Goal: Task Accomplishment & Management: Manage account settings

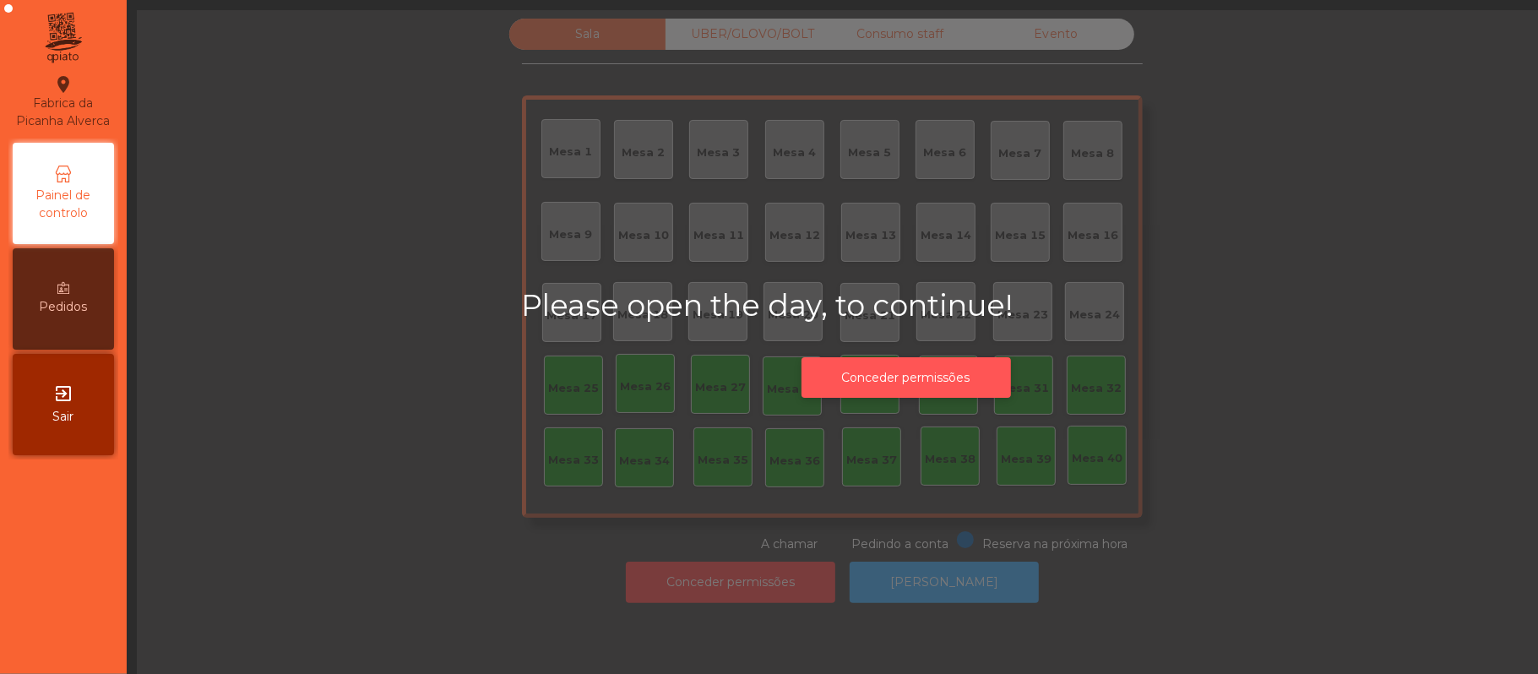
click at [955, 377] on button "Conceder permissões" at bounding box center [906, 377] width 209 height 41
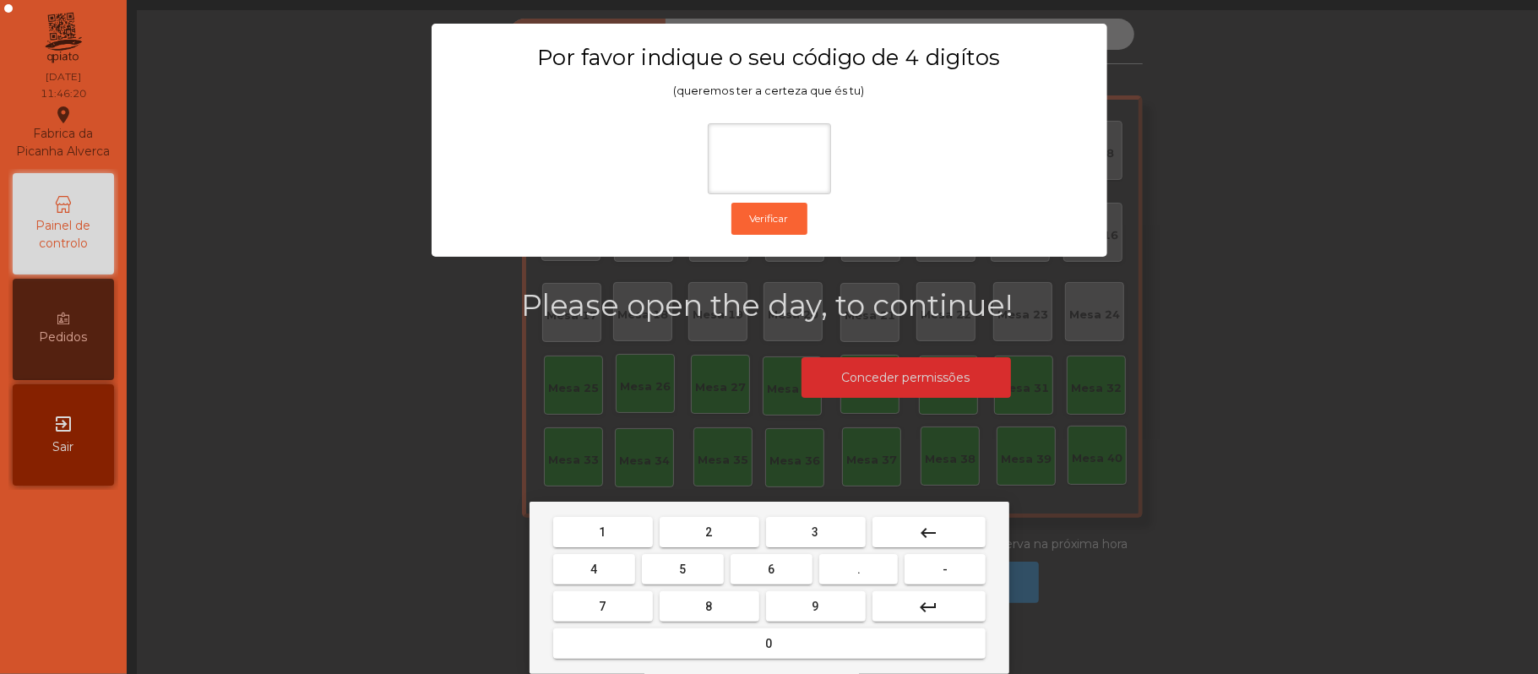
click at [697, 531] on button "2" at bounding box center [710, 532] width 100 height 30
click at [771, 569] on span "6" at bounding box center [772, 570] width 7 height 14
click at [613, 529] on button "1" at bounding box center [603, 532] width 100 height 30
click at [683, 564] on span "5" at bounding box center [682, 570] width 7 height 14
type input "****"
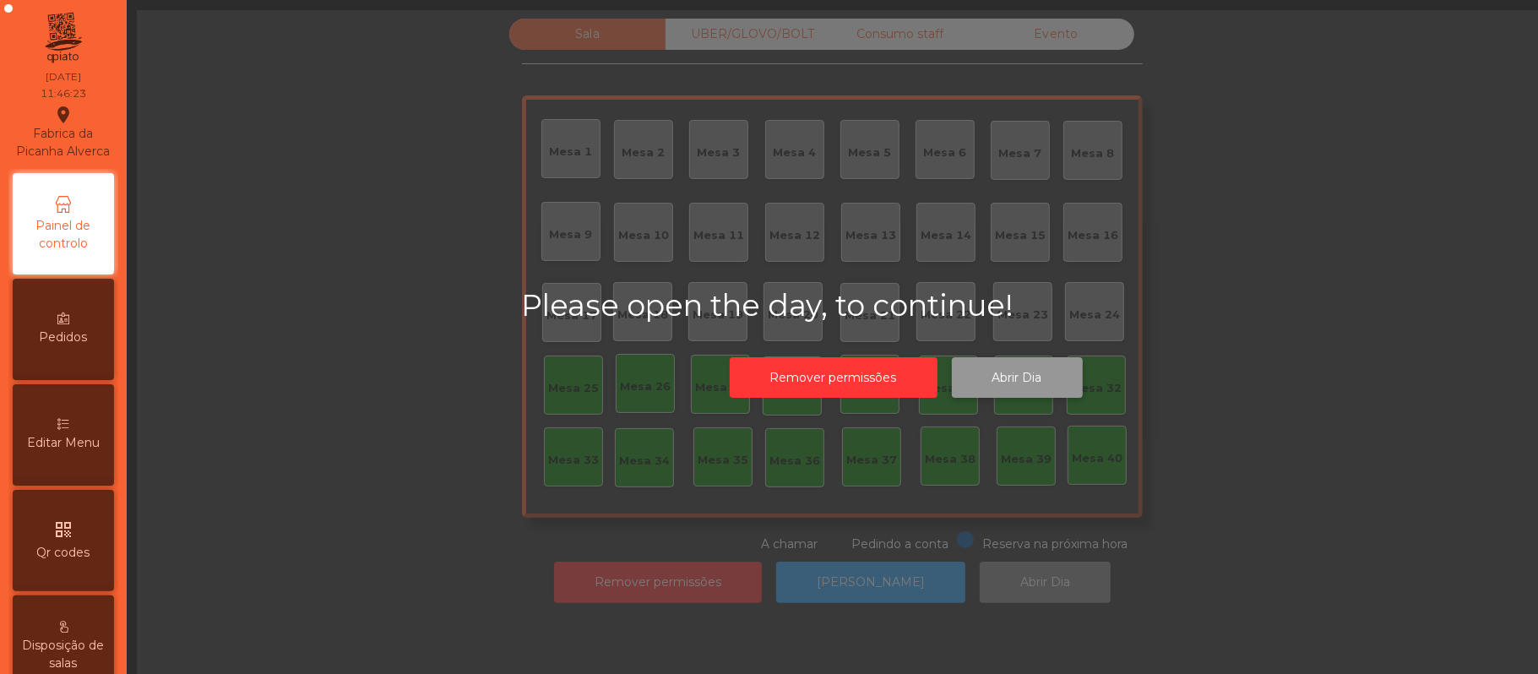
click at [1027, 377] on button "Abrir Dia" at bounding box center [1017, 377] width 131 height 41
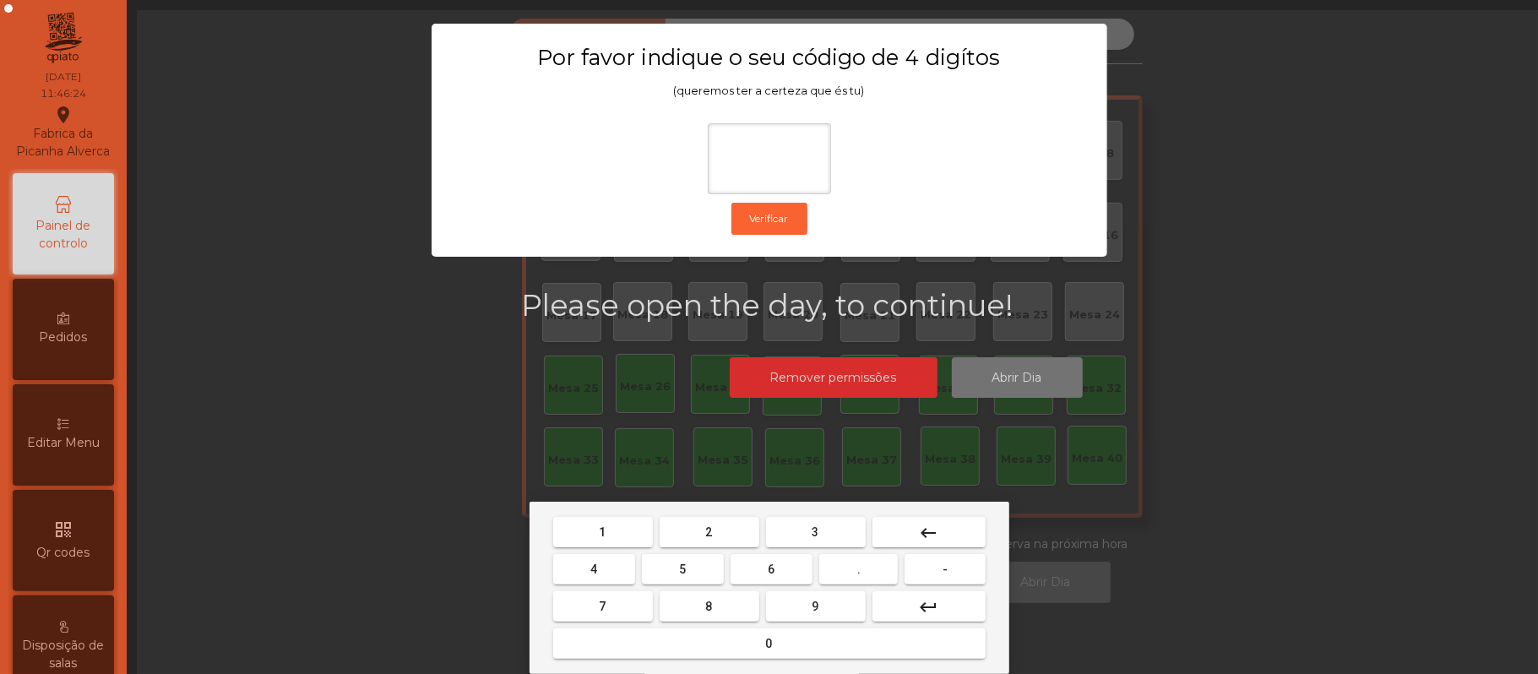
click at [708, 525] on span "2" at bounding box center [709, 532] width 7 height 14
click at [771, 564] on span "6" at bounding box center [772, 570] width 7 height 14
click at [602, 532] on span "1" at bounding box center [603, 532] width 7 height 14
click at [686, 572] on span "5" at bounding box center [682, 570] width 7 height 14
type input "****"
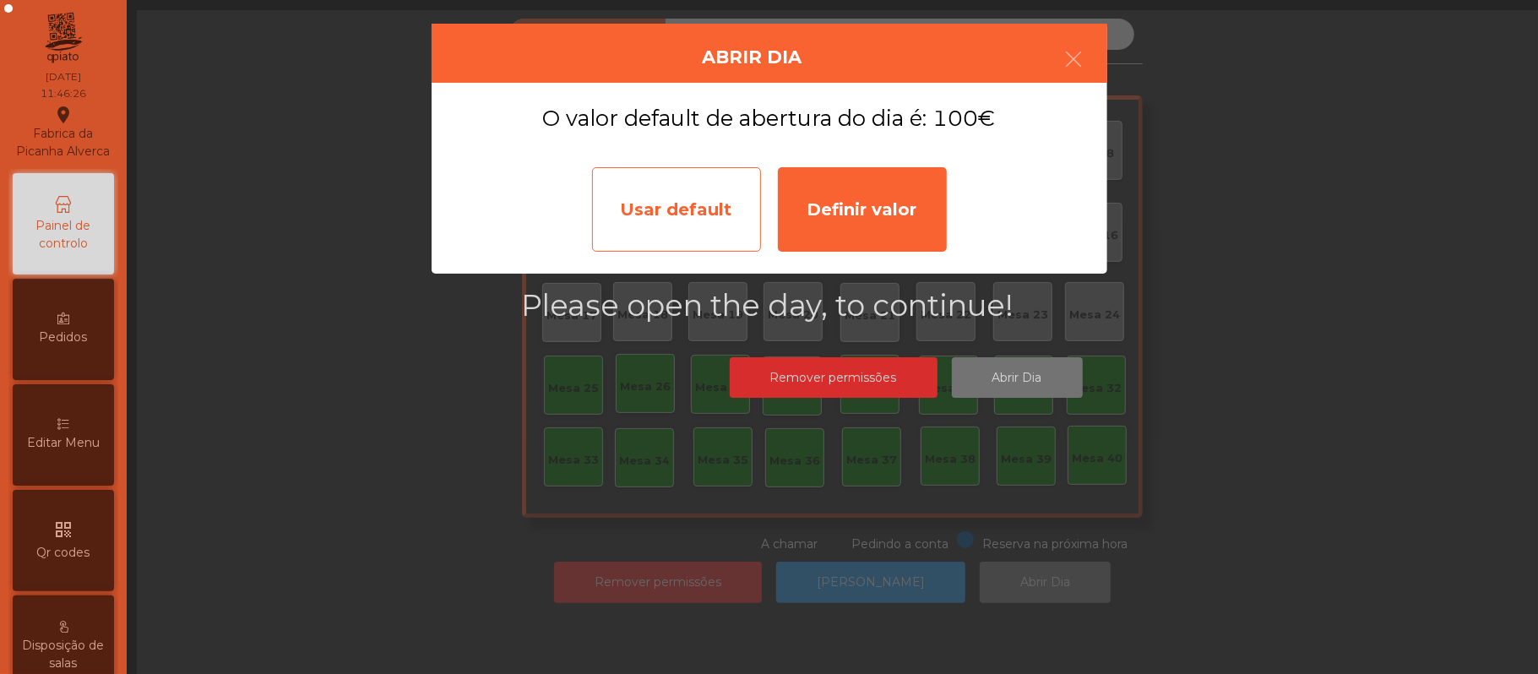
click at [691, 203] on div "Usar default" at bounding box center [676, 209] width 169 height 84
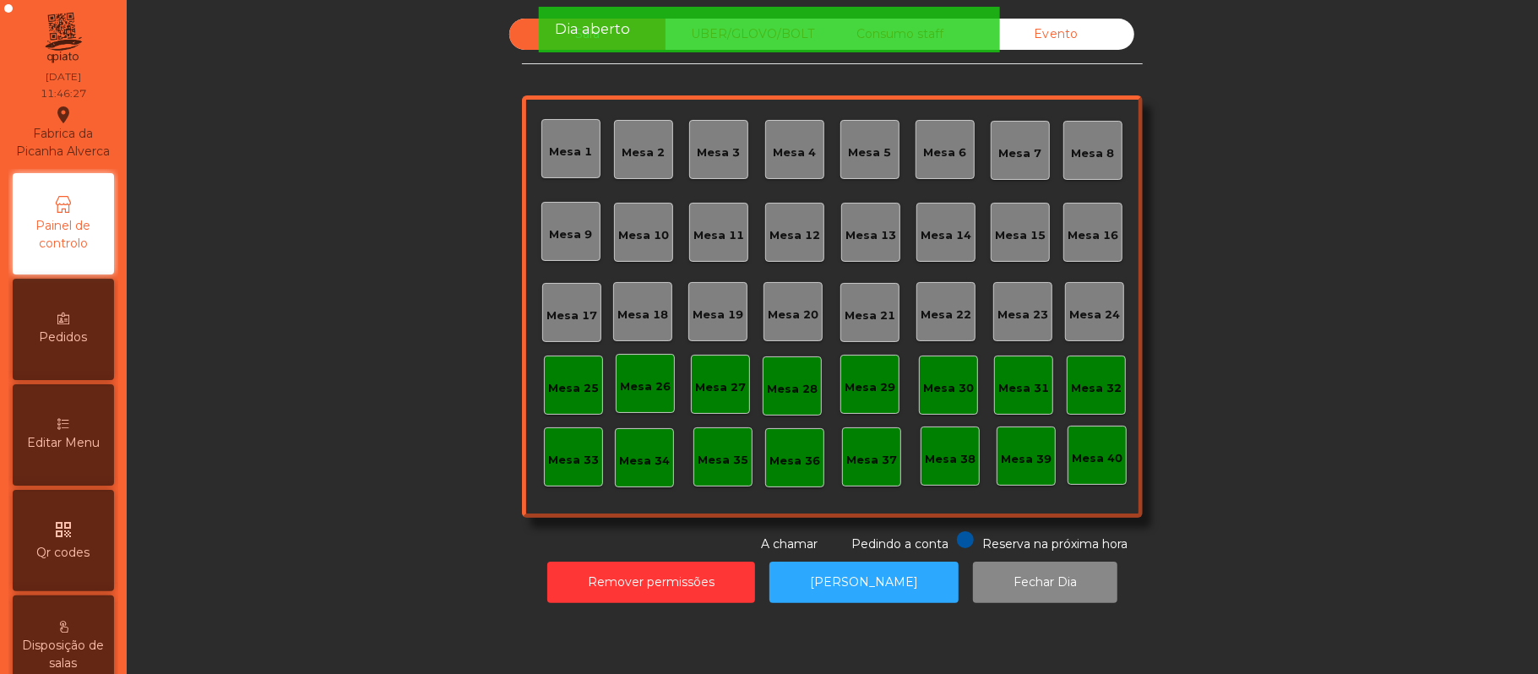
click at [558, 139] on div "Mesa 1" at bounding box center [571, 149] width 43 height 24
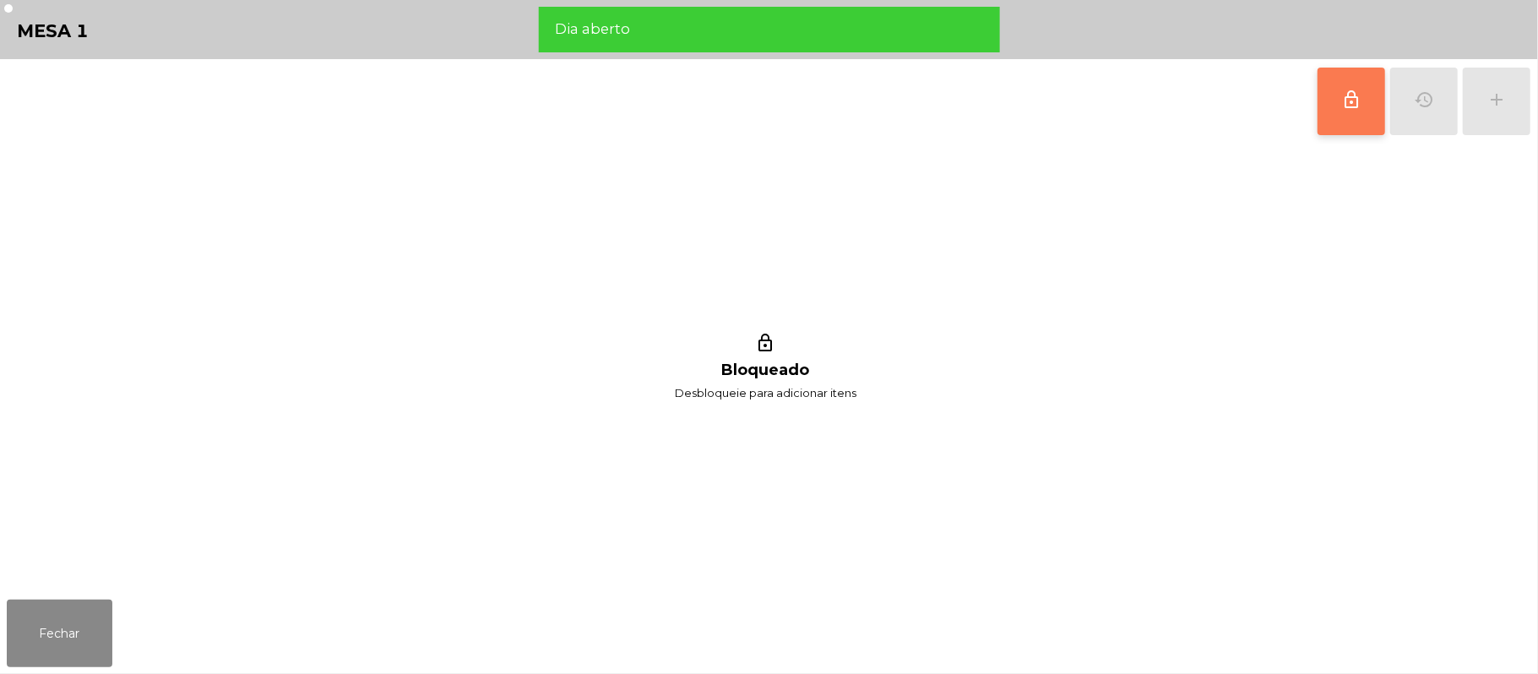
click at [1336, 102] on button "lock_outline" at bounding box center [1352, 102] width 68 height 68
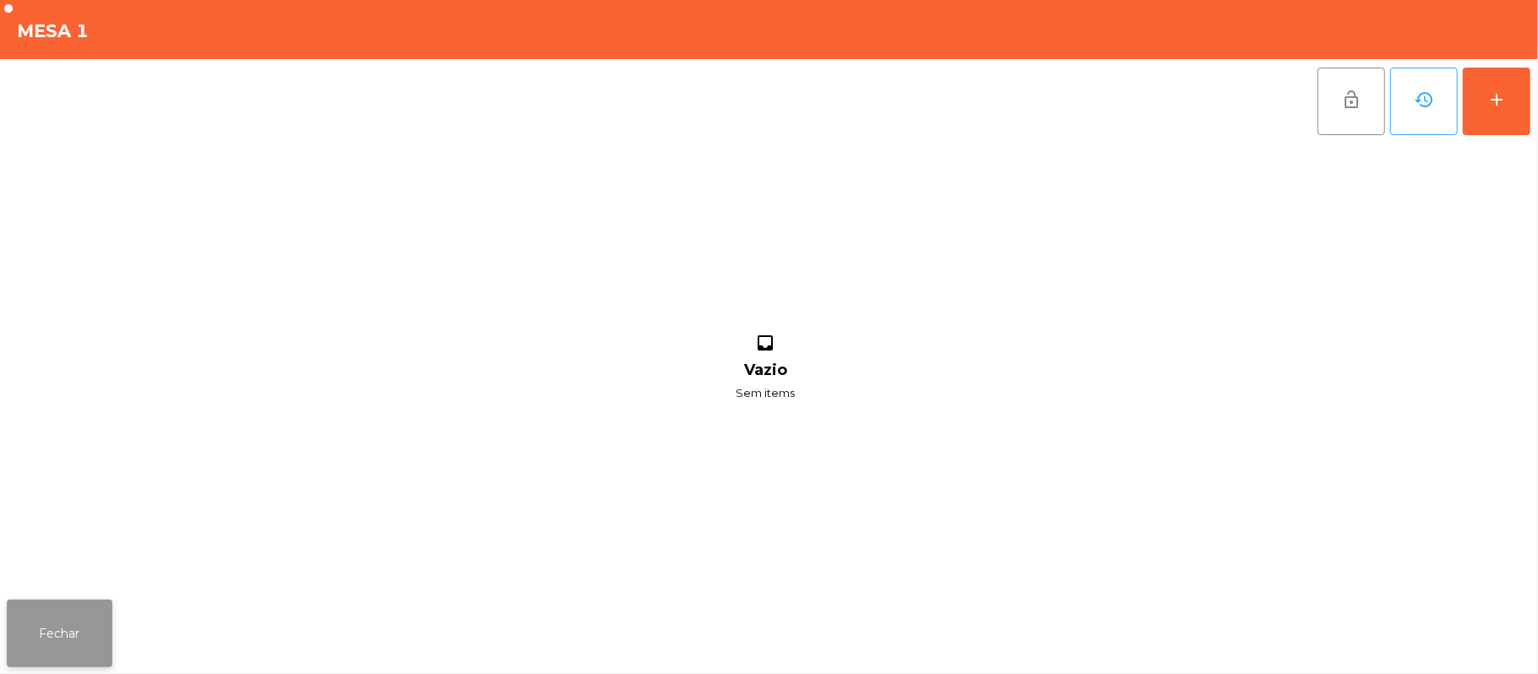
click at [56, 619] on button "Fechar" at bounding box center [60, 634] width 106 height 68
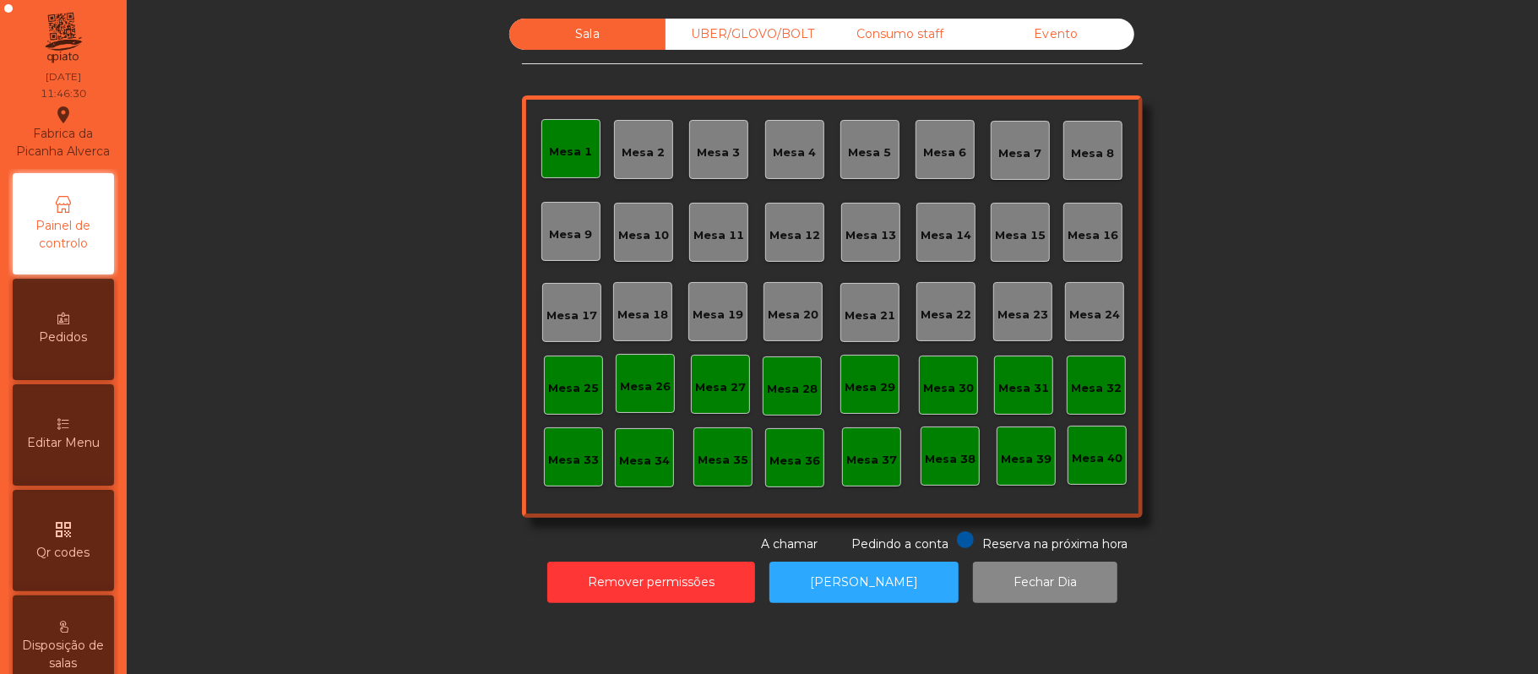
click at [1028, 460] on div "Mesa 39" at bounding box center [1026, 459] width 51 height 17
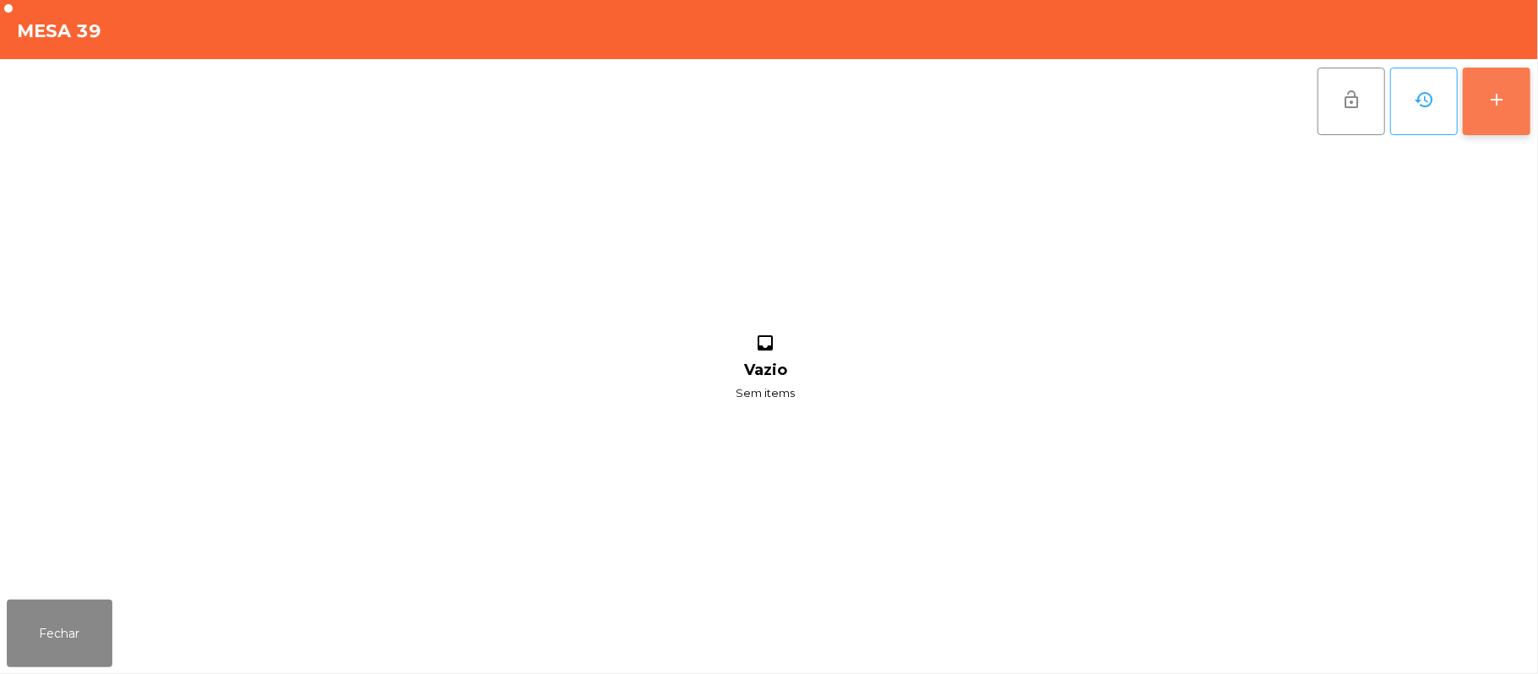
click at [1498, 106] on div "add" at bounding box center [1497, 100] width 20 height 20
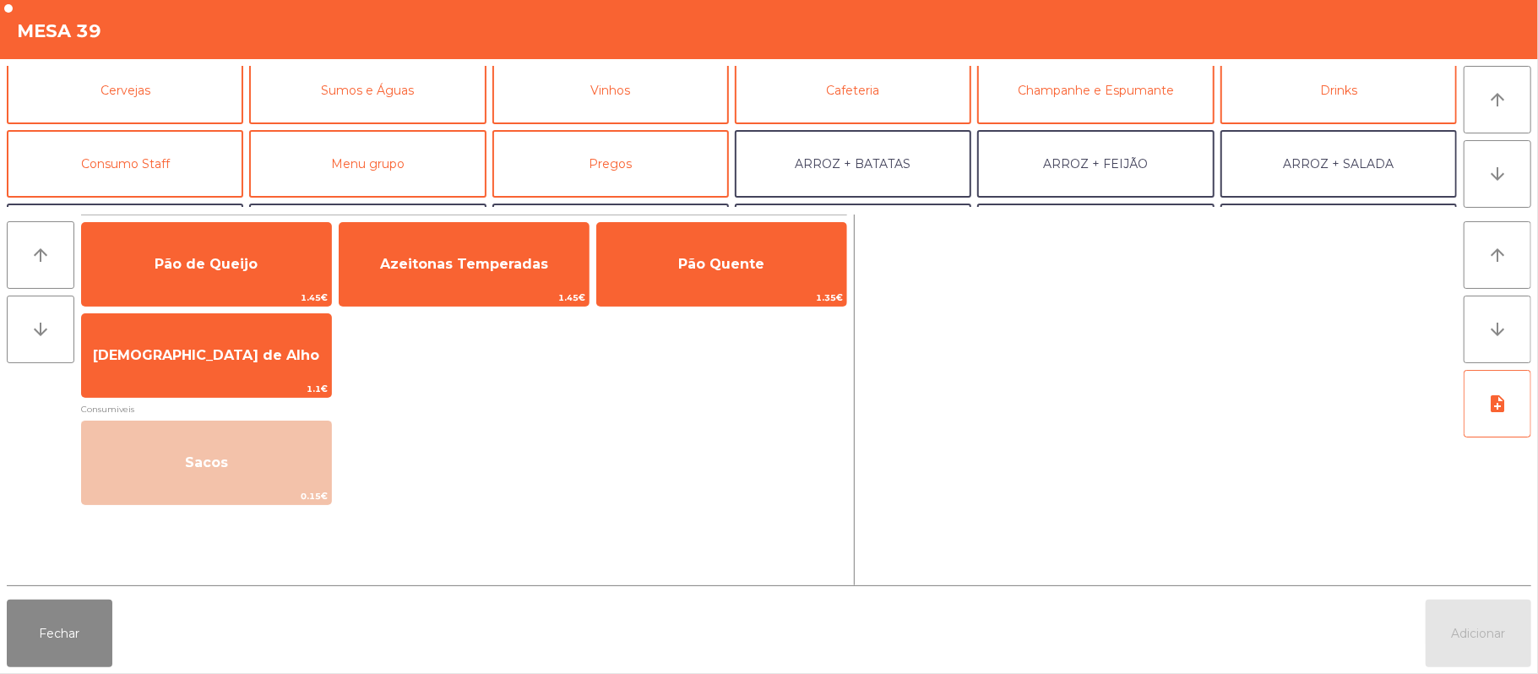
scroll to position [113, 0]
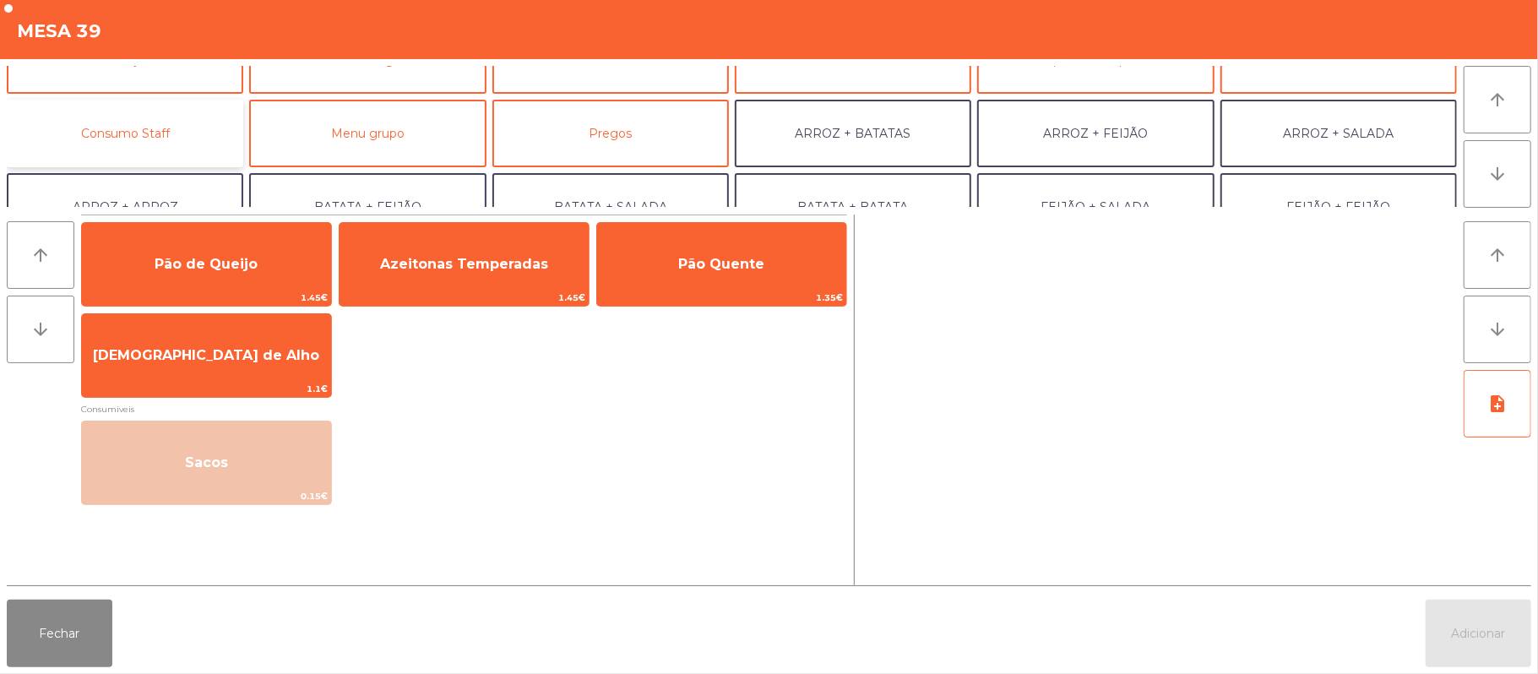
click at [176, 130] on button "Consumo Staff" at bounding box center [125, 134] width 237 height 68
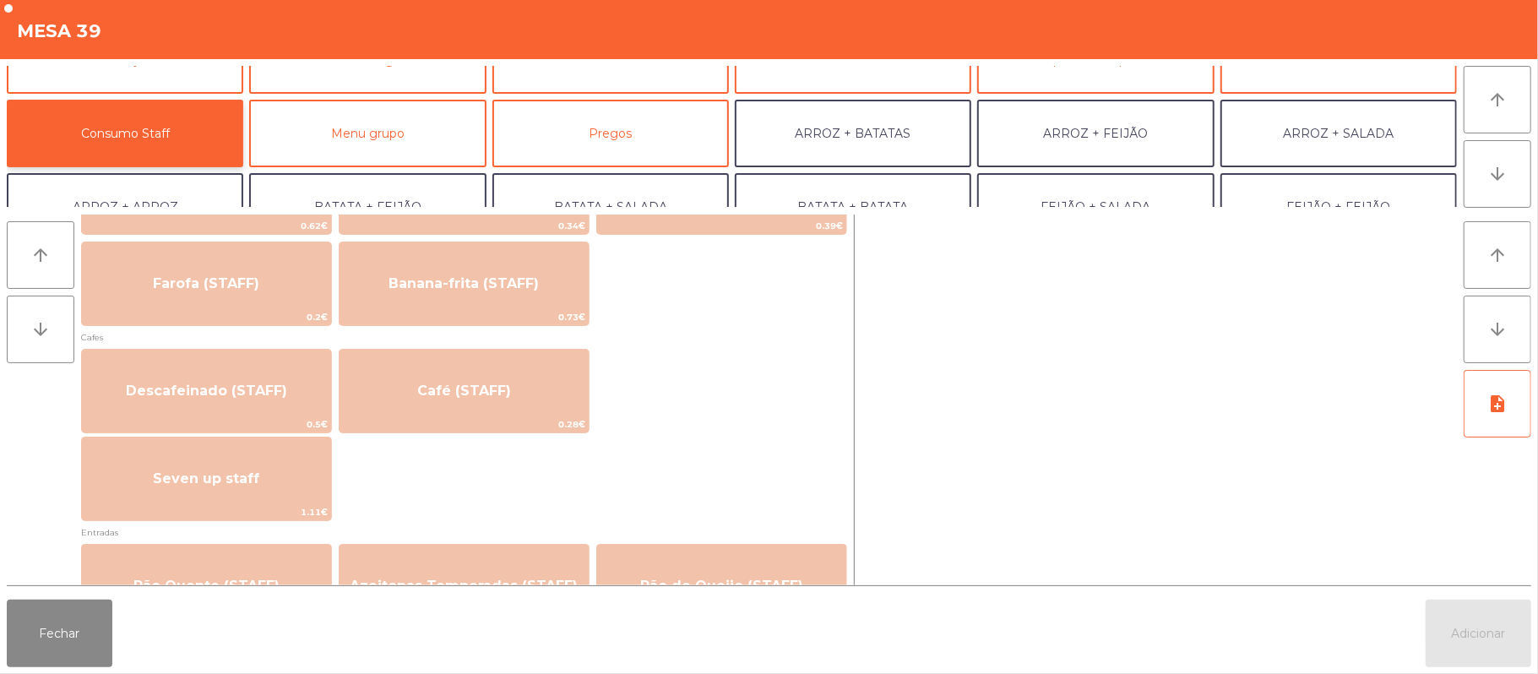
scroll to position [912, 0]
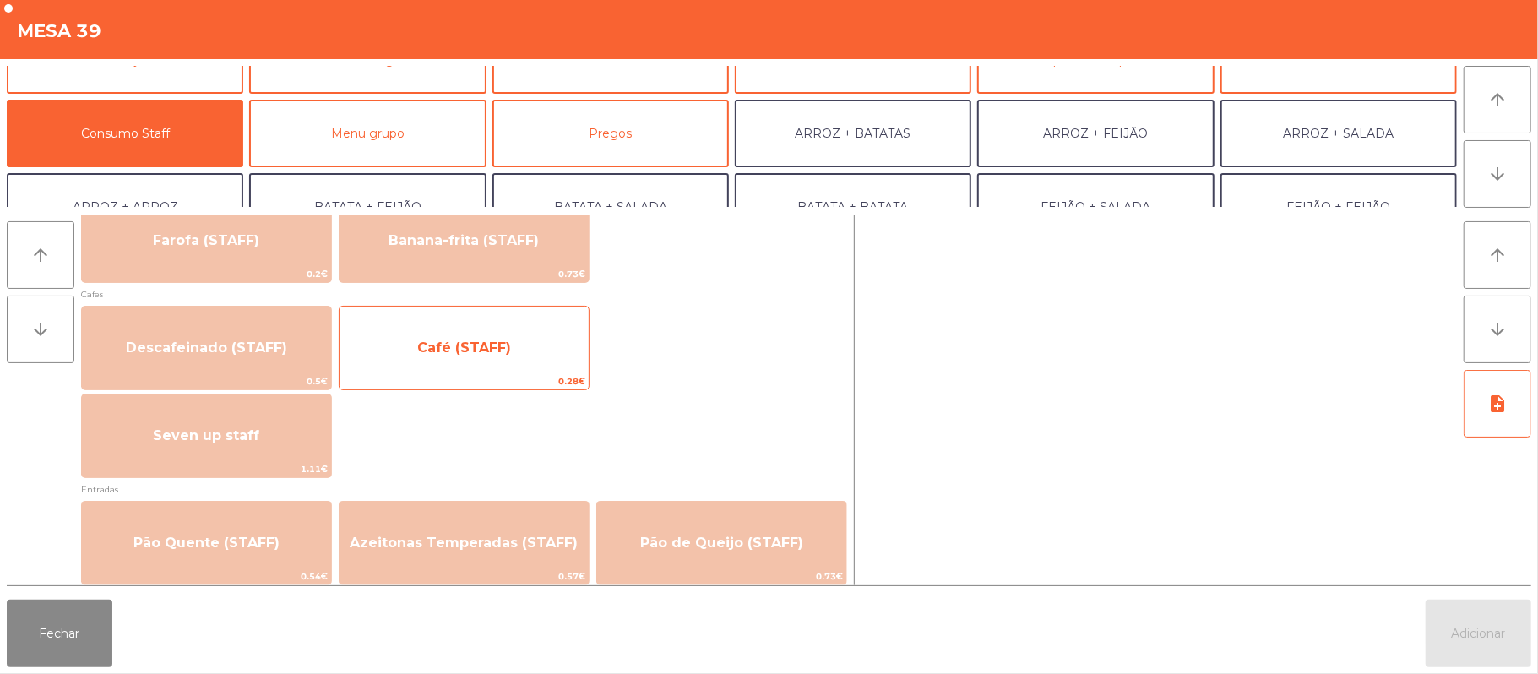
click at [498, 360] on span "Café (STAFF)" at bounding box center [464, 348] width 249 height 46
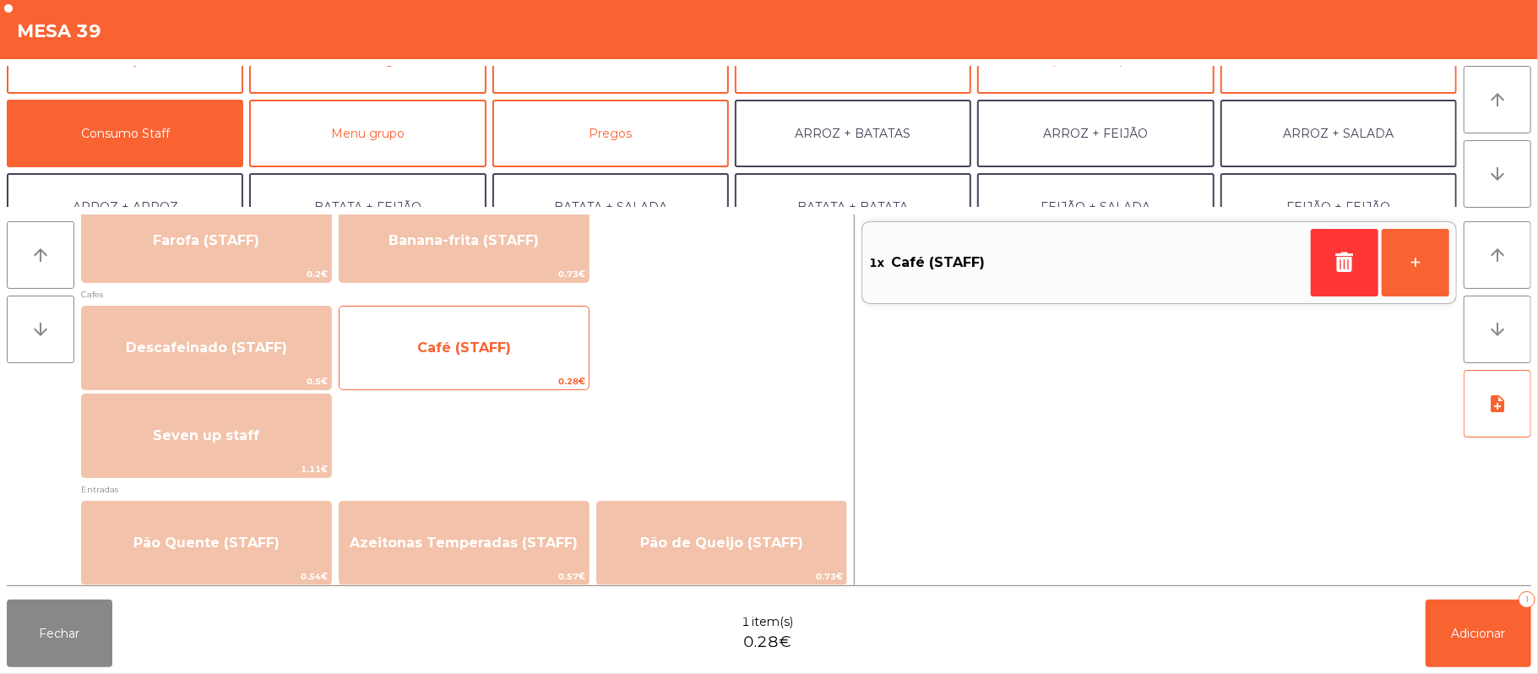
click at [510, 346] on span "Café (STAFF)" at bounding box center [464, 348] width 249 height 46
click at [491, 346] on span "Café (STAFF)" at bounding box center [464, 348] width 94 height 16
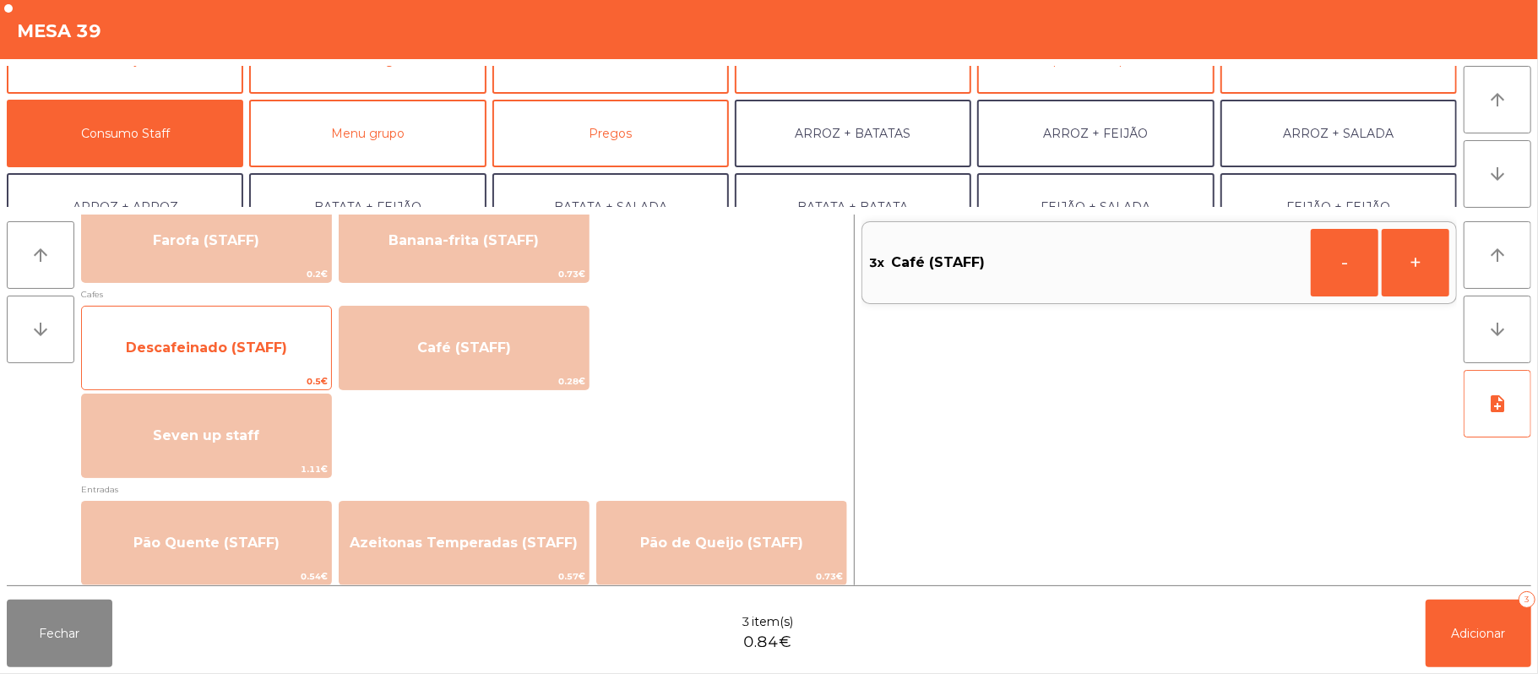
click at [156, 340] on span "Descafeinado (STAFF)" at bounding box center [206, 348] width 161 height 16
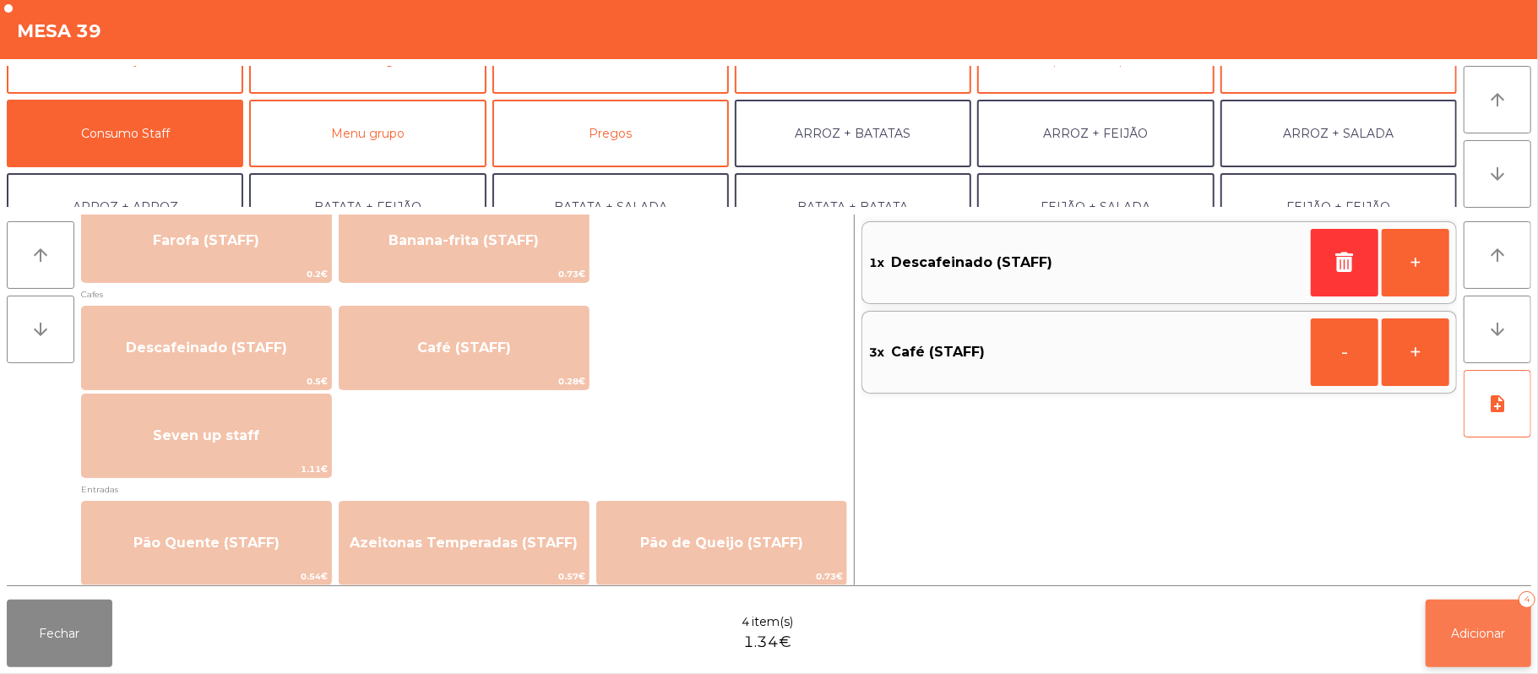
click at [1448, 633] on button "Adicionar 4" at bounding box center [1479, 634] width 106 height 68
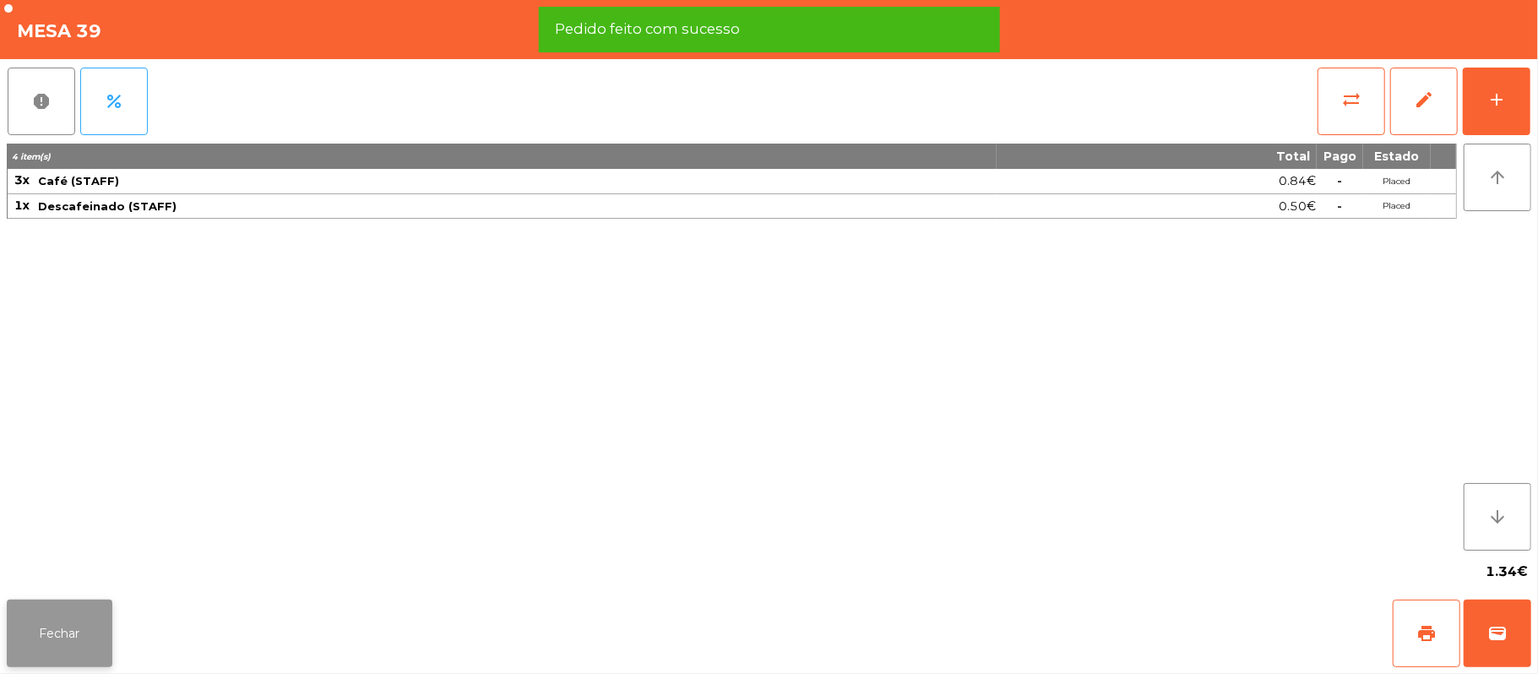
click at [45, 623] on button "Fechar" at bounding box center [60, 634] width 106 height 68
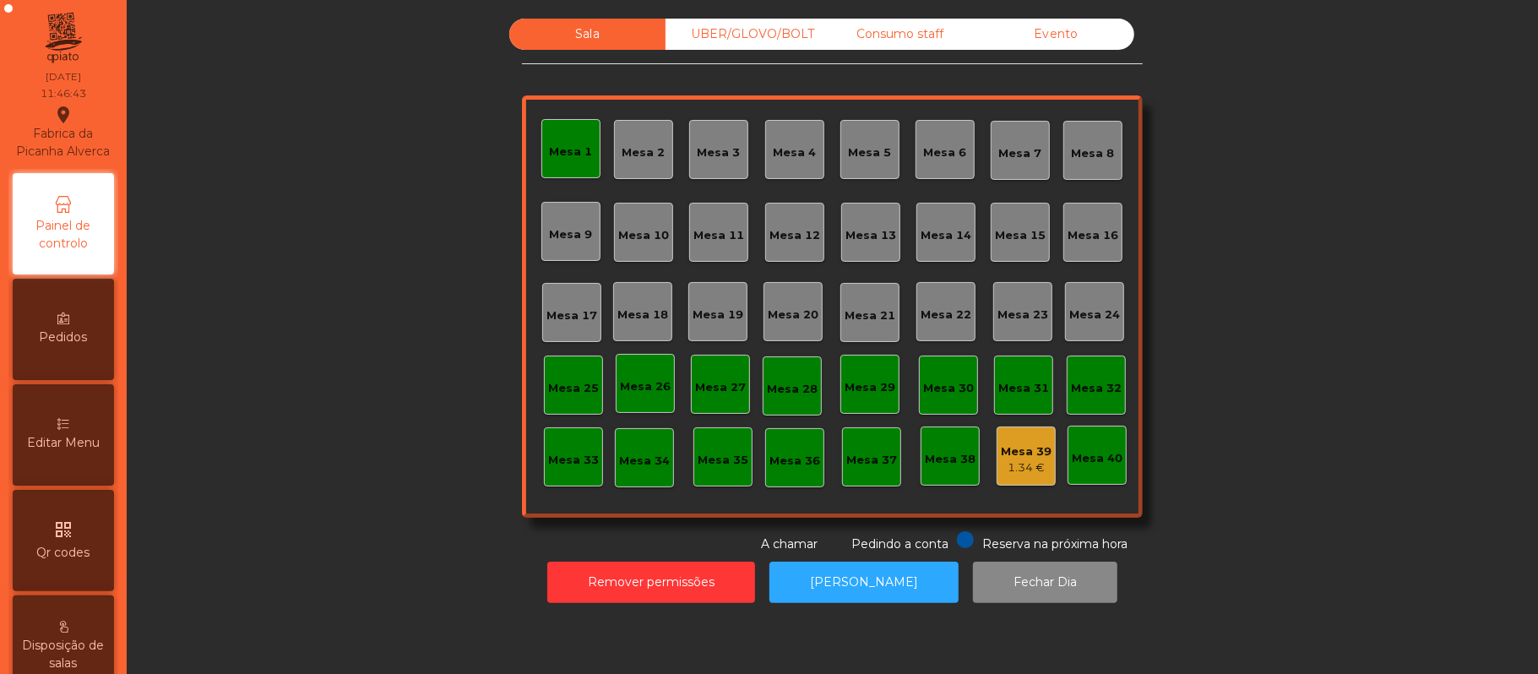
click at [866, 477] on div "Mesa 37" at bounding box center [871, 456] width 59 height 59
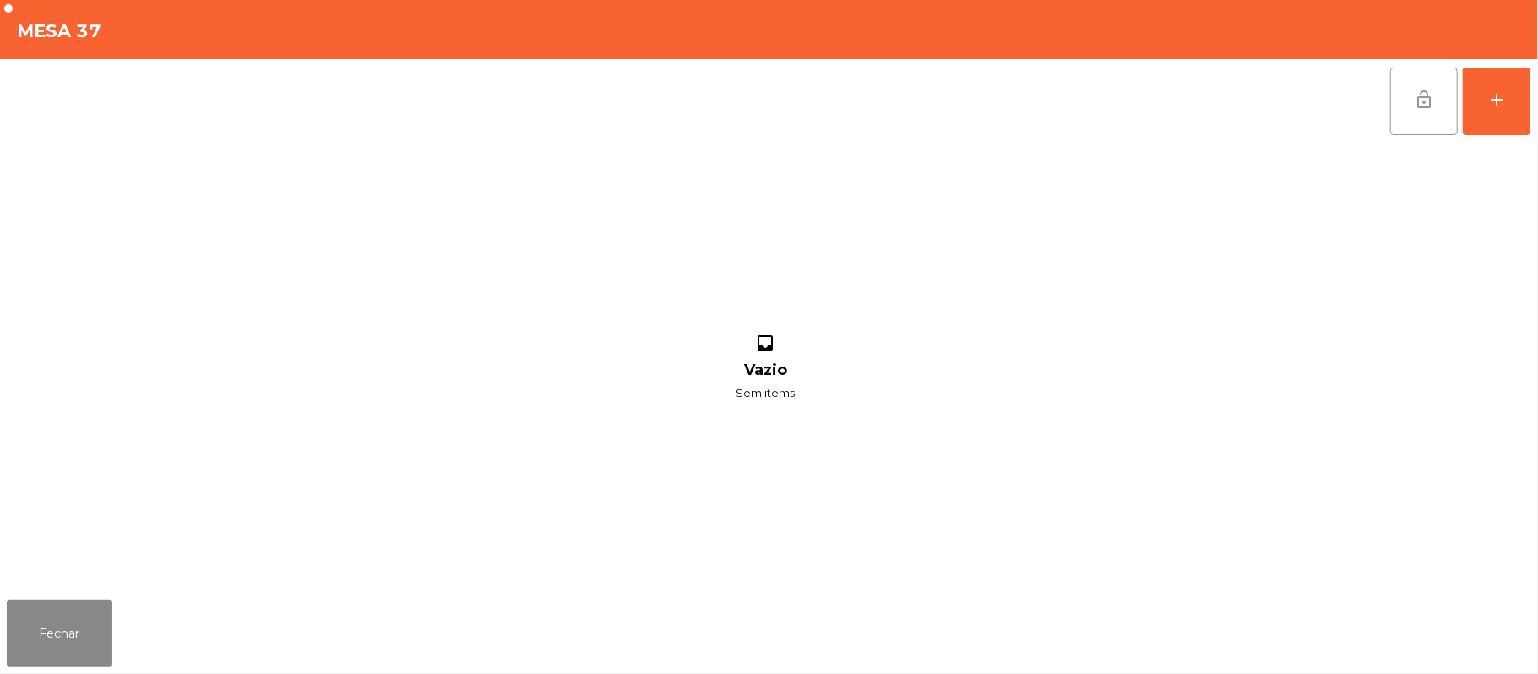
click at [1427, 106] on span "lock_open" at bounding box center [1424, 100] width 20 height 20
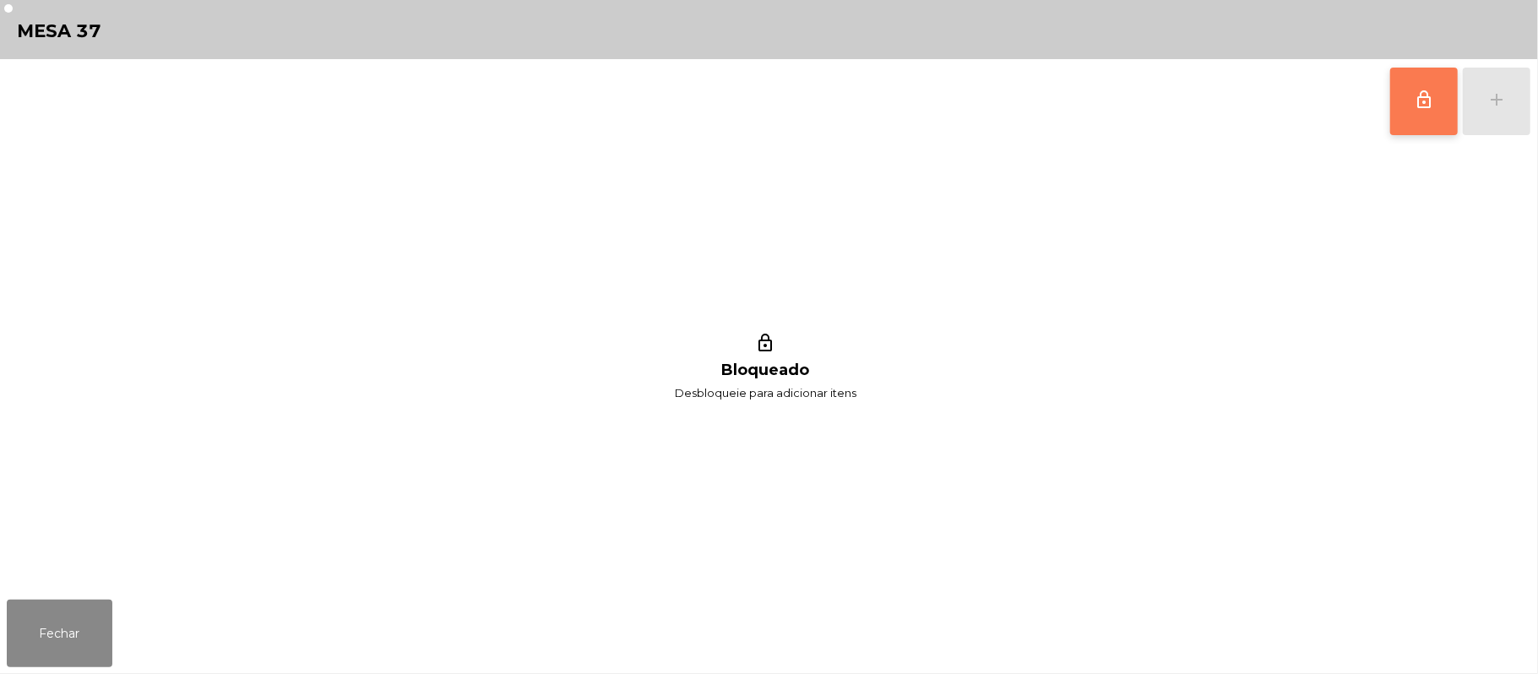
click at [1410, 108] on button "lock_outline" at bounding box center [1424, 102] width 68 height 68
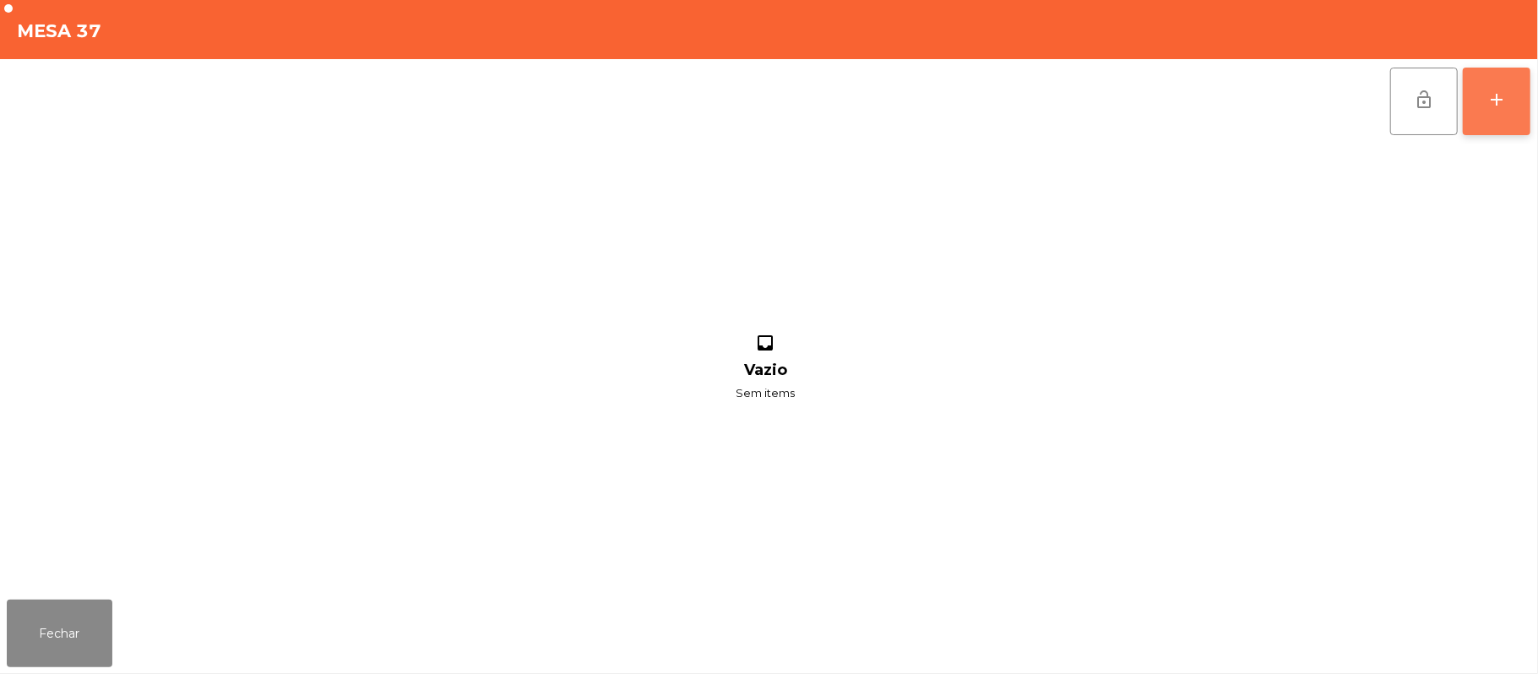
click at [1502, 98] on div "add" at bounding box center [1497, 100] width 20 height 20
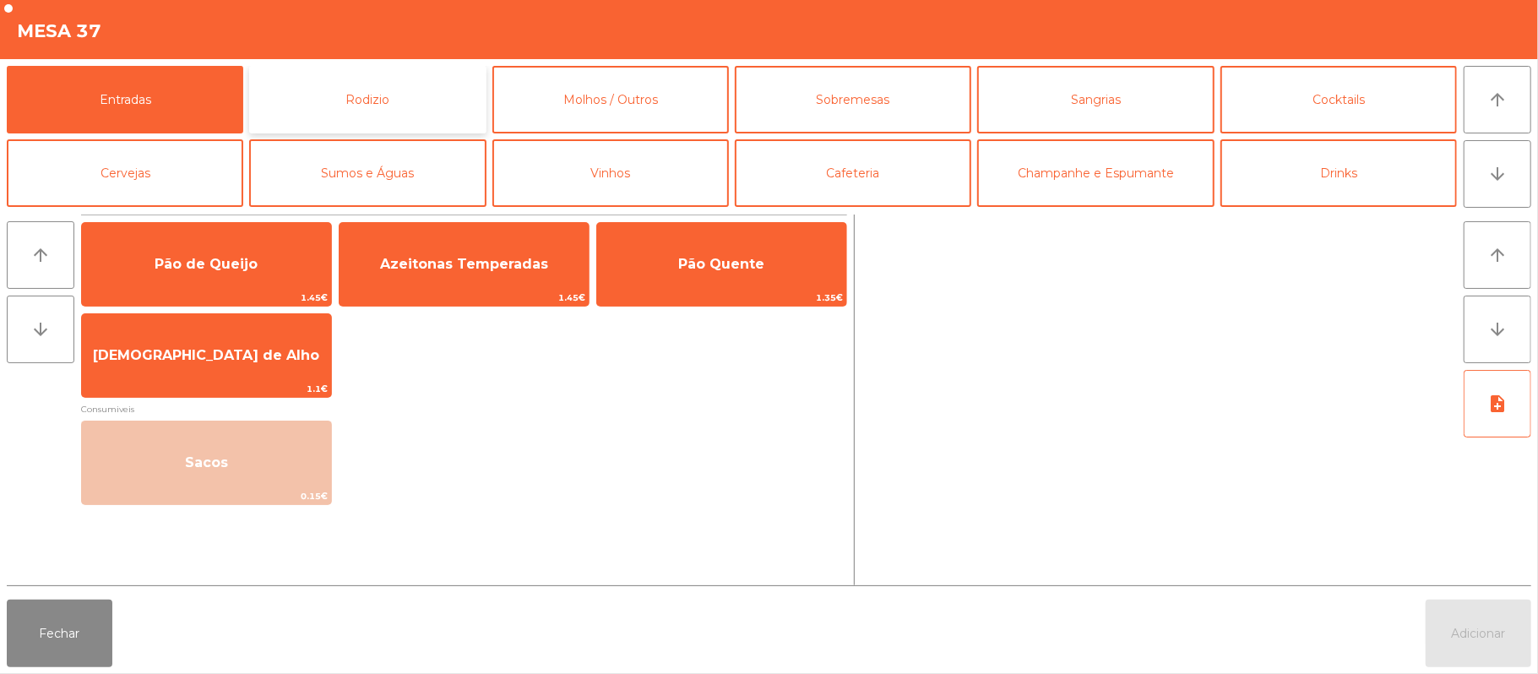
click at [390, 95] on button "Rodizio" at bounding box center [367, 100] width 237 height 68
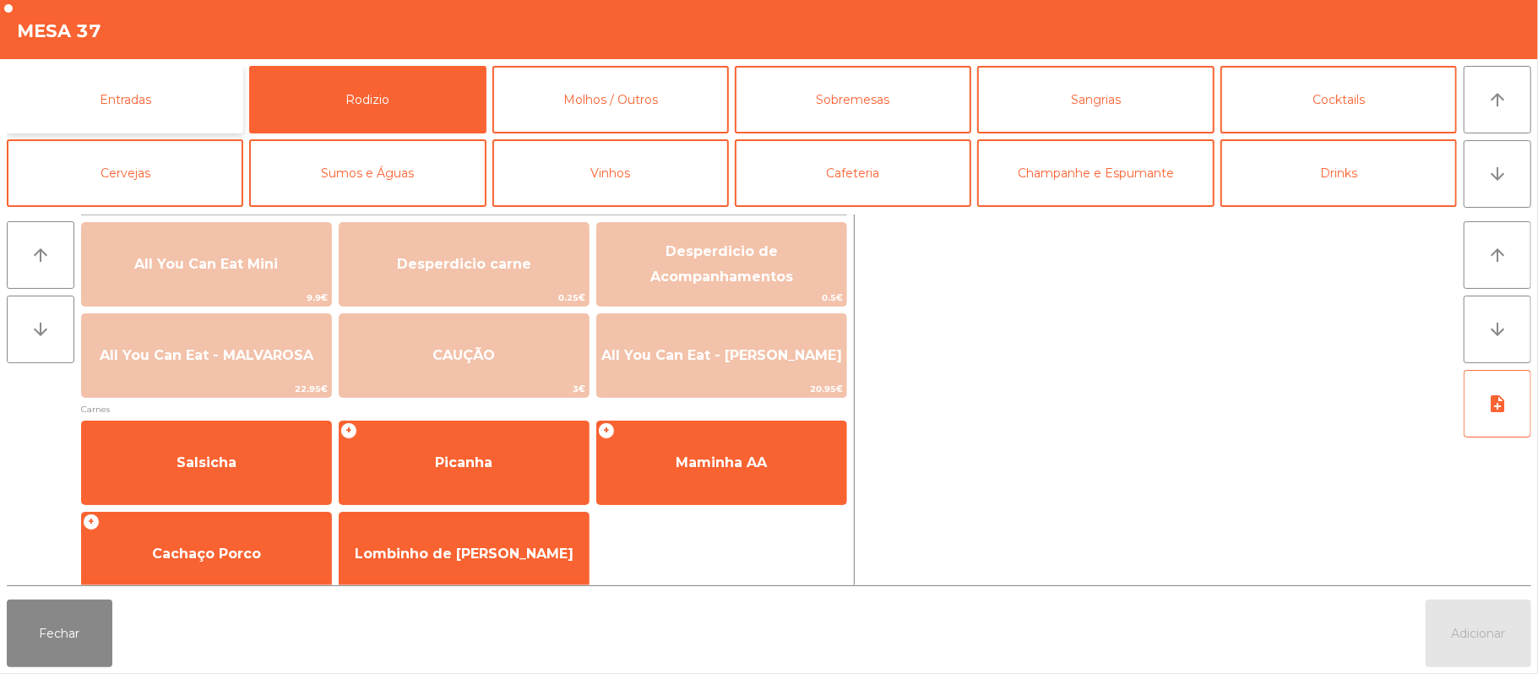
click at [160, 88] on button "Entradas" at bounding box center [125, 100] width 237 height 68
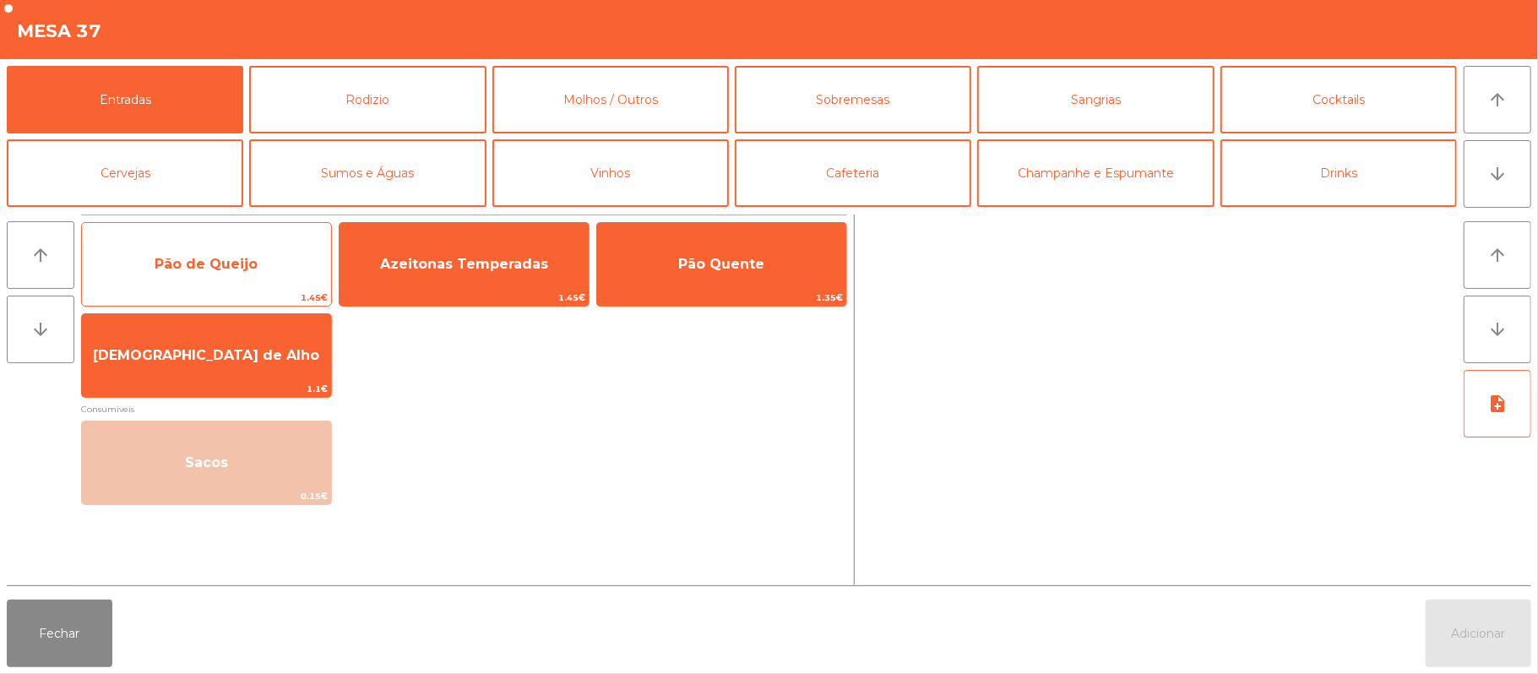
click at [204, 268] on span "Pão de Queijo" at bounding box center [206, 264] width 103 height 16
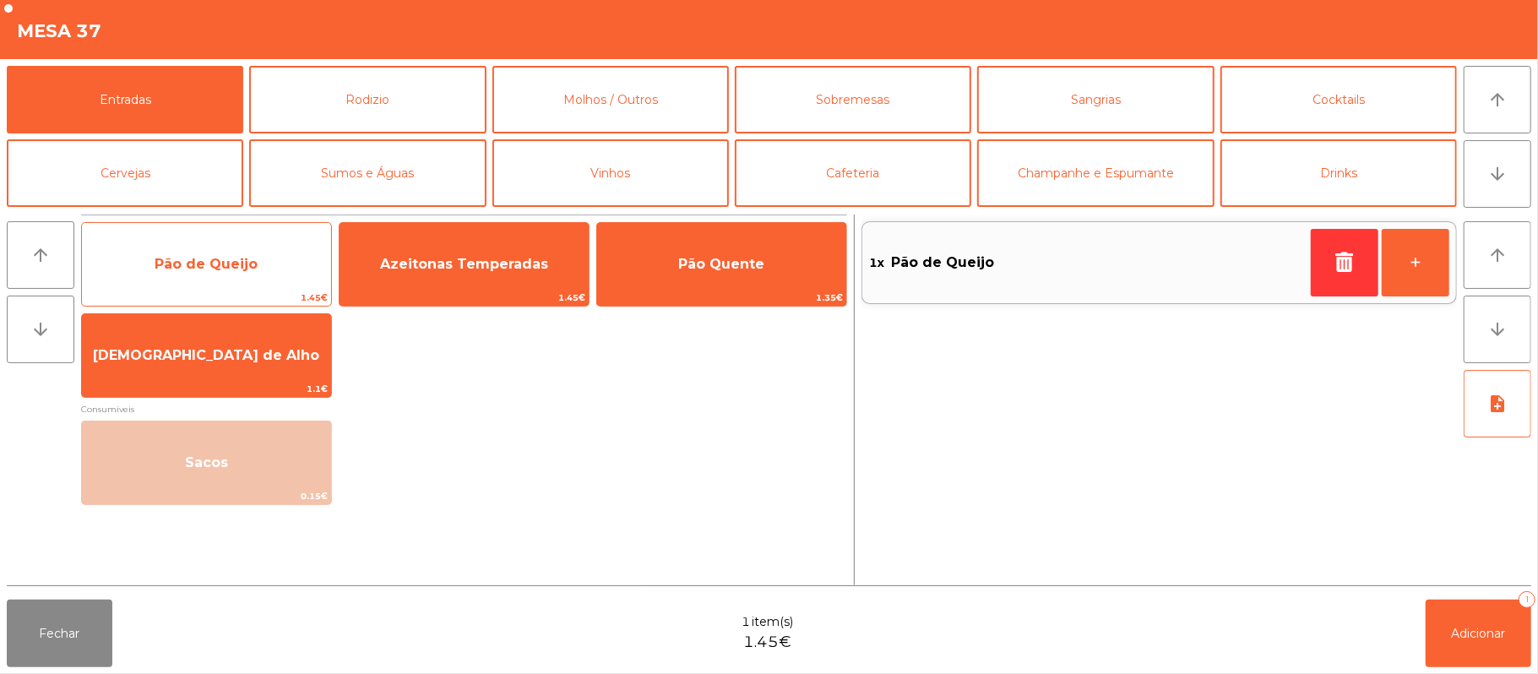
click at [199, 265] on span "Pão de Queijo" at bounding box center [206, 264] width 103 height 16
click at [231, 265] on span "Pão de Queijo" at bounding box center [206, 264] width 103 height 16
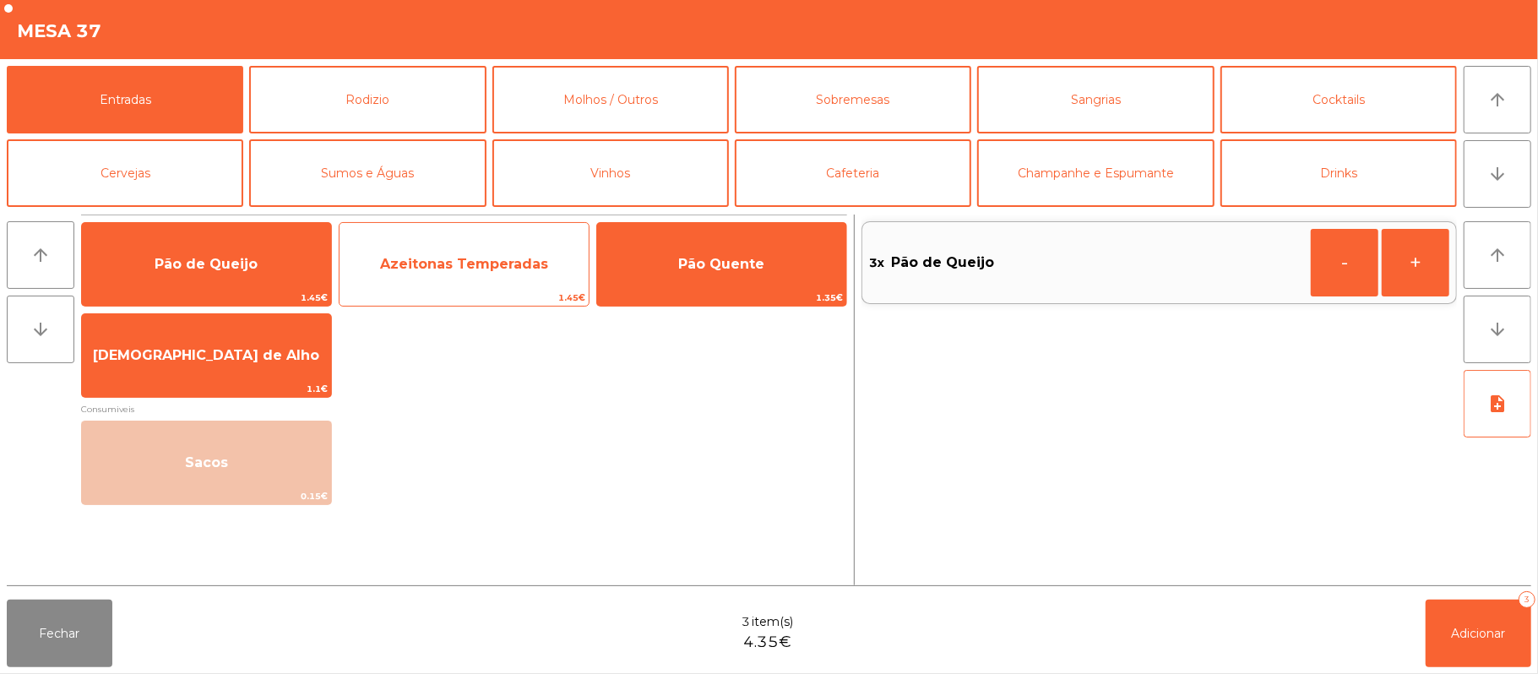
click at [511, 262] on span "Azeitonas Temperadas" at bounding box center [464, 264] width 168 height 16
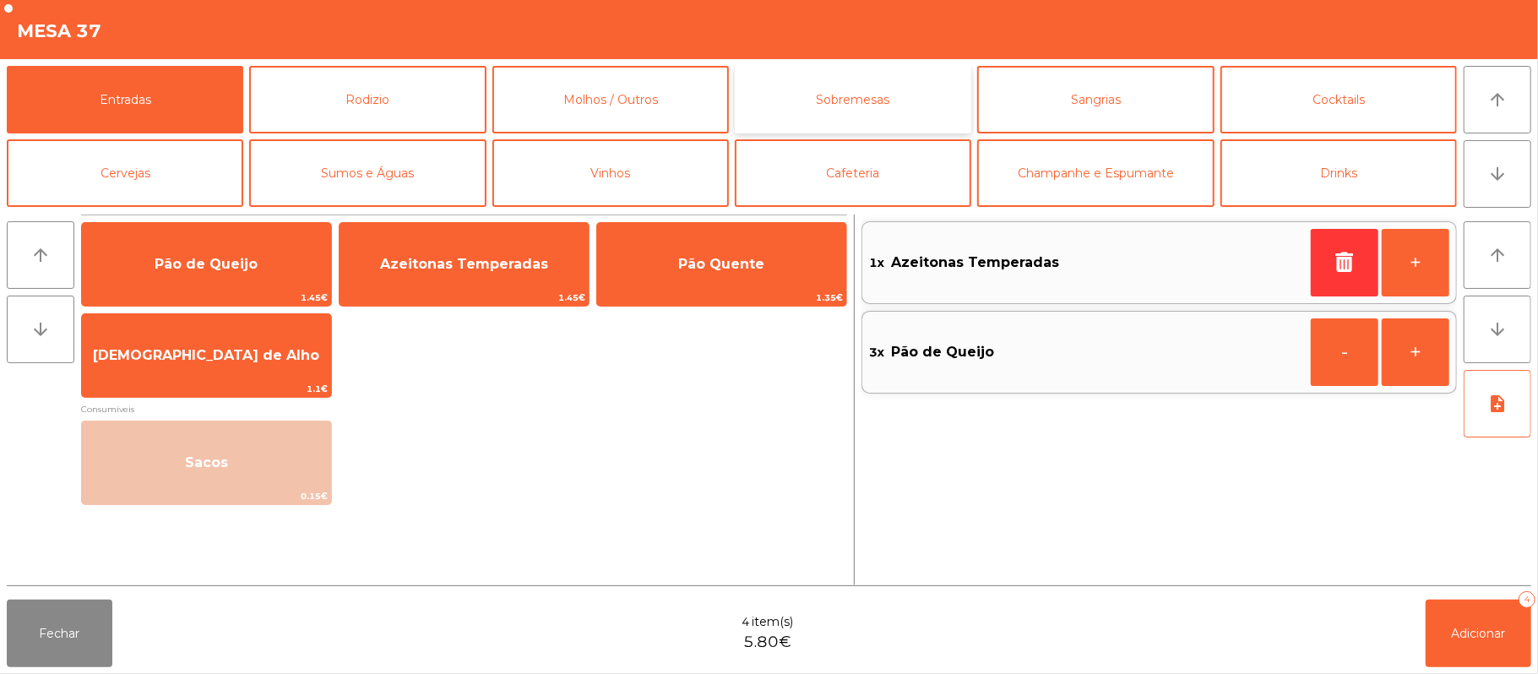
click at [884, 95] on button "Sobremesas" at bounding box center [853, 100] width 237 height 68
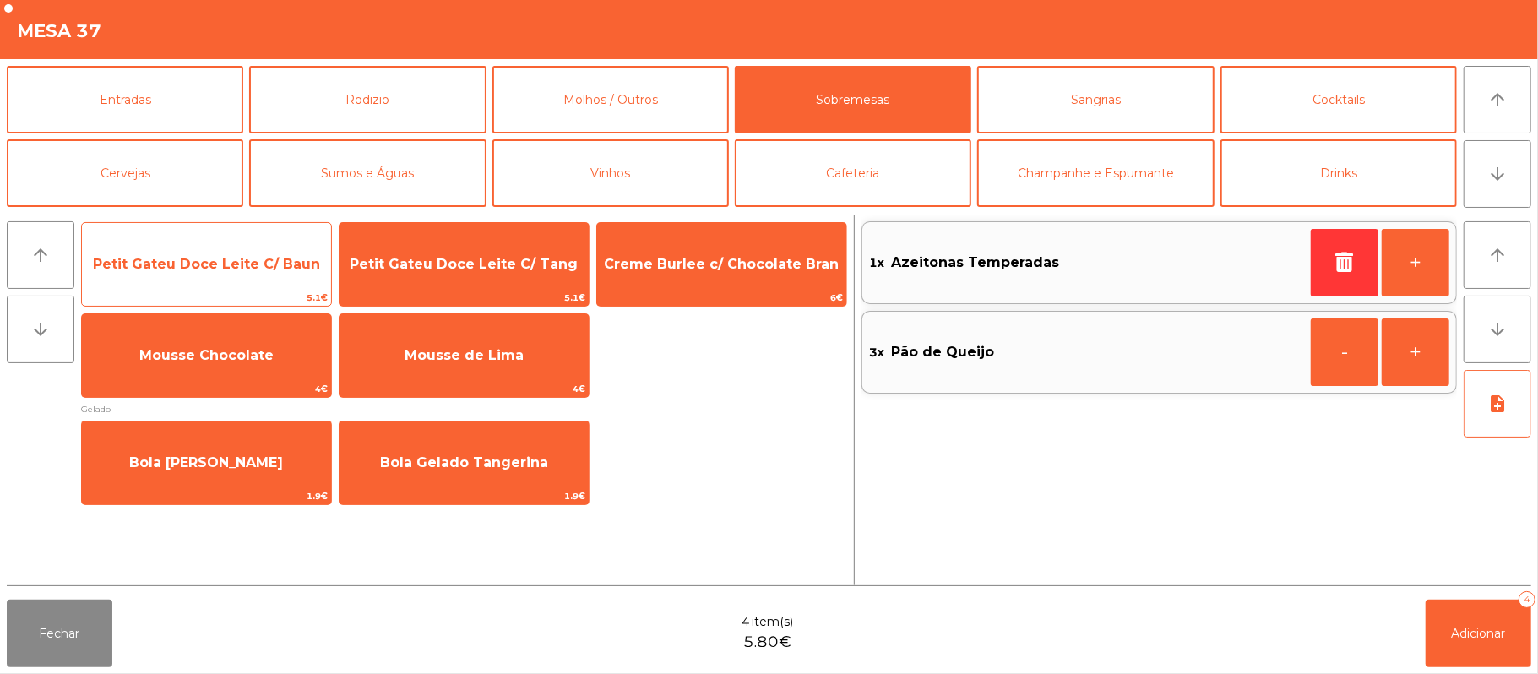
click at [237, 261] on span "Petit Gateu Doce Leite C/ Baun" at bounding box center [206, 264] width 227 height 16
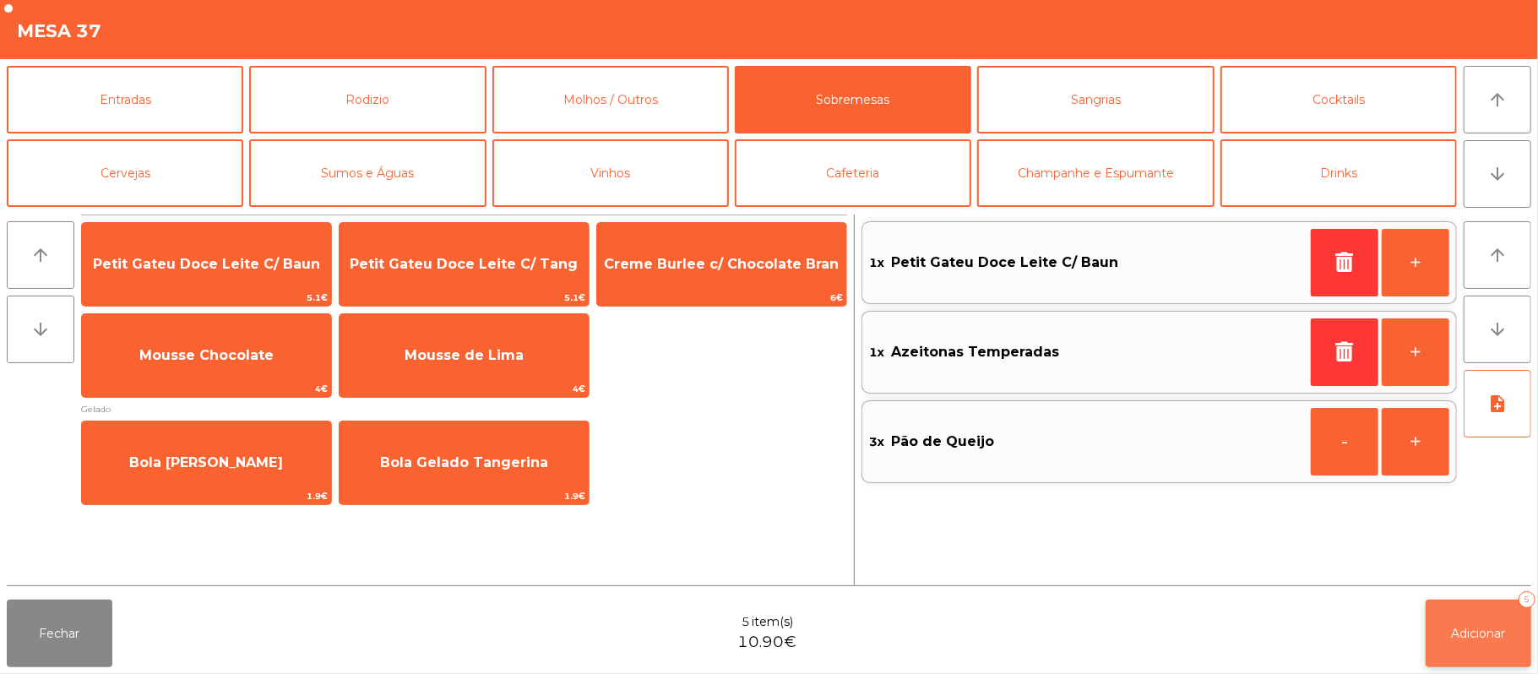
click at [1445, 640] on button "Adicionar 5" at bounding box center [1479, 634] width 106 height 68
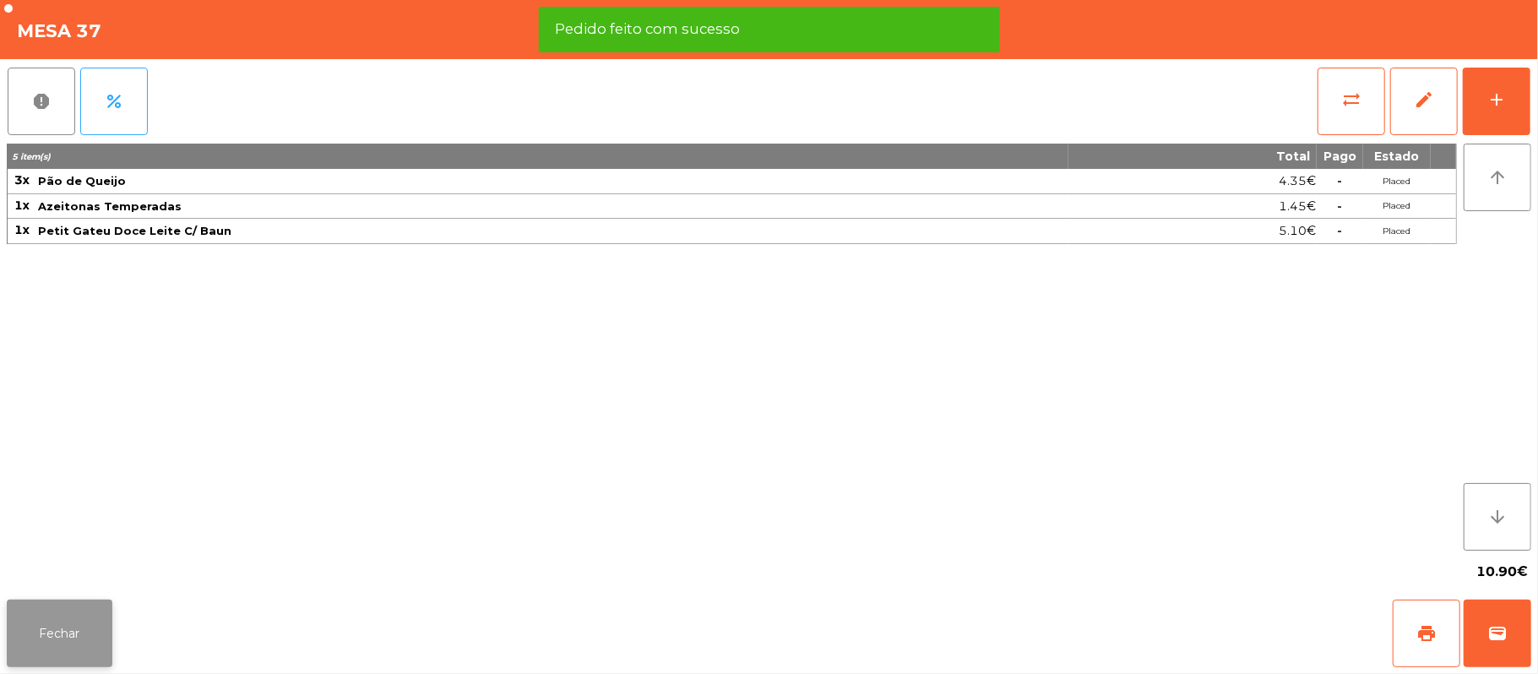
click at [55, 640] on button "Fechar" at bounding box center [60, 634] width 106 height 68
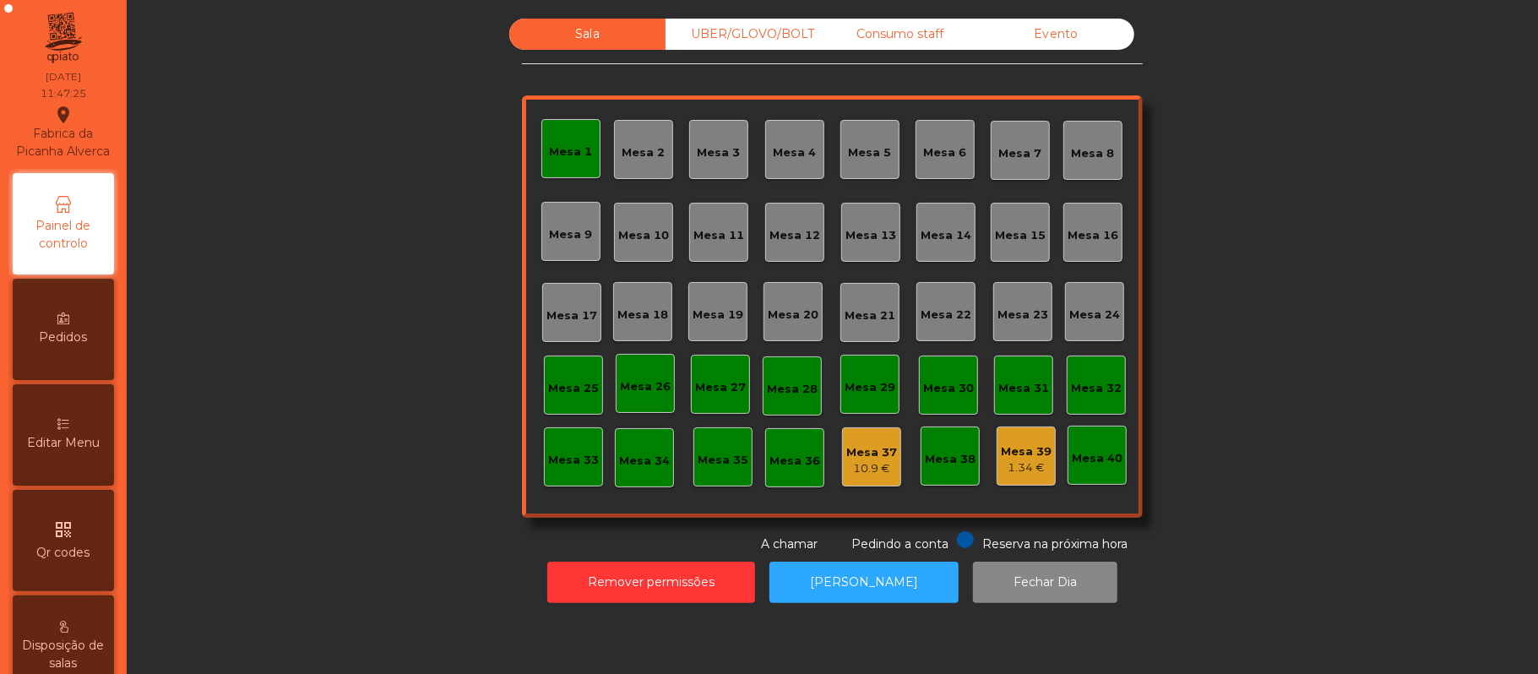
click at [727, 225] on div "Mesa 11" at bounding box center [719, 232] width 51 height 24
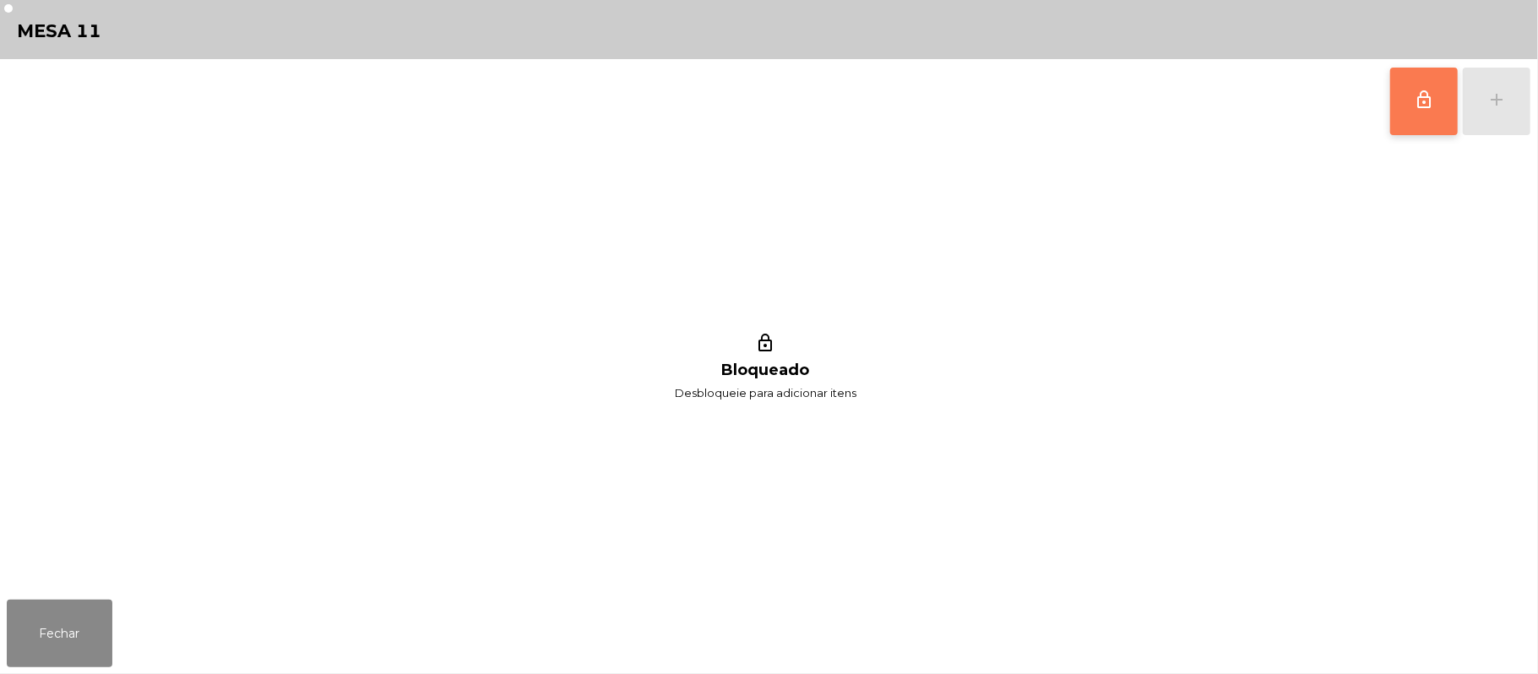
click at [1439, 99] on button "lock_outline" at bounding box center [1424, 102] width 68 height 68
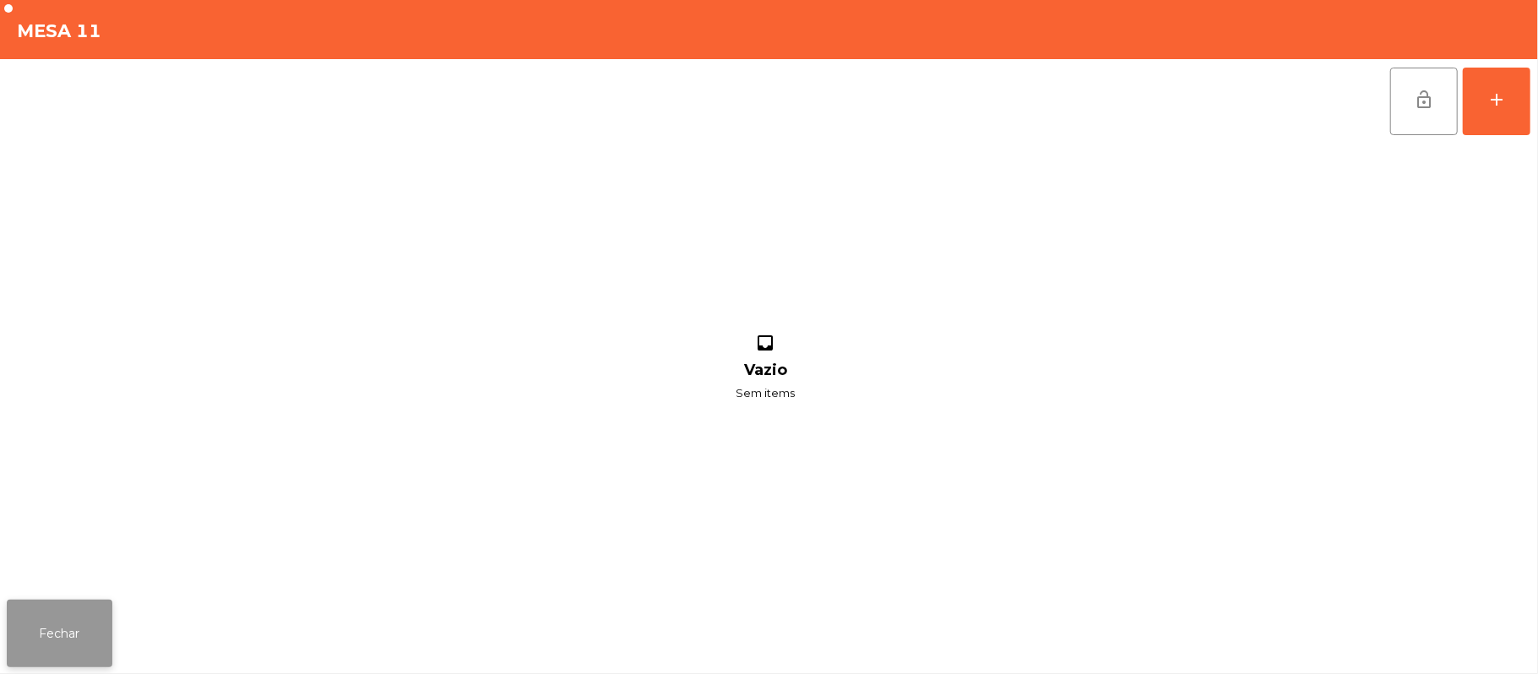
click at [52, 633] on button "Fechar" at bounding box center [60, 634] width 106 height 68
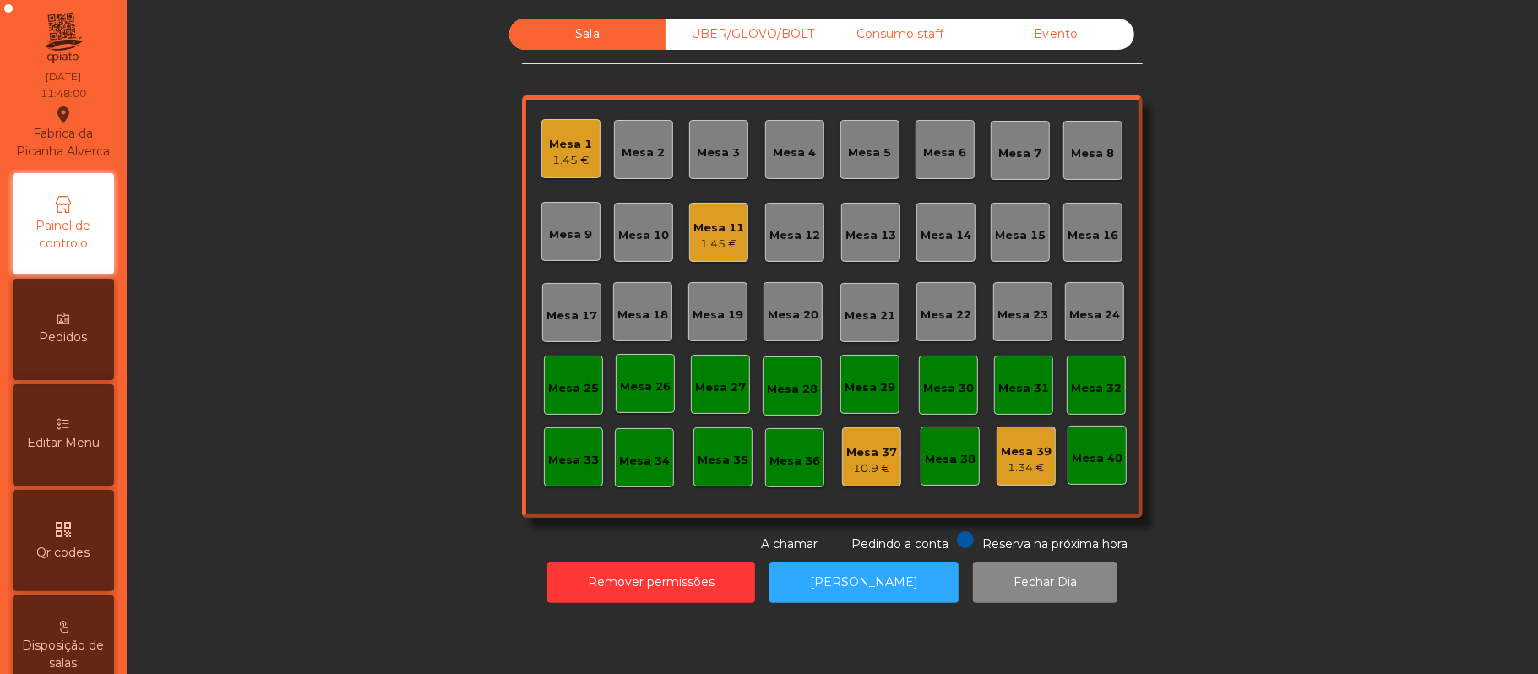
click at [716, 223] on div "Mesa 11" at bounding box center [719, 228] width 51 height 17
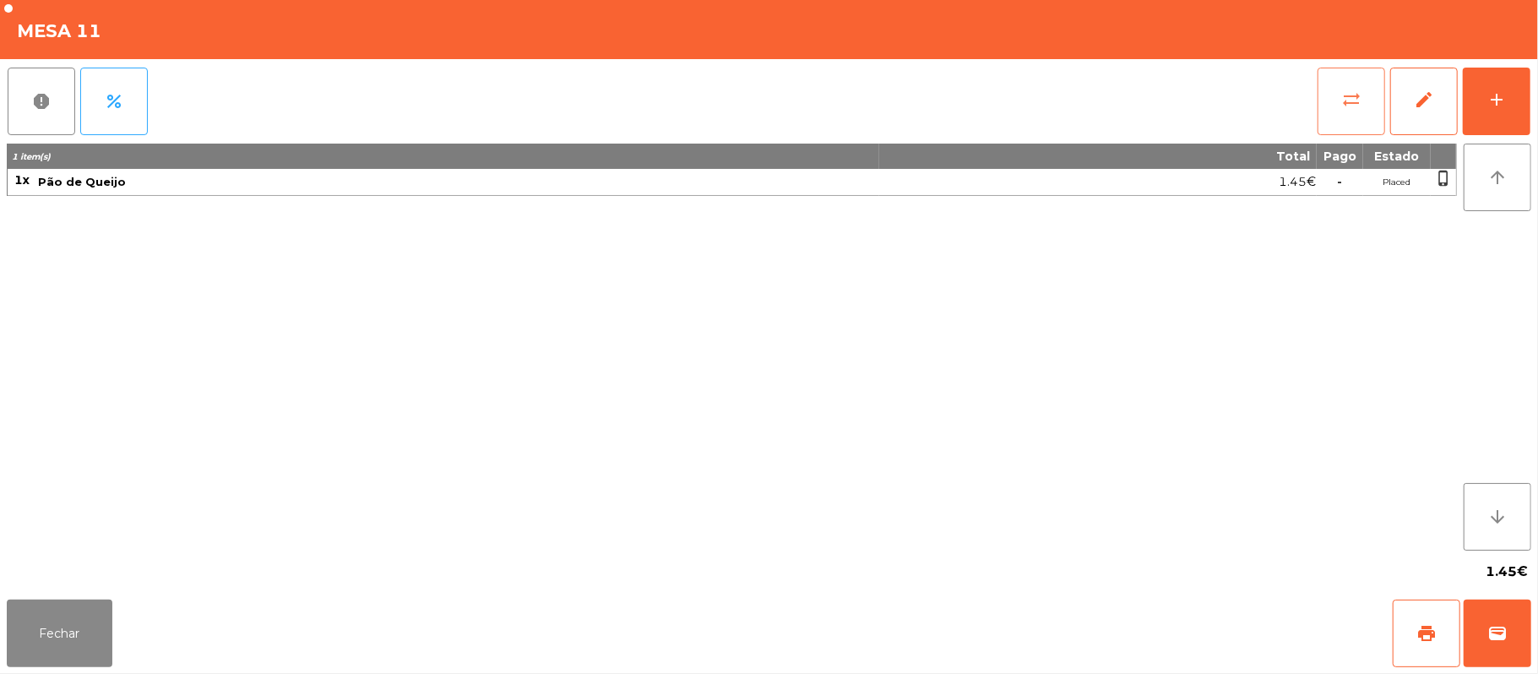
click at [1349, 79] on button "sync_alt" at bounding box center [1352, 102] width 68 height 68
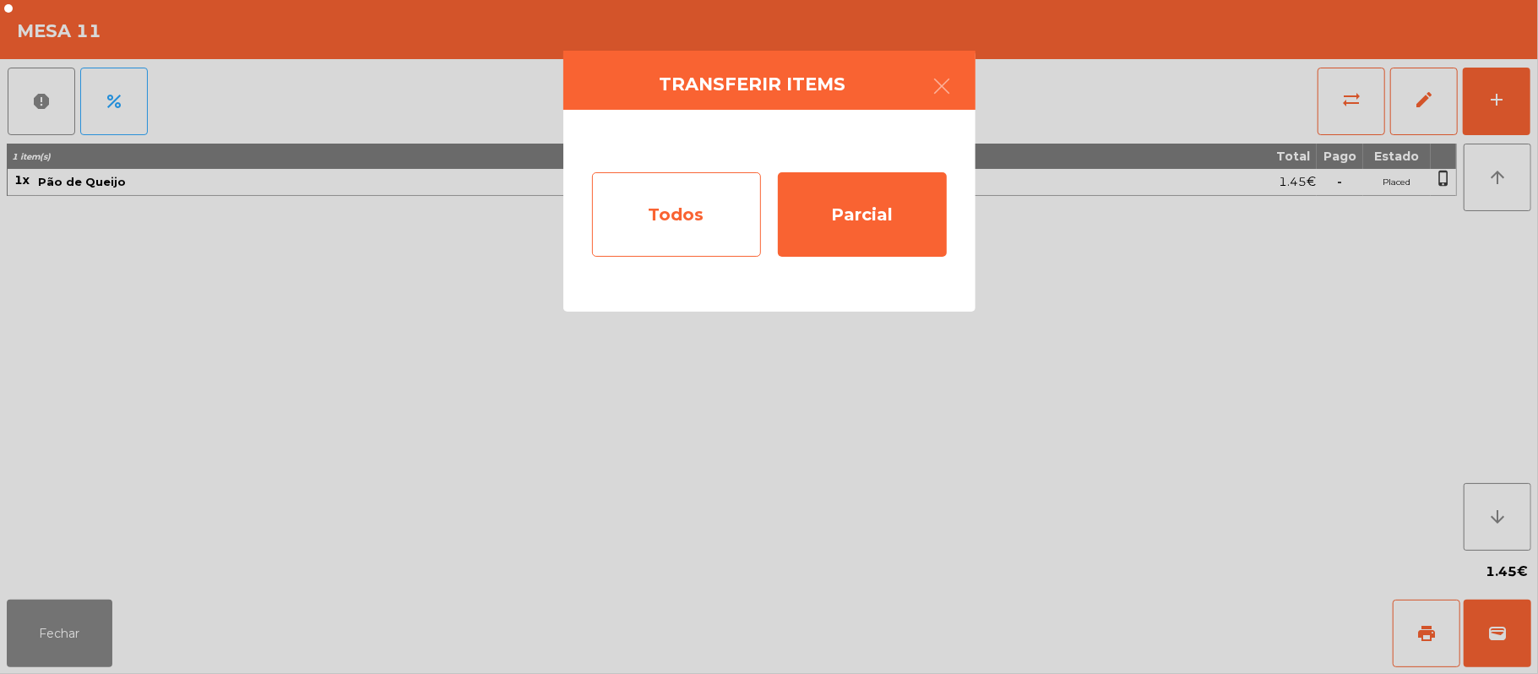
click at [691, 220] on div "Todos" at bounding box center [676, 214] width 169 height 84
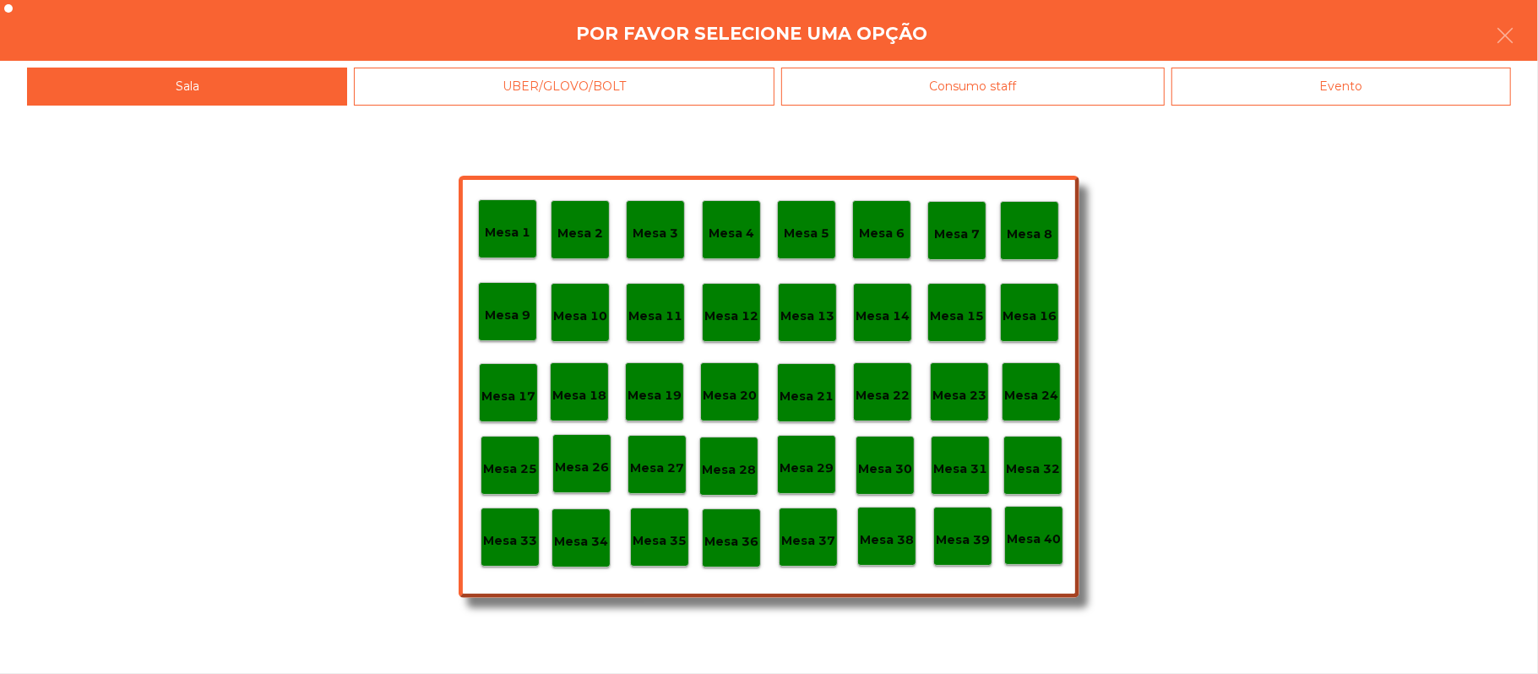
click at [811, 529] on div "Mesa 37" at bounding box center [808, 538] width 54 height 26
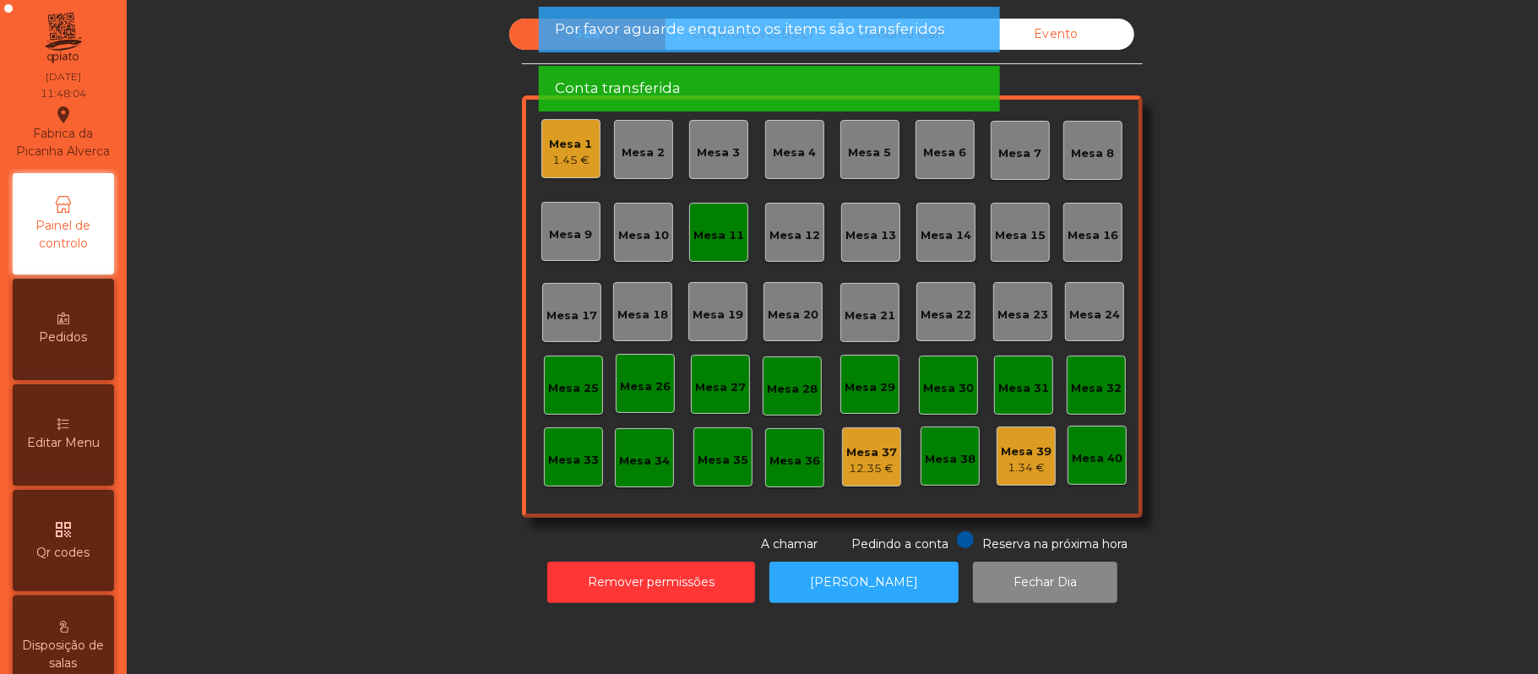
click at [552, 145] on div "Mesa 1" at bounding box center [571, 144] width 43 height 17
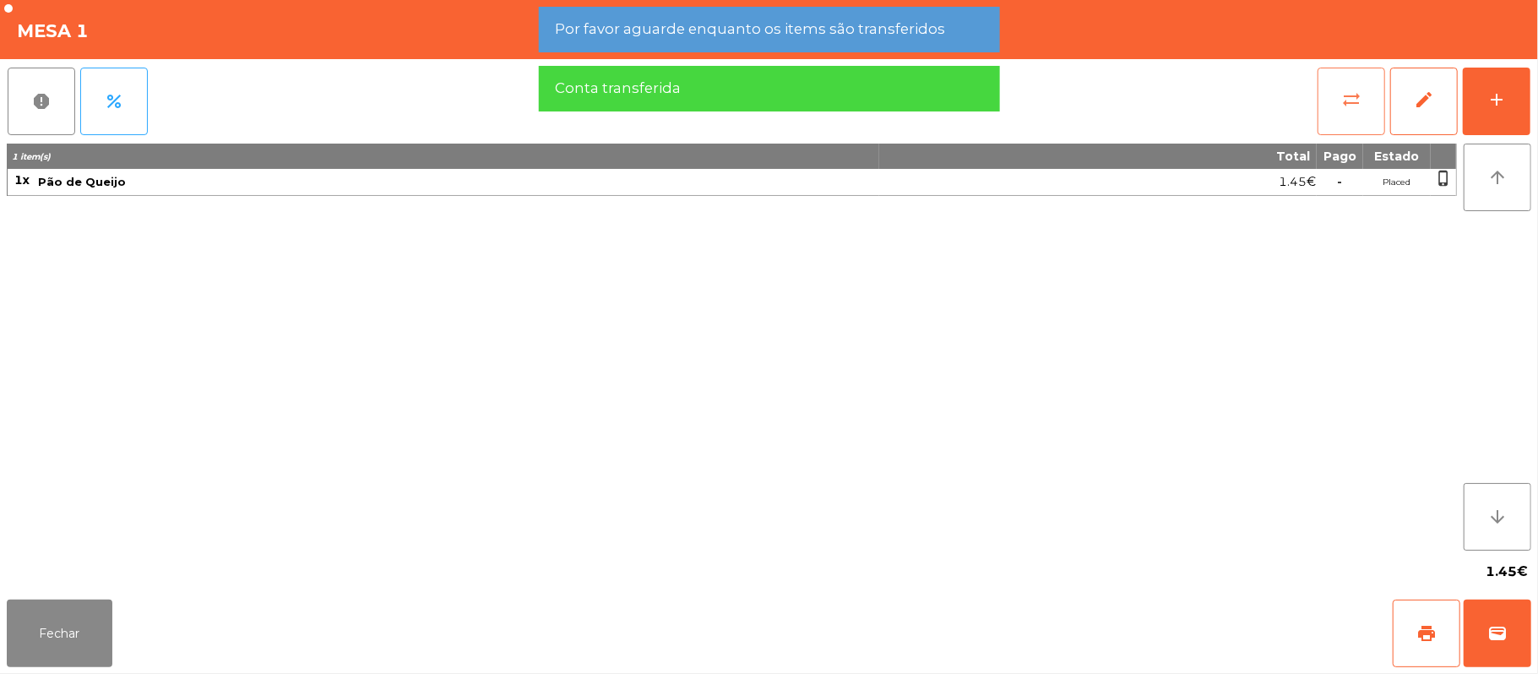
click at [1332, 103] on button "sync_alt" at bounding box center [1352, 102] width 68 height 68
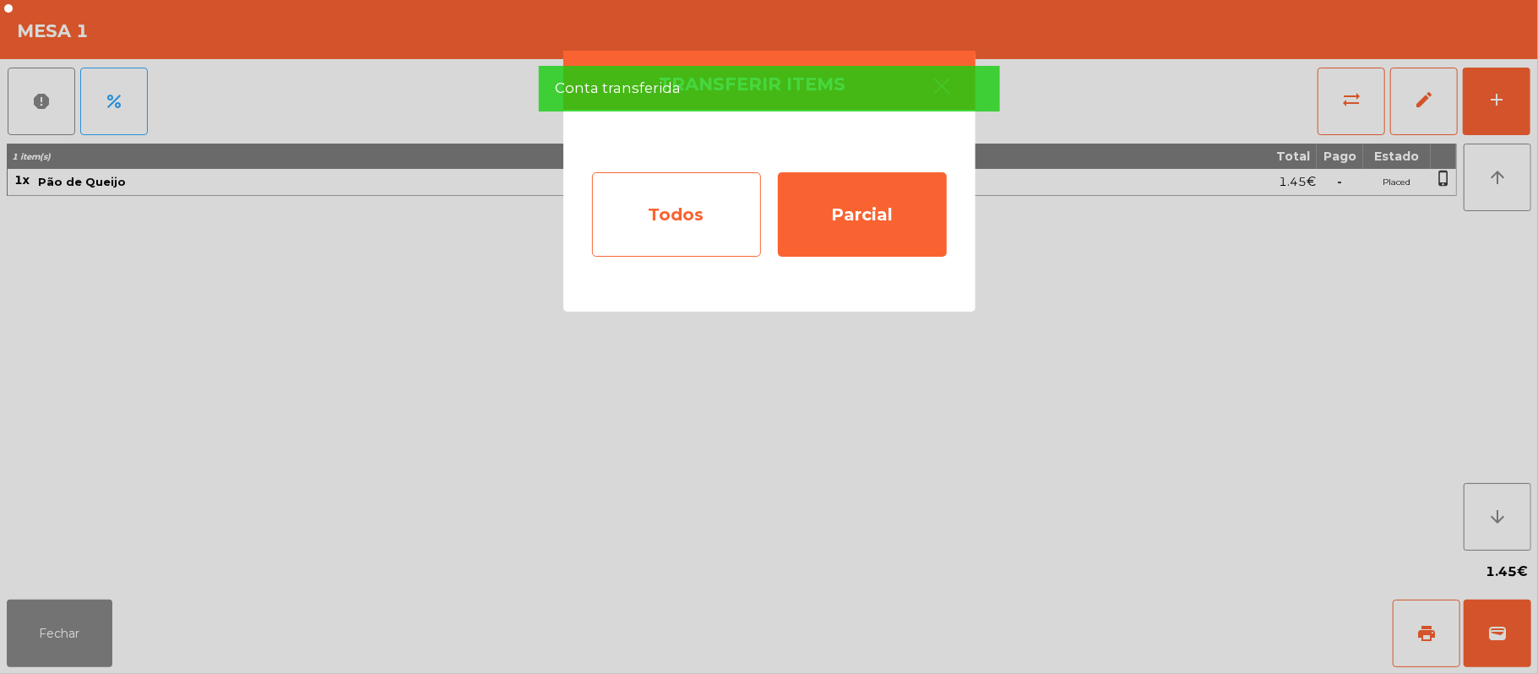
click at [660, 200] on div "Todos" at bounding box center [676, 214] width 169 height 84
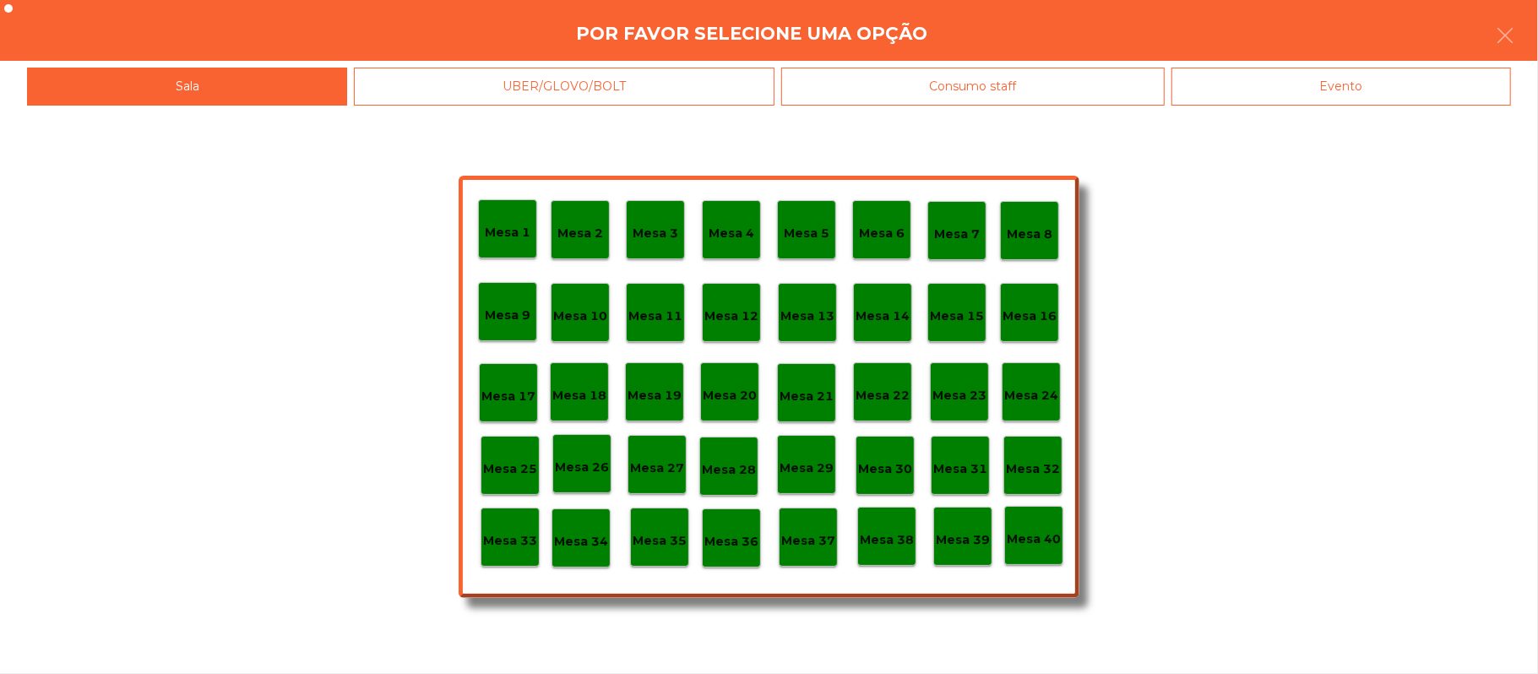
click at [808, 527] on div "Mesa 37" at bounding box center [808, 538] width 54 height 26
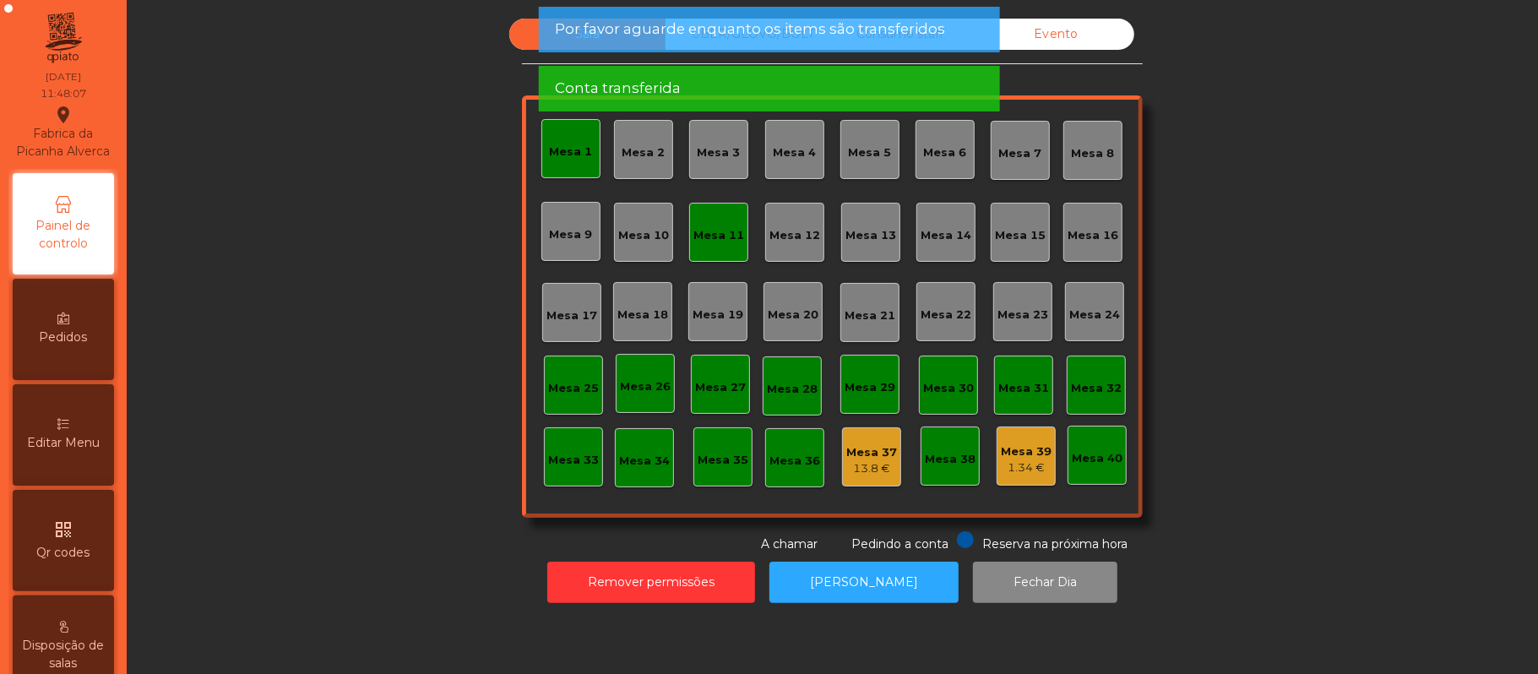
click at [569, 144] on div "Mesa 1" at bounding box center [571, 152] width 43 height 17
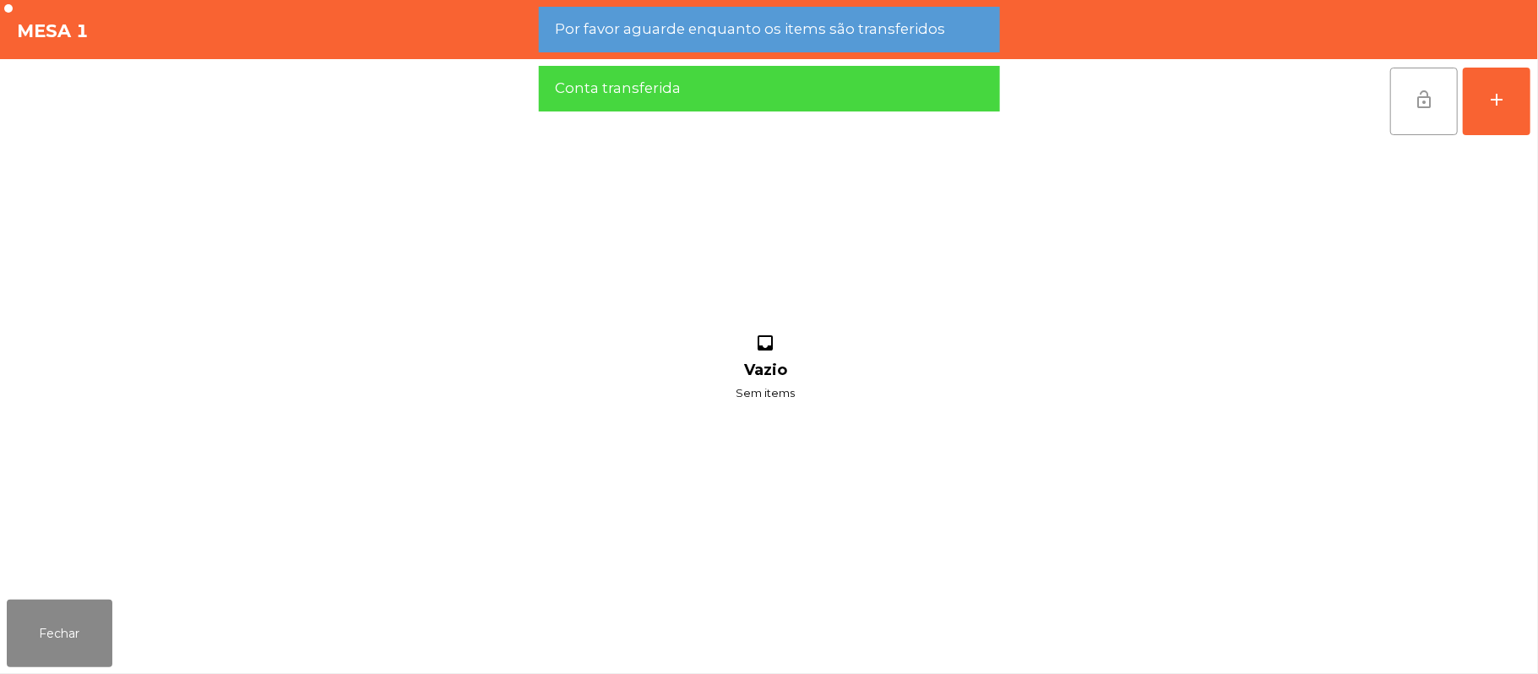
click at [1409, 100] on button "lock_open" at bounding box center [1424, 102] width 68 height 68
click at [63, 623] on button "Fechar" at bounding box center [60, 634] width 106 height 68
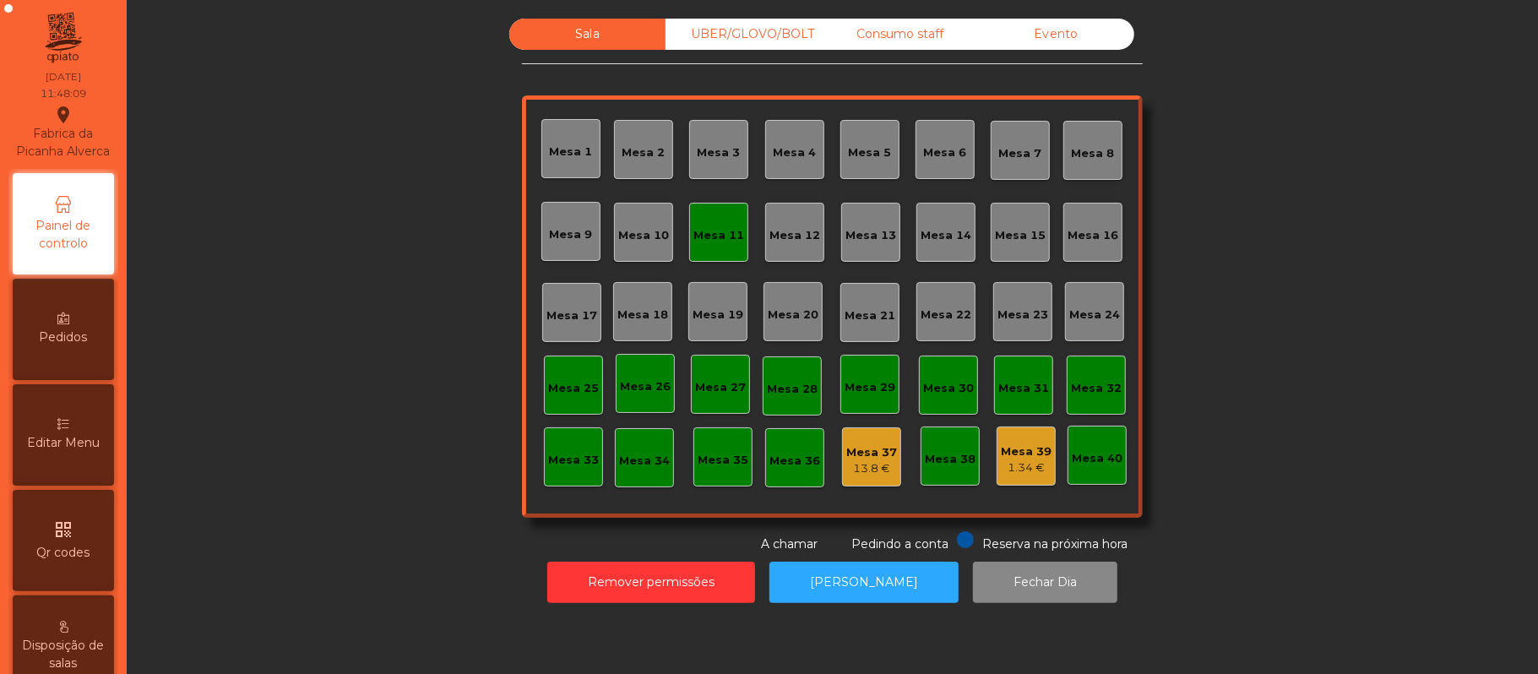
click at [717, 241] on div "Mesa 11" at bounding box center [719, 235] width 51 height 17
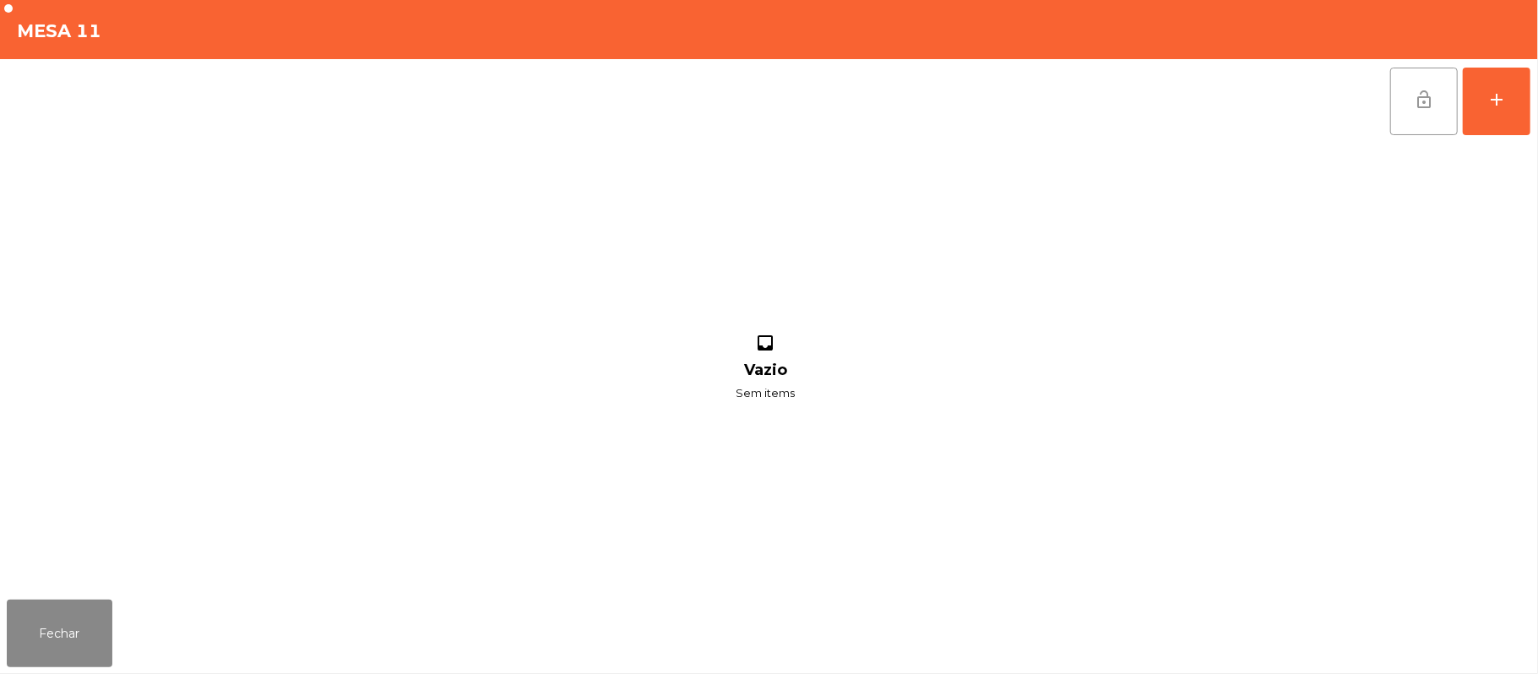
click at [1414, 112] on button "lock_open" at bounding box center [1424, 102] width 68 height 68
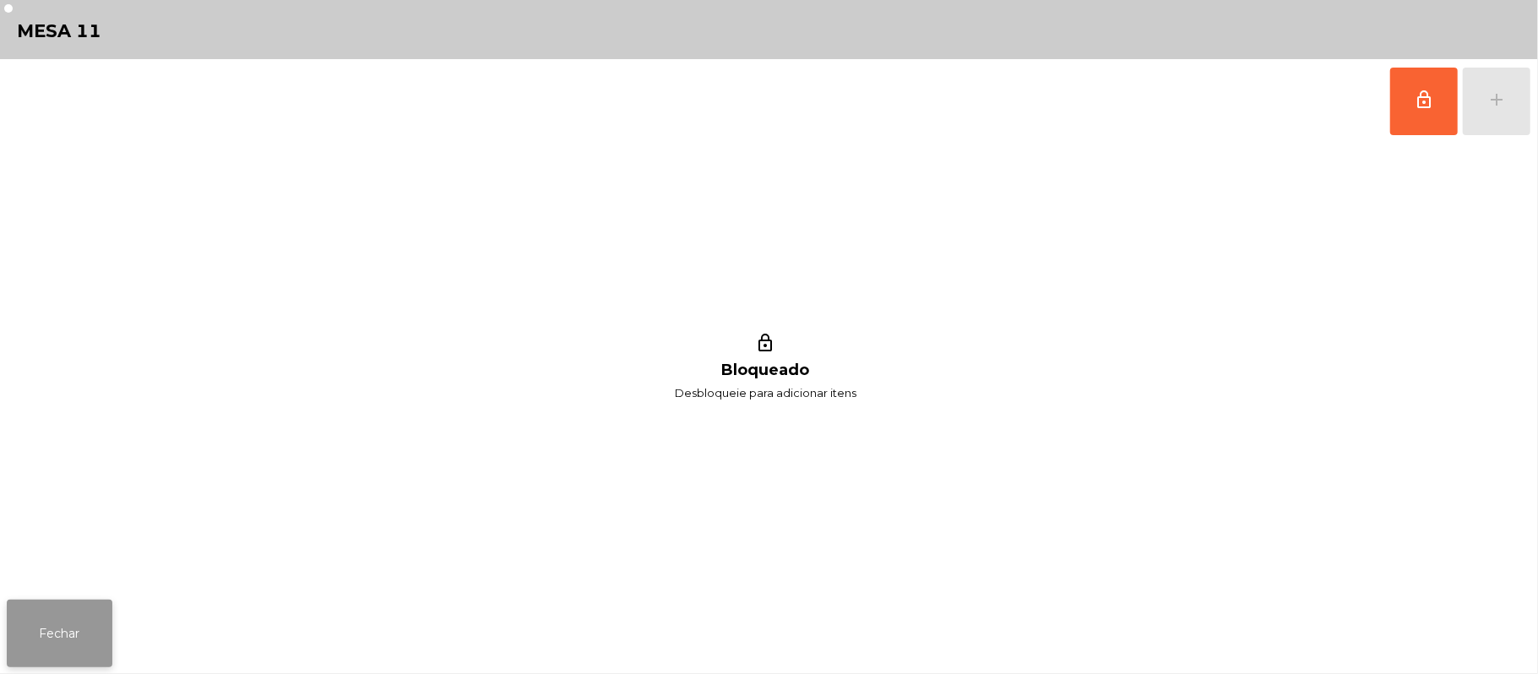
click at [71, 634] on button "Fechar" at bounding box center [60, 634] width 106 height 68
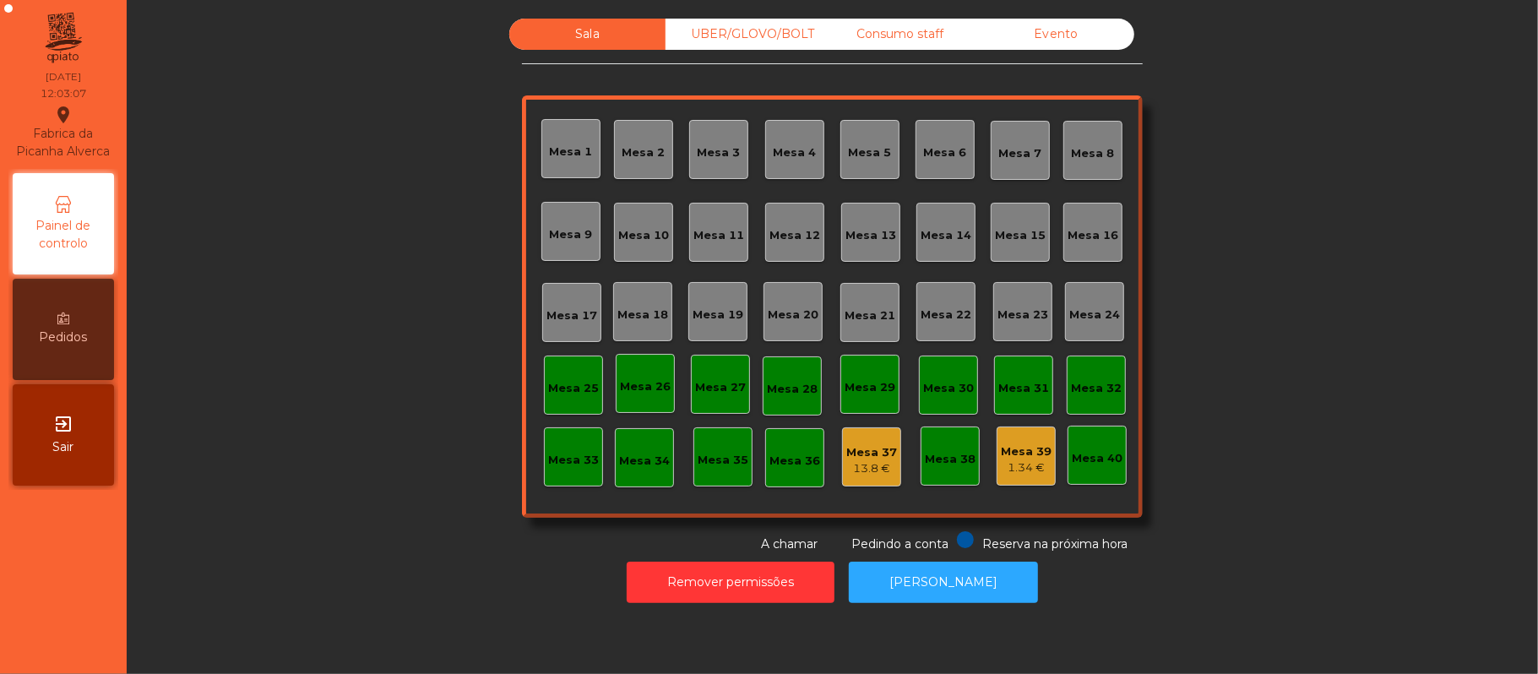
click at [1031, 446] on div "Mesa 39" at bounding box center [1026, 451] width 51 height 17
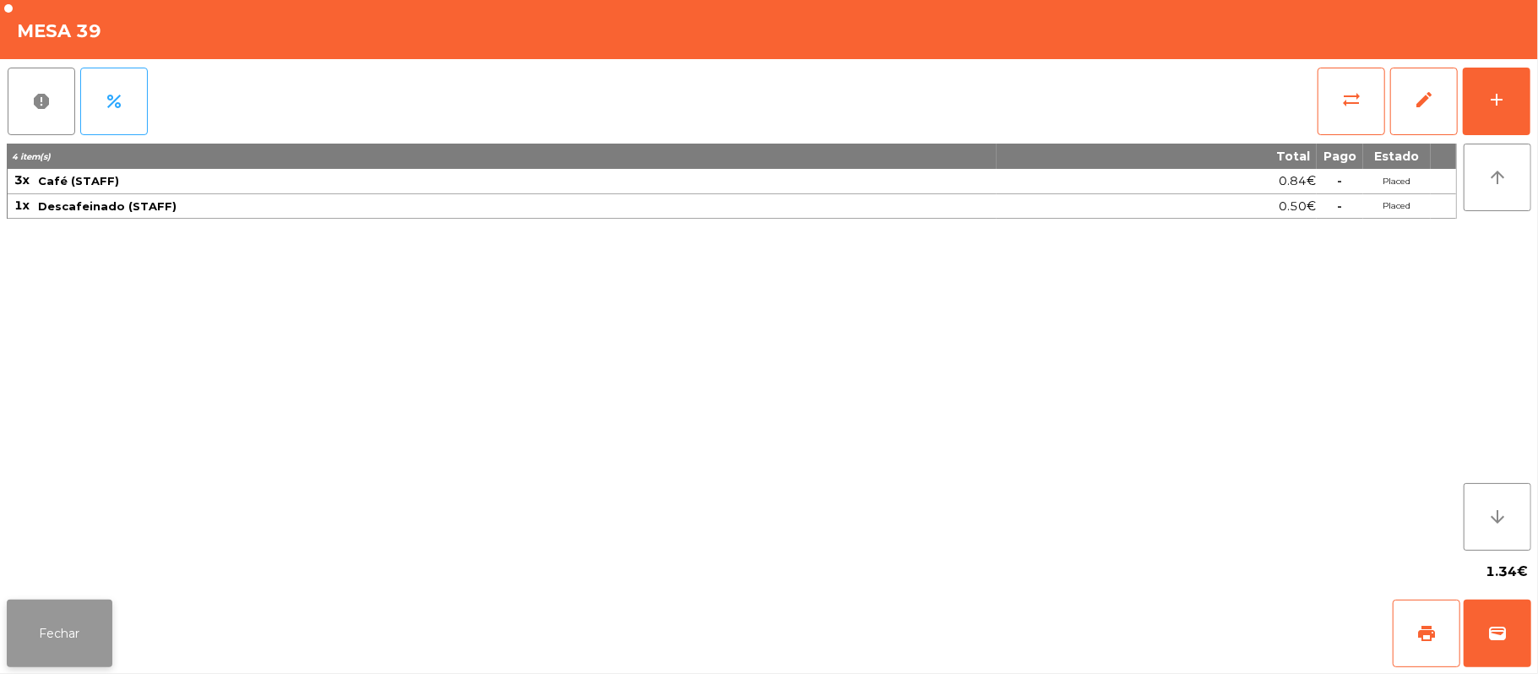
click at [54, 639] on button "Fechar" at bounding box center [60, 634] width 106 height 68
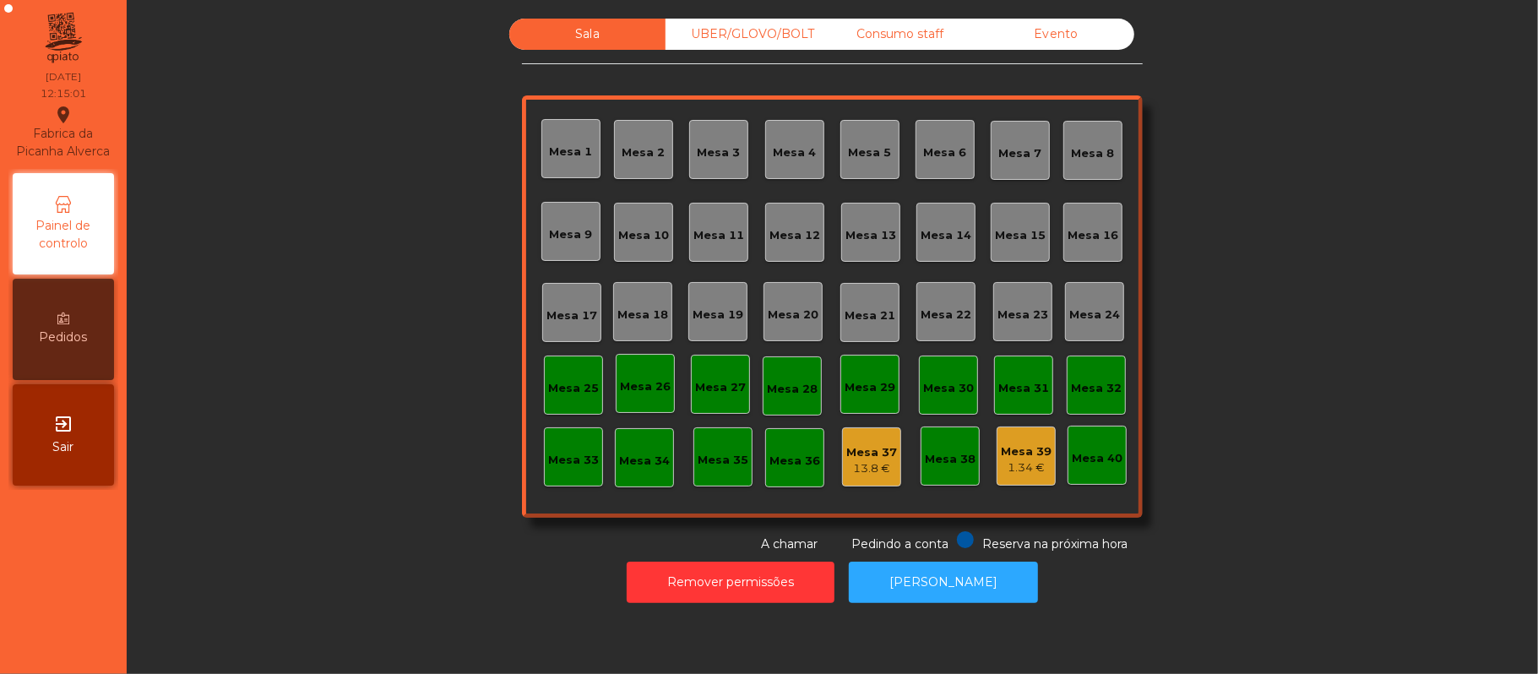
click at [869, 298] on div "Mesa 21" at bounding box center [870, 312] width 59 height 59
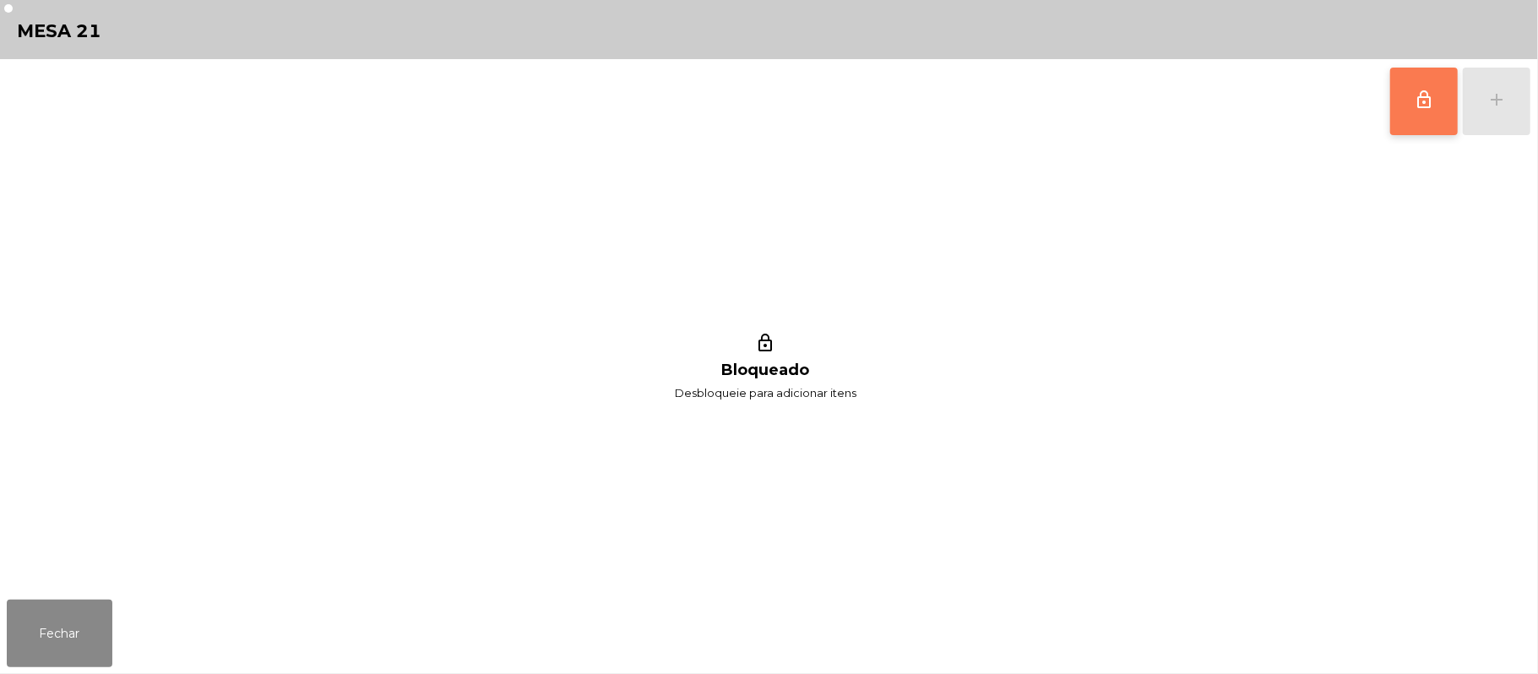
click at [1409, 105] on button "lock_outline" at bounding box center [1424, 102] width 68 height 68
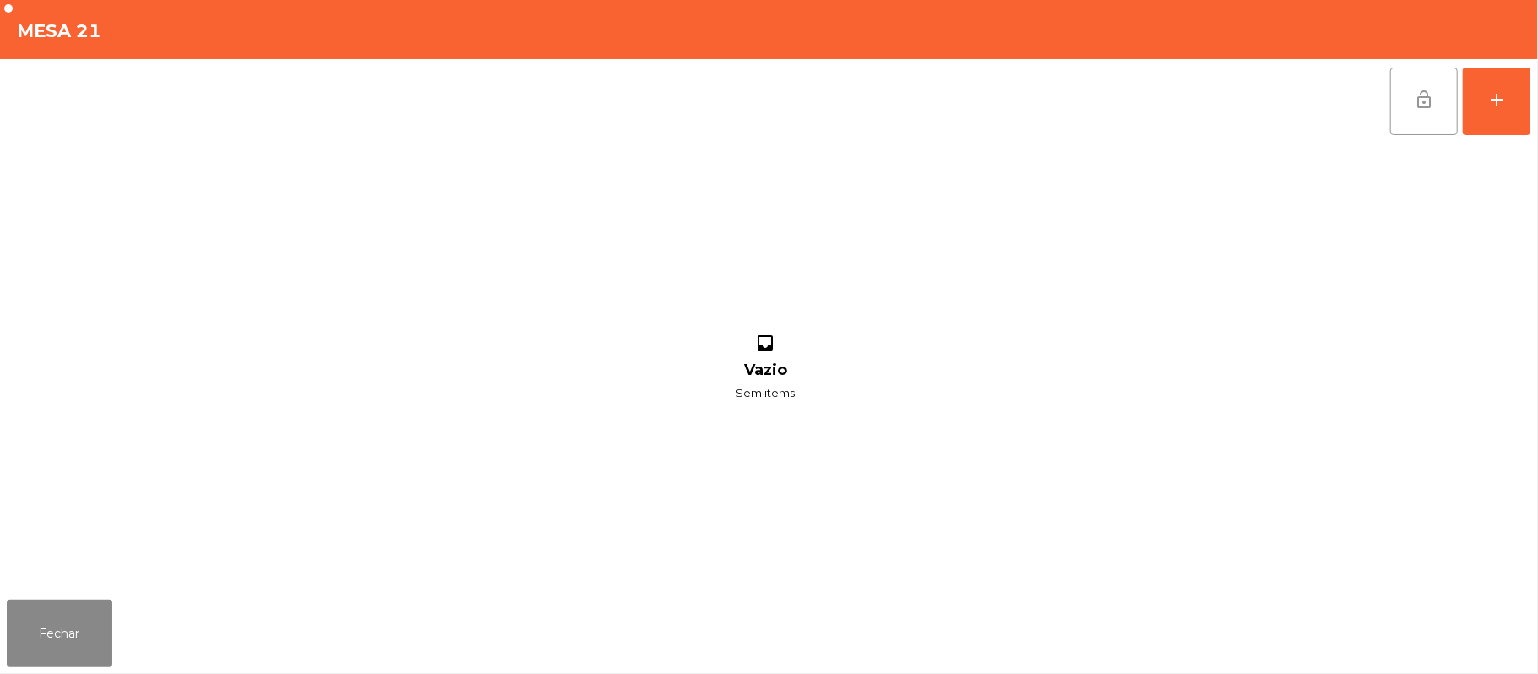
click at [1414, 103] on span "lock_open" at bounding box center [1424, 100] width 20 height 20
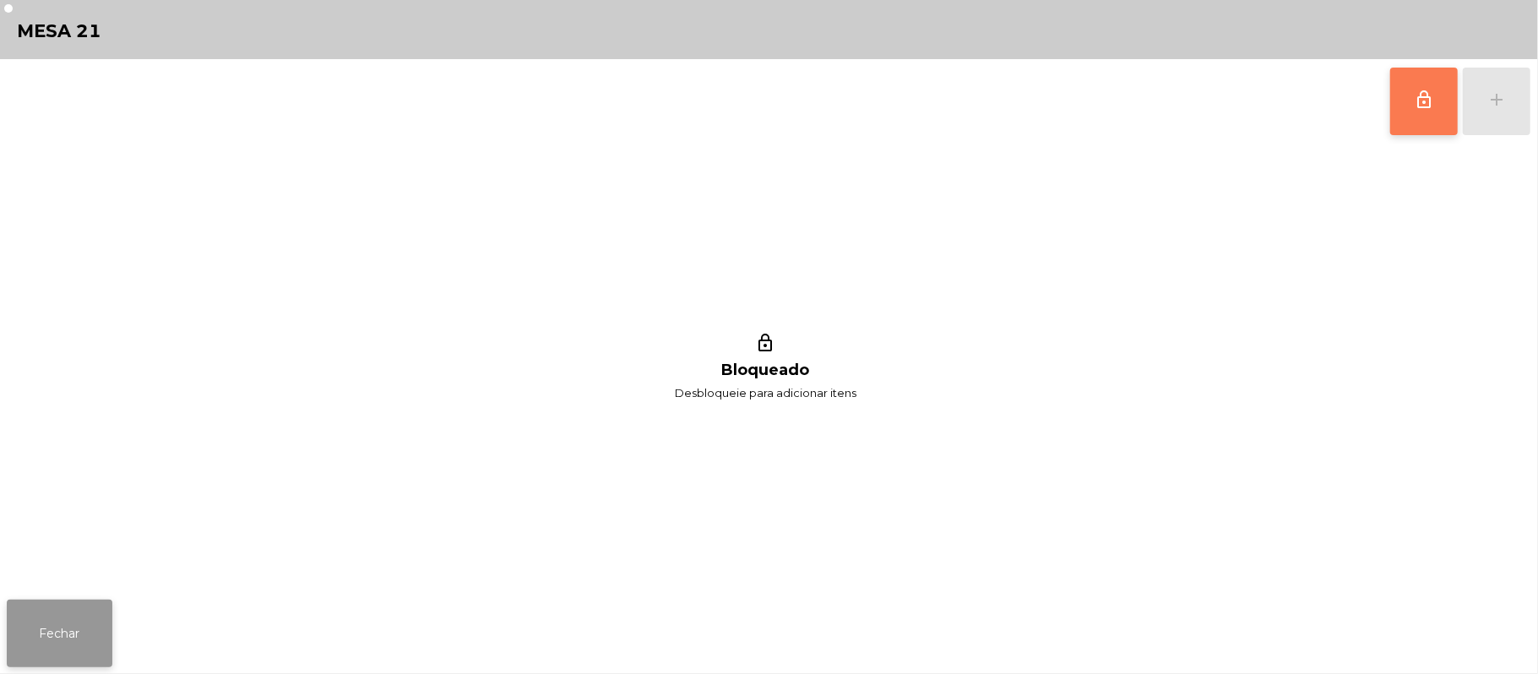
click at [14, 633] on button "Fechar" at bounding box center [60, 634] width 106 height 68
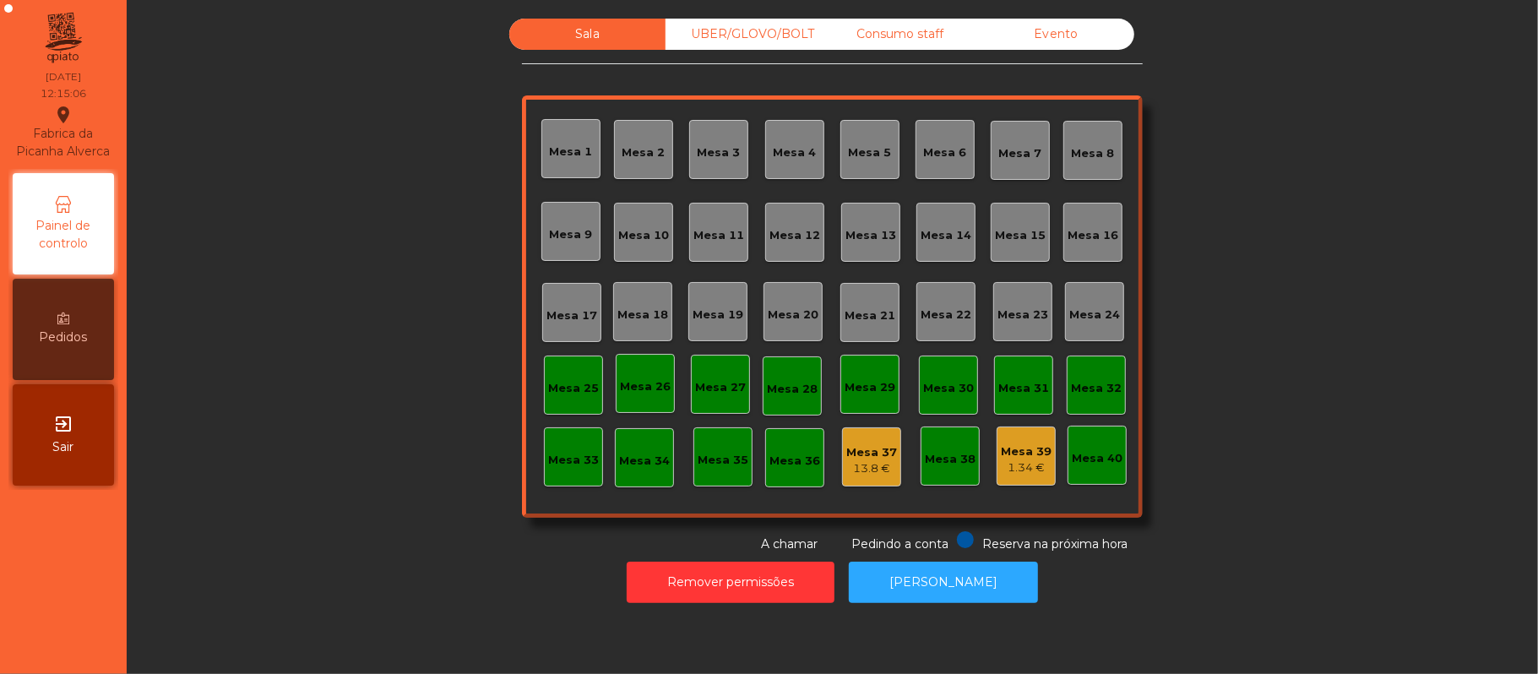
click at [575, 150] on div "Mesa 1" at bounding box center [571, 152] width 43 height 17
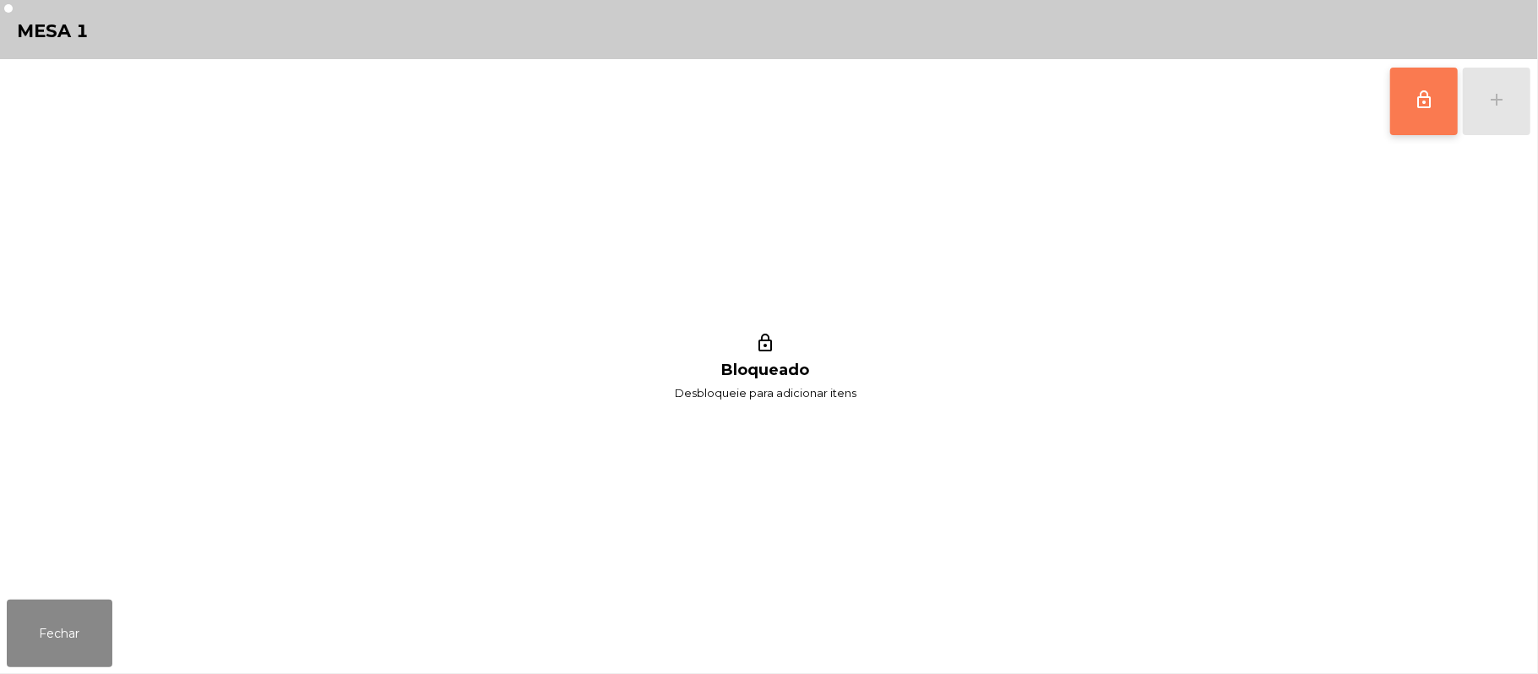
click at [1421, 112] on button "lock_outline" at bounding box center [1424, 102] width 68 height 68
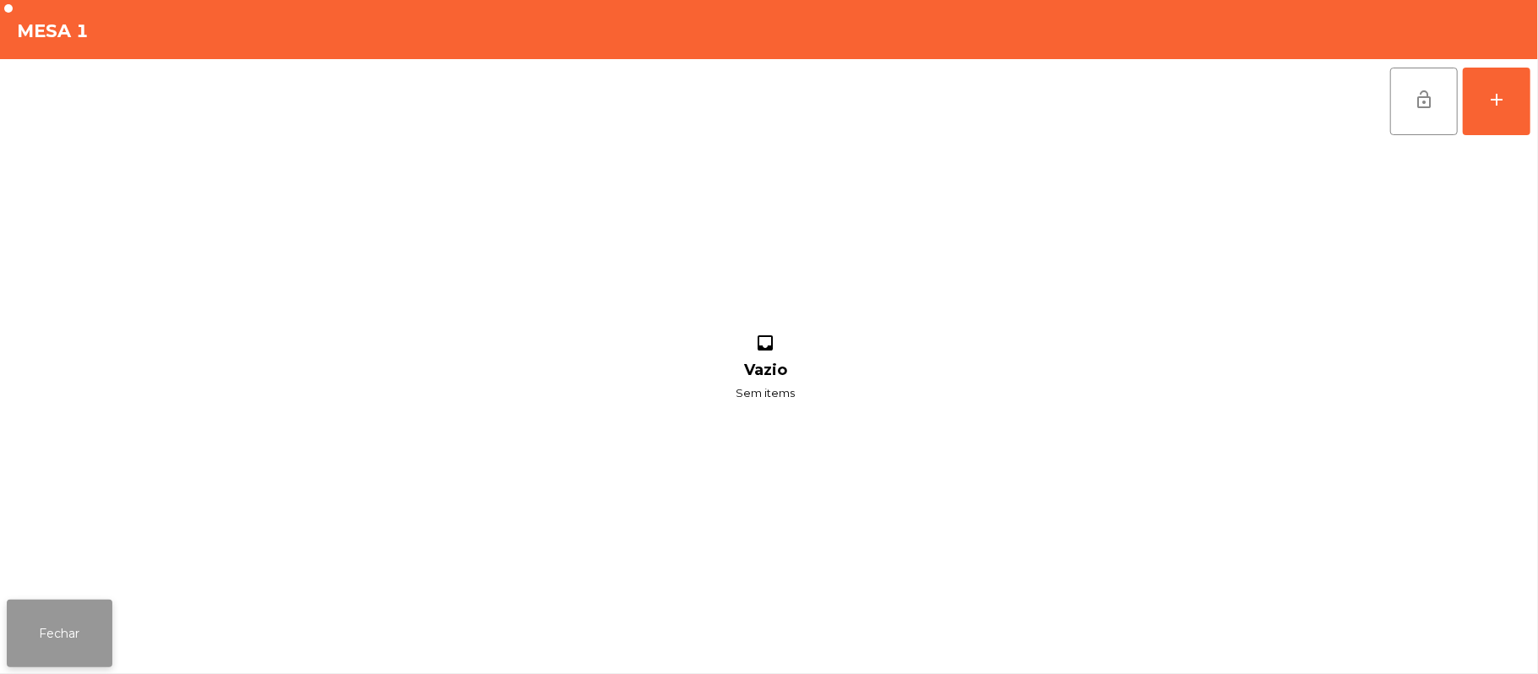
click at [88, 639] on button "Fechar" at bounding box center [60, 634] width 106 height 68
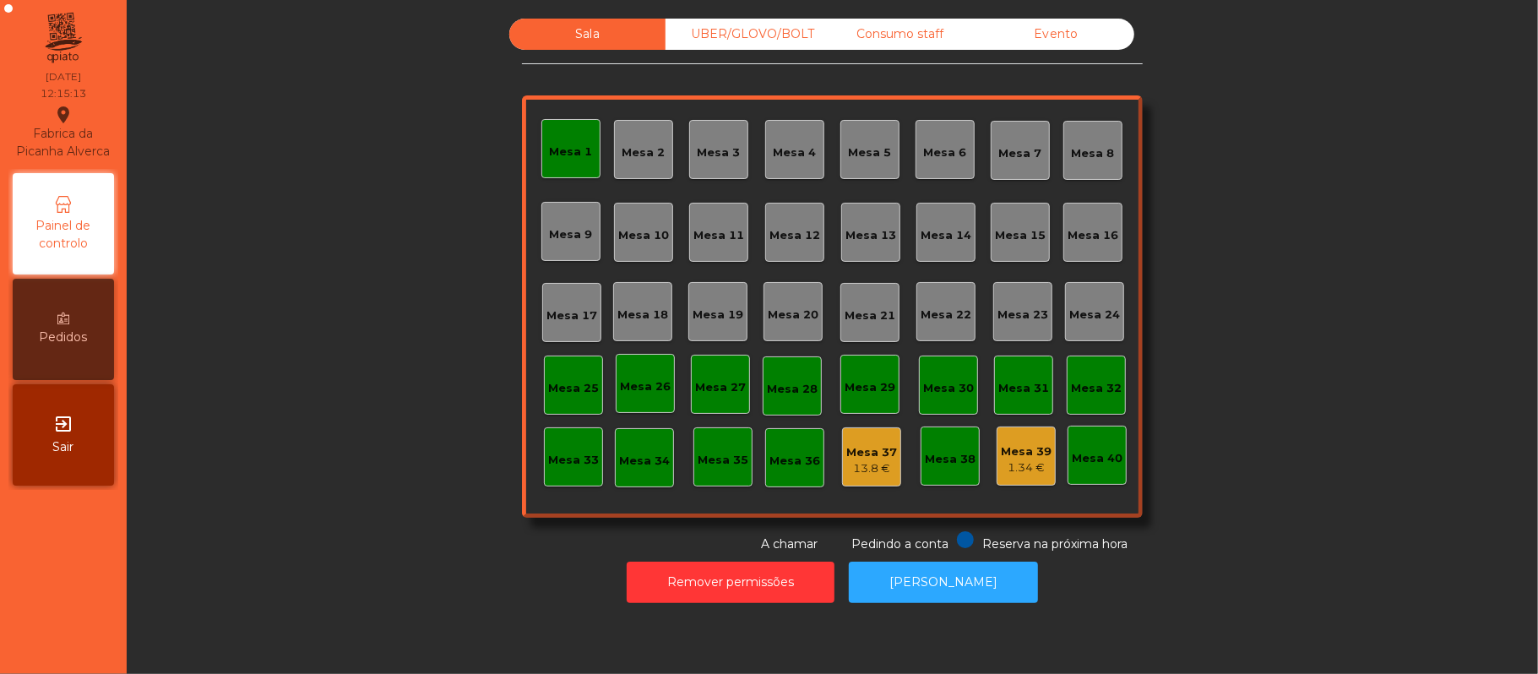
click at [555, 129] on div "Mesa 1" at bounding box center [570, 148] width 59 height 59
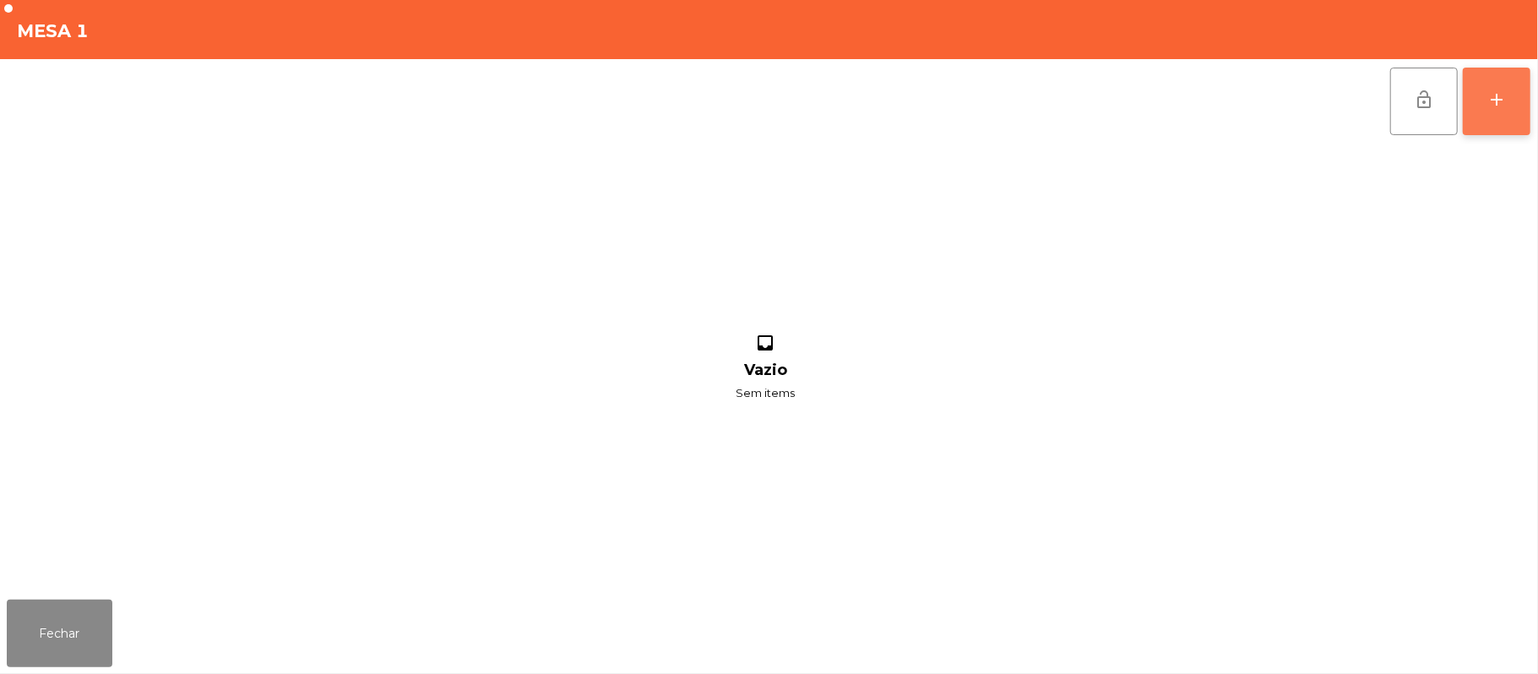
click at [1510, 103] on button "add" at bounding box center [1497, 102] width 68 height 68
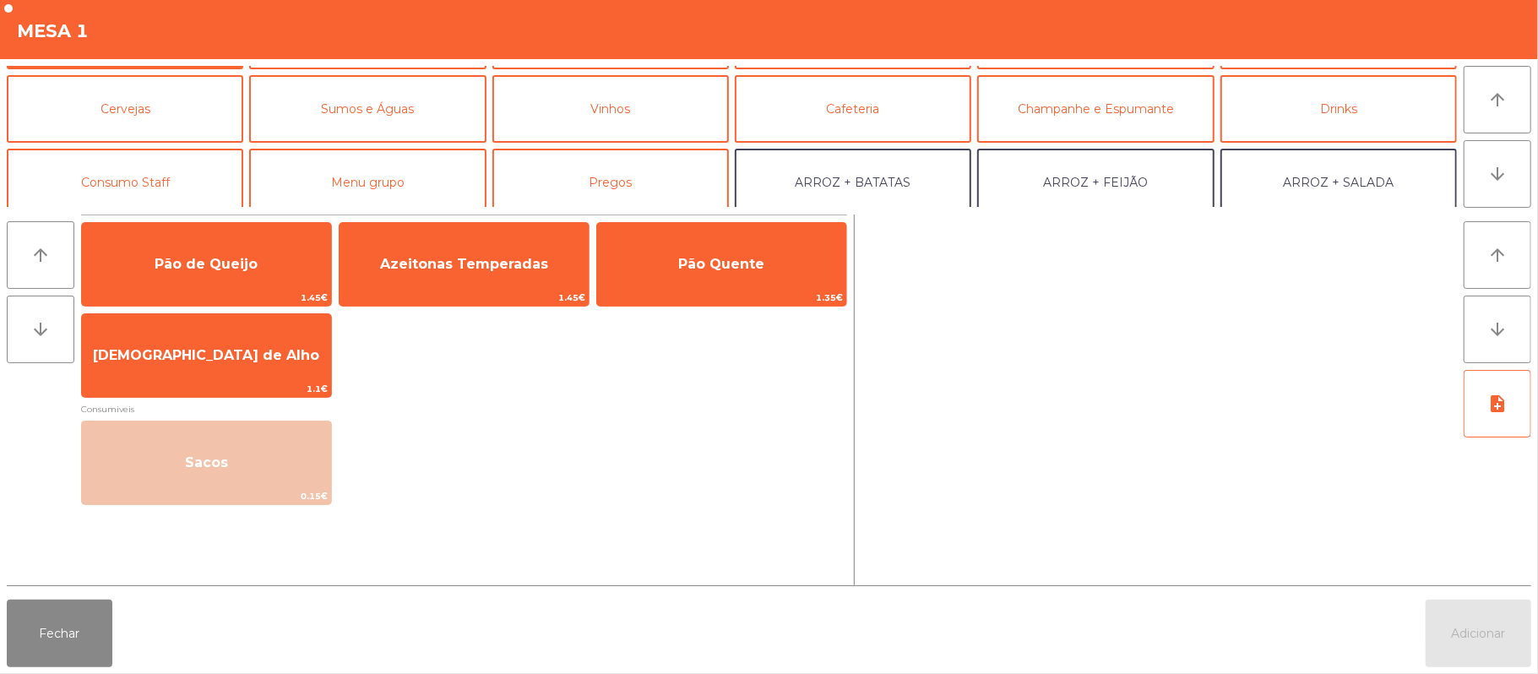
scroll to position [82, 0]
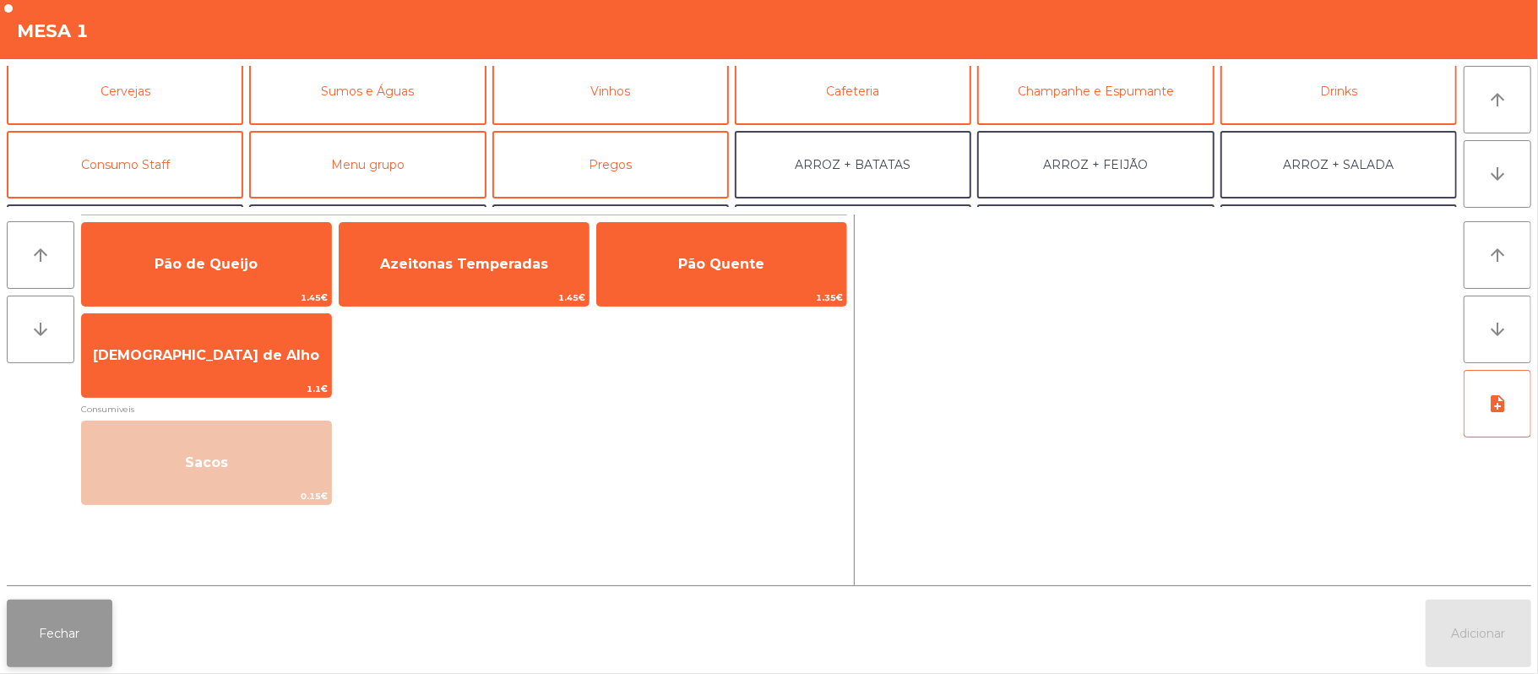
click at [65, 630] on button "Fechar" at bounding box center [60, 634] width 106 height 68
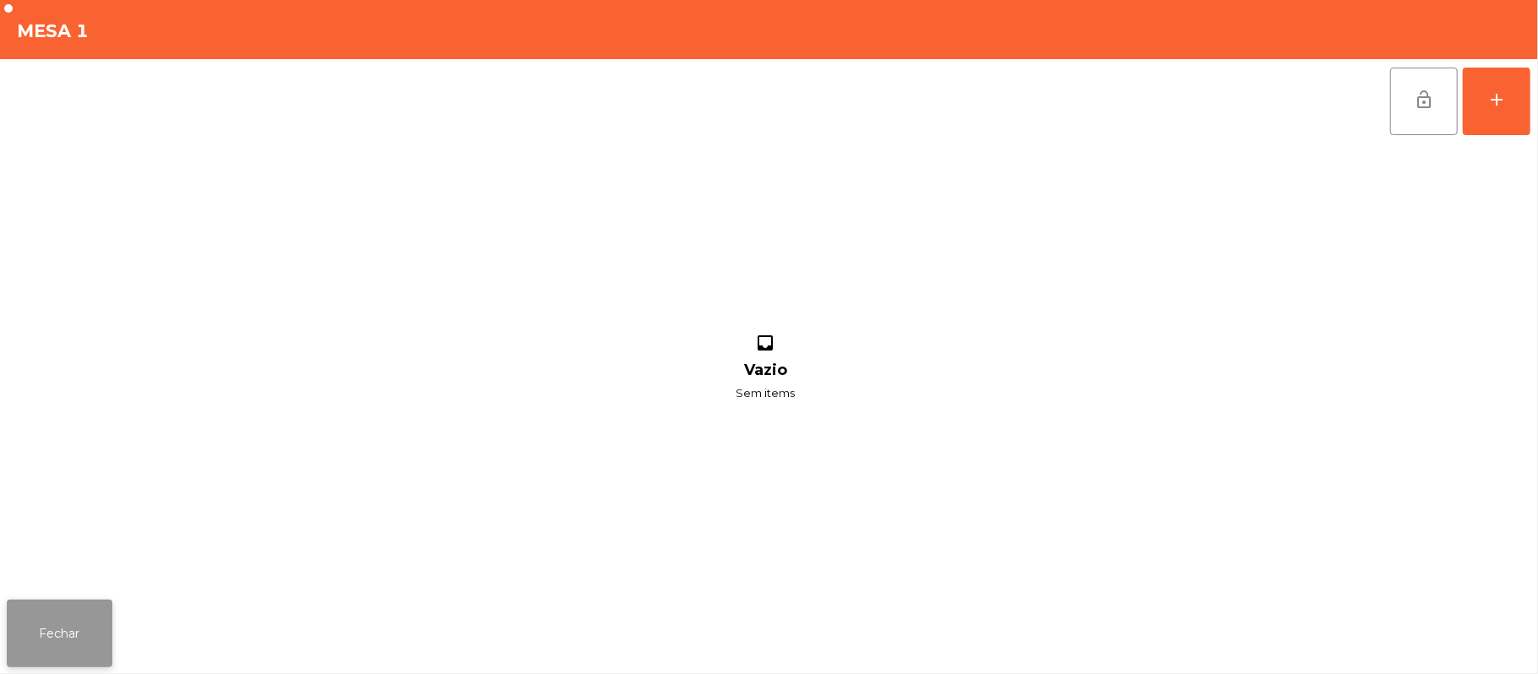
click at [57, 634] on button "Fechar" at bounding box center [60, 634] width 106 height 68
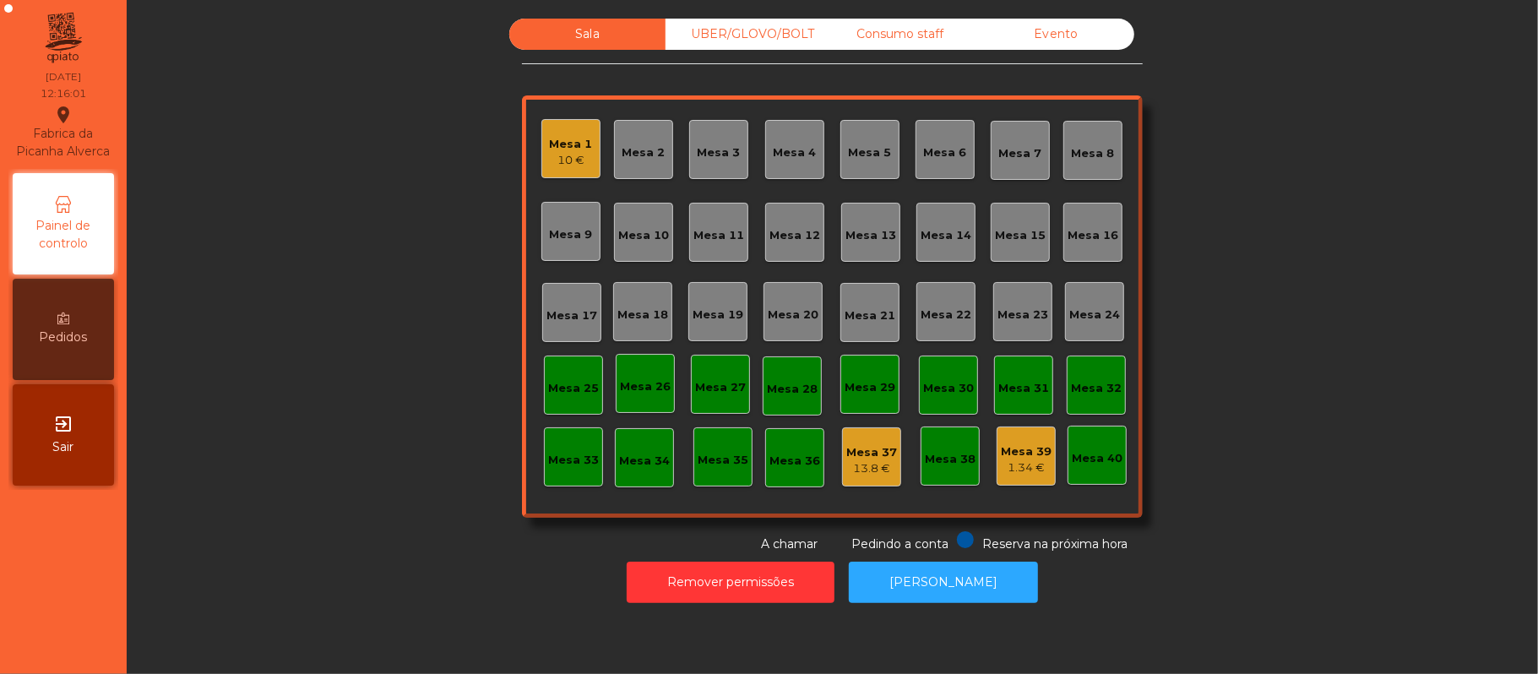
click at [554, 142] on div "Mesa 1" at bounding box center [571, 144] width 43 height 17
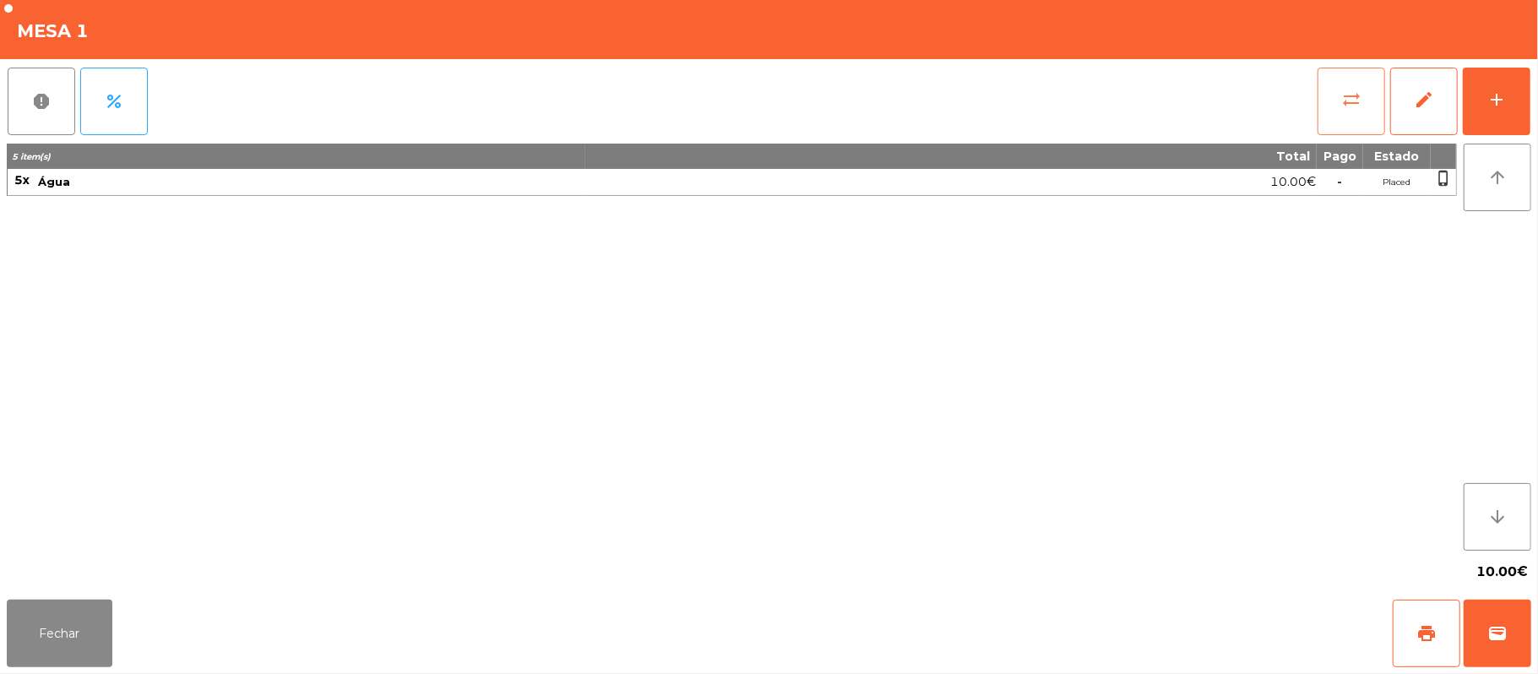
click at [1332, 108] on button "sync_alt" at bounding box center [1352, 102] width 68 height 68
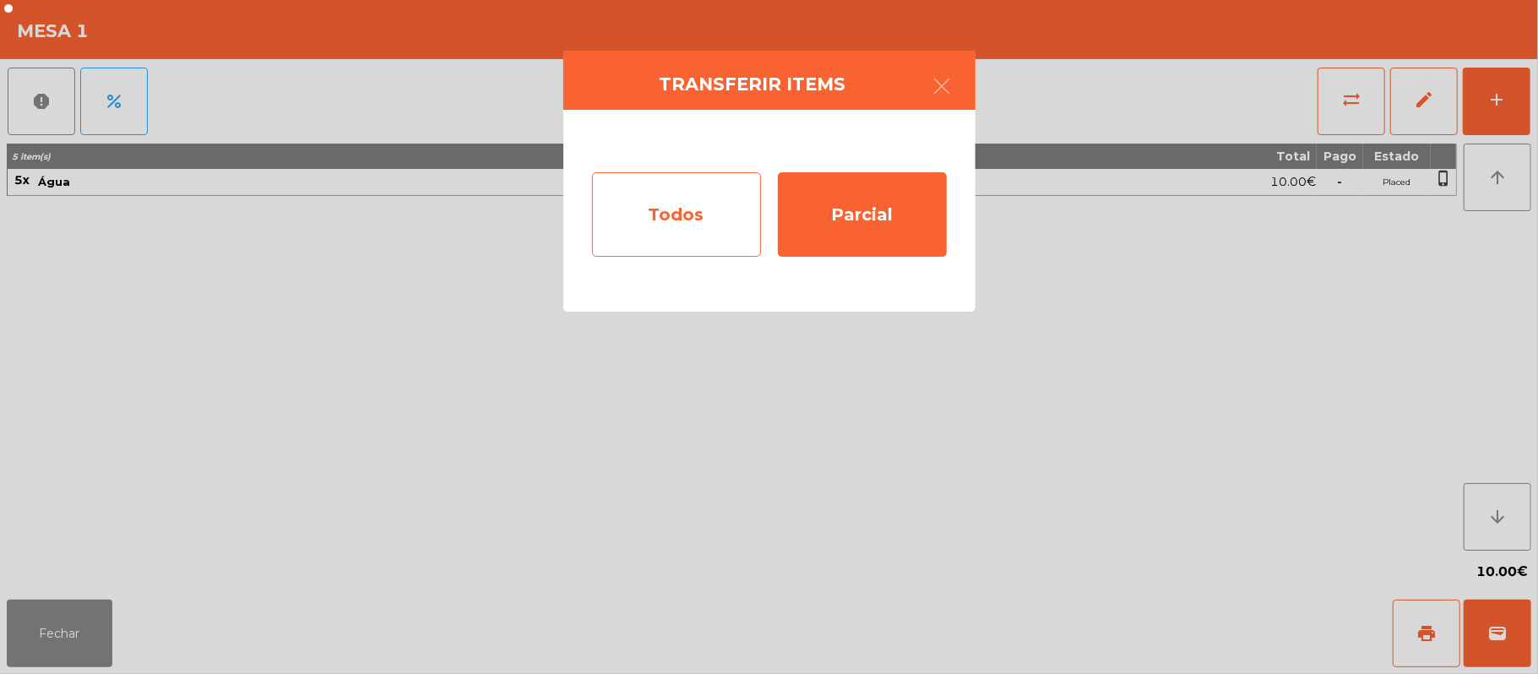
click at [686, 218] on div "Todos" at bounding box center [676, 214] width 169 height 84
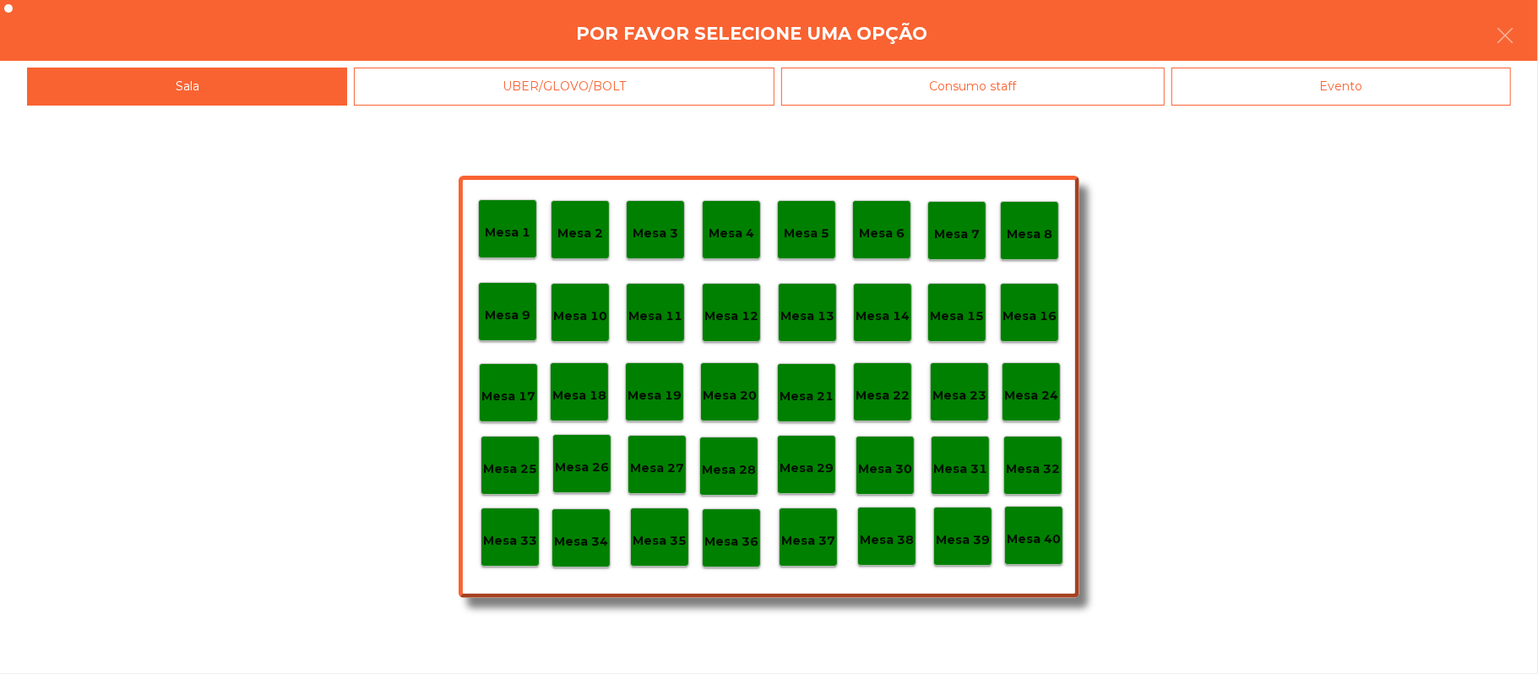
click at [819, 534] on p "Mesa 37" at bounding box center [808, 540] width 54 height 19
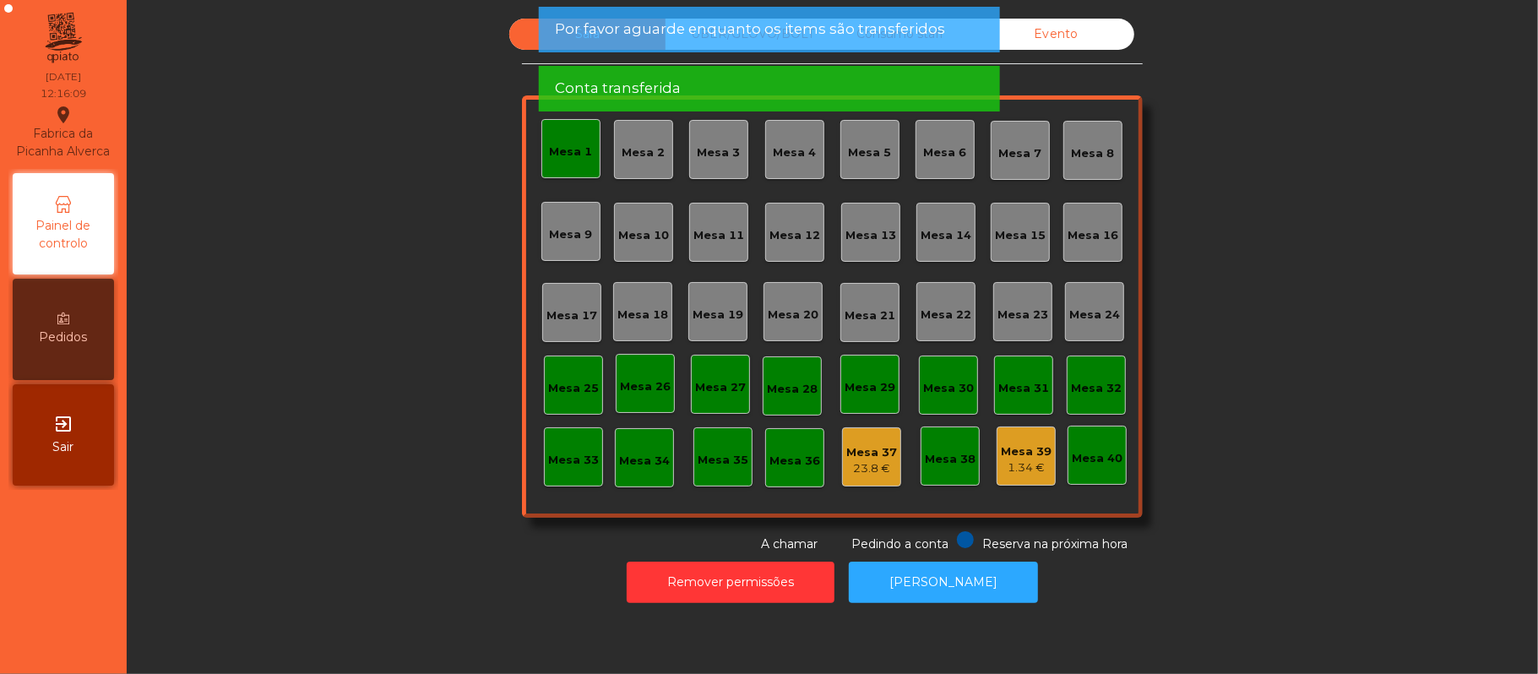
click at [575, 147] on div "Mesa 1" at bounding box center [571, 152] width 43 height 17
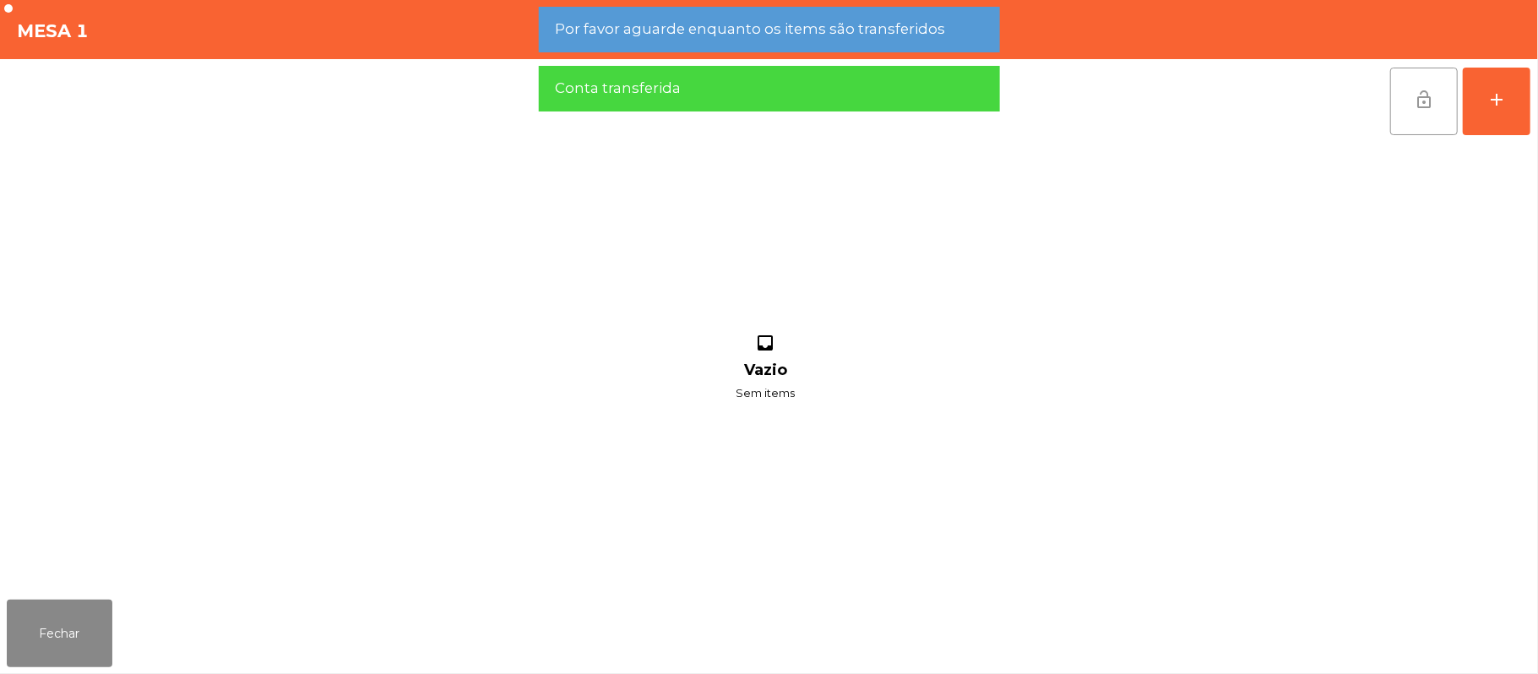
click at [1417, 95] on span "lock_open" at bounding box center [1424, 100] width 20 height 20
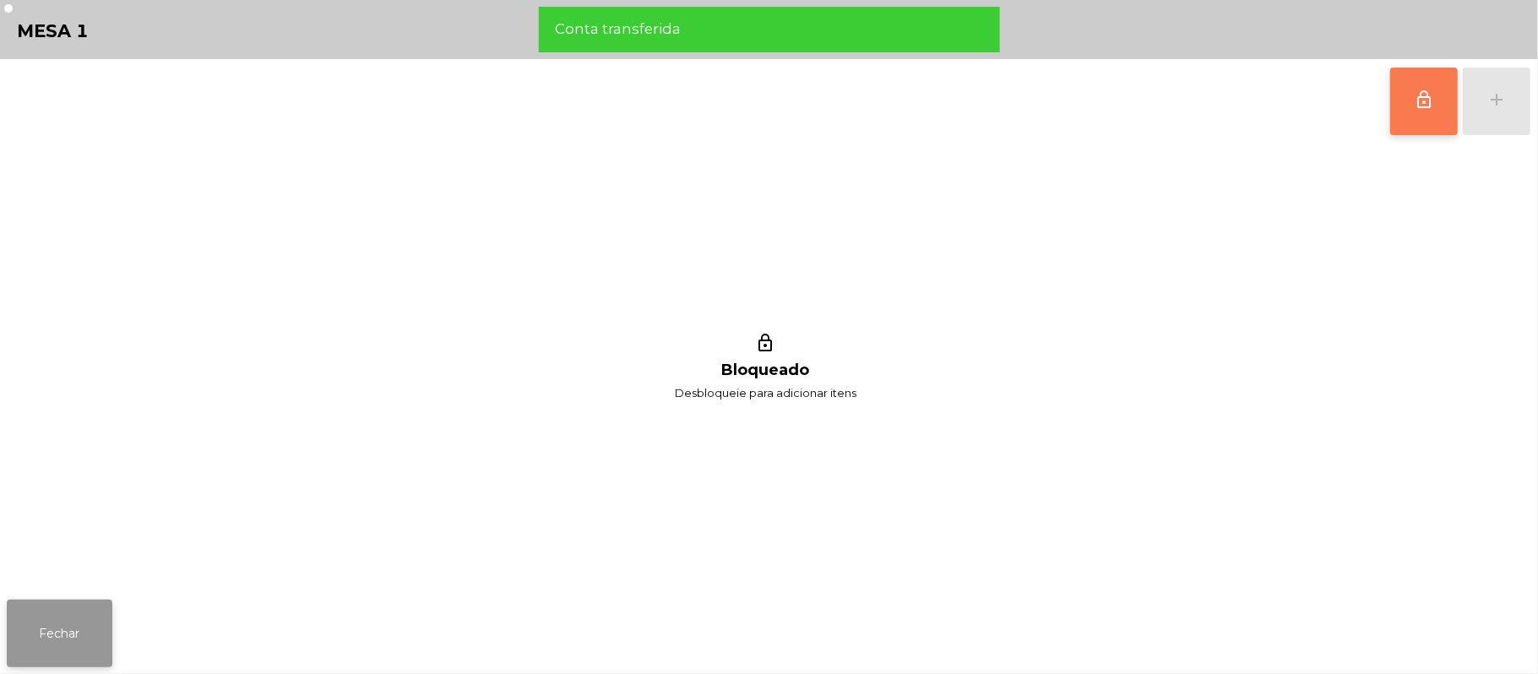
click at [101, 607] on button "Fechar" at bounding box center [60, 634] width 106 height 68
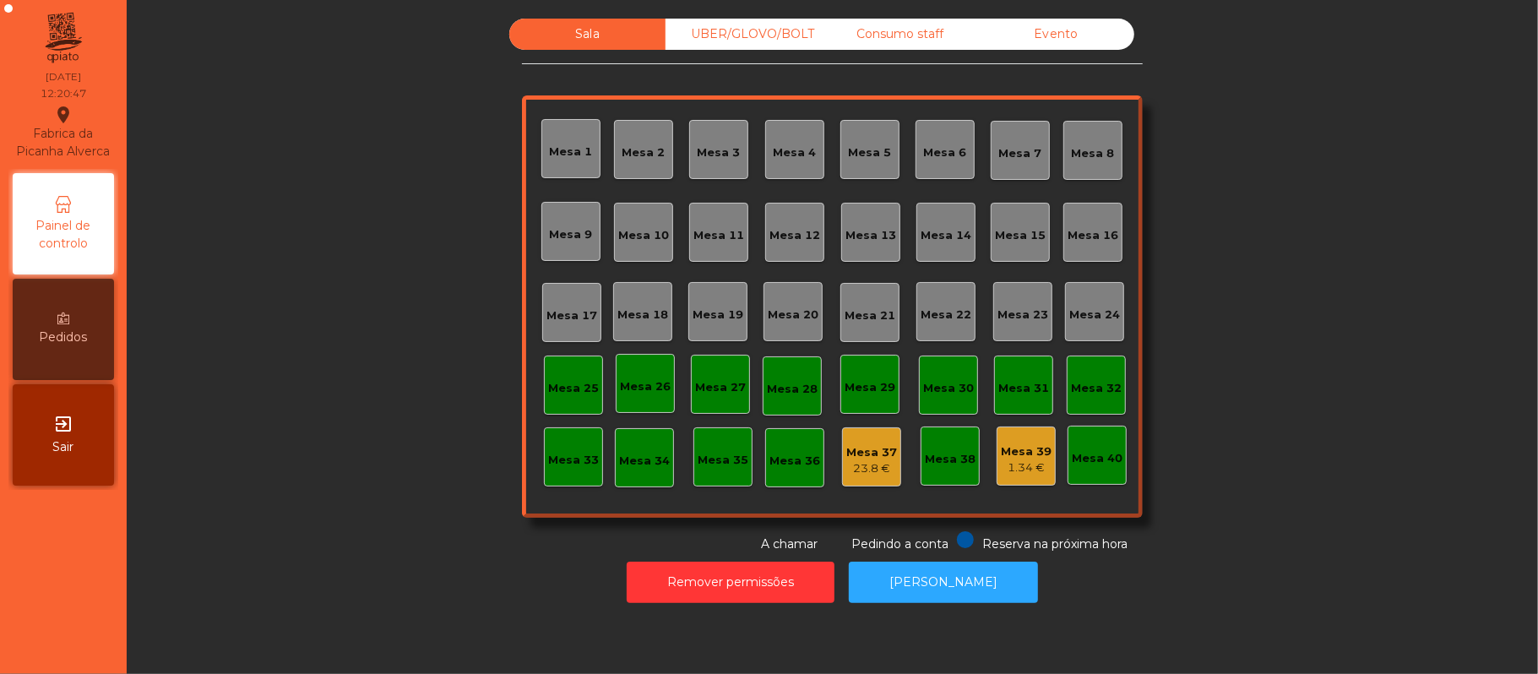
click at [1017, 466] on div "1.34 €" at bounding box center [1026, 468] width 51 height 17
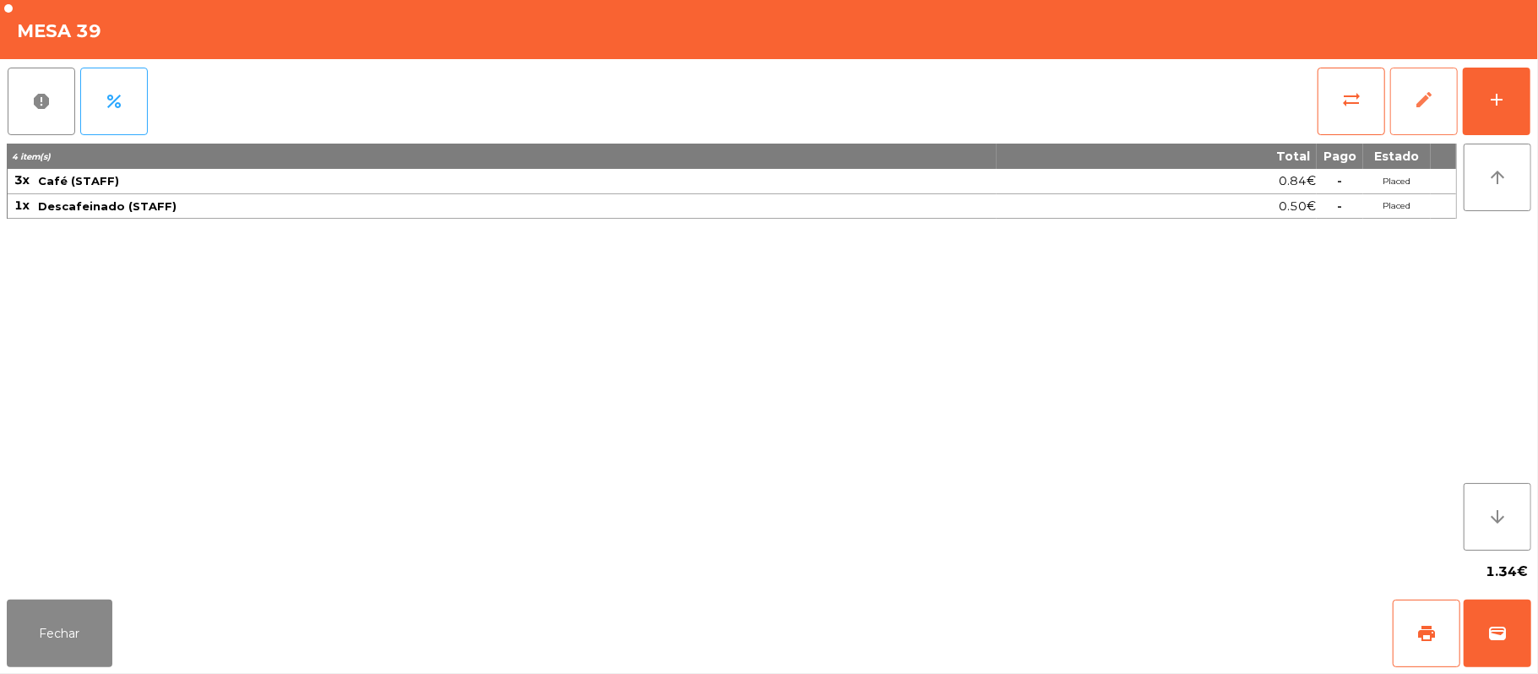
click at [1456, 122] on button "edit" at bounding box center [1424, 102] width 68 height 68
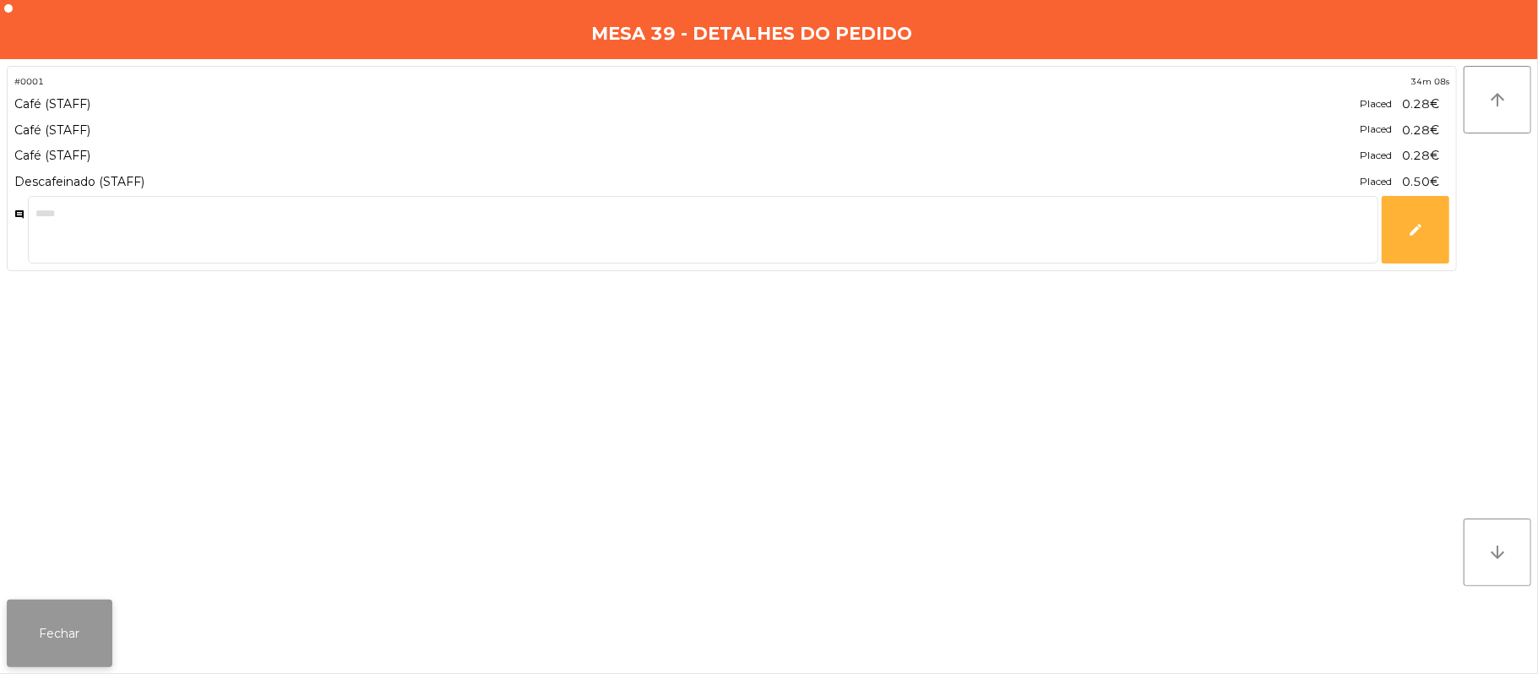
click at [74, 640] on button "Fechar" at bounding box center [60, 634] width 106 height 68
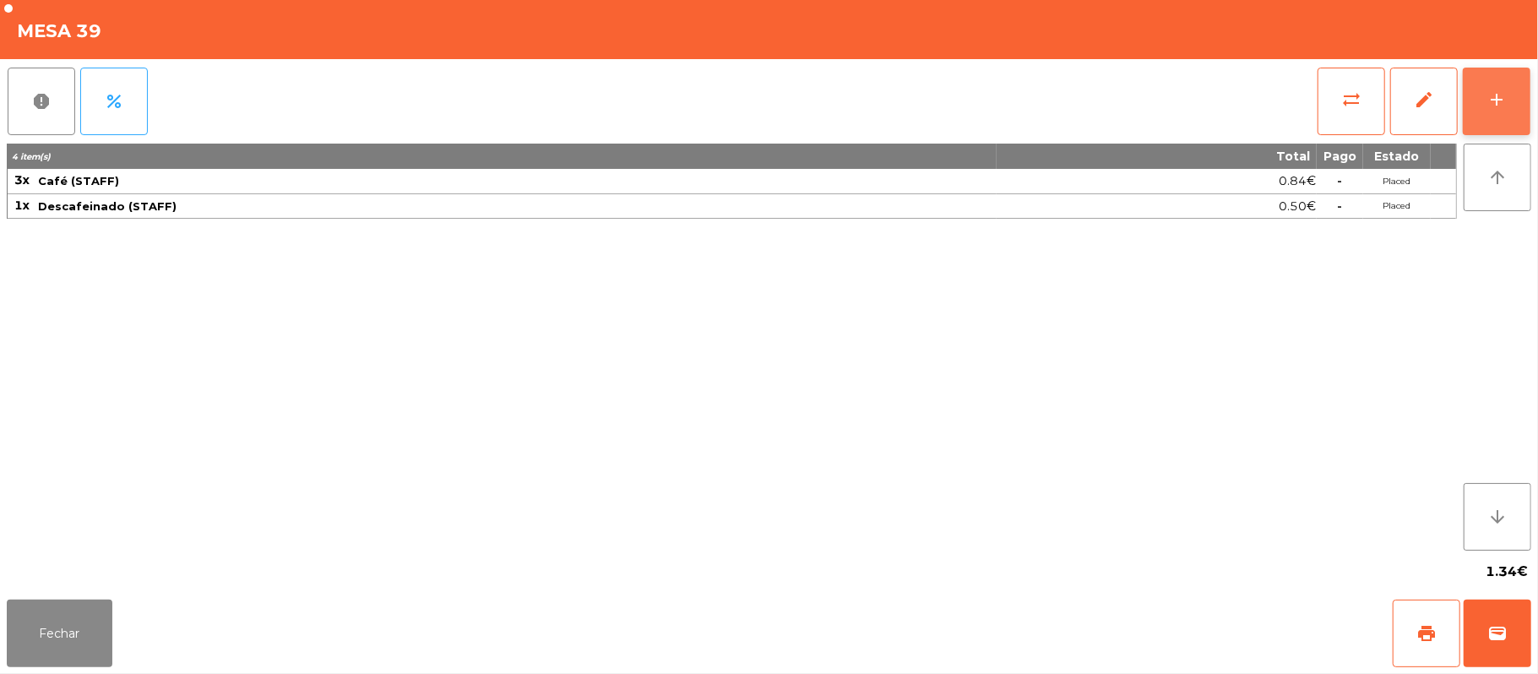
click at [1482, 110] on button "add" at bounding box center [1497, 102] width 68 height 68
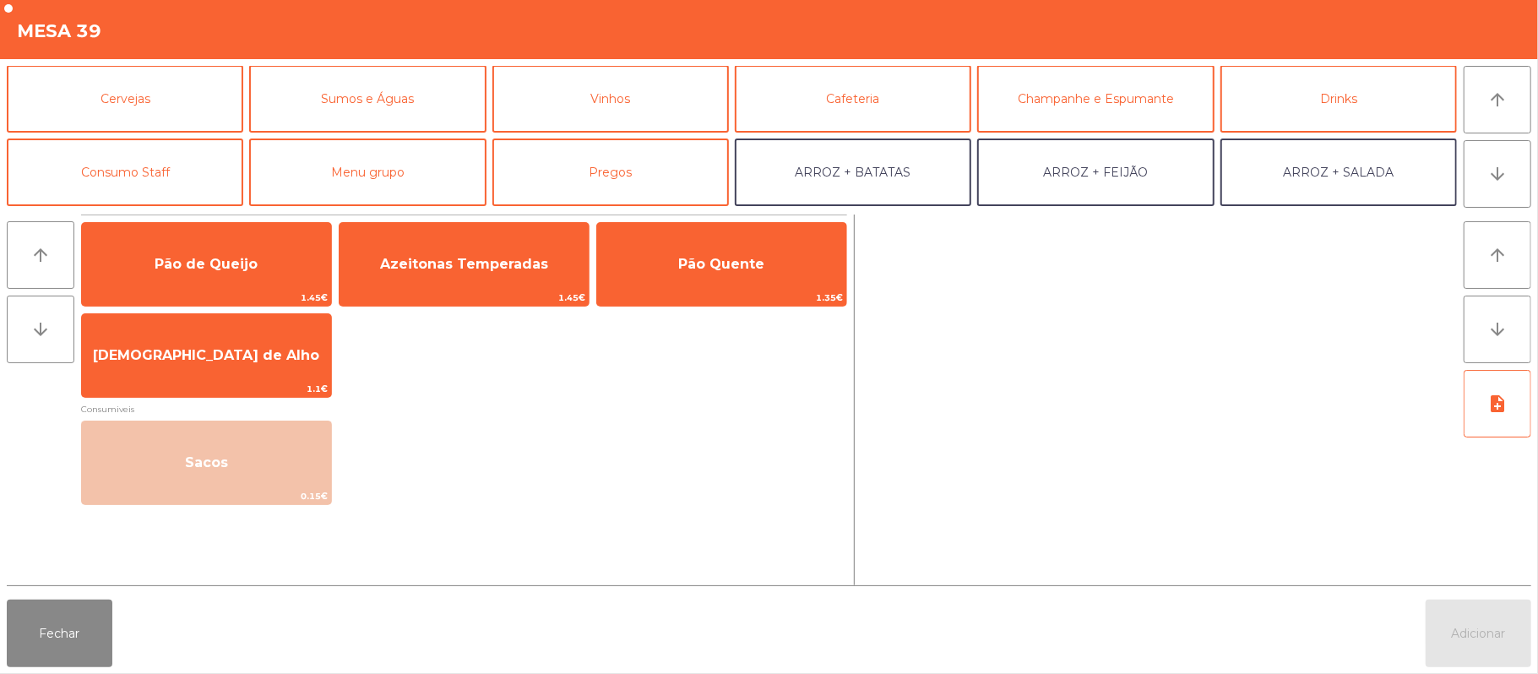
scroll to position [96, 0]
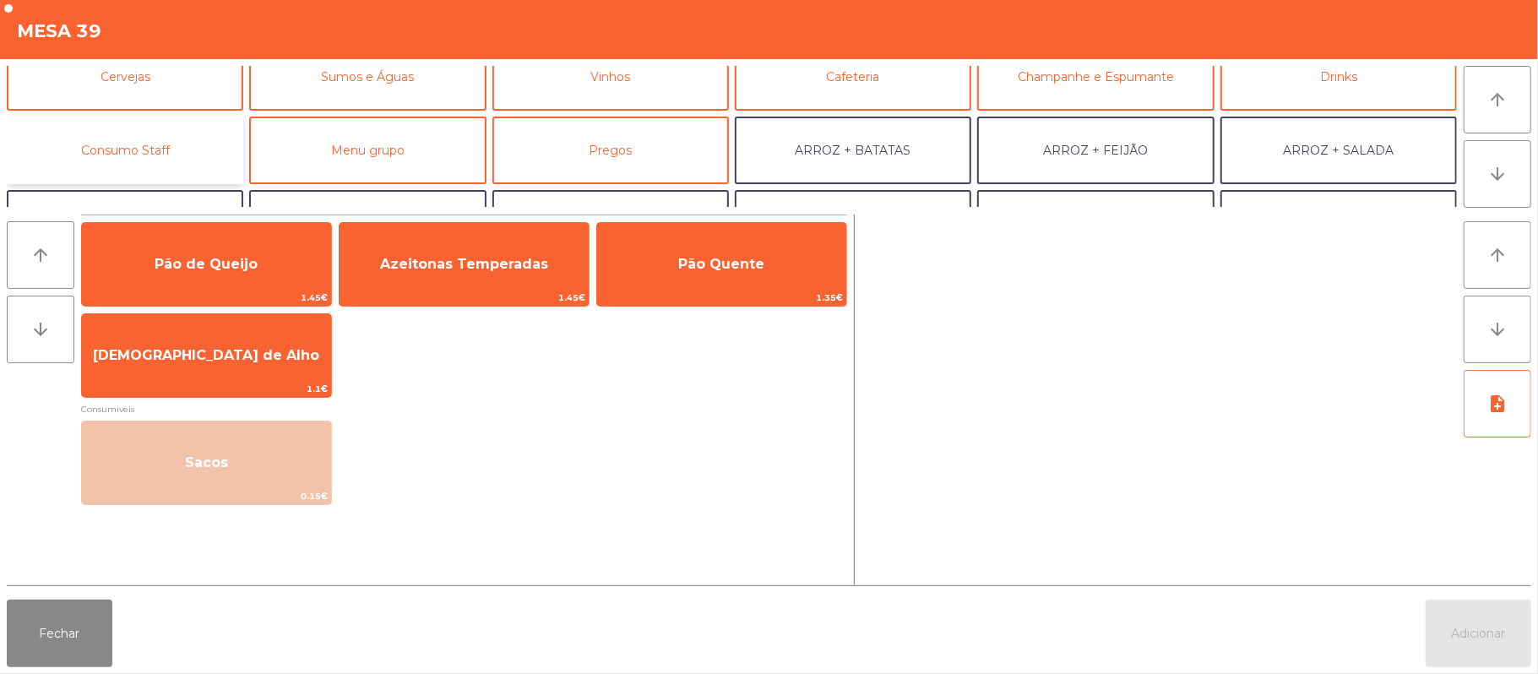
click at [135, 147] on button "Consumo Staff" at bounding box center [125, 151] width 237 height 68
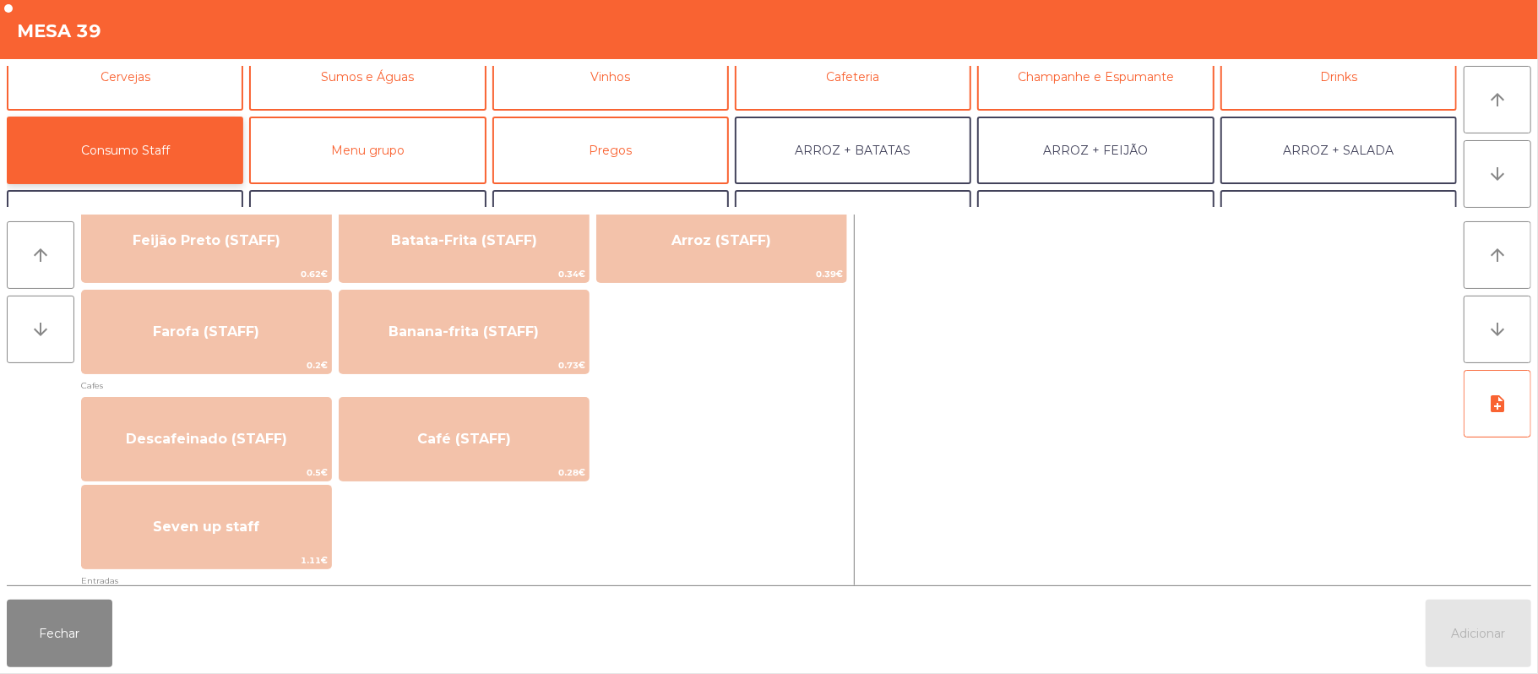
scroll to position [879, 0]
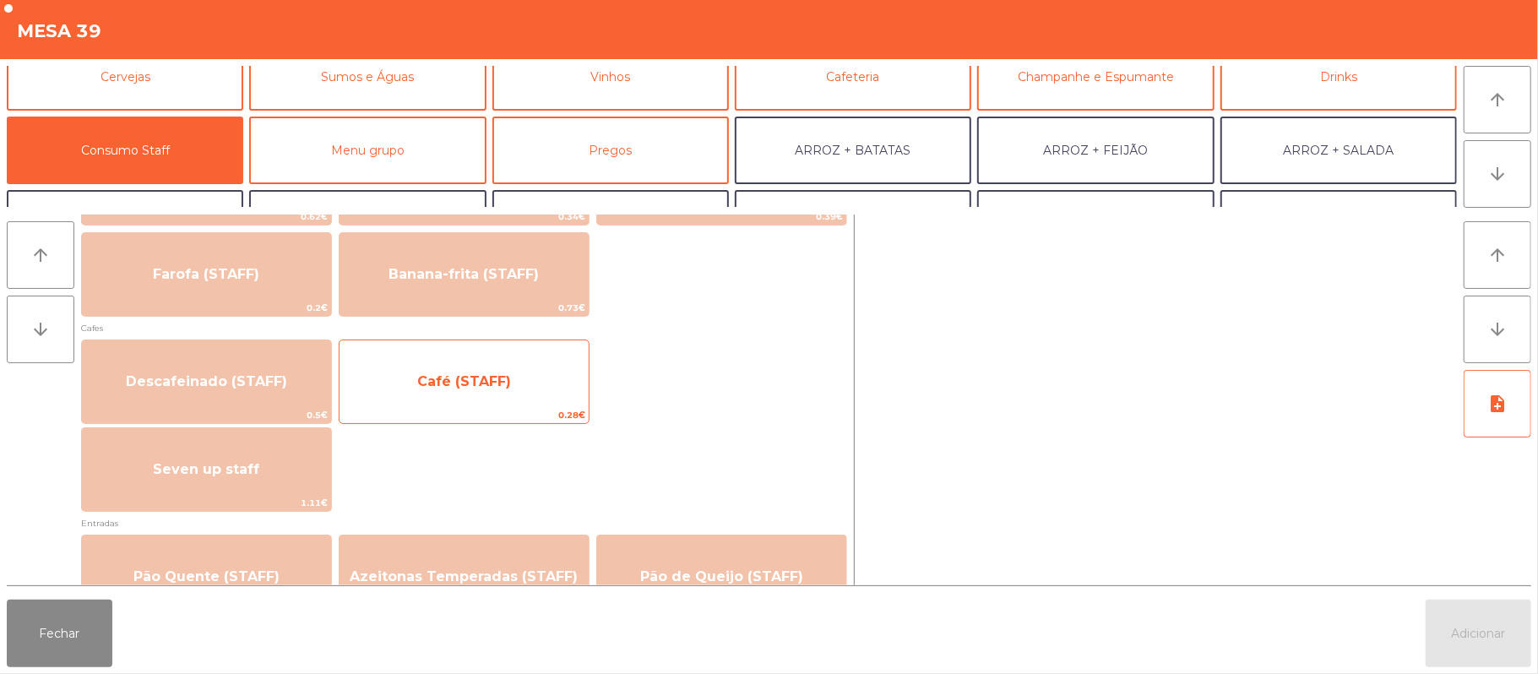
click at [495, 397] on span "Café (STAFF)" at bounding box center [464, 382] width 249 height 46
click at [485, 389] on span "Café (STAFF)" at bounding box center [464, 381] width 94 height 16
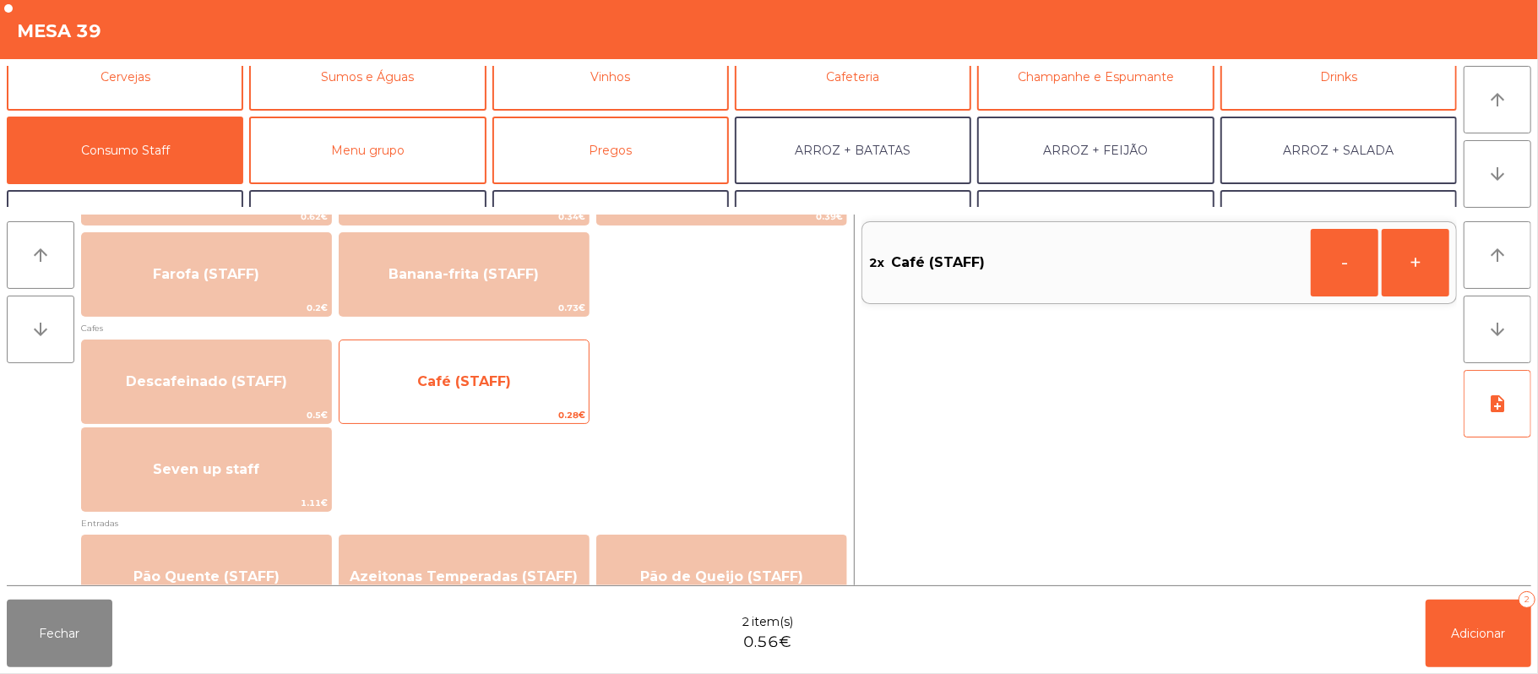
click at [477, 379] on span "Café (STAFF)" at bounding box center [464, 381] width 94 height 16
click at [468, 383] on span "Café (STAFF)" at bounding box center [464, 381] width 94 height 16
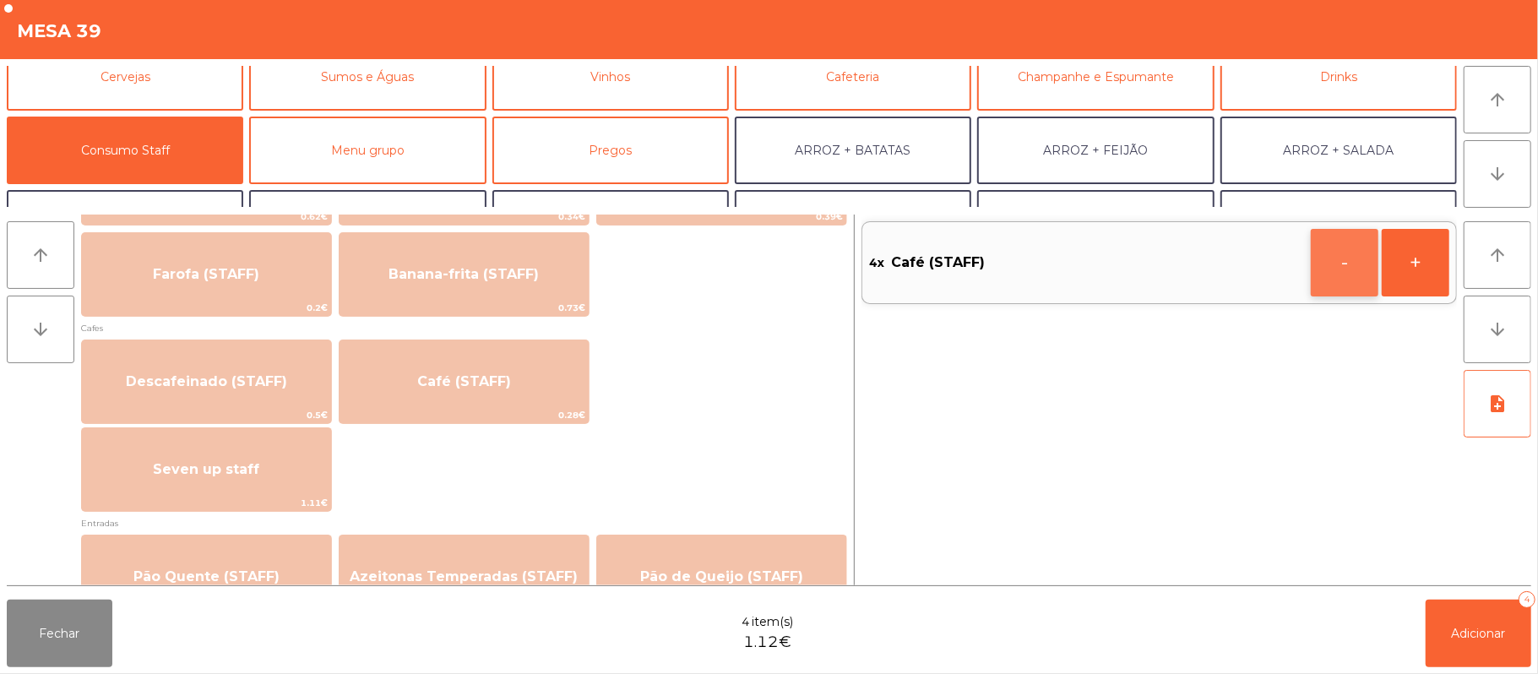
click at [1330, 274] on button "-" at bounding box center [1345, 263] width 68 height 68
click at [1460, 636] on span "Adicionar" at bounding box center [1479, 633] width 54 height 15
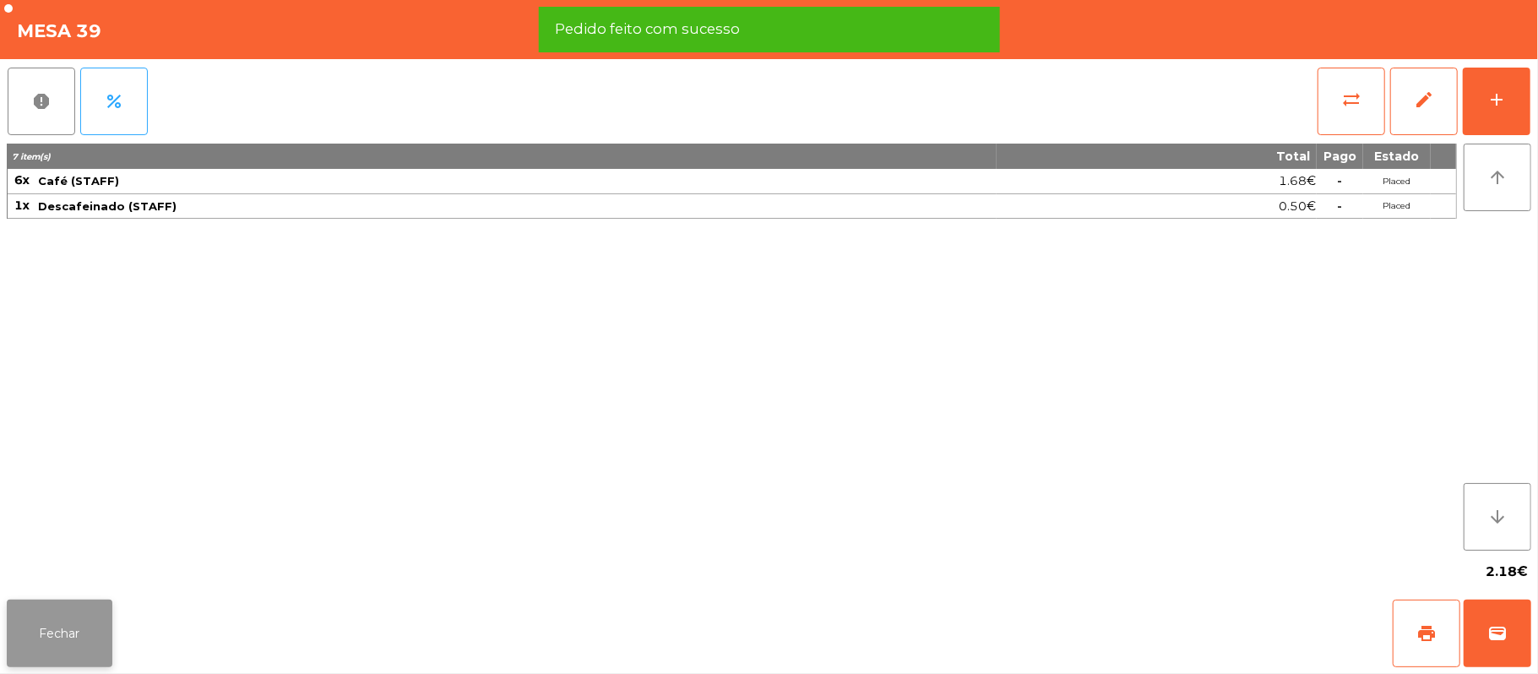
click at [82, 620] on button "Fechar" at bounding box center [60, 634] width 106 height 68
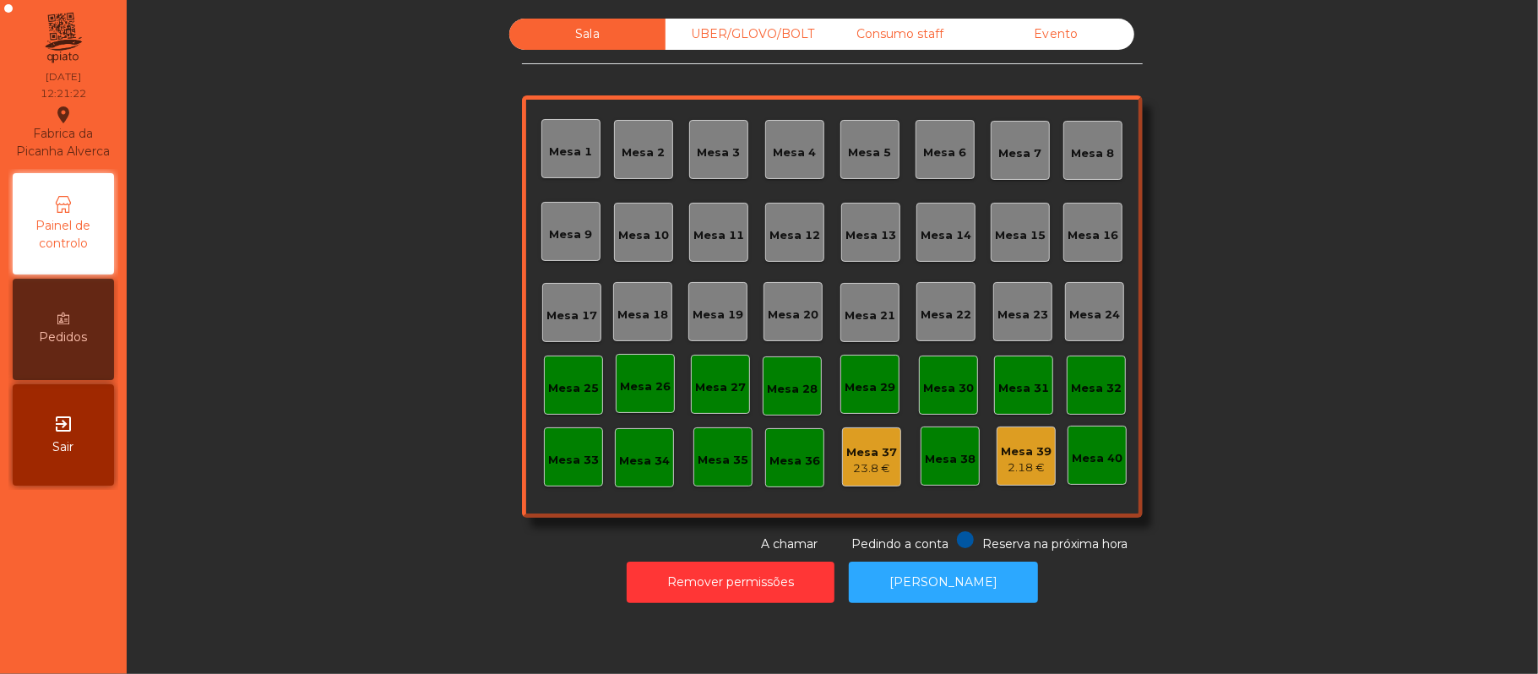
click at [721, 235] on div "Mesa 11" at bounding box center [719, 235] width 51 height 17
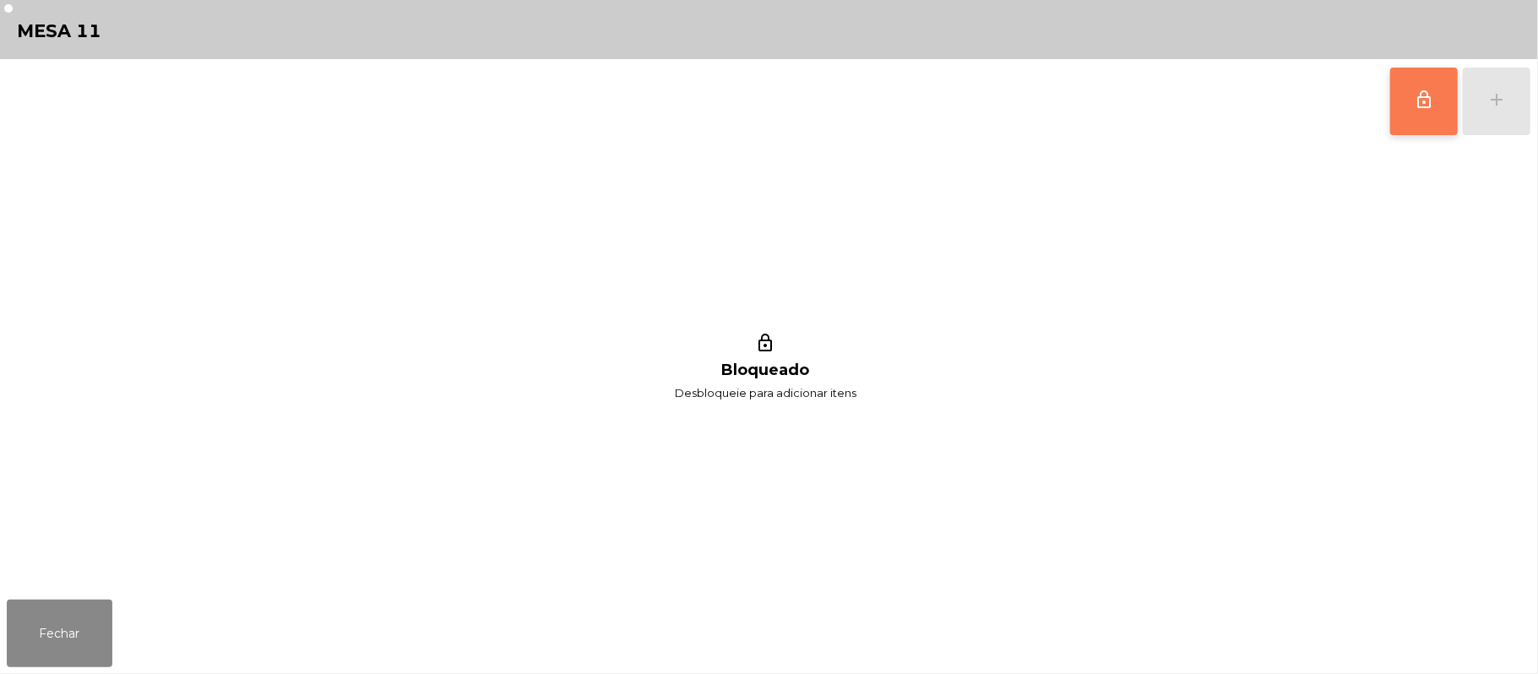
click at [1414, 105] on span "lock_outline" at bounding box center [1424, 100] width 20 height 20
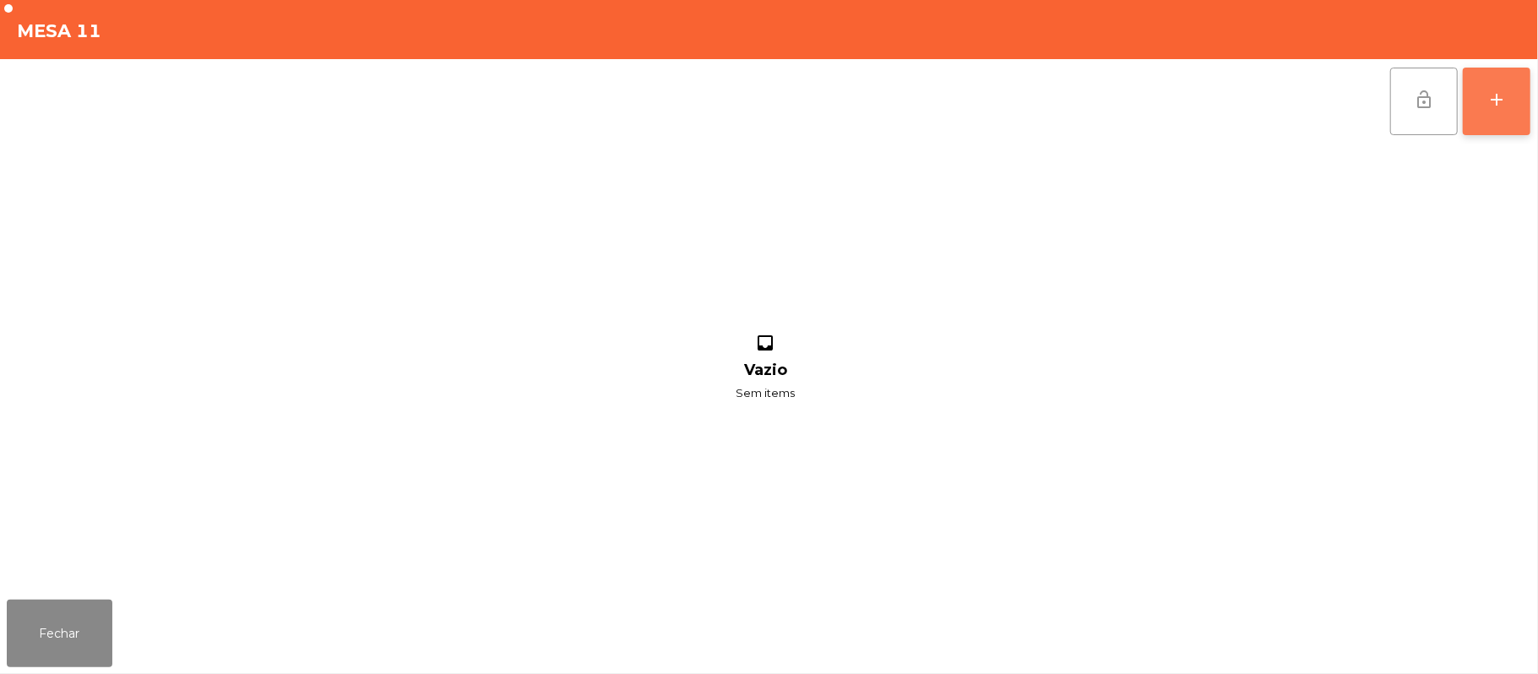
click at [1490, 102] on div "add" at bounding box center [1497, 100] width 20 height 20
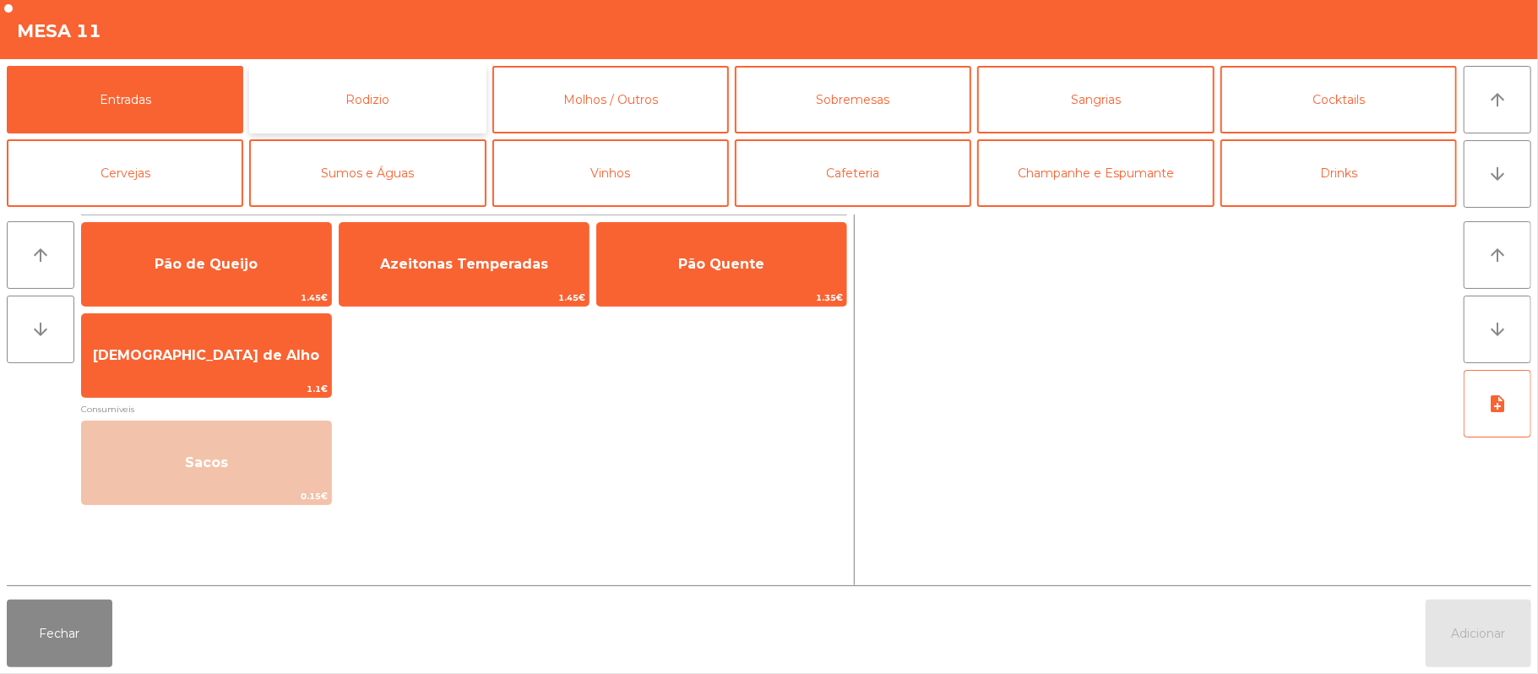
click at [346, 103] on button "Rodizio" at bounding box center [367, 100] width 237 height 68
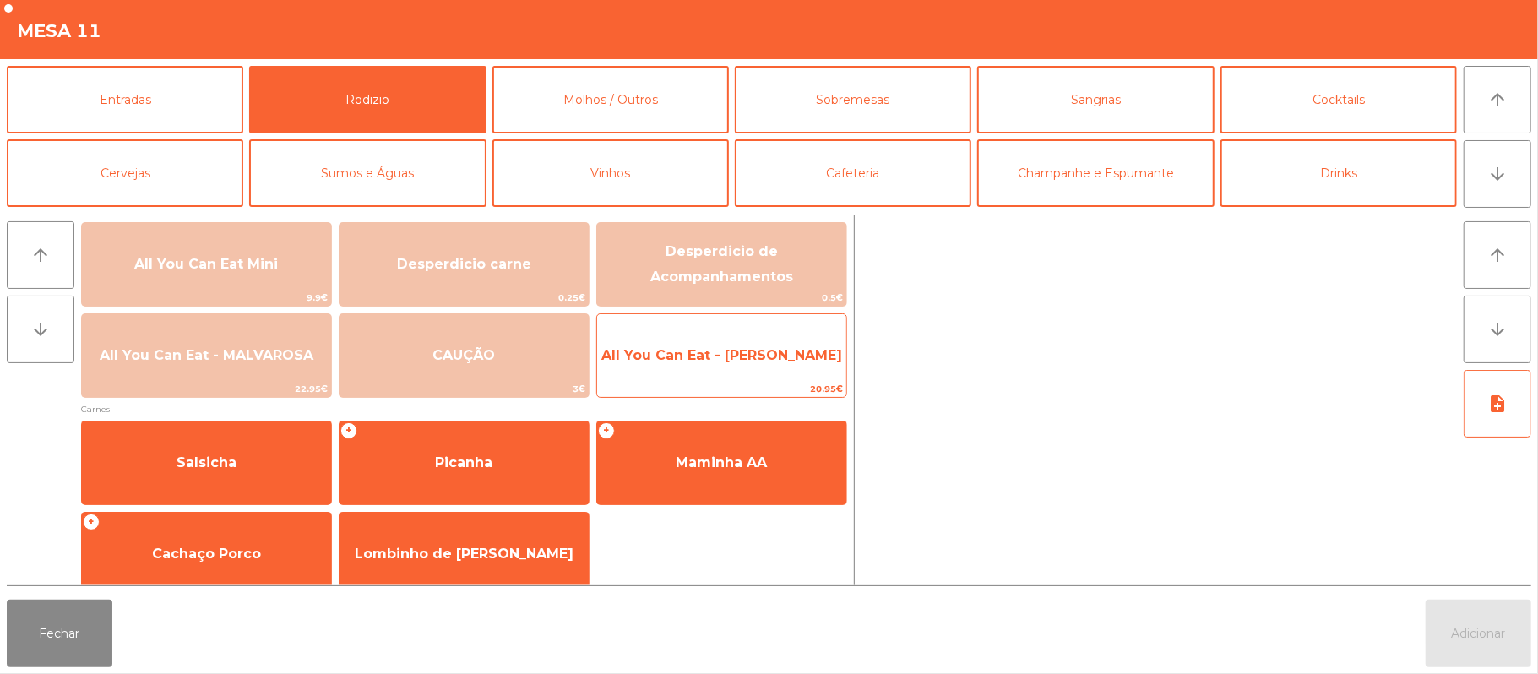
click at [721, 369] on span "All You Can Eat - [PERSON_NAME]" at bounding box center [721, 356] width 249 height 46
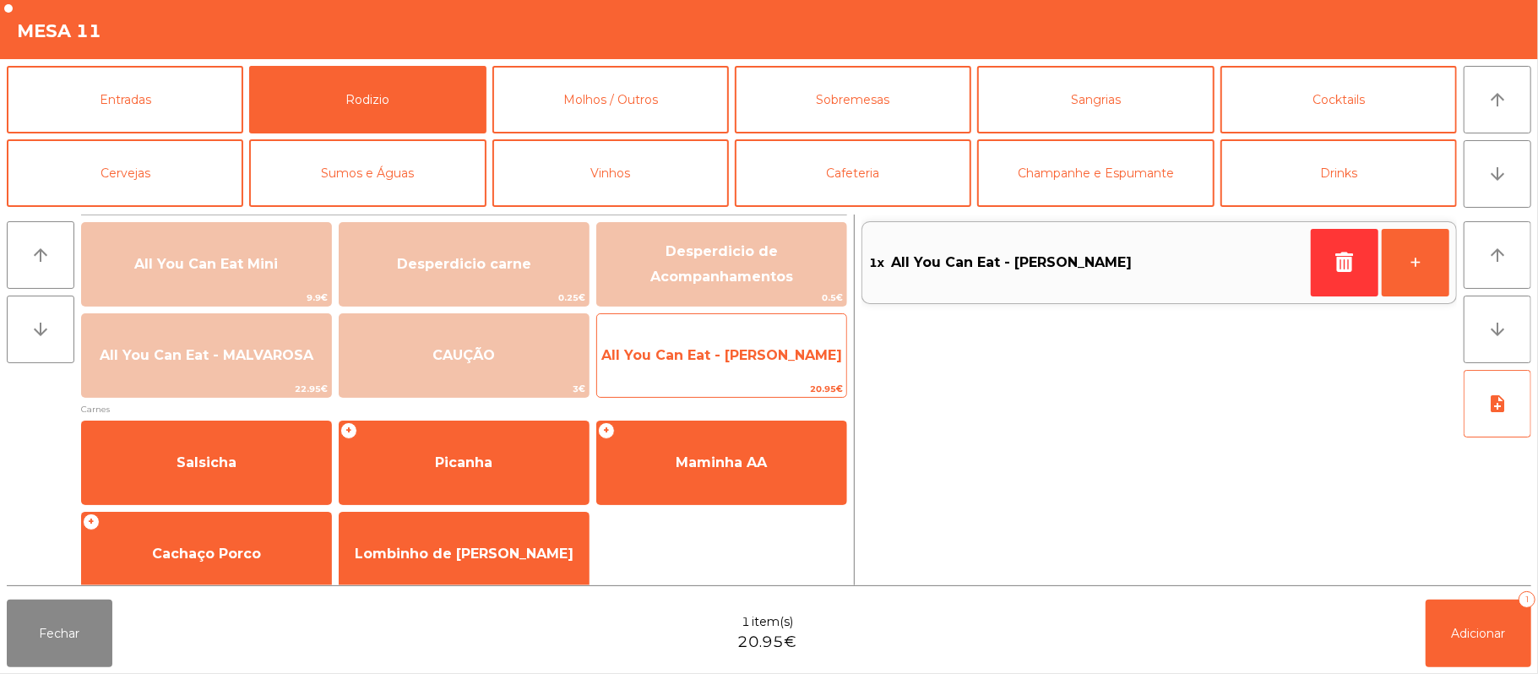
click at [710, 382] on span "20.95€" at bounding box center [721, 389] width 249 height 16
click at [720, 366] on span "All You Can Eat - [PERSON_NAME]" at bounding box center [721, 356] width 249 height 46
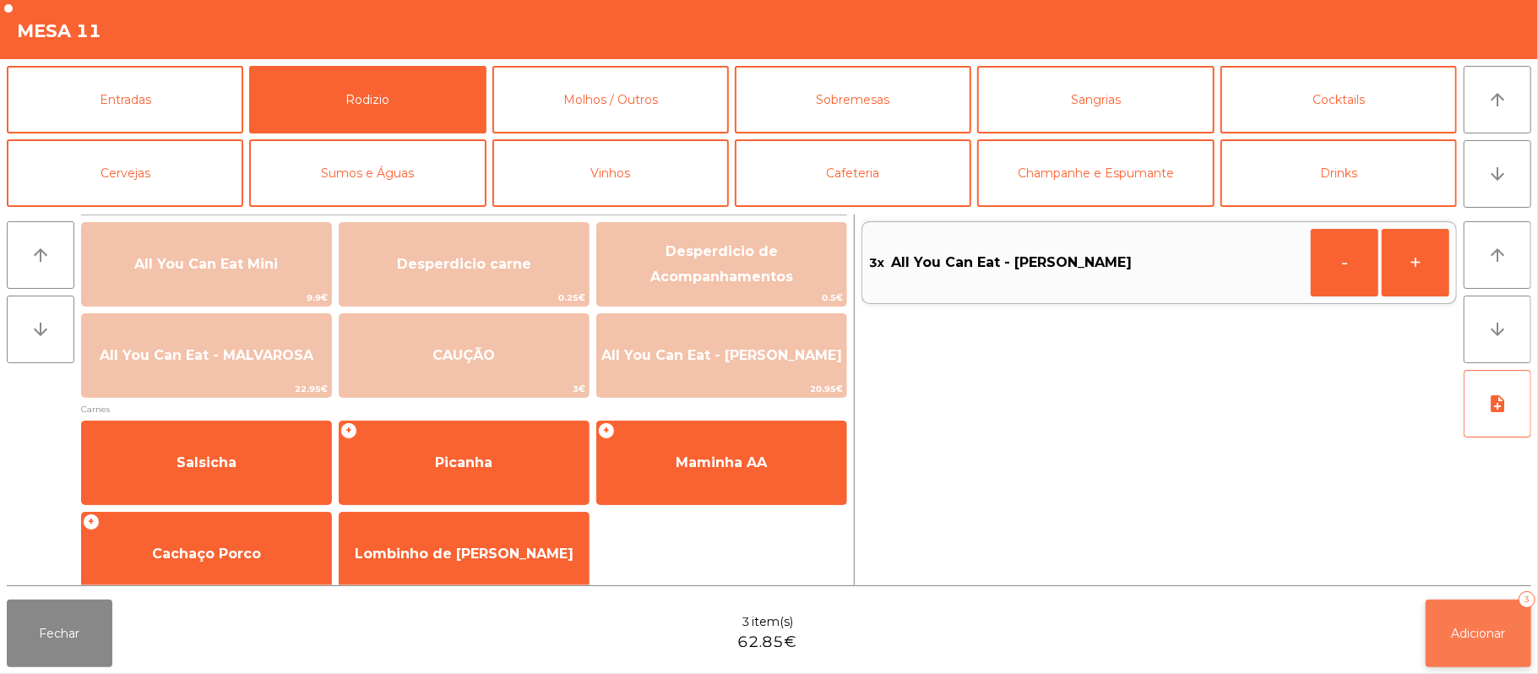
click at [1465, 603] on button "Adicionar 3" at bounding box center [1479, 634] width 106 height 68
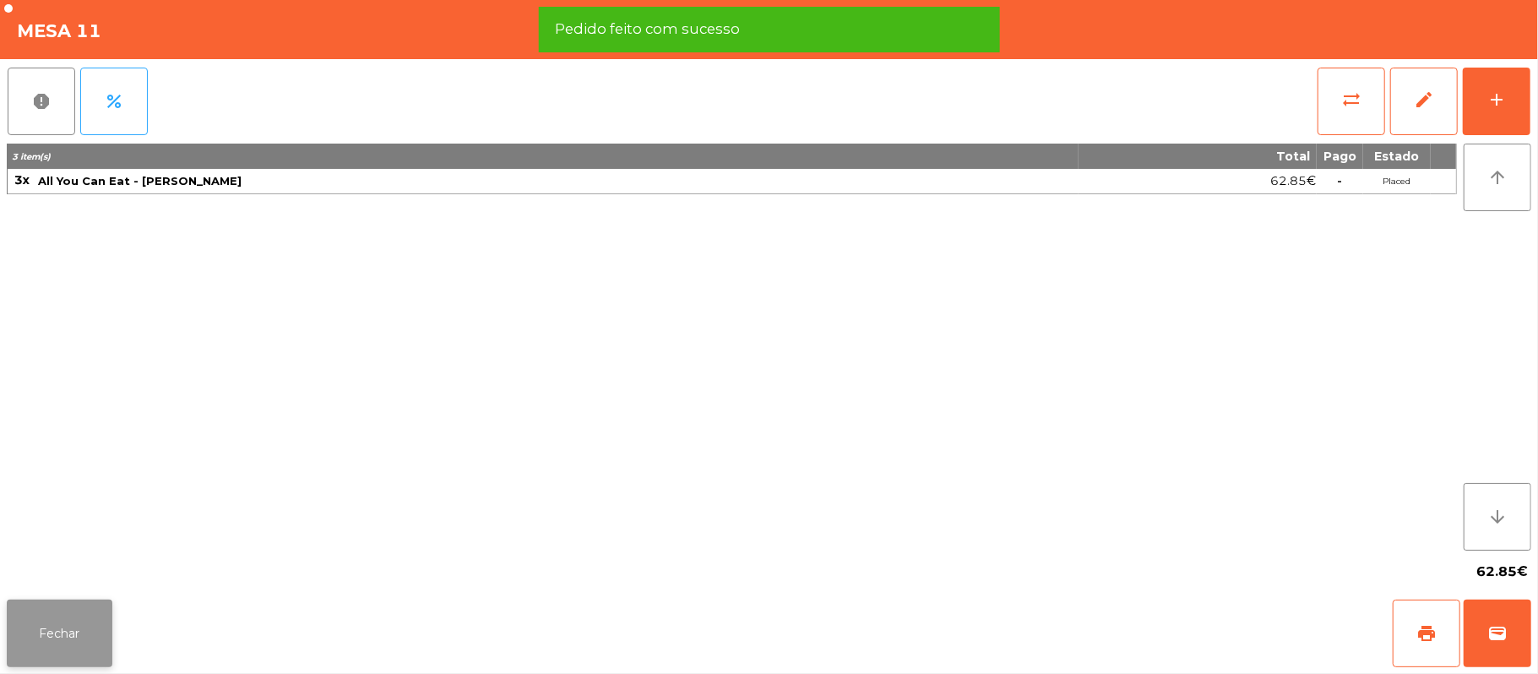
click at [64, 608] on button "Fechar" at bounding box center [60, 634] width 106 height 68
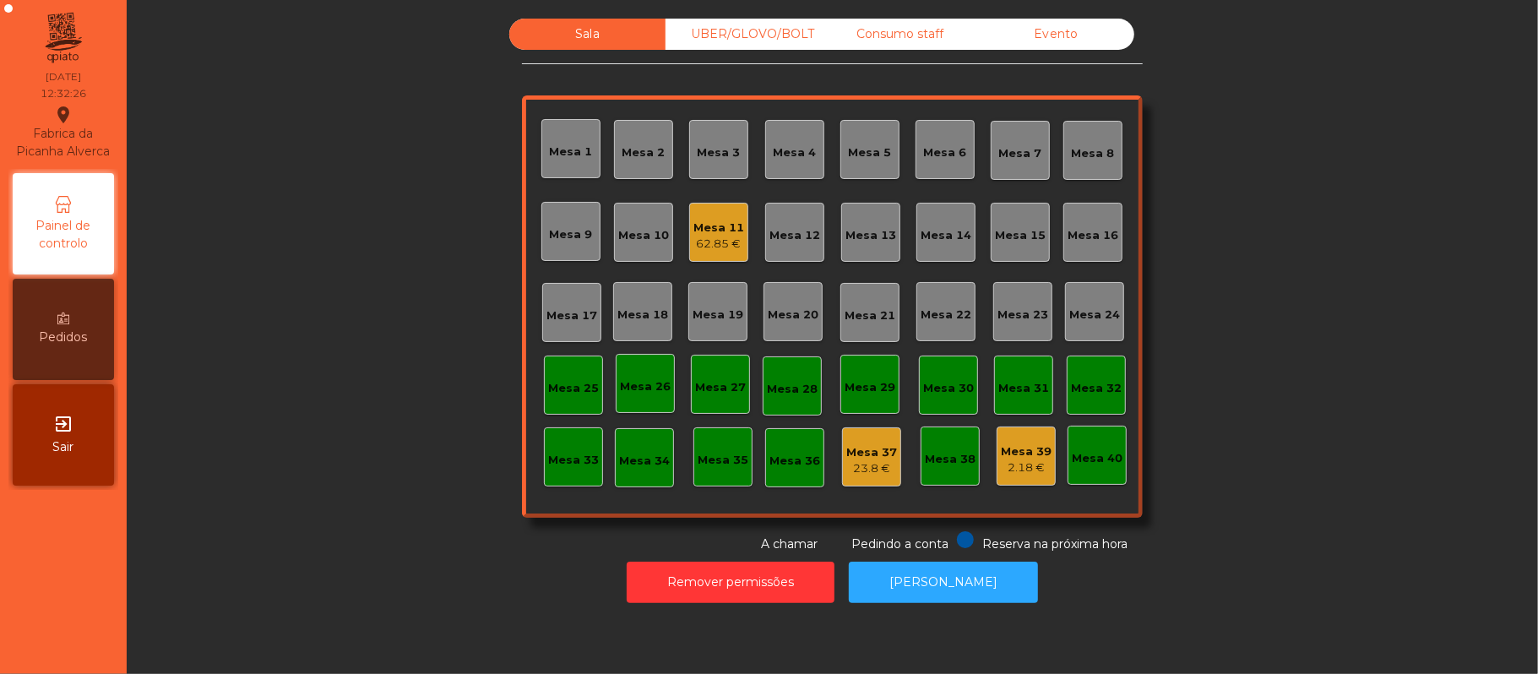
click at [700, 313] on div "Mesa 19" at bounding box center [718, 315] width 51 height 17
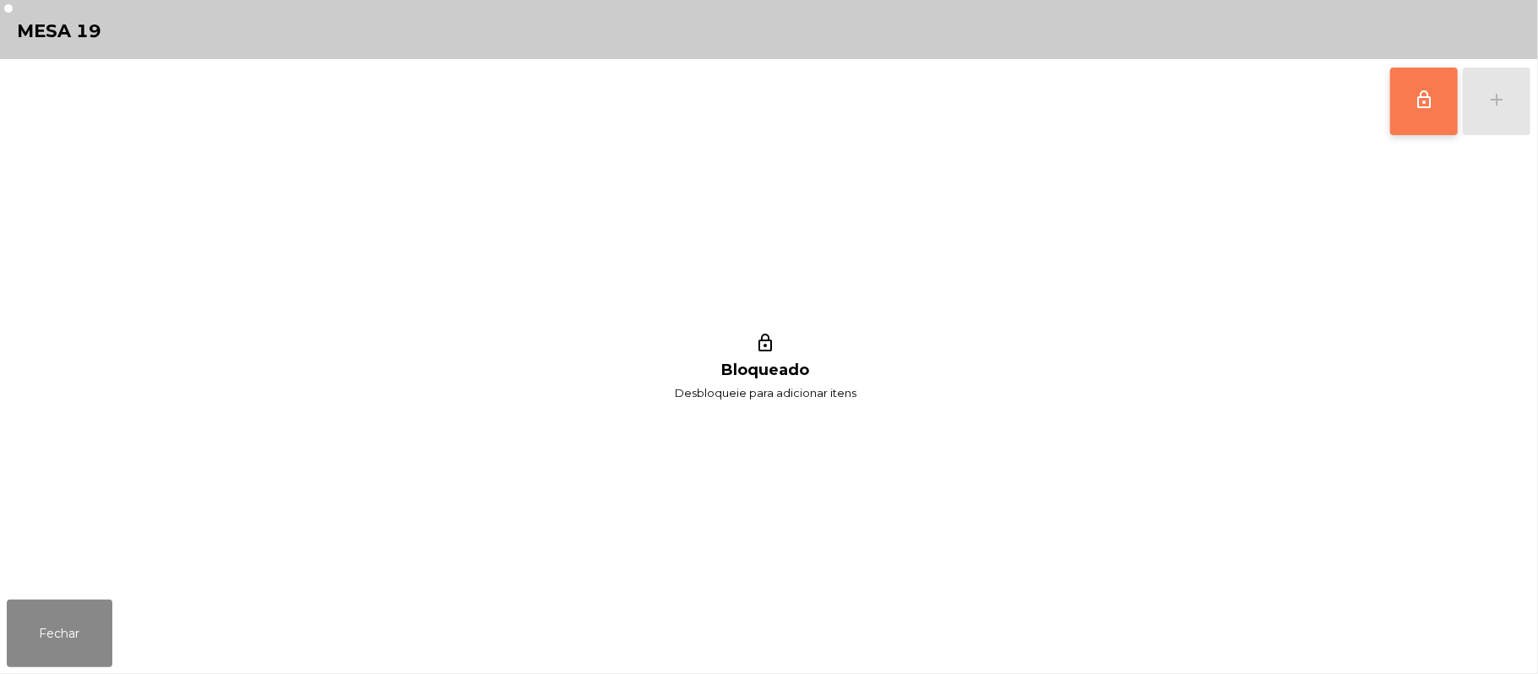
click at [1417, 108] on span "lock_outline" at bounding box center [1424, 100] width 20 height 20
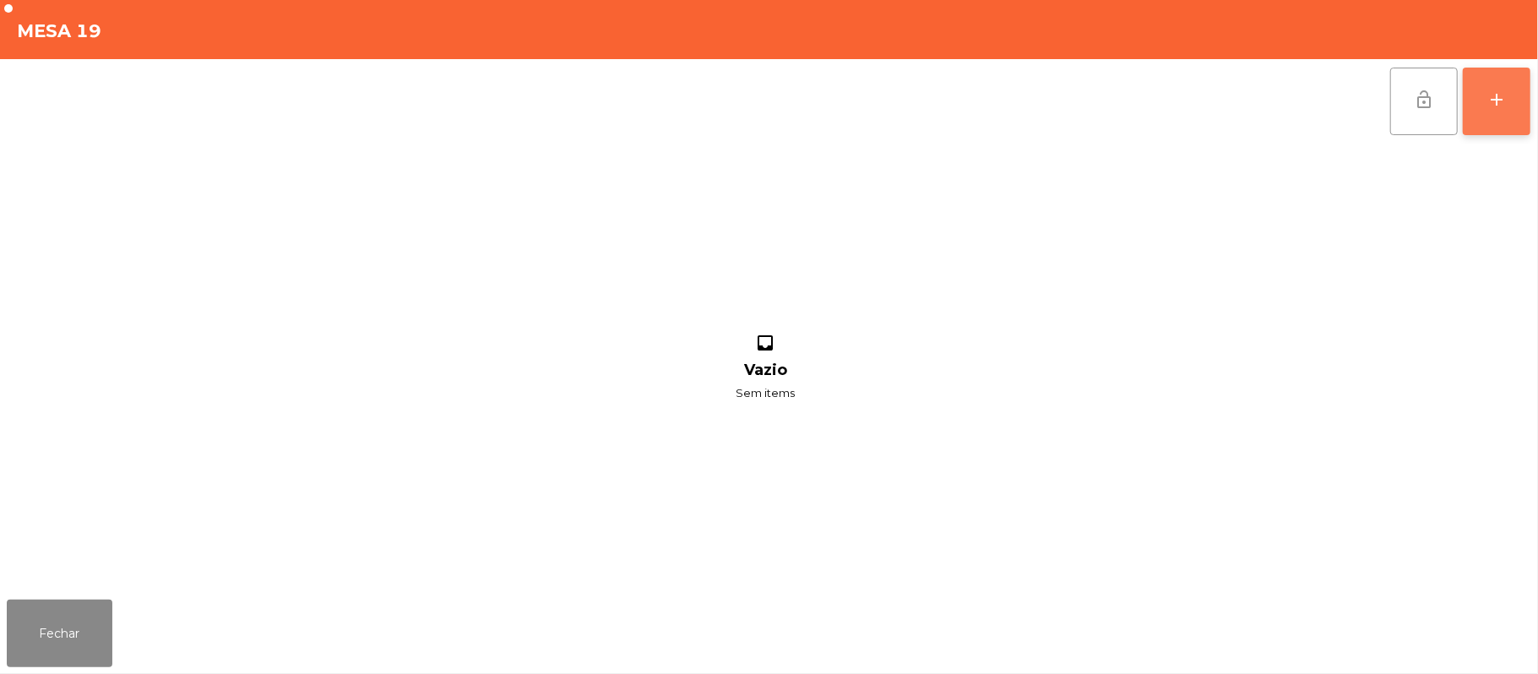
click at [1488, 102] on div "add" at bounding box center [1497, 100] width 20 height 20
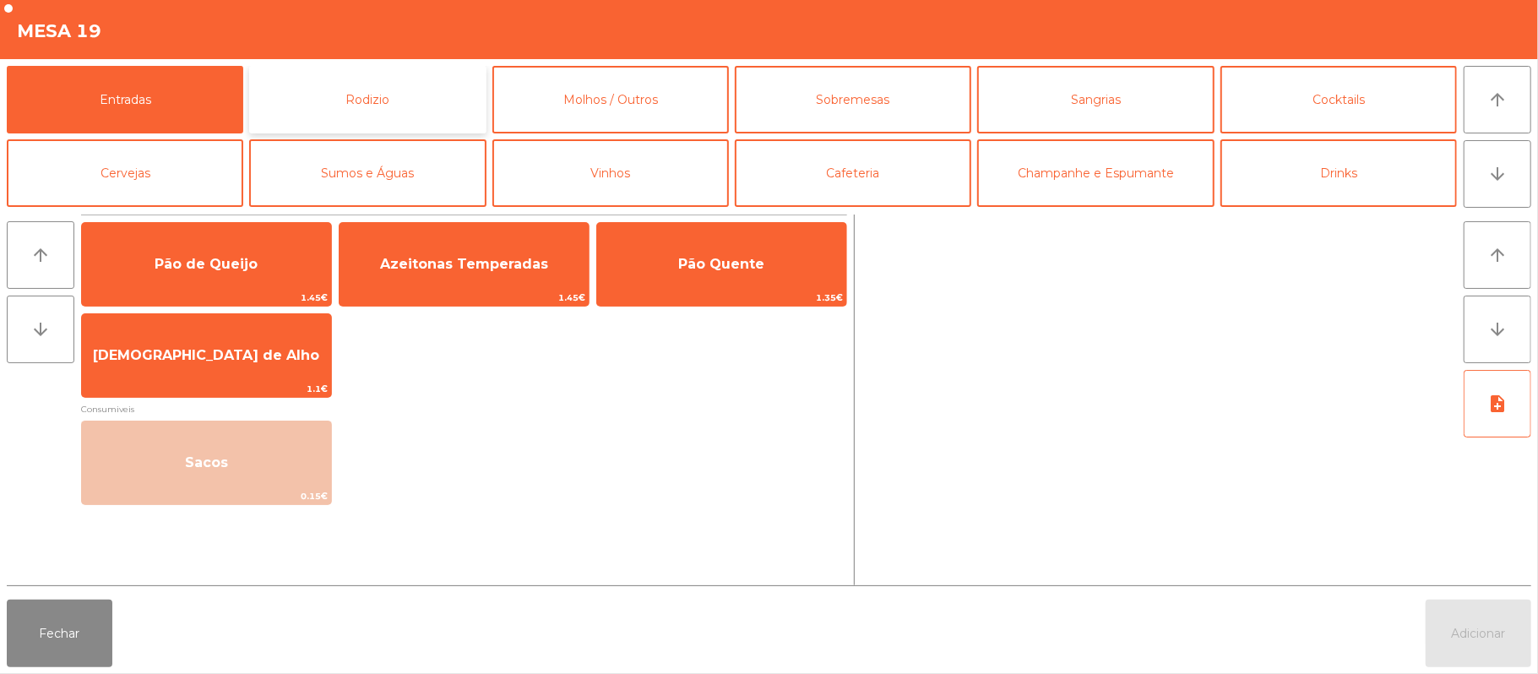
click at [395, 105] on button "Rodizio" at bounding box center [367, 100] width 237 height 68
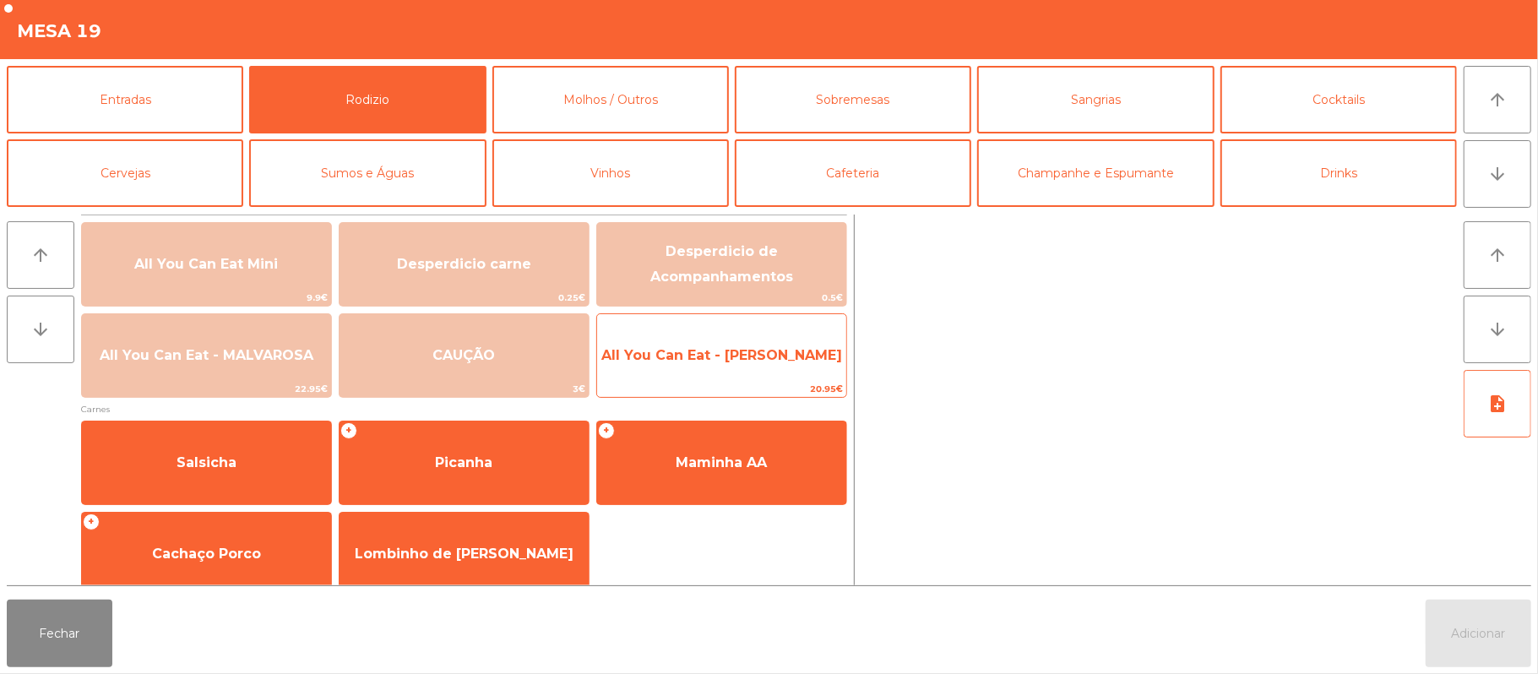
click at [742, 368] on span "All You Can Eat - [PERSON_NAME]" at bounding box center [721, 356] width 249 height 46
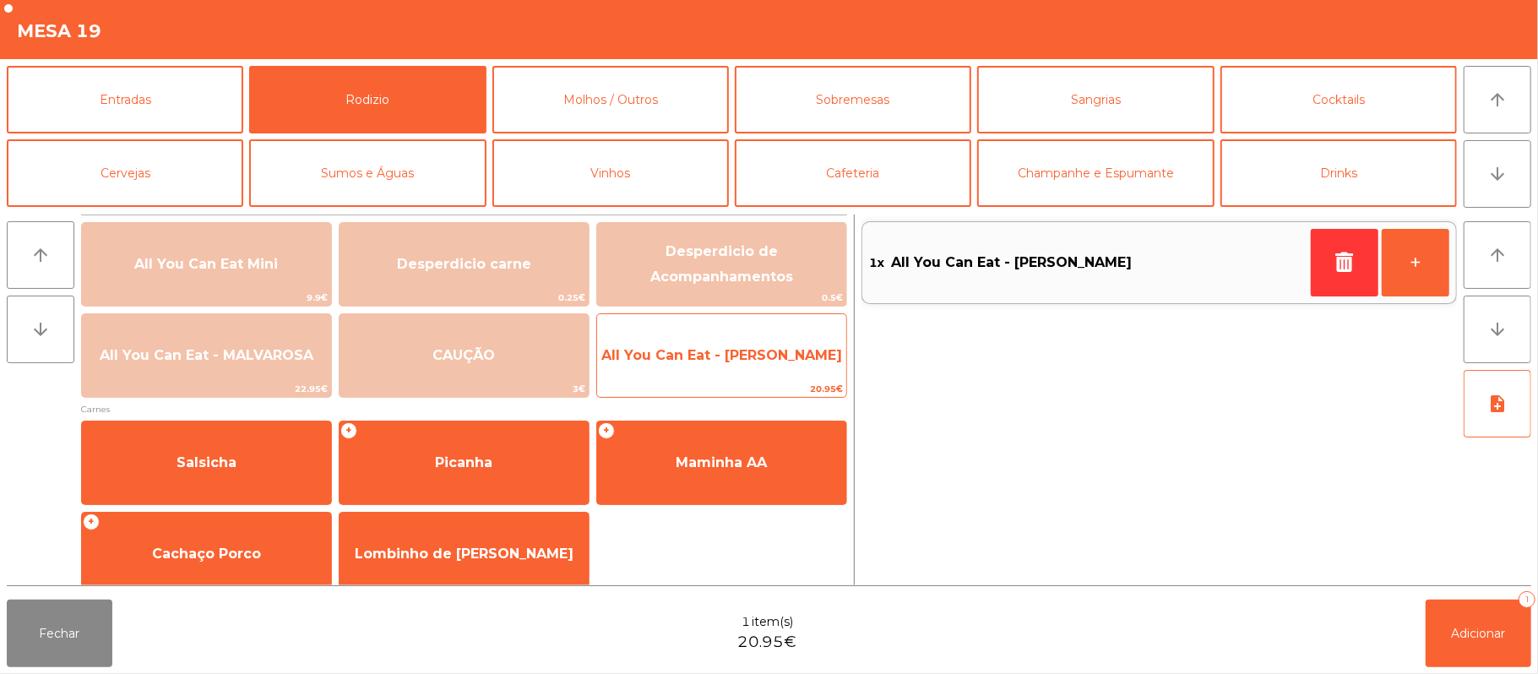
click at [742, 367] on span "All You Can Eat - [PERSON_NAME]" at bounding box center [721, 356] width 249 height 46
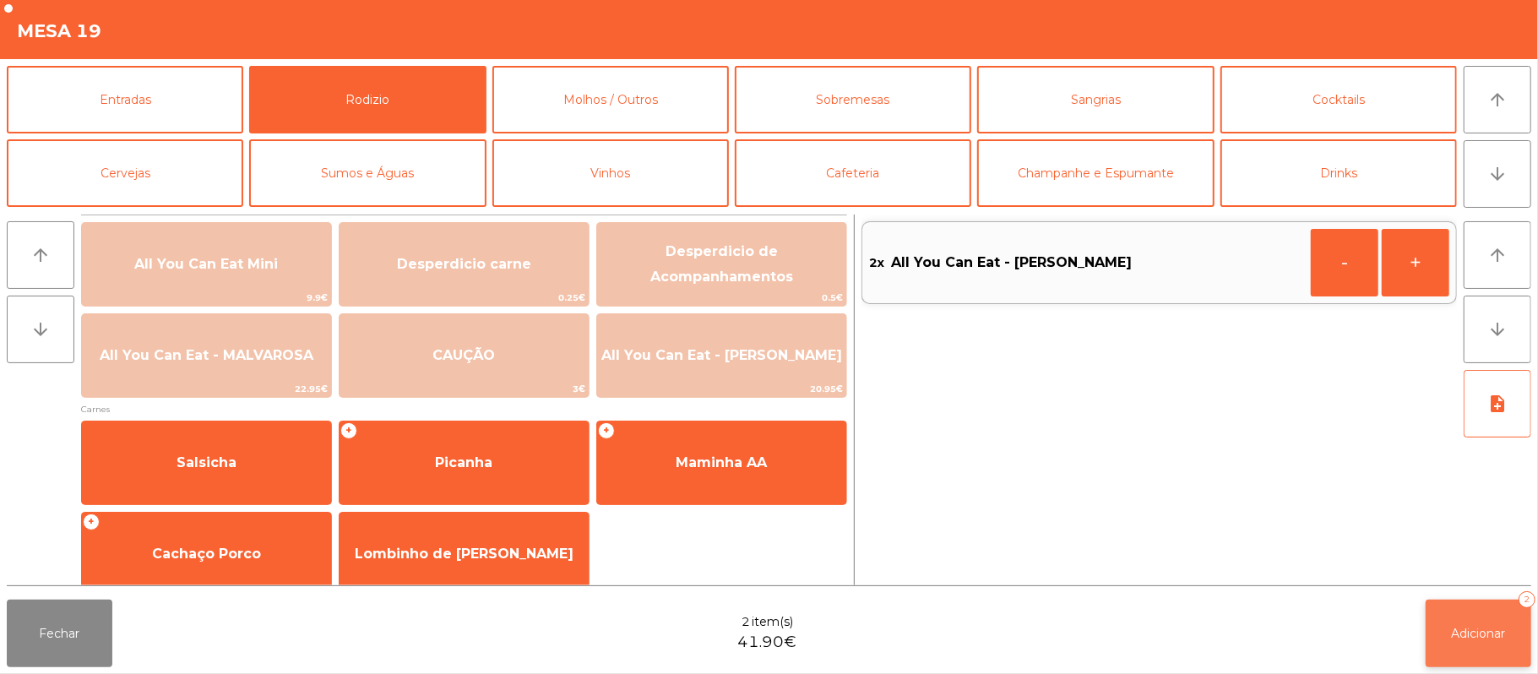
click at [1484, 632] on span "Adicionar" at bounding box center [1479, 633] width 54 height 15
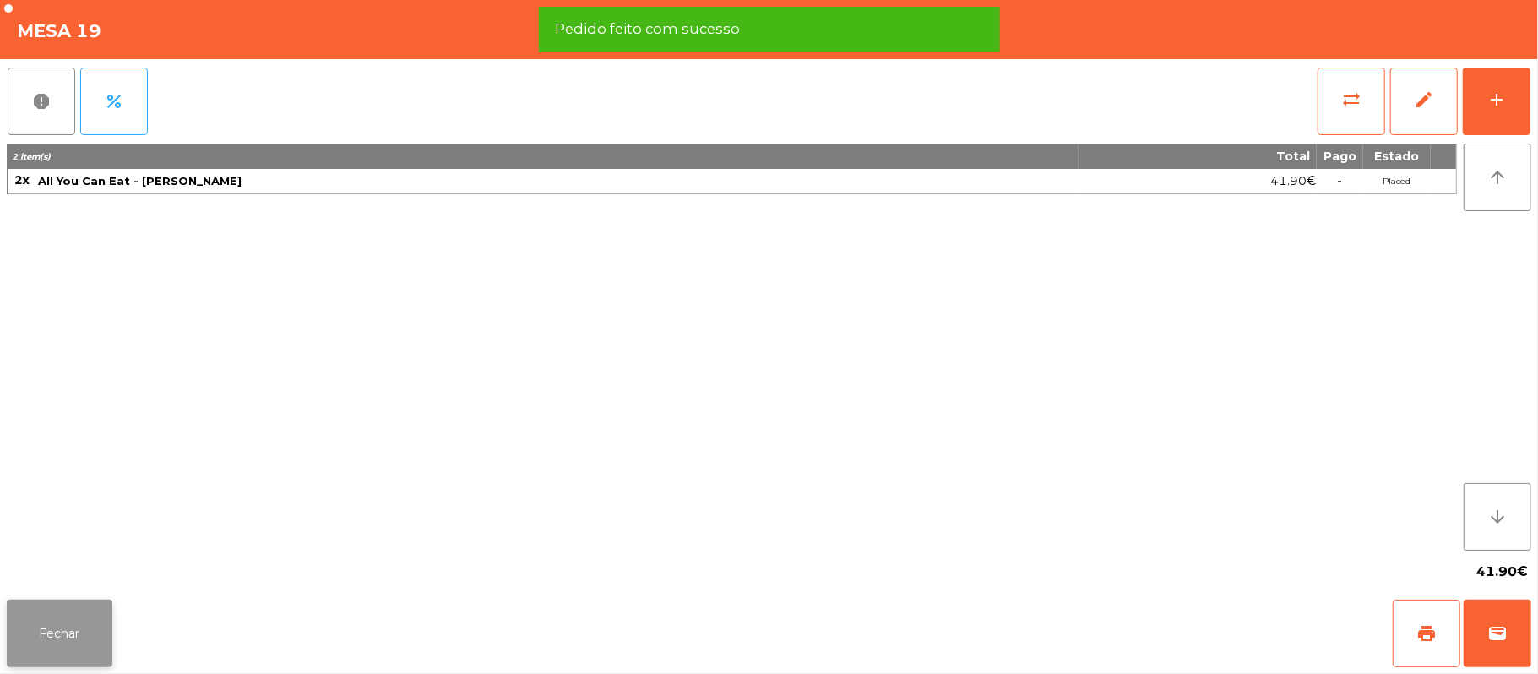
click at [14, 630] on button "Fechar" at bounding box center [60, 634] width 106 height 68
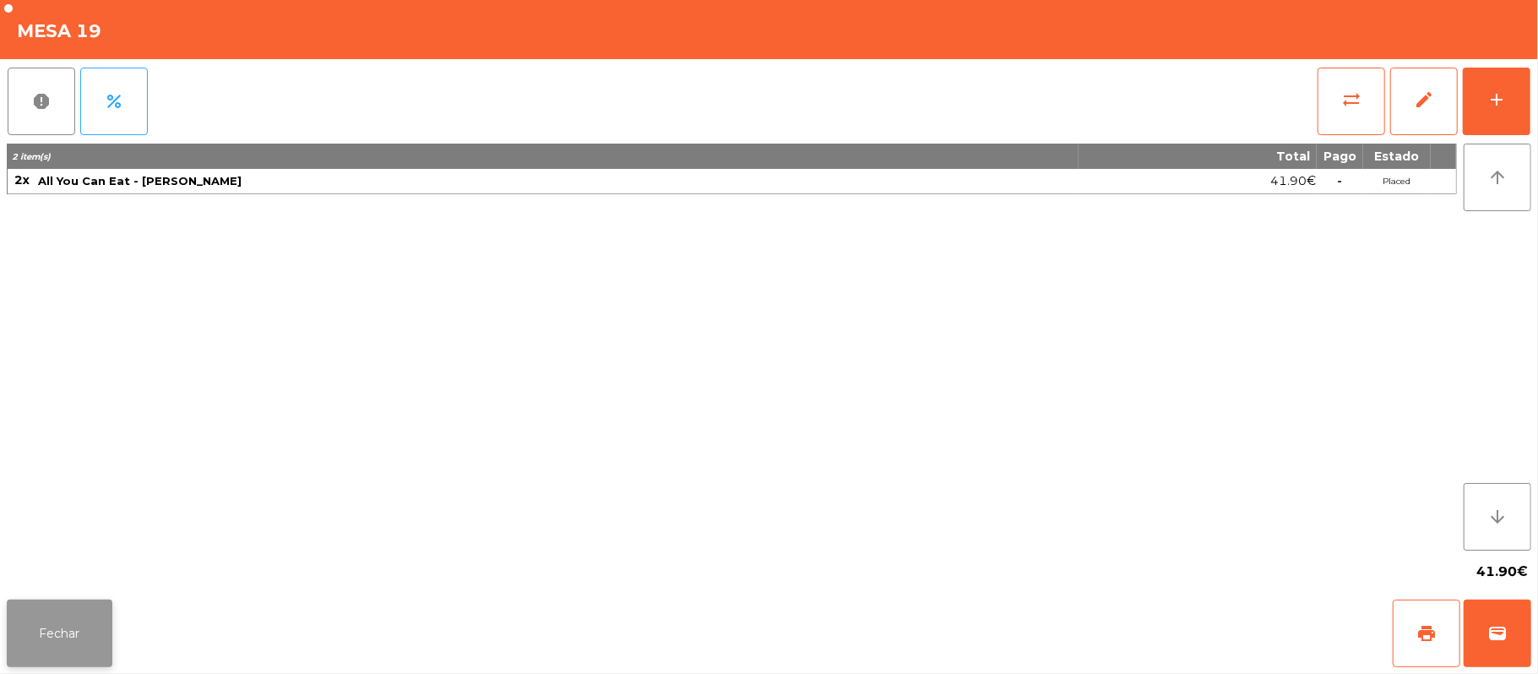
click at [49, 643] on button "Fechar" at bounding box center [60, 634] width 106 height 68
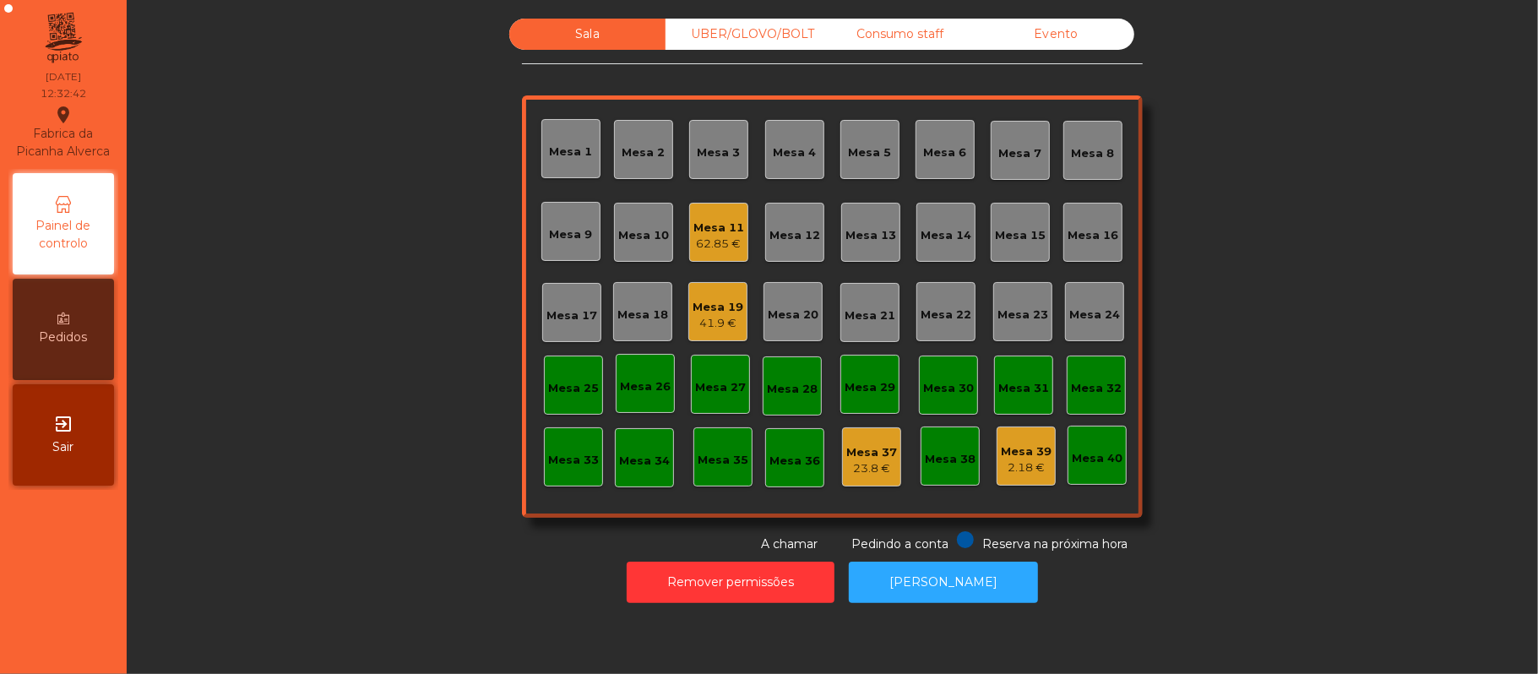
click at [1086, 231] on div "Mesa 16" at bounding box center [1093, 235] width 51 height 17
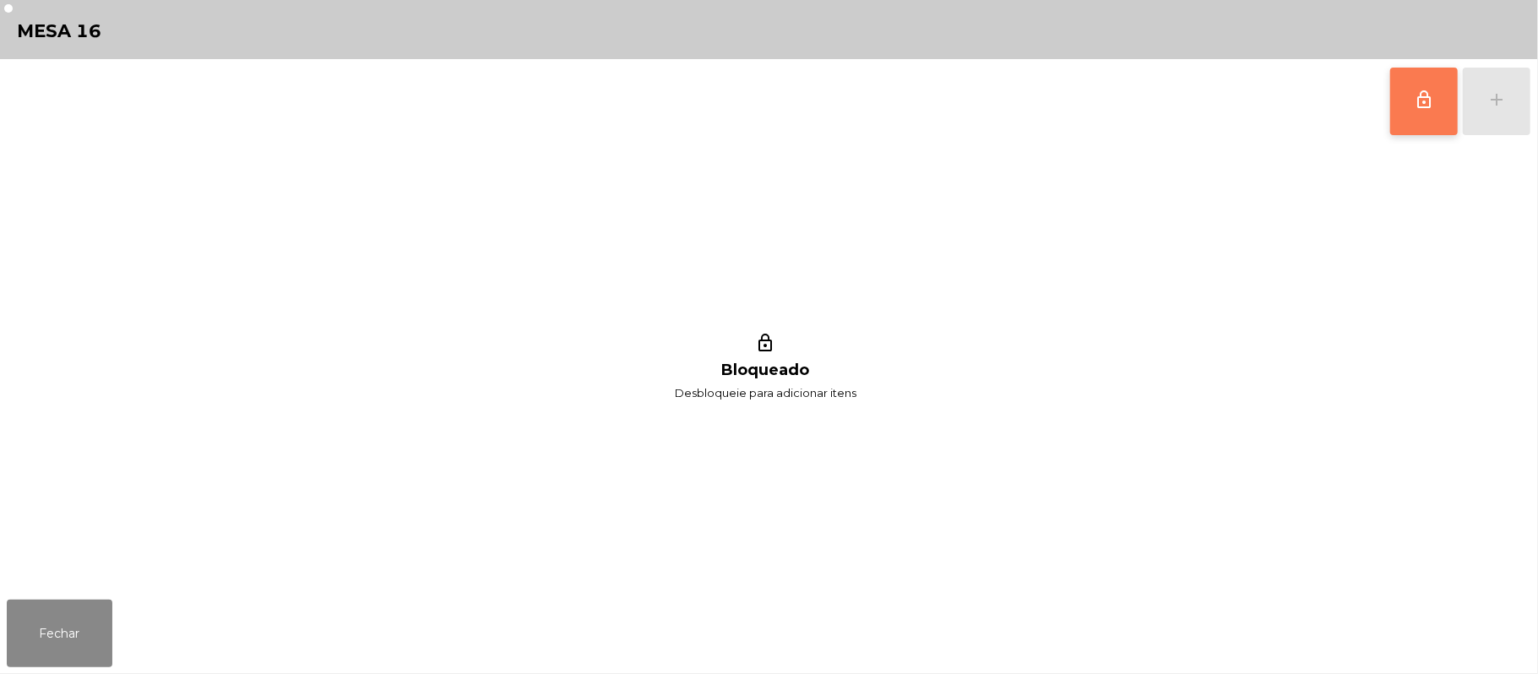
click at [1407, 106] on button "lock_outline" at bounding box center [1424, 102] width 68 height 68
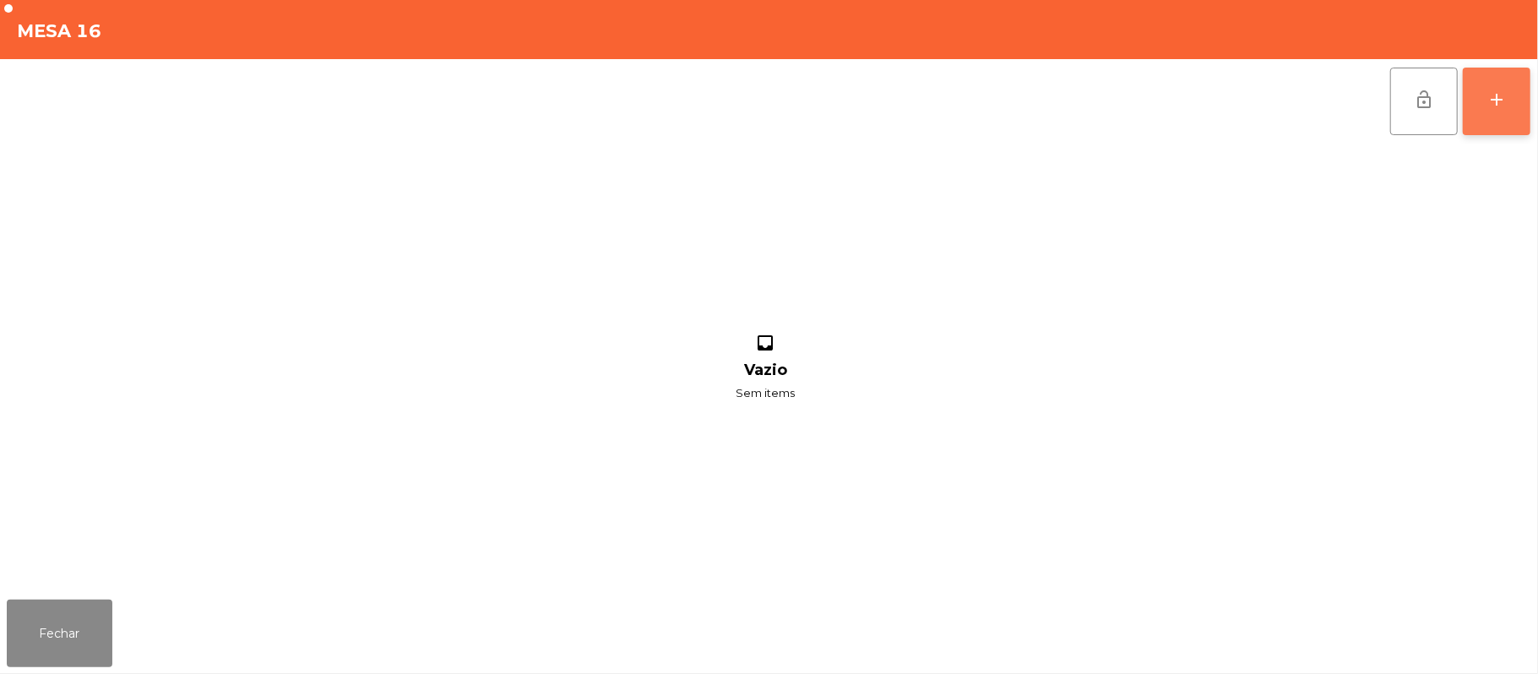
click at [1525, 112] on button "add" at bounding box center [1497, 102] width 68 height 68
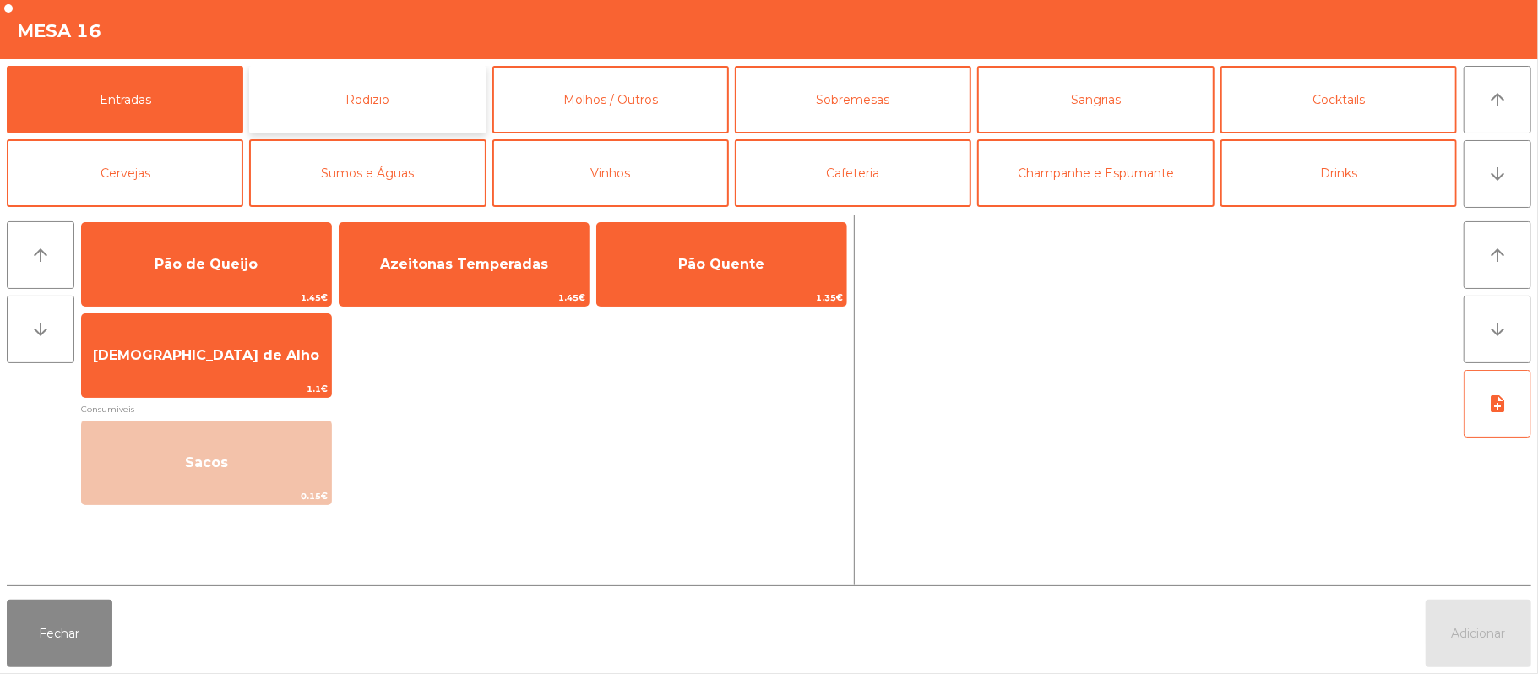
click at [382, 110] on button "Rodizio" at bounding box center [367, 100] width 237 height 68
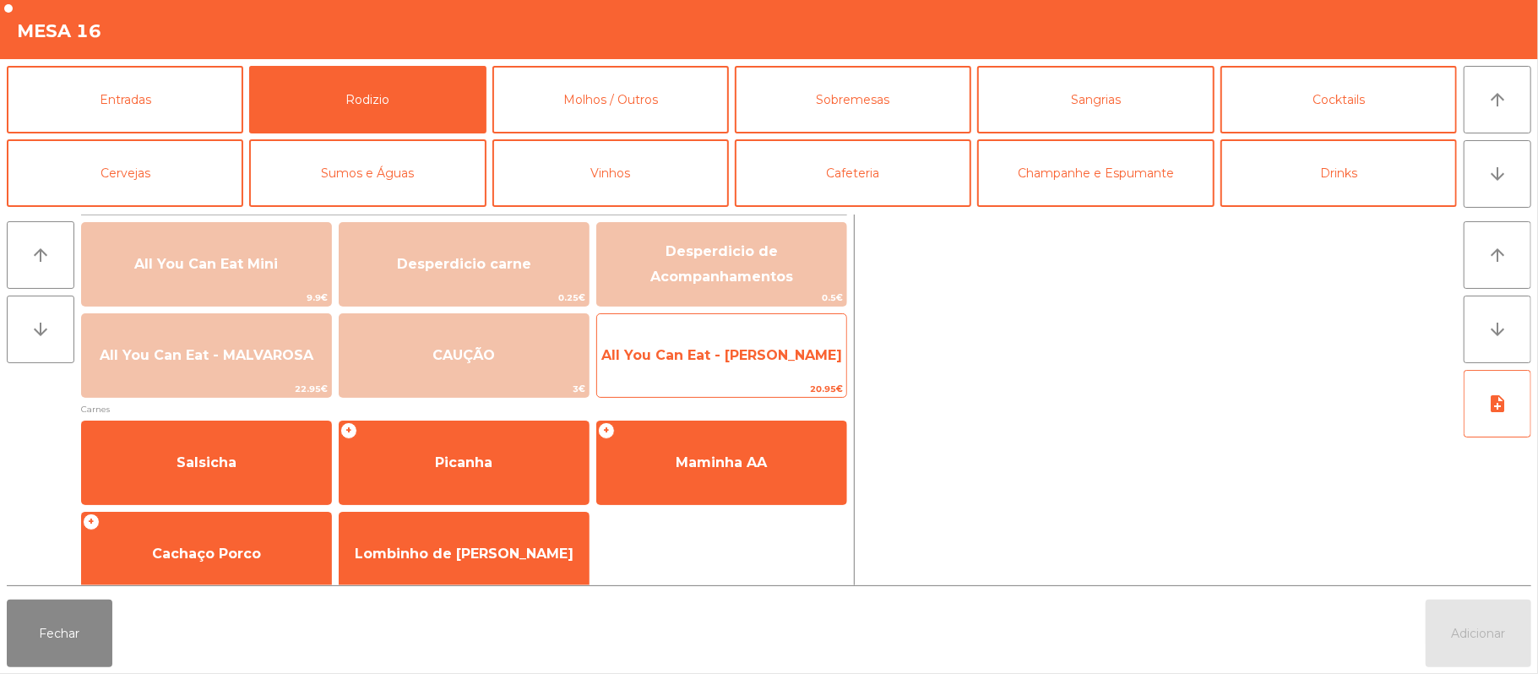
click at [686, 373] on span "All You Can Eat - [PERSON_NAME]" at bounding box center [721, 356] width 249 height 46
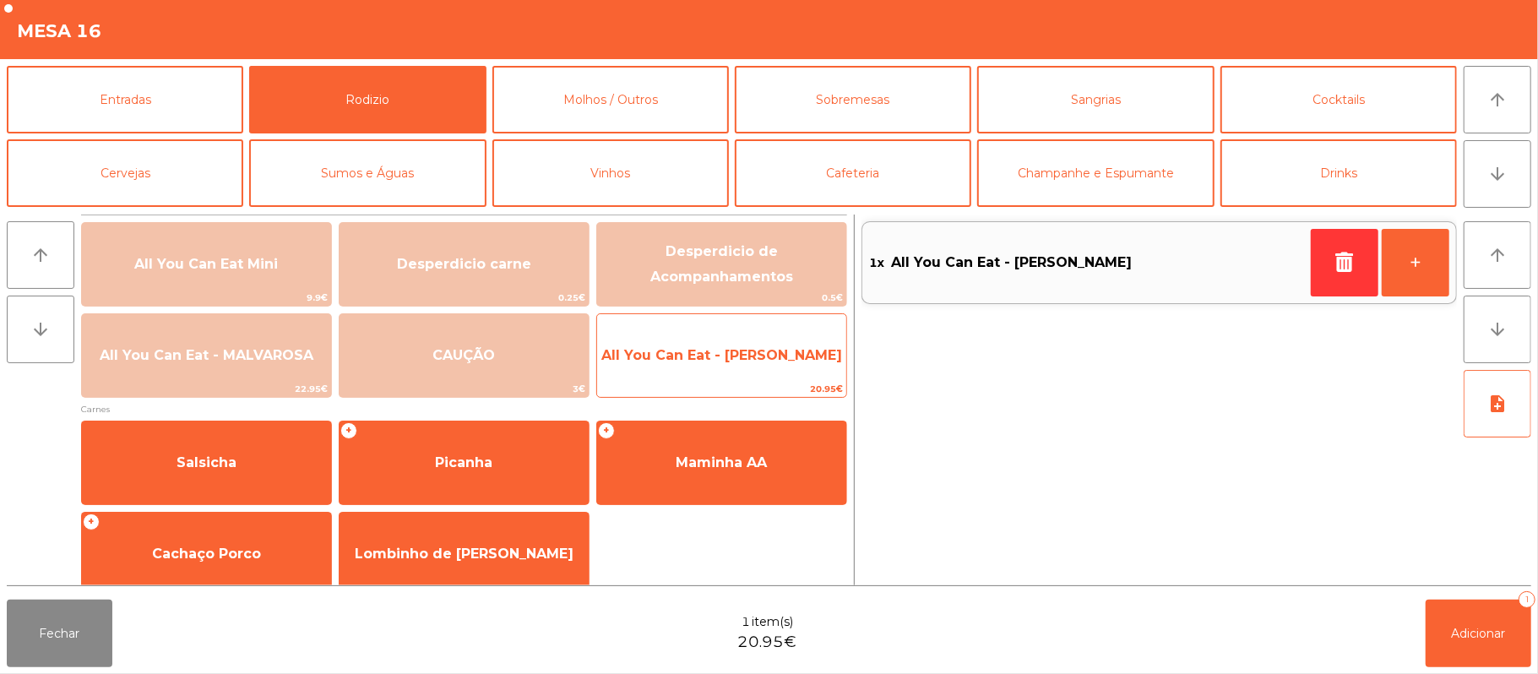
click at [686, 366] on span "All You Can Eat - [PERSON_NAME]" at bounding box center [721, 356] width 249 height 46
click at [694, 369] on span "All You Can Eat - [PERSON_NAME]" at bounding box center [721, 356] width 249 height 46
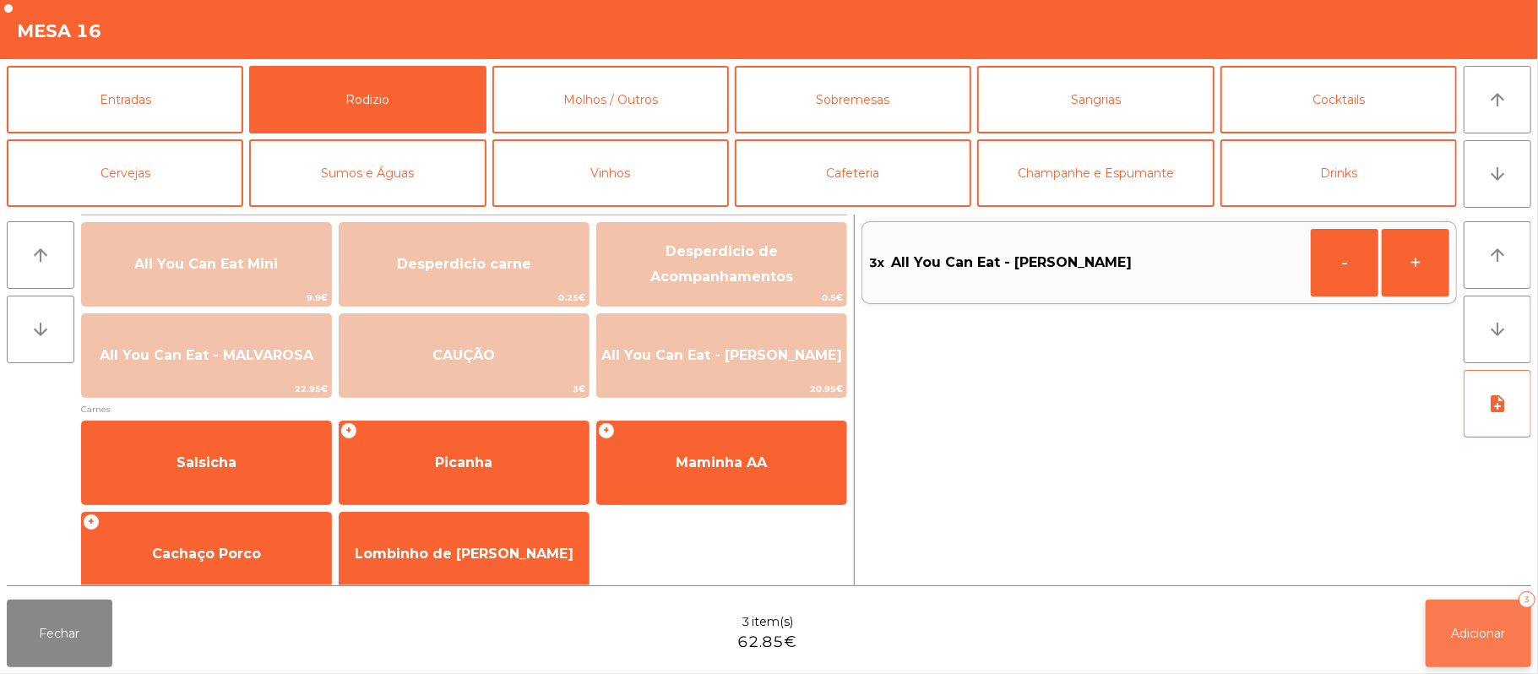
click at [1488, 646] on button "Adicionar 3" at bounding box center [1479, 634] width 106 height 68
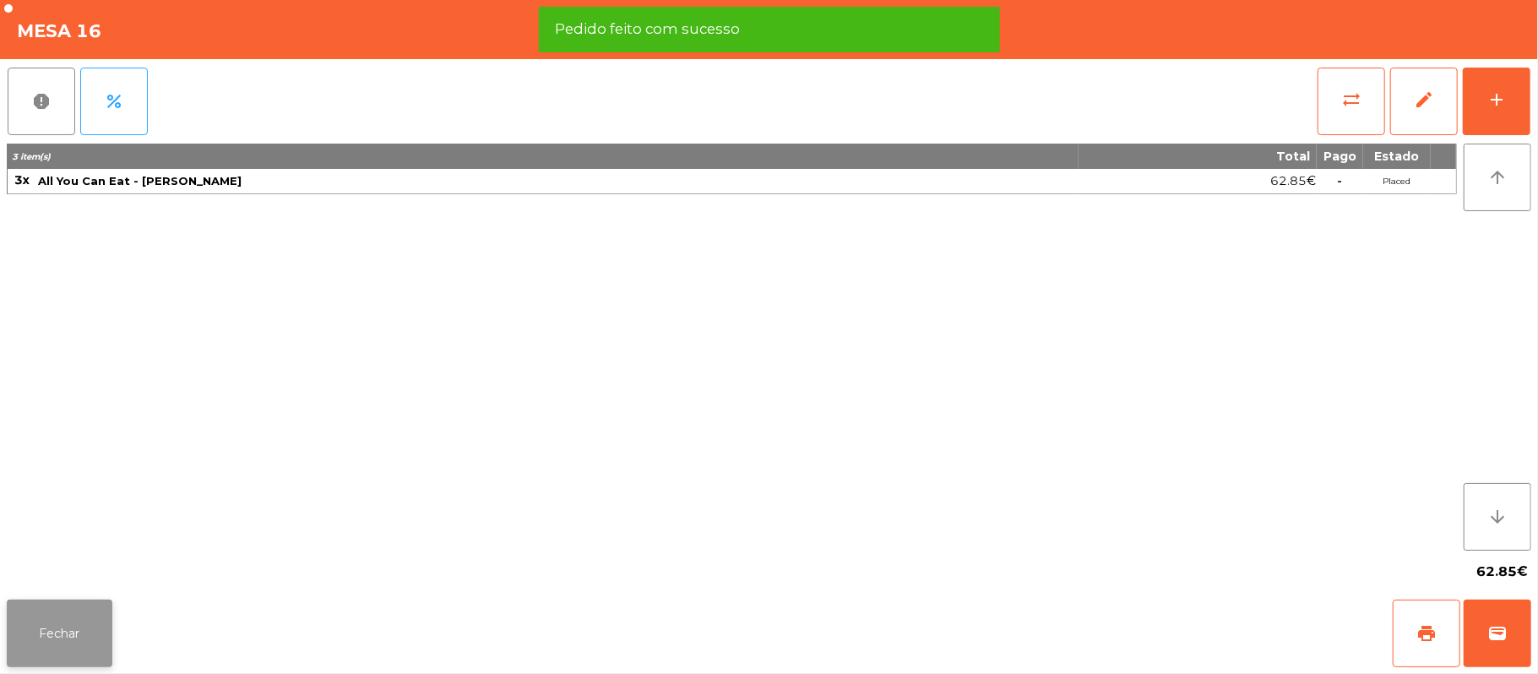
click at [52, 637] on button "Fechar" at bounding box center [60, 634] width 106 height 68
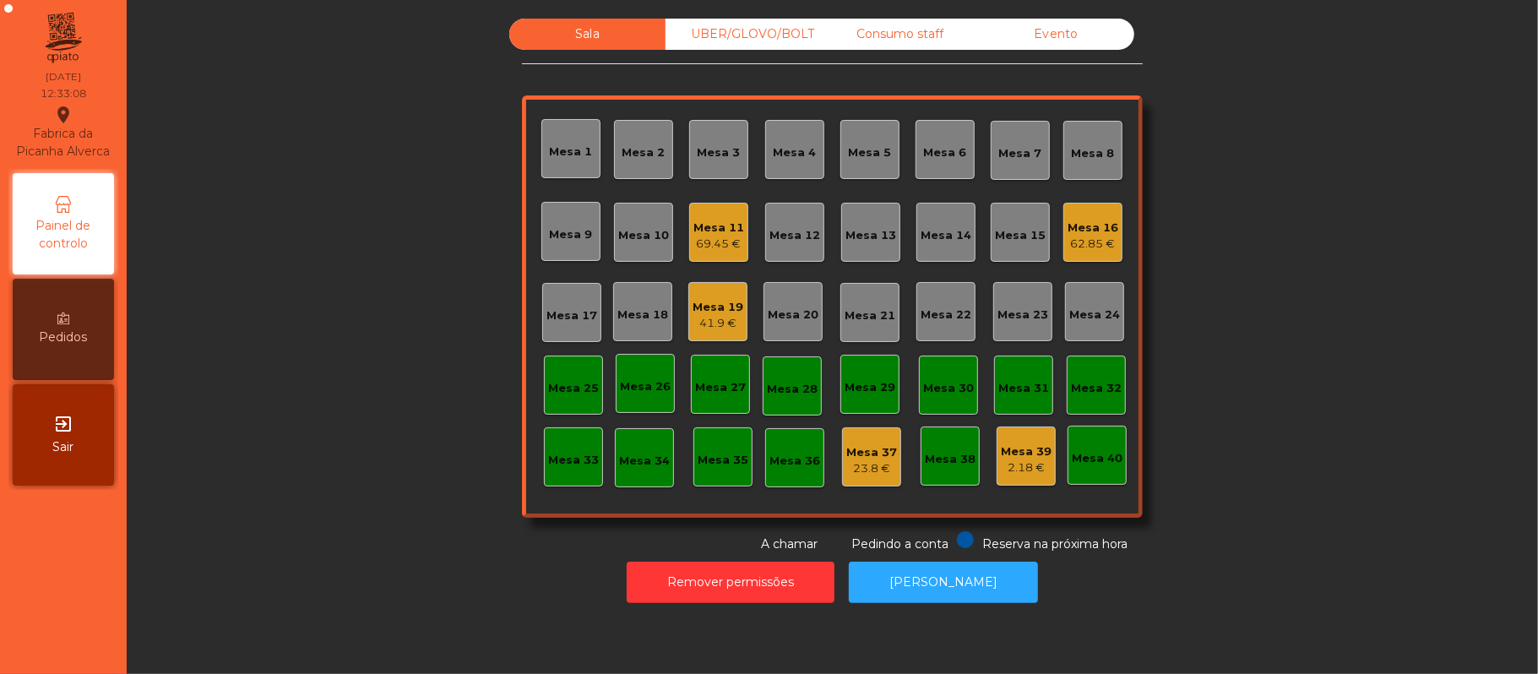
click at [1295, 296] on div "Sala UBER/[GEOGRAPHIC_DATA]/BOLT Consumo staff Evento Mesa 1 [GEOGRAPHIC_DATA] …" at bounding box center [833, 286] width 1366 height 535
click at [1095, 230] on div "Mesa 16" at bounding box center [1093, 228] width 51 height 17
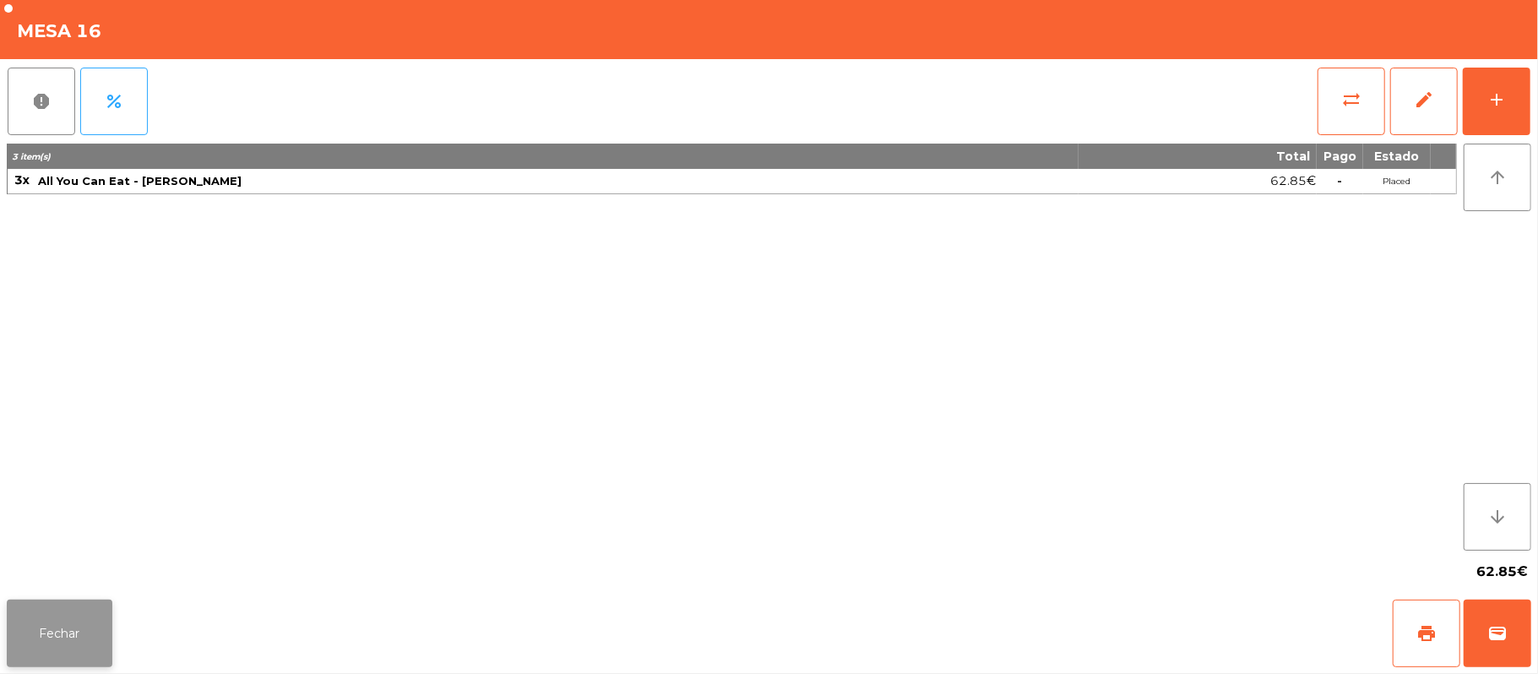
click at [54, 622] on button "Fechar" at bounding box center [60, 634] width 106 height 68
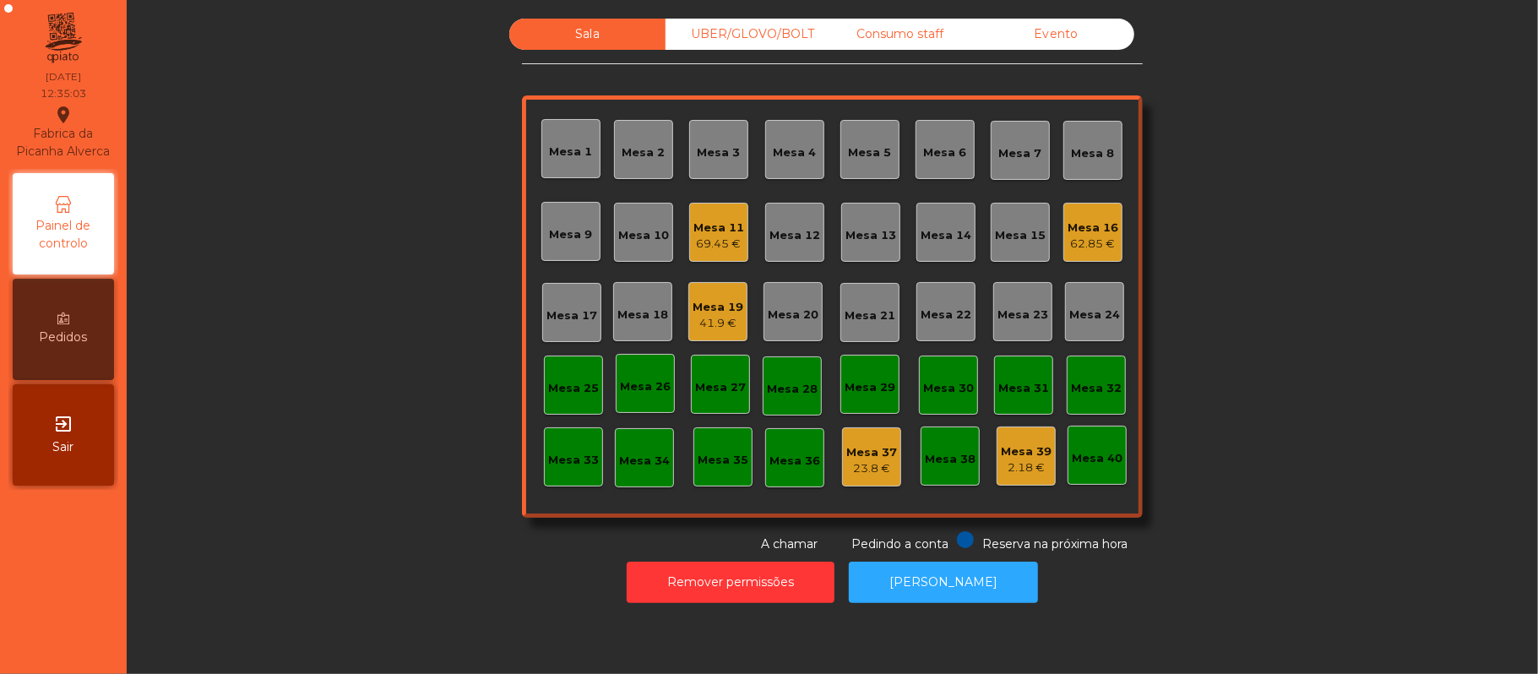
click at [568, 383] on div "Mesa 25" at bounding box center [573, 388] width 51 height 17
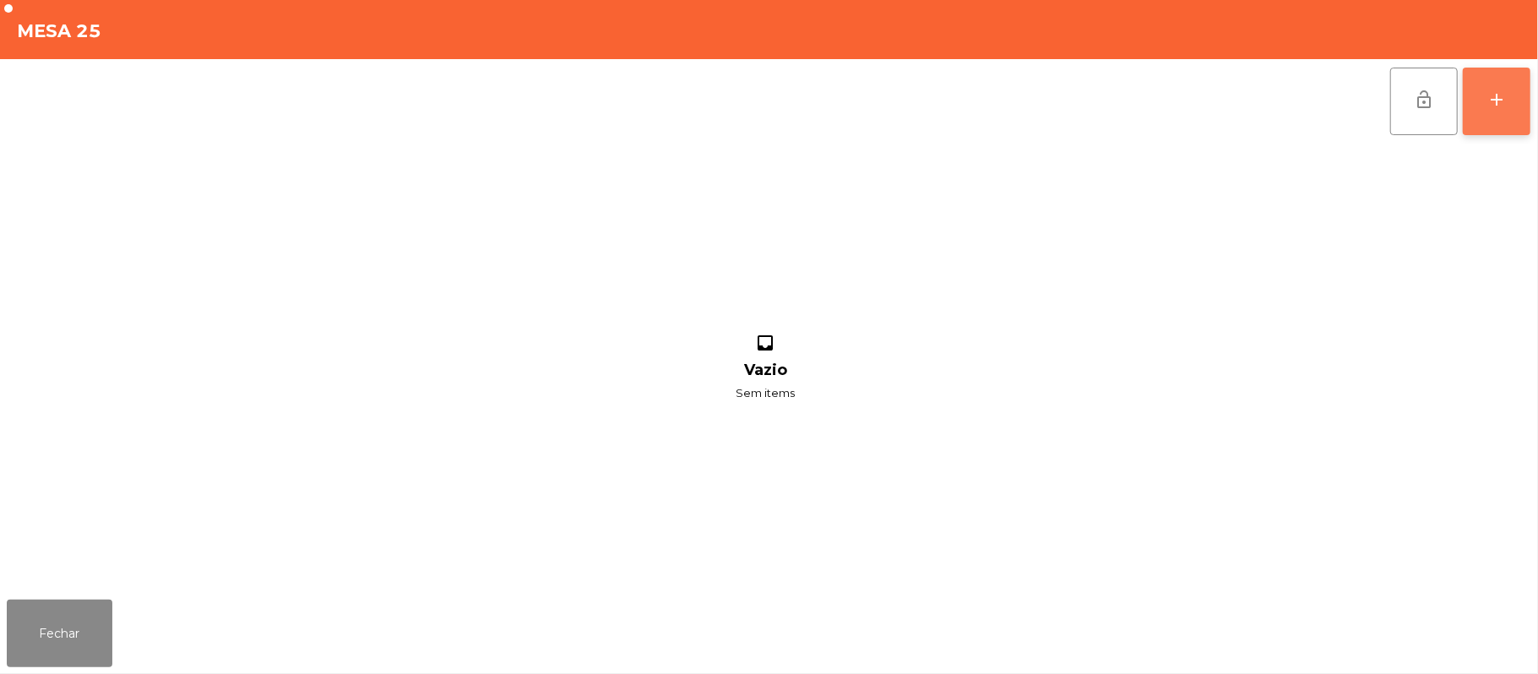
click at [1488, 105] on div "add" at bounding box center [1497, 100] width 20 height 20
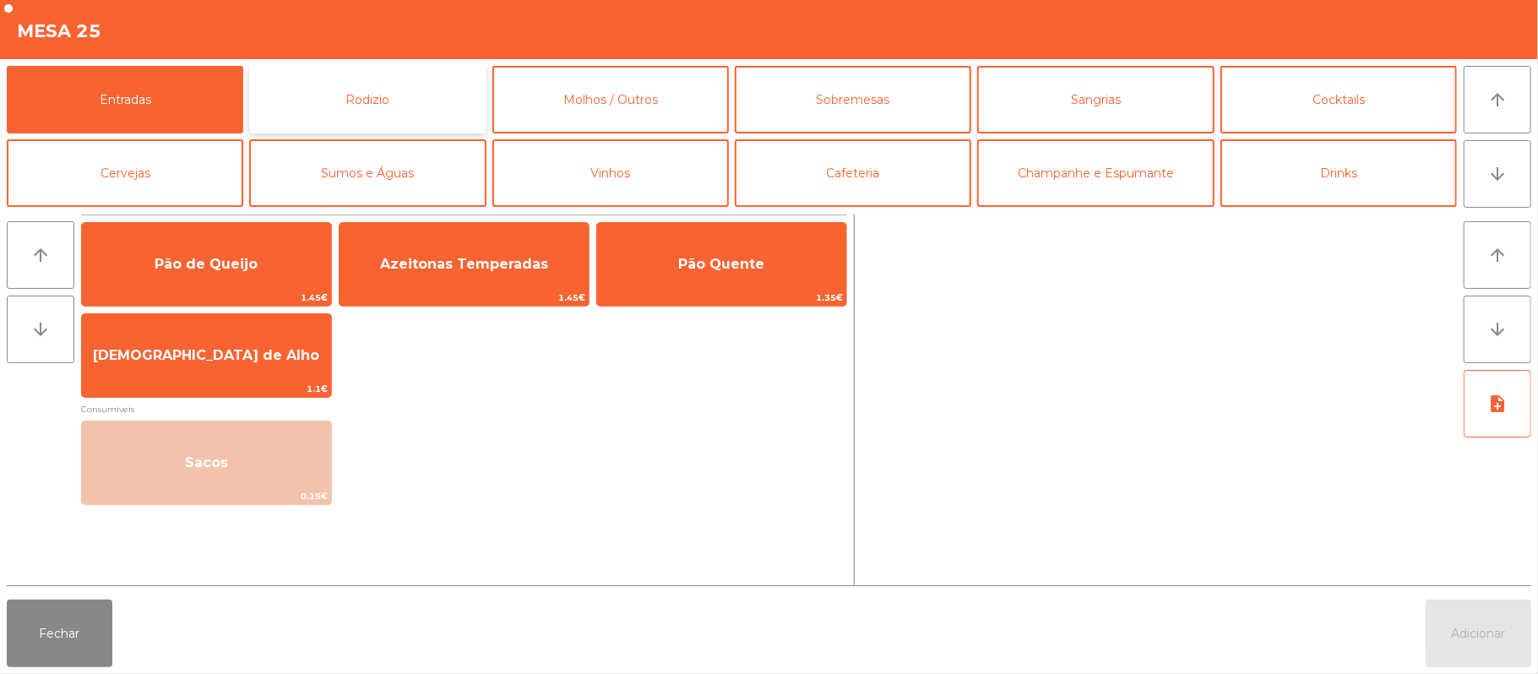
click at [387, 101] on button "Rodizio" at bounding box center [367, 100] width 237 height 68
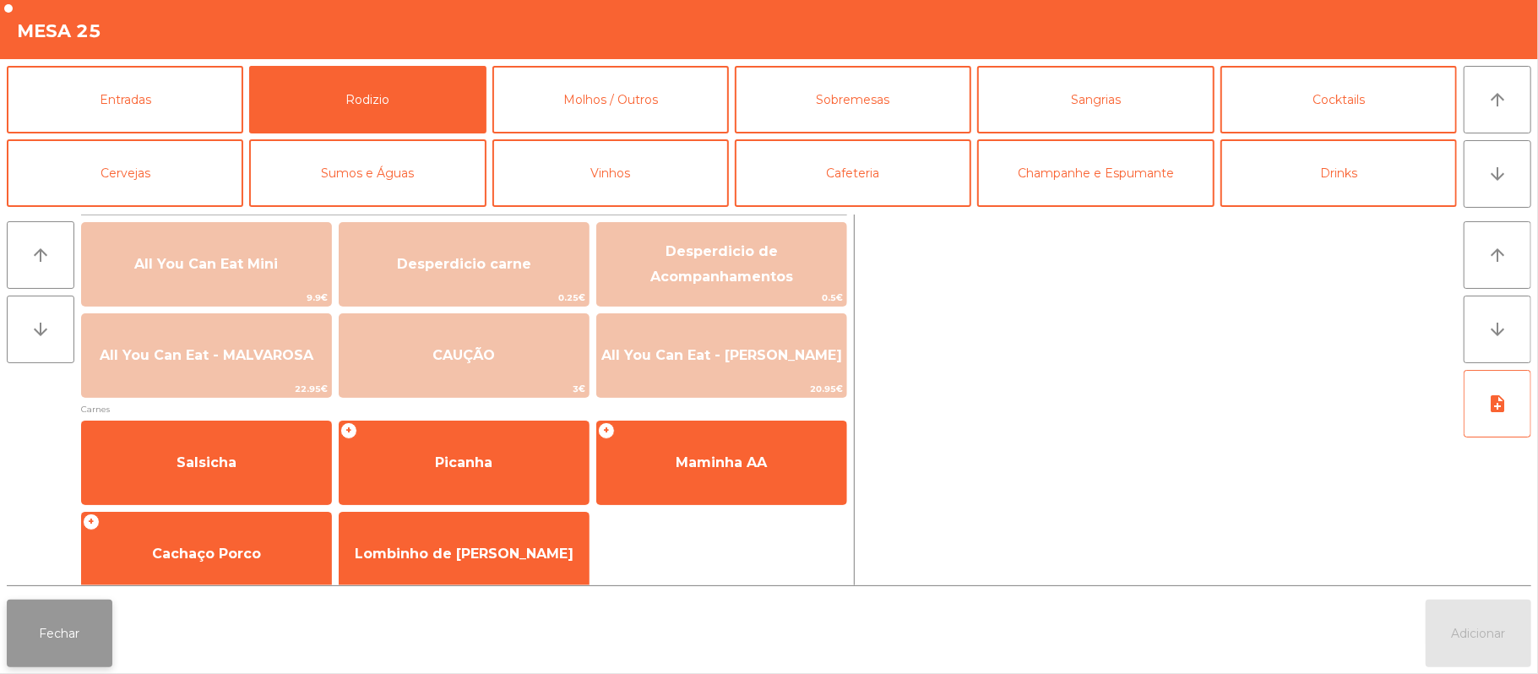
click at [61, 612] on button "Fechar" at bounding box center [60, 634] width 106 height 68
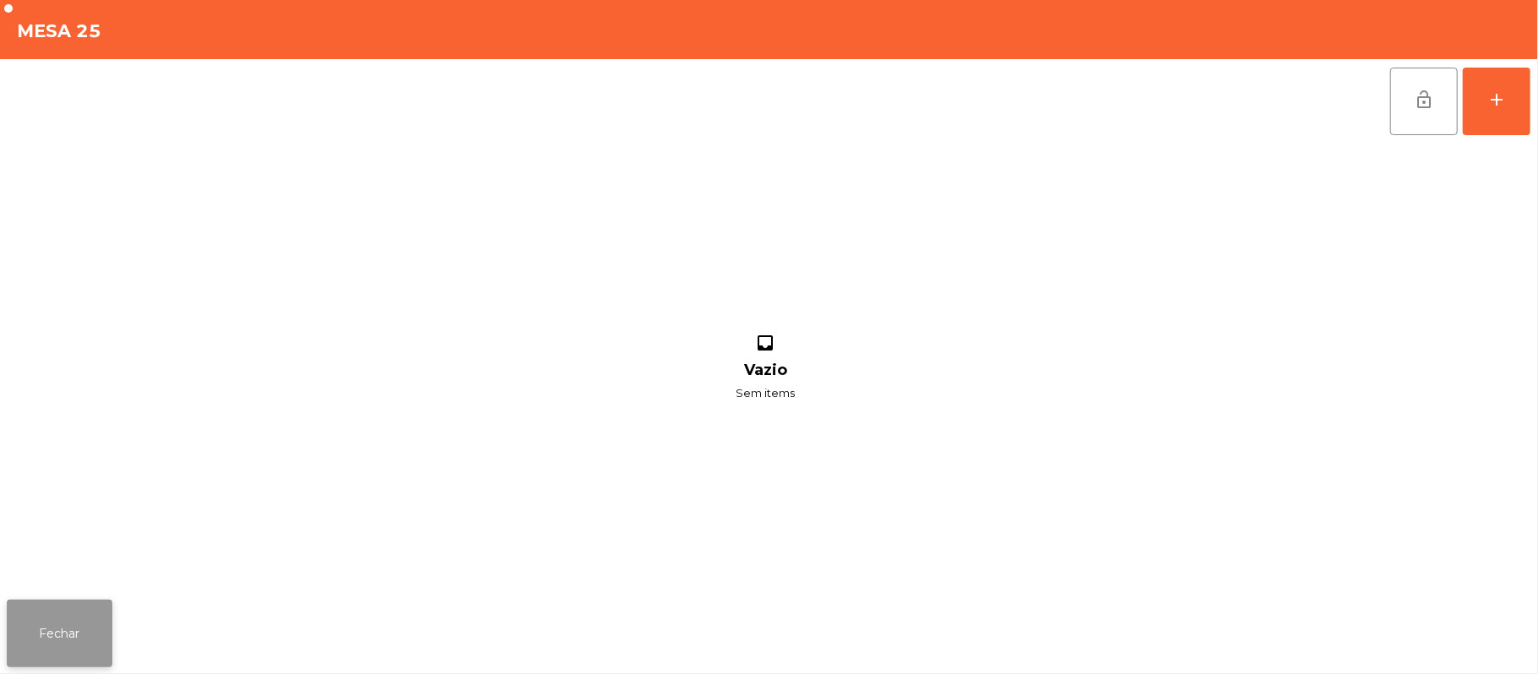
click at [64, 612] on button "Fechar" at bounding box center [60, 634] width 106 height 68
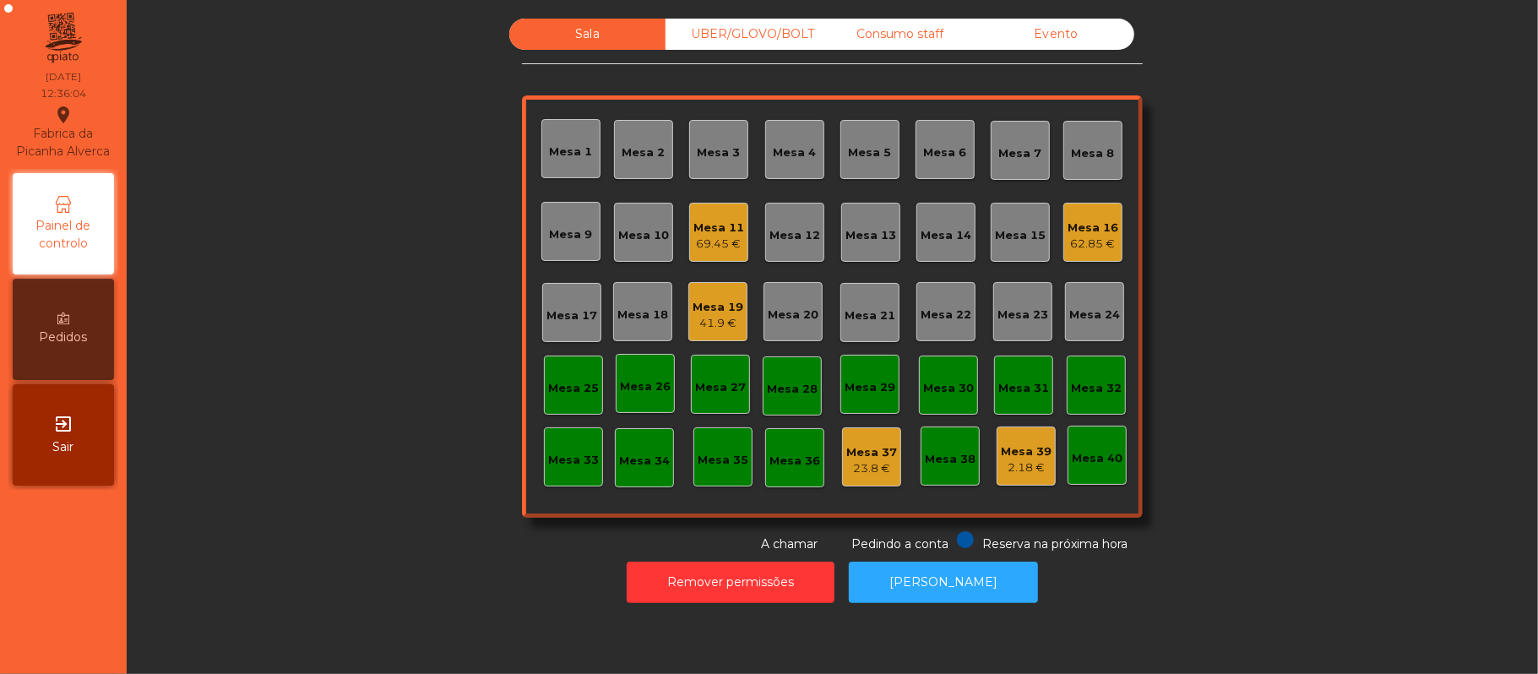
click at [732, 306] on div "Mesa 19" at bounding box center [718, 307] width 51 height 17
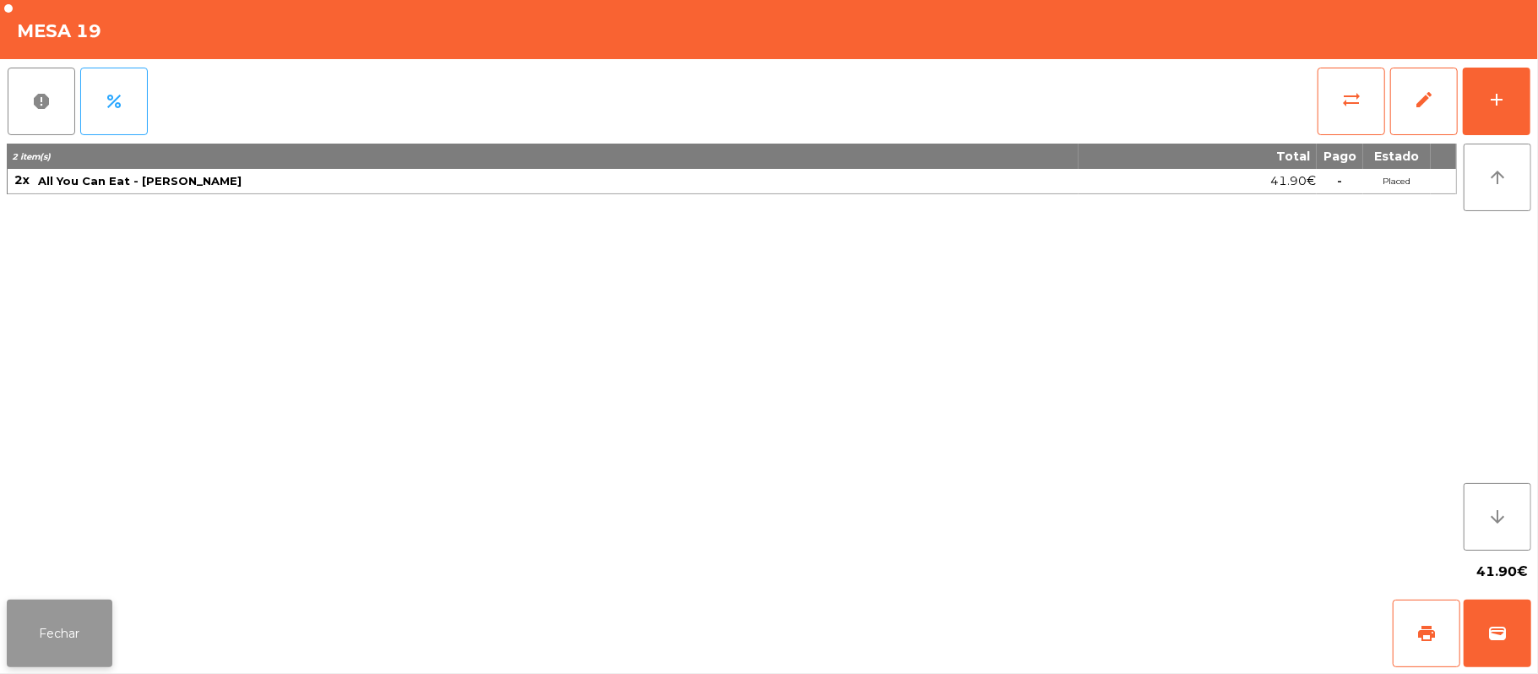
click at [54, 605] on button "Fechar" at bounding box center [60, 634] width 106 height 68
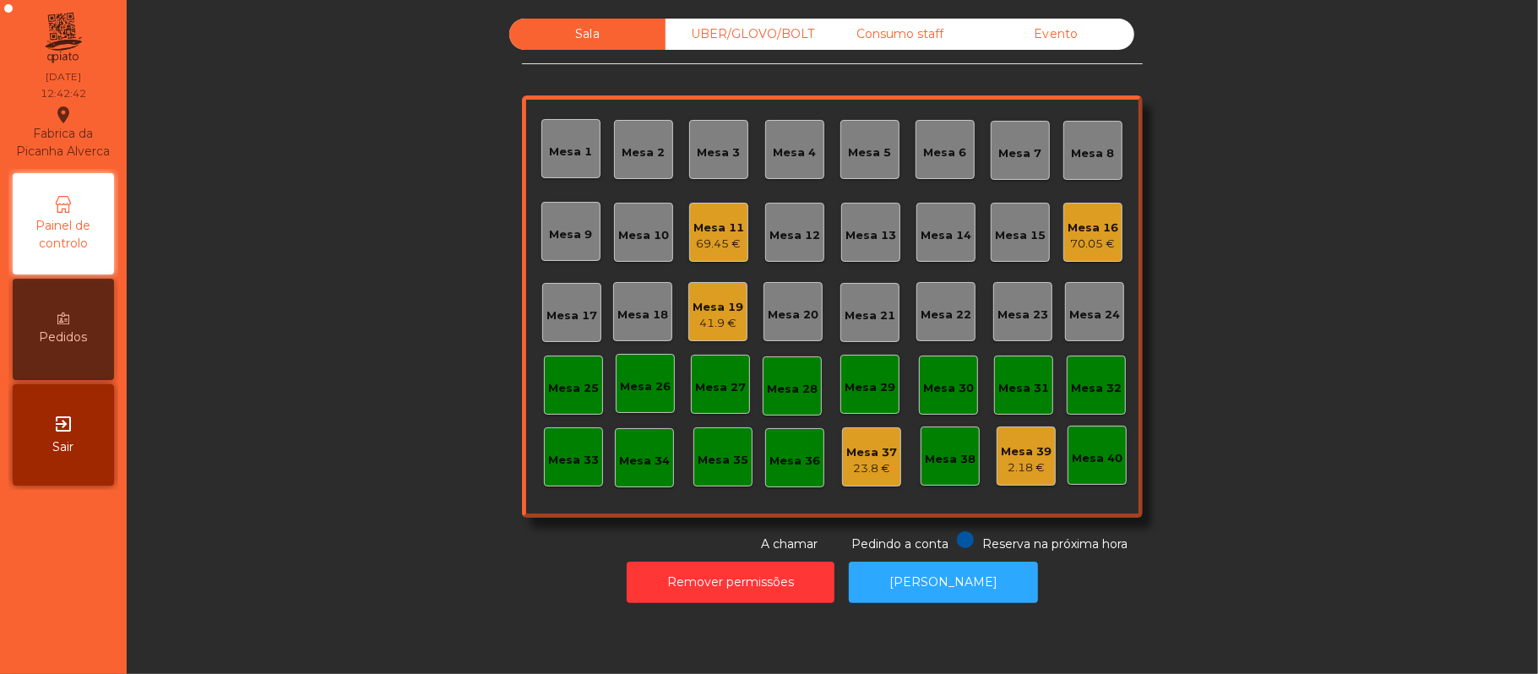
click at [950, 300] on div "Mesa 22" at bounding box center [946, 312] width 51 height 24
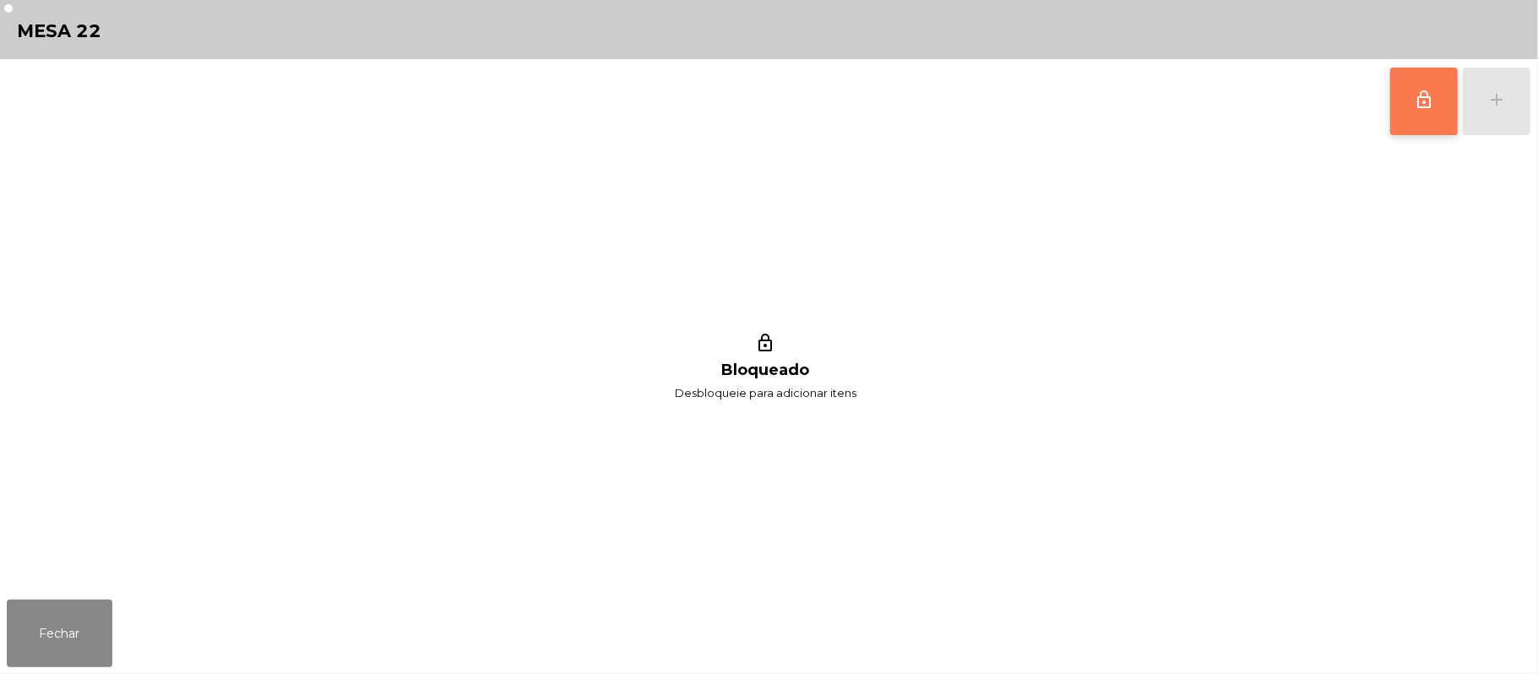
click at [1414, 106] on span "lock_outline" at bounding box center [1424, 100] width 20 height 20
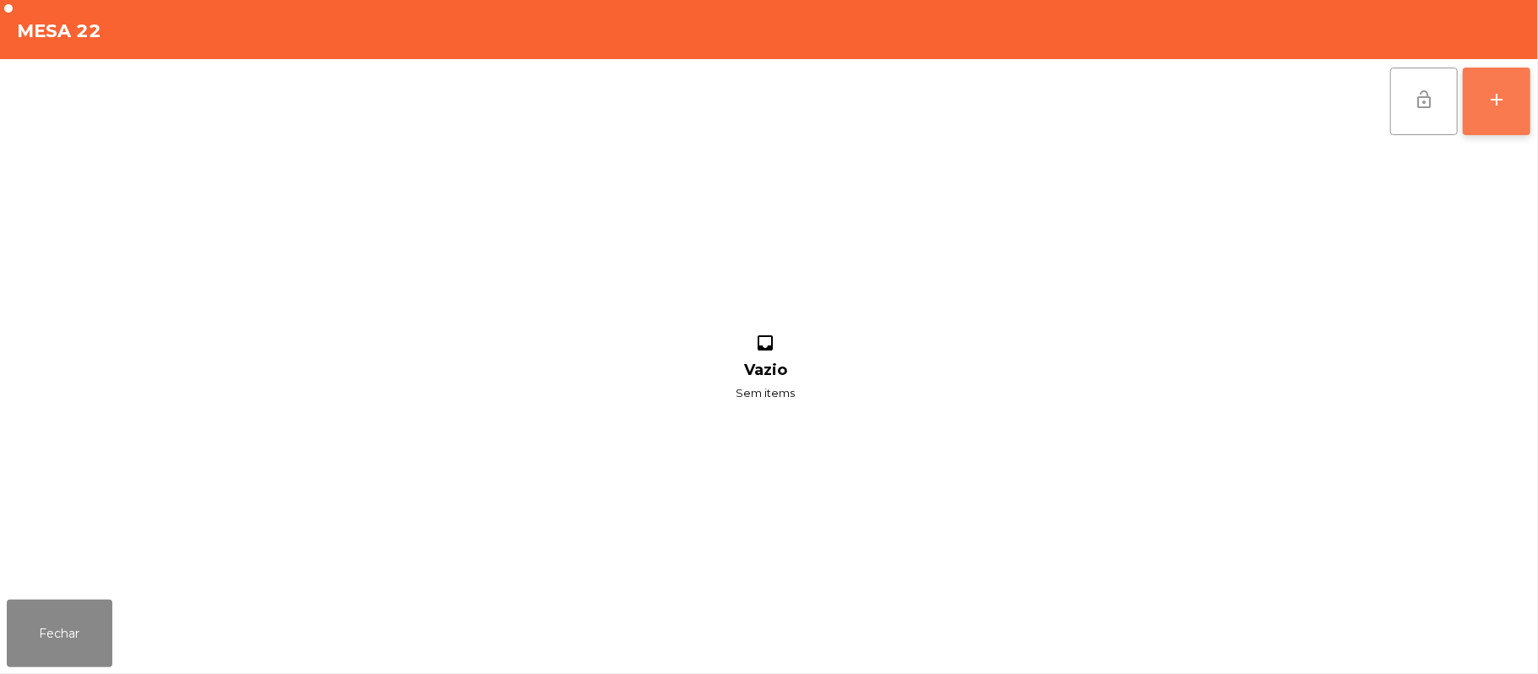
click at [1495, 101] on div "add" at bounding box center [1497, 100] width 20 height 20
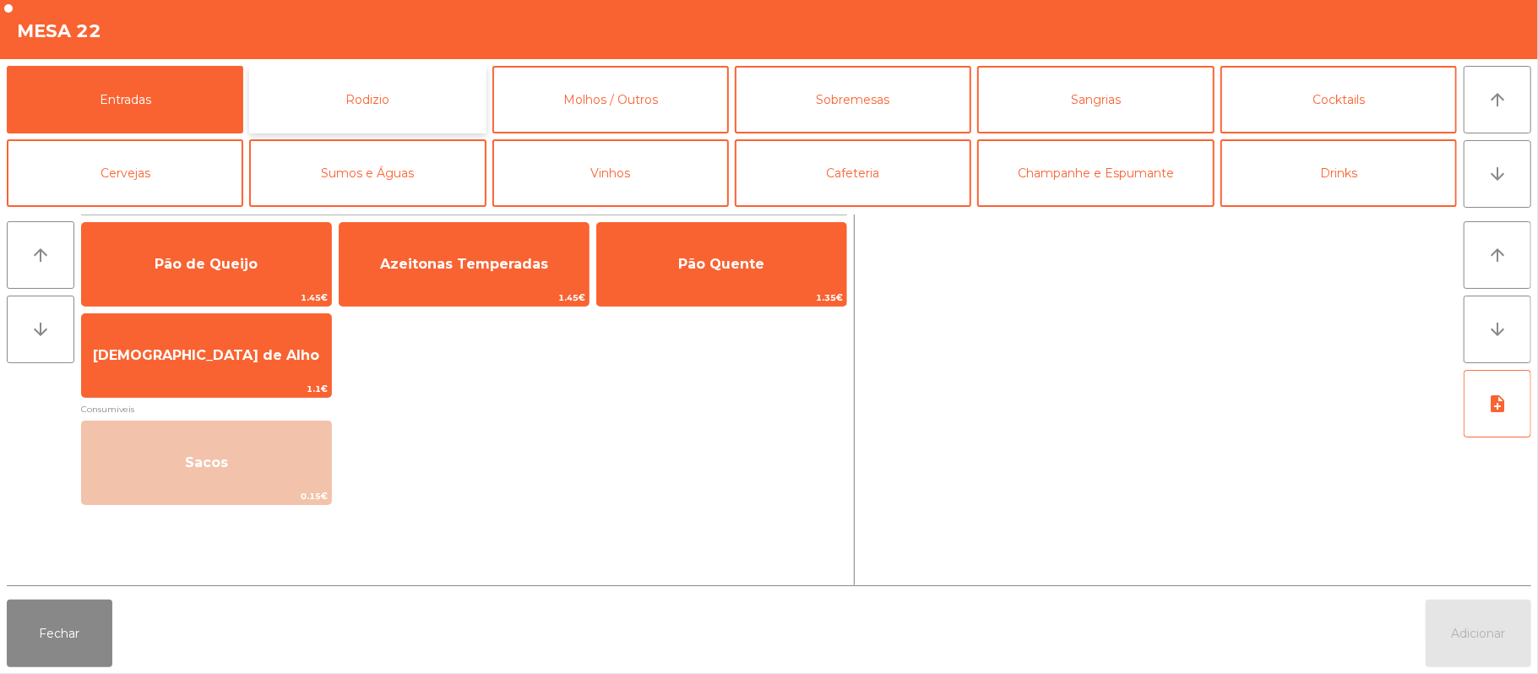
click at [373, 98] on button "Rodizio" at bounding box center [367, 100] width 237 height 68
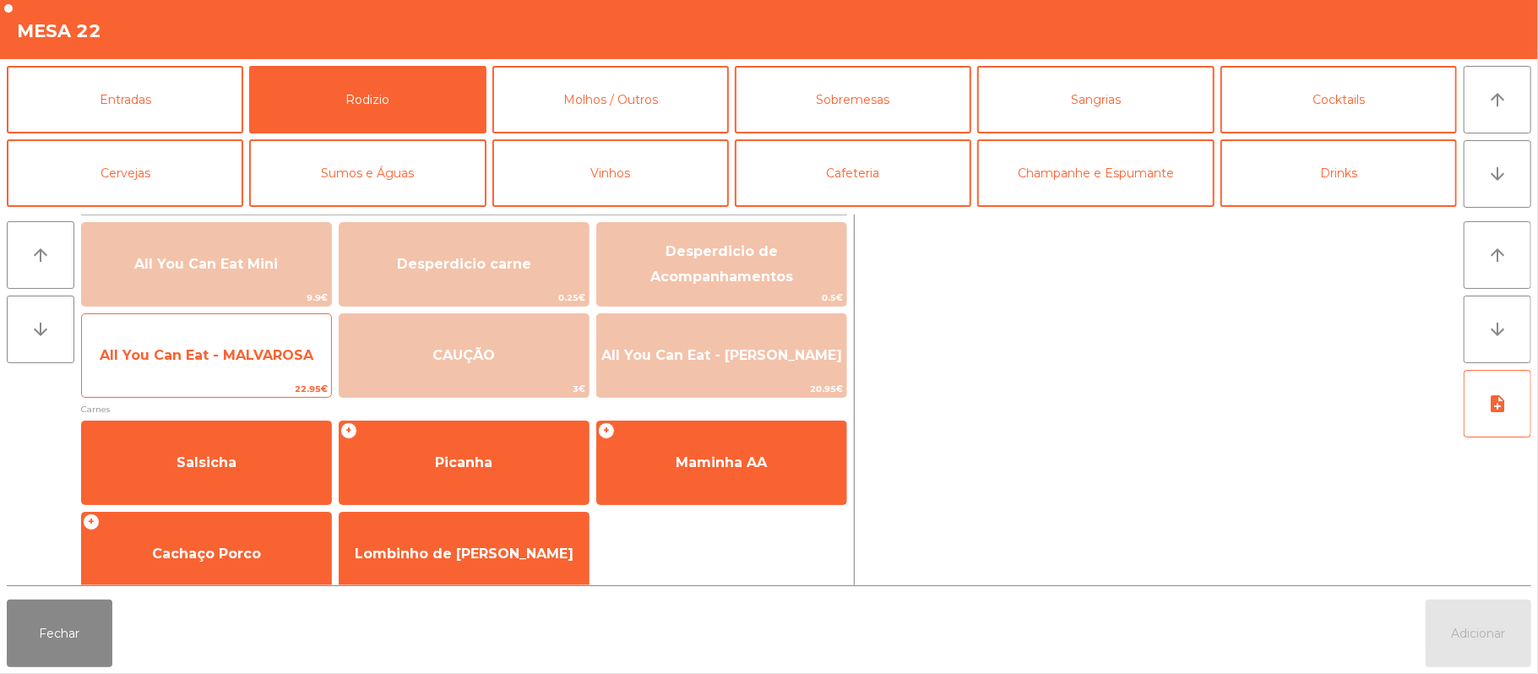
click at [204, 358] on span "All You Can Eat - MALVAROSA" at bounding box center [207, 355] width 214 height 16
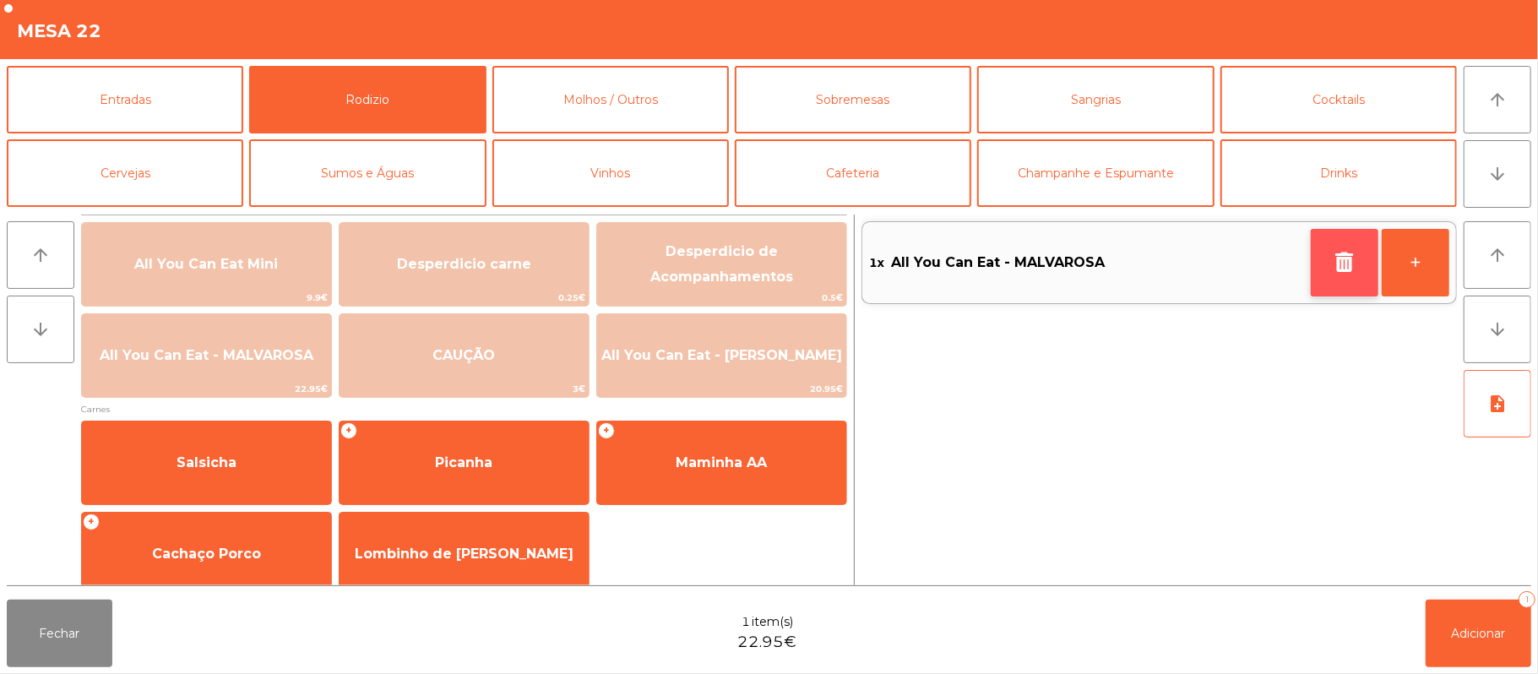
click at [1332, 252] on icon "button" at bounding box center [1344, 262] width 25 height 20
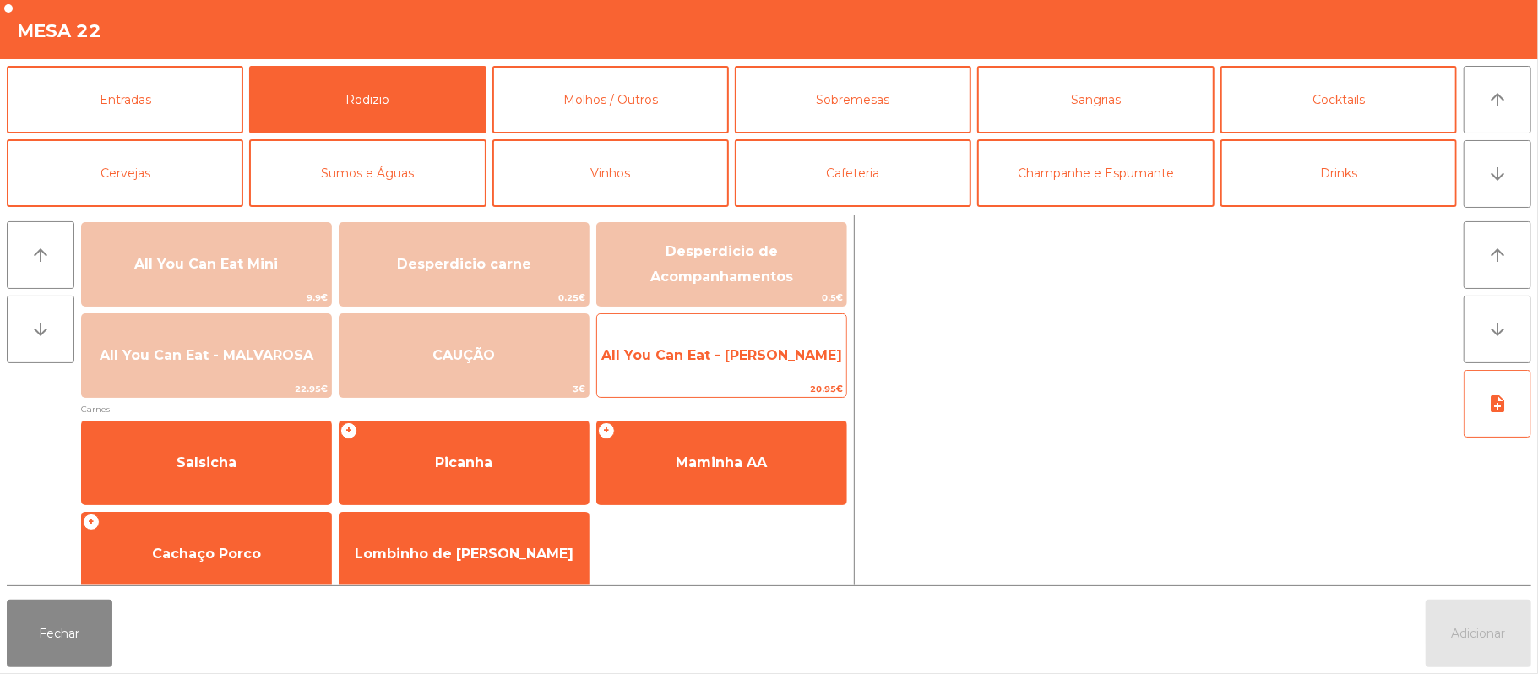
click at [795, 360] on span "All You Can Eat - [PERSON_NAME]" at bounding box center [721, 355] width 241 height 16
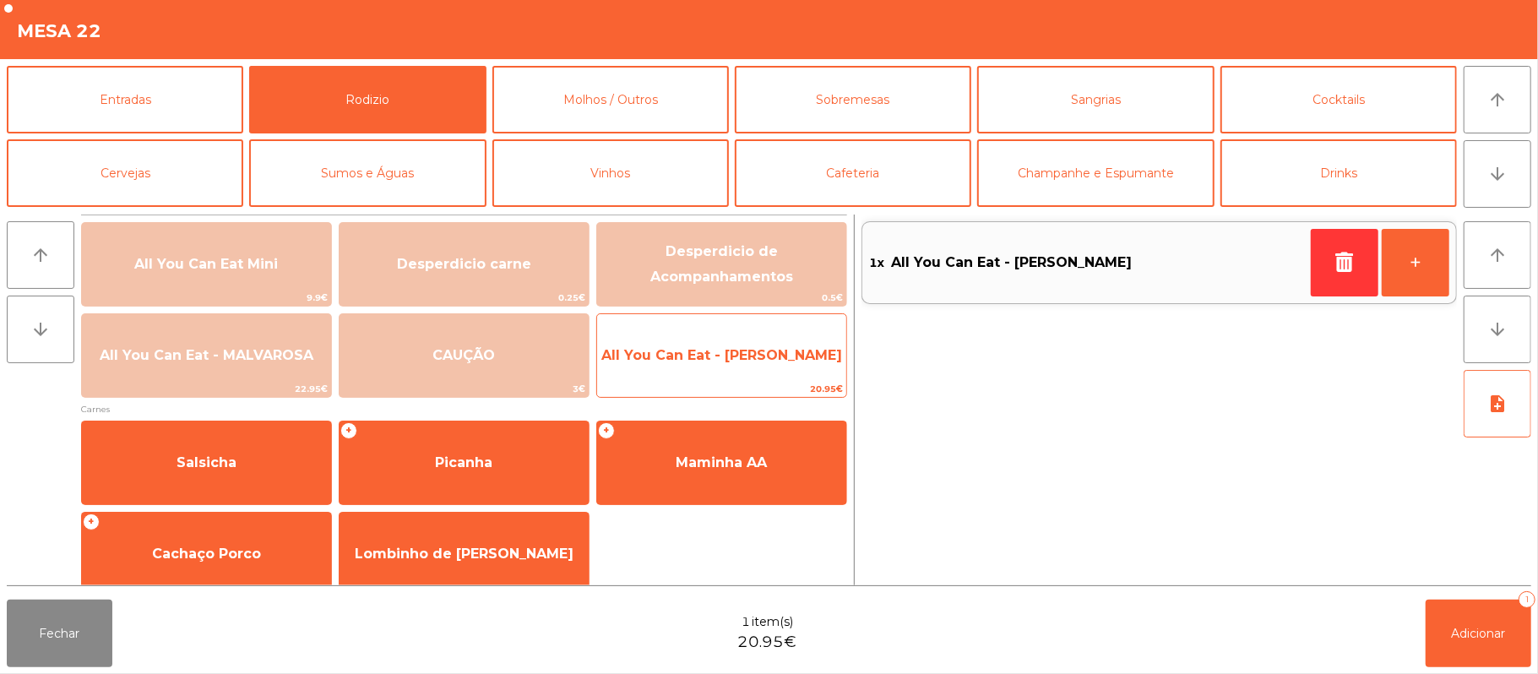
click at [765, 355] on span "All You Can Eat - [PERSON_NAME]" at bounding box center [721, 355] width 241 height 16
click at [764, 365] on span "All You Can Eat - [PERSON_NAME]" at bounding box center [721, 356] width 249 height 46
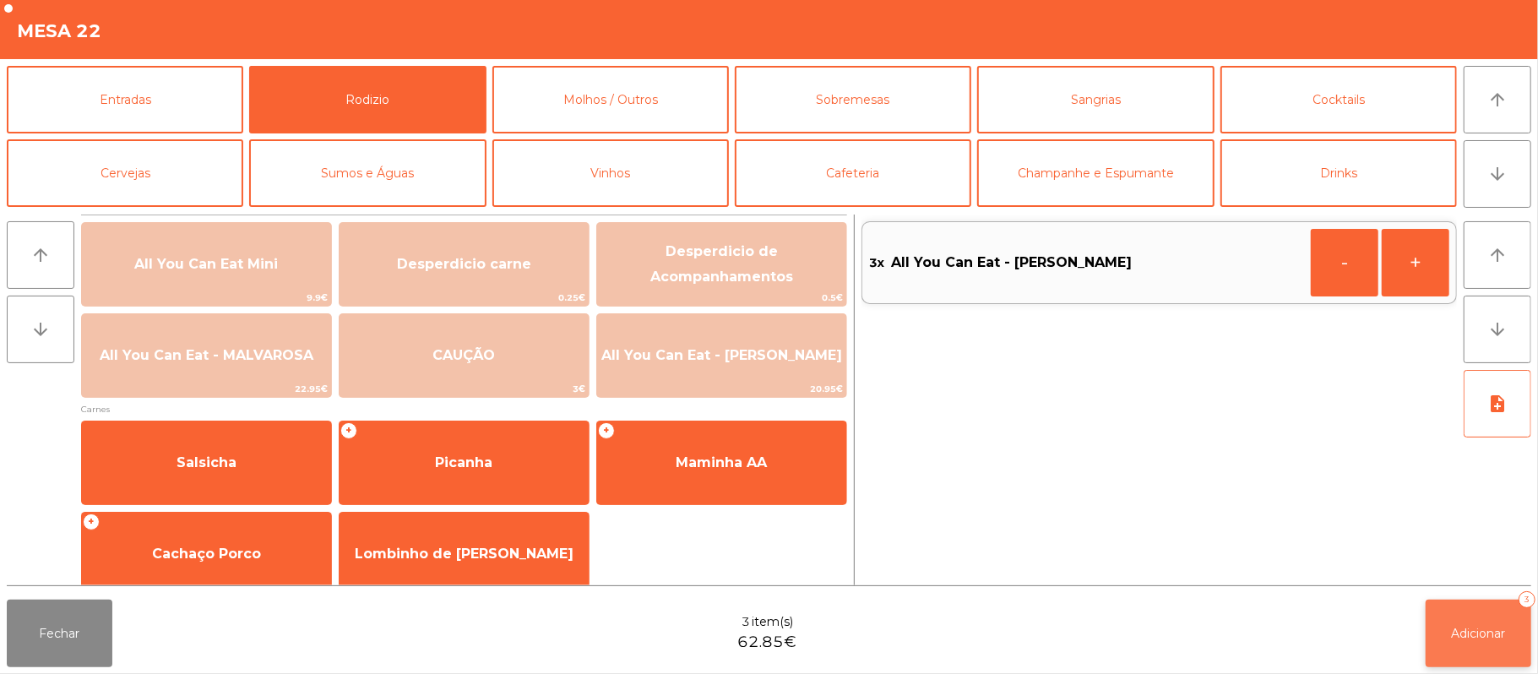
click at [1478, 616] on button "Adicionar 3" at bounding box center [1479, 634] width 106 height 68
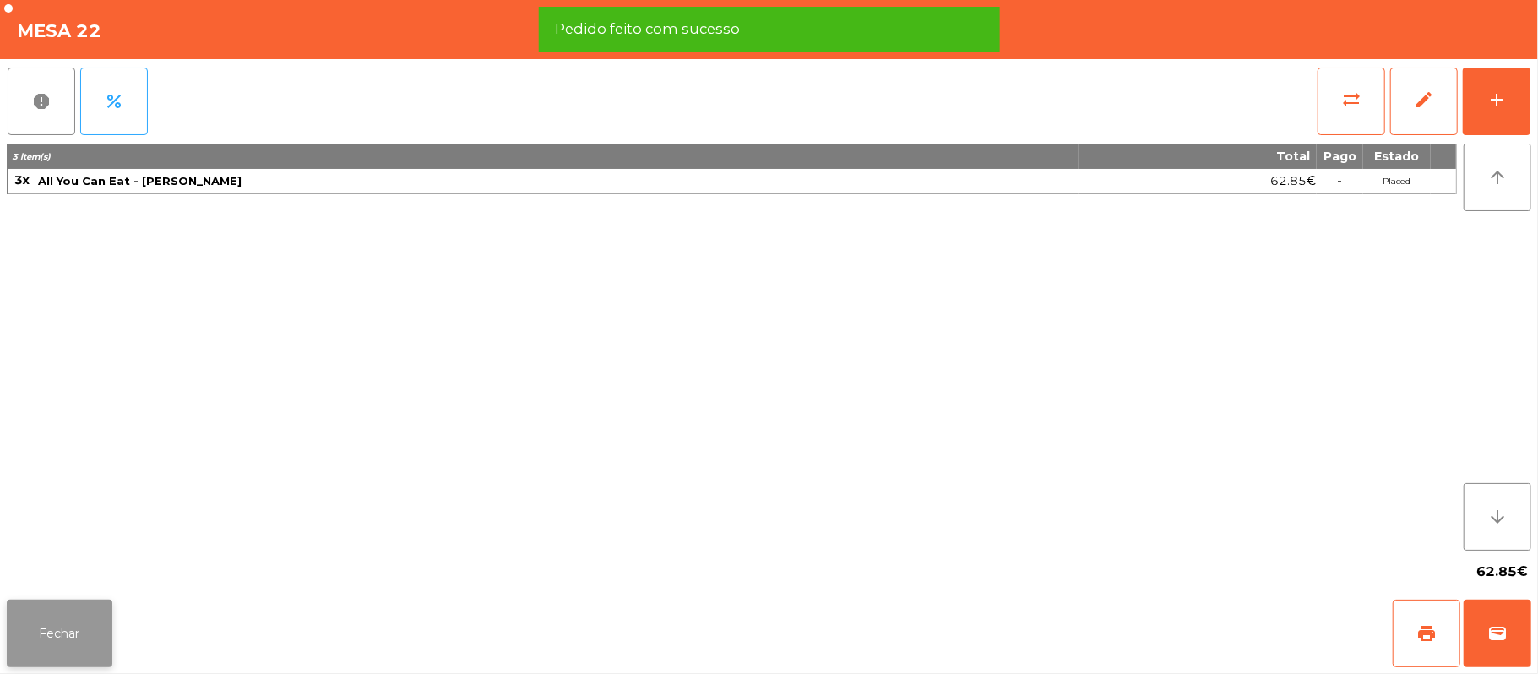
click at [46, 632] on button "Fechar" at bounding box center [60, 634] width 106 height 68
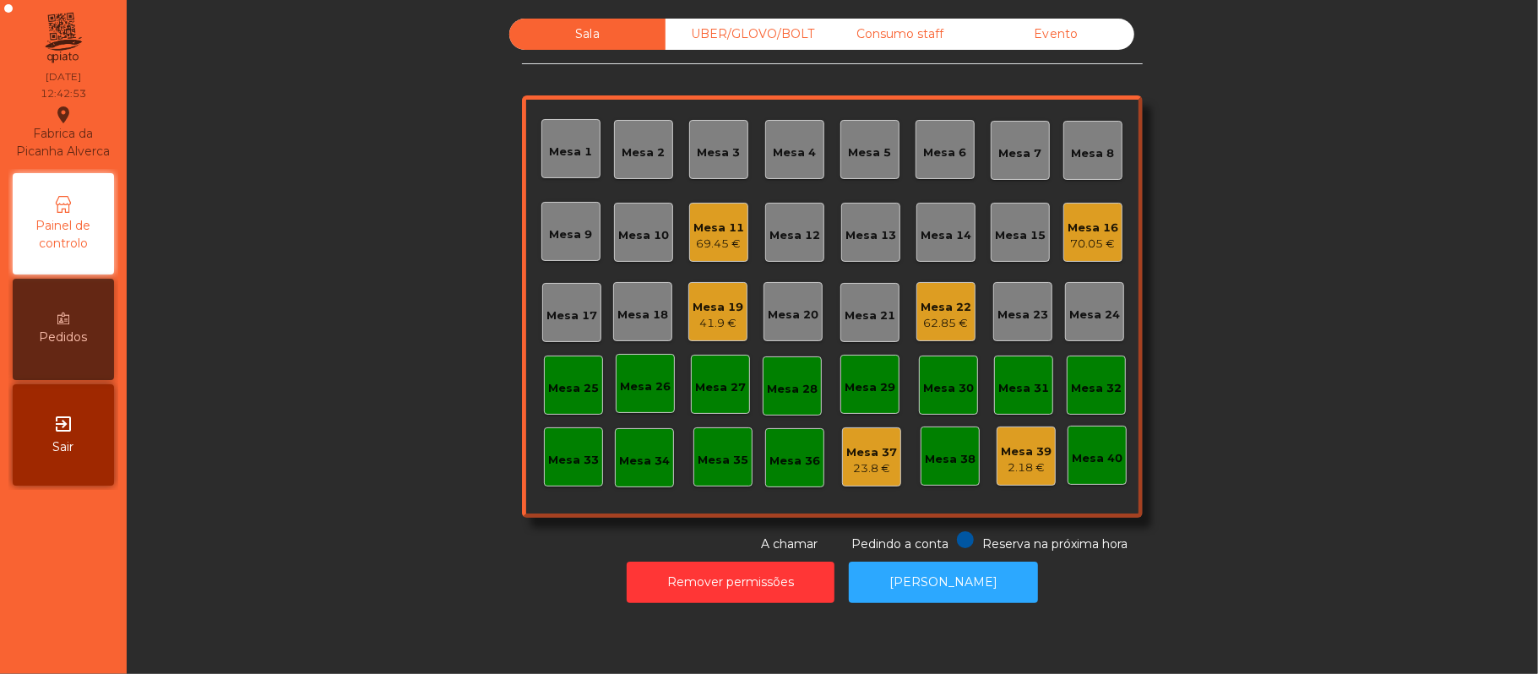
click at [716, 230] on div "Mesa 11" at bounding box center [719, 228] width 51 height 17
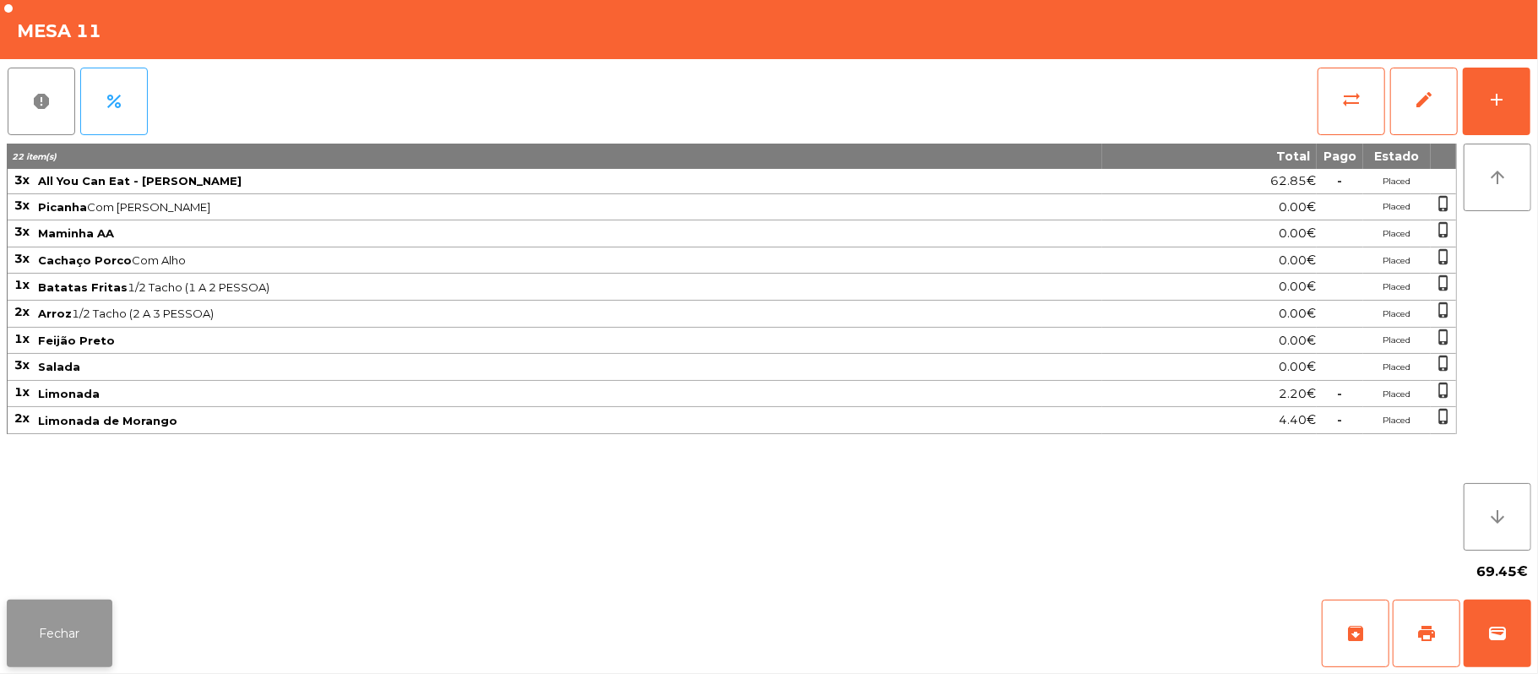
click at [57, 646] on button "Fechar" at bounding box center [60, 634] width 106 height 68
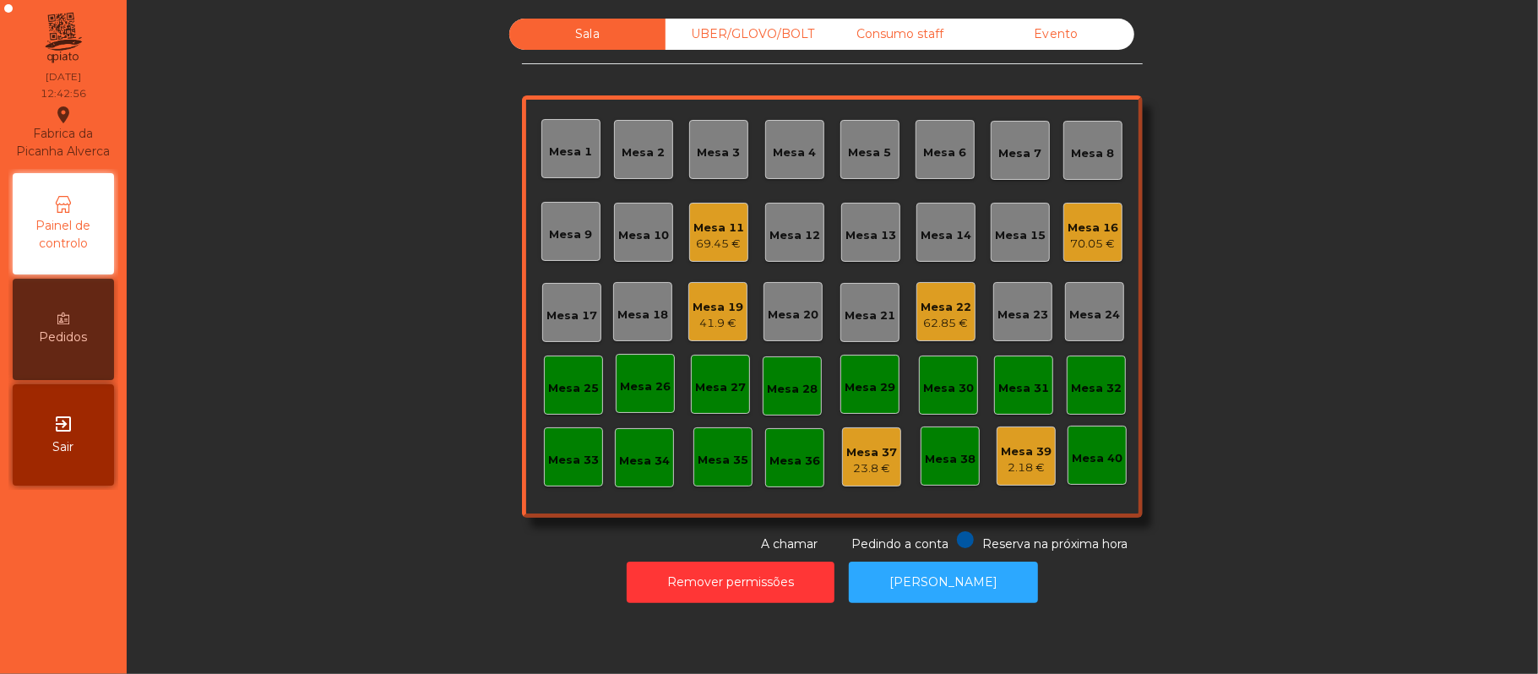
click at [1069, 242] on div "70.05 €" at bounding box center [1093, 244] width 51 height 17
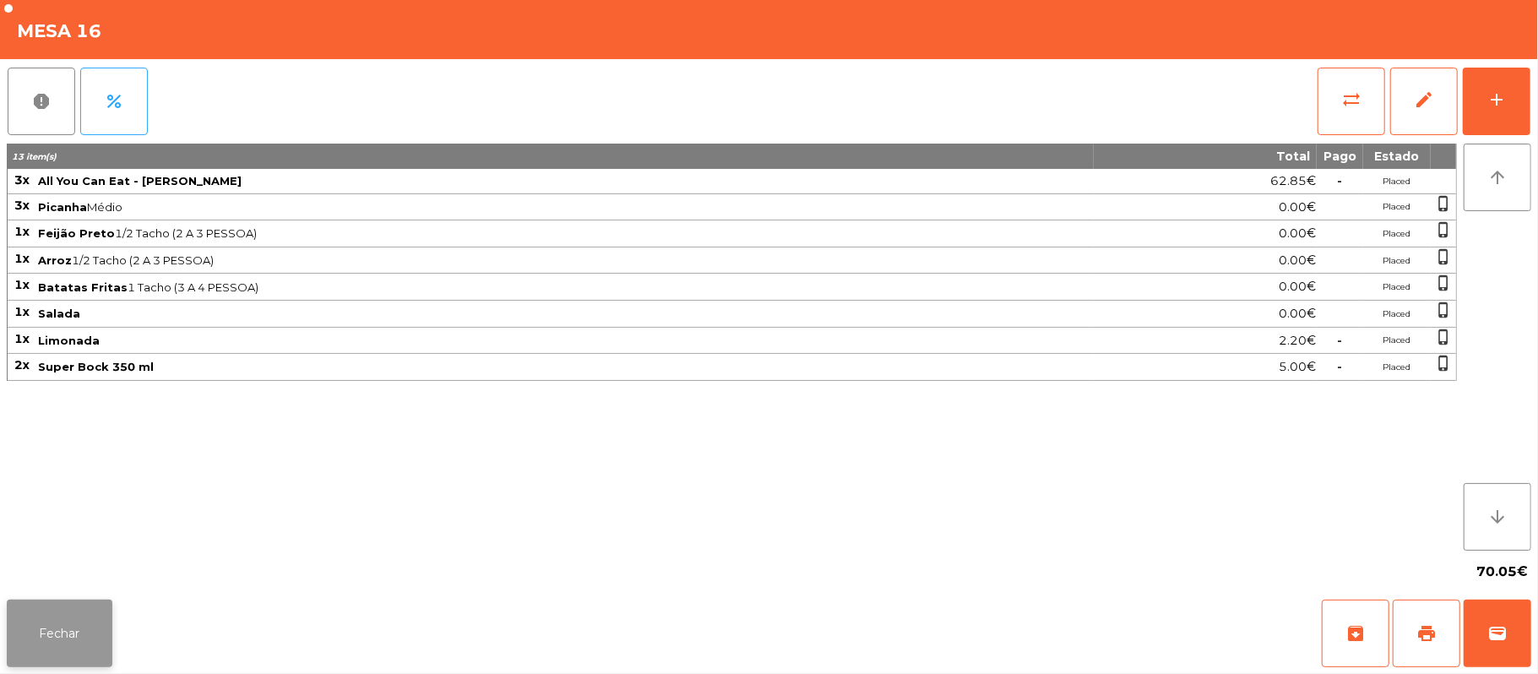
click at [58, 633] on button "Fechar" at bounding box center [60, 634] width 106 height 68
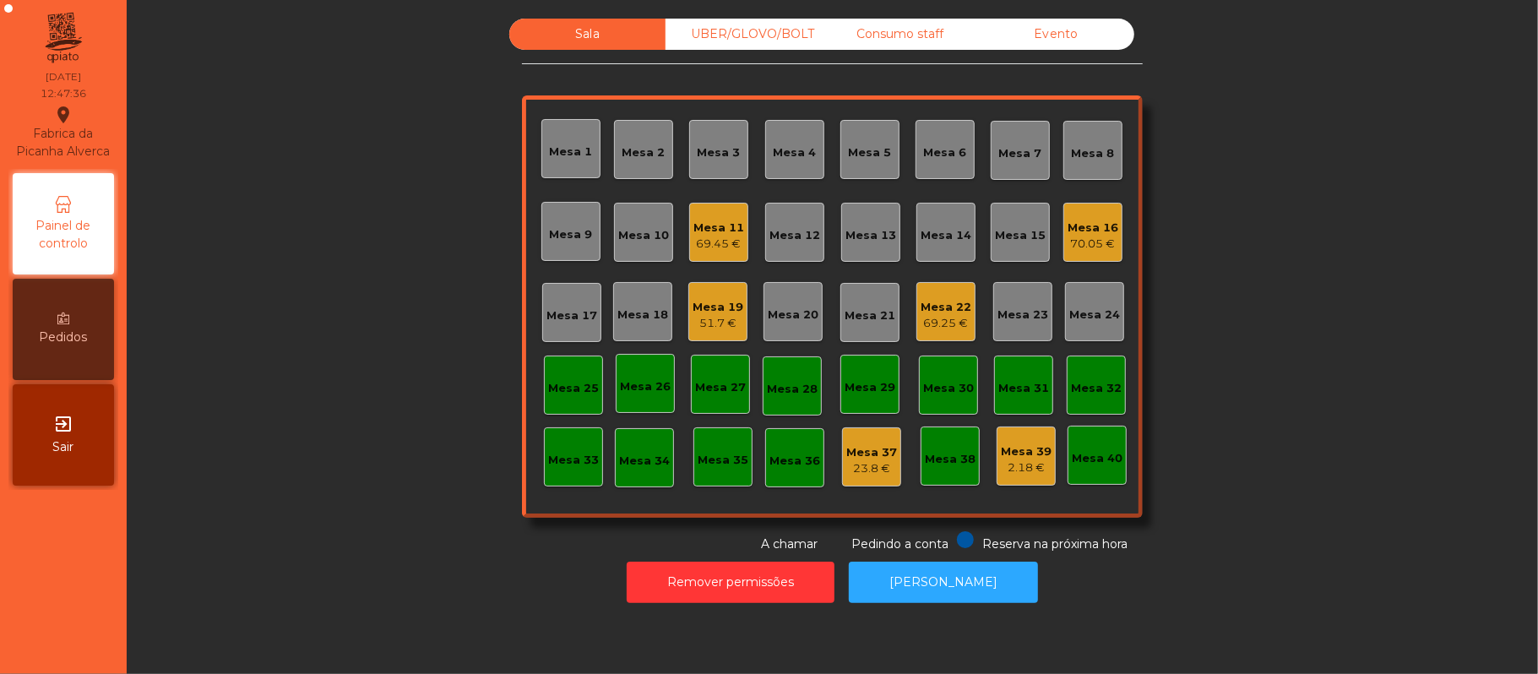
click at [870, 244] on div "Mesa 13" at bounding box center [870, 232] width 59 height 59
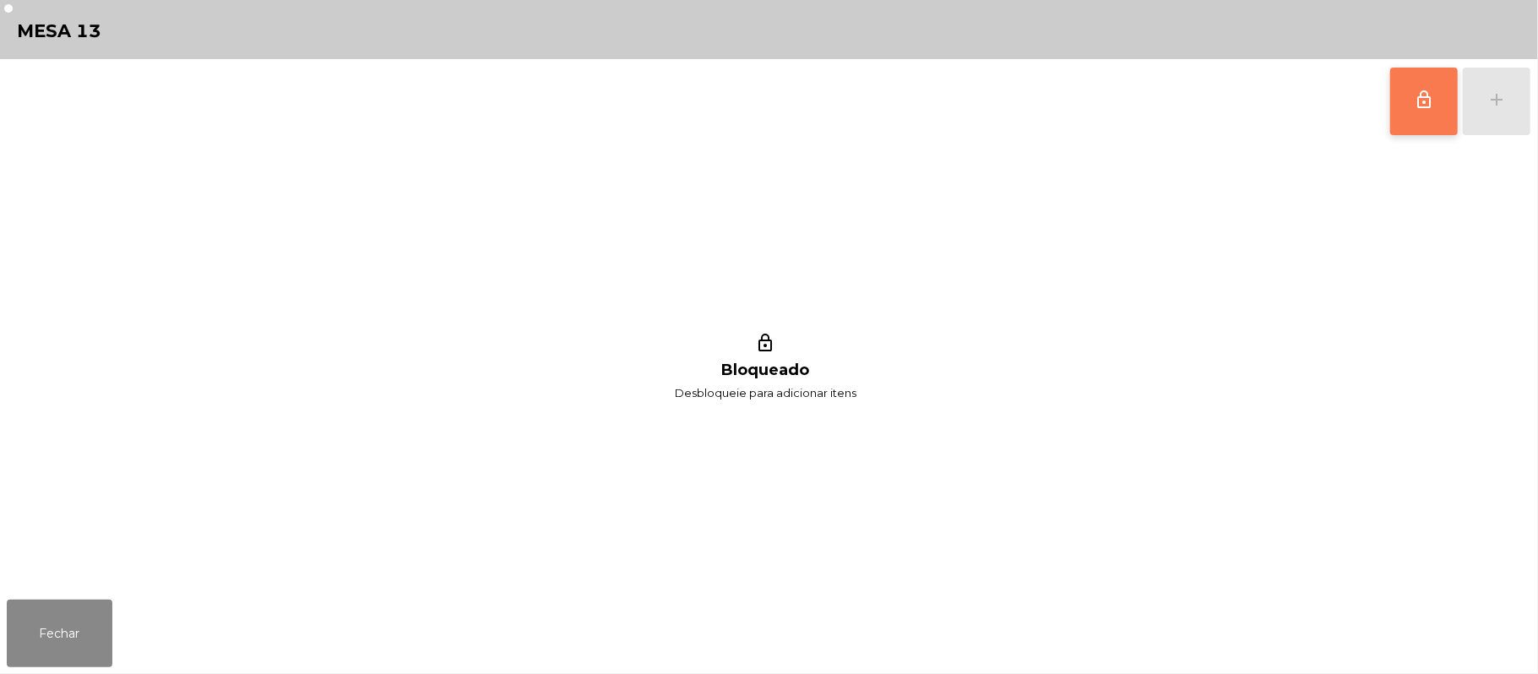
click at [1423, 108] on span "lock_outline" at bounding box center [1424, 100] width 20 height 20
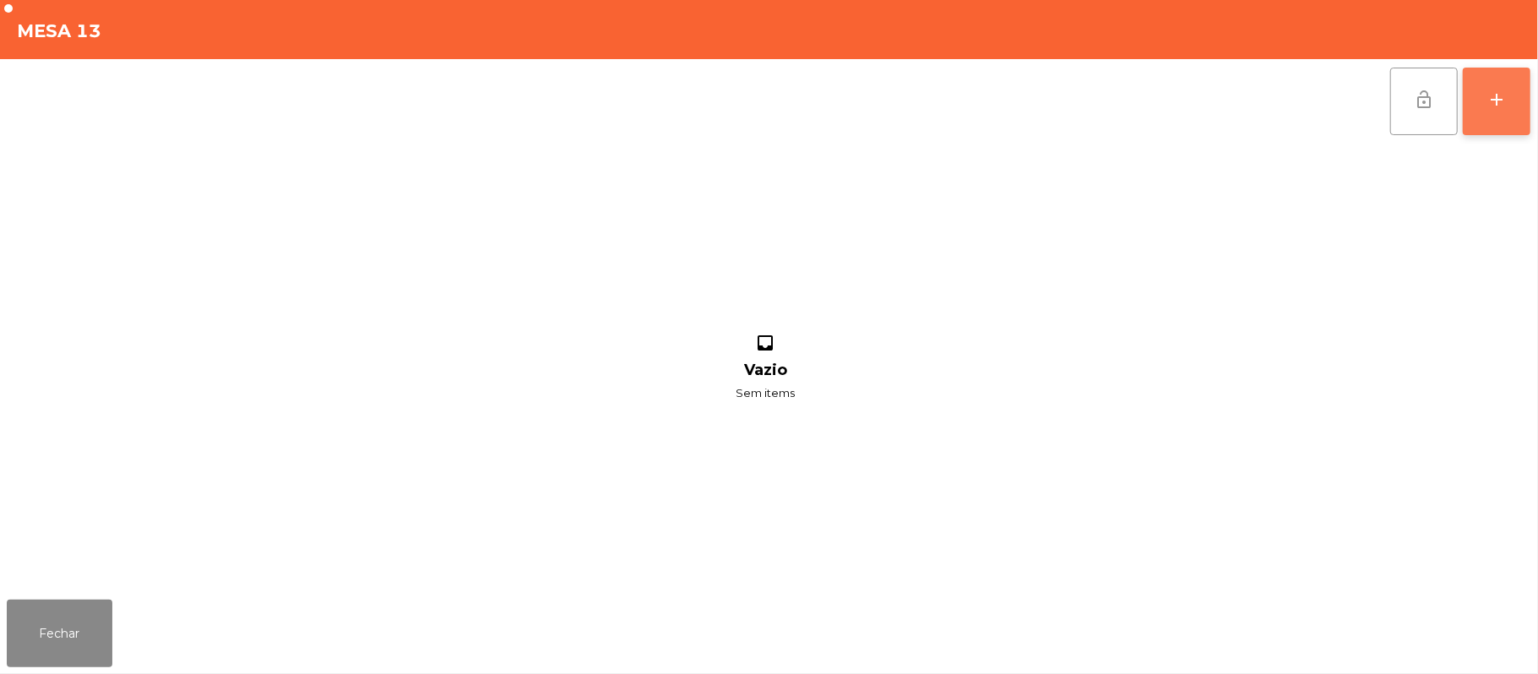
click at [1488, 108] on div "add" at bounding box center [1497, 100] width 20 height 20
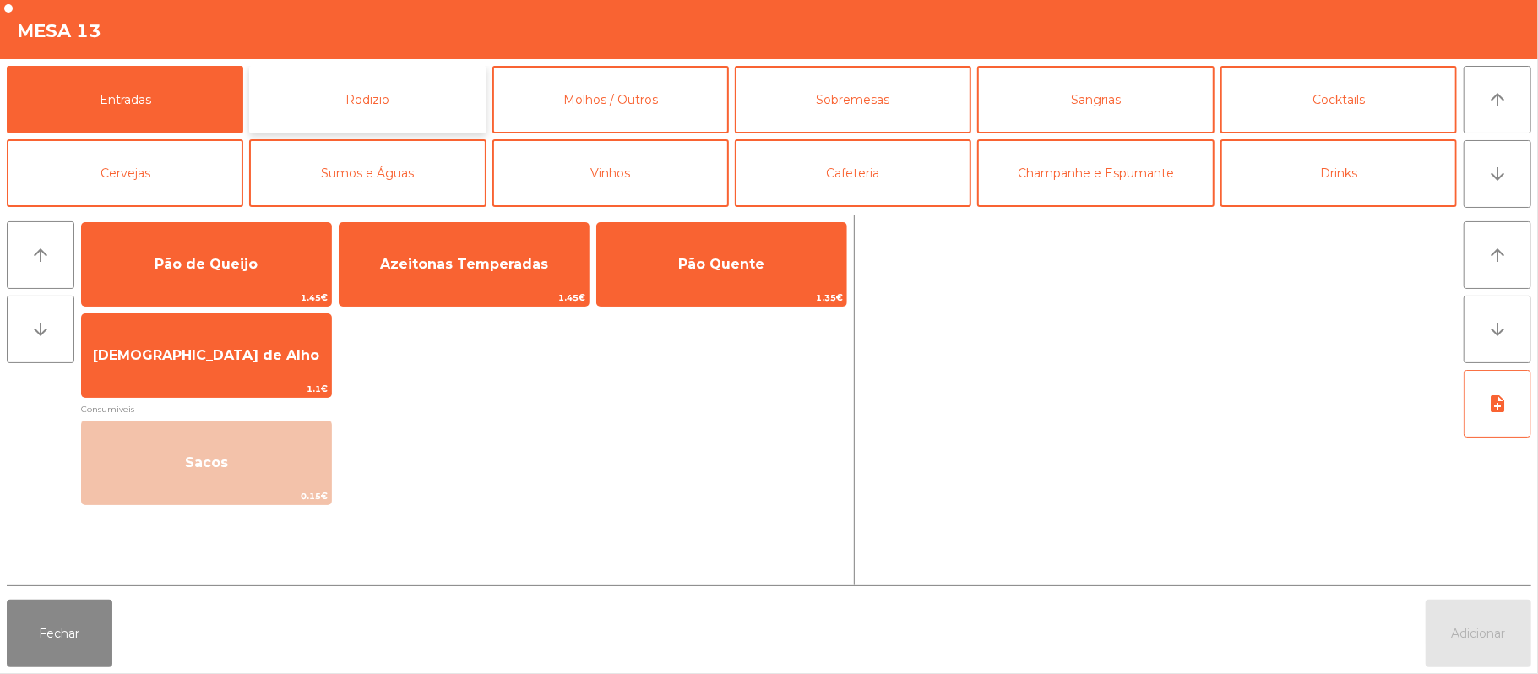
click at [377, 106] on button "Rodizio" at bounding box center [367, 100] width 237 height 68
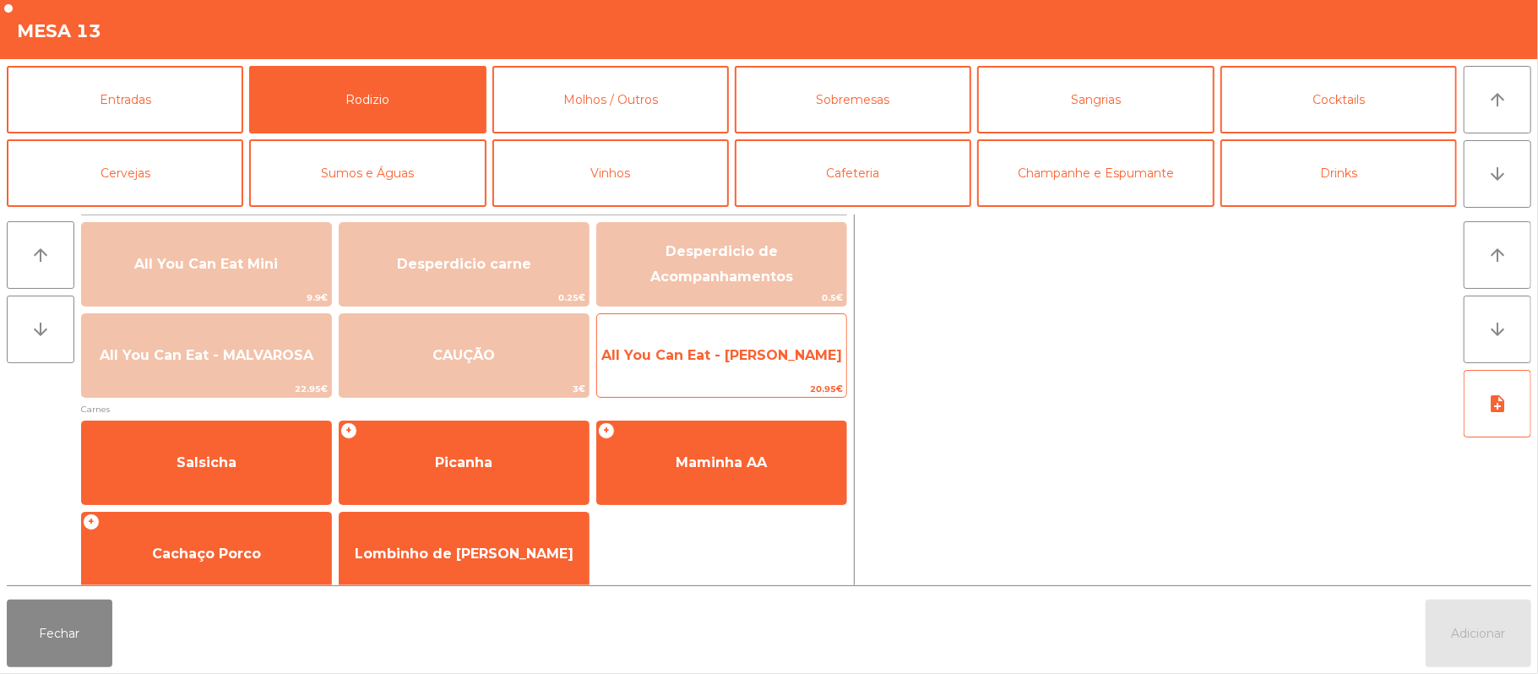
click at [698, 369] on span "All You Can Eat - [PERSON_NAME]" at bounding box center [721, 356] width 249 height 46
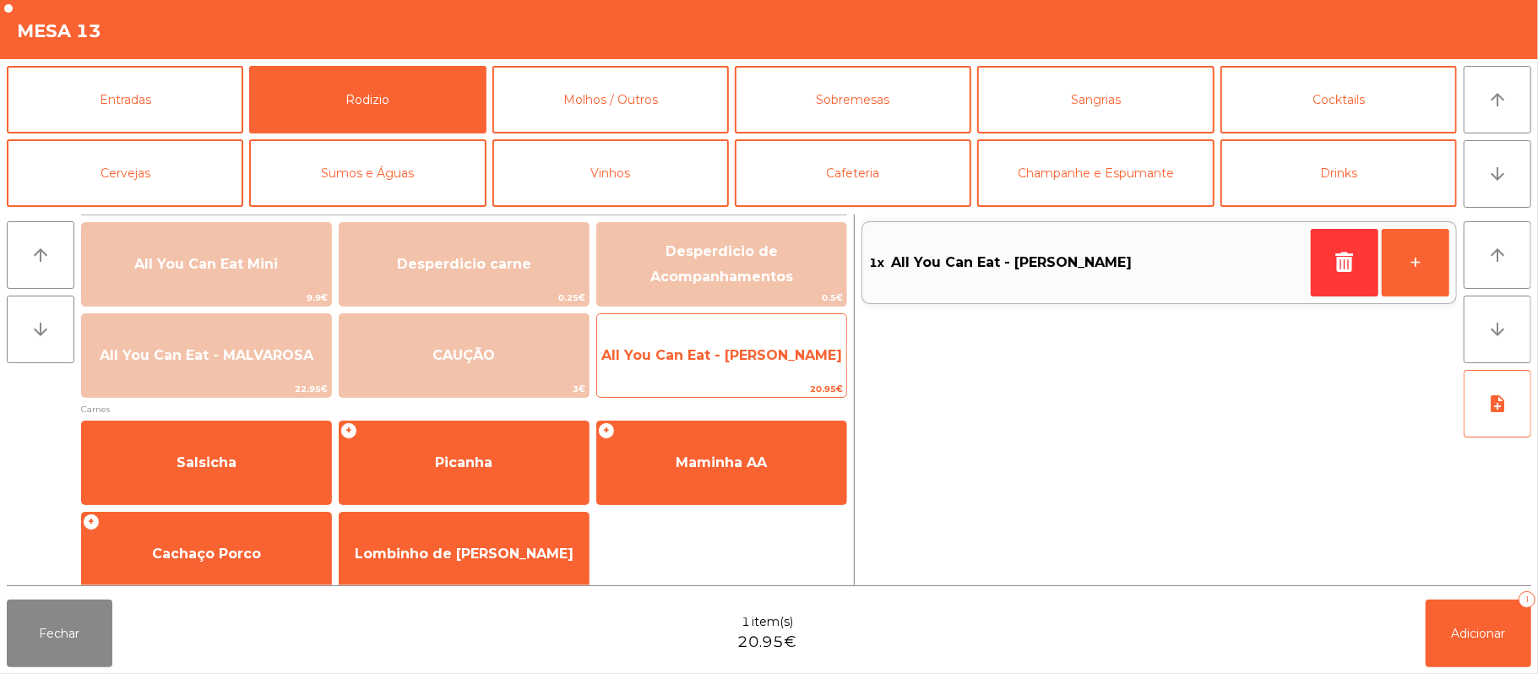
click at [727, 350] on span "All You Can Eat - [PERSON_NAME]" at bounding box center [721, 355] width 241 height 16
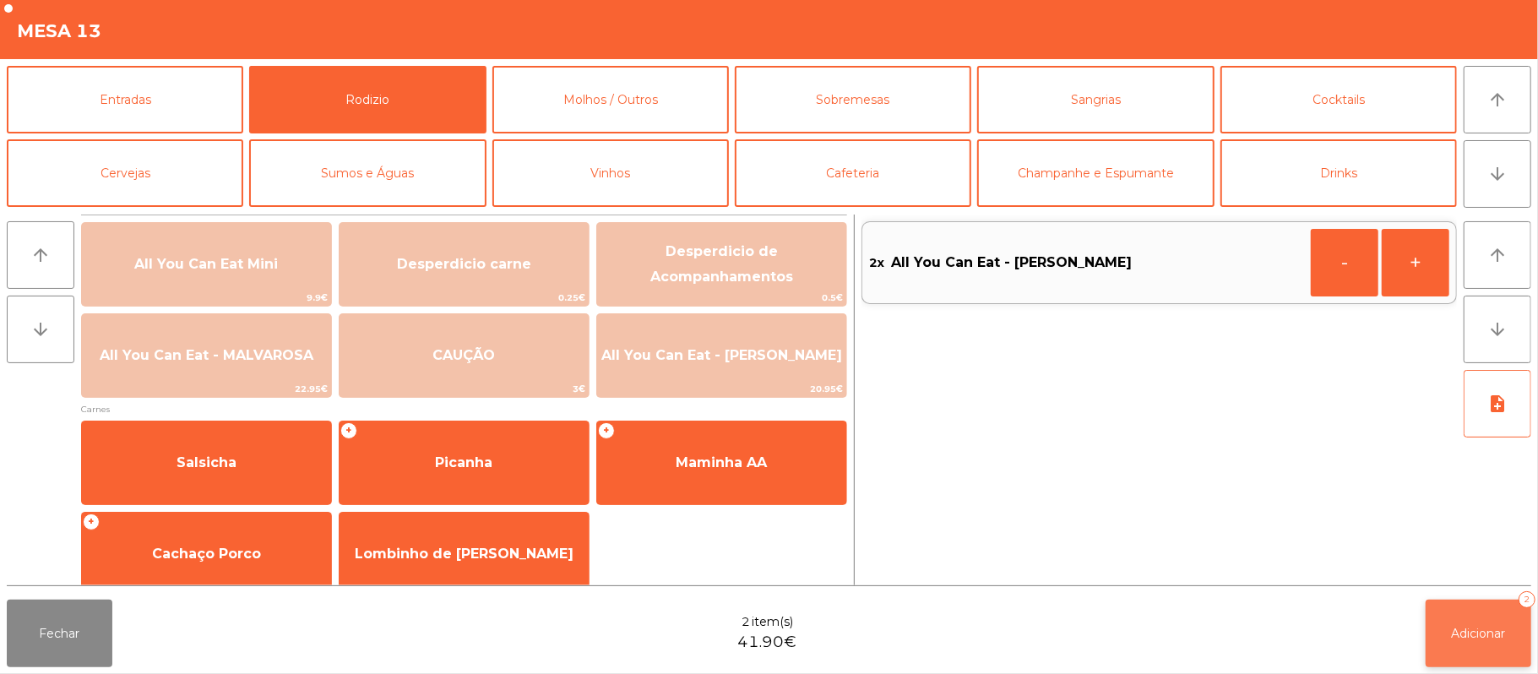
click at [1500, 634] on span "Adicionar" at bounding box center [1479, 633] width 54 height 15
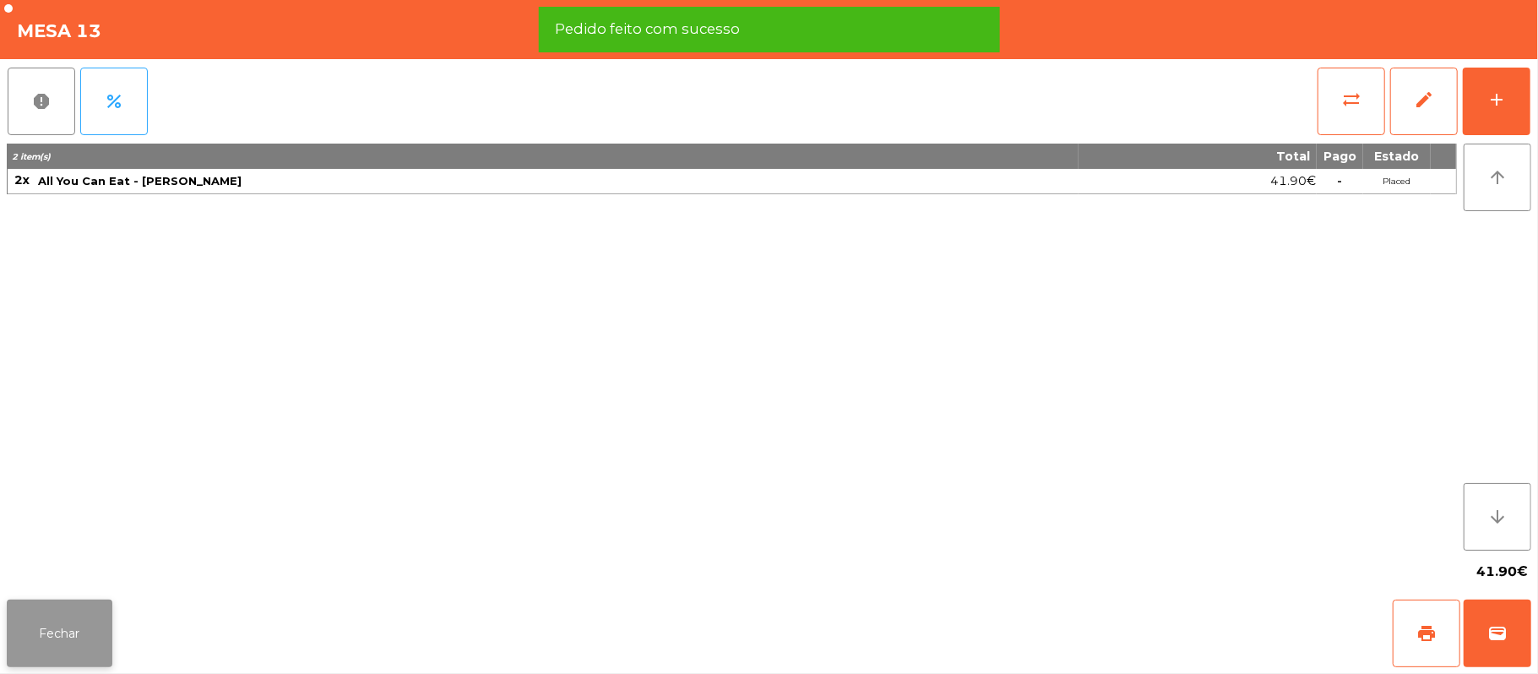
click at [52, 639] on button "Fechar" at bounding box center [60, 634] width 106 height 68
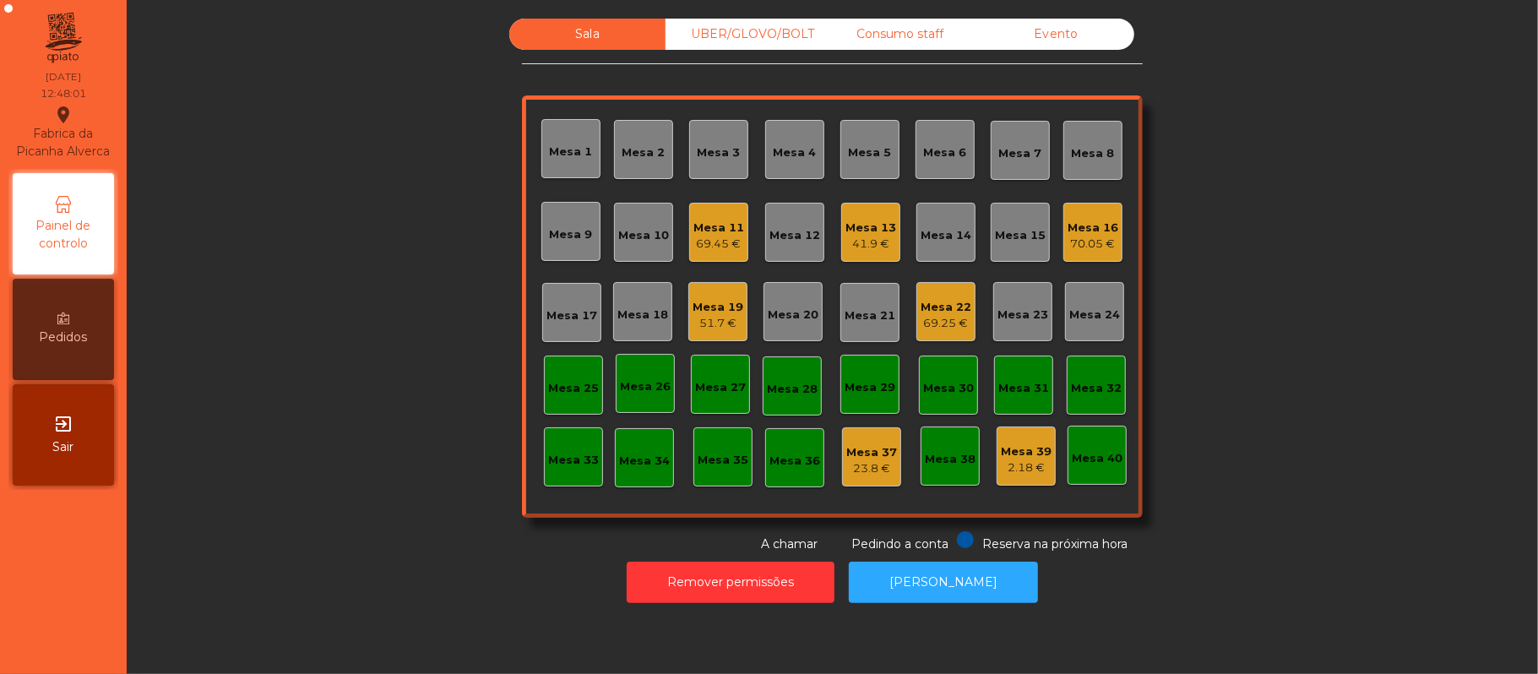
click at [936, 325] on div "69.25 €" at bounding box center [946, 323] width 51 height 17
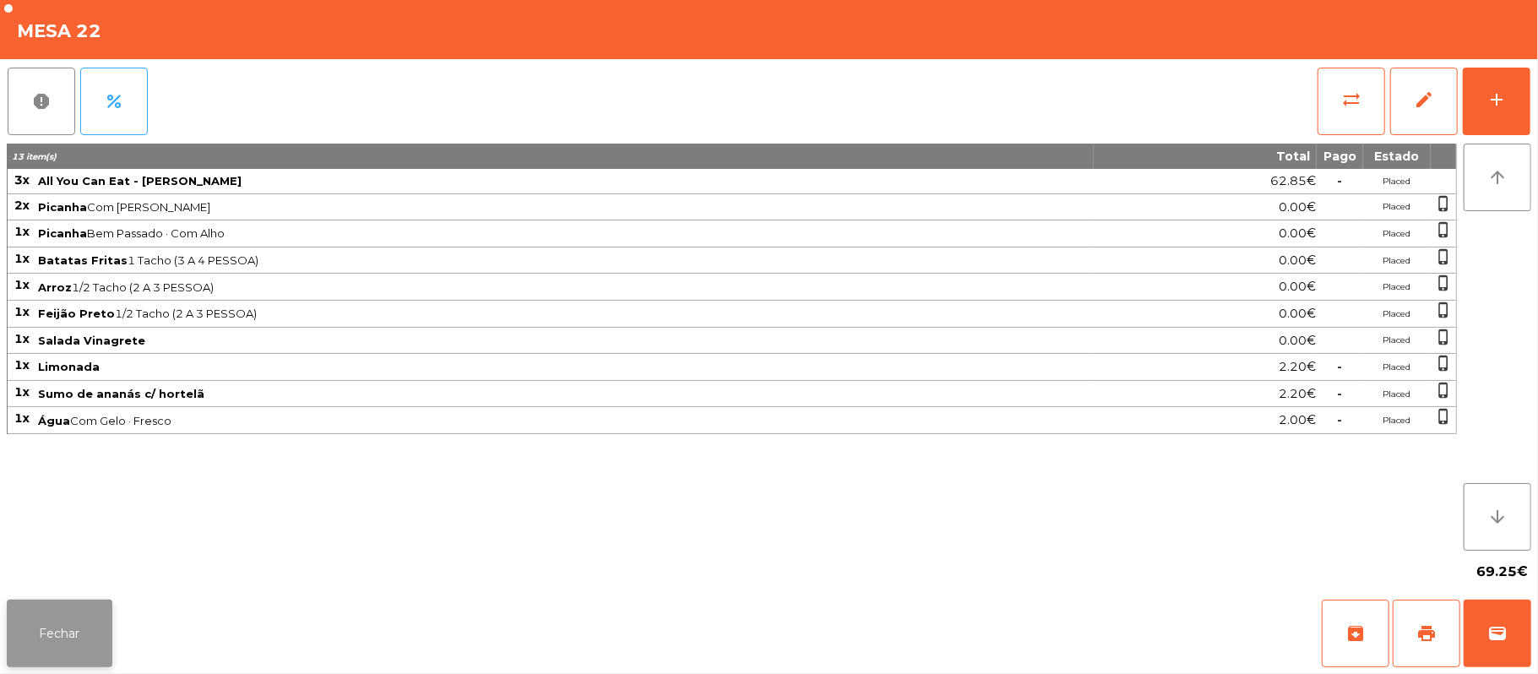
click at [84, 639] on button "Fechar" at bounding box center [60, 634] width 106 height 68
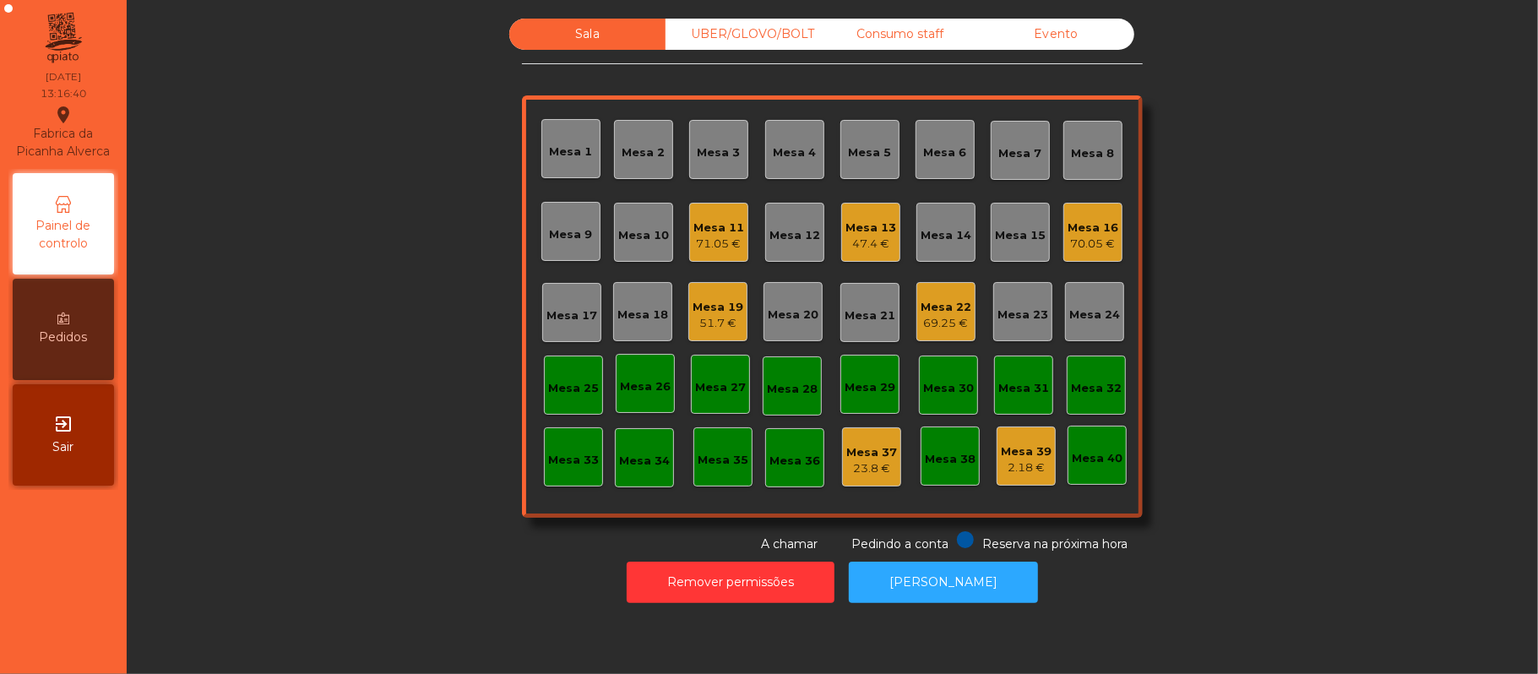
click at [699, 34] on div "UBER/GLOVO/BOLT" at bounding box center [744, 34] width 156 height 31
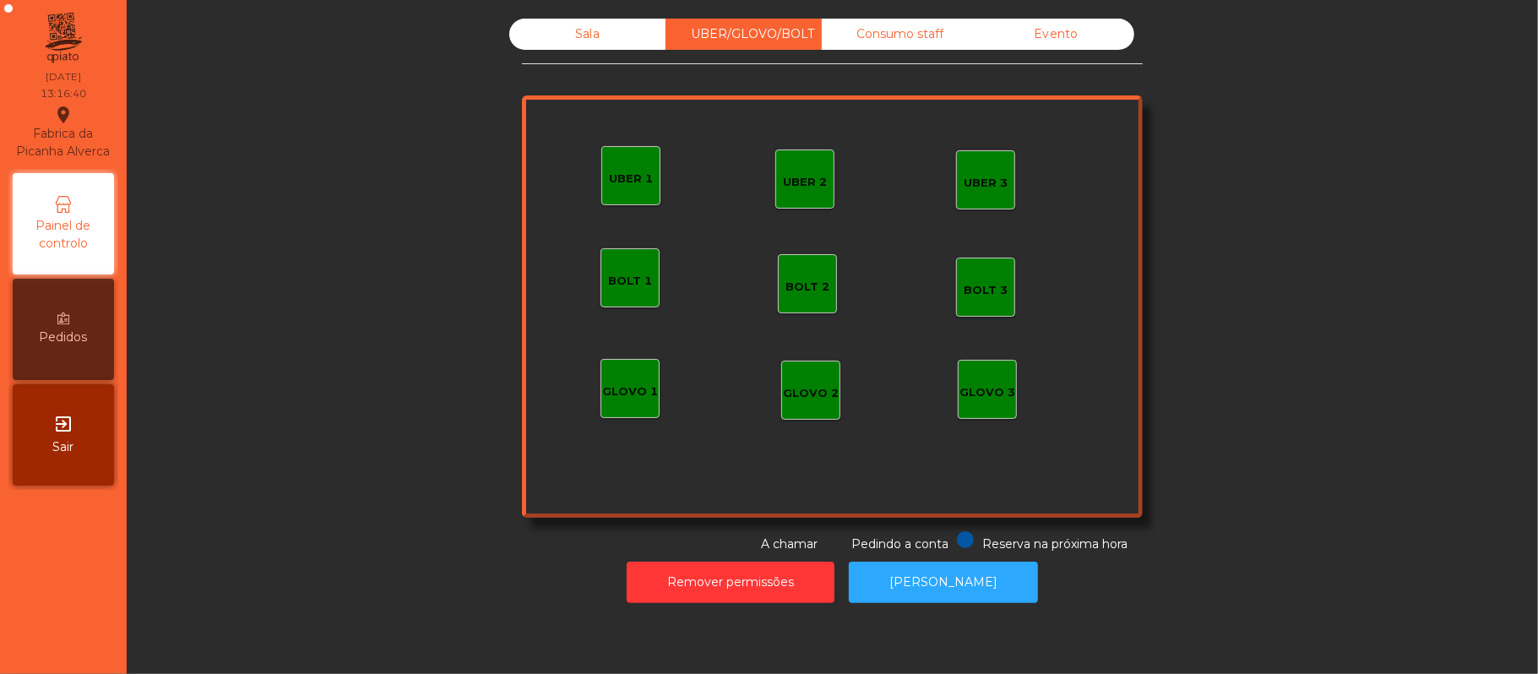
click at [618, 396] on div "GLOVO 1" at bounding box center [630, 392] width 56 height 17
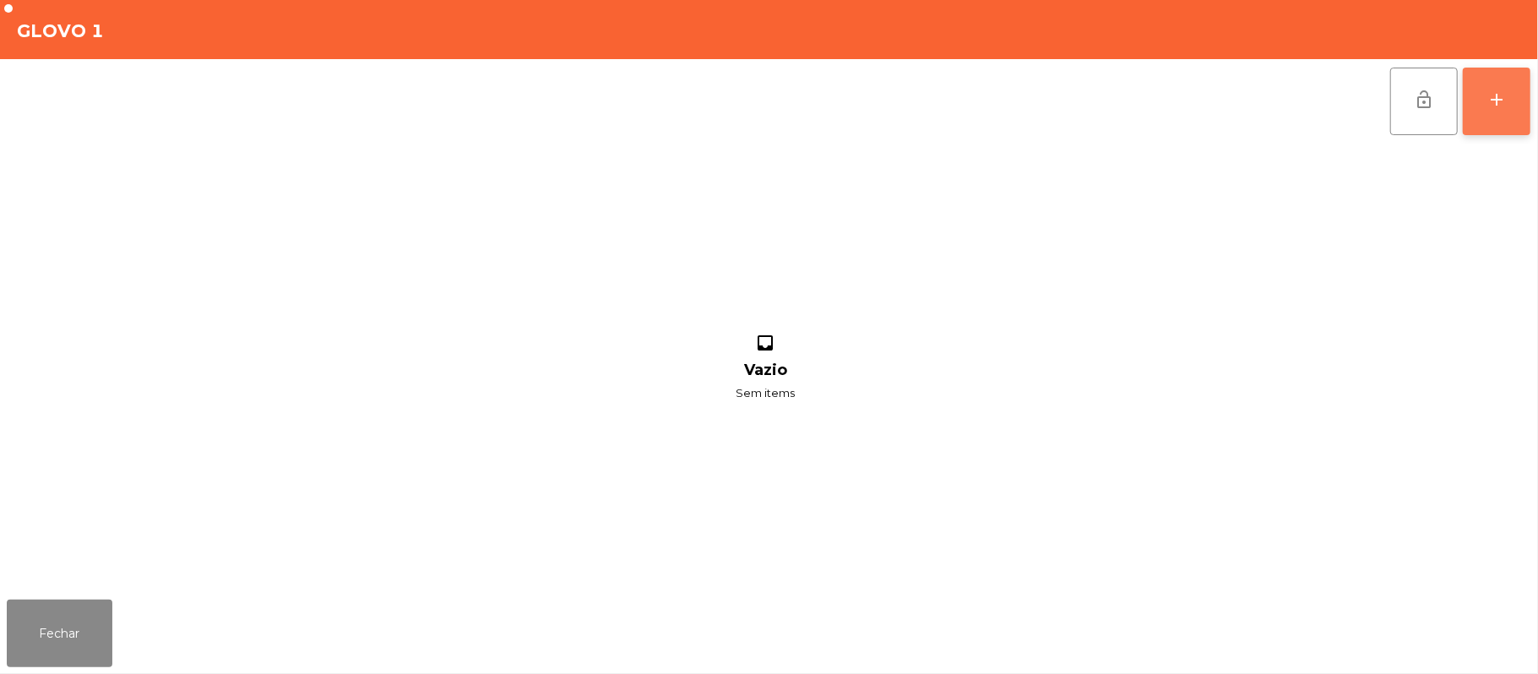
click at [1502, 122] on button "add" at bounding box center [1497, 102] width 68 height 68
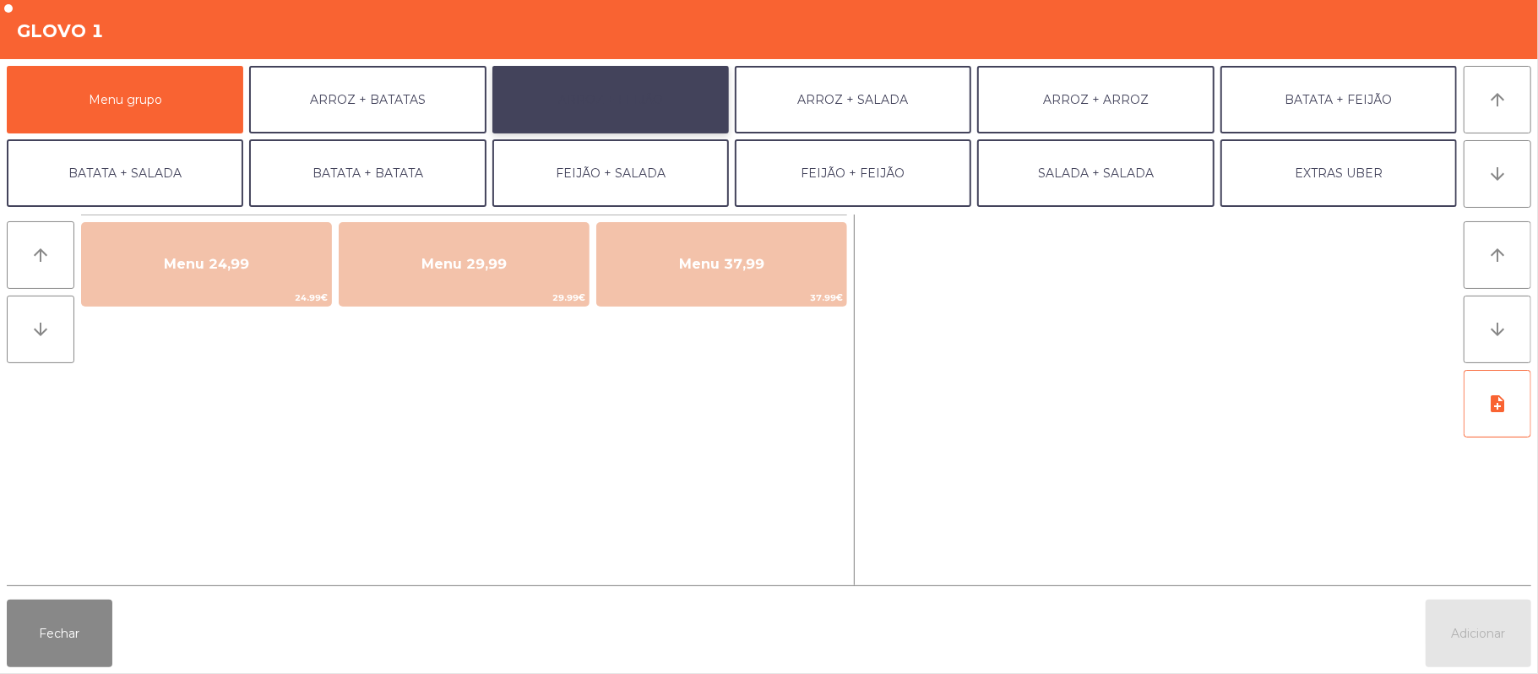
click at [629, 99] on button "ARROZ + FEIJÃO" at bounding box center [610, 100] width 237 height 68
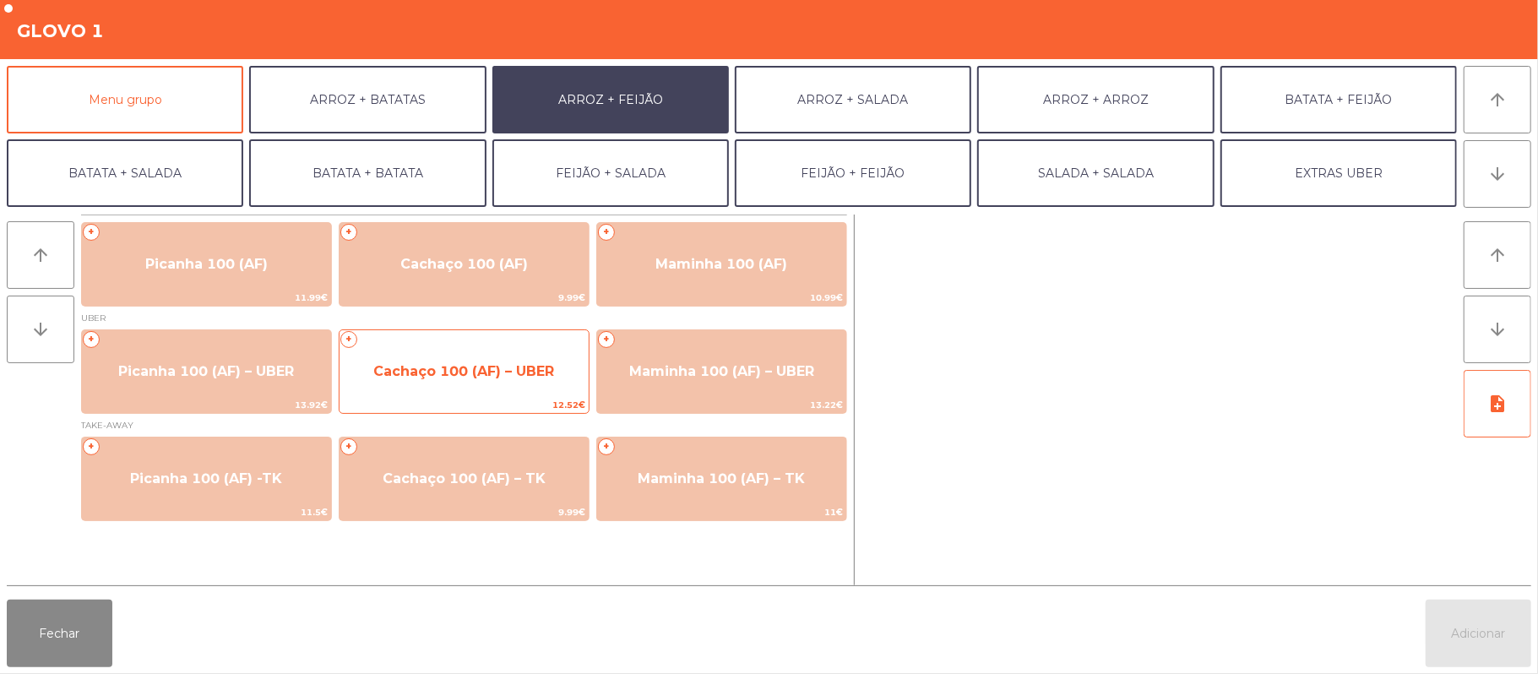
click at [466, 377] on span "Cachaço 100 (AF) – UBER" at bounding box center [463, 371] width 181 height 16
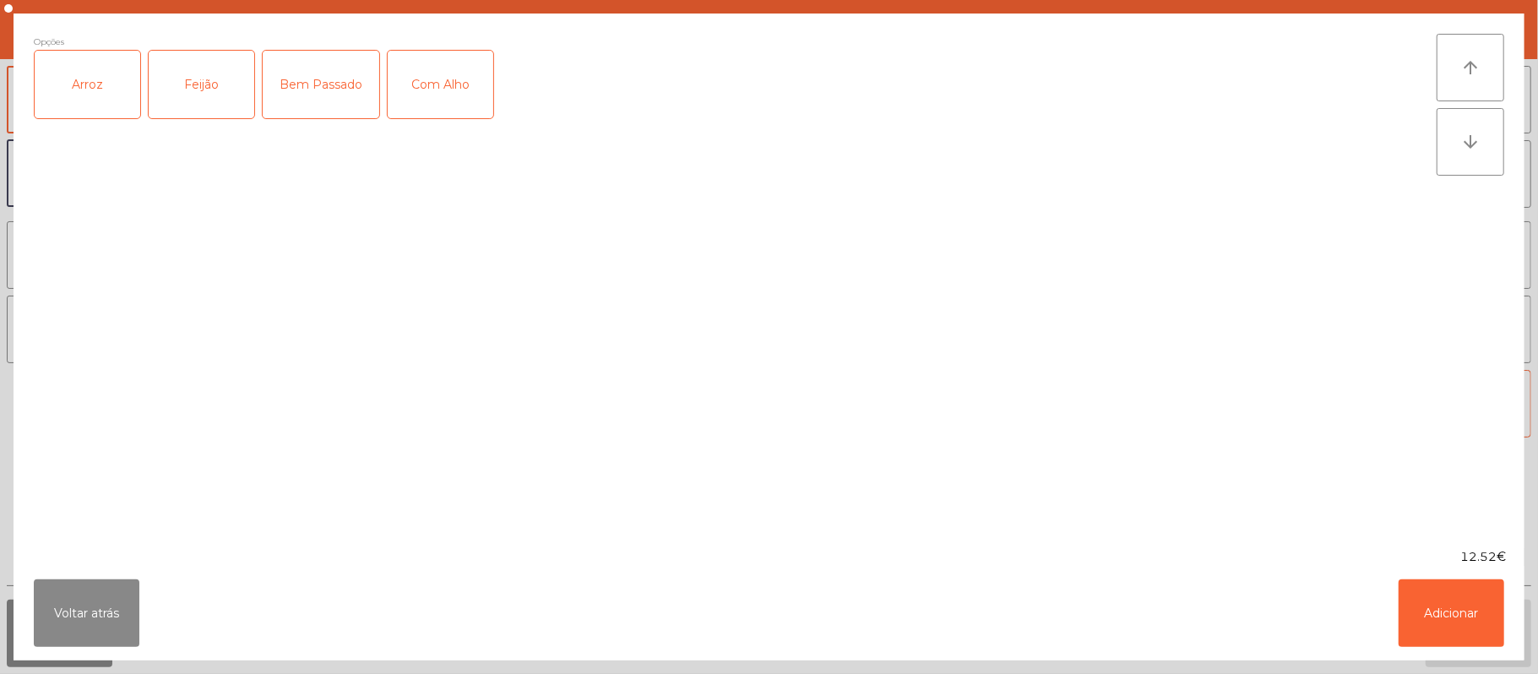
click at [125, 79] on div "Arroz" at bounding box center [88, 85] width 106 height 68
click at [198, 117] on div "Feijão" at bounding box center [202, 85] width 106 height 68
click at [440, 81] on div "Com Alho" at bounding box center [441, 85] width 106 height 68
click at [1419, 622] on button "Adicionar" at bounding box center [1452, 613] width 106 height 68
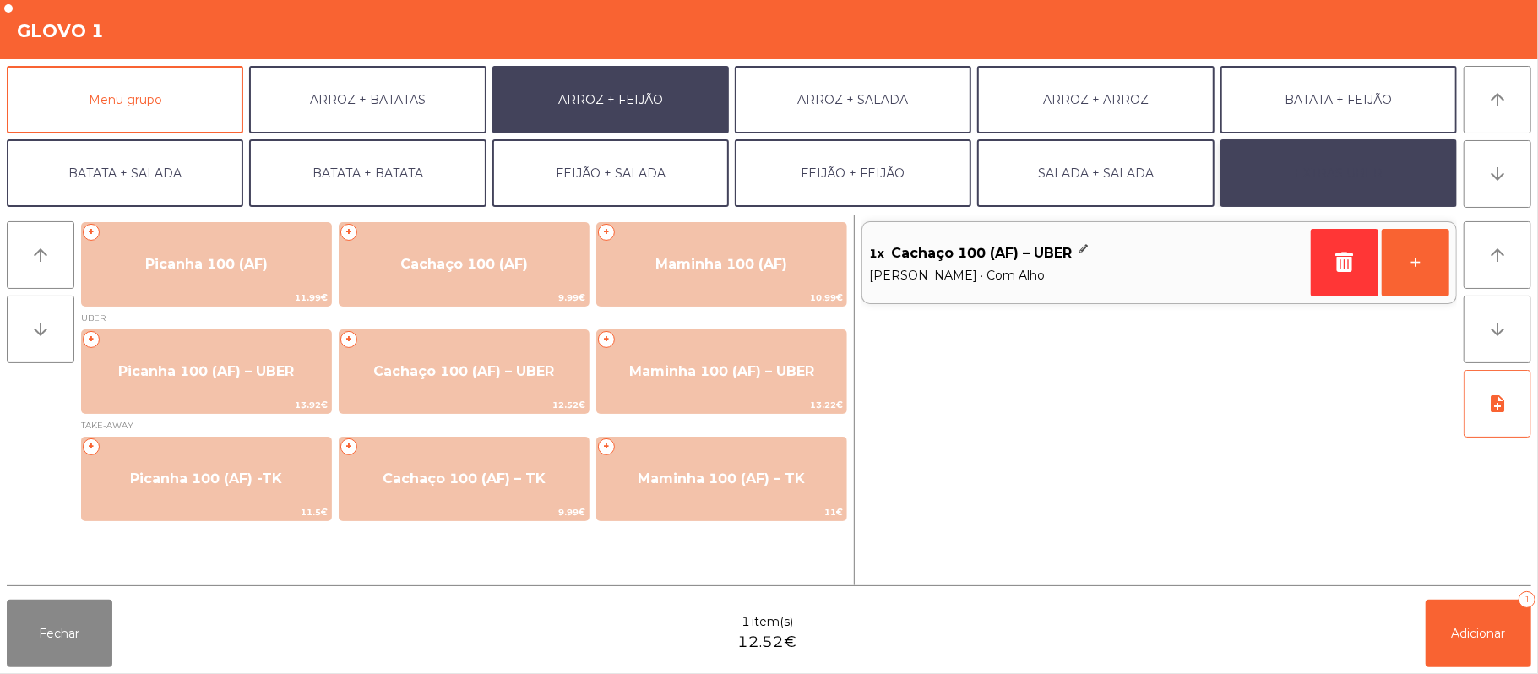
click at [1363, 174] on button "EXTRAS UBER" at bounding box center [1339, 173] width 237 height 68
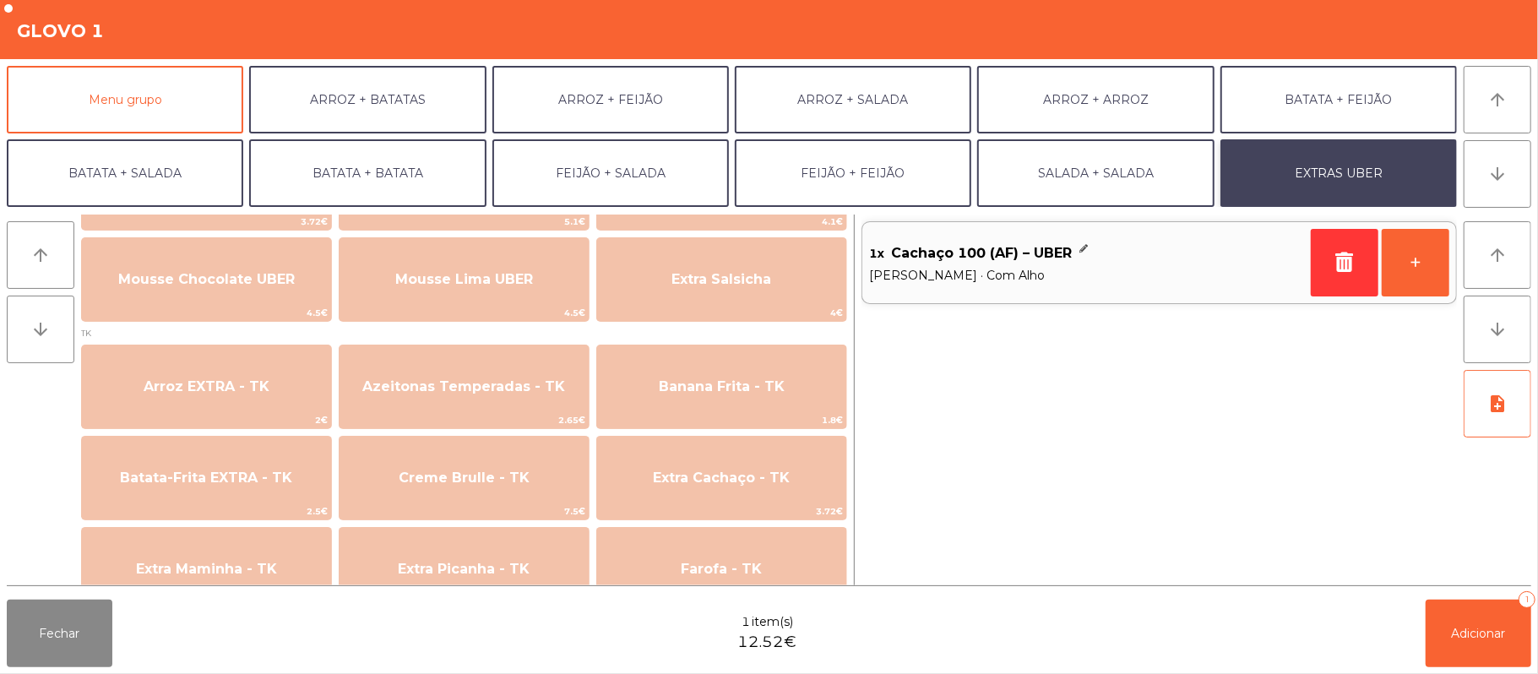
scroll to position [635, 0]
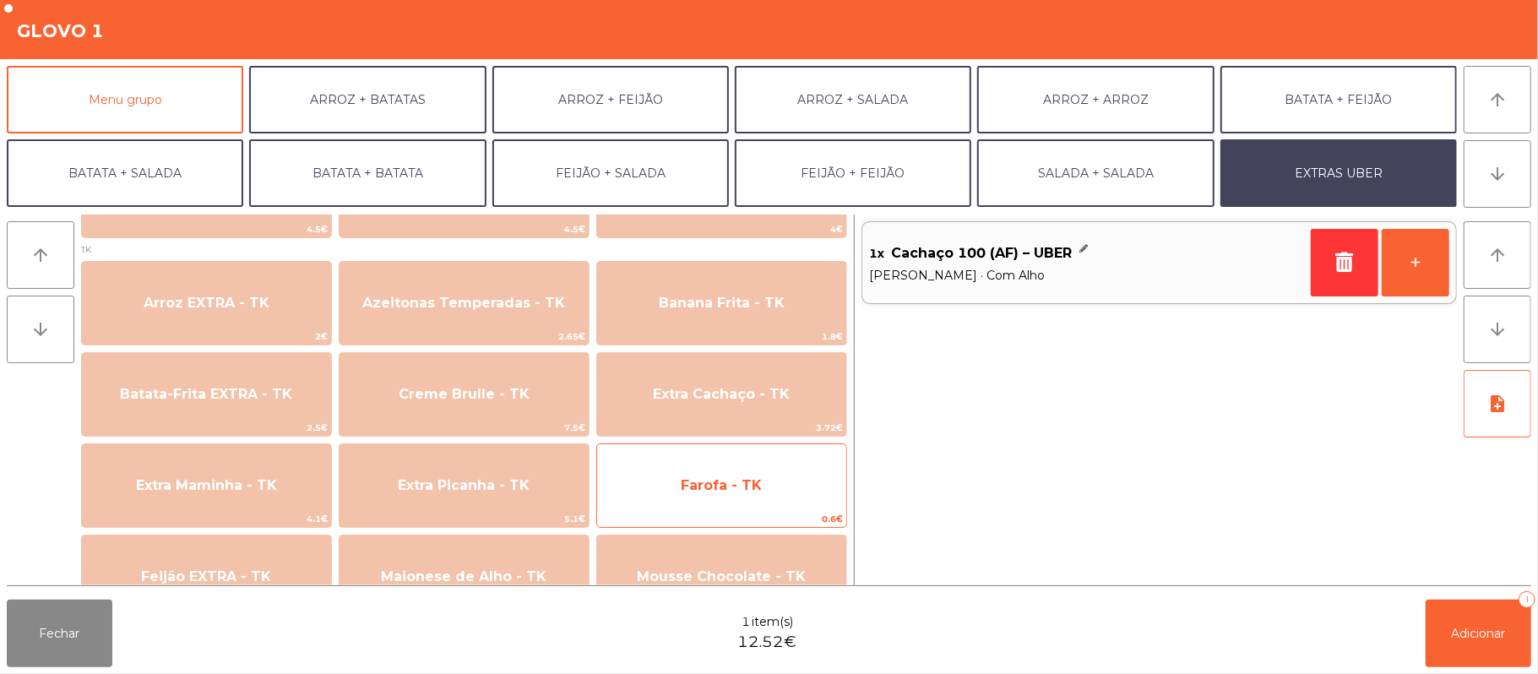
click at [764, 494] on span "Farofa - TK" at bounding box center [721, 486] width 249 height 46
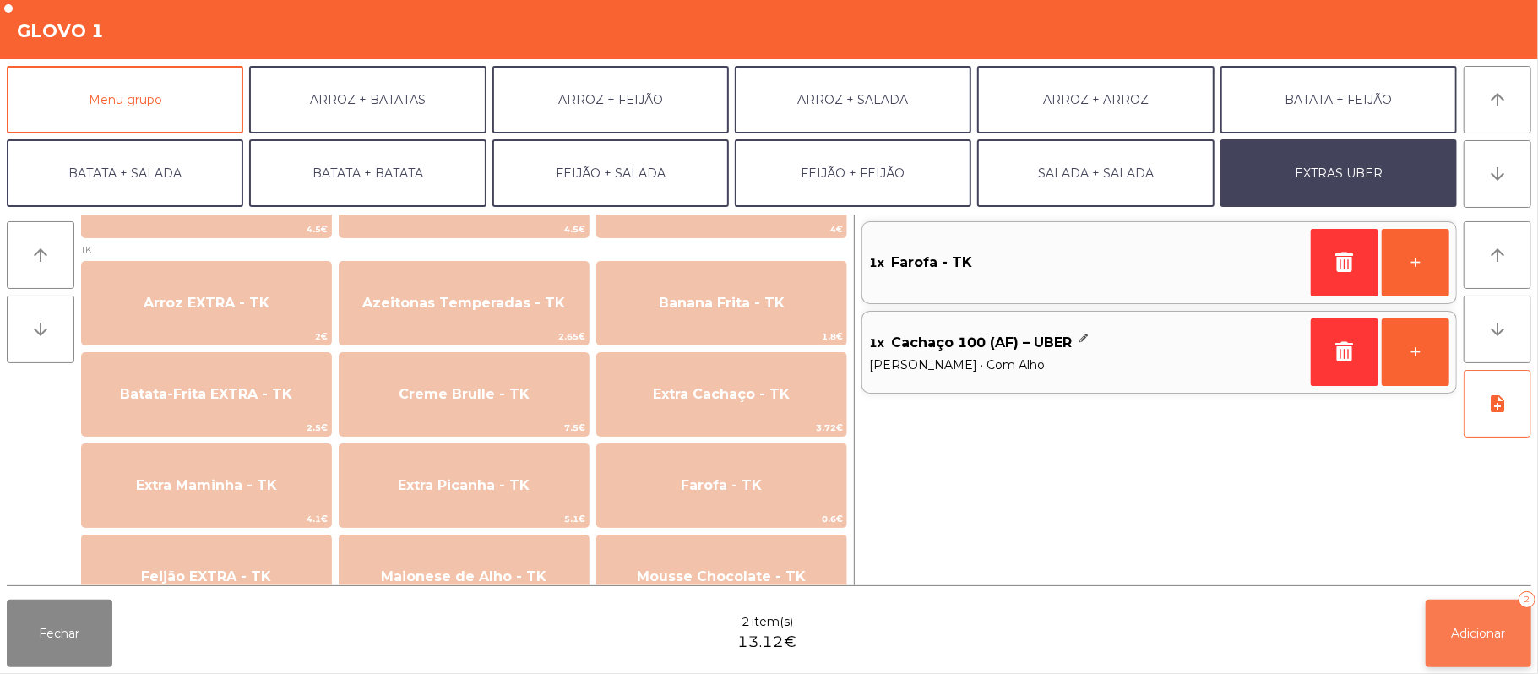
click at [1473, 646] on button "Adicionar 2" at bounding box center [1479, 634] width 106 height 68
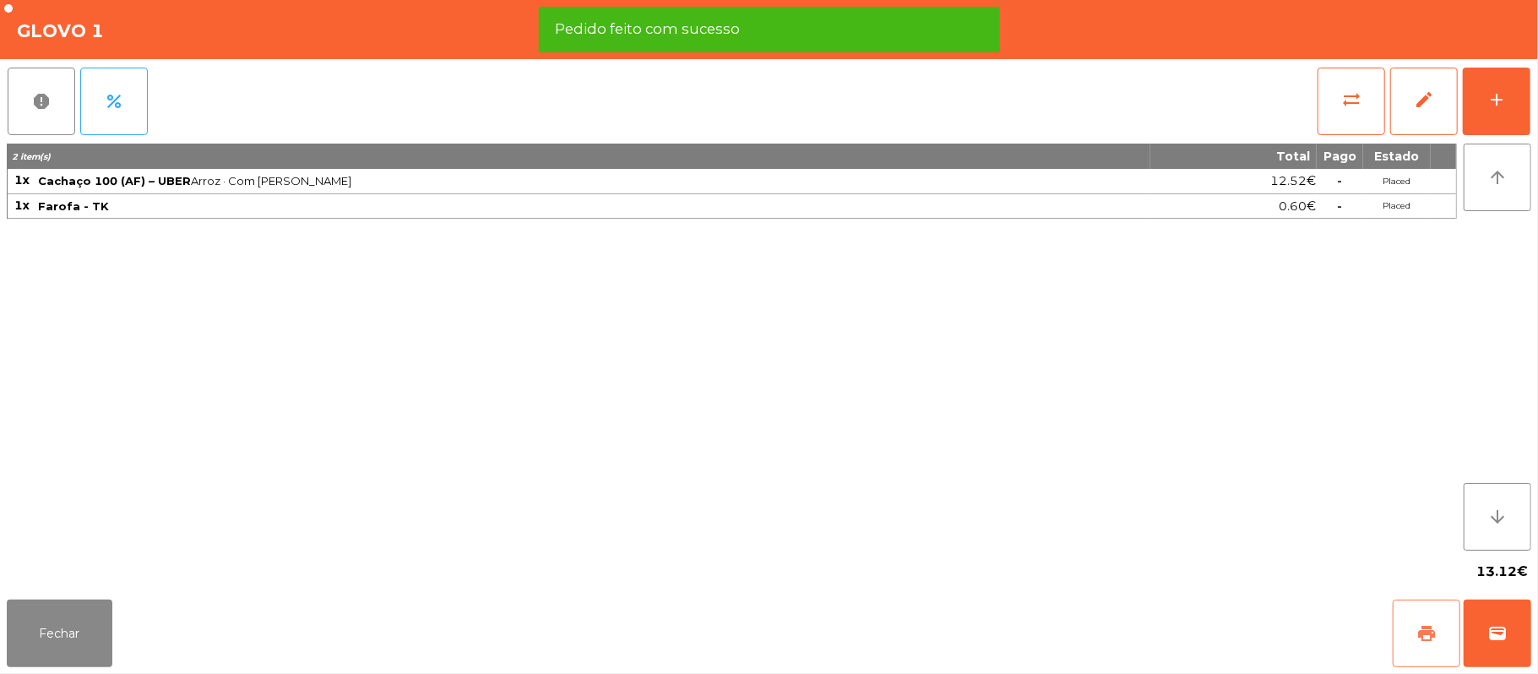
click at [1421, 632] on span "print" at bounding box center [1427, 633] width 20 height 20
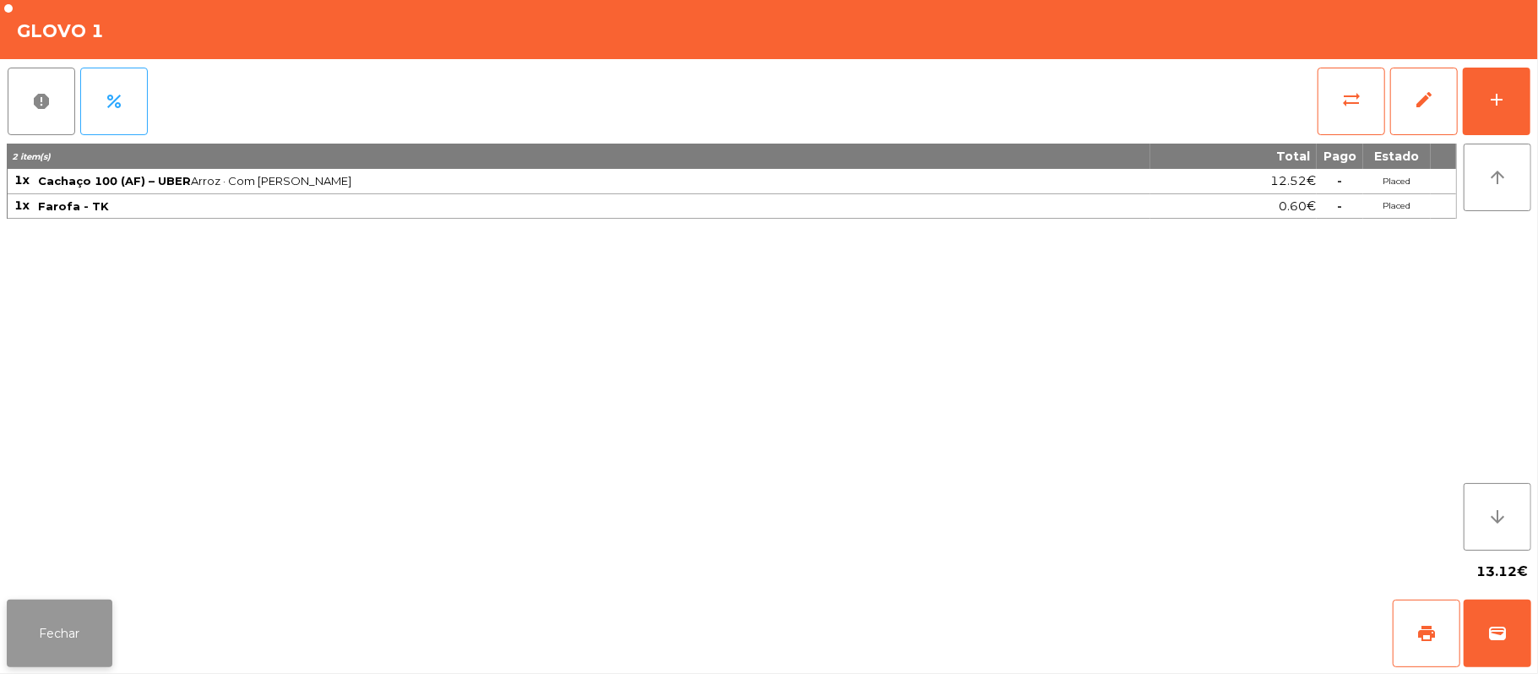
click at [63, 634] on button "Fechar" at bounding box center [60, 634] width 106 height 68
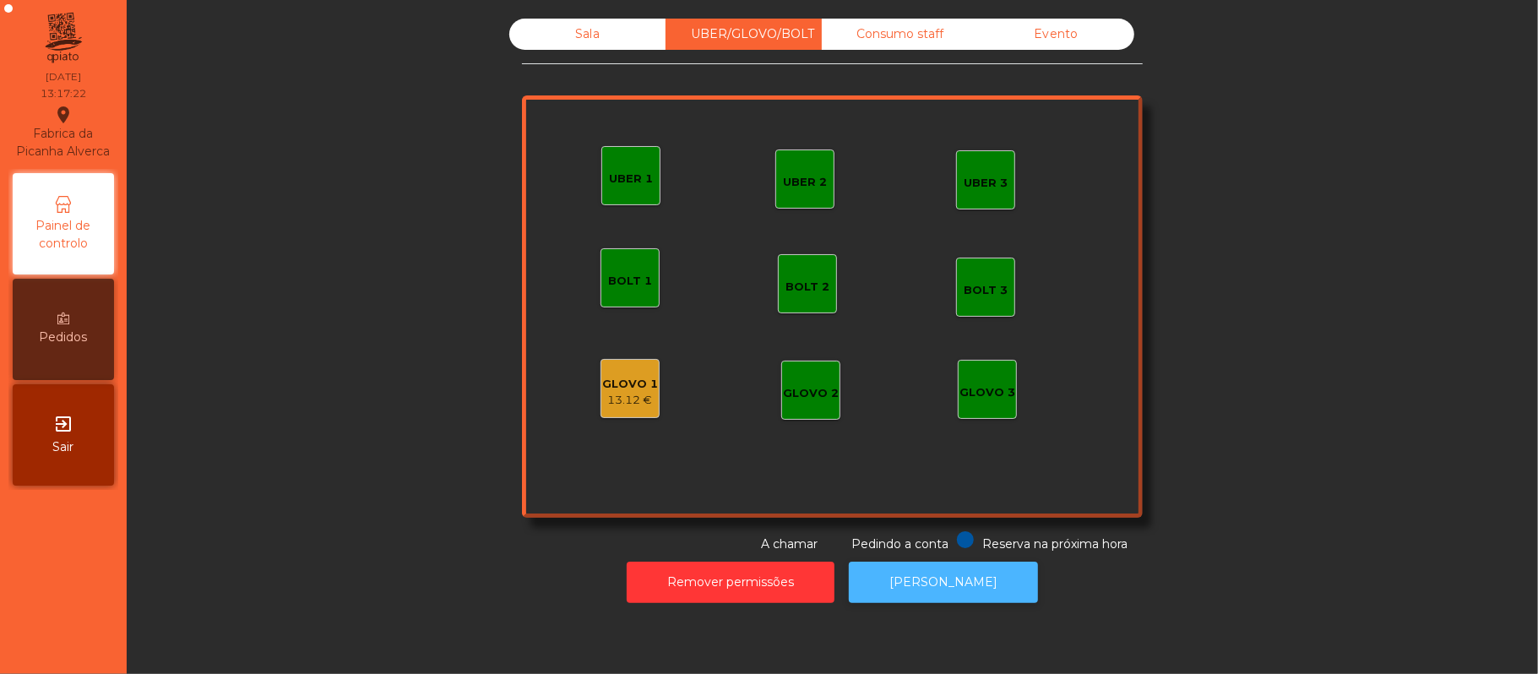
click at [958, 599] on button "[PERSON_NAME]" at bounding box center [943, 582] width 189 height 41
click at [623, 385] on div "GLOVO 1" at bounding box center [630, 384] width 56 height 17
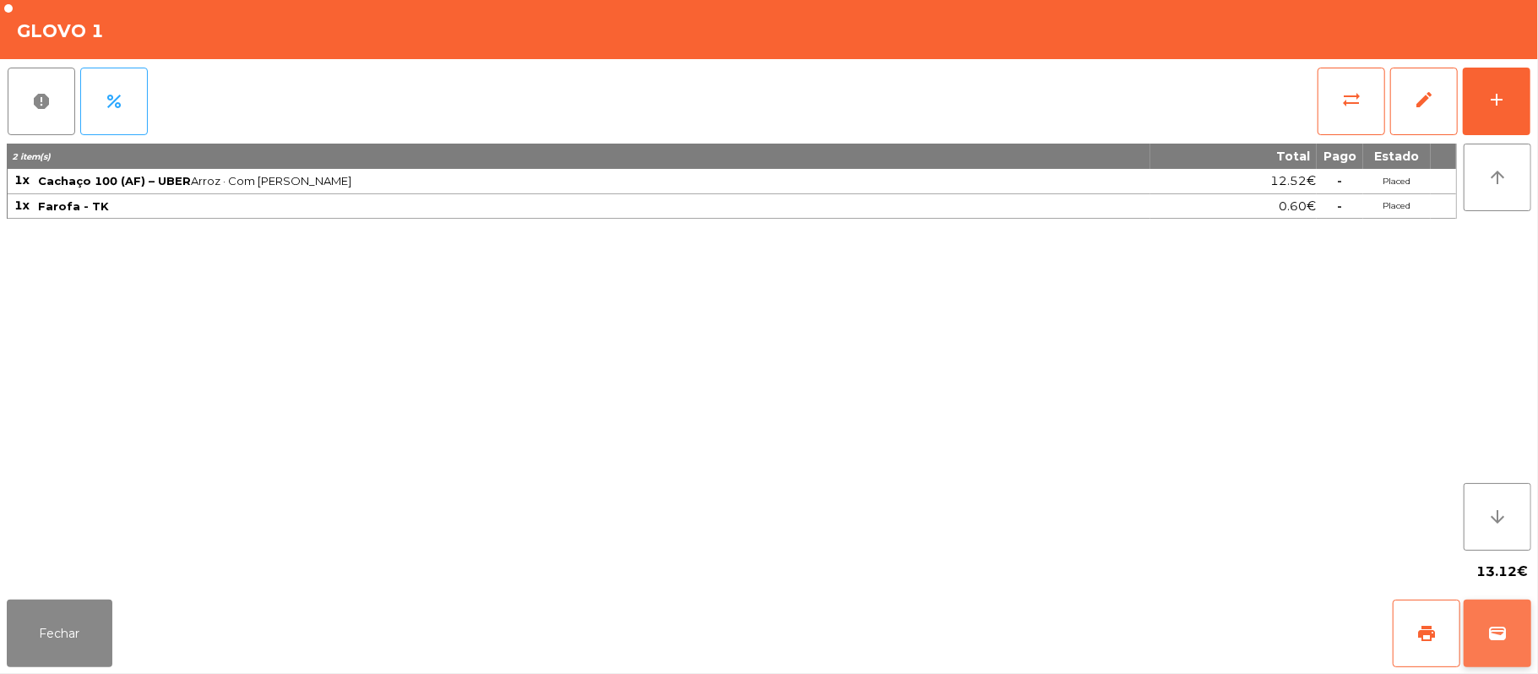
click at [1525, 652] on button "wallet" at bounding box center [1498, 634] width 68 height 68
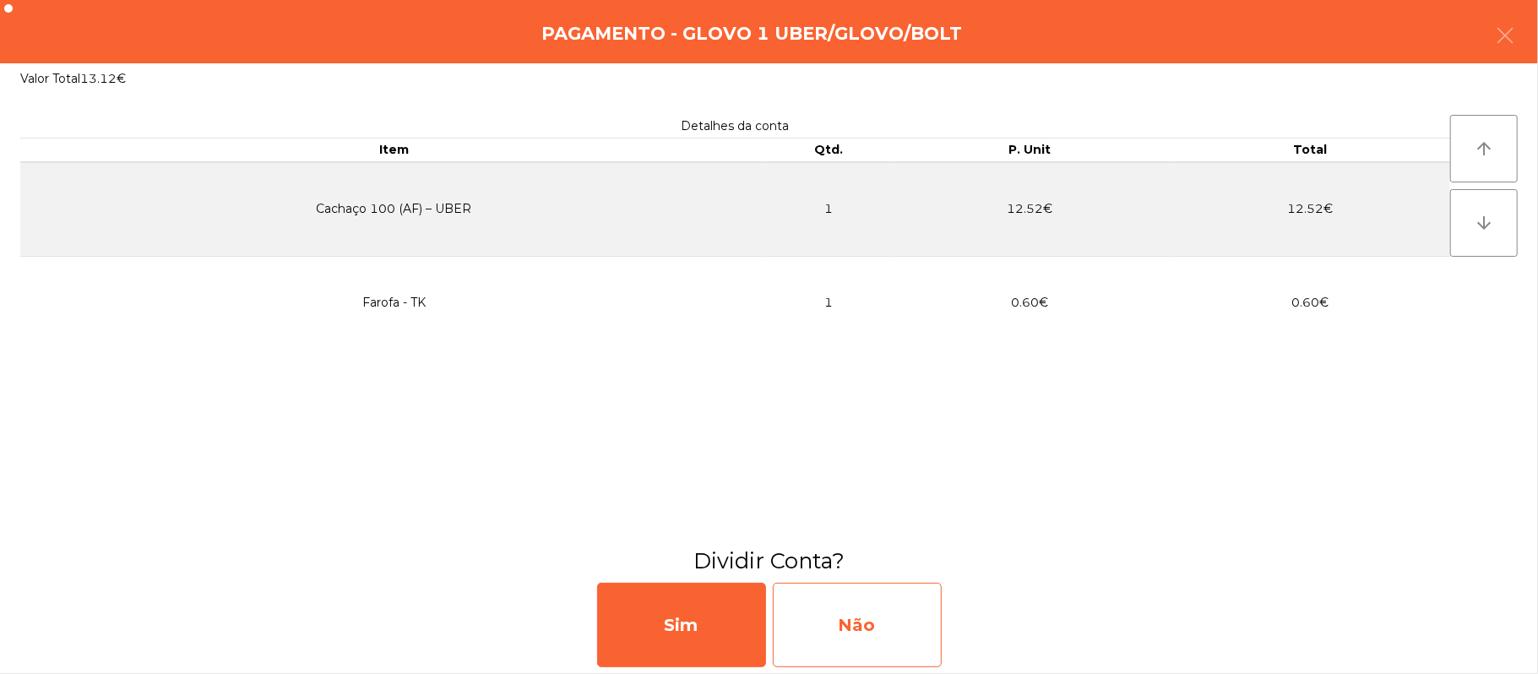
click at [870, 639] on div "Não" at bounding box center [857, 625] width 169 height 84
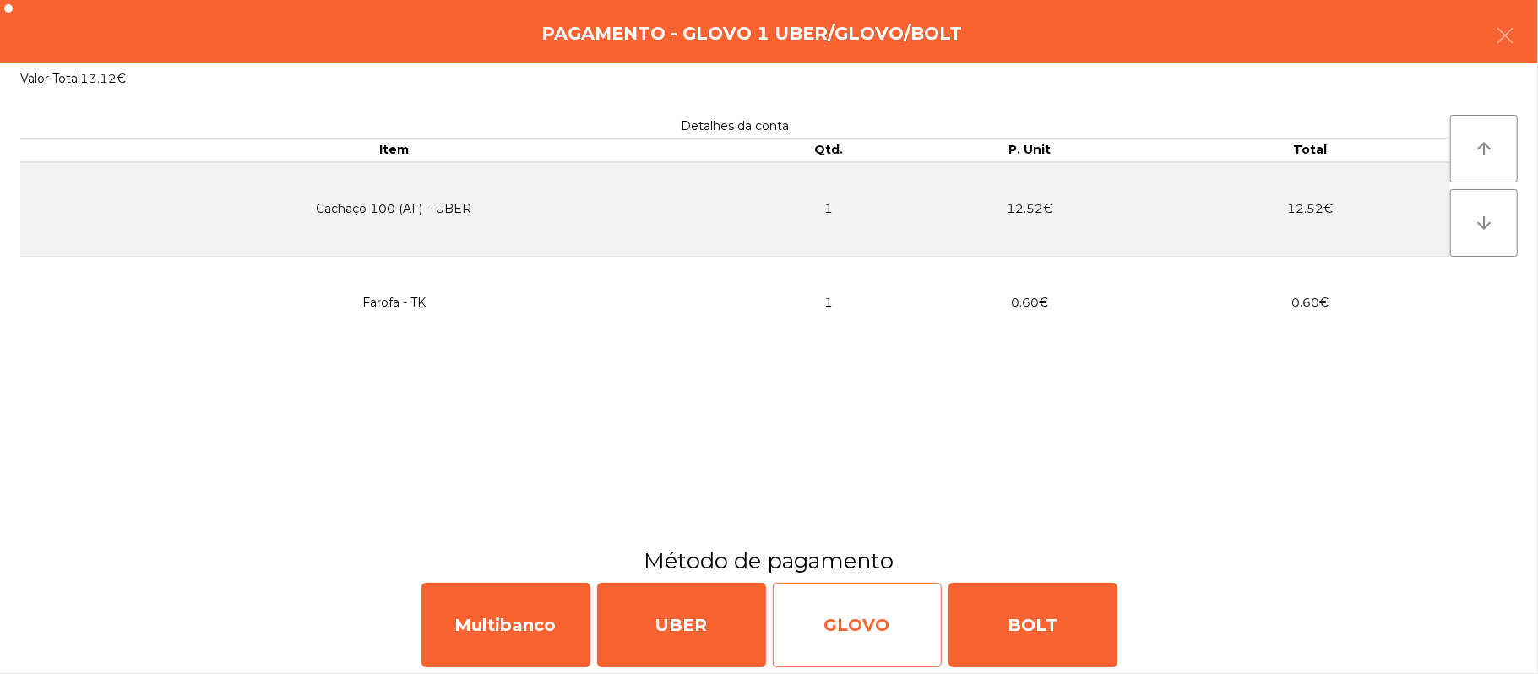
click at [842, 620] on div "GLOVO" at bounding box center [857, 625] width 169 height 84
select select "**"
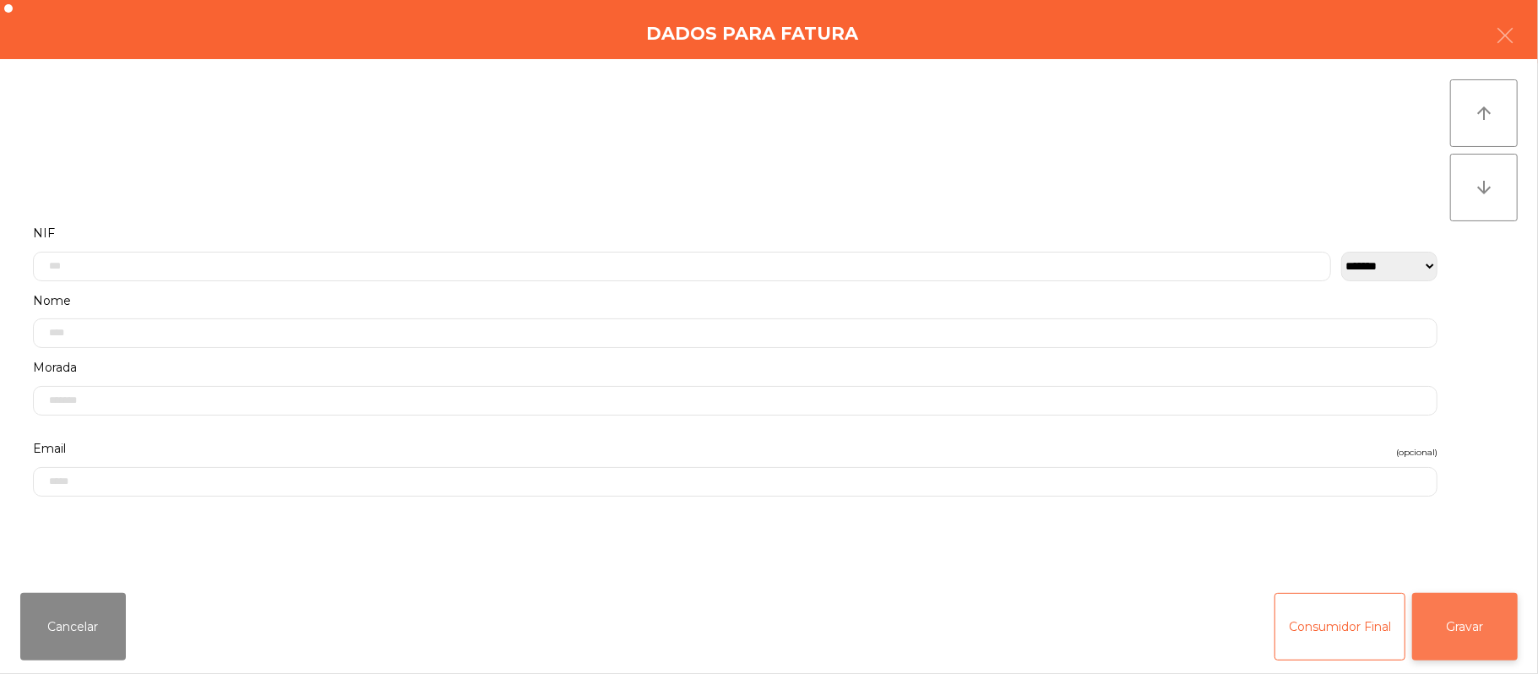
click at [1461, 630] on button "Gravar" at bounding box center [1465, 627] width 106 height 68
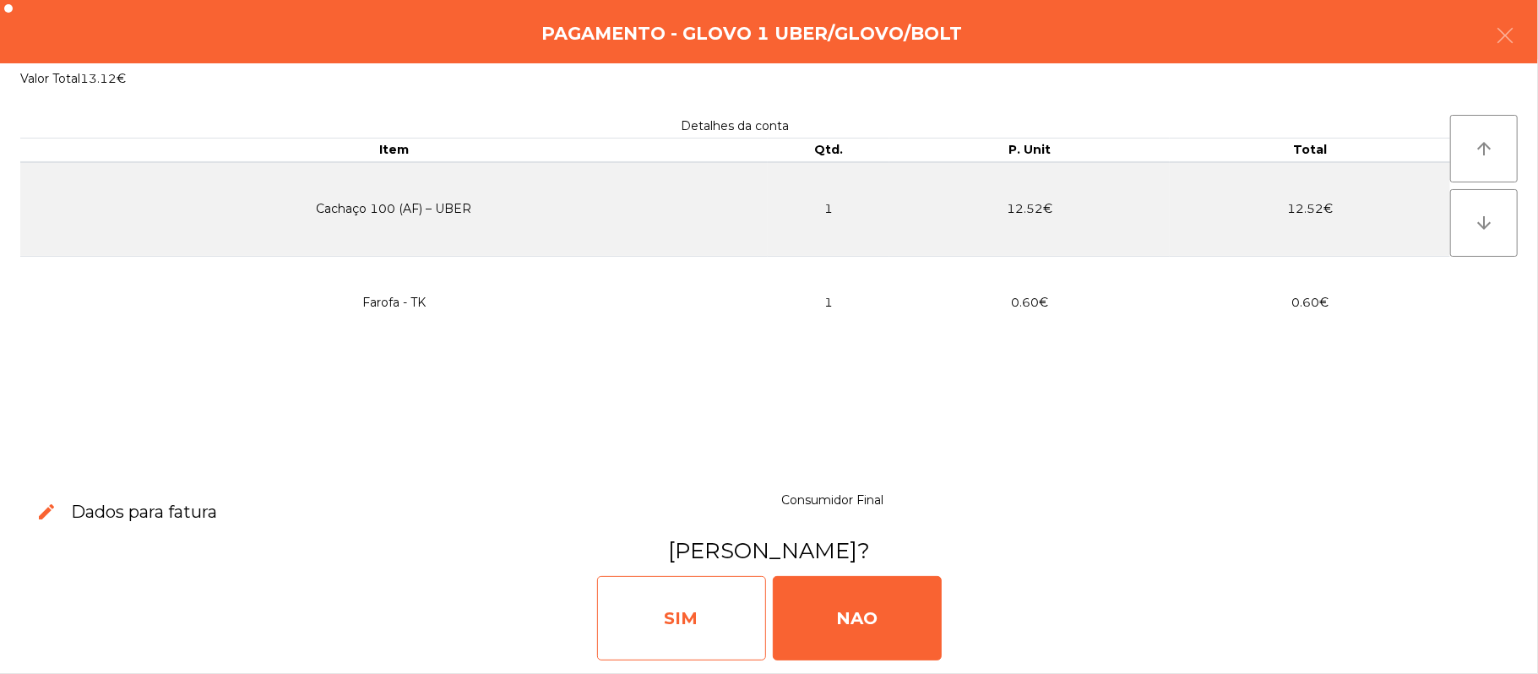
click at [694, 629] on div "SIM" at bounding box center [681, 618] width 169 height 84
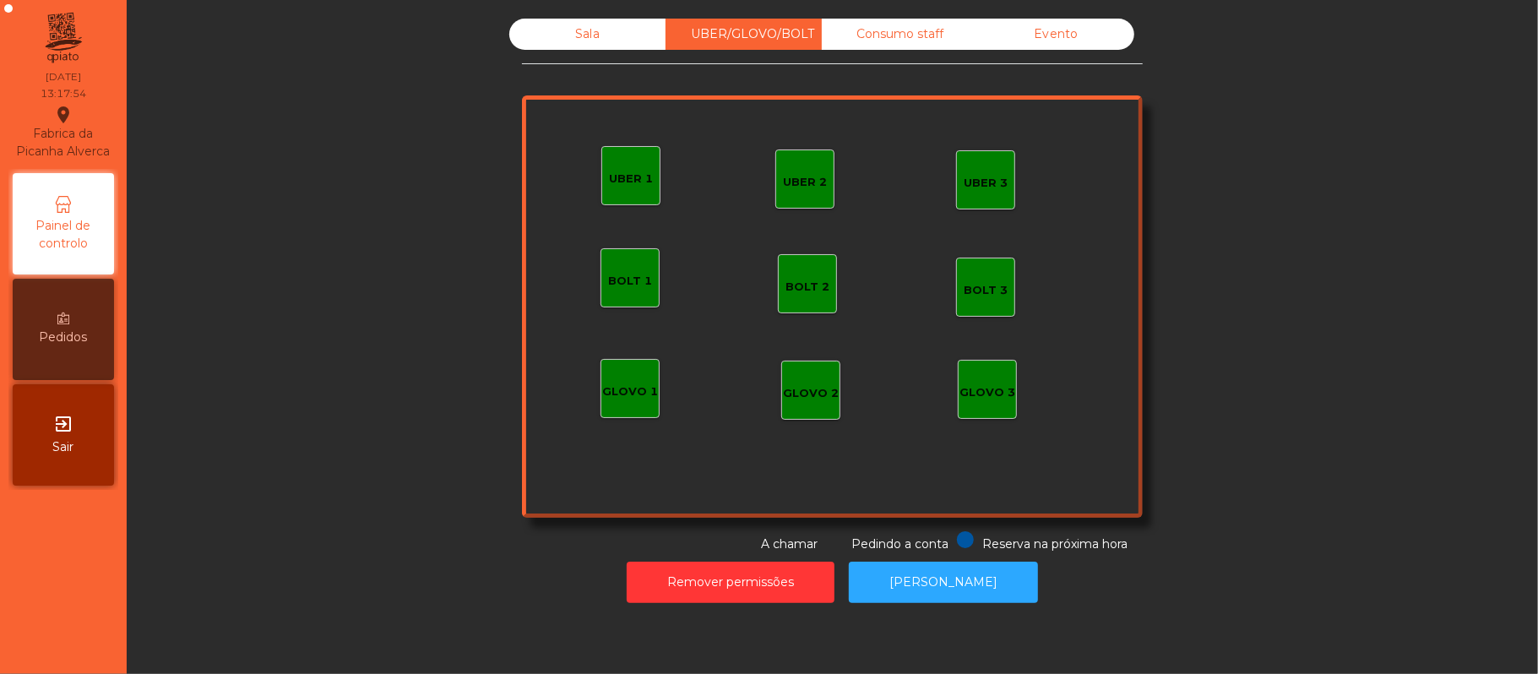
click at [579, 34] on div "Sala" at bounding box center [587, 34] width 156 height 31
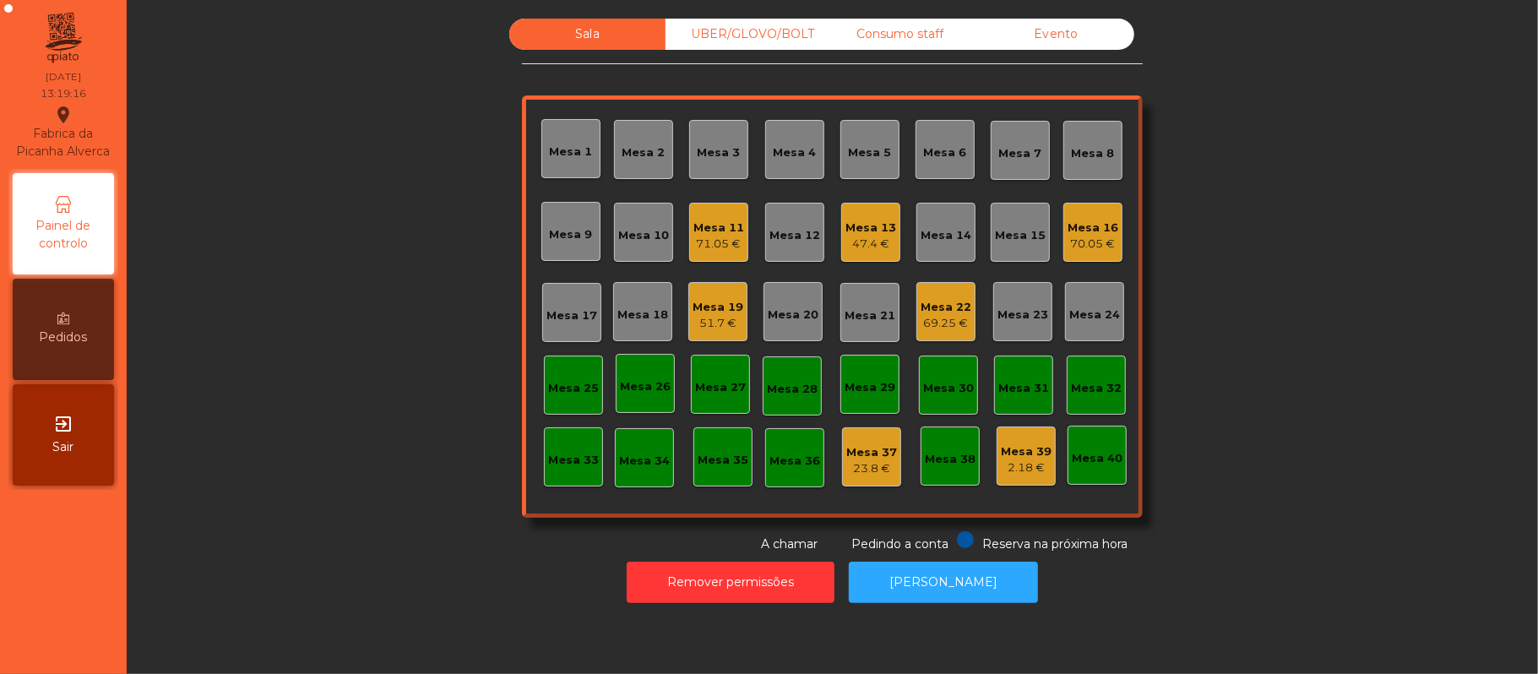
click at [799, 312] on div "Mesa 20" at bounding box center [793, 315] width 51 height 17
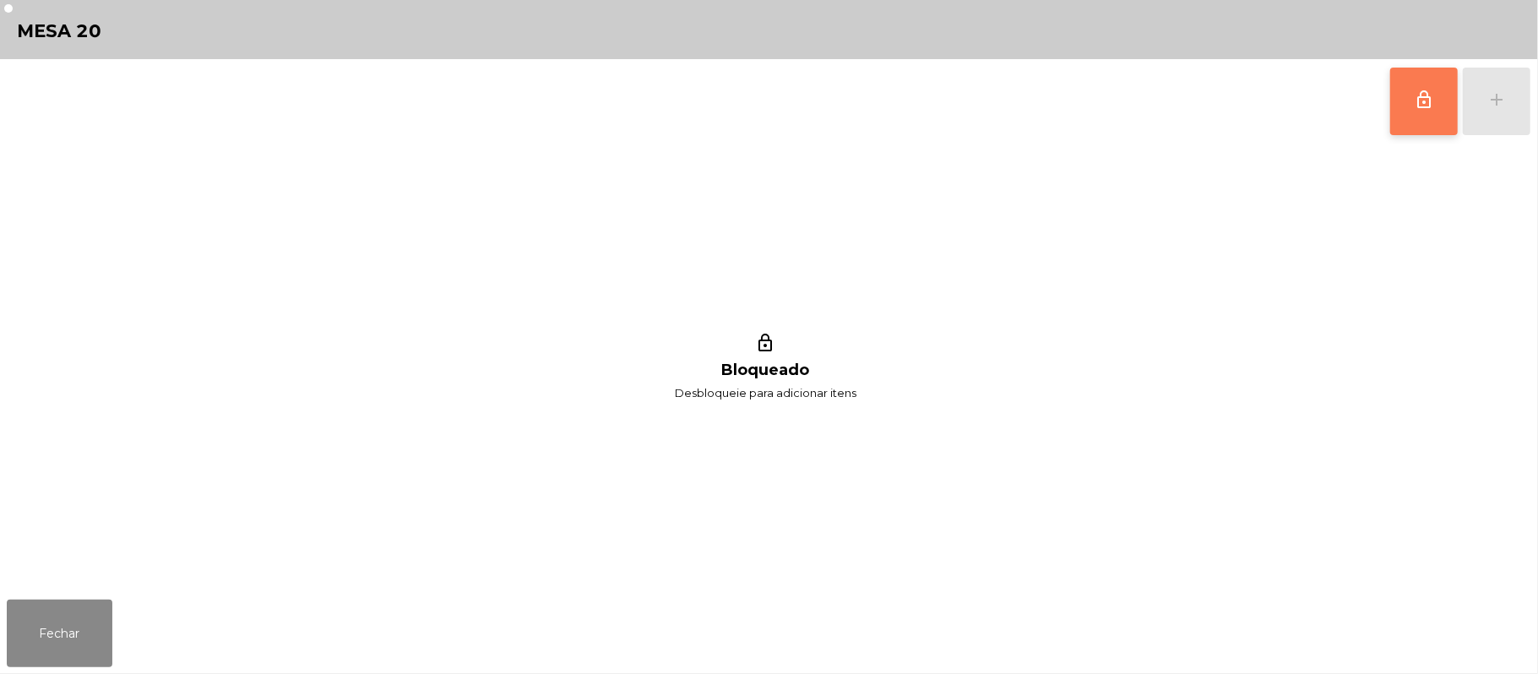
click at [1399, 126] on button "lock_outline" at bounding box center [1424, 102] width 68 height 68
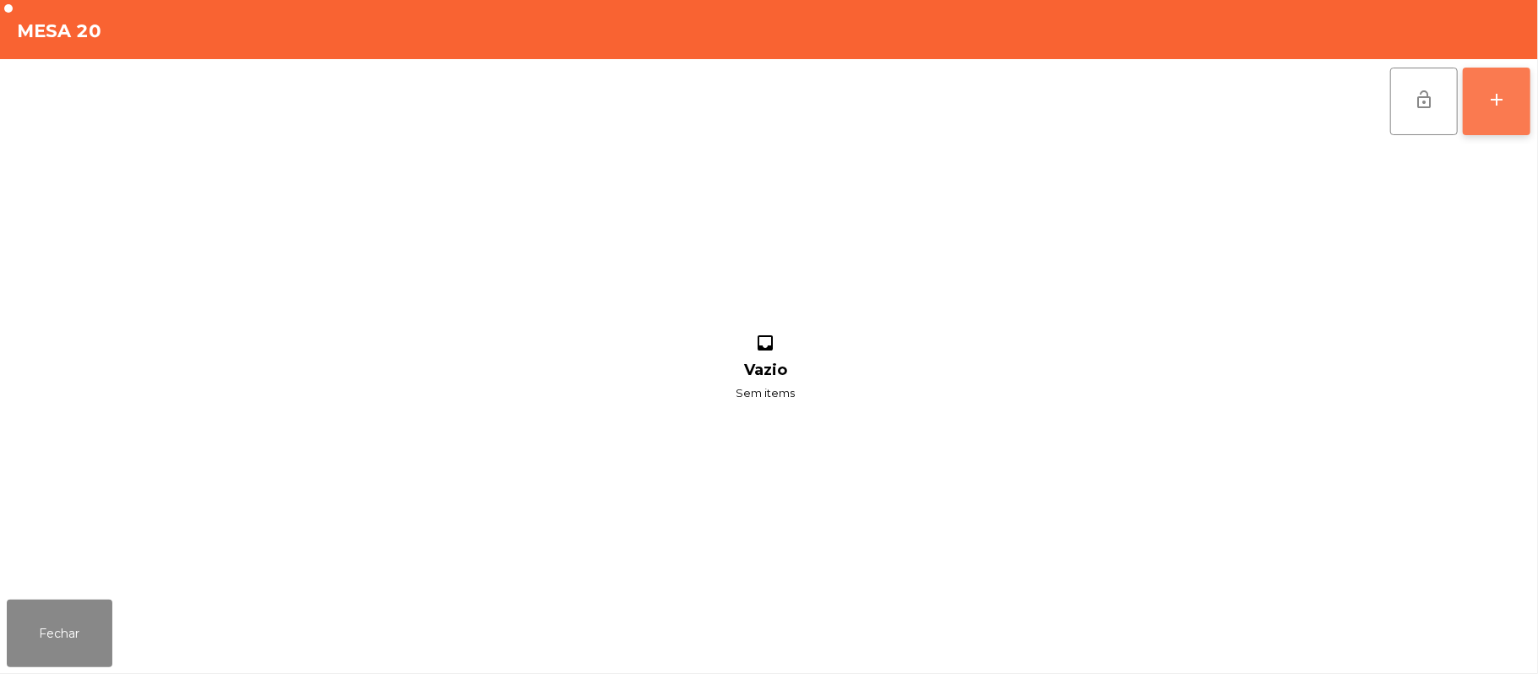
click at [1525, 108] on button "add" at bounding box center [1497, 102] width 68 height 68
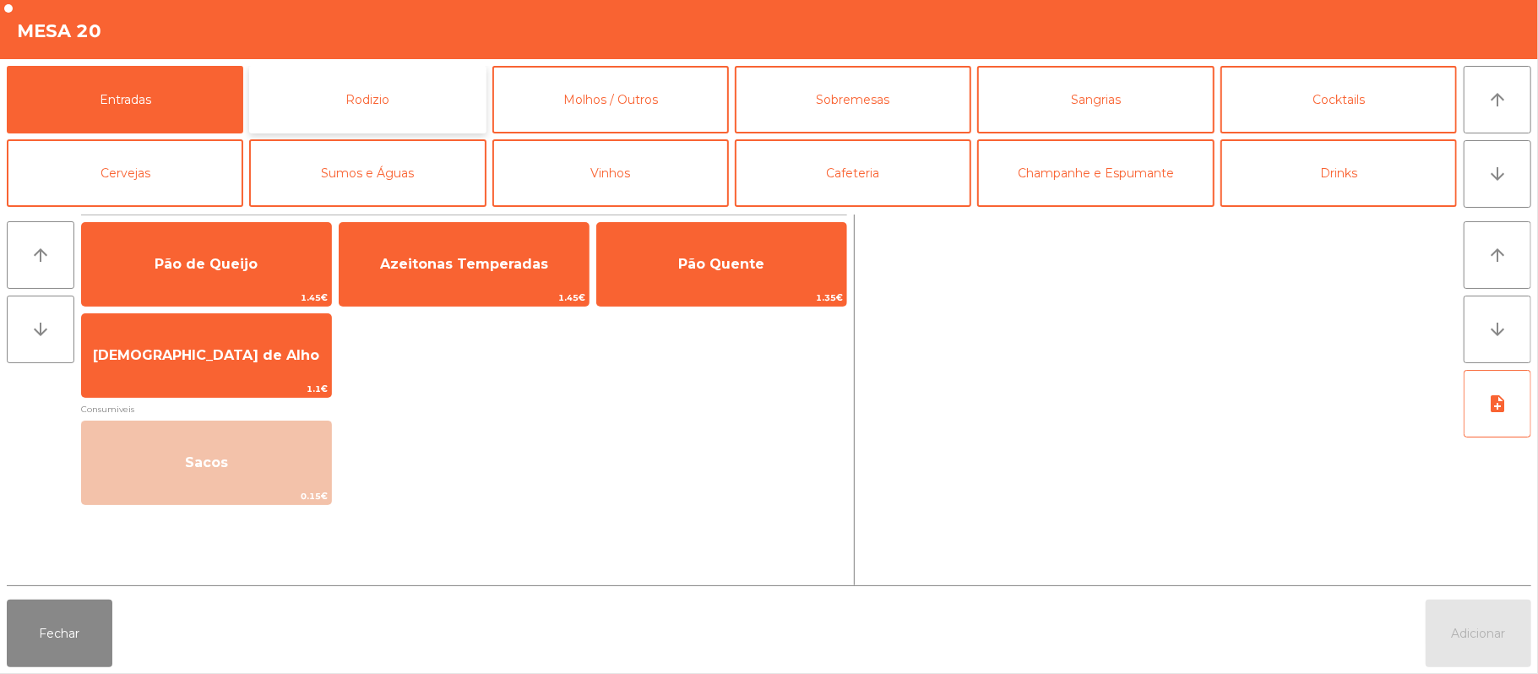
click at [316, 106] on button "Rodizio" at bounding box center [367, 100] width 237 height 68
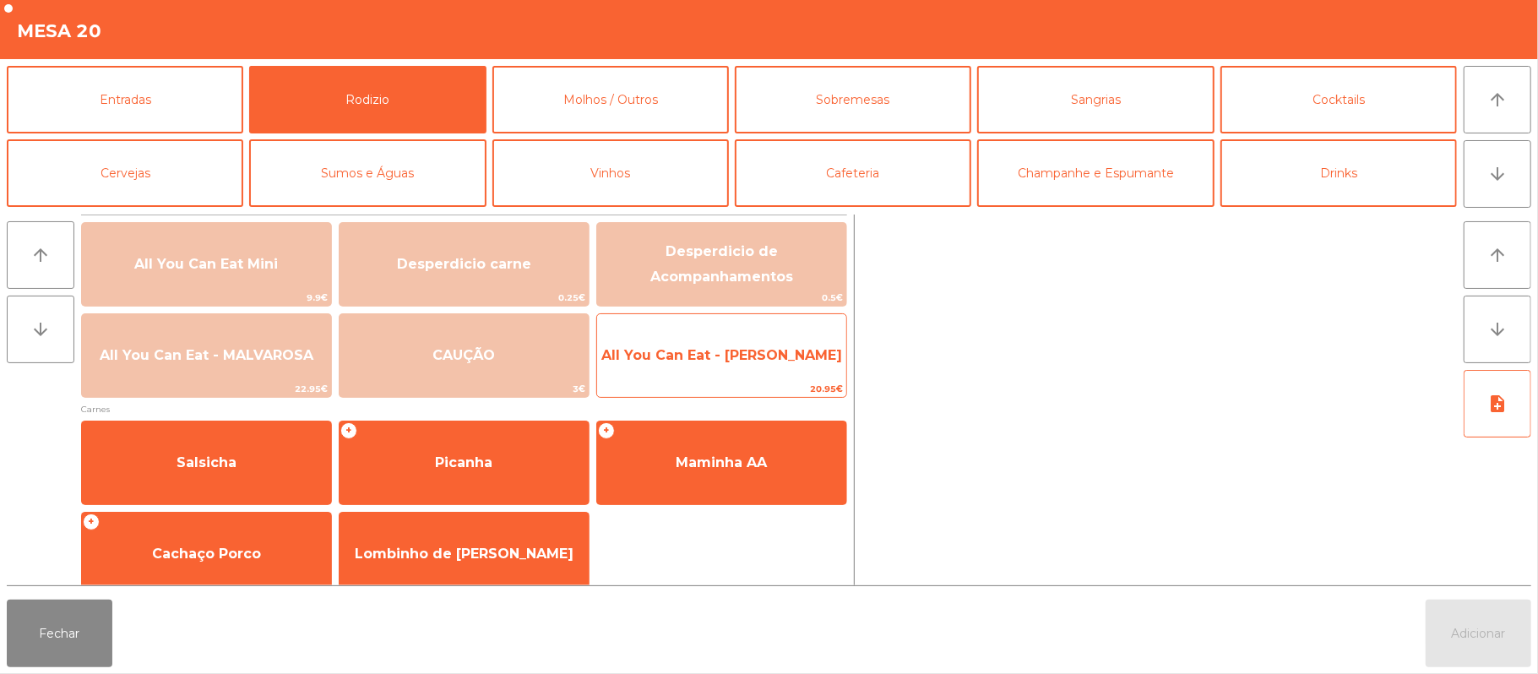
click at [748, 355] on span "All You Can Eat - [PERSON_NAME]" at bounding box center [721, 355] width 241 height 16
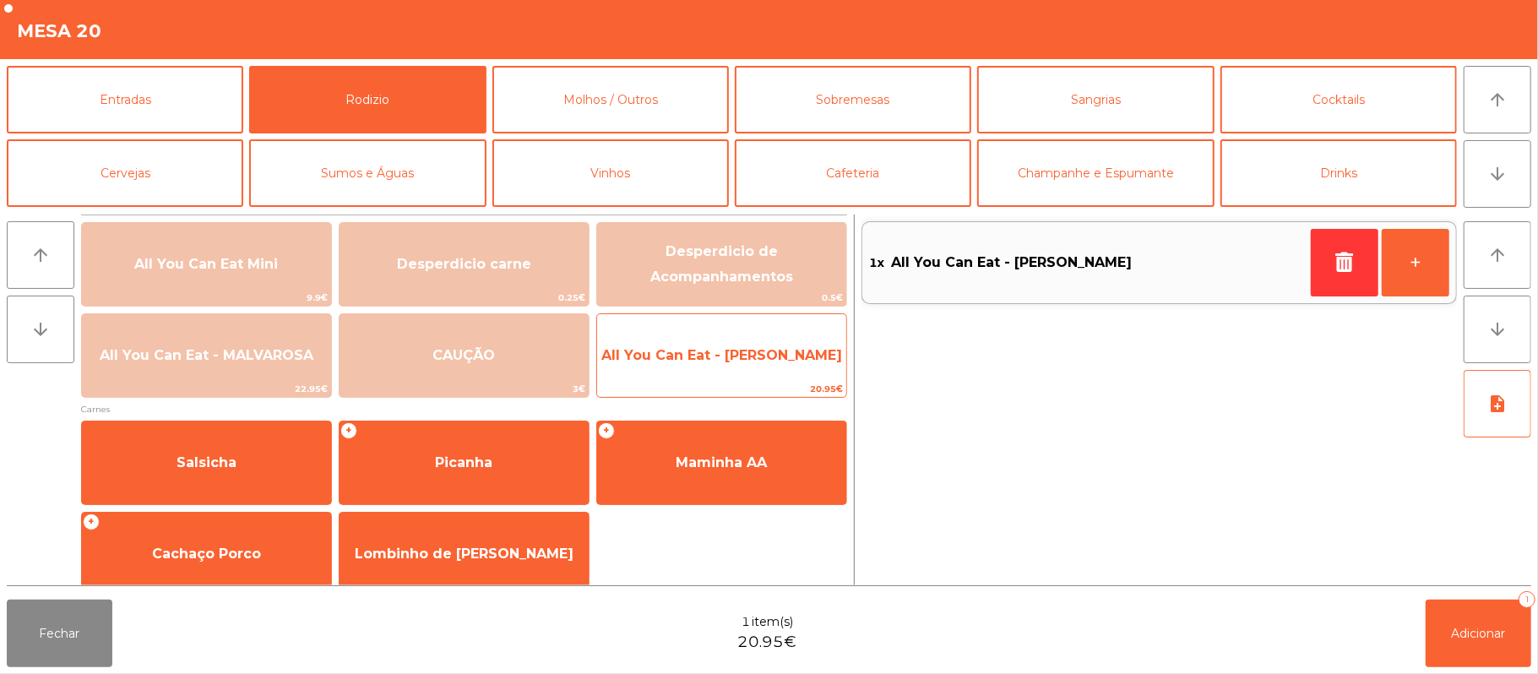
click at [737, 356] on span "All You Can Eat - [PERSON_NAME]" at bounding box center [721, 355] width 241 height 16
click at [740, 356] on span "All You Can Eat - [PERSON_NAME]" at bounding box center [721, 355] width 241 height 16
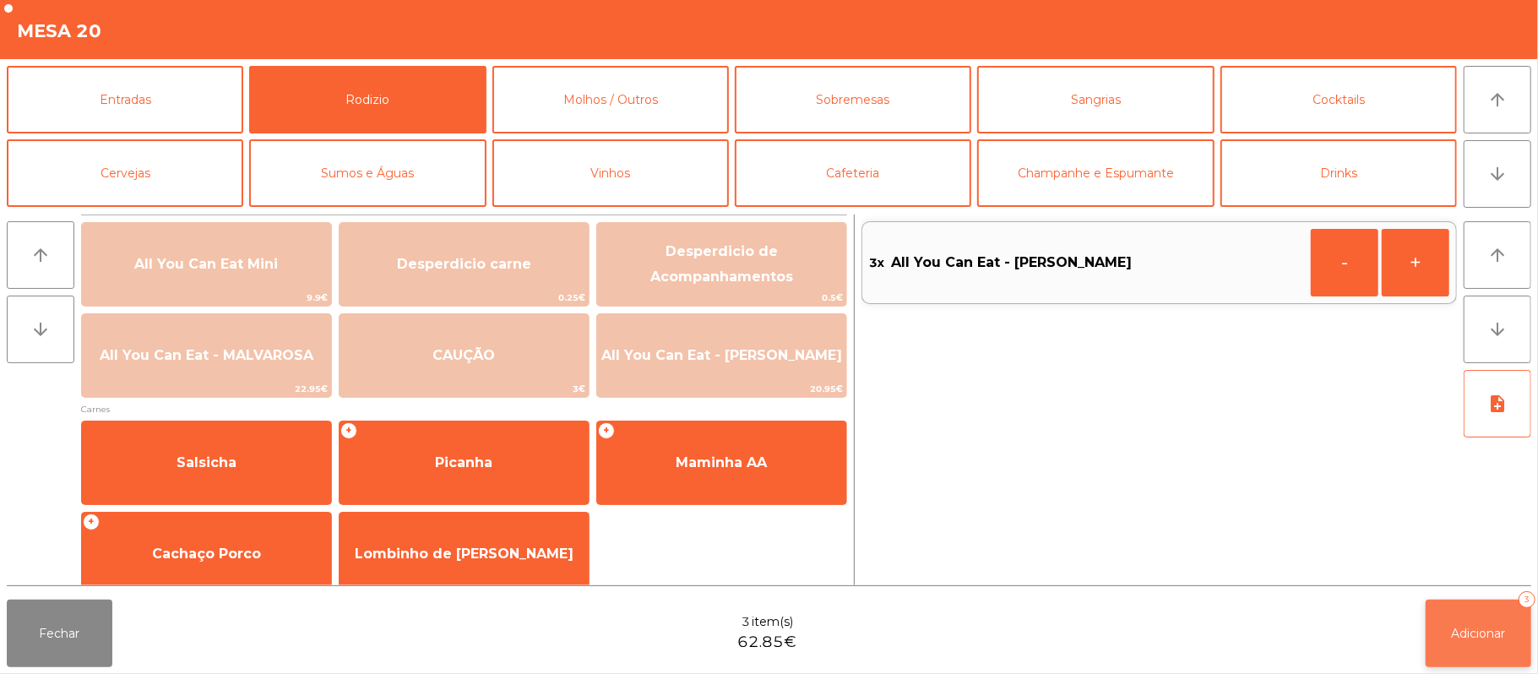
click at [1448, 612] on button "Adicionar 3" at bounding box center [1479, 634] width 106 height 68
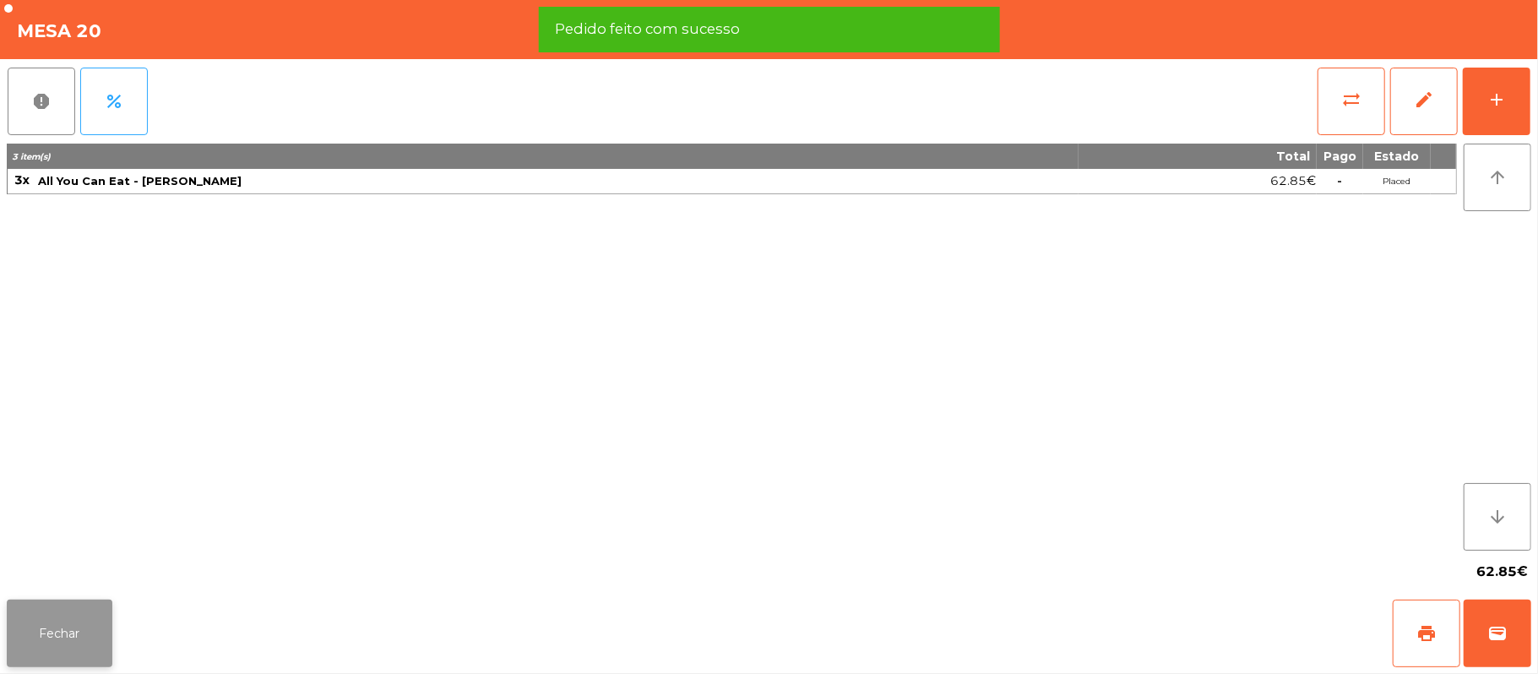
click at [83, 619] on button "Fechar" at bounding box center [60, 634] width 106 height 68
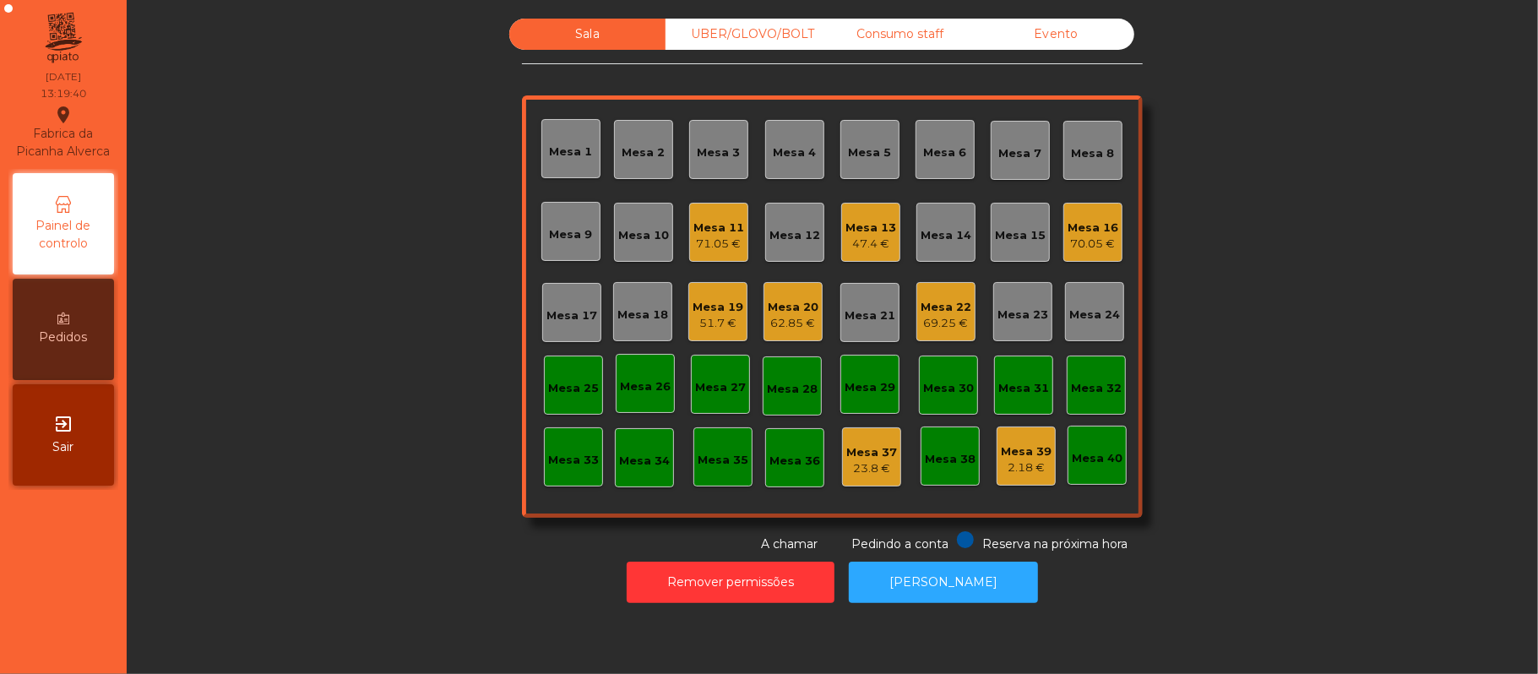
click at [1069, 220] on div "Mesa 16" at bounding box center [1093, 228] width 51 height 17
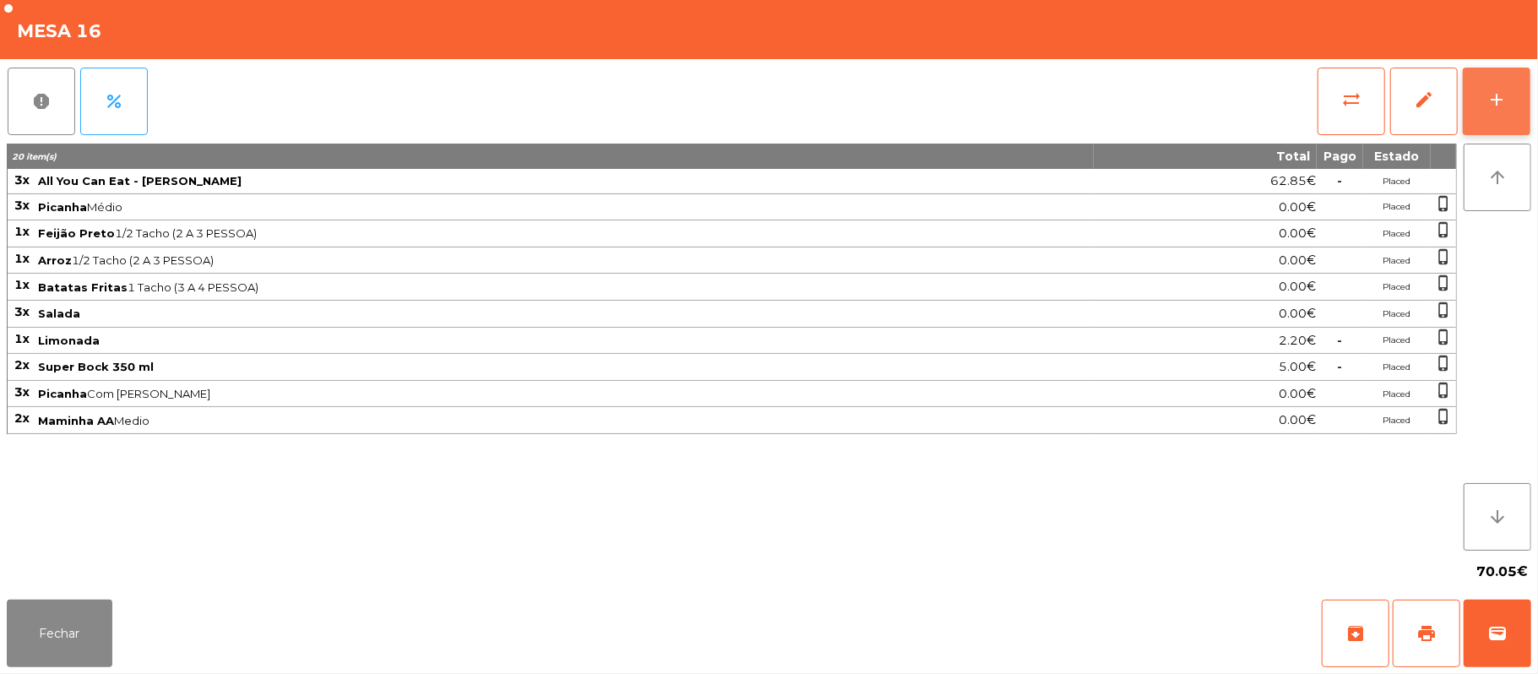
click at [1526, 99] on button "add" at bounding box center [1497, 102] width 68 height 68
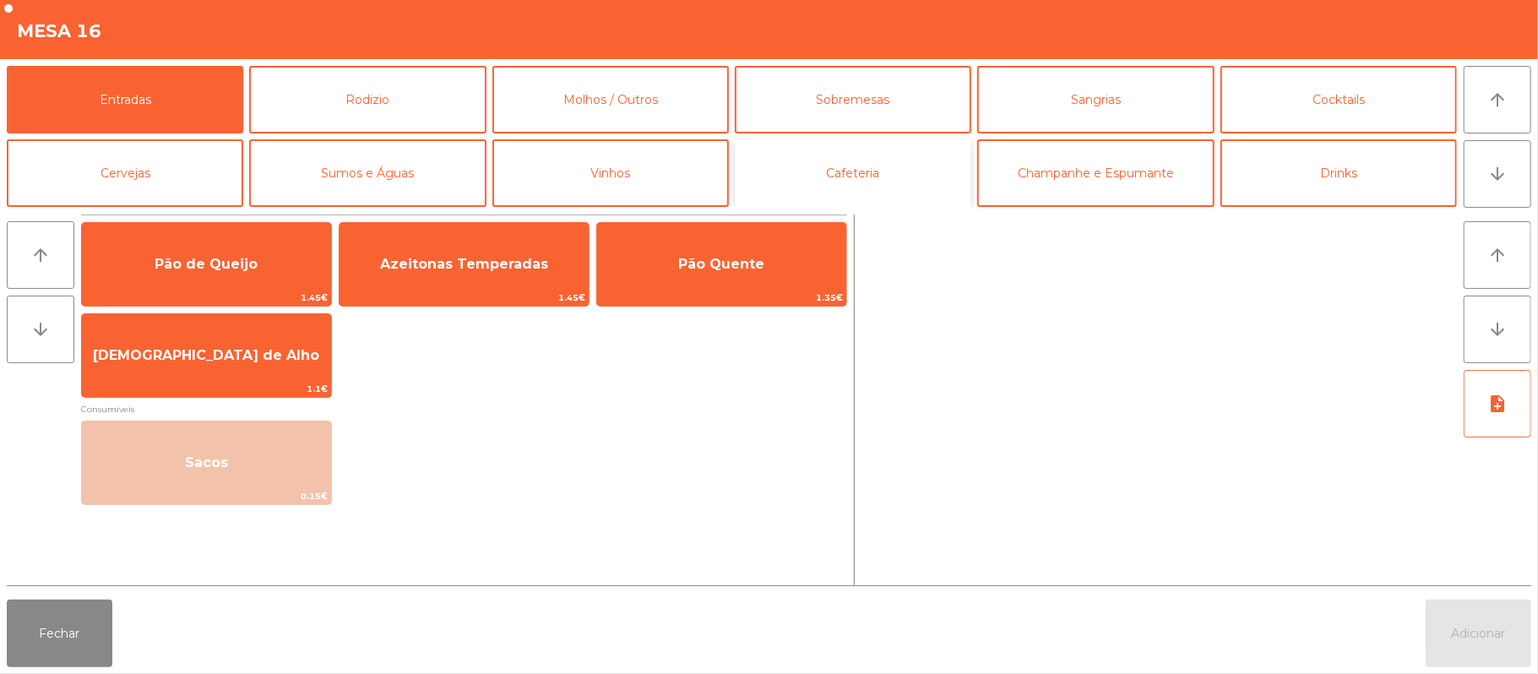
click at [880, 188] on button "Cafeteria" at bounding box center [853, 173] width 237 height 68
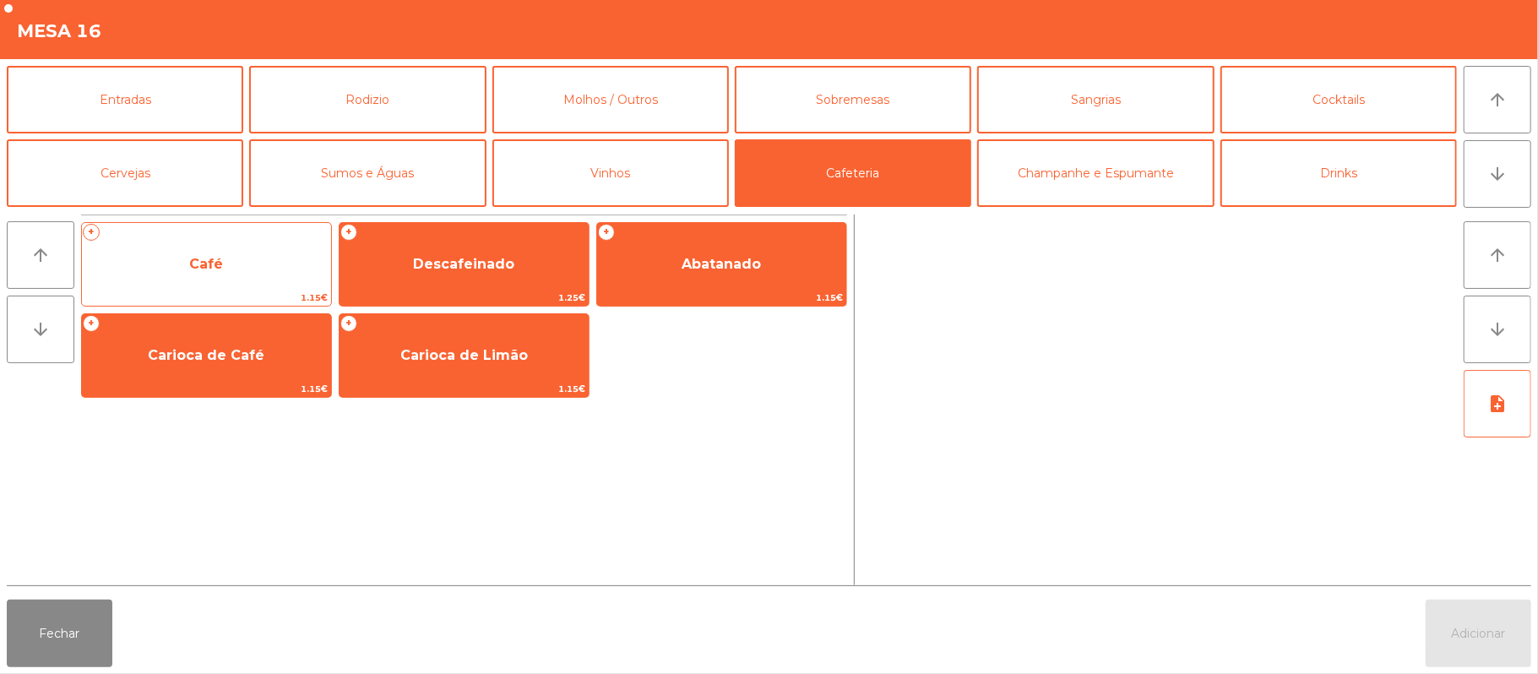
click at [227, 271] on span "Café" at bounding box center [206, 265] width 249 height 46
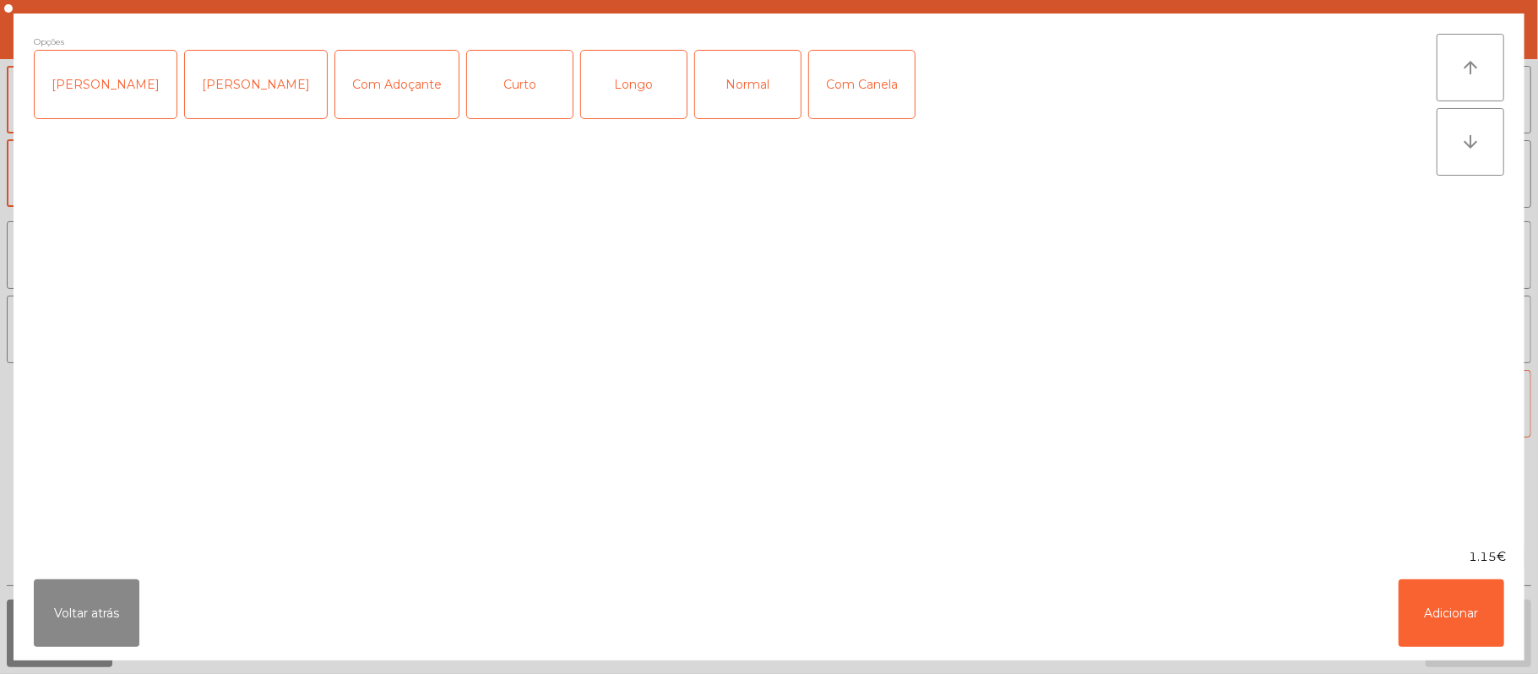
click at [715, 95] on div "Normal" at bounding box center [748, 85] width 106 height 68
click at [1446, 613] on button "Adicionar" at bounding box center [1452, 613] width 106 height 68
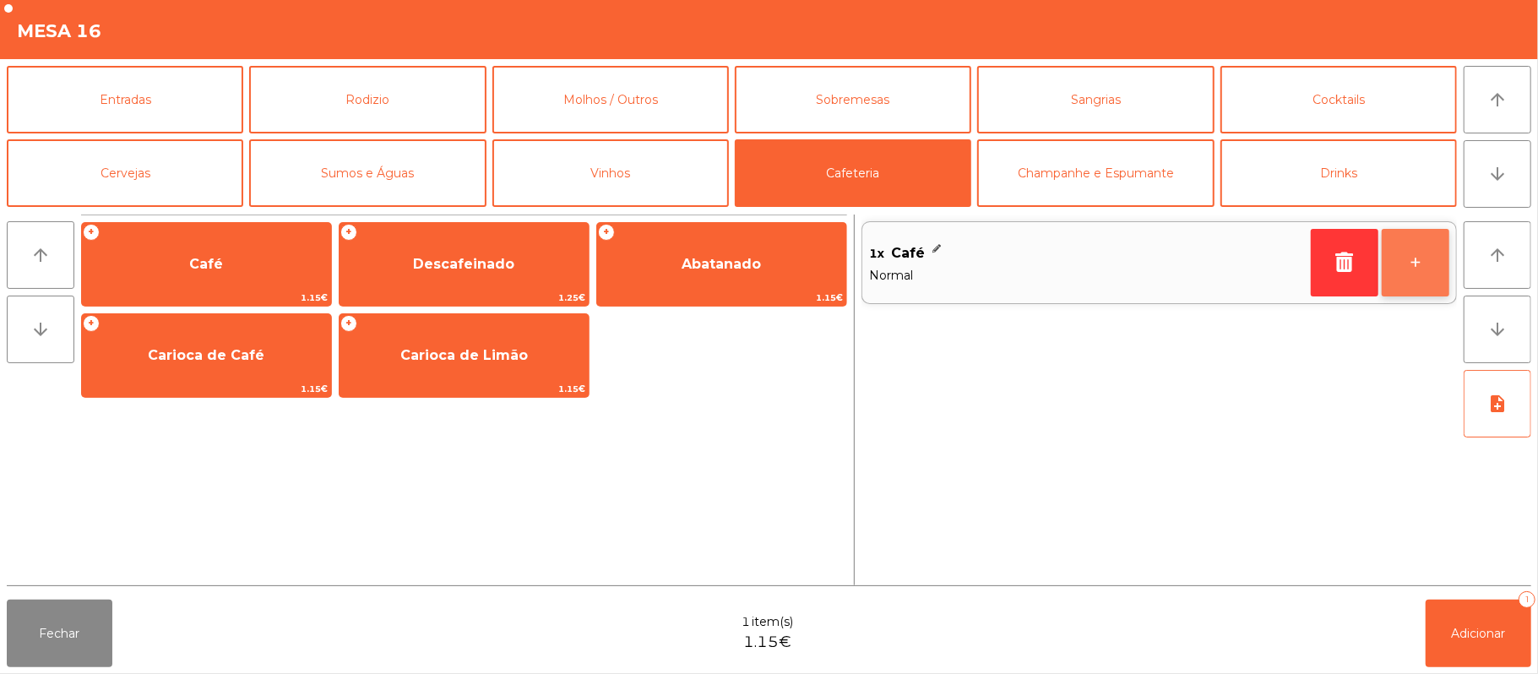
click at [1407, 280] on button "+" at bounding box center [1416, 263] width 68 height 68
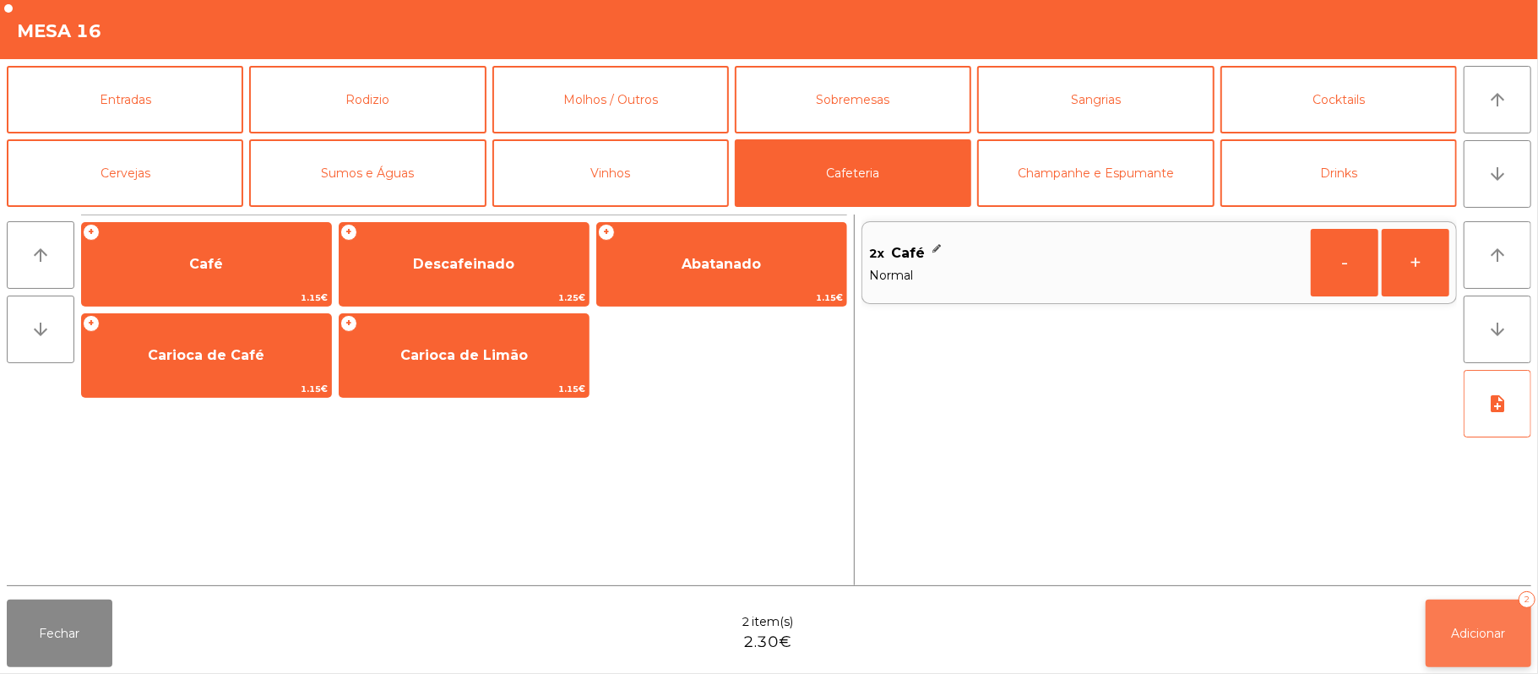
click at [1465, 639] on span "Adicionar" at bounding box center [1479, 633] width 54 height 15
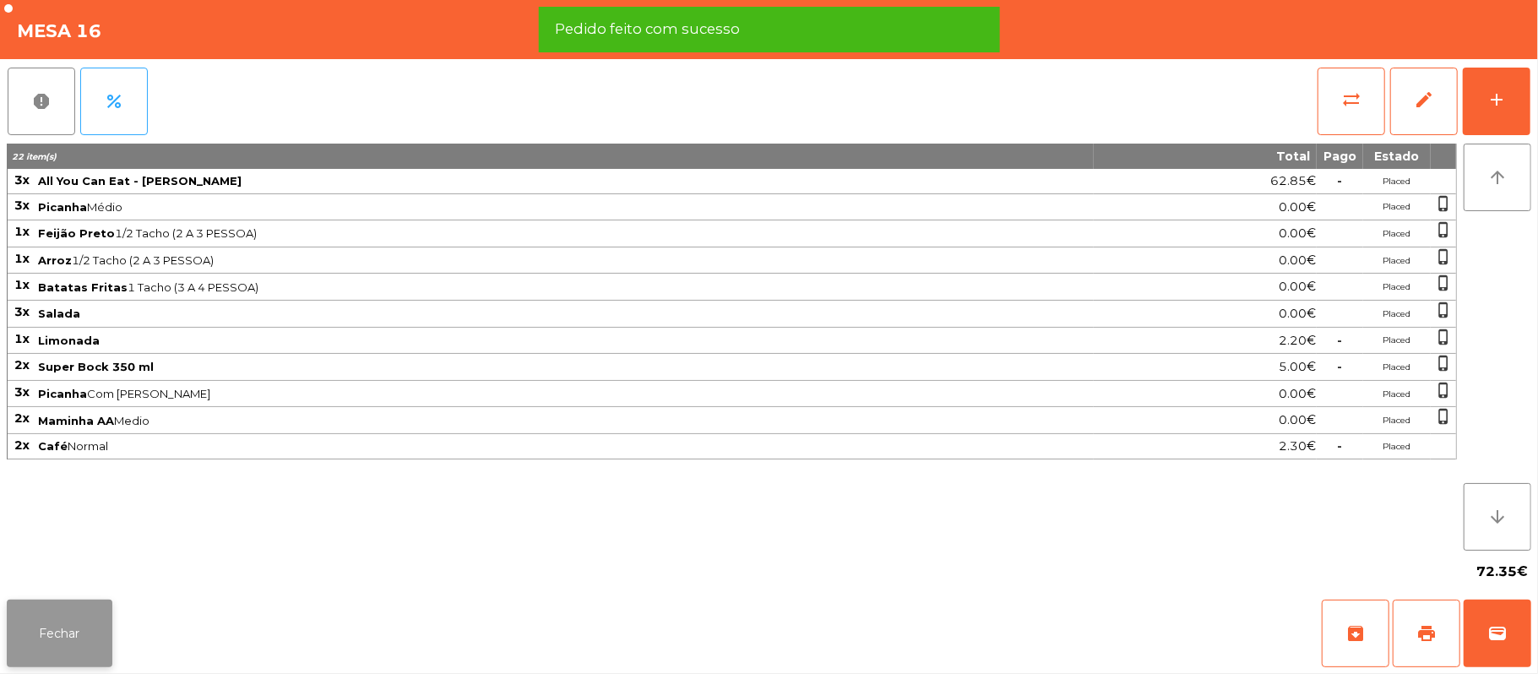
click at [55, 612] on button "Fechar" at bounding box center [60, 634] width 106 height 68
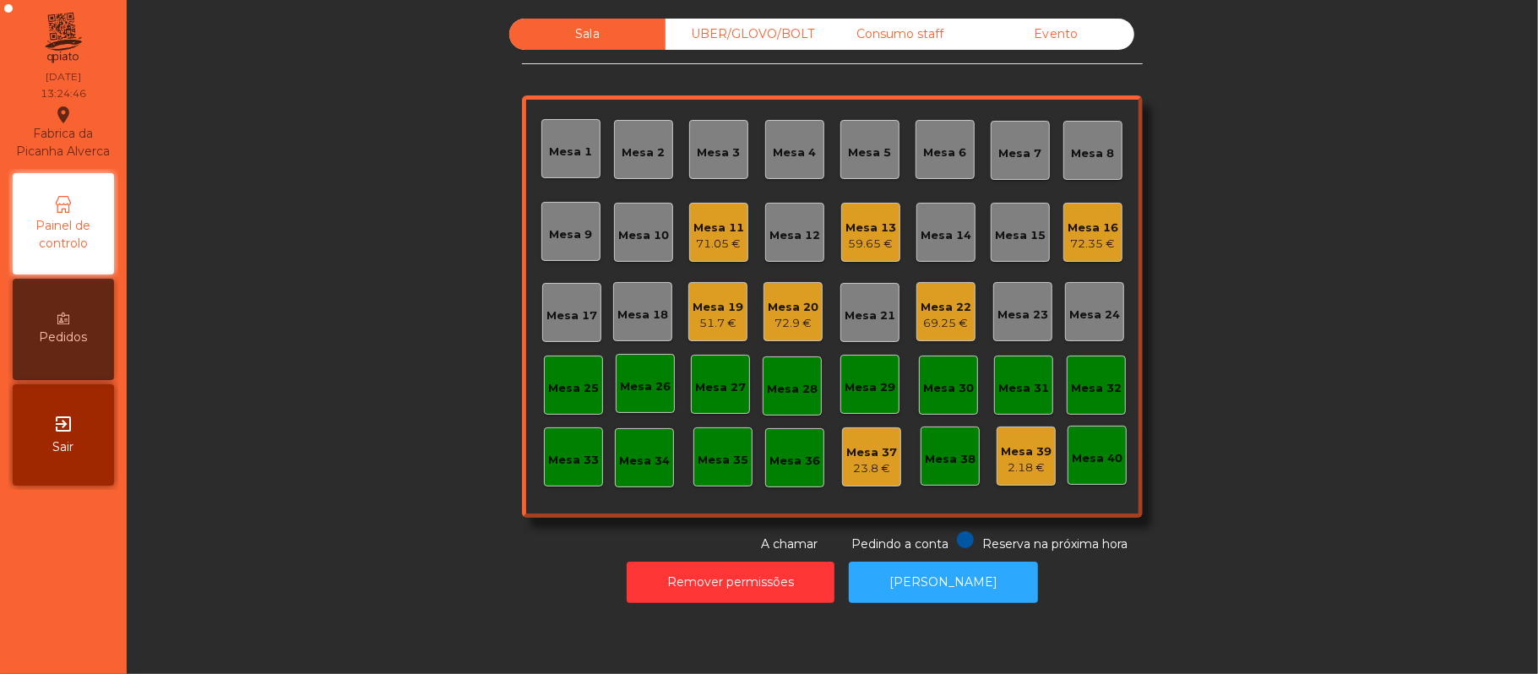
click at [846, 231] on div "Mesa 13" at bounding box center [871, 228] width 51 height 17
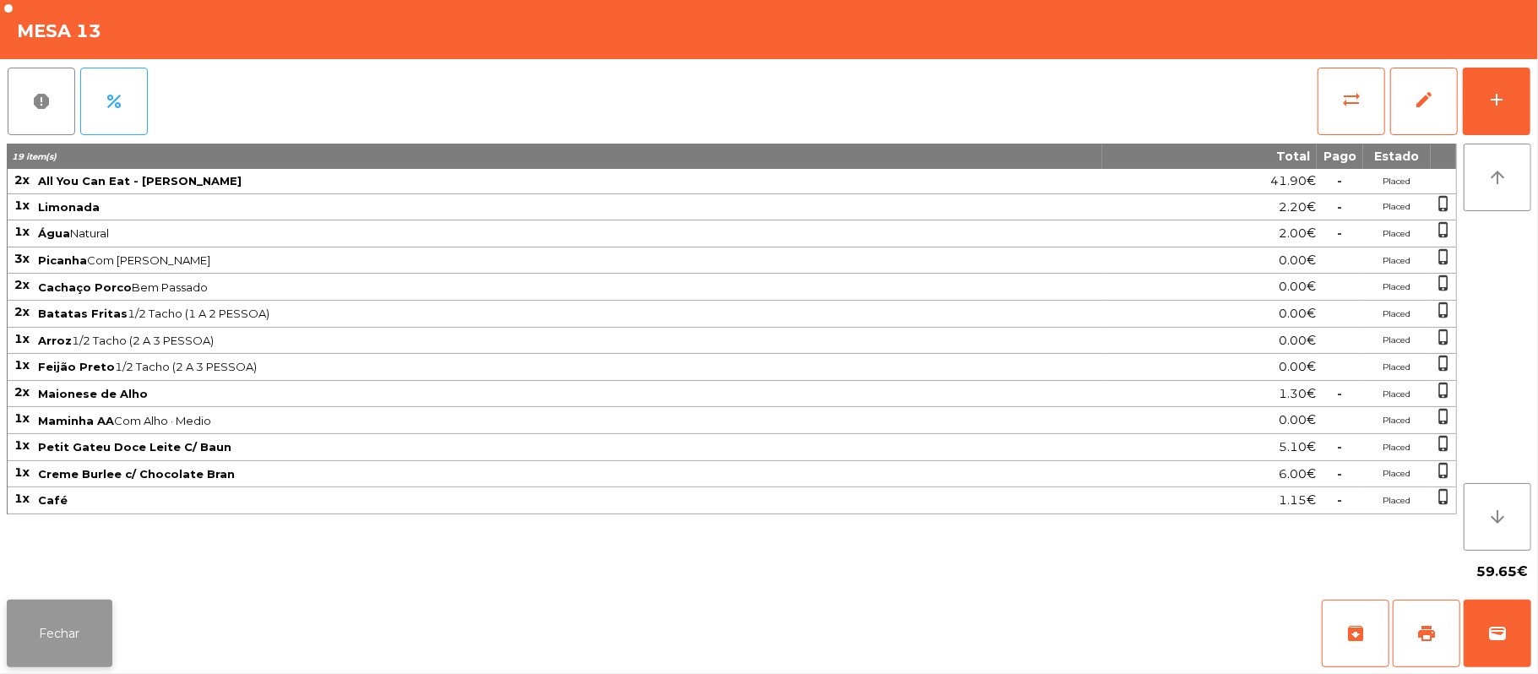
click at [55, 628] on button "Fechar" at bounding box center [60, 634] width 106 height 68
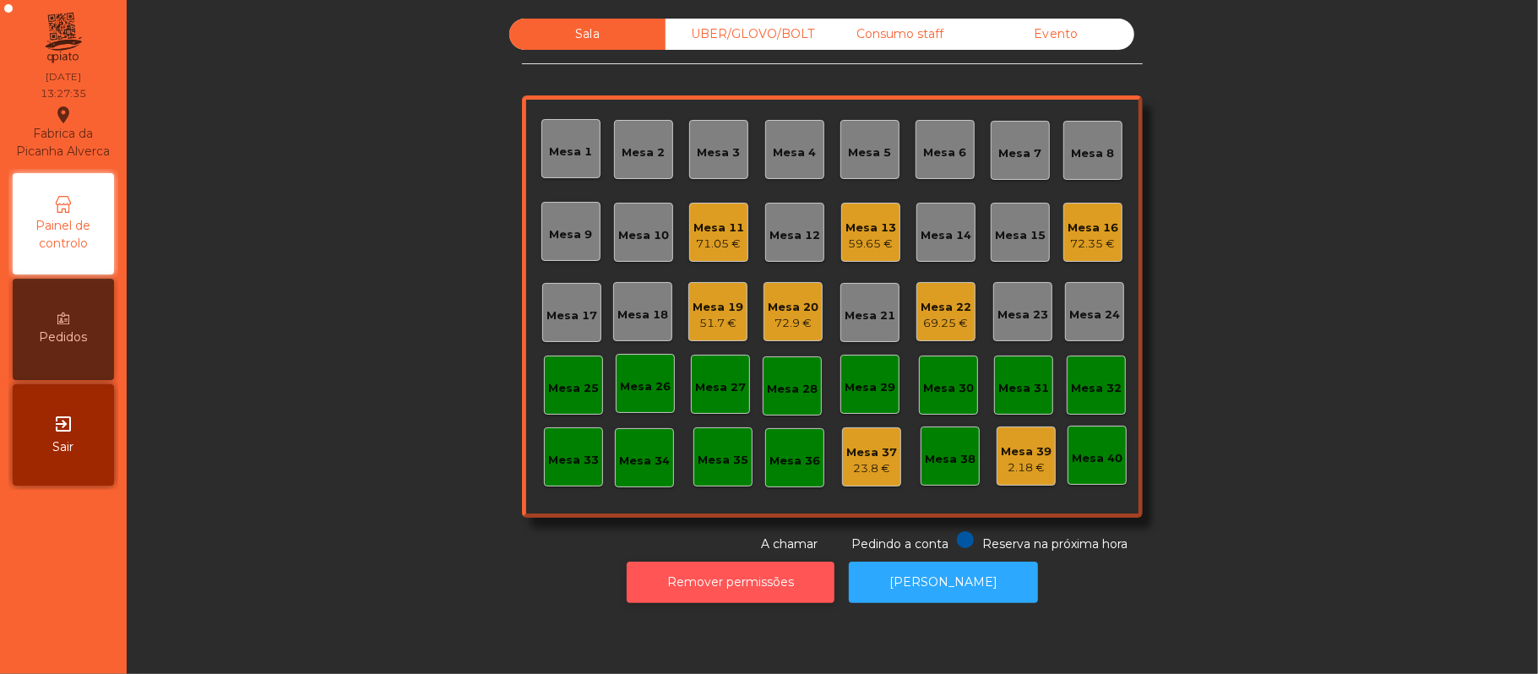
click at [795, 585] on button "Remover permissões" at bounding box center [731, 582] width 208 height 41
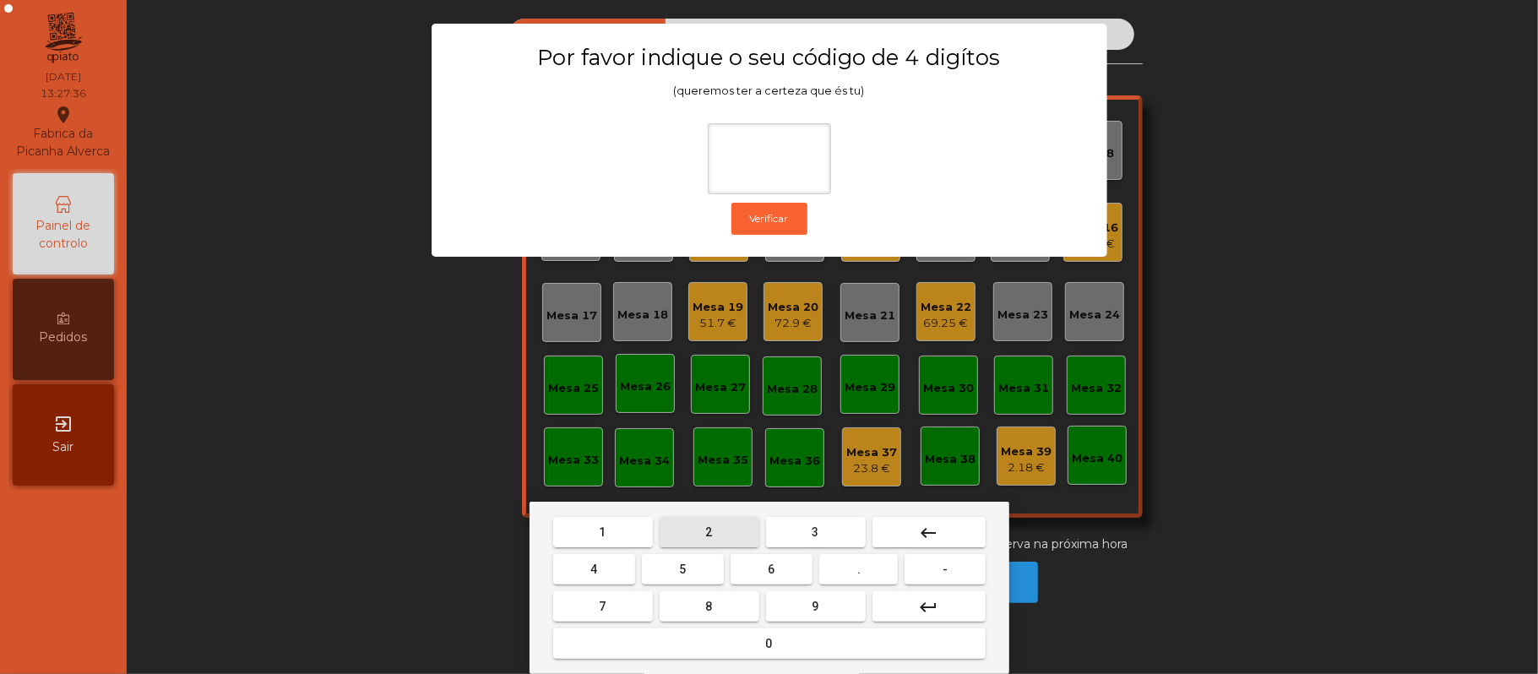
click at [708, 532] on span "2" at bounding box center [709, 532] width 7 height 14
click at [770, 563] on span "6" at bounding box center [772, 570] width 7 height 14
click at [622, 538] on button "1" at bounding box center [603, 532] width 100 height 30
click at [688, 569] on button "5" at bounding box center [683, 569] width 82 height 30
type input "****"
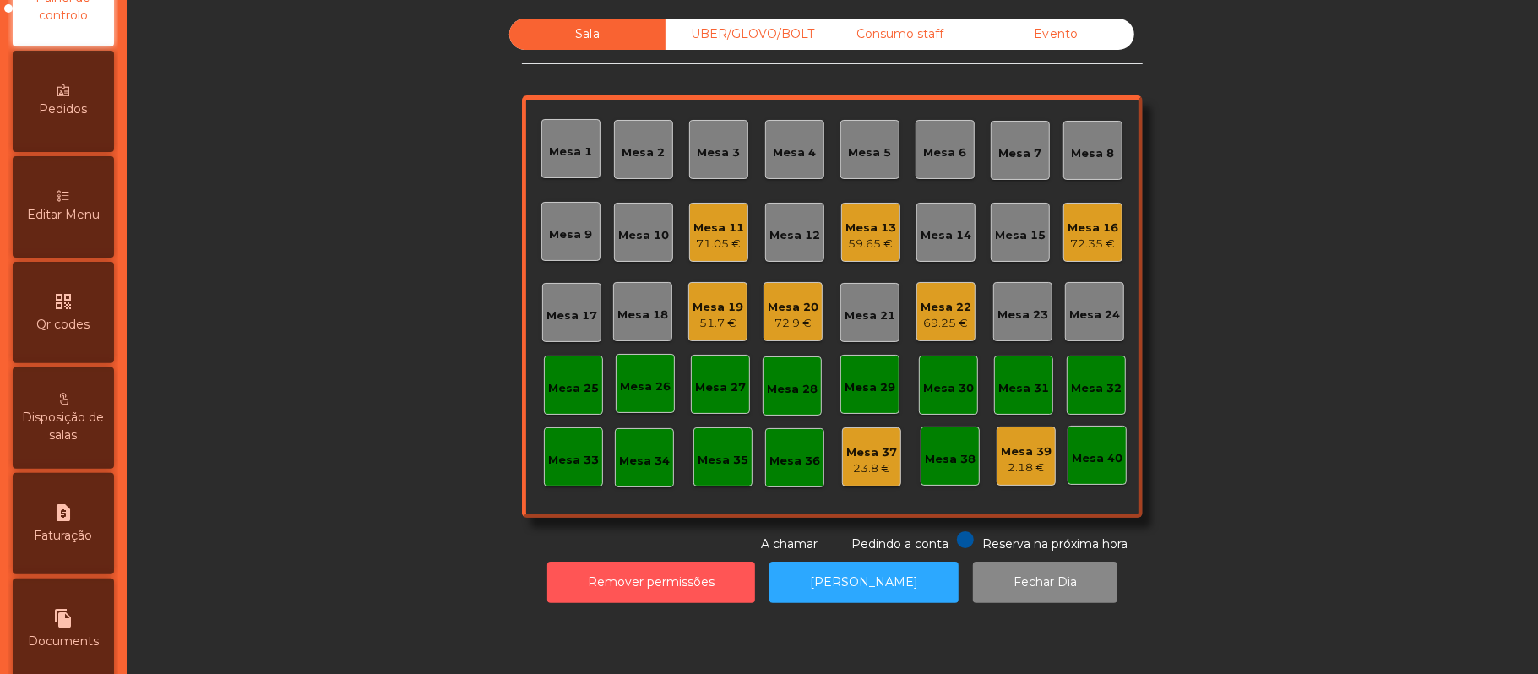
scroll to position [226, 0]
click at [69, 223] on div "Editar Menu" at bounding box center [63, 208] width 101 height 101
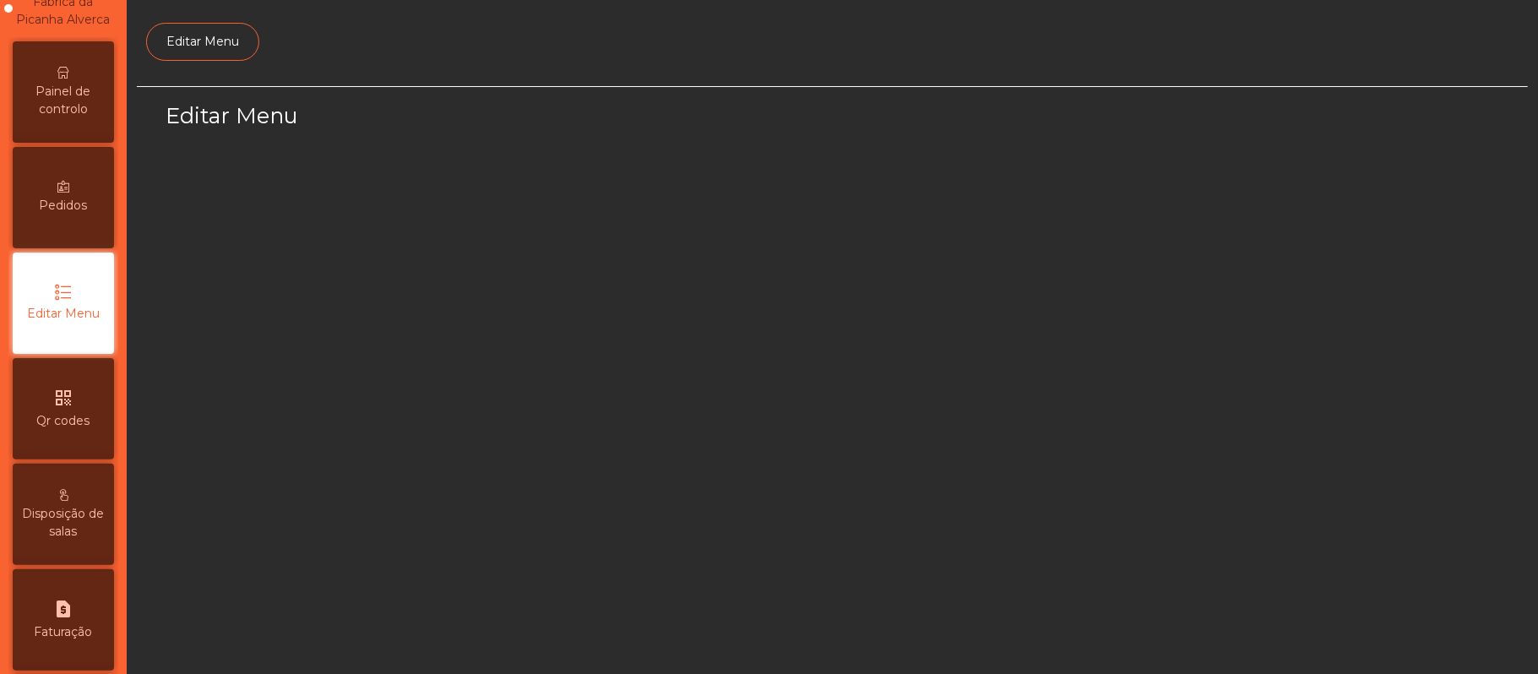
scroll to position [116, 0]
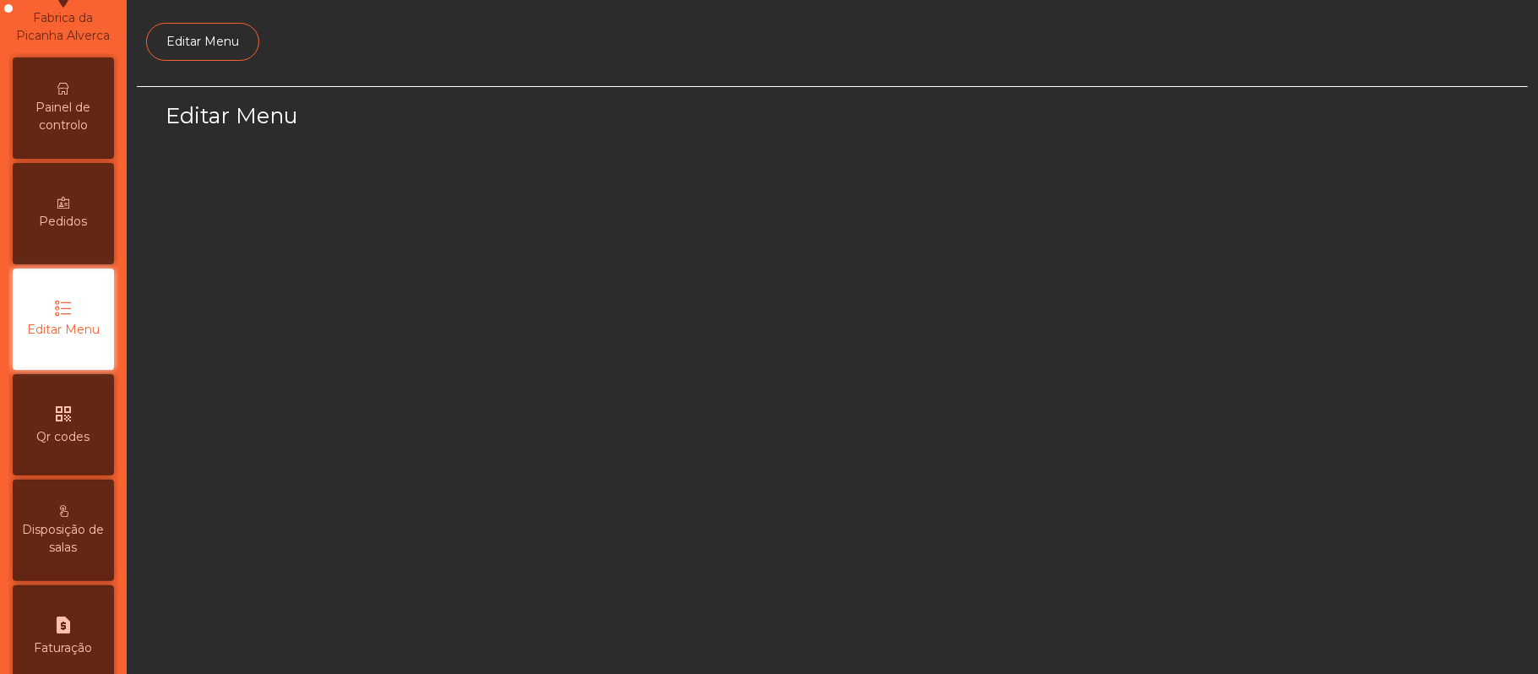
select select "*"
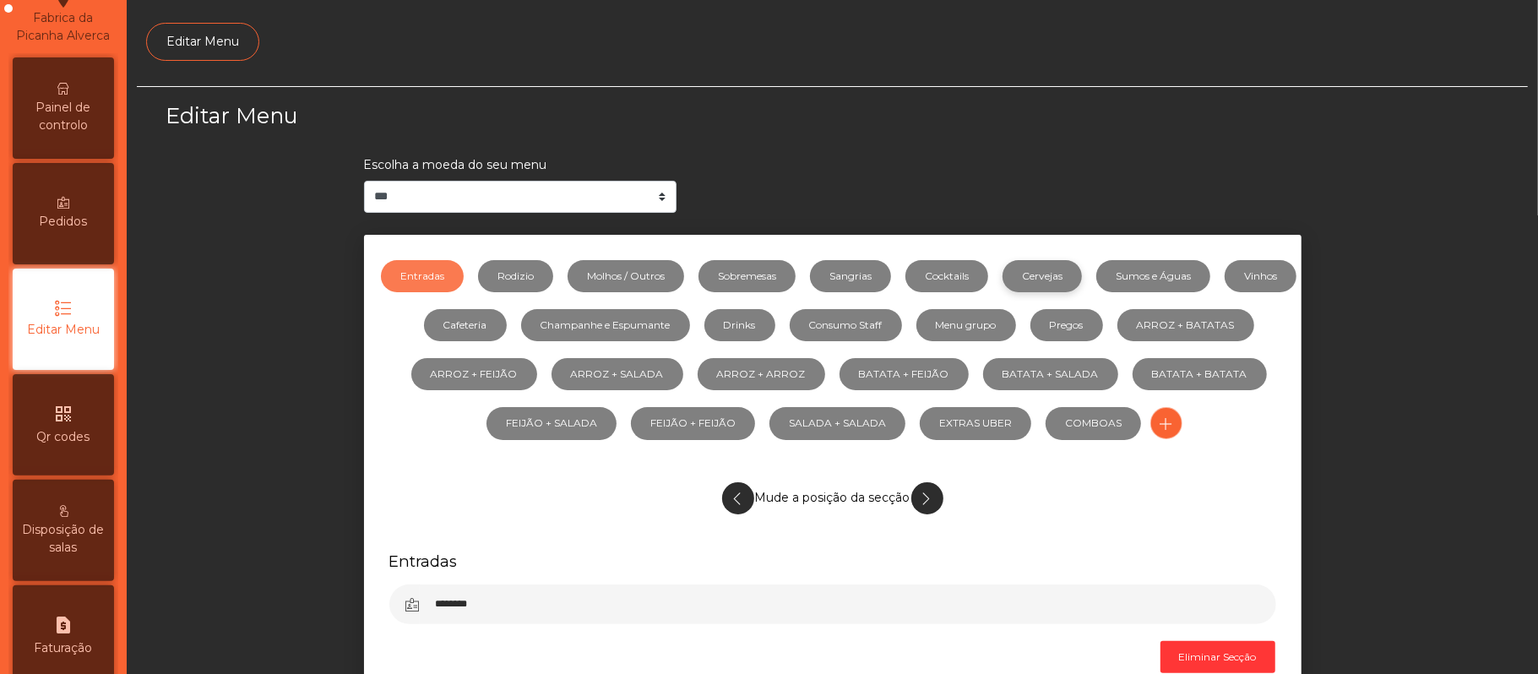
click at [1075, 279] on link "Cervejas" at bounding box center [1042, 276] width 79 height 32
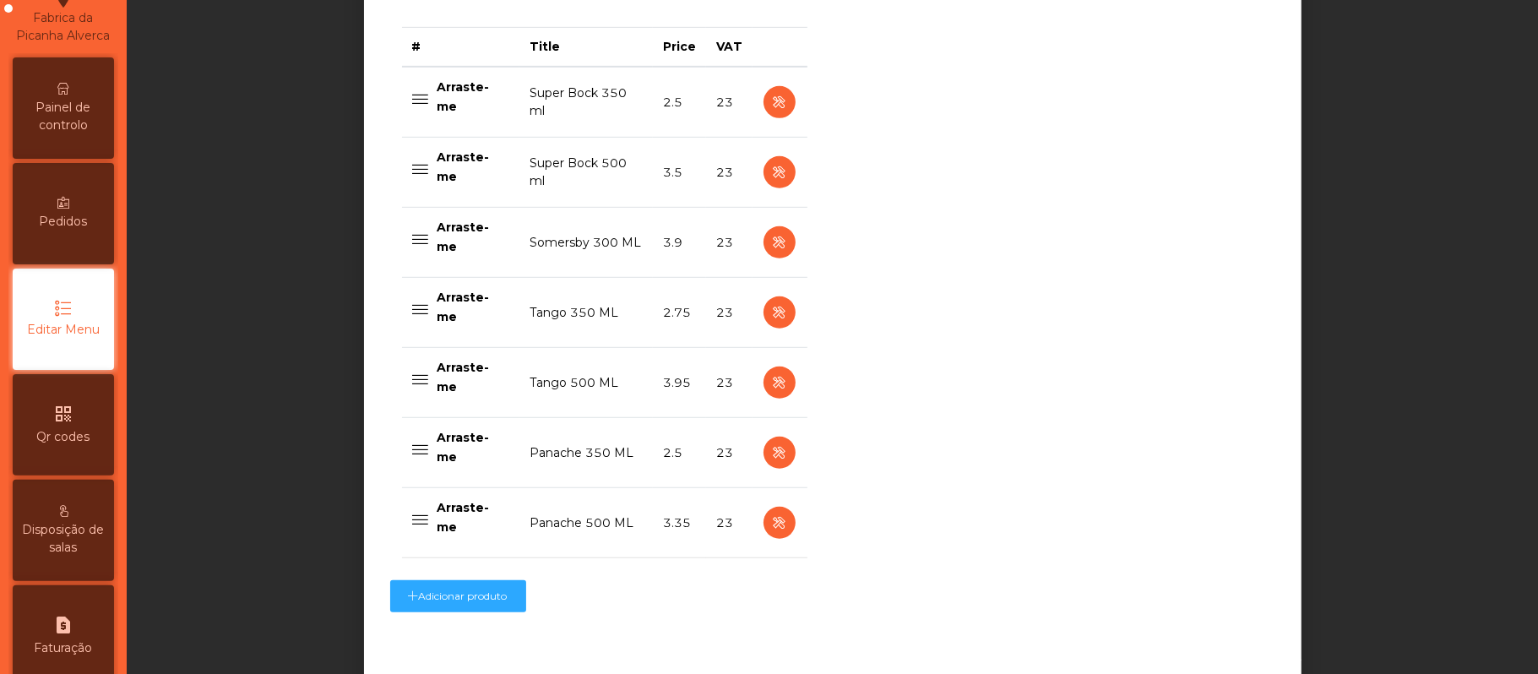
scroll to position [696, 0]
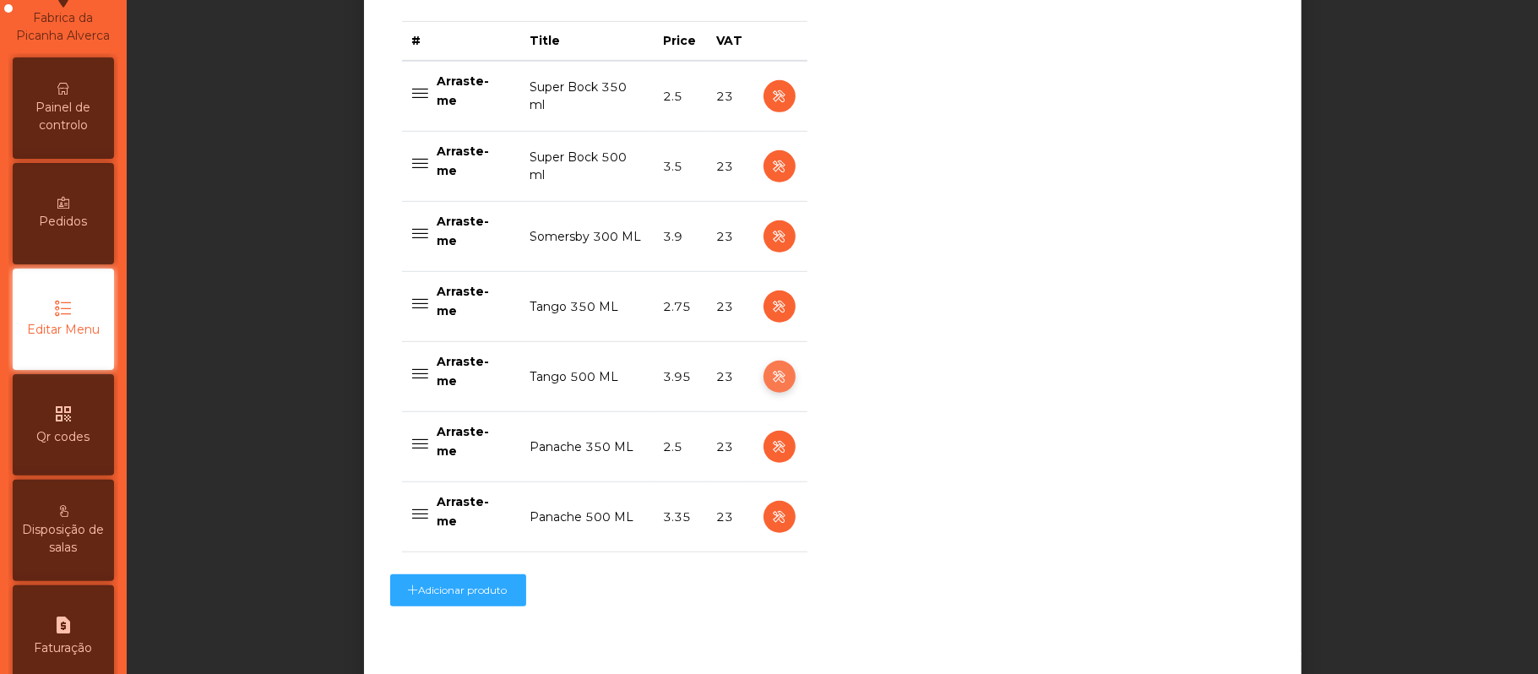
click at [770, 379] on icon "button" at bounding box center [779, 377] width 19 height 21
select select "***"
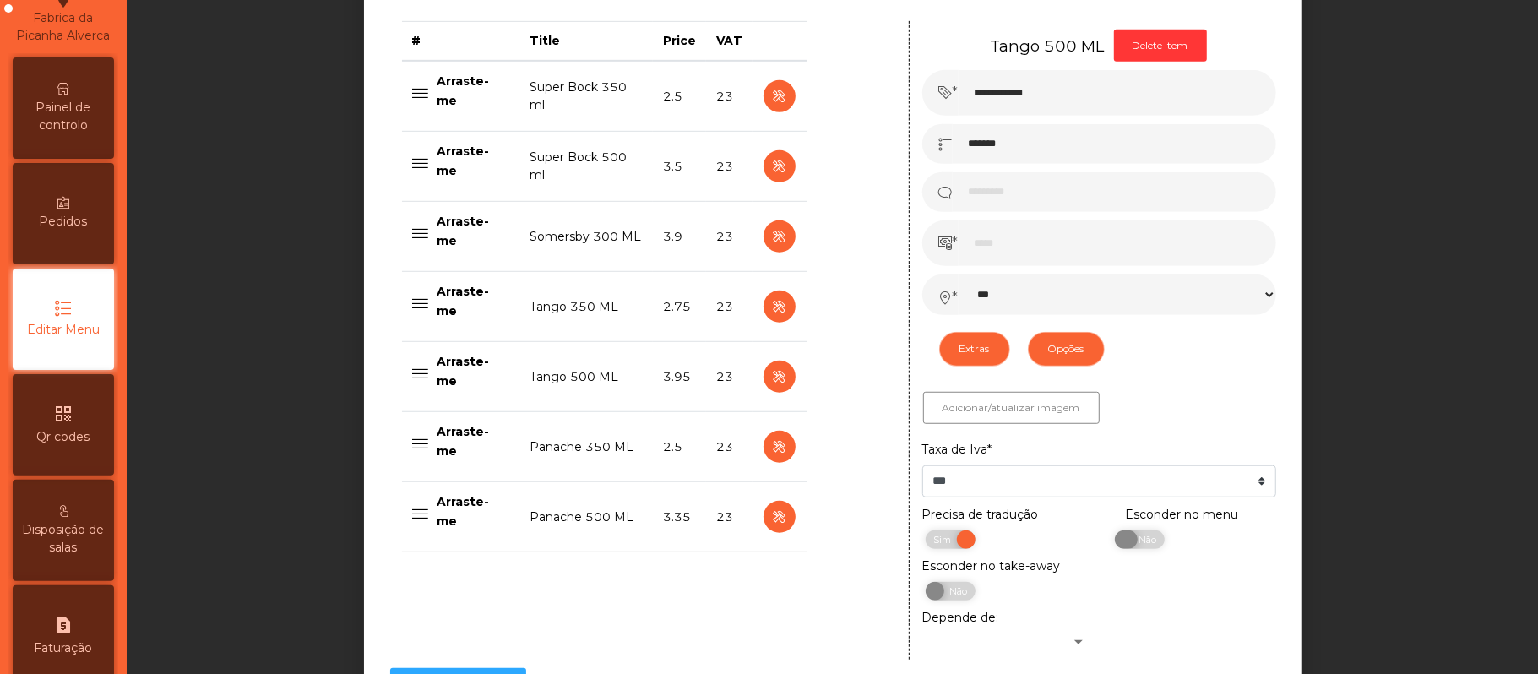
click at [1133, 549] on span "Não" at bounding box center [1145, 540] width 42 height 19
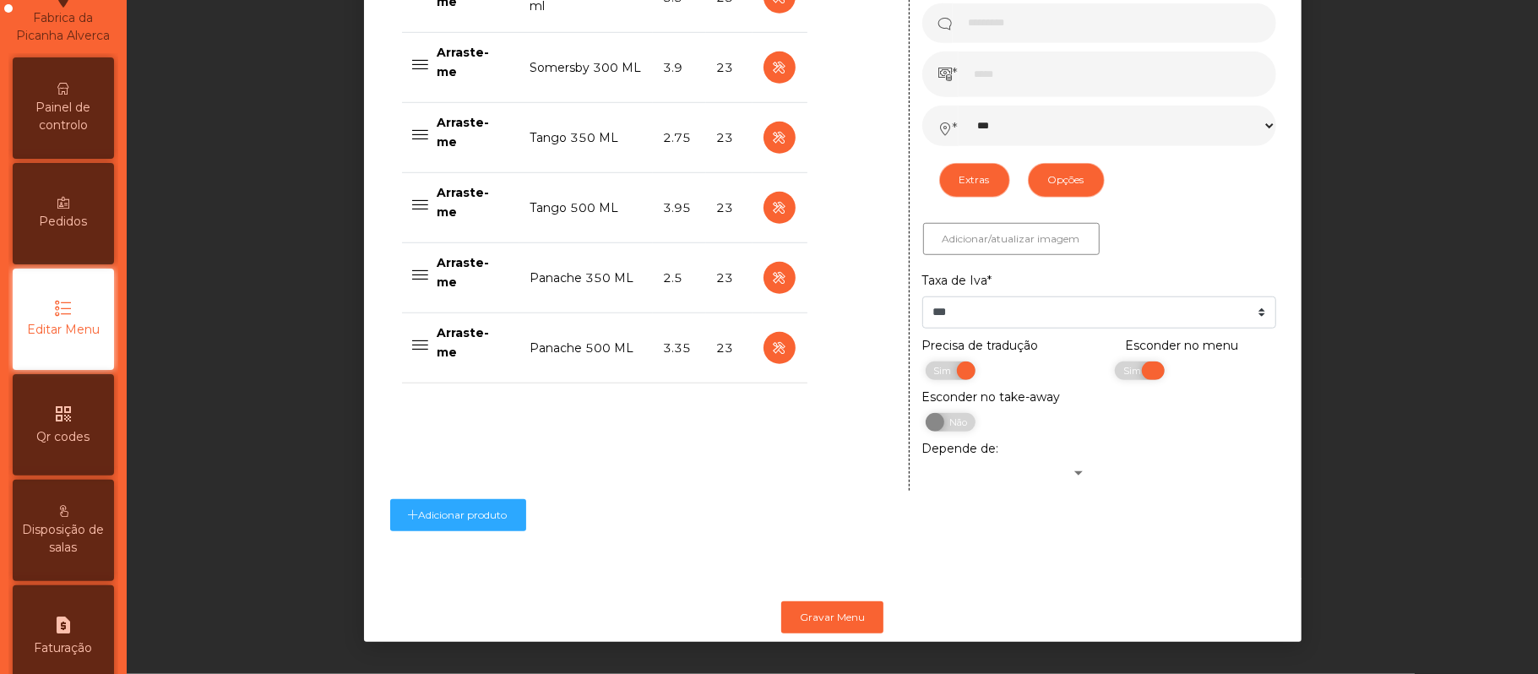
scroll to position [887, 0]
click at [831, 601] on button "Gravar Menu" at bounding box center [832, 617] width 102 height 32
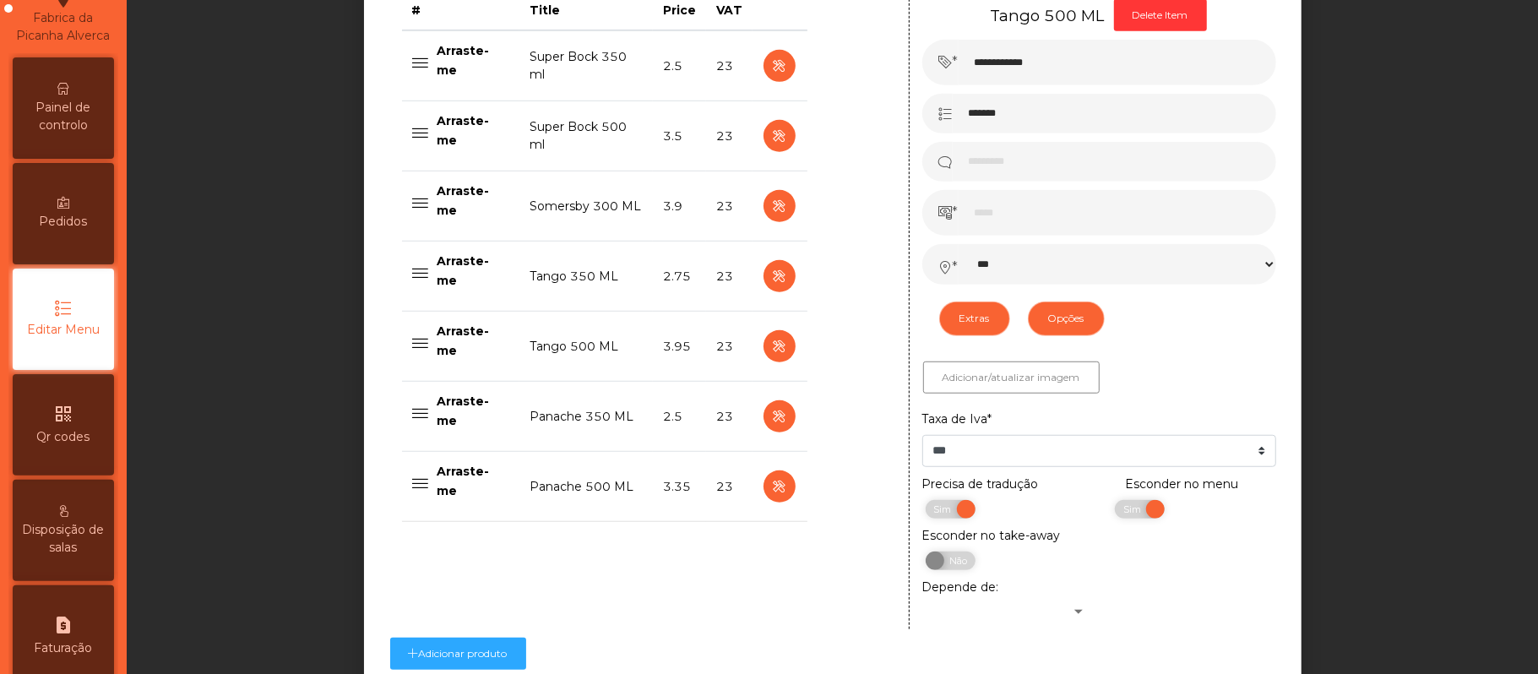
scroll to position [724, 0]
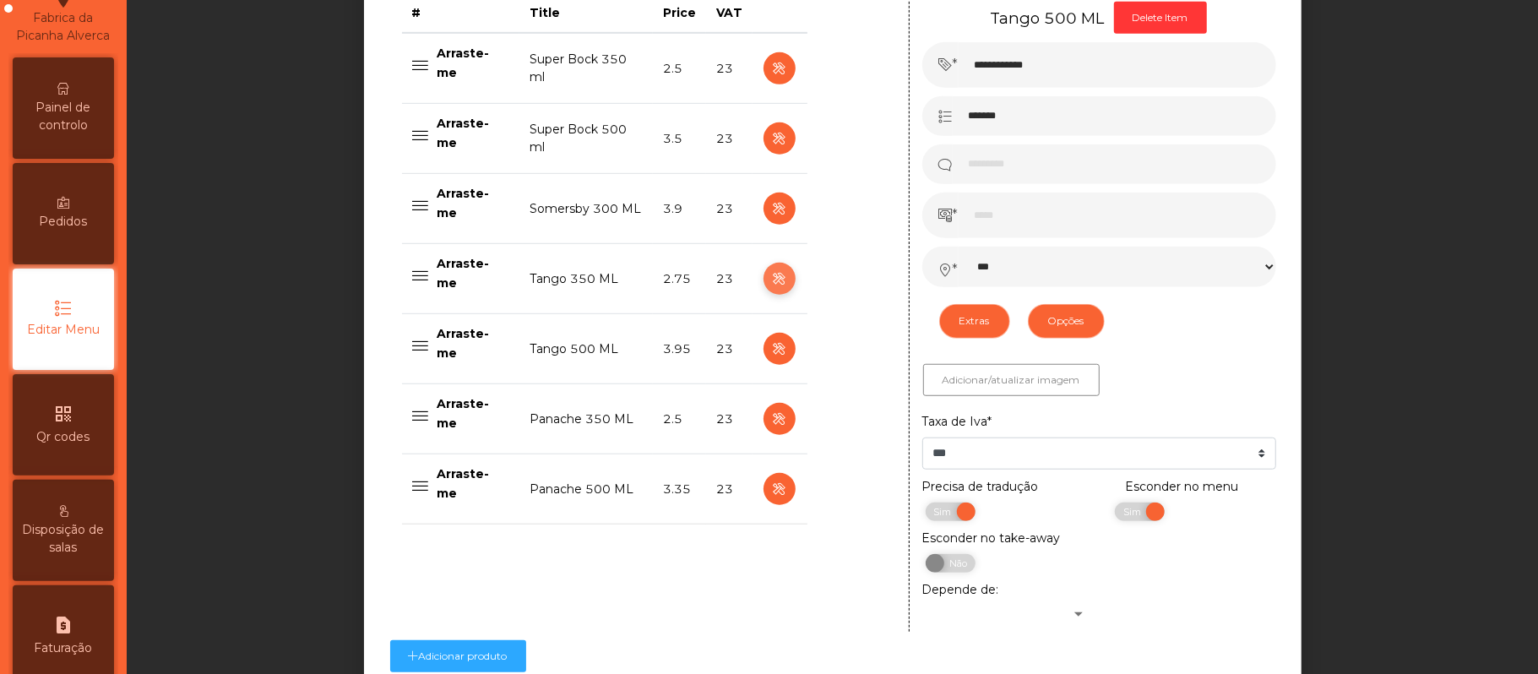
click at [770, 281] on icon "button" at bounding box center [779, 279] width 19 height 21
type input "**********"
type input "******"
type input "****"
select select "***"
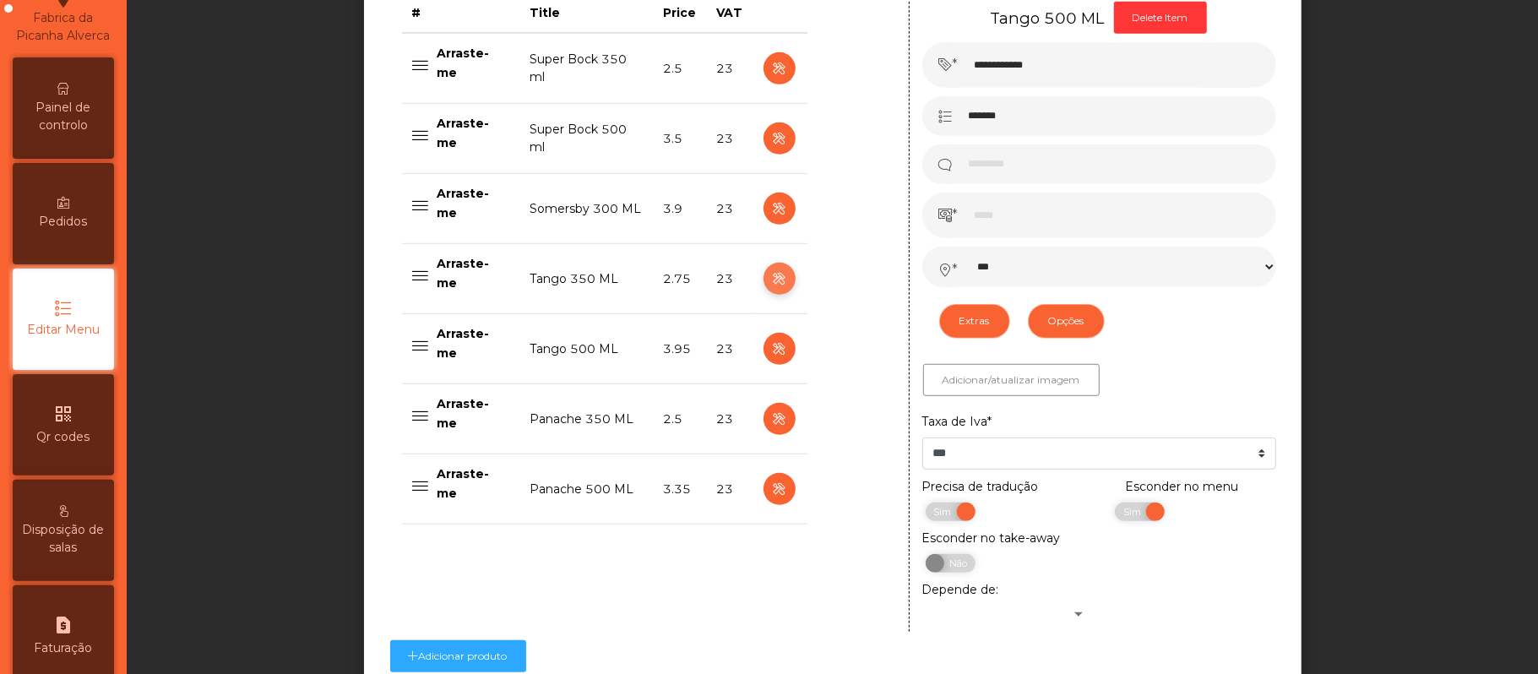
select select "**"
click at [1142, 521] on span "Não" at bounding box center [1145, 512] width 42 height 19
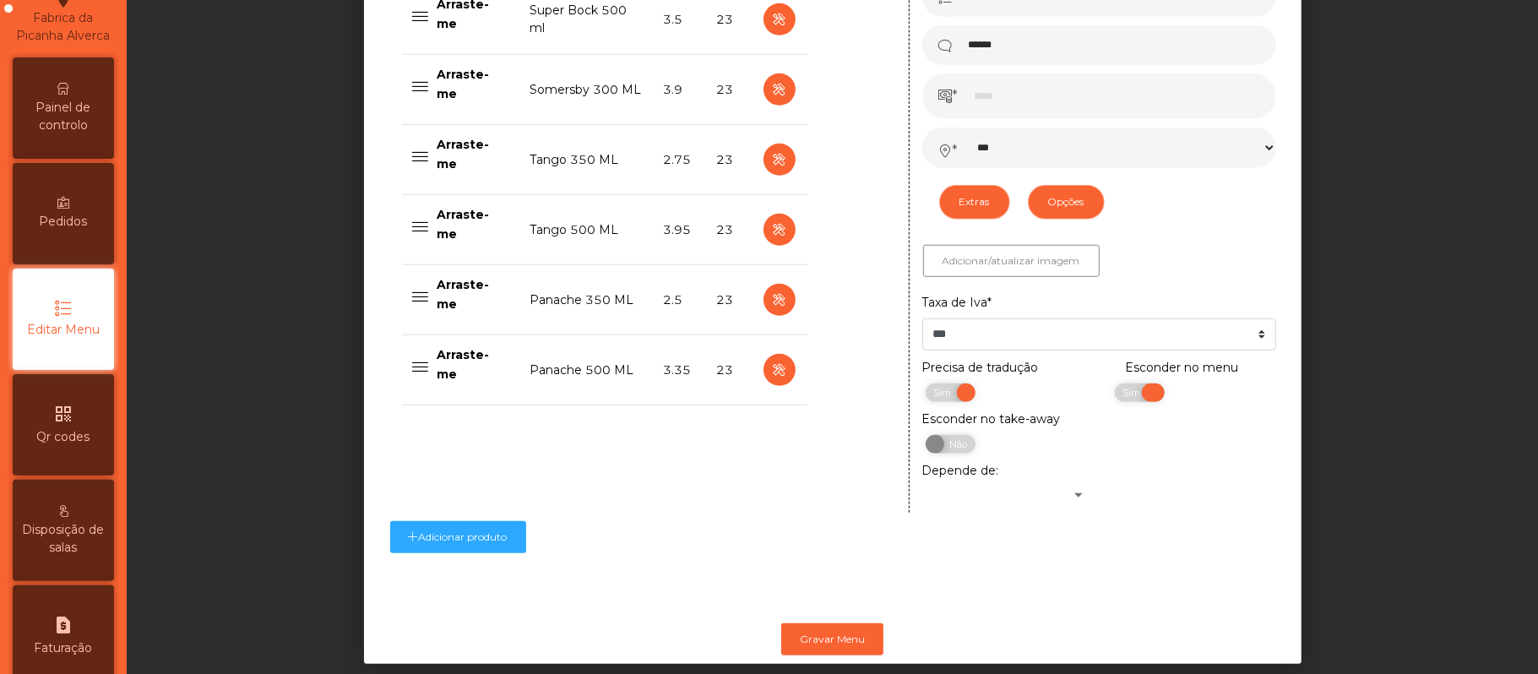
scroll to position [890, 0]
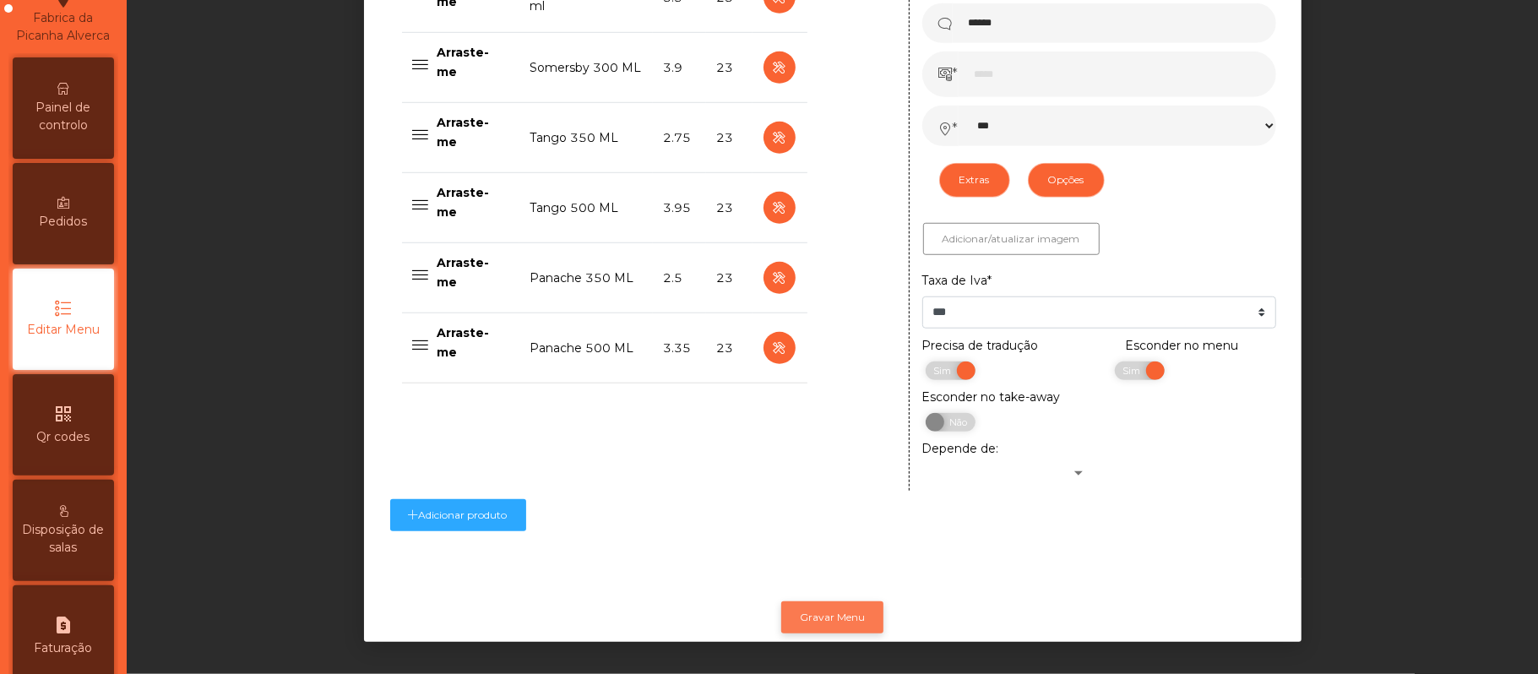
click at [815, 601] on button "Gravar Menu" at bounding box center [832, 617] width 102 height 32
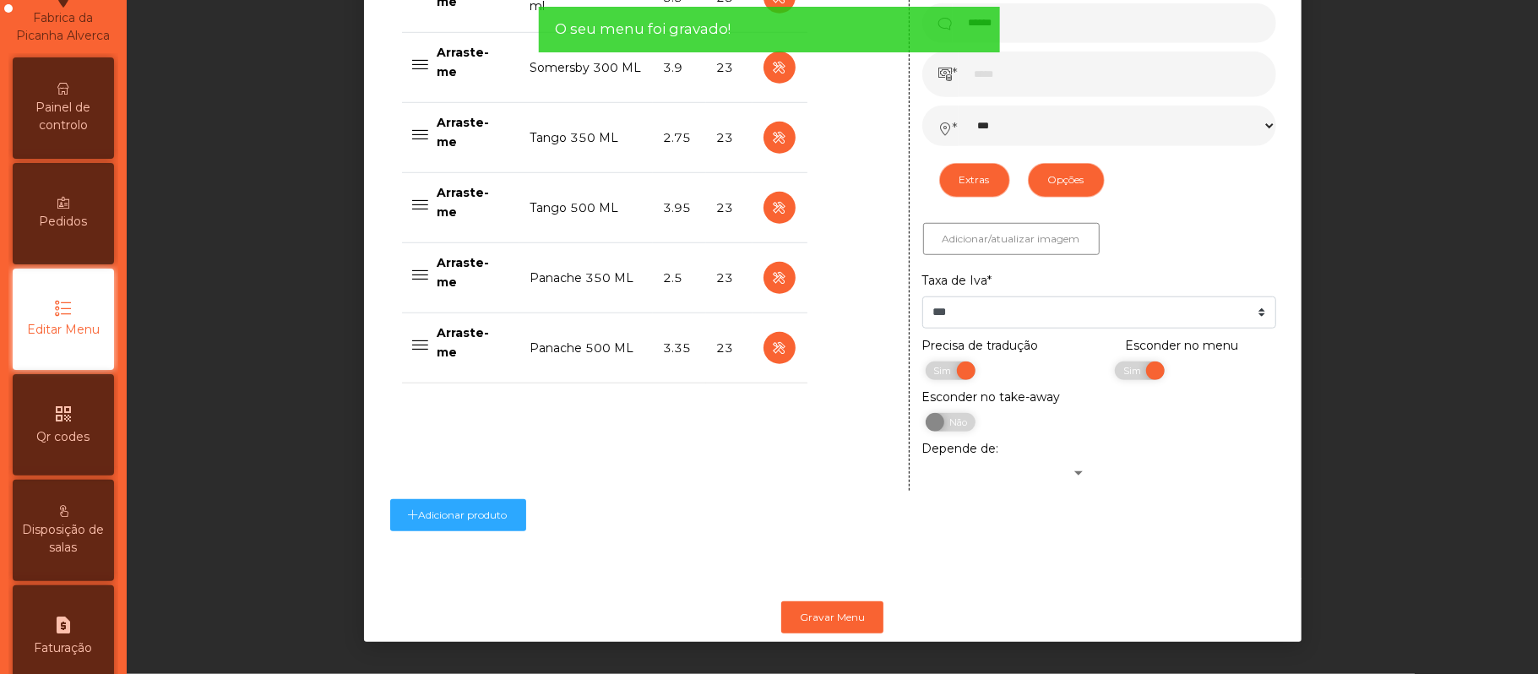
click at [79, 112] on div "Painel de controlo" at bounding box center [63, 107] width 101 height 101
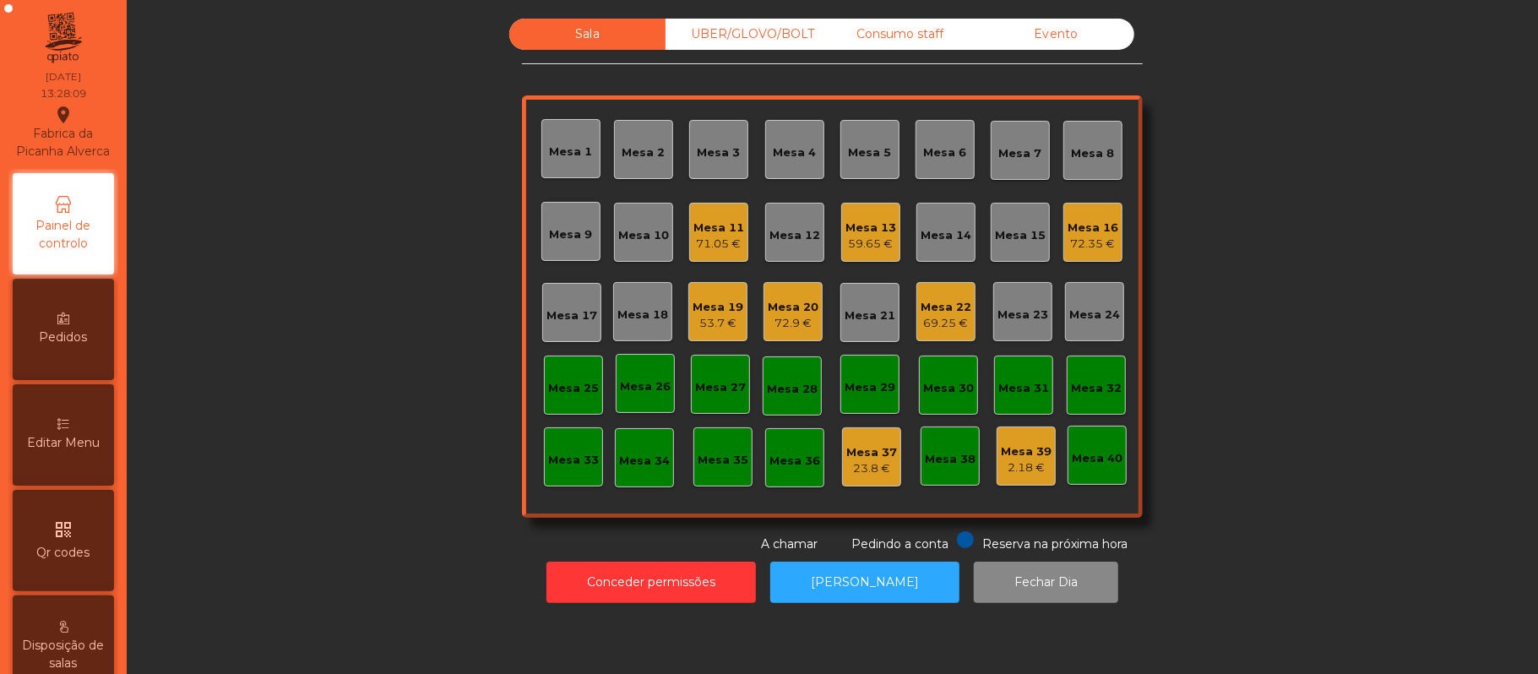
click at [927, 312] on div "Mesa 22" at bounding box center [946, 307] width 51 height 17
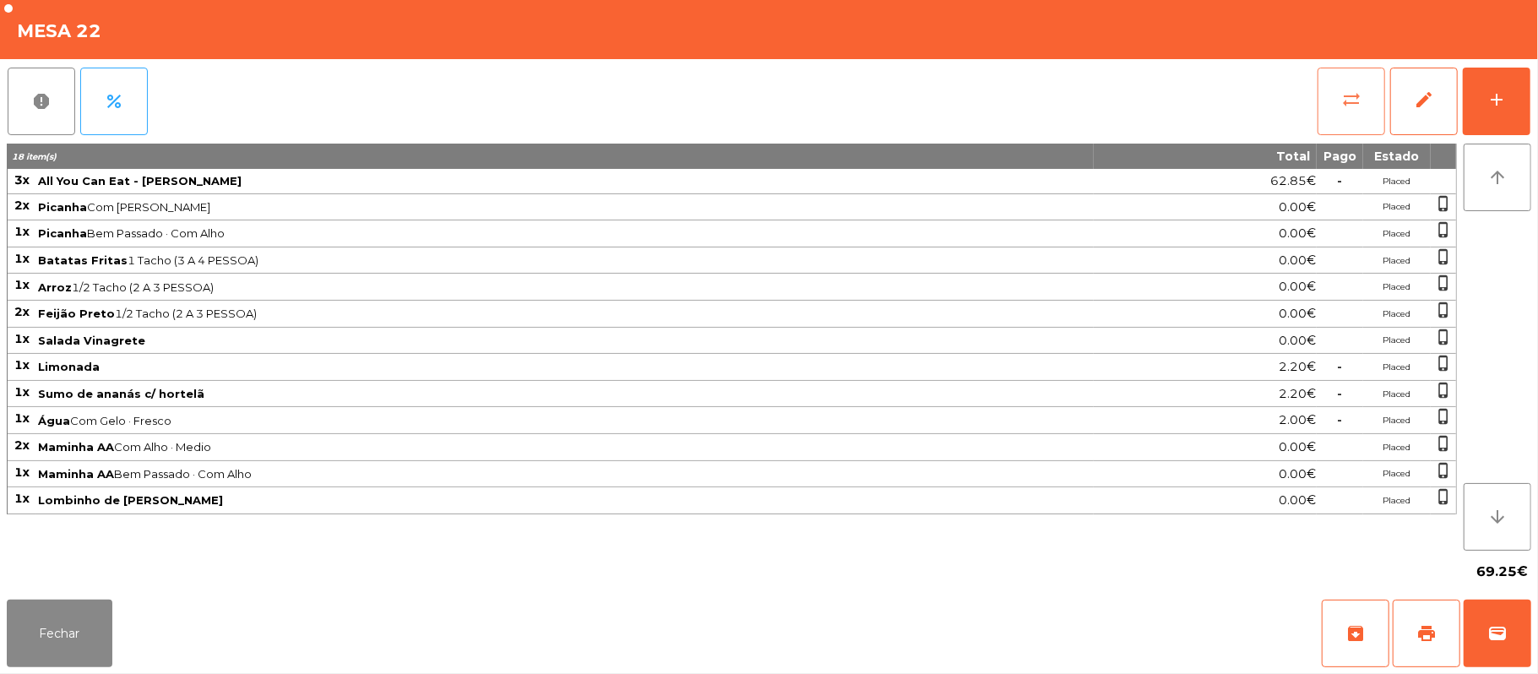
click at [1338, 95] on button "sync_alt" at bounding box center [1352, 102] width 68 height 68
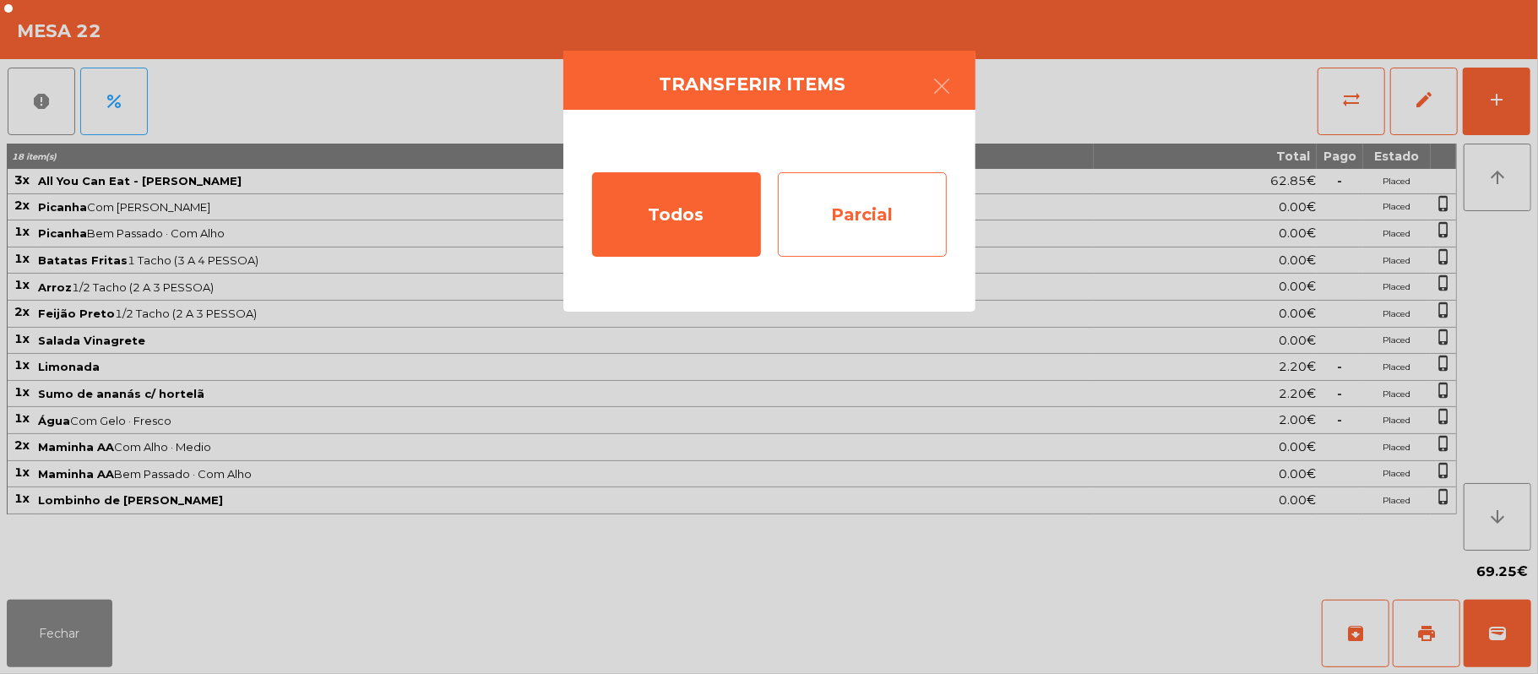
click at [885, 216] on div "Parcial" at bounding box center [862, 214] width 169 height 84
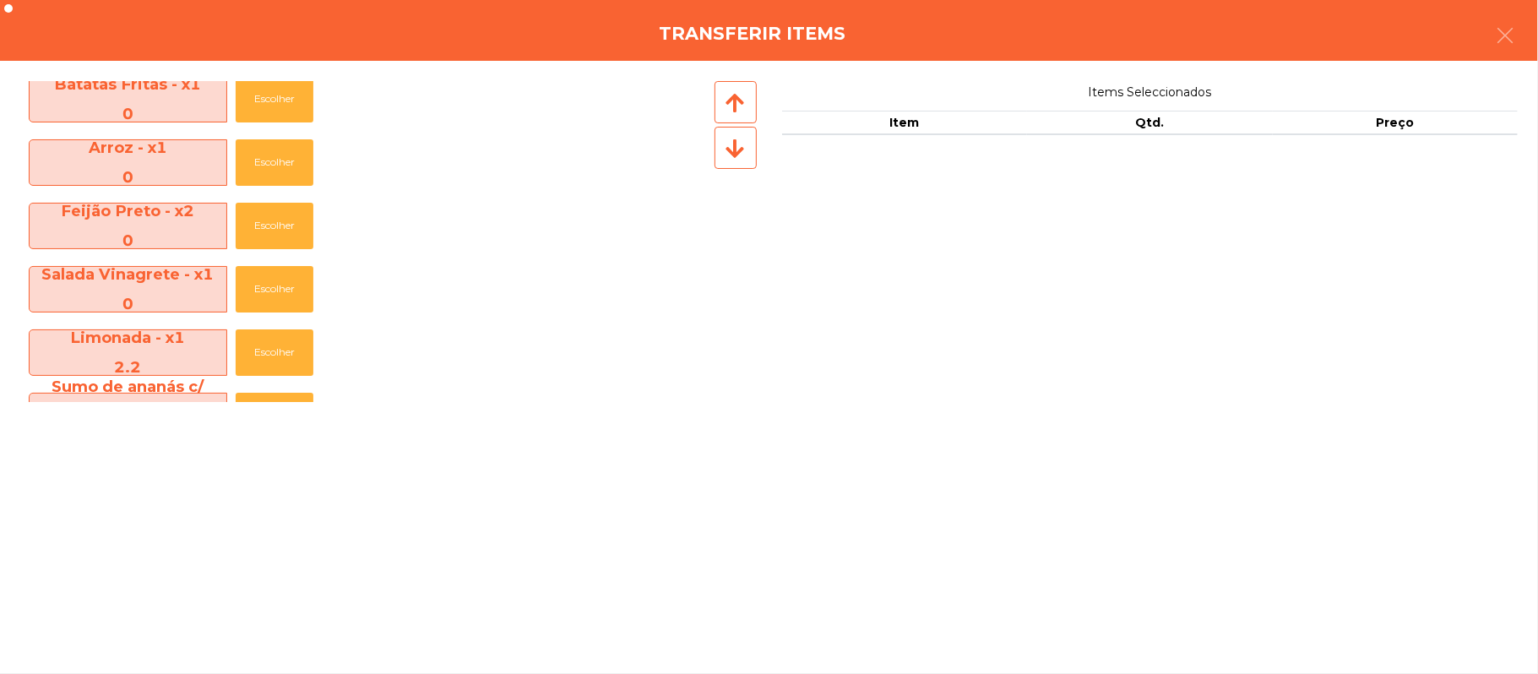
scroll to position [125, 0]
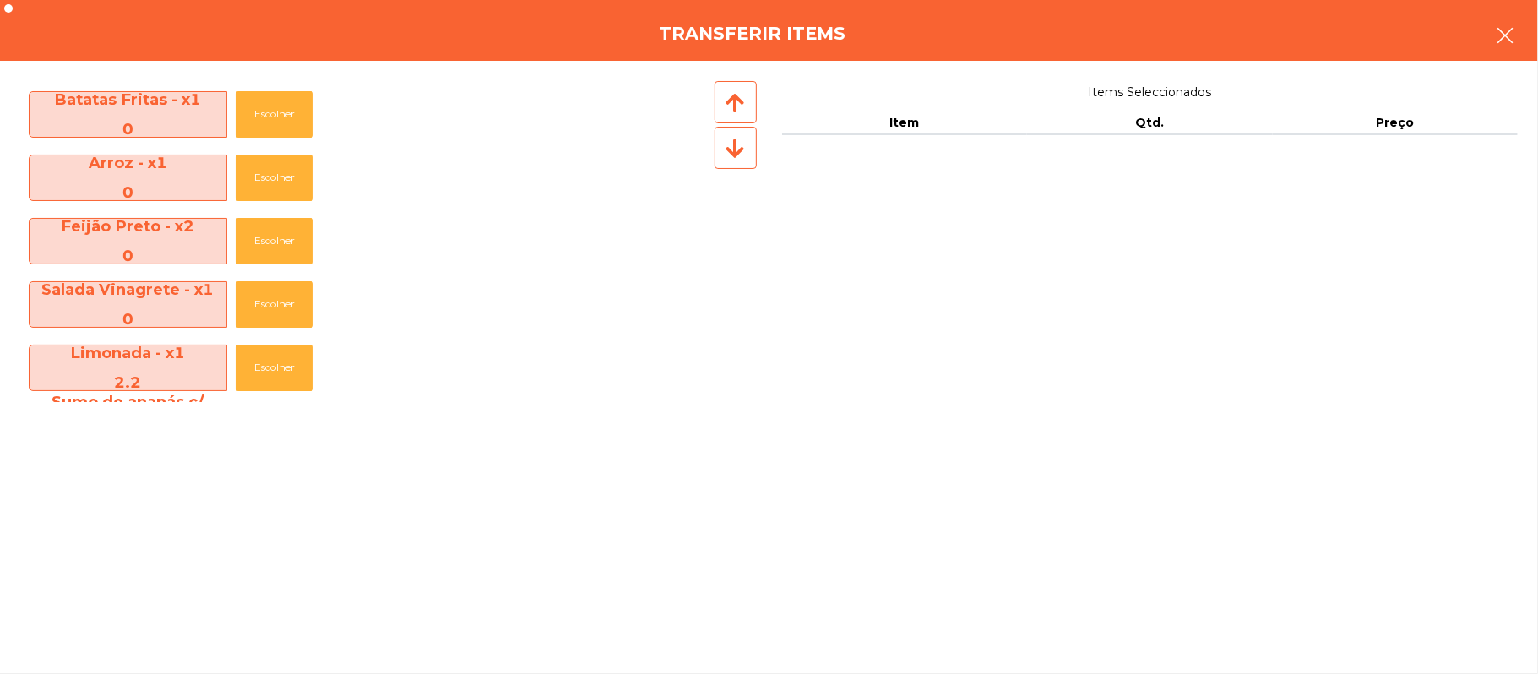
click at [1495, 34] on icon "button" at bounding box center [1505, 35] width 20 height 20
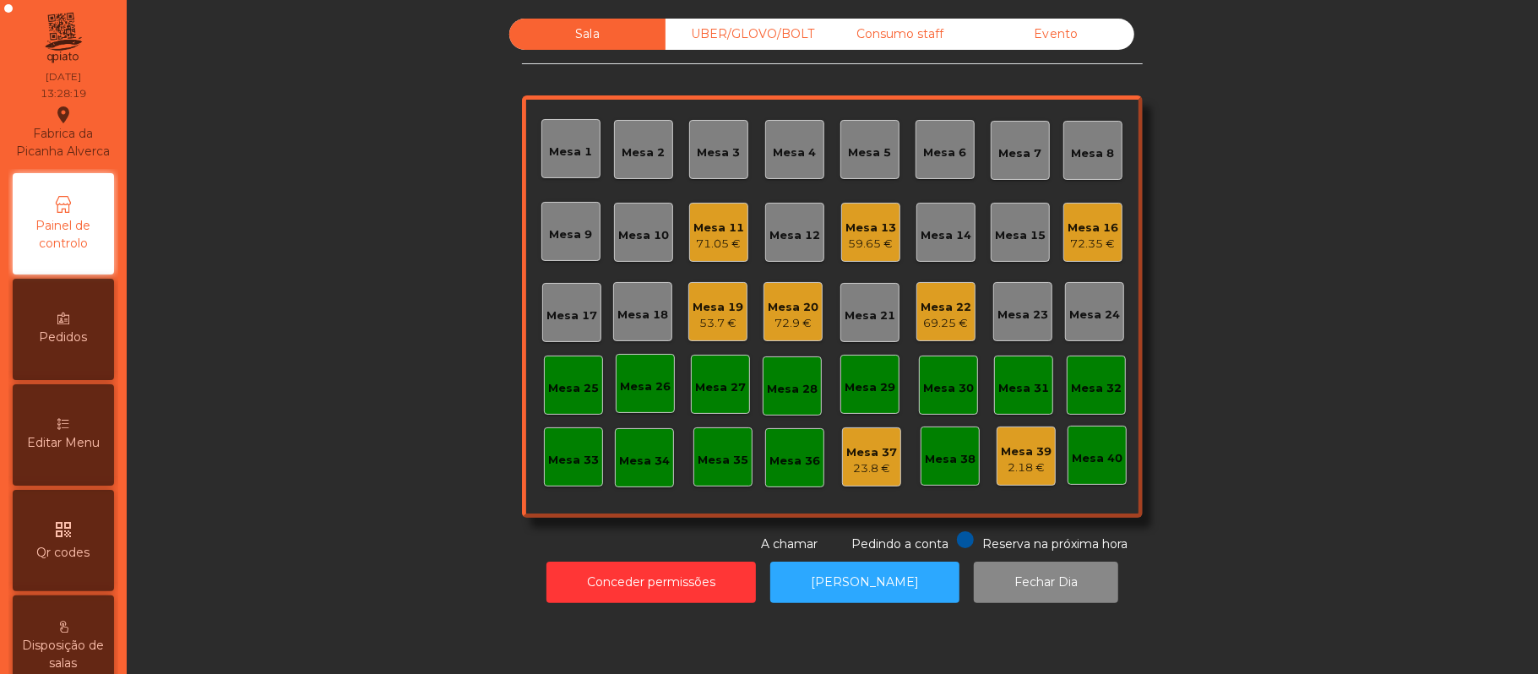
click at [775, 322] on div "72.9 €" at bounding box center [793, 323] width 51 height 17
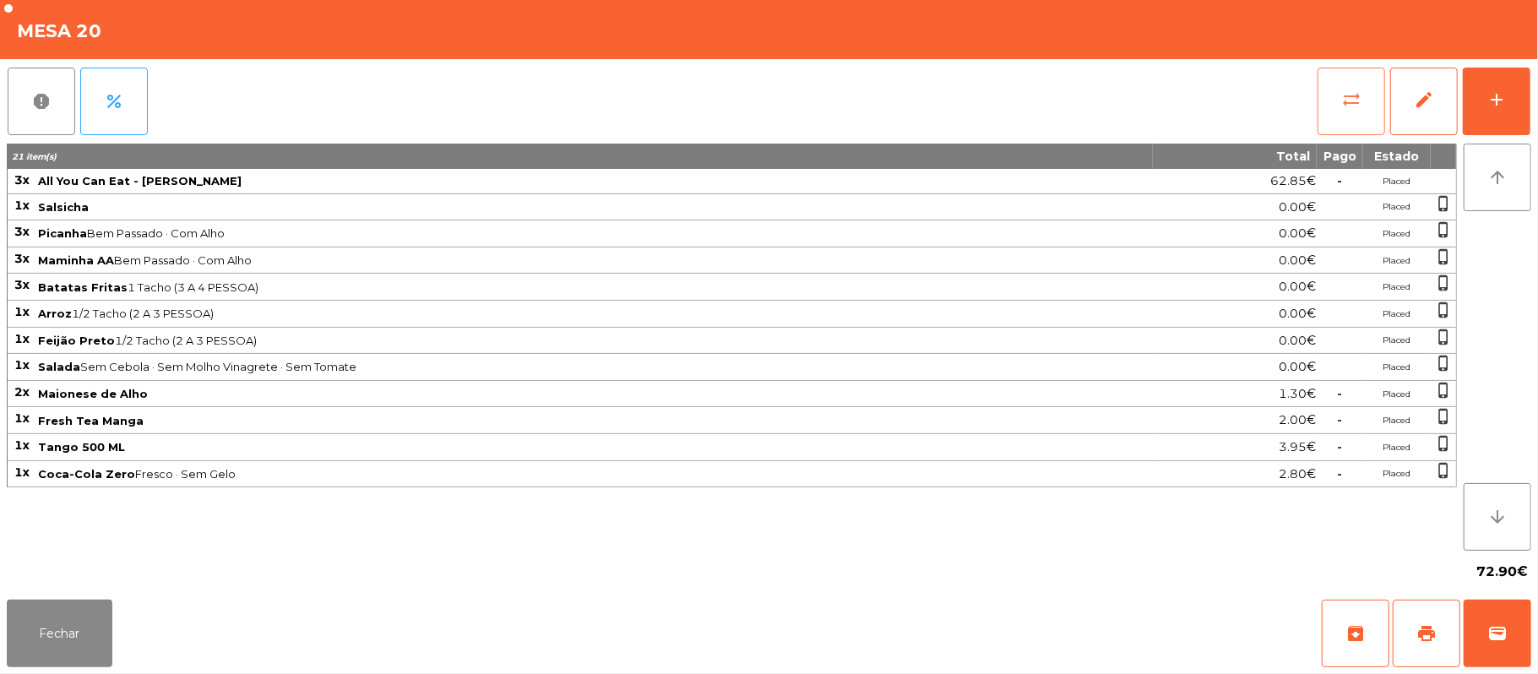
click at [1352, 109] on button "sync_alt" at bounding box center [1352, 102] width 68 height 68
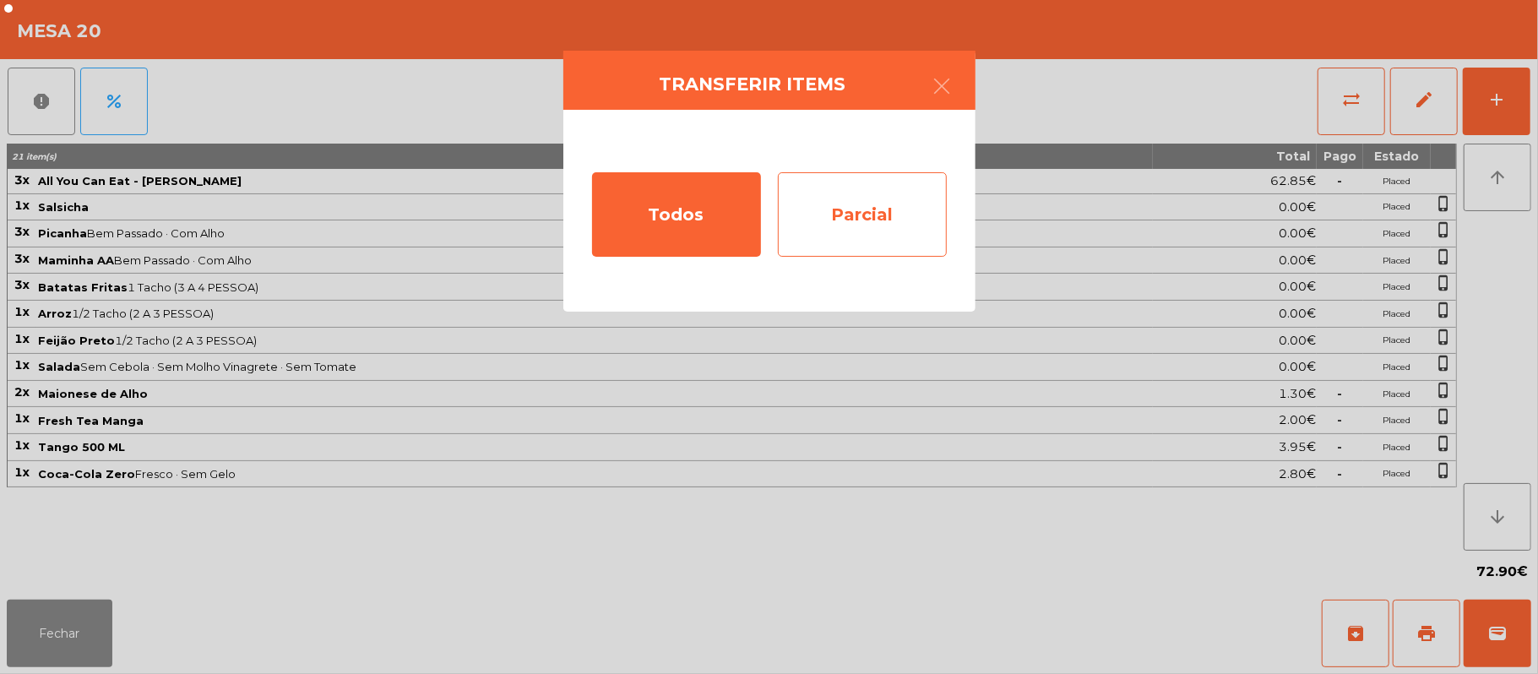
click at [879, 220] on div "Parcial" at bounding box center [862, 214] width 169 height 84
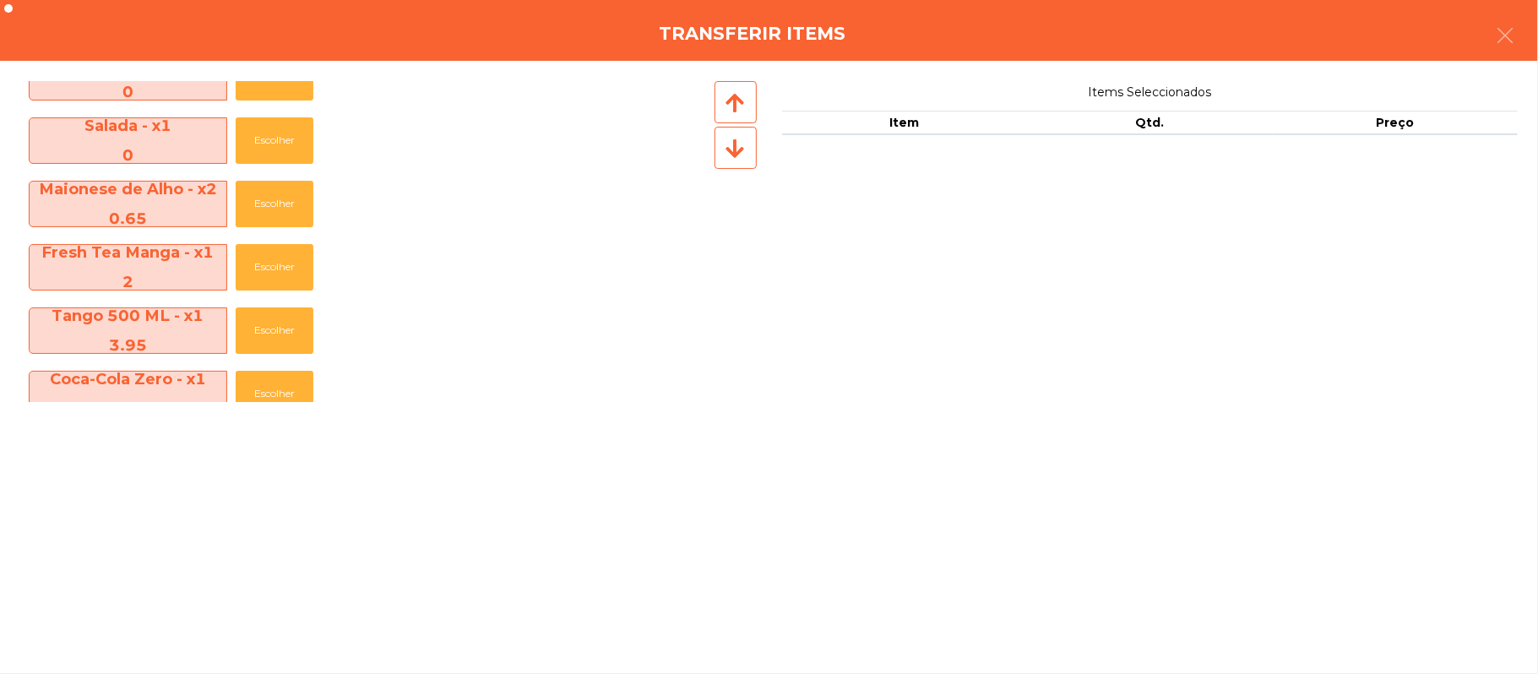
scroll to position [439, 0]
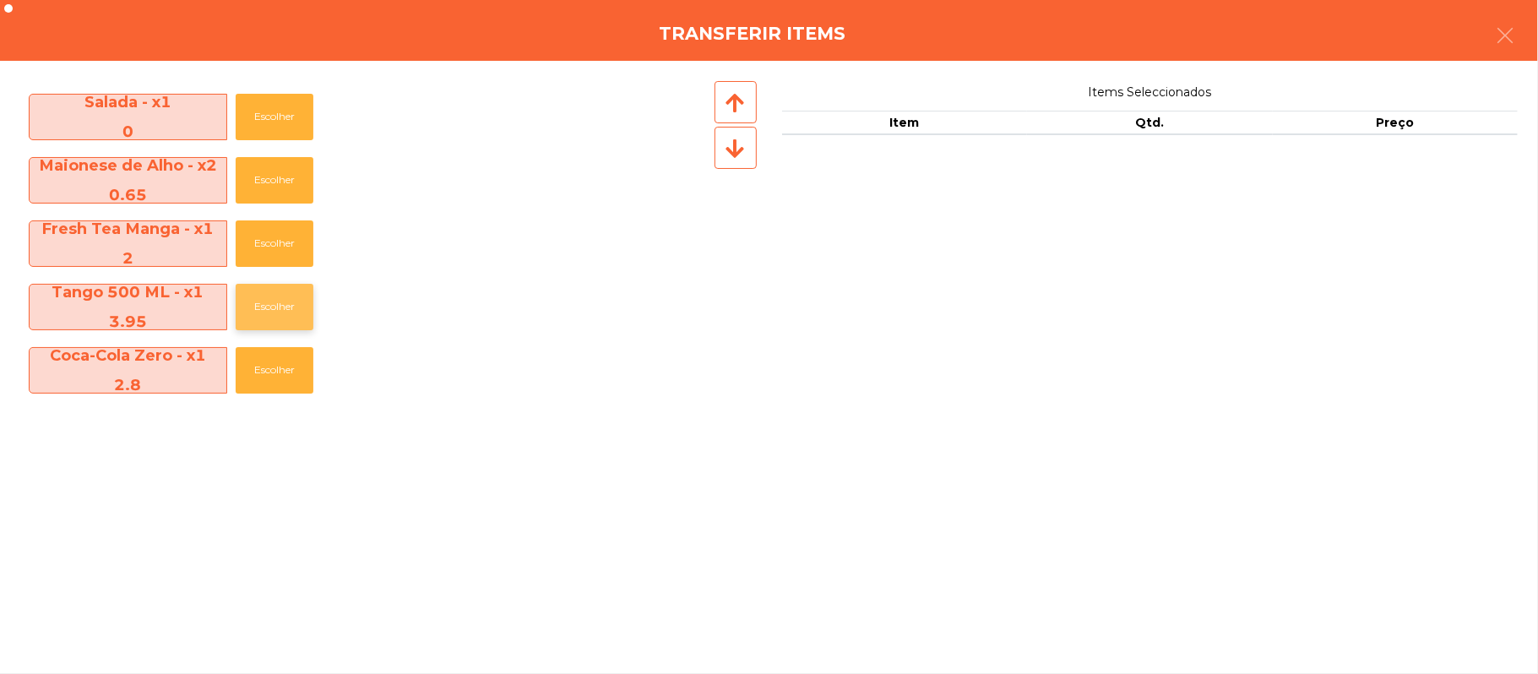
click at [311, 302] on button "Escolher" at bounding box center [275, 307] width 78 height 46
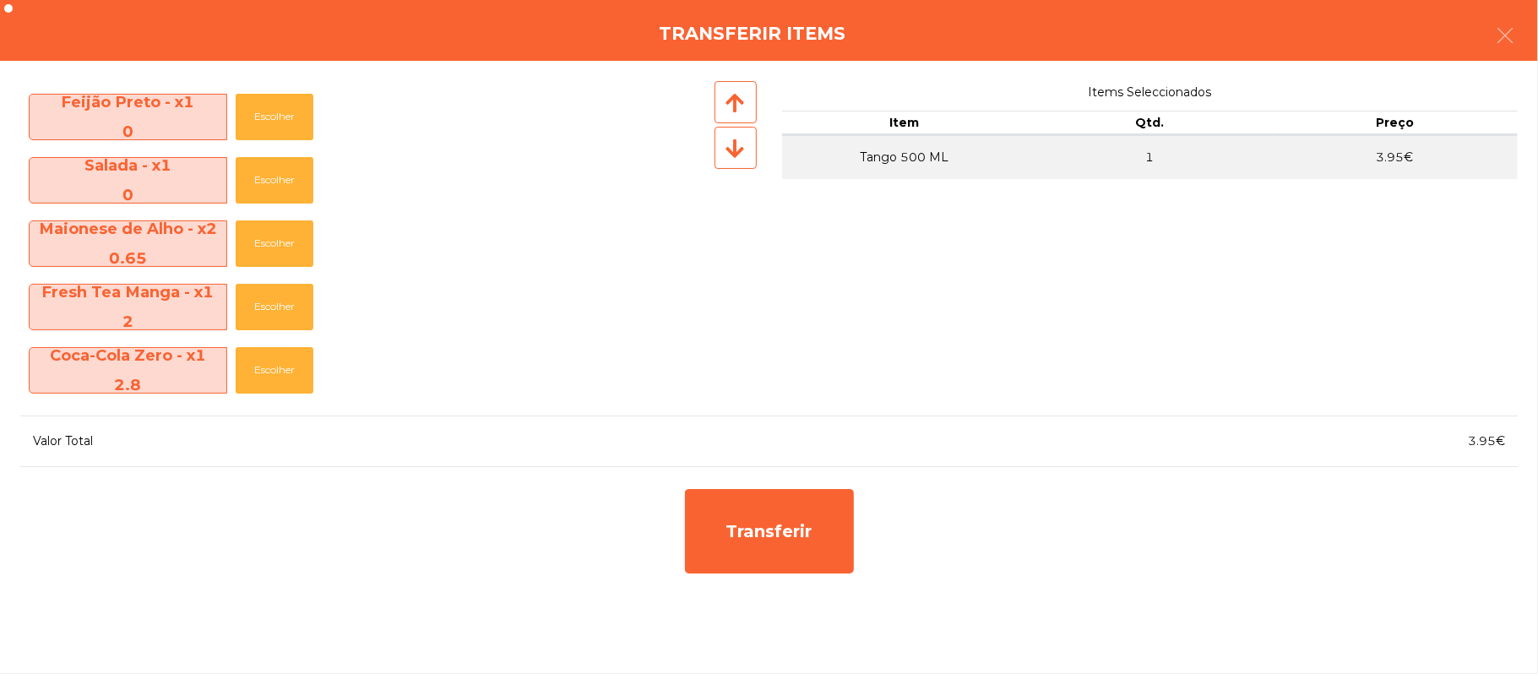
scroll to position [376, 0]
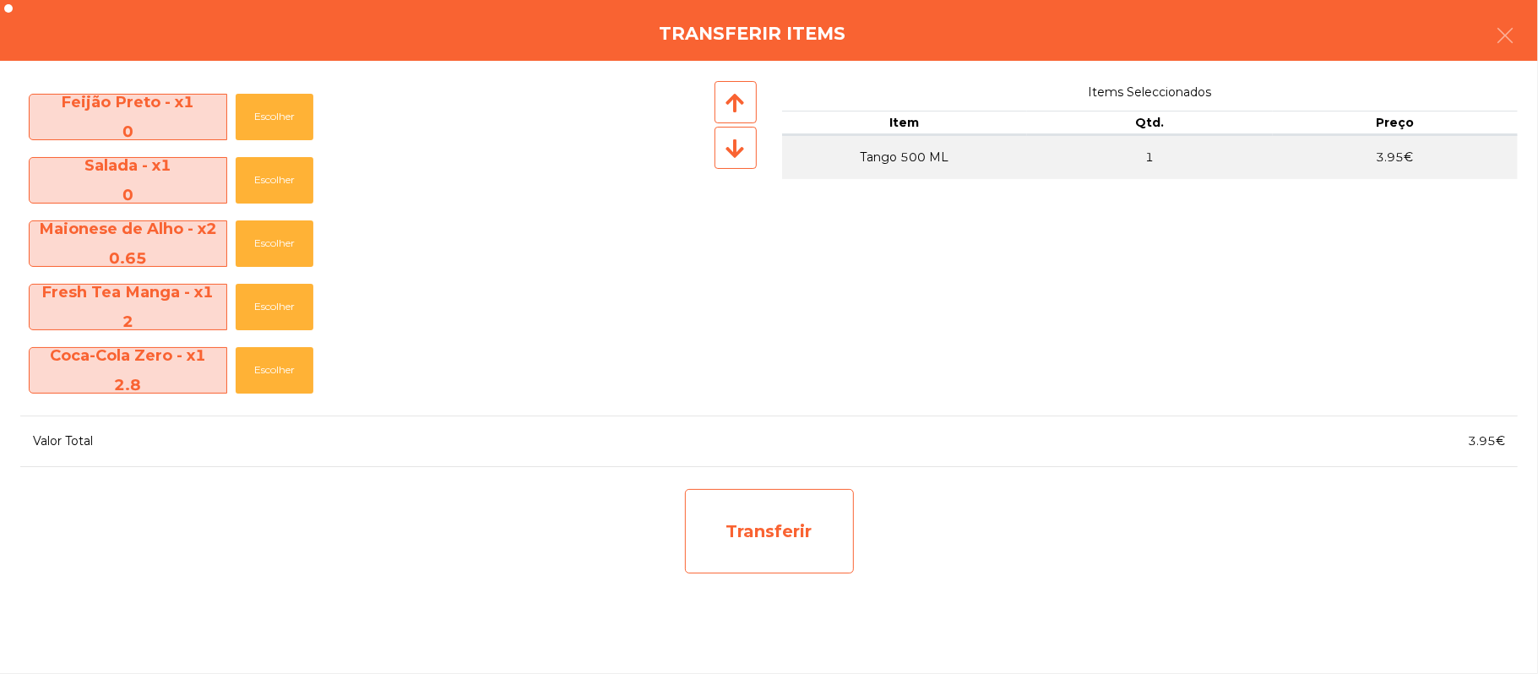
click at [808, 534] on div "Transferir" at bounding box center [769, 531] width 169 height 84
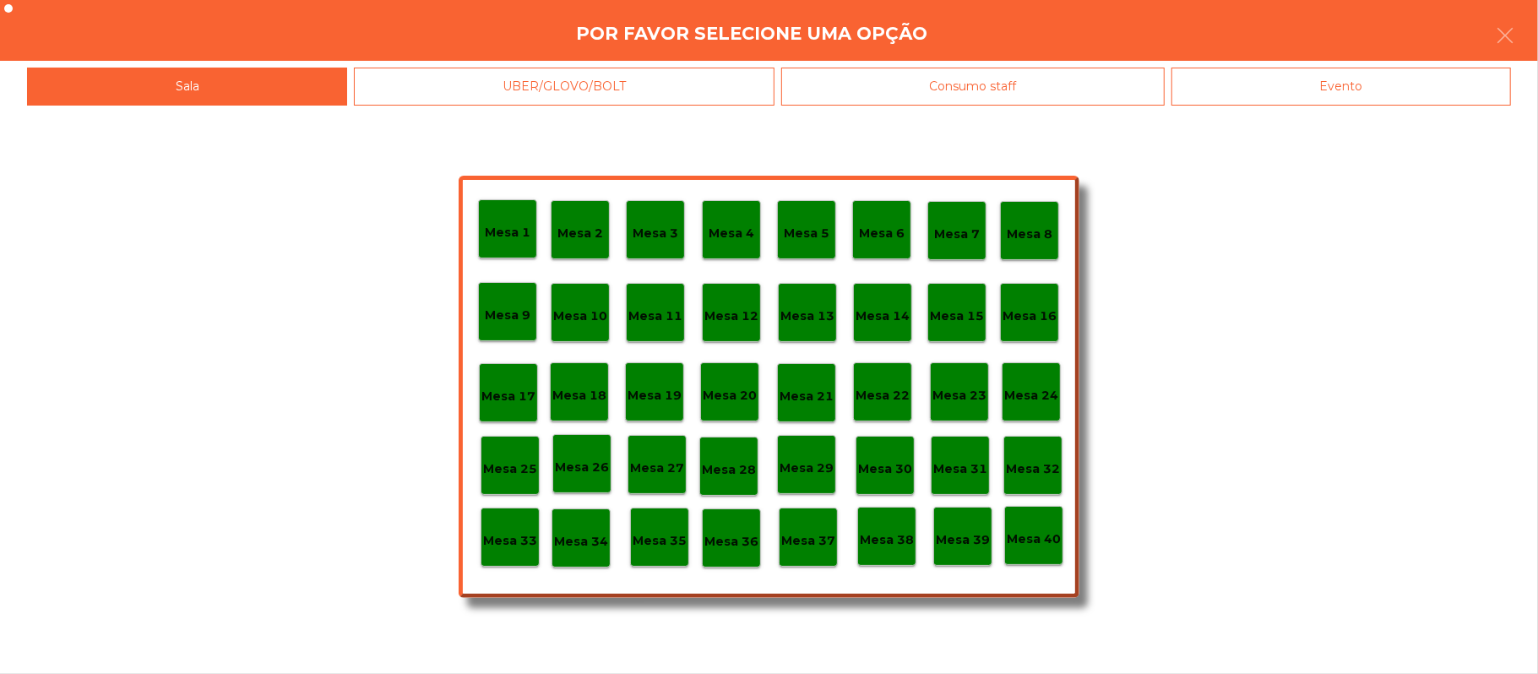
click at [805, 535] on p "Mesa 37" at bounding box center [808, 540] width 54 height 19
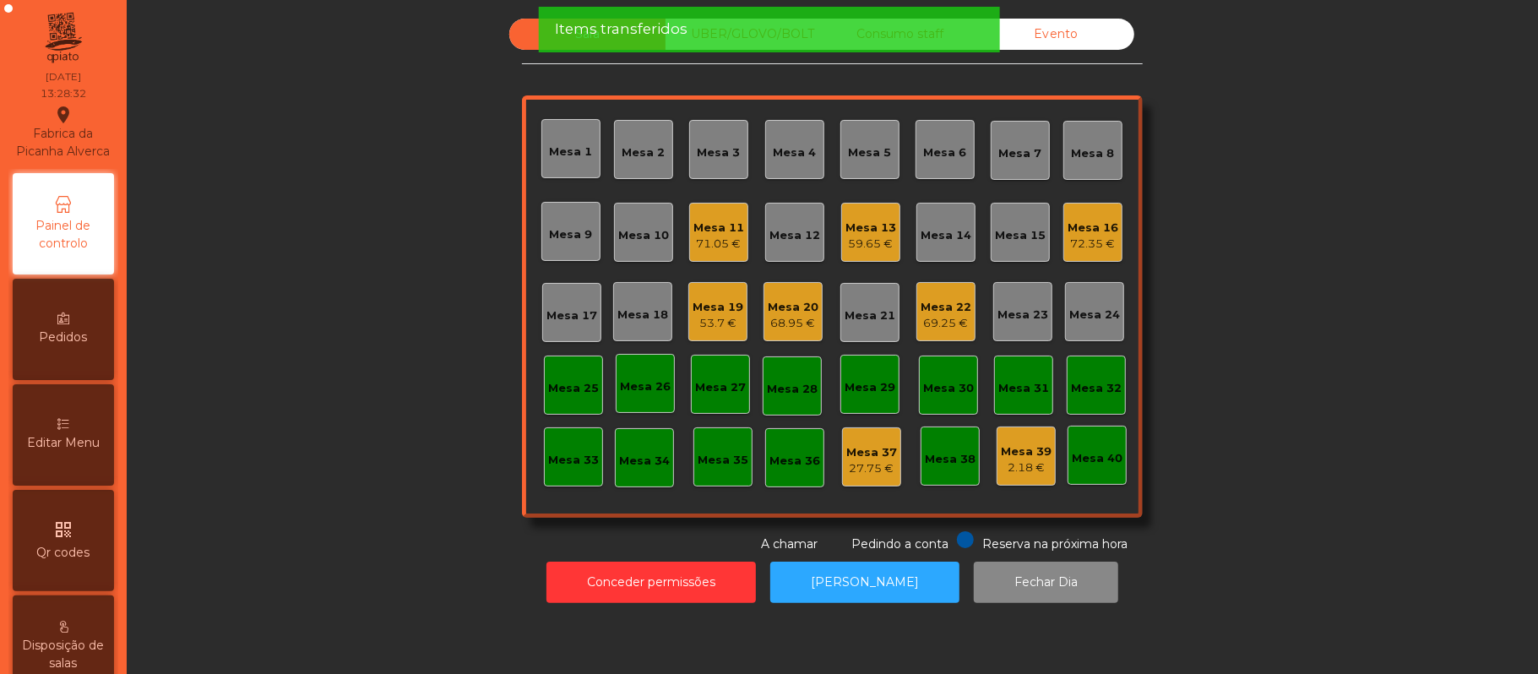
click at [794, 318] on div "68.95 €" at bounding box center [793, 323] width 51 height 17
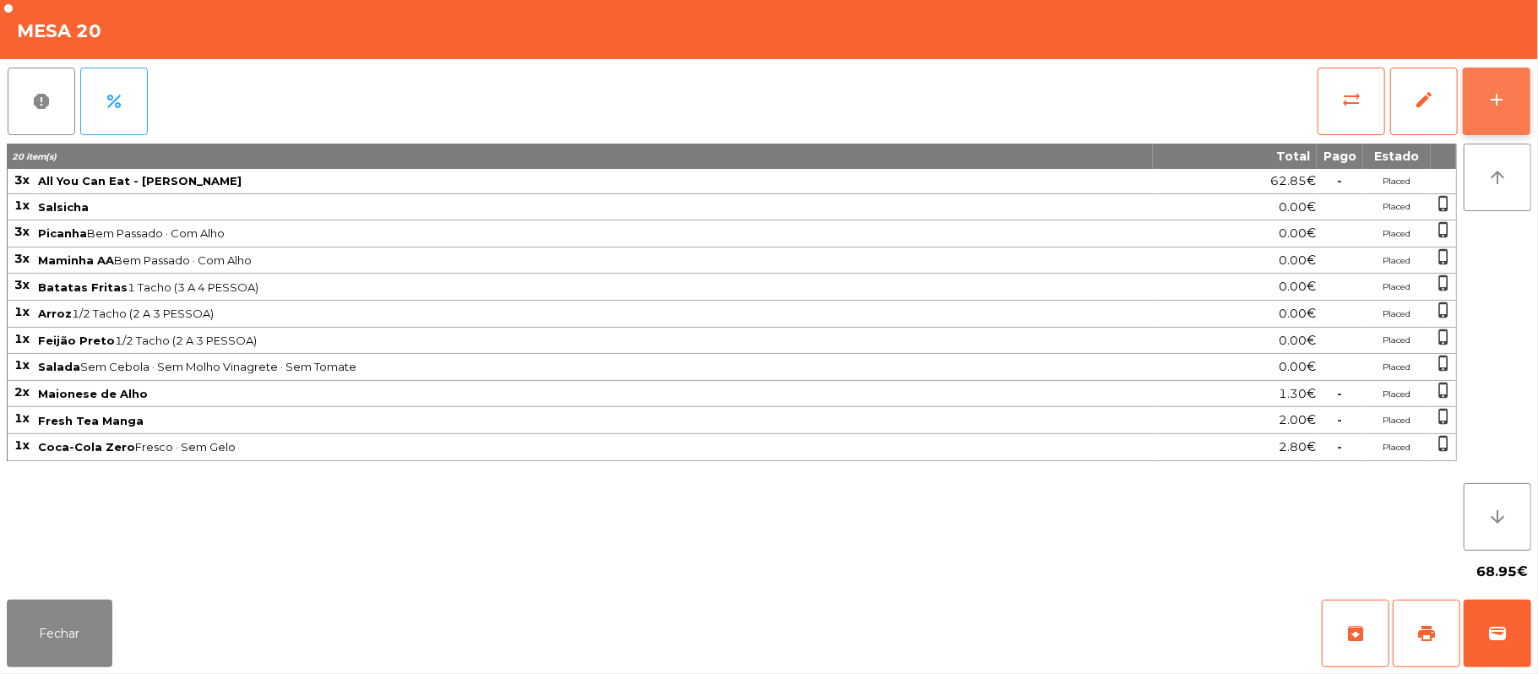
click at [1488, 102] on div "add" at bounding box center [1497, 100] width 20 height 20
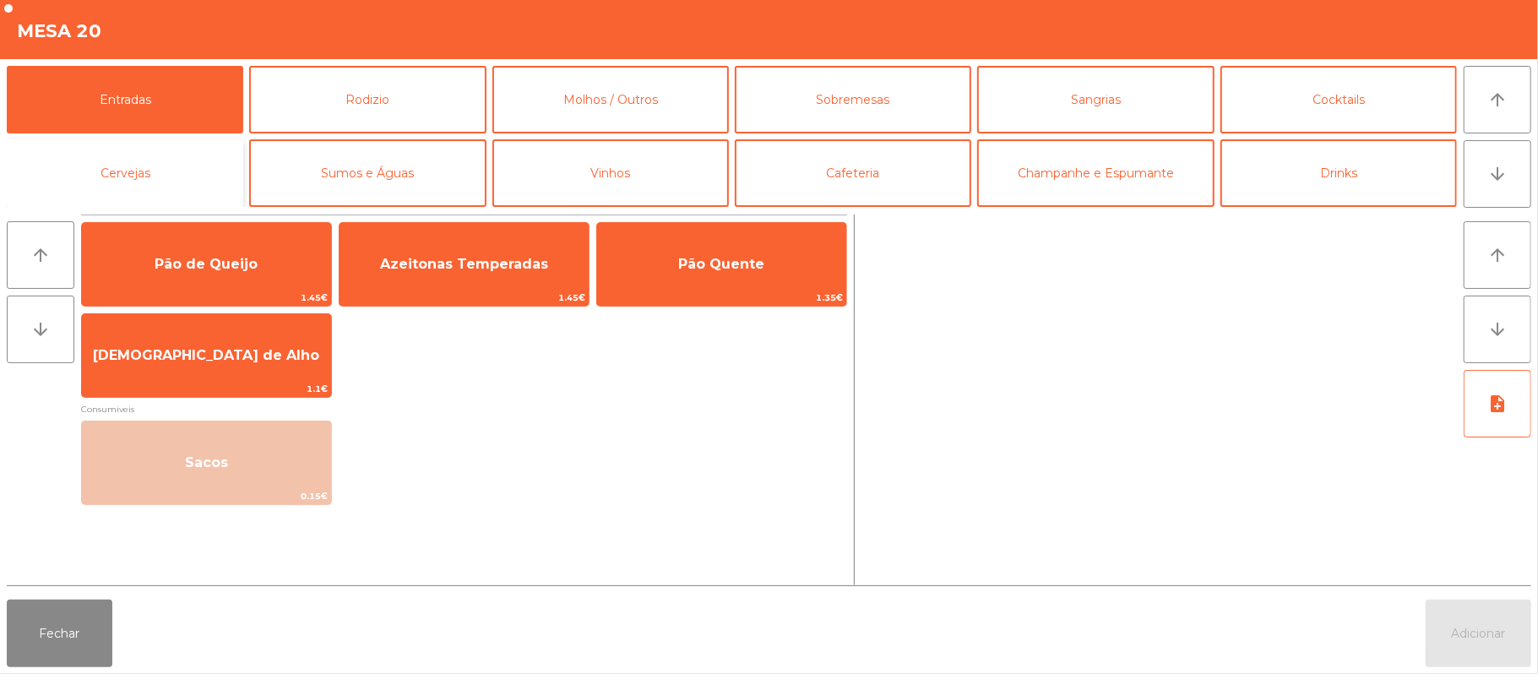
click at [172, 182] on button "Cervejas" at bounding box center [125, 173] width 237 height 68
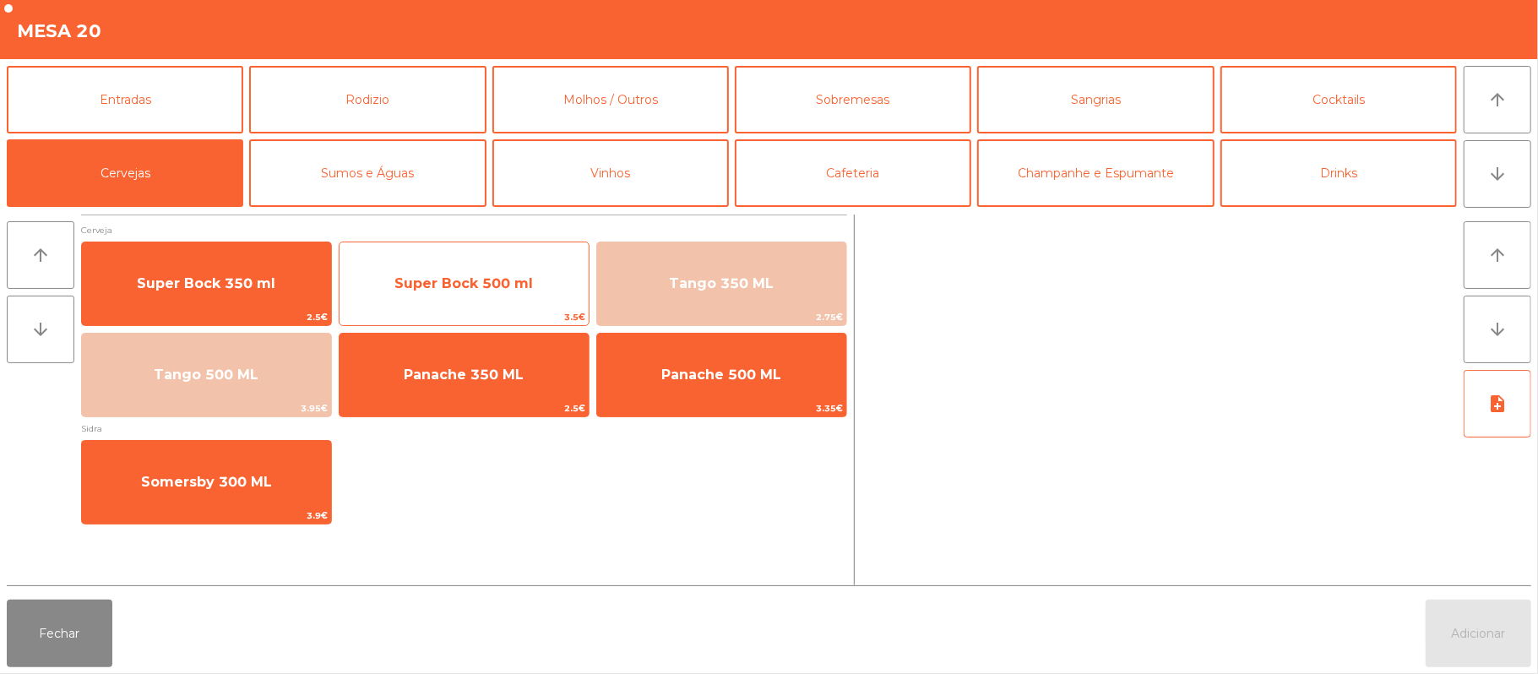
click at [503, 291] on span "Super Bock 500 ml" at bounding box center [463, 283] width 139 height 16
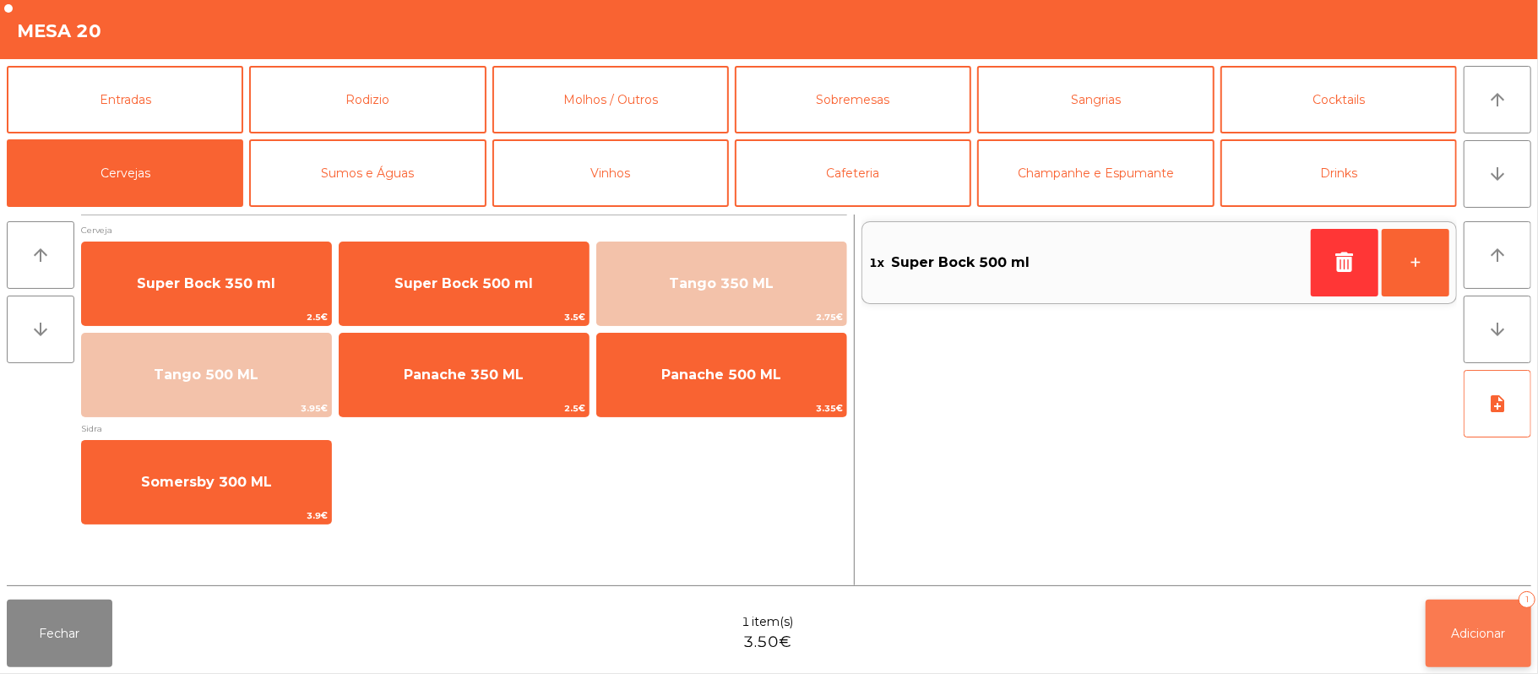
click at [1483, 645] on button "Adicionar 1" at bounding box center [1479, 634] width 106 height 68
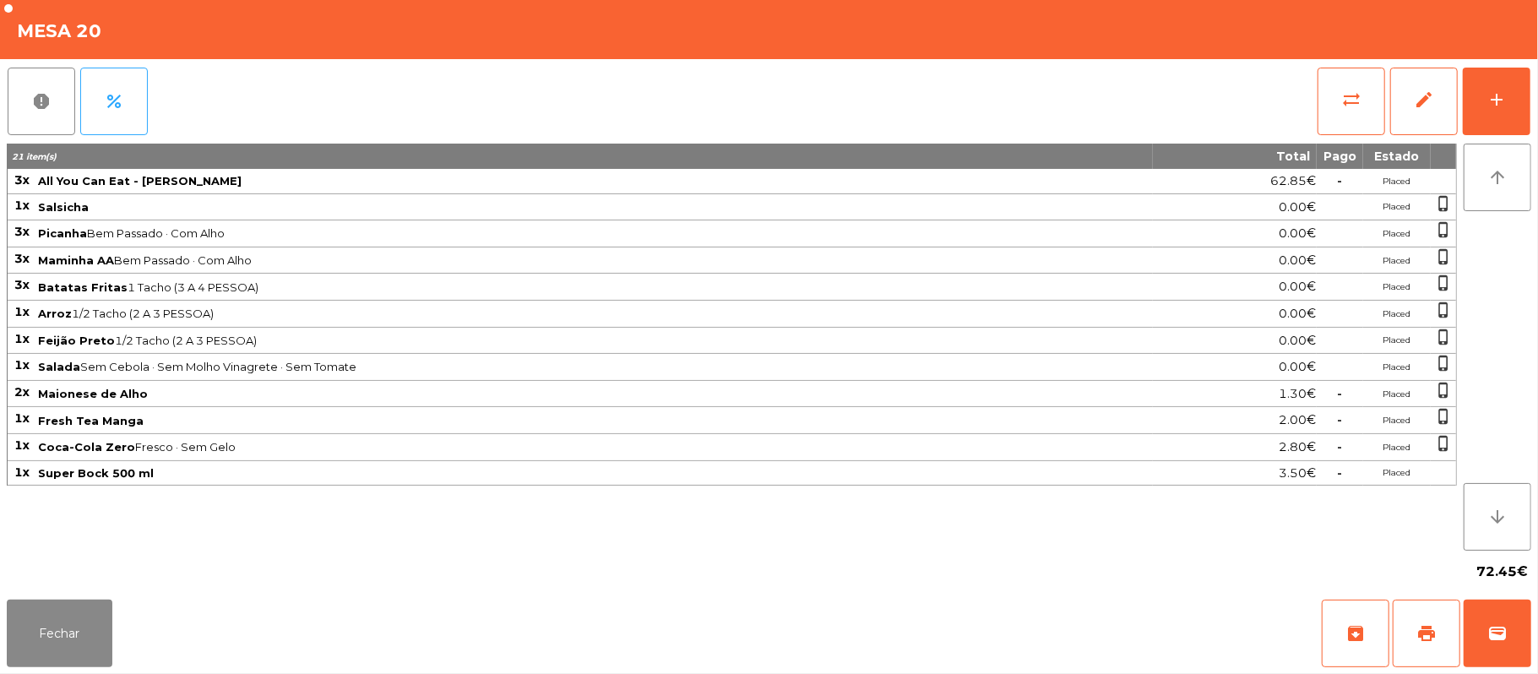
click at [0, 656] on div "Fechar archive print wallet" at bounding box center [769, 633] width 1538 height 81
click at [85, 615] on button "Fechar" at bounding box center [60, 634] width 106 height 68
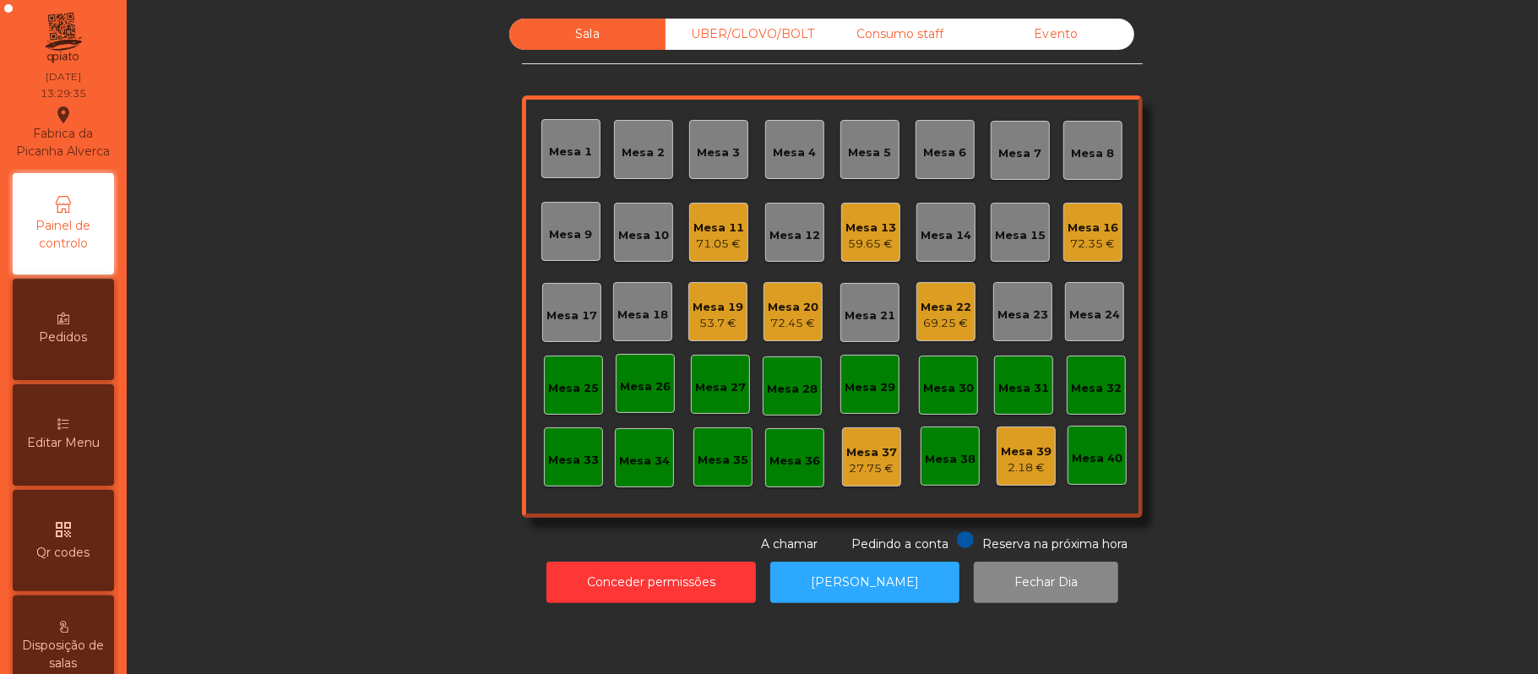
click at [694, 231] on div "Mesa 11" at bounding box center [719, 228] width 51 height 17
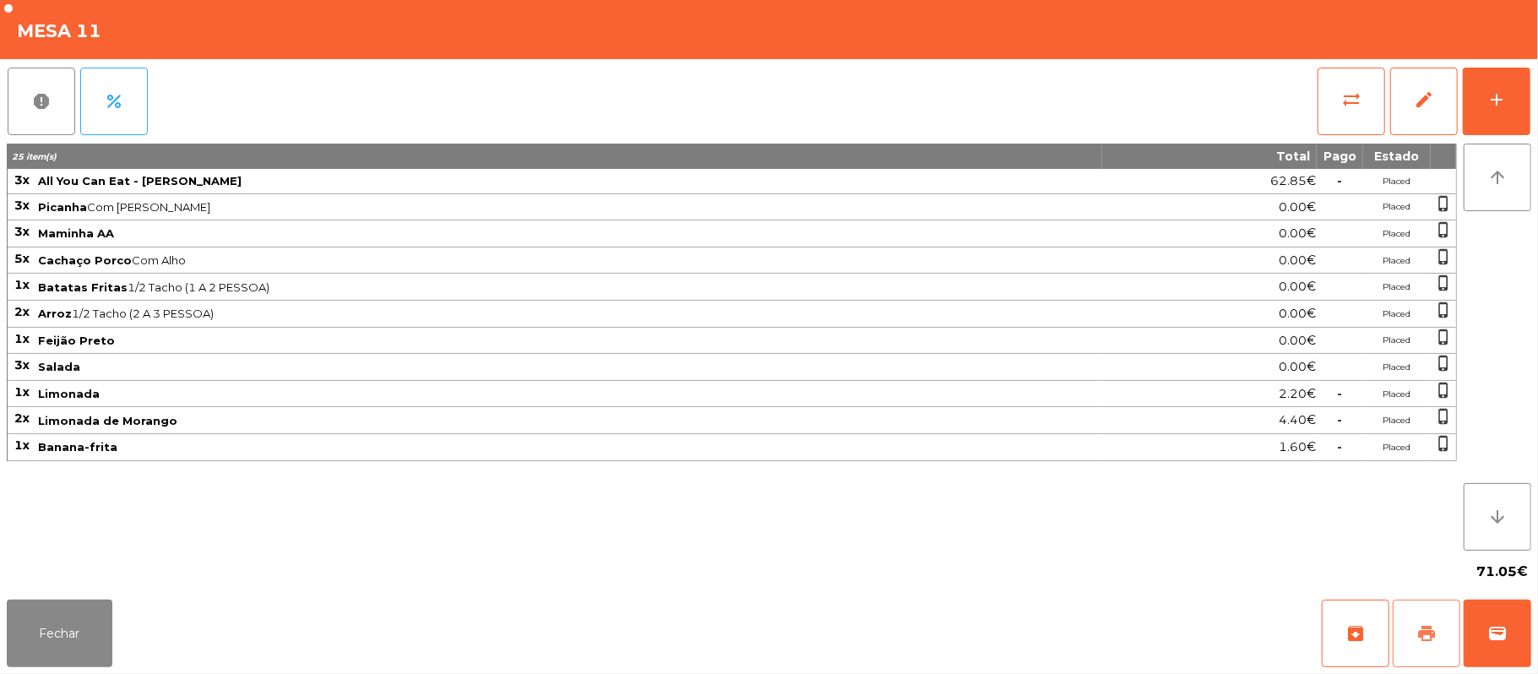
click at [1423, 643] on span "print" at bounding box center [1427, 633] width 20 height 20
click at [1487, 643] on button "wallet" at bounding box center [1498, 634] width 68 height 68
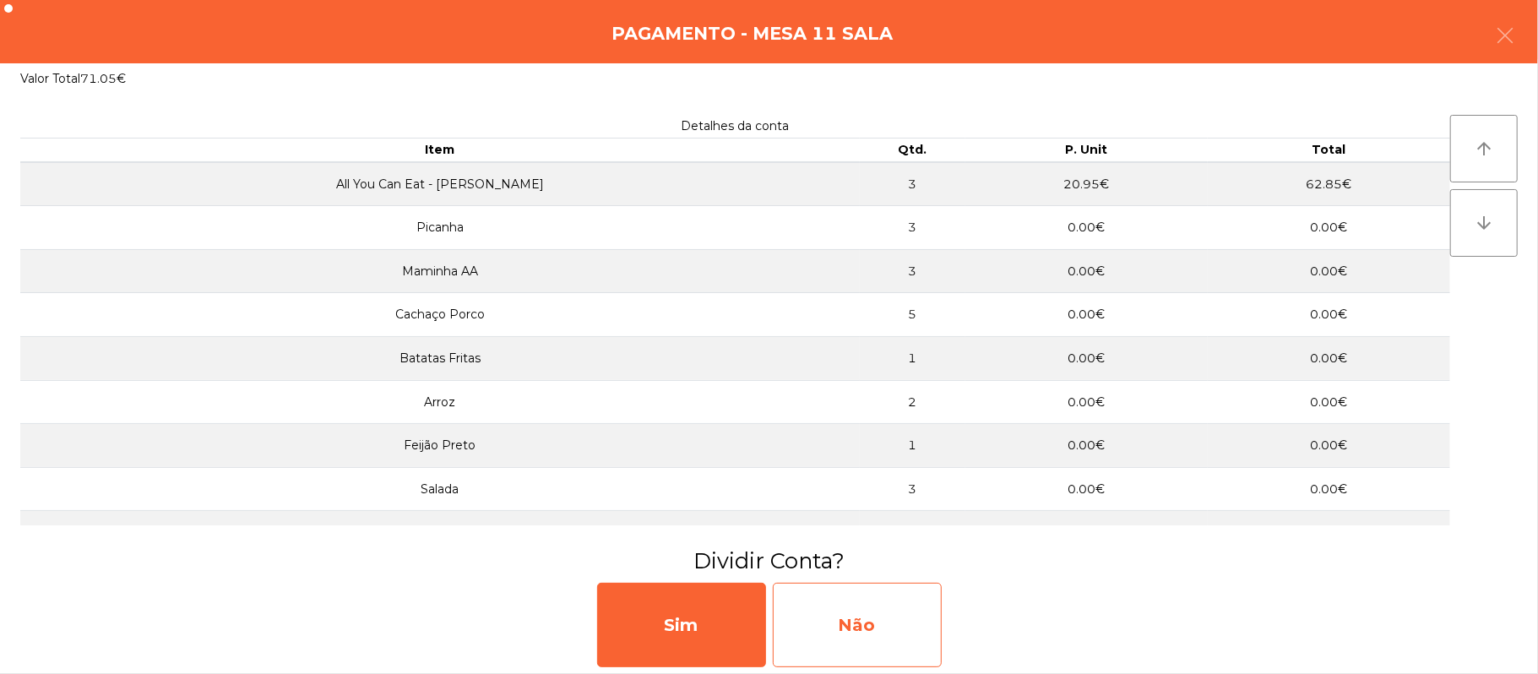
click at [873, 613] on div "Não" at bounding box center [857, 625] width 169 height 84
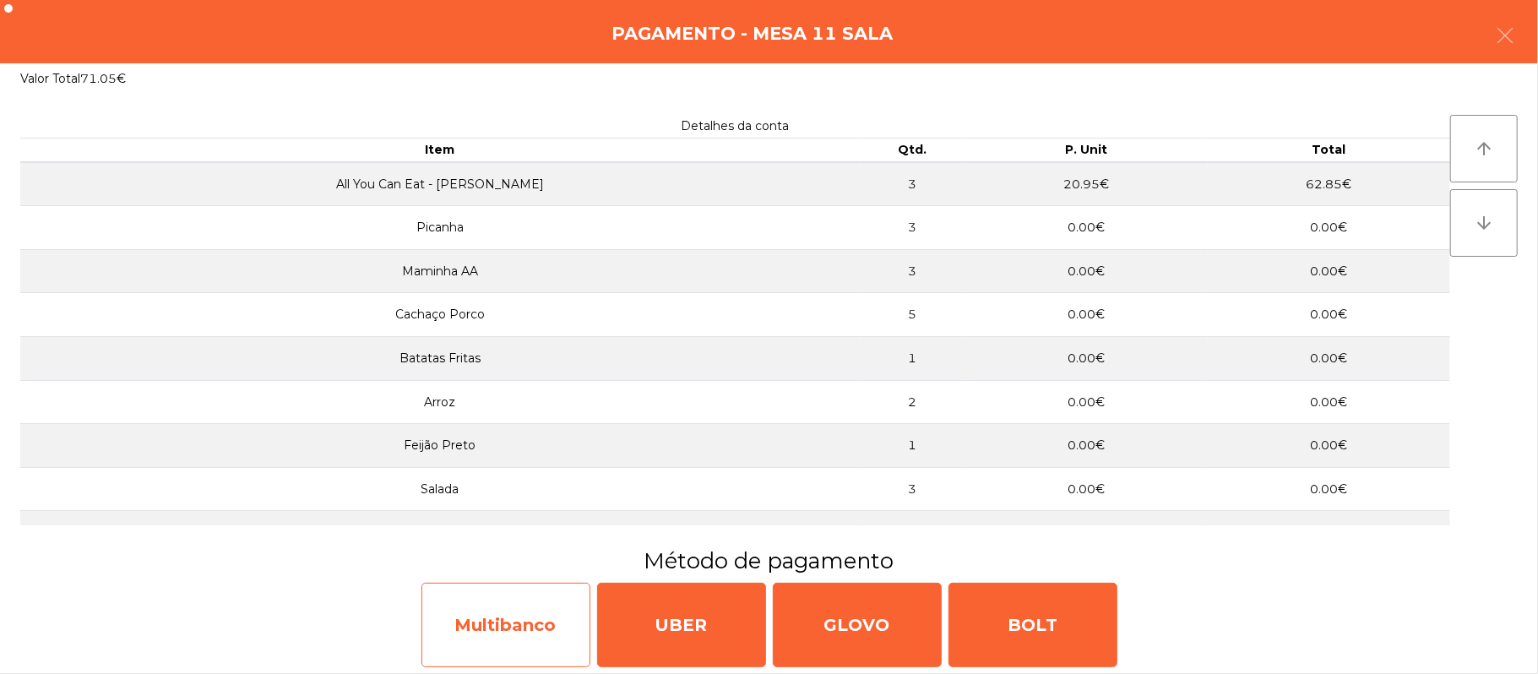
click at [527, 595] on div "Multibanco" at bounding box center [506, 625] width 169 height 84
select select "**"
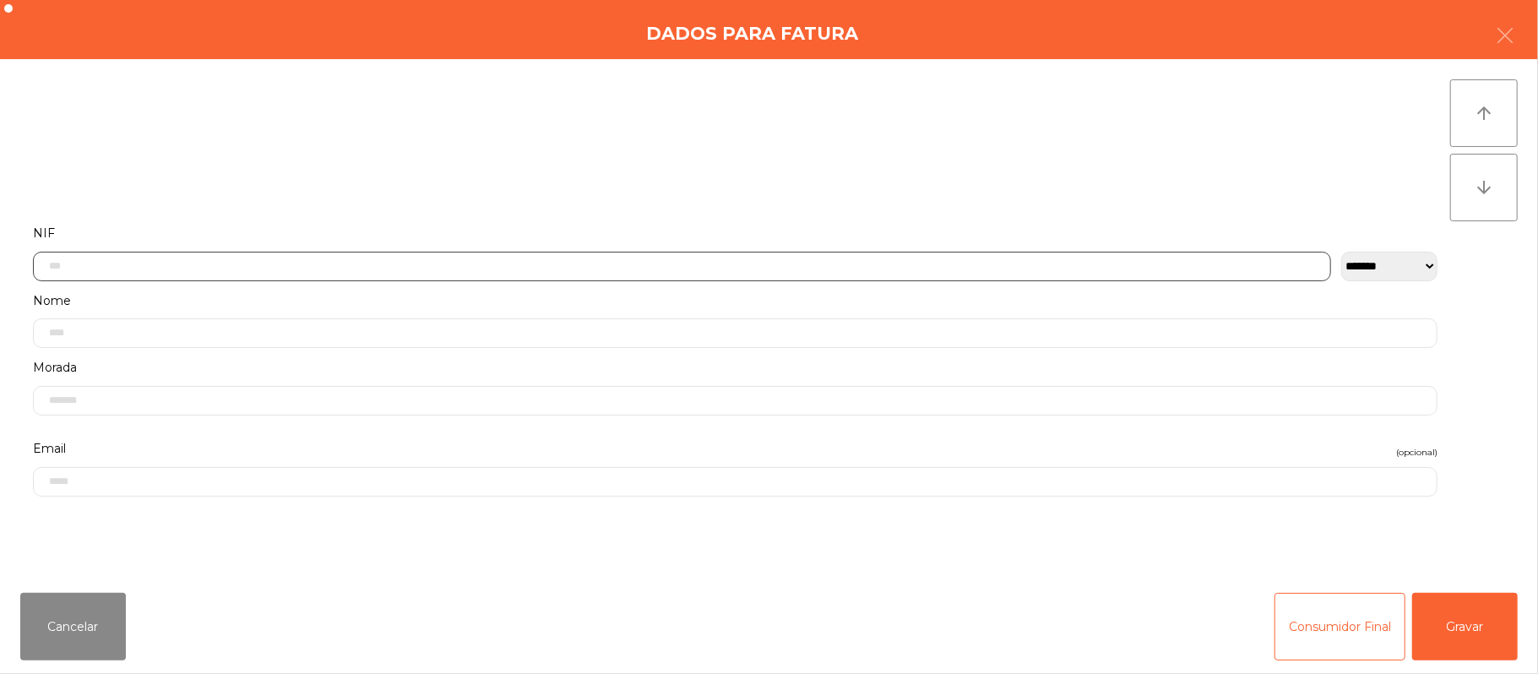
click at [218, 267] on input "text" at bounding box center [682, 267] width 1298 height 30
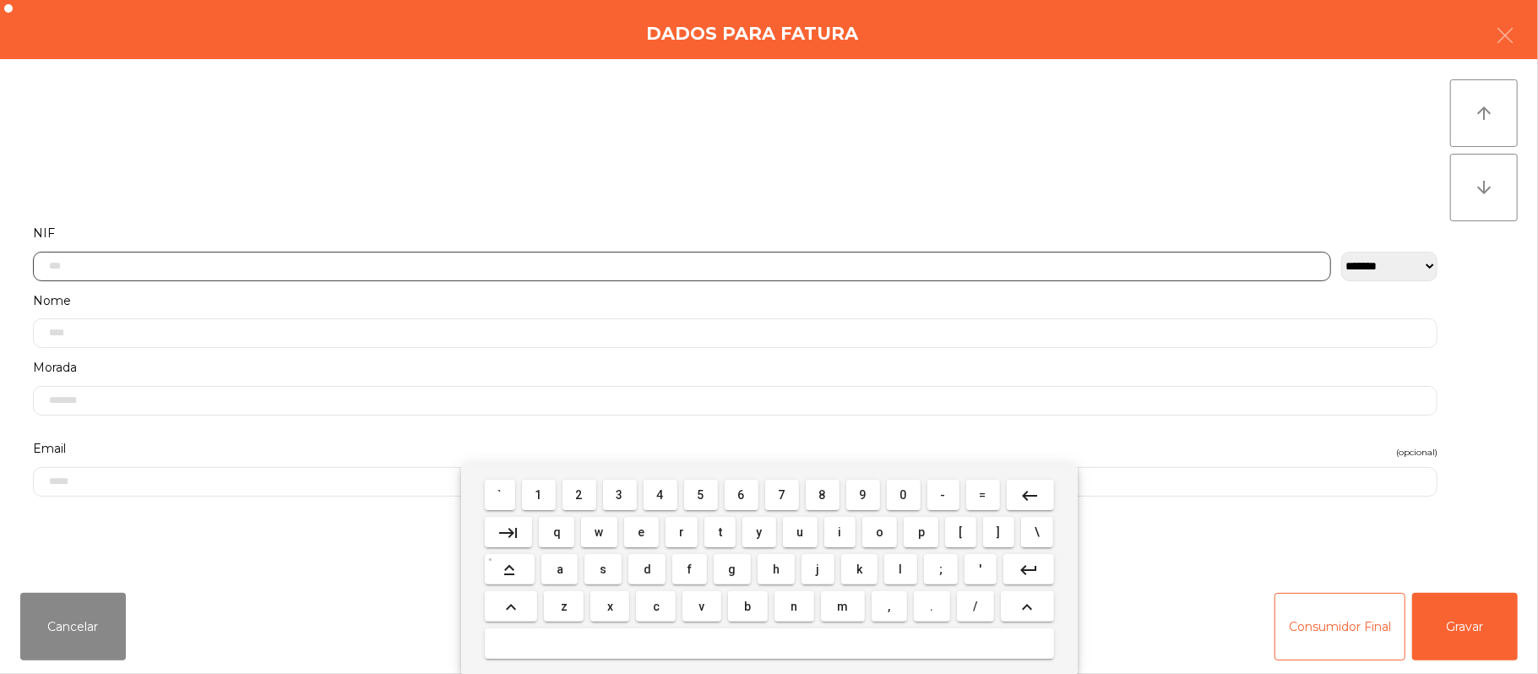
scroll to position [142, 0]
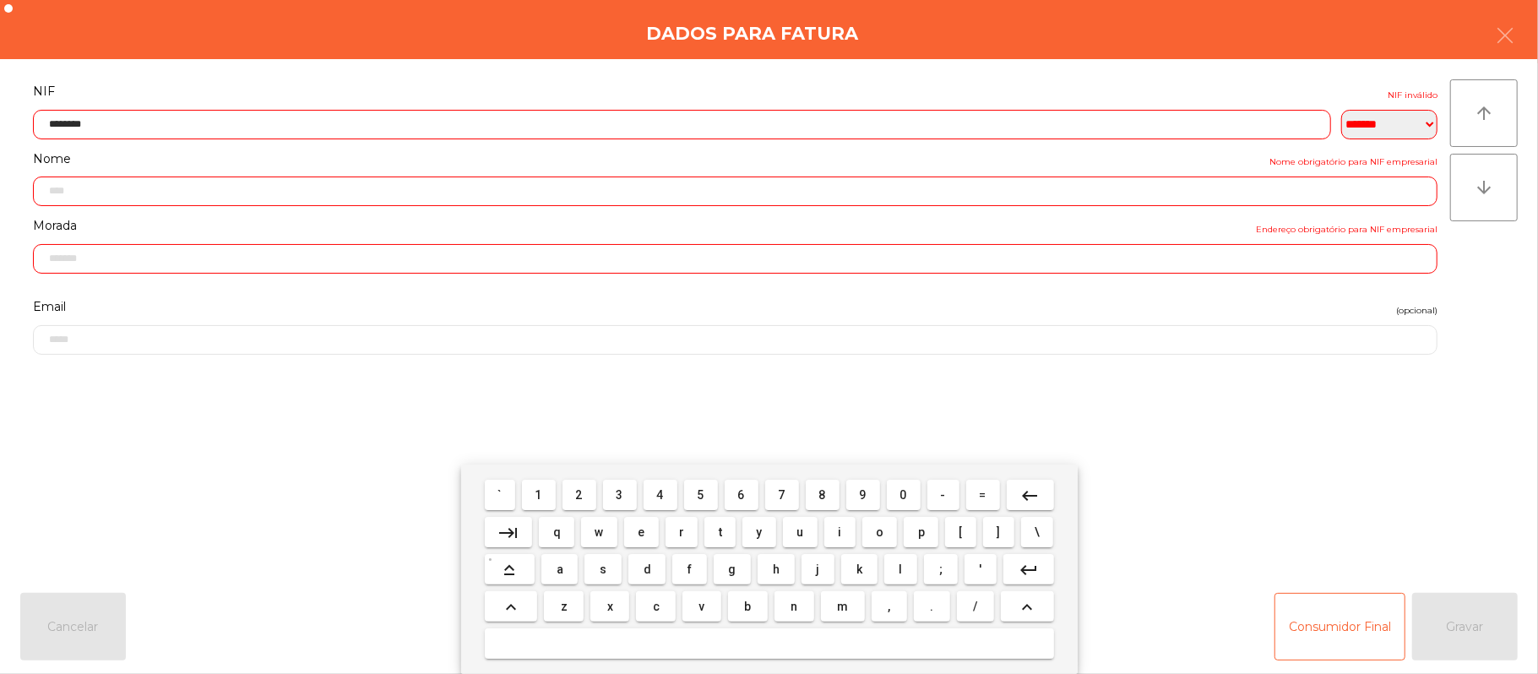
type input "*********"
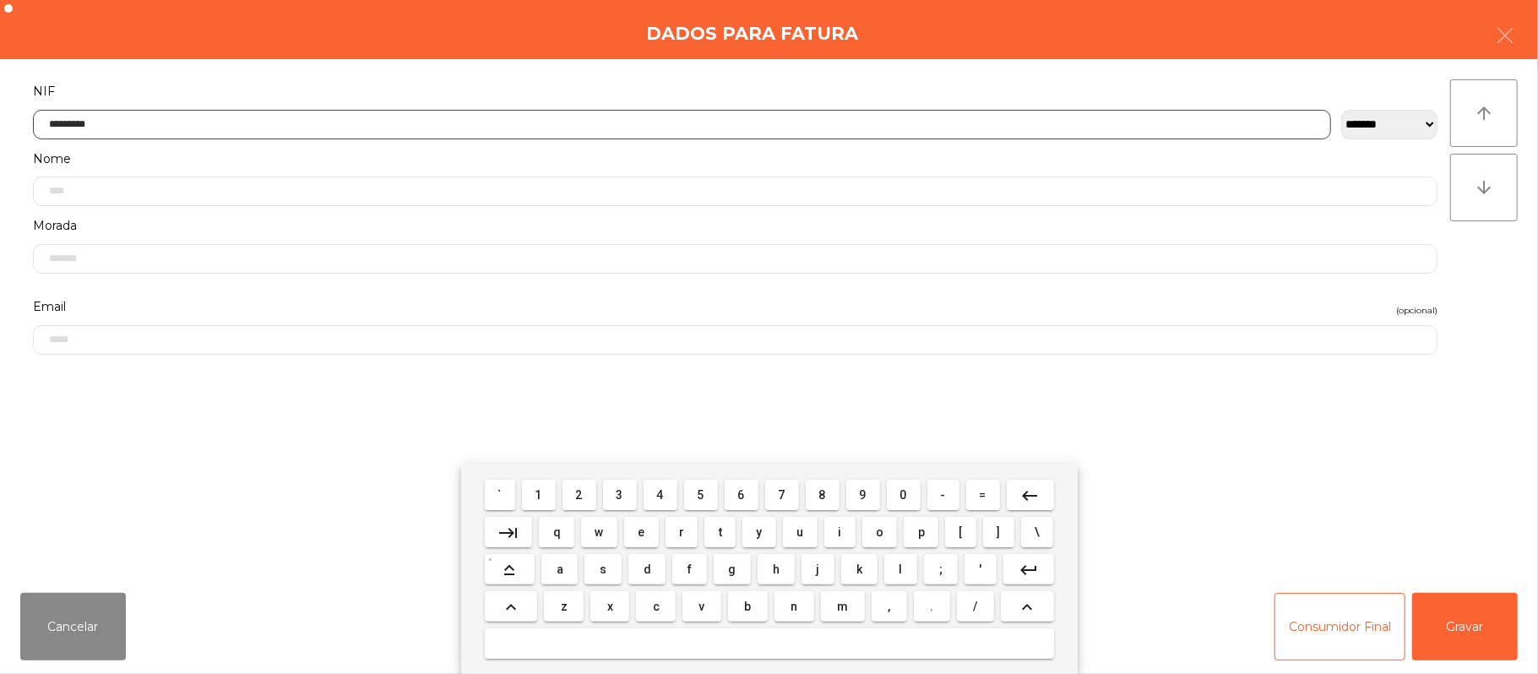
type input "**********"
type input "*********"
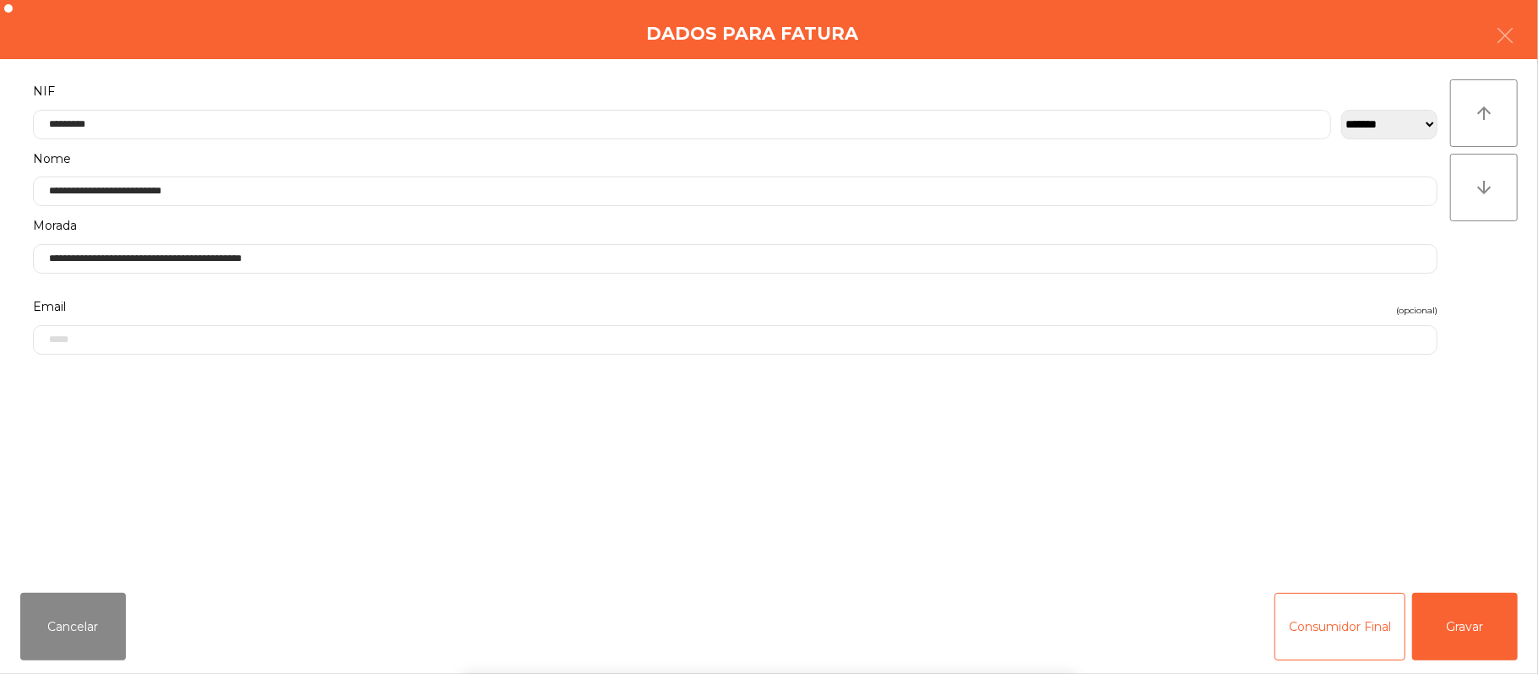
click at [1450, 630] on div "` 1 2 3 4 5 6 7 8 9 0 - = keyboard_backspace keyboard_tab q w e r t y u i o p […" at bounding box center [769, 569] width 1538 height 209
click at [1457, 629] on button "Gravar" at bounding box center [1465, 627] width 106 height 68
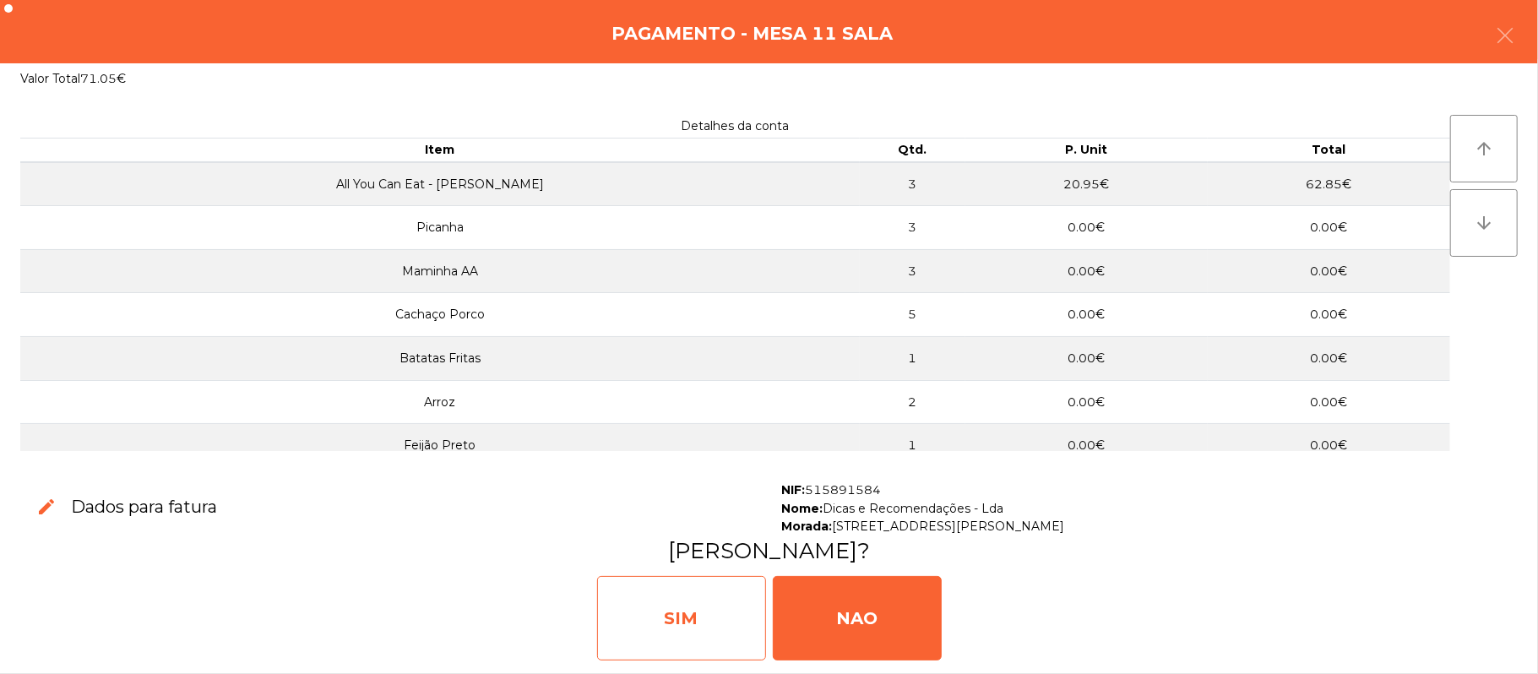
click at [660, 618] on div "SIM" at bounding box center [681, 618] width 169 height 84
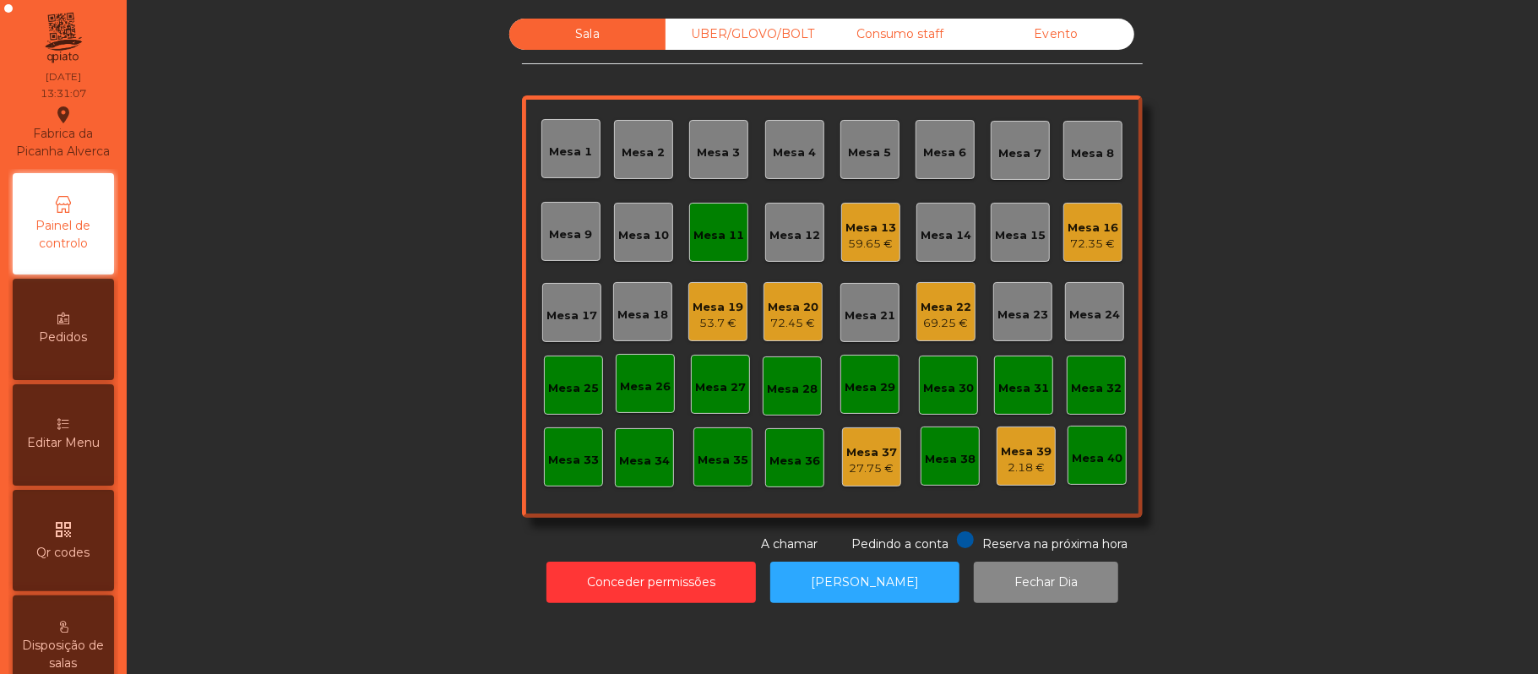
click at [717, 233] on div "Mesa 11" at bounding box center [719, 235] width 51 height 17
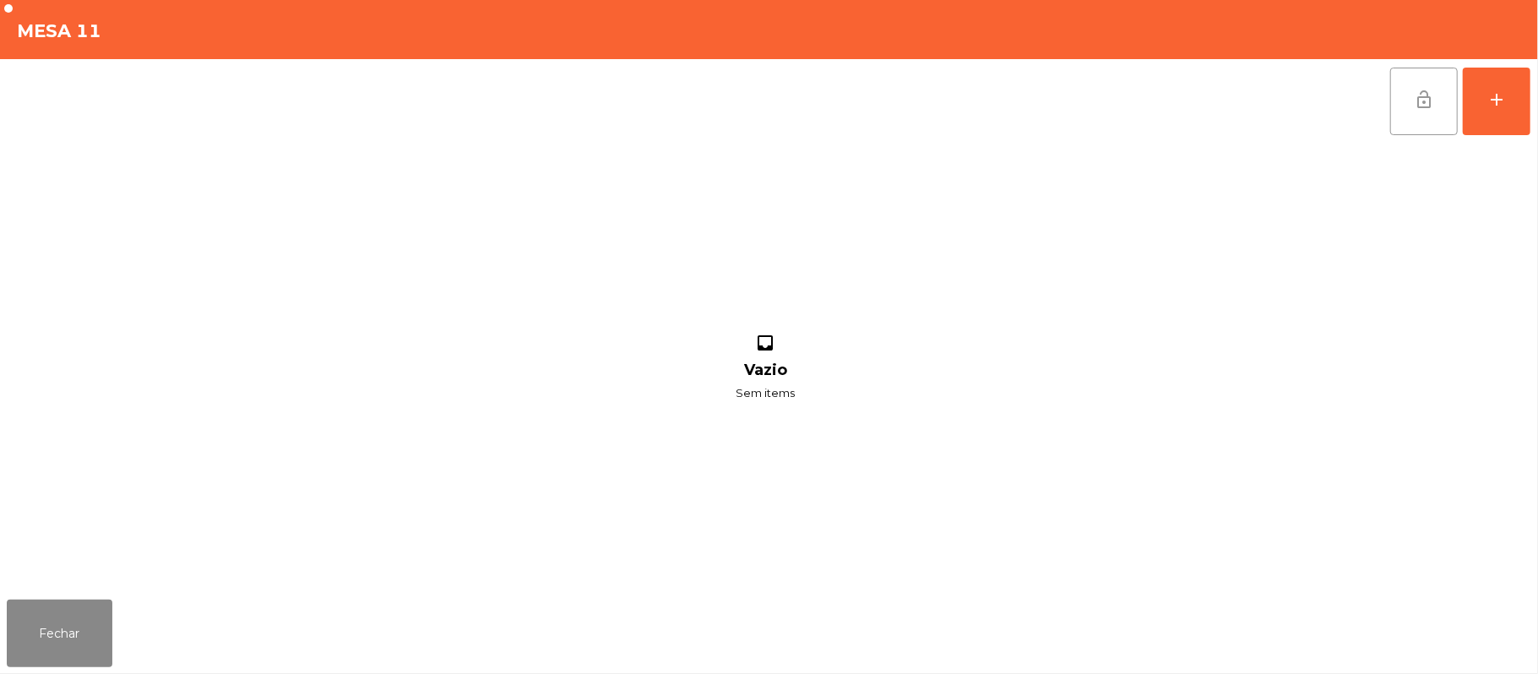
click at [1407, 90] on button "lock_open" at bounding box center [1424, 102] width 68 height 68
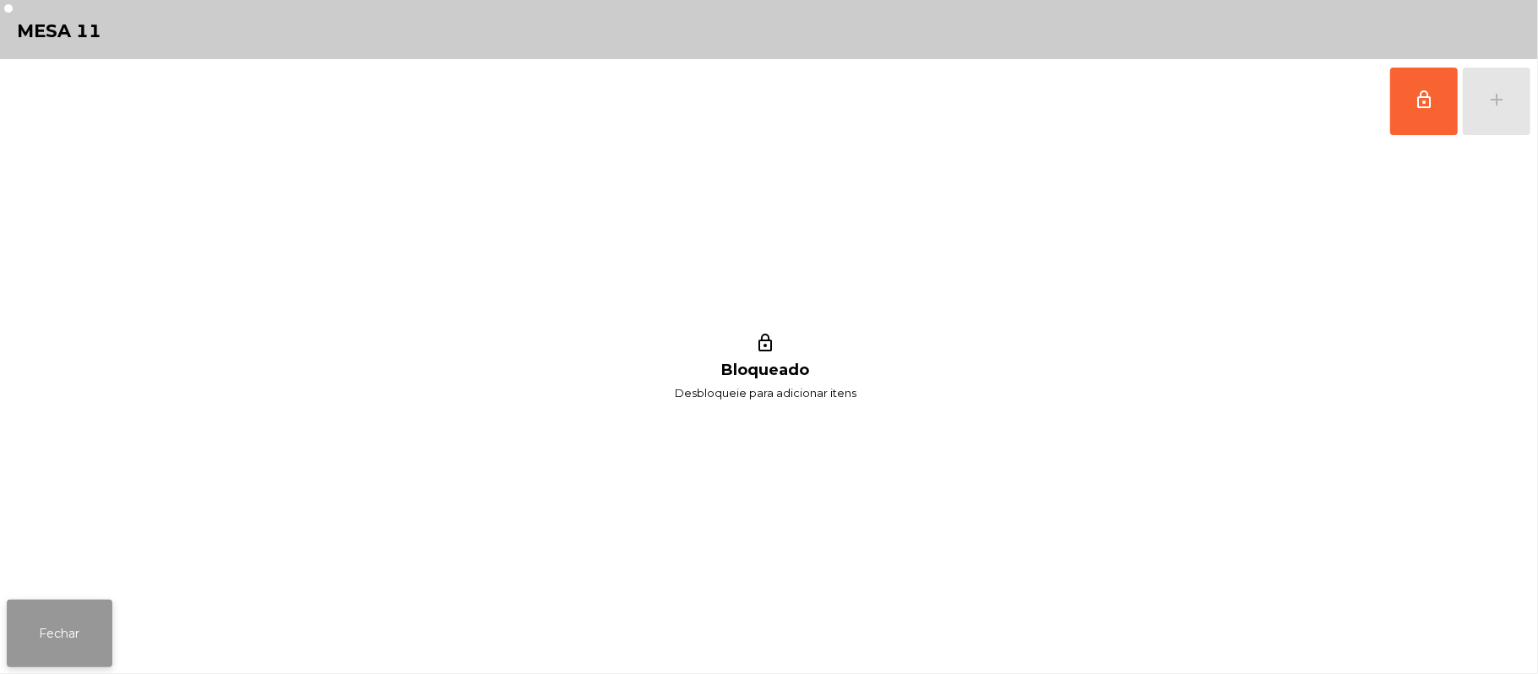
click at [20, 626] on button "Fechar" at bounding box center [60, 634] width 106 height 68
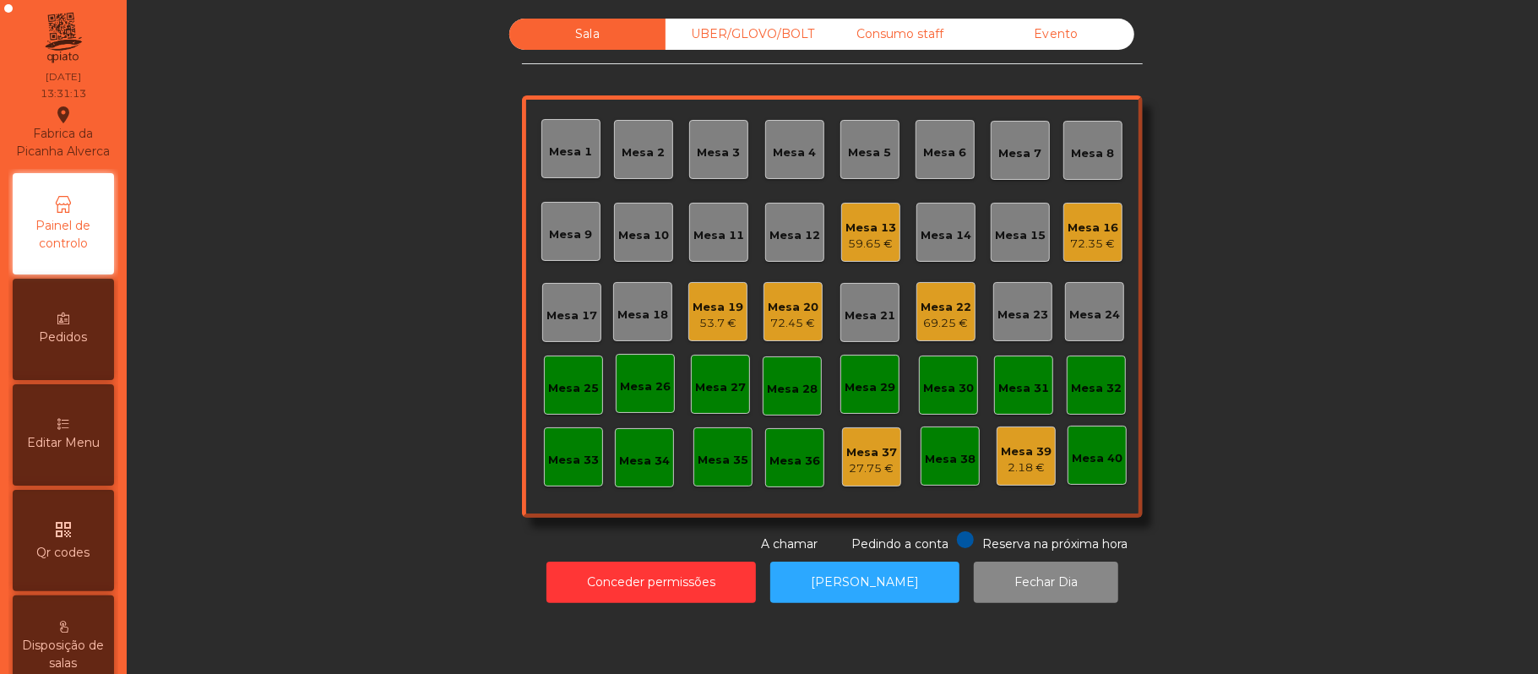
click at [742, 41] on div "UBER/GLOVO/BOLT" at bounding box center [744, 34] width 156 height 31
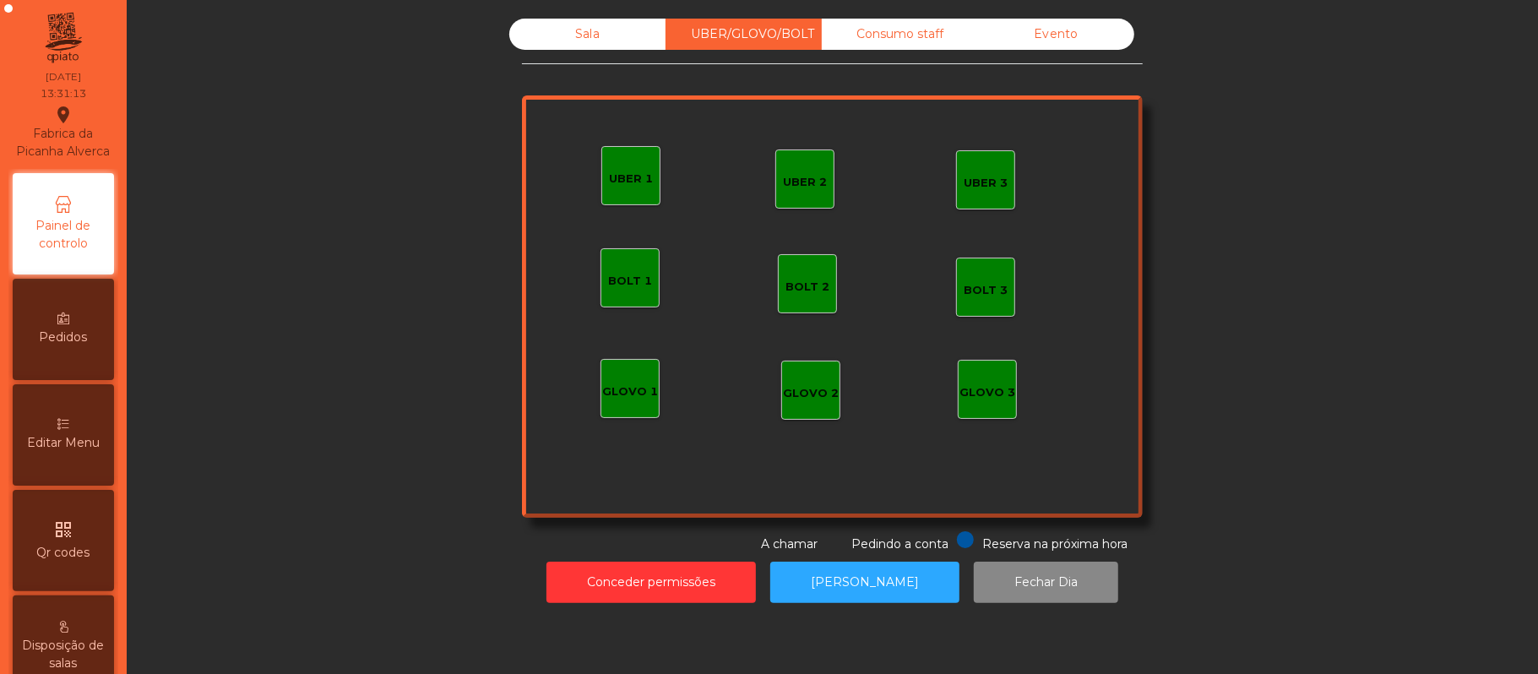
click at [610, 184] on div "UBER 1" at bounding box center [631, 179] width 44 height 17
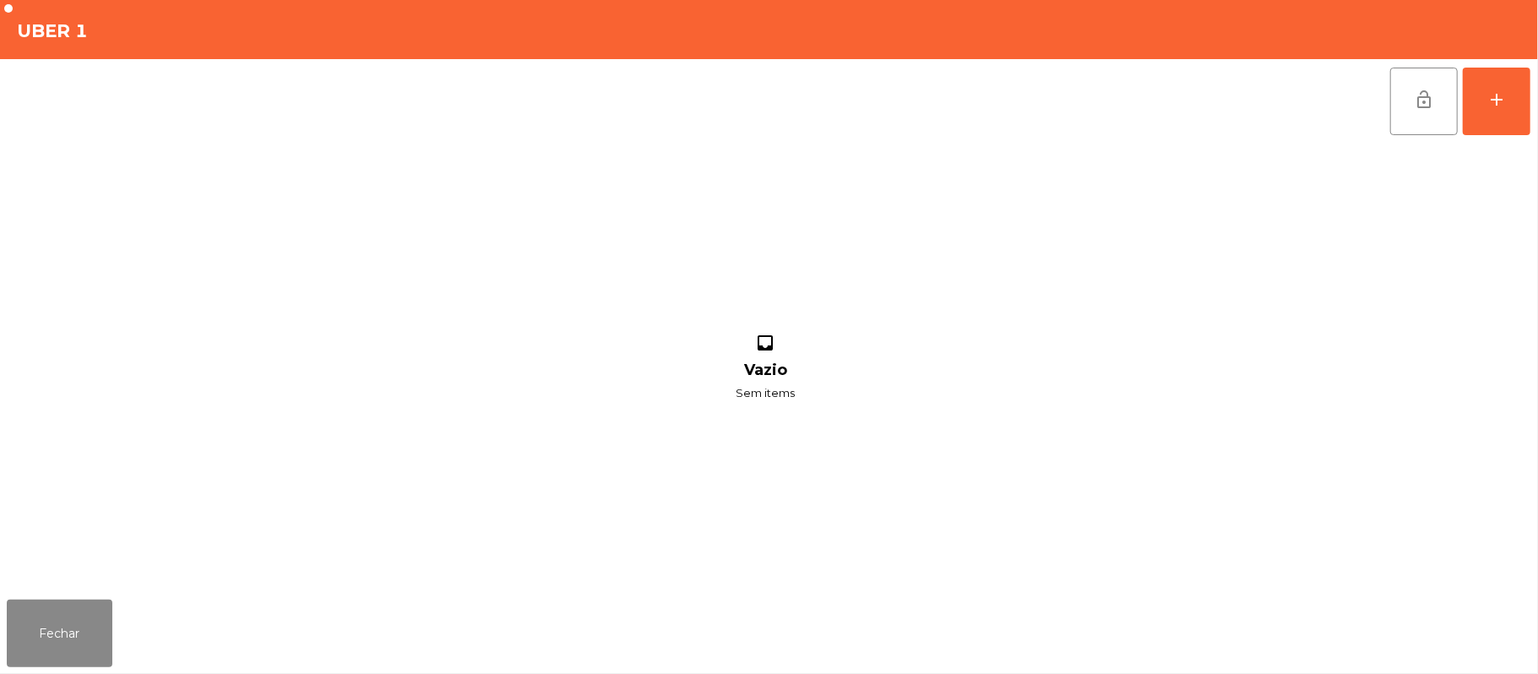
click at [1532, 109] on div "lock_open add inbox Vazio Sem items" at bounding box center [769, 326] width 1538 height 534
click at [1494, 106] on div "add" at bounding box center [1497, 100] width 20 height 20
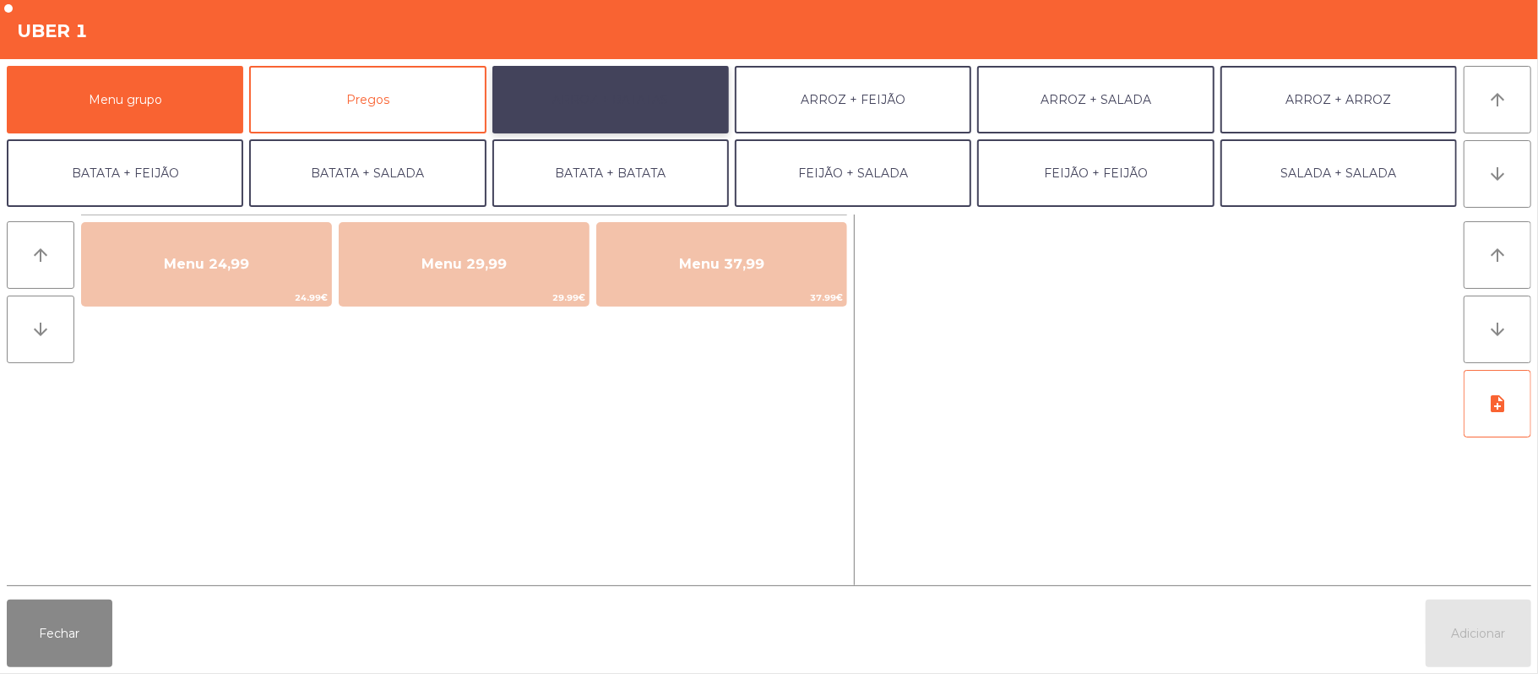
click at [568, 102] on button "ARROZ + BATATAS" at bounding box center [610, 100] width 237 height 68
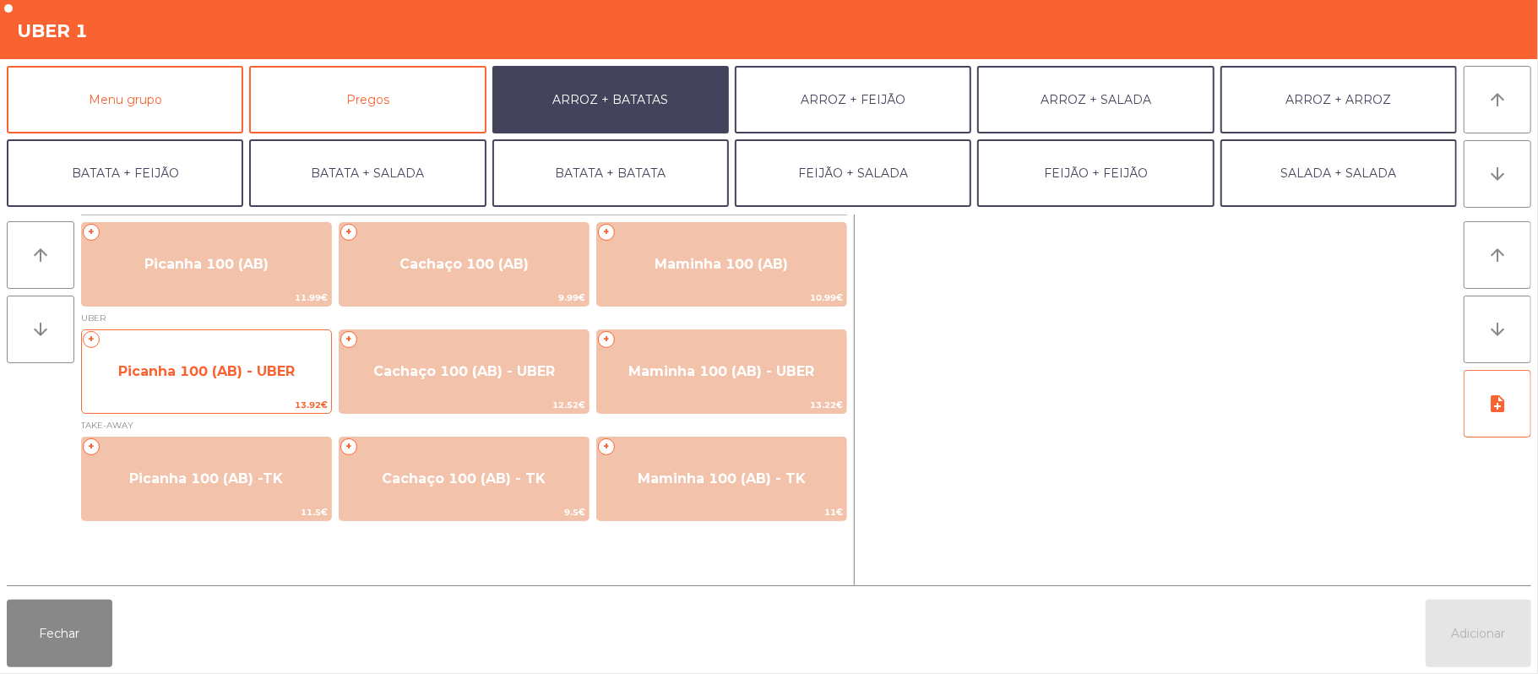
click at [167, 370] on span "Picanha 100 (AB) - UBER" at bounding box center [206, 371] width 177 height 16
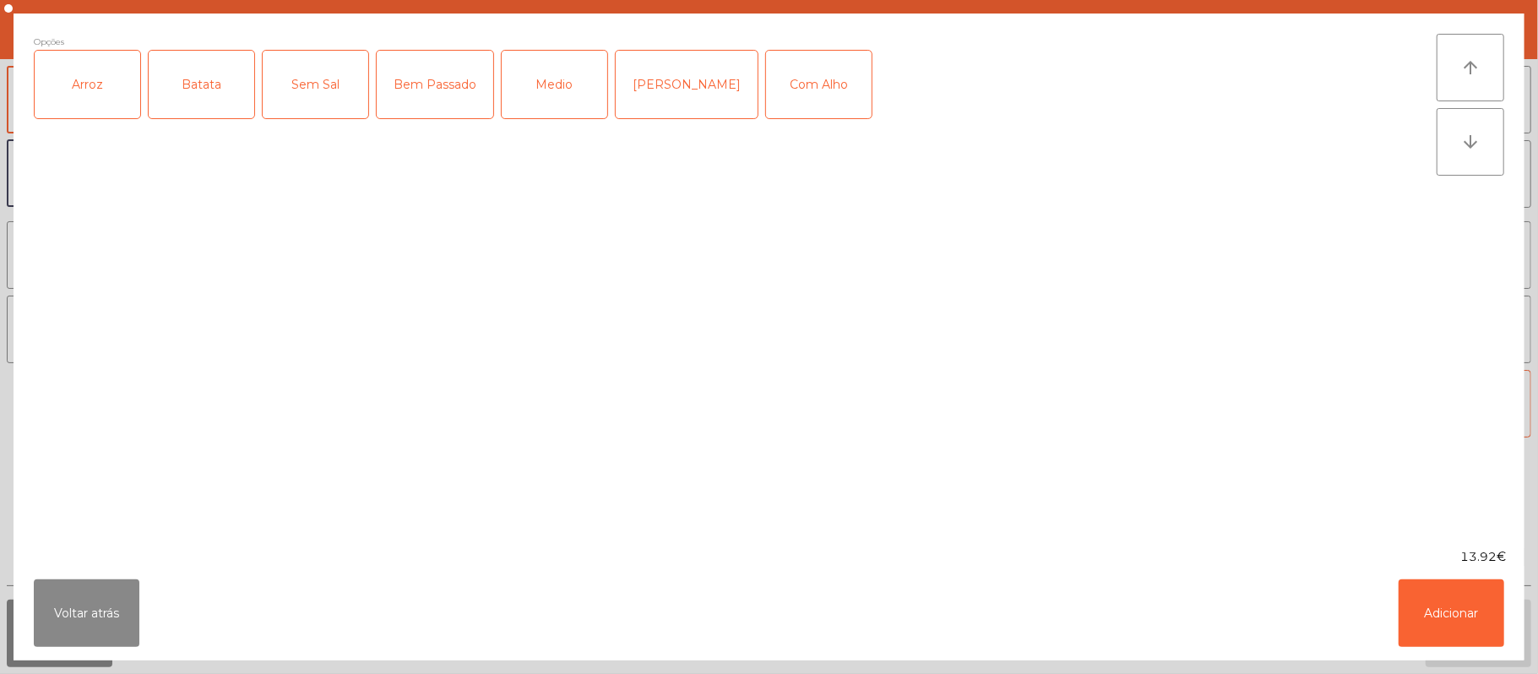
click at [106, 95] on div "Arroz" at bounding box center [88, 85] width 106 height 68
click at [193, 106] on div "Batata" at bounding box center [202, 85] width 106 height 68
click at [443, 106] on div "Bem Passado" at bounding box center [435, 85] width 117 height 68
click at [1454, 612] on button "Adicionar" at bounding box center [1452, 613] width 106 height 68
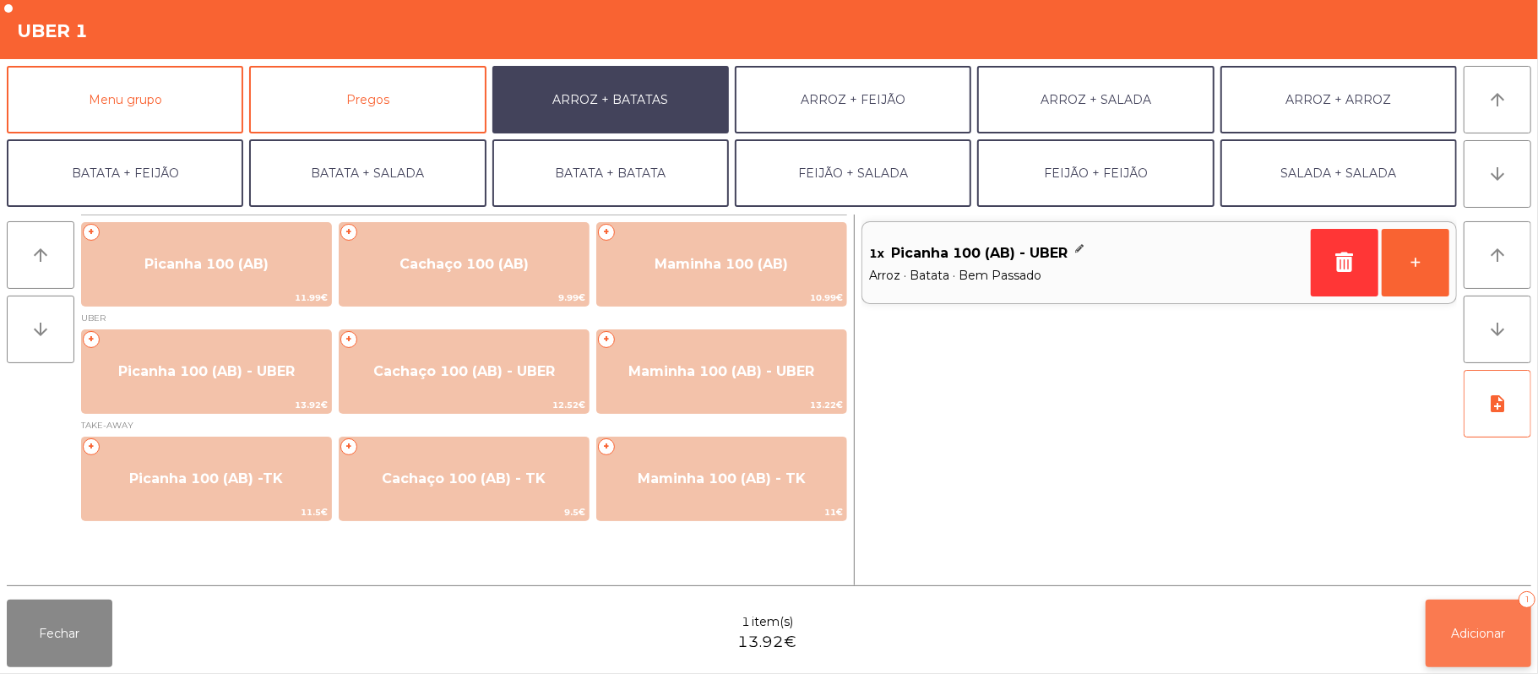
click at [1482, 626] on span "Adicionar" at bounding box center [1479, 633] width 54 height 15
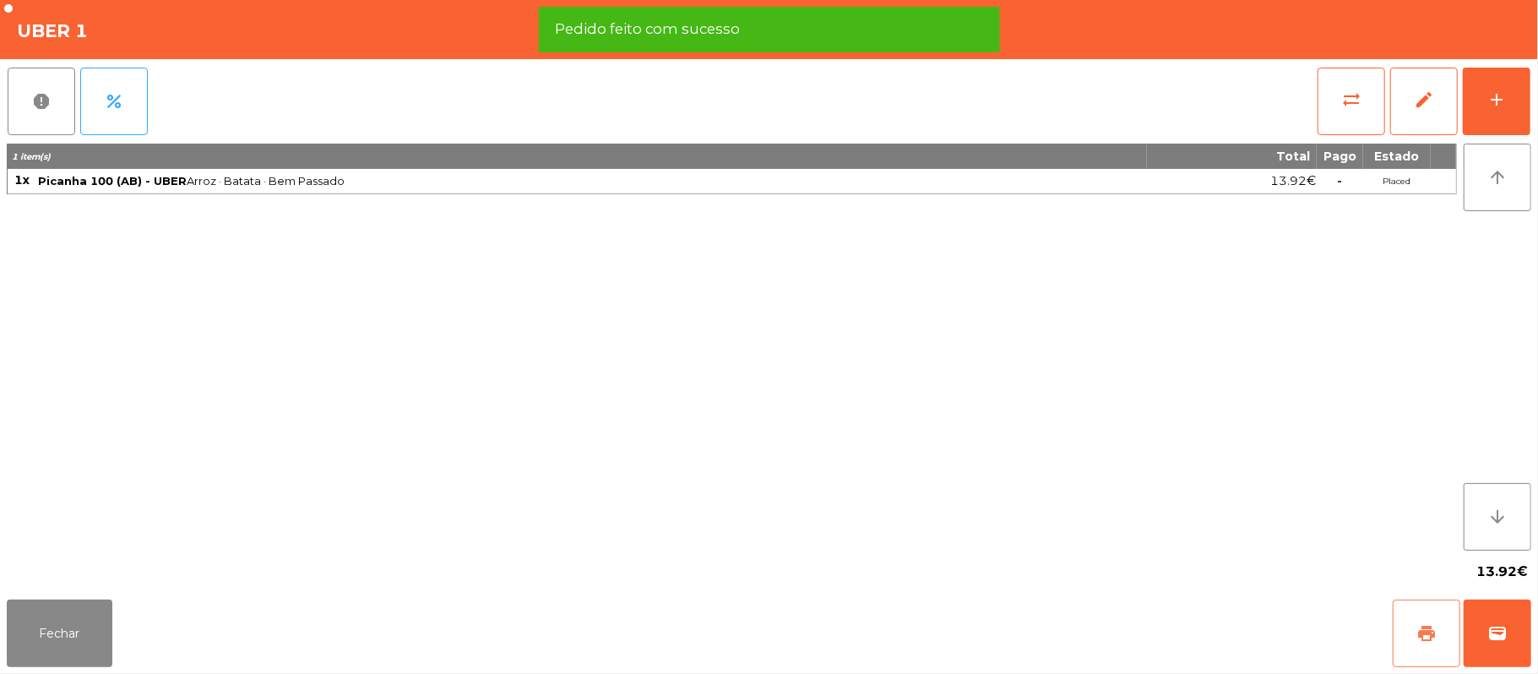
click at [1410, 629] on button "print" at bounding box center [1427, 634] width 68 height 68
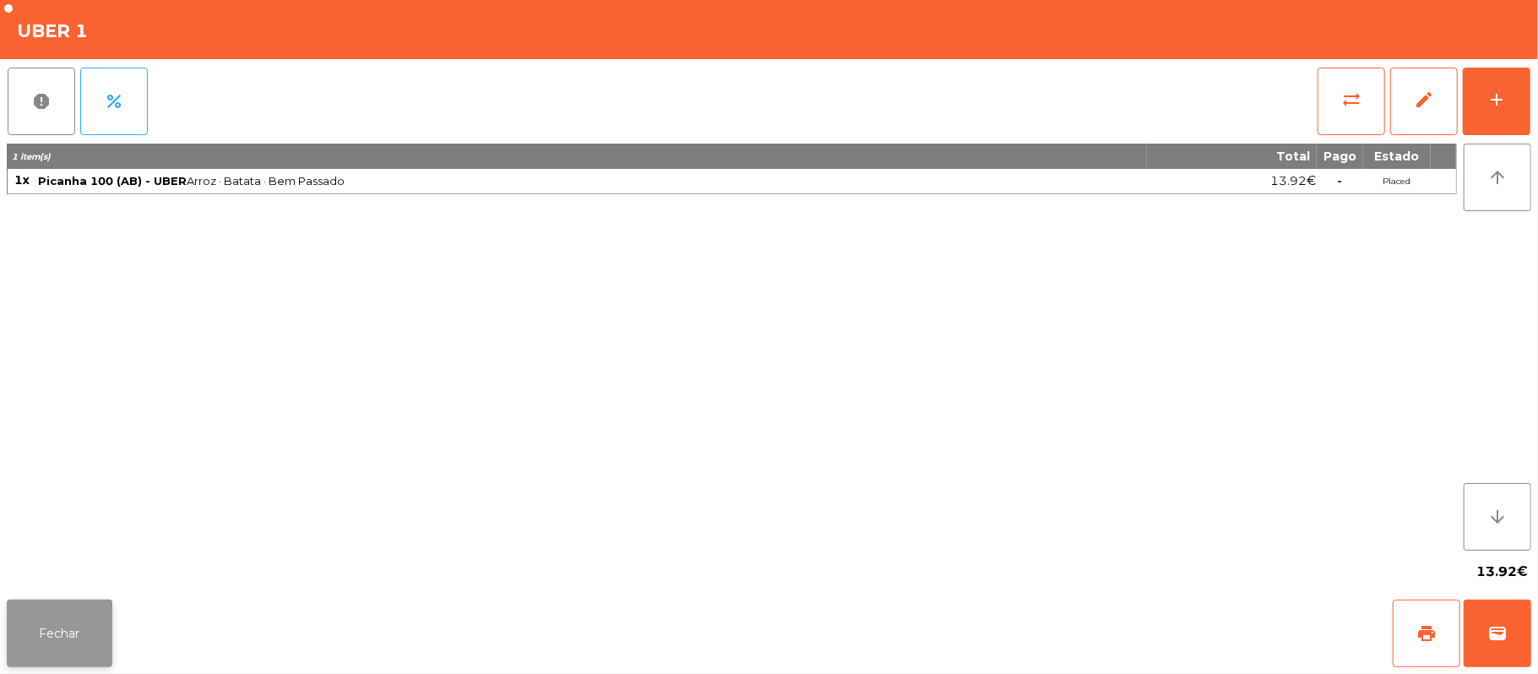
click at [58, 627] on button "Fechar" at bounding box center [60, 634] width 106 height 68
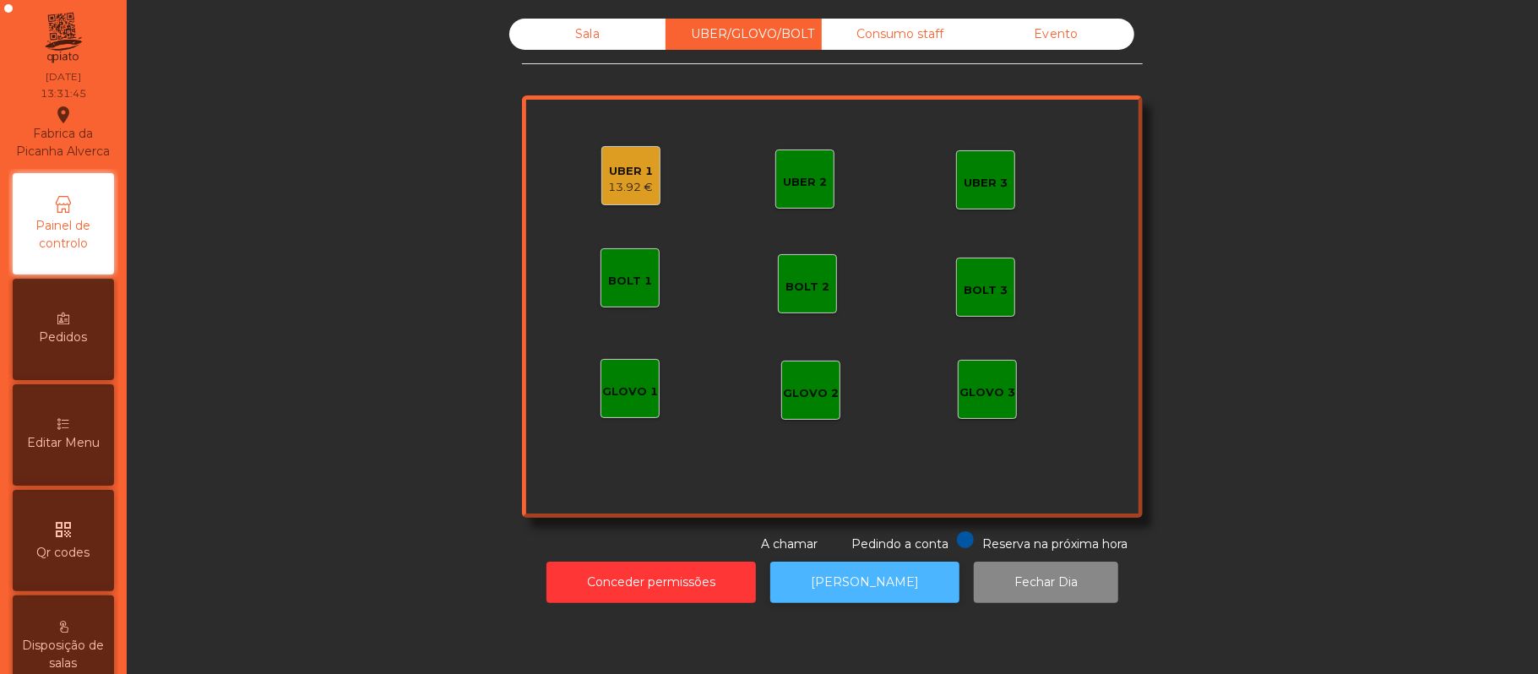
click at [887, 591] on button "[PERSON_NAME]" at bounding box center [864, 582] width 189 height 41
click at [623, 186] on div "13.92 €" at bounding box center [631, 187] width 45 height 17
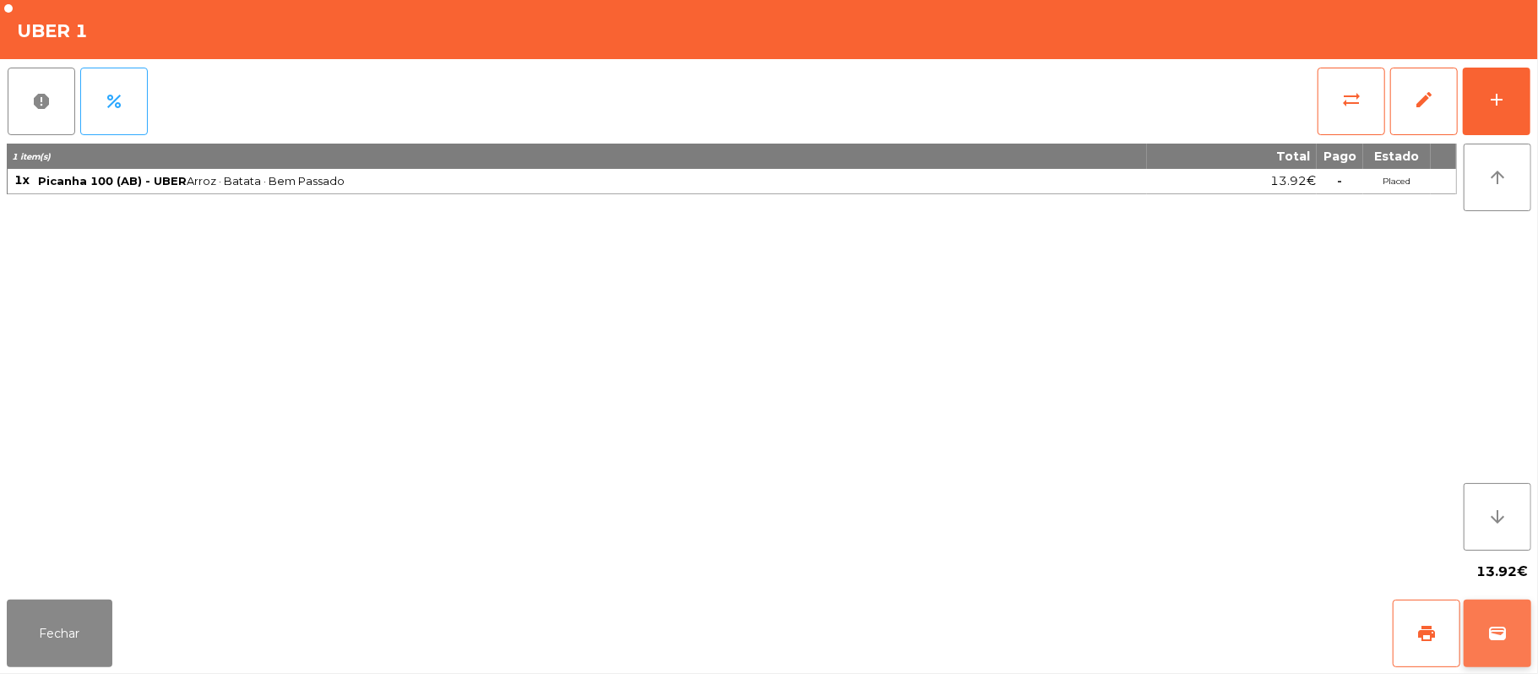
click at [1482, 637] on button "wallet" at bounding box center [1498, 634] width 68 height 68
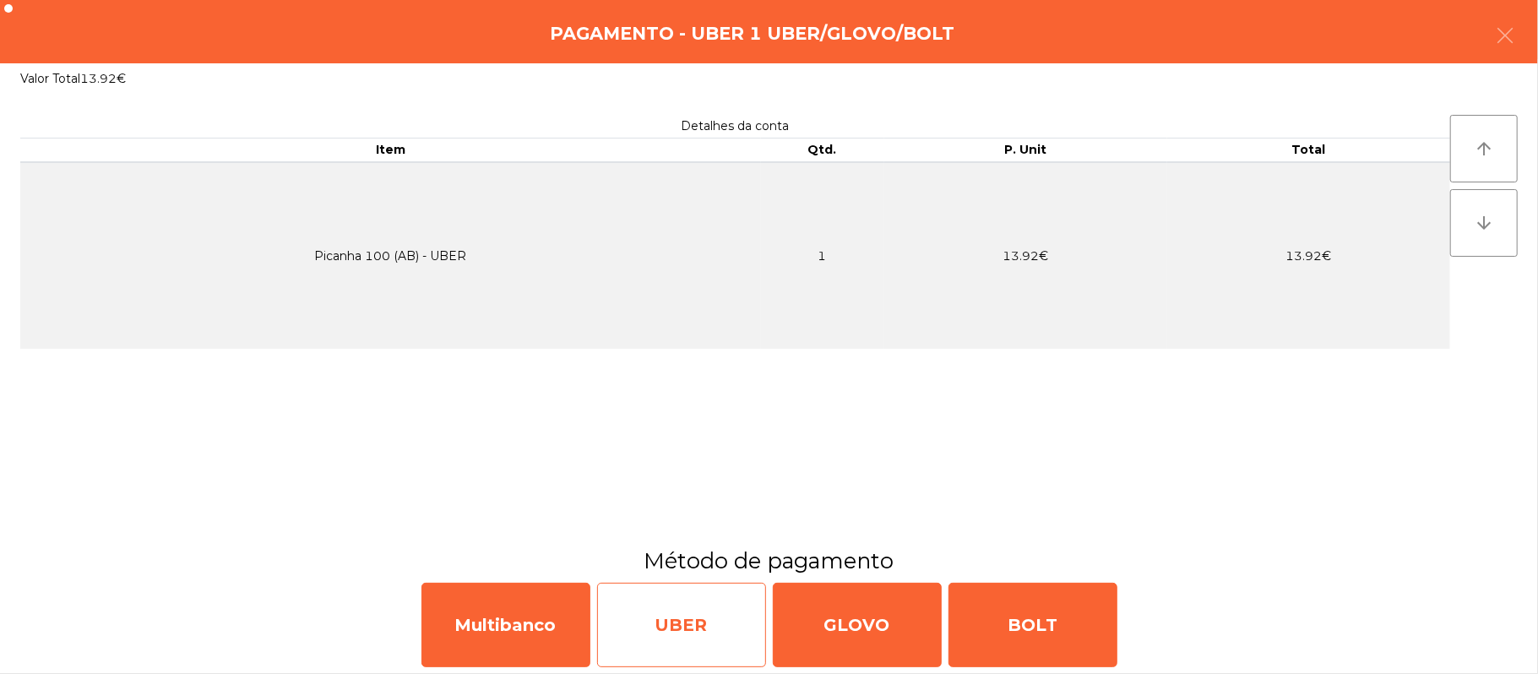
click at [683, 630] on div "UBER" at bounding box center [681, 625] width 169 height 84
select select "**"
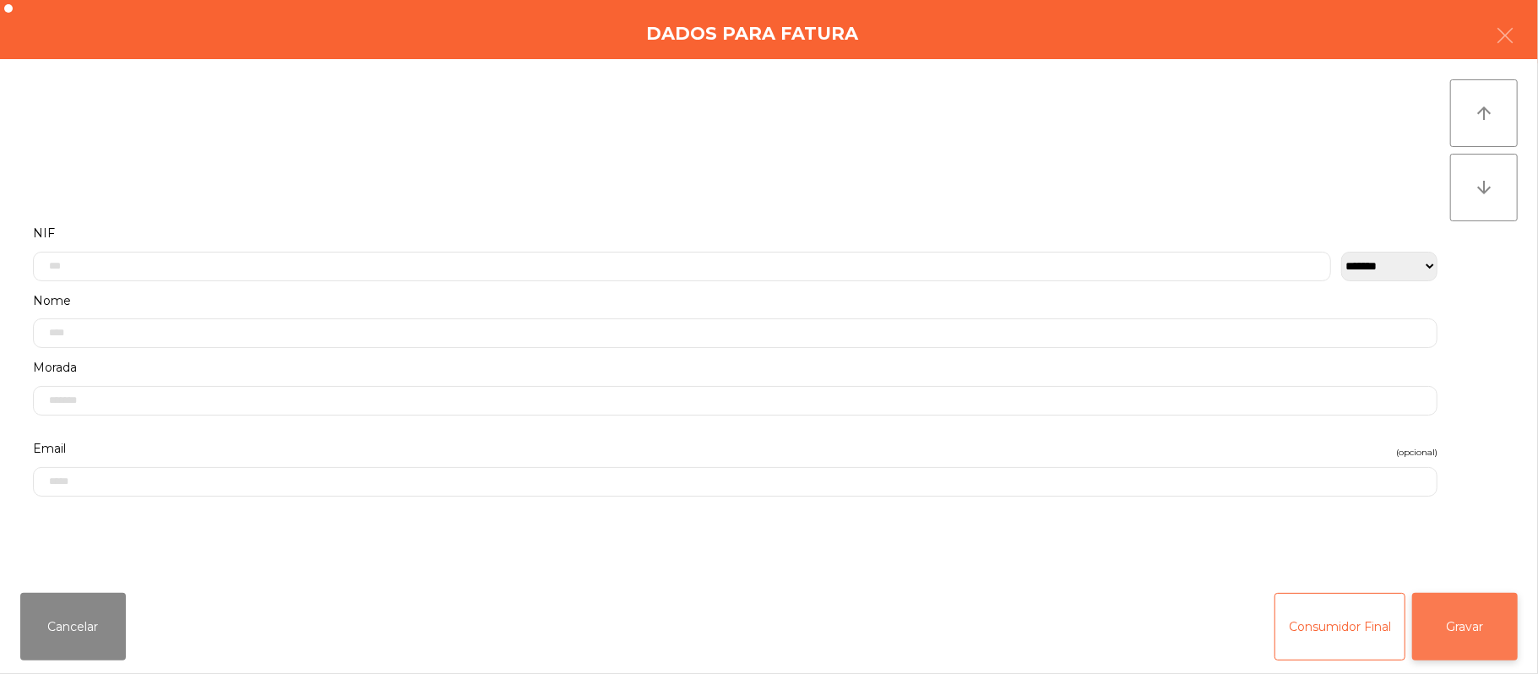
click at [1456, 643] on button "Gravar" at bounding box center [1465, 627] width 106 height 68
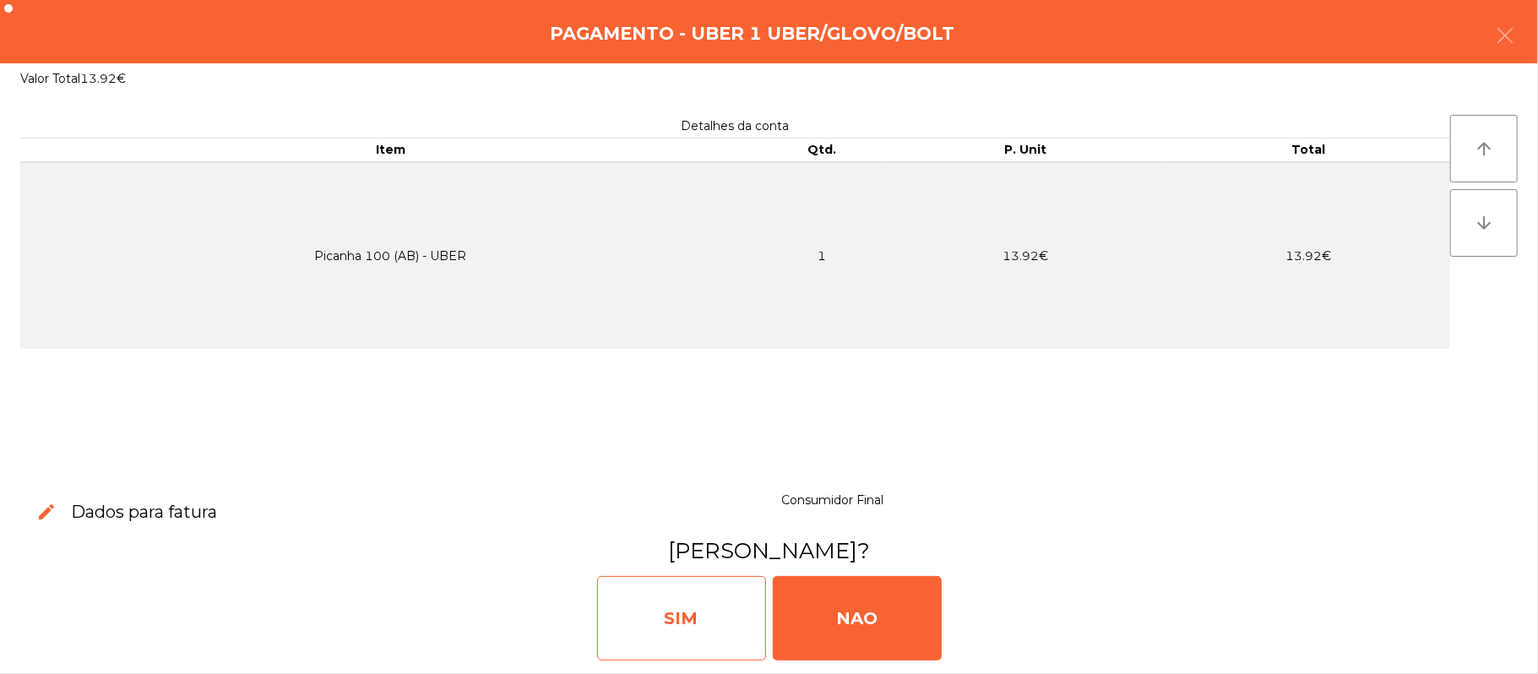
click at [693, 629] on div "SIM" at bounding box center [681, 618] width 169 height 84
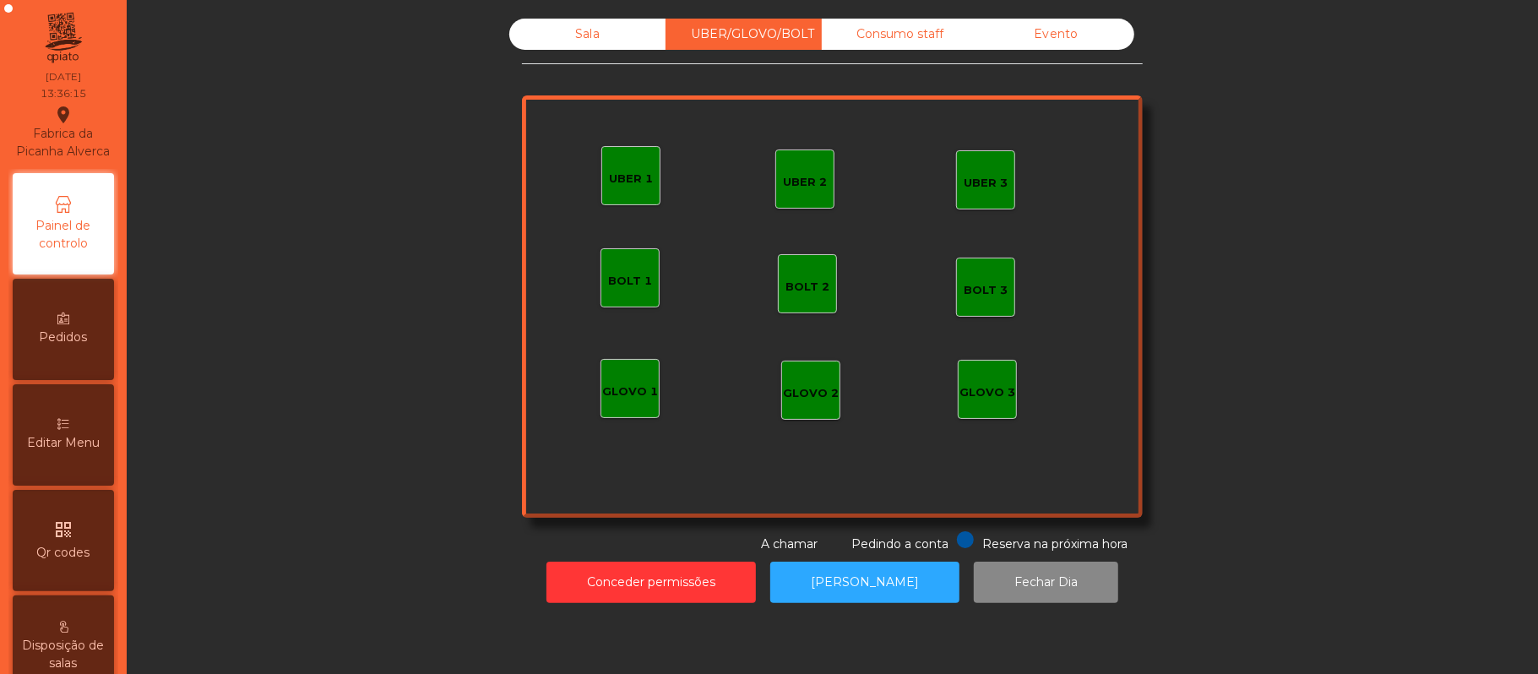
click at [805, 191] on div "UBER 2" at bounding box center [804, 179] width 59 height 59
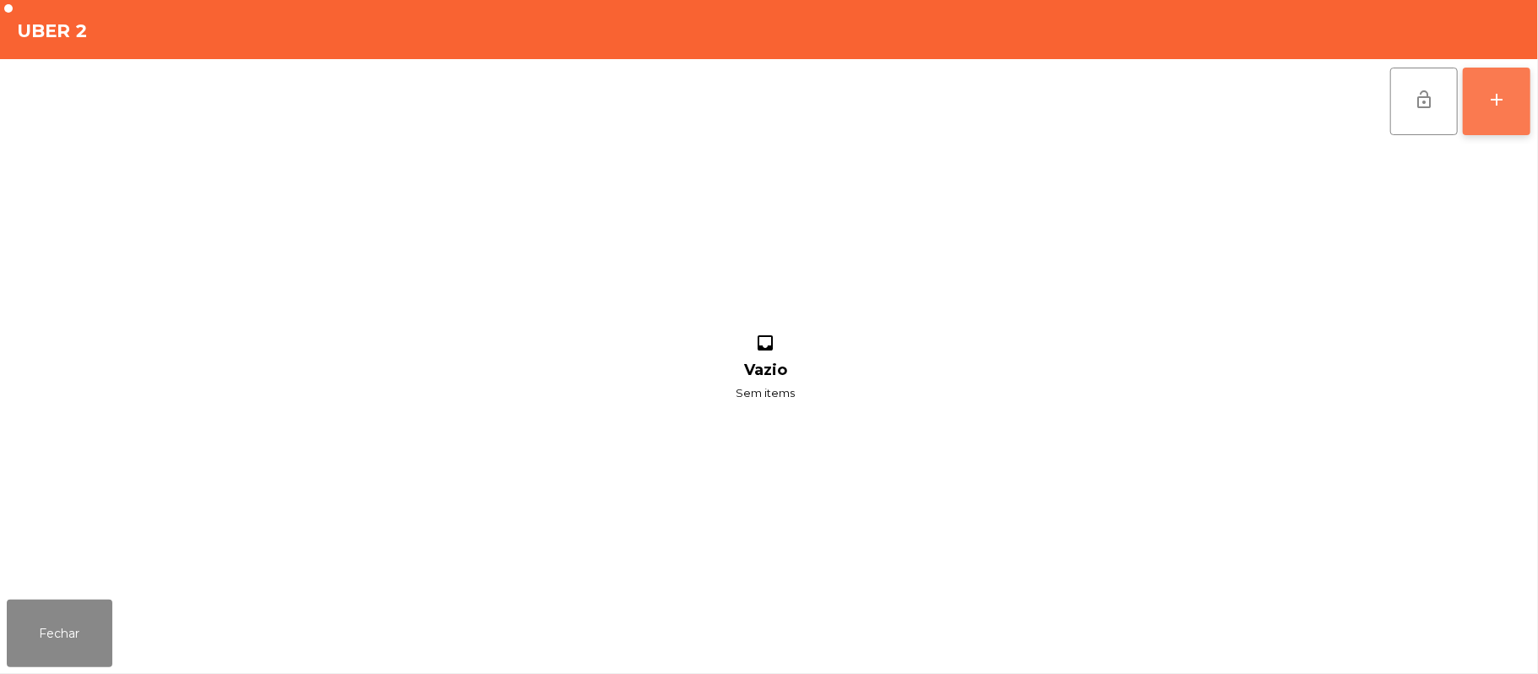
click at [1488, 112] on button "add" at bounding box center [1497, 102] width 68 height 68
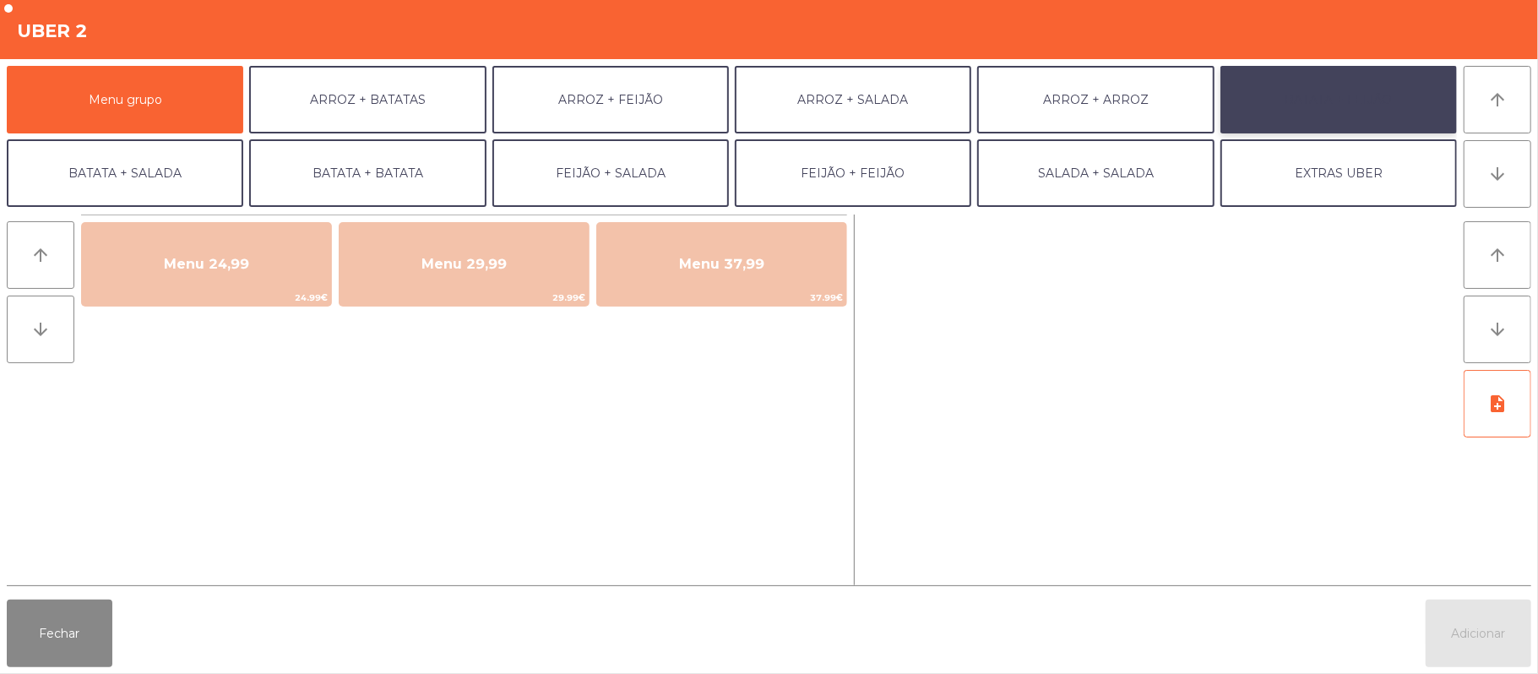
click at [1363, 86] on button "BATATA + FEIJÃO" at bounding box center [1339, 100] width 237 height 68
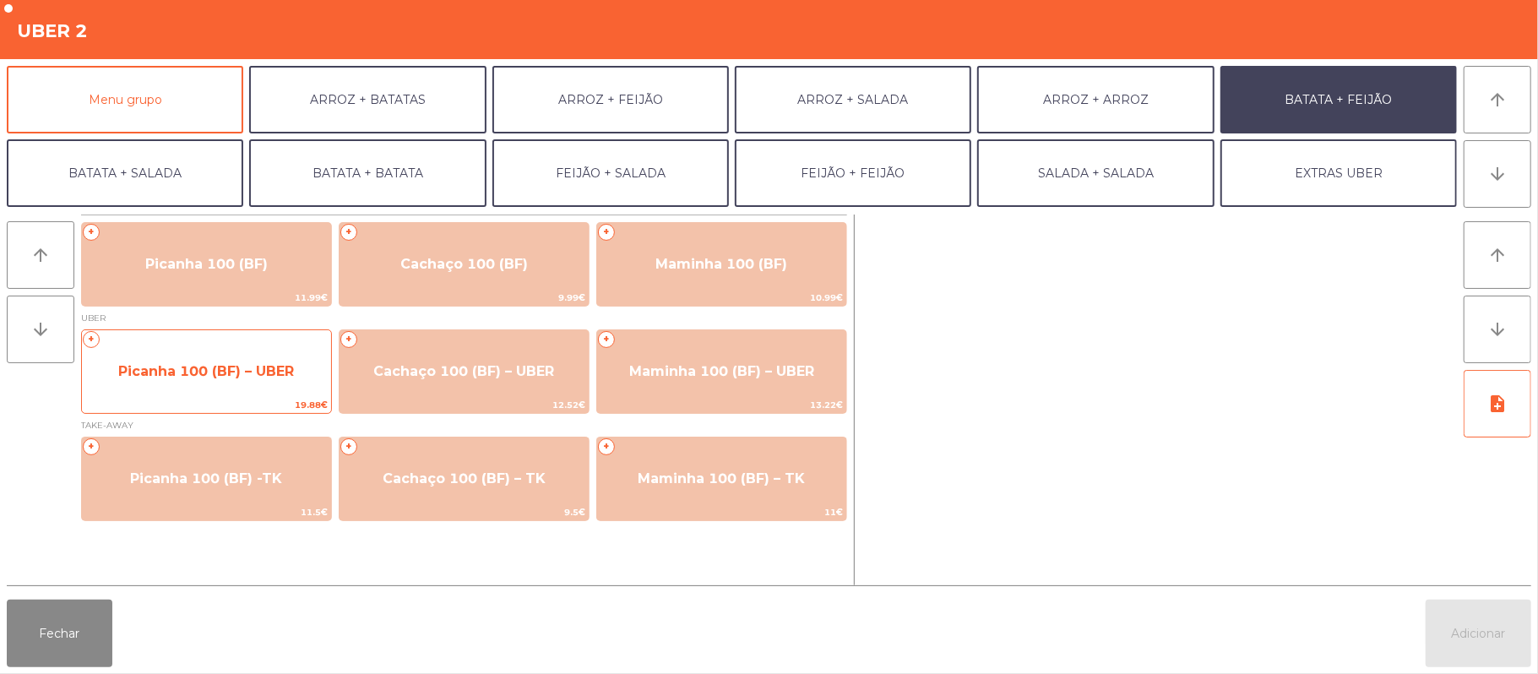
click at [220, 389] on span "Picanha 100 (BF) – UBER" at bounding box center [206, 372] width 249 height 46
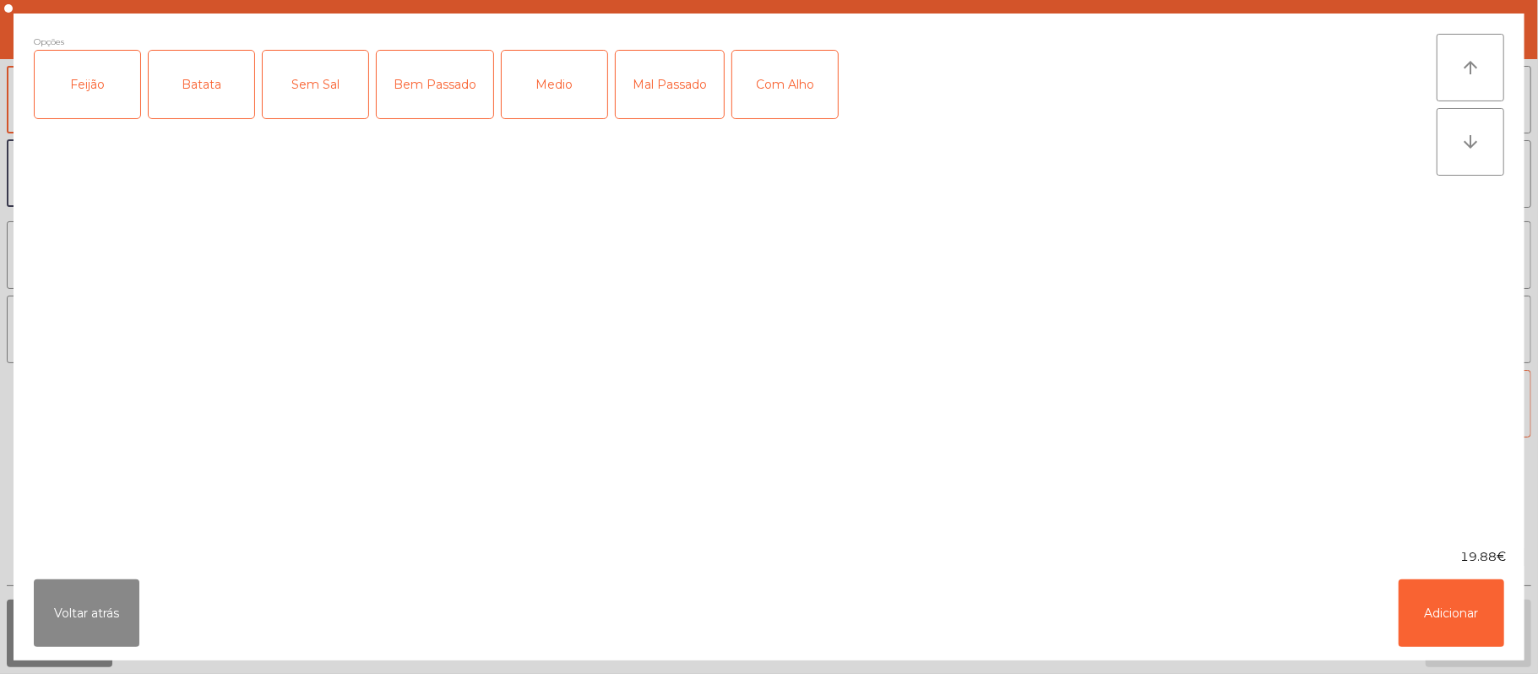
click at [88, 112] on div "Feijão" at bounding box center [88, 85] width 106 height 68
click at [206, 112] on div "Batata" at bounding box center [202, 85] width 106 height 68
click at [562, 86] on div "Medio" at bounding box center [555, 85] width 106 height 68
click at [794, 78] on div "Com Alho" at bounding box center [785, 85] width 106 height 68
click at [1461, 626] on button "Adicionar" at bounding box center [1452, 613] width 106 height 68
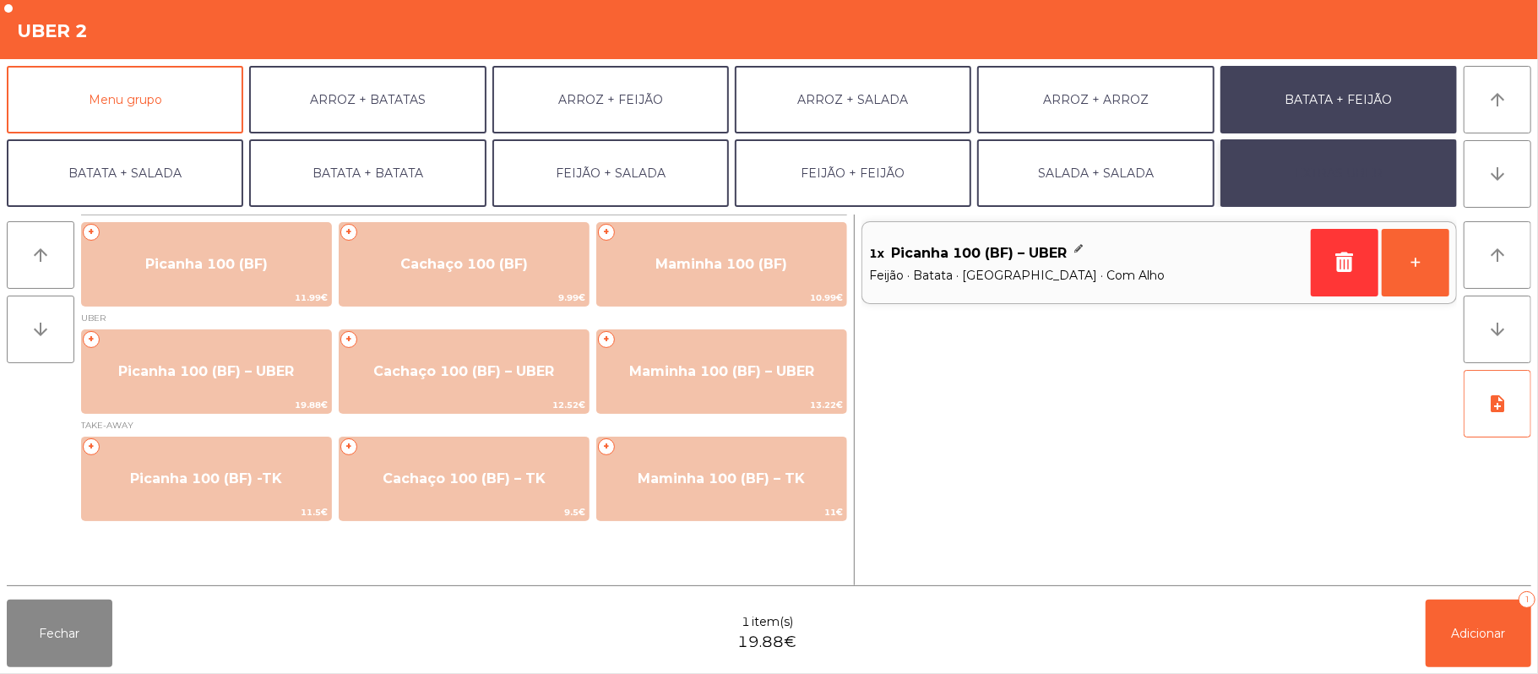
click at [1379, 198] on button "EXTRAS UBER" at bounding box center [1339, 173] width 237 height 68
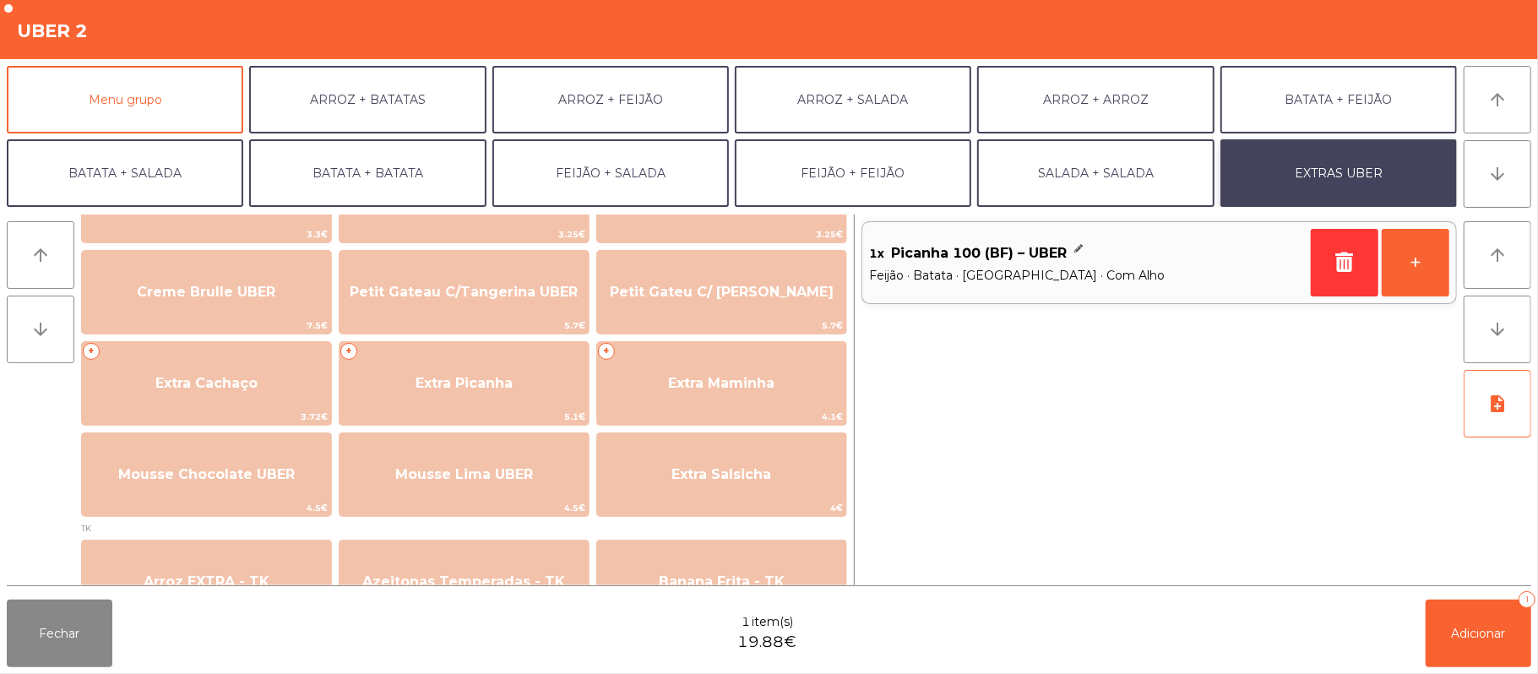
scroll to position [384, 0]
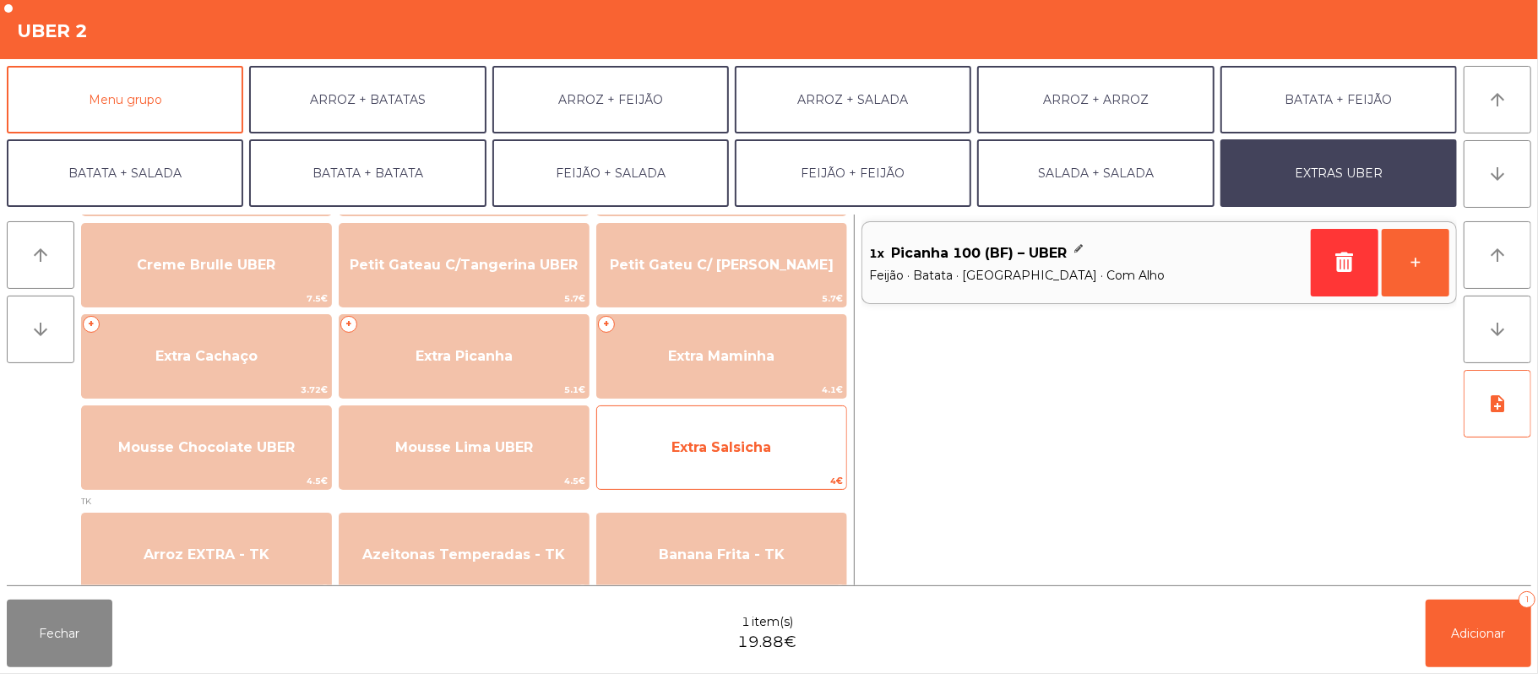
click at [770, 453] on span "Extra Salsicha" at bounding box center [722, 447] width 100 height 16
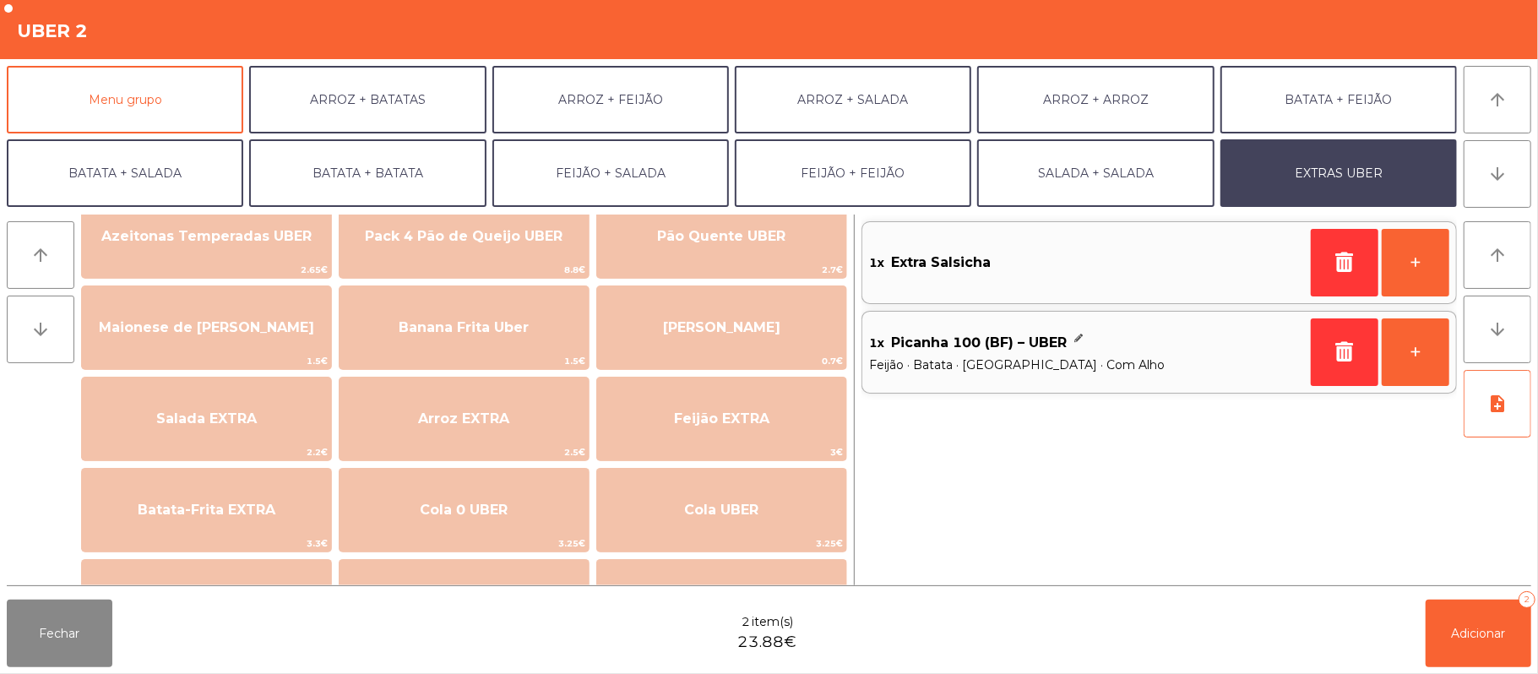
scroll to position [14, 0]
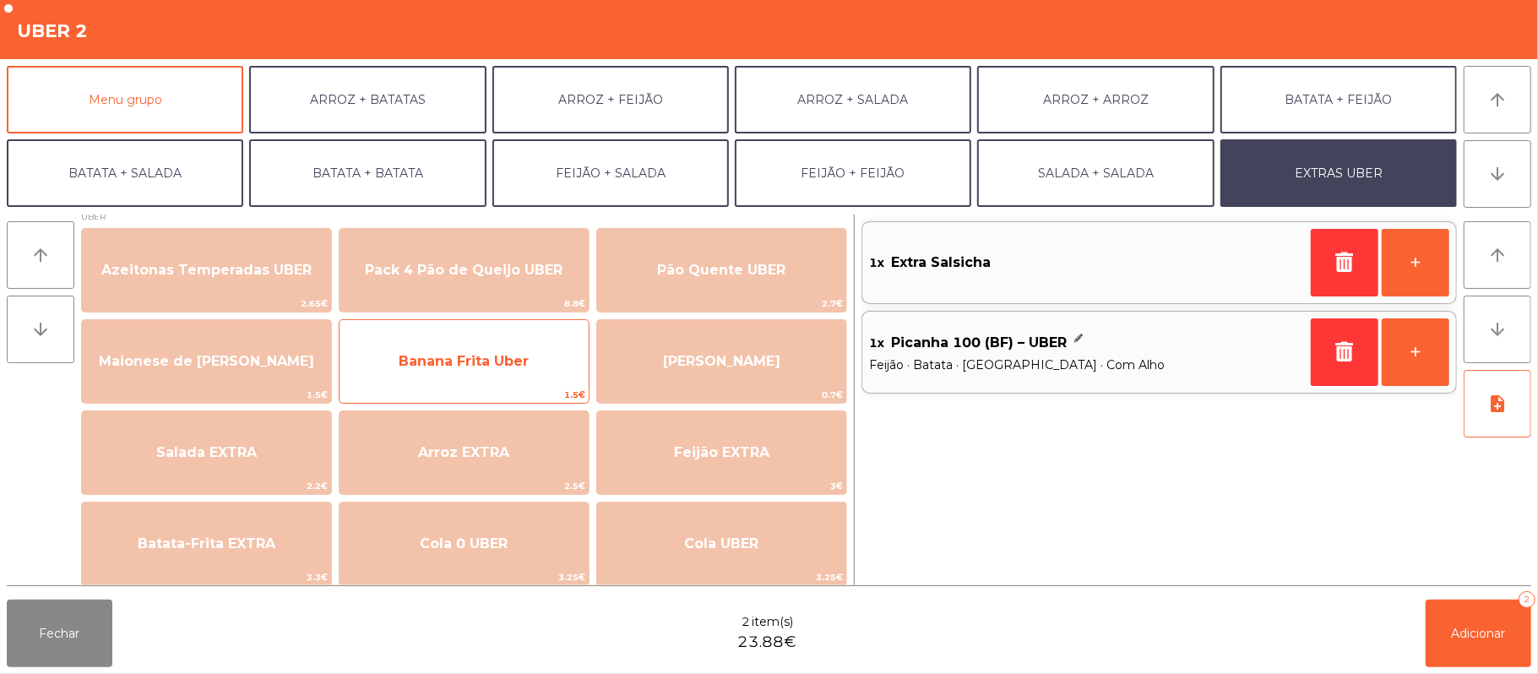
click at [537, 366] on span "Banana Frita Uber" at bounding box center [464, 362] width 249 height 46
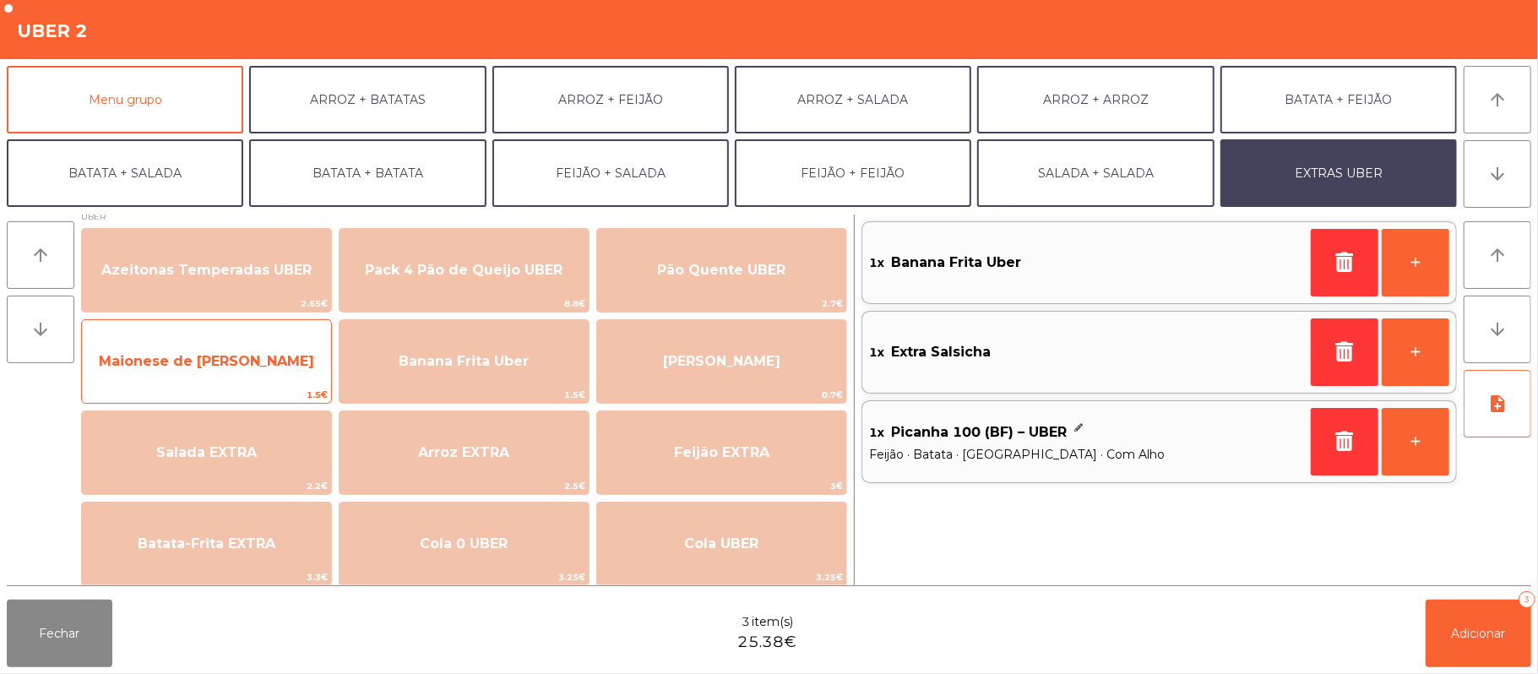
click at [225, 376] on span "Maionese de [PERSON_NAME]" at bounding box center [206, 362] width 249 height 46
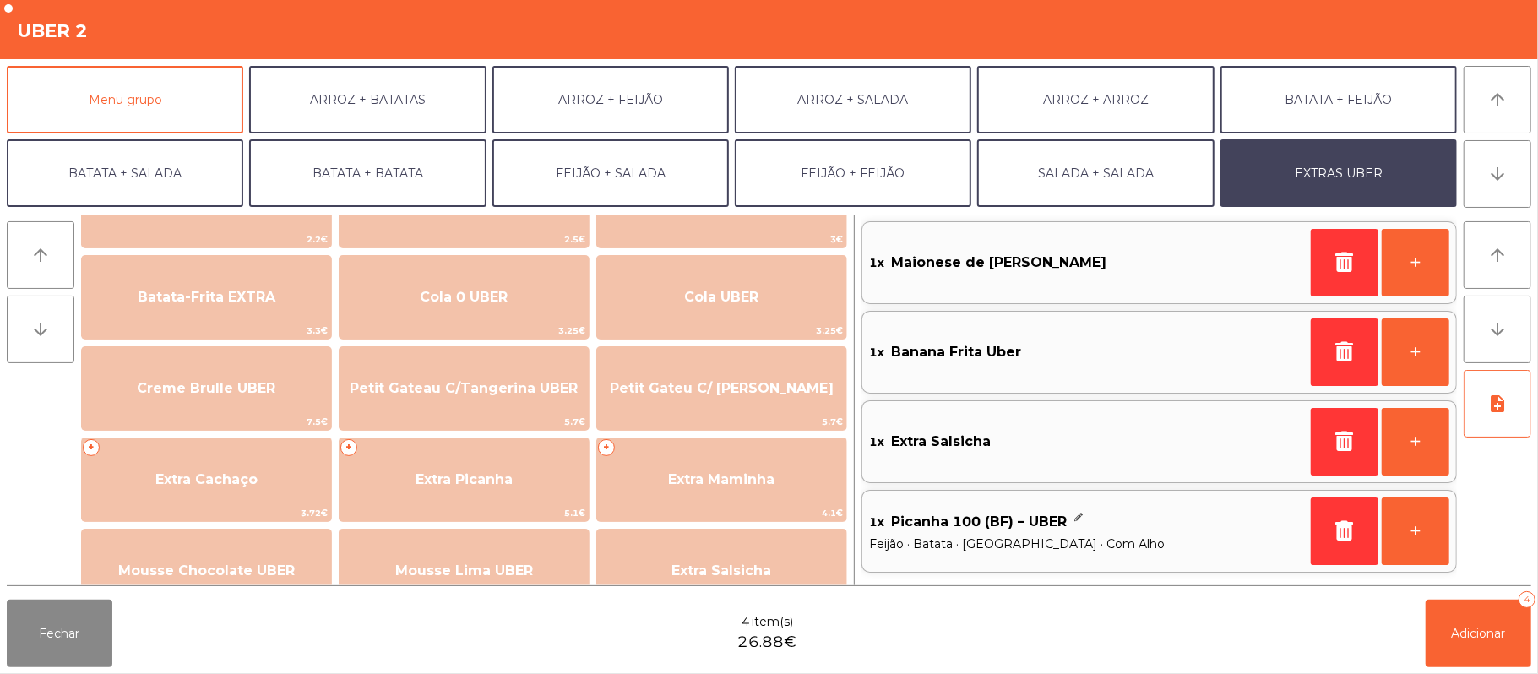
scroll to position [261, 0]
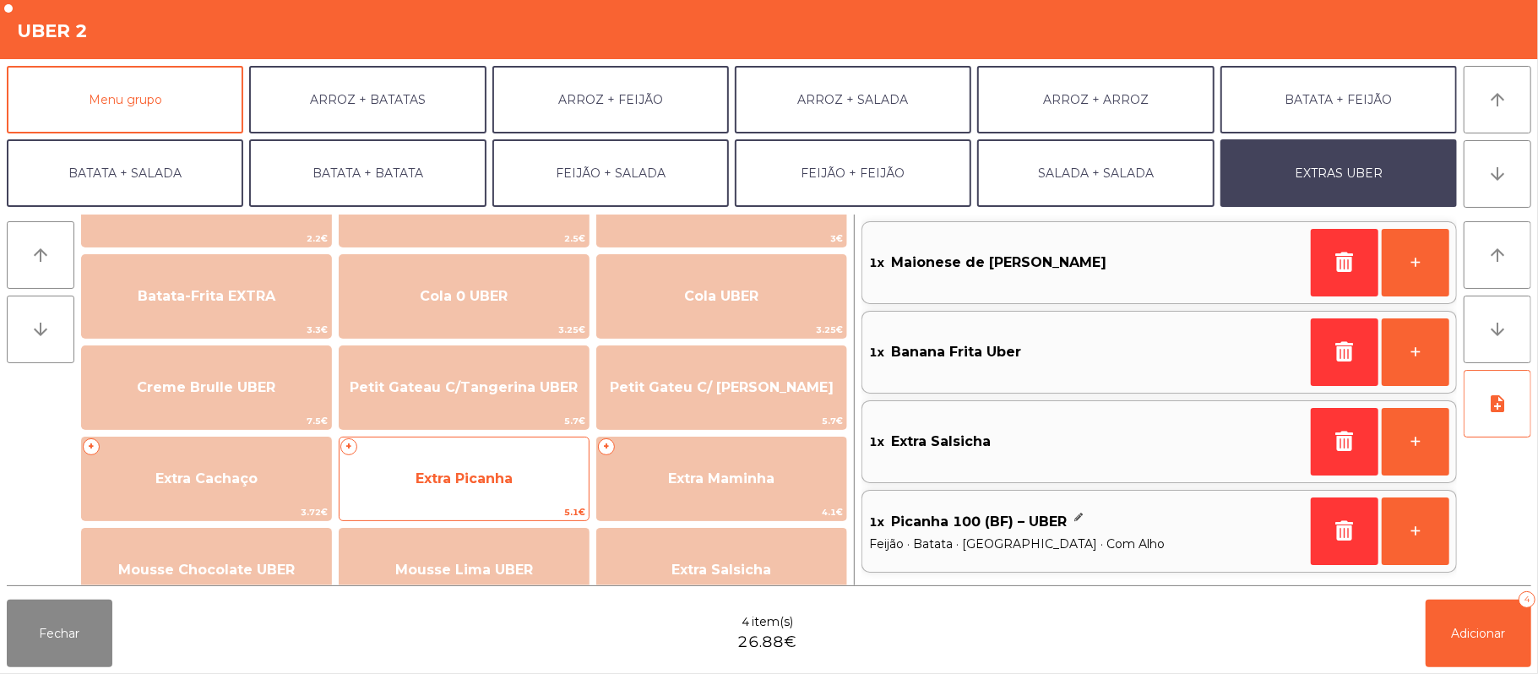
click at [514, 487] on span "Extra Picanha" at bounding box center [464, 479] width 249 height 46
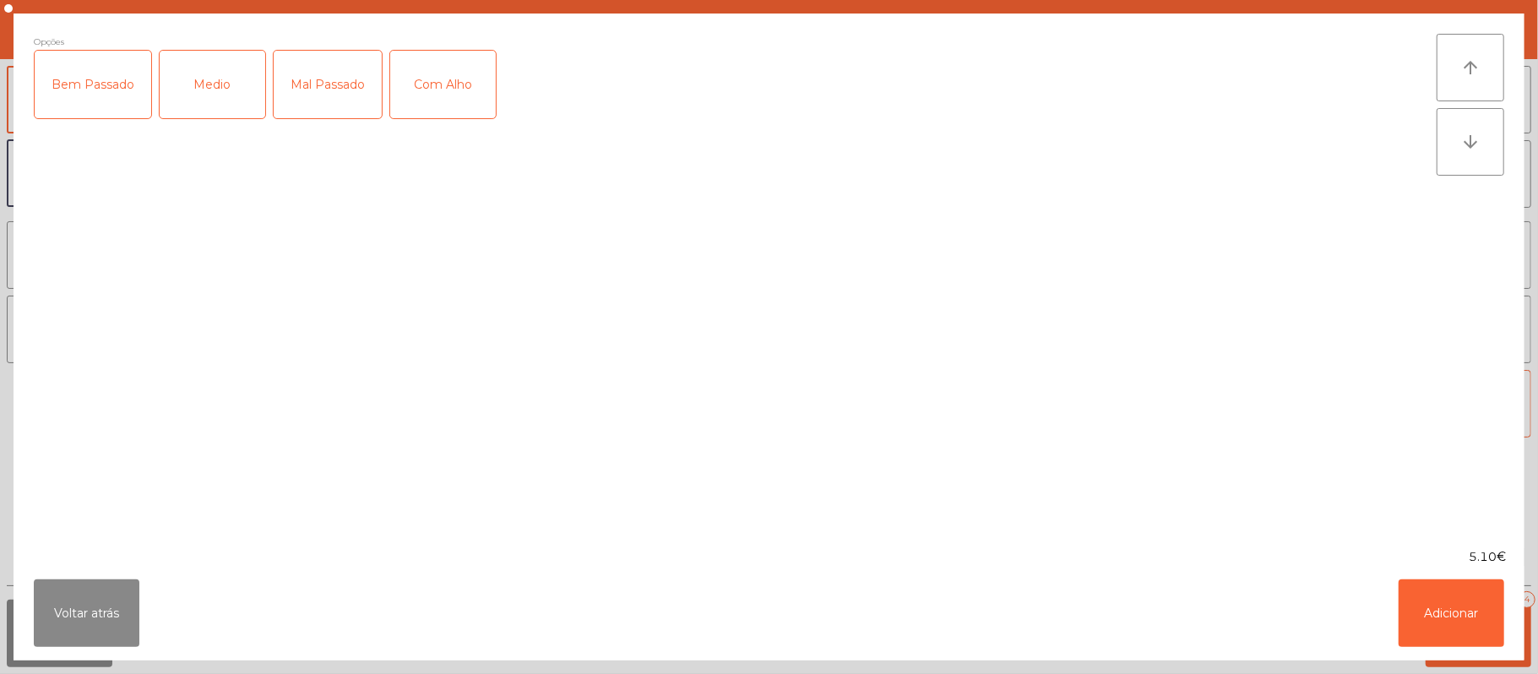
click at [203, 91] on div "Medio" at bounding box center [213, 85] width 106 height 68
click at [467, 96] on div "Com Alho" at bounding box center [443, 85] width 106 height 68
click at [1466, 619] on button "Adicionar" at bounding box center [1452, 613] width 106 height 68
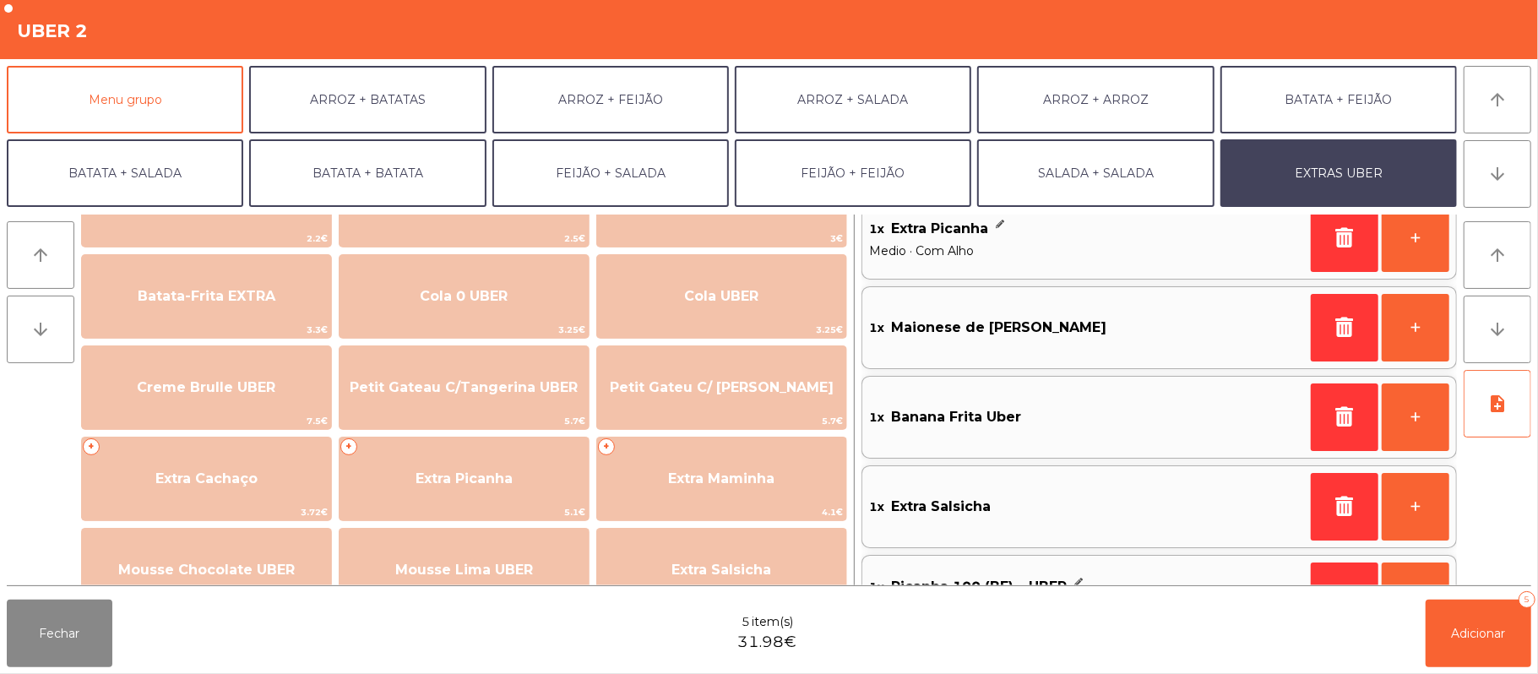
scroll to position [85, 0]
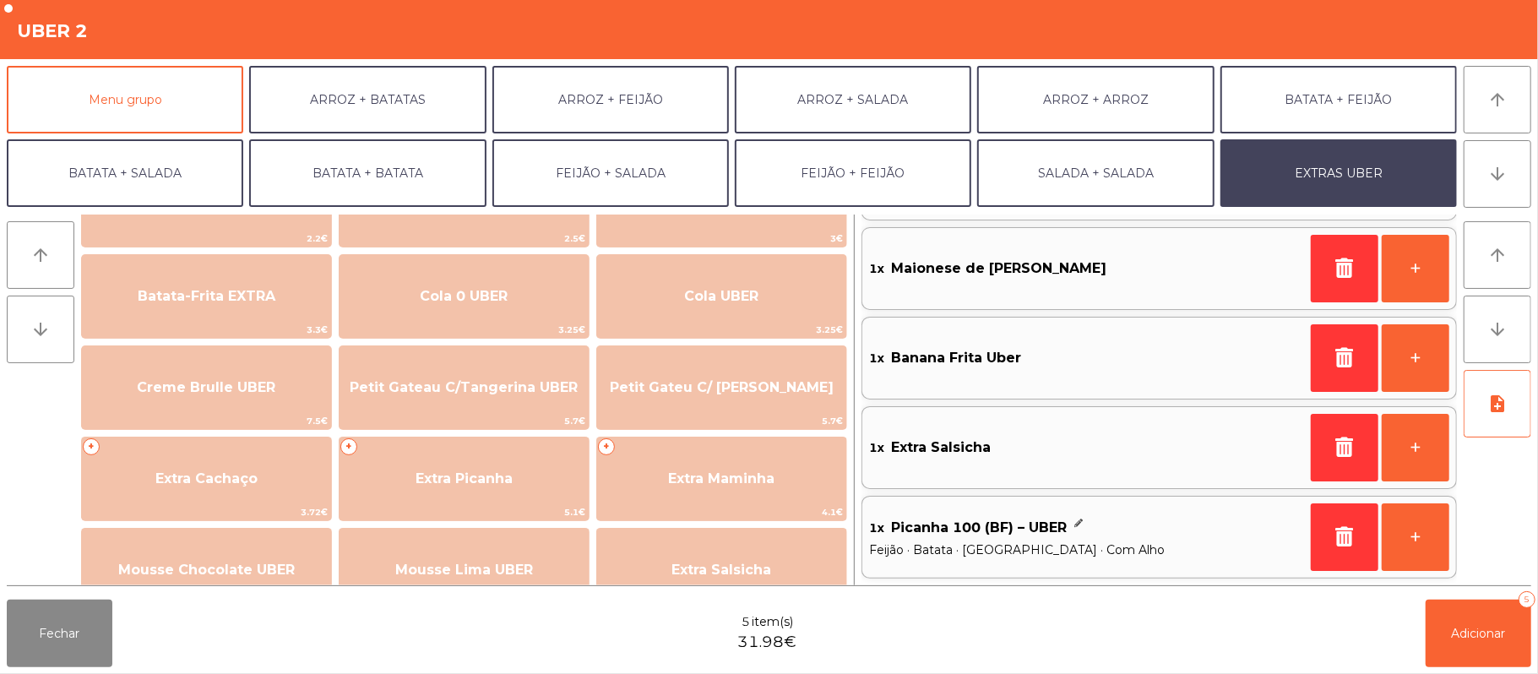
click at [1139, 539] on div "1x Picanha 100 (BF) – UBER" at bounding box center [1086, 527] width 435 height 25
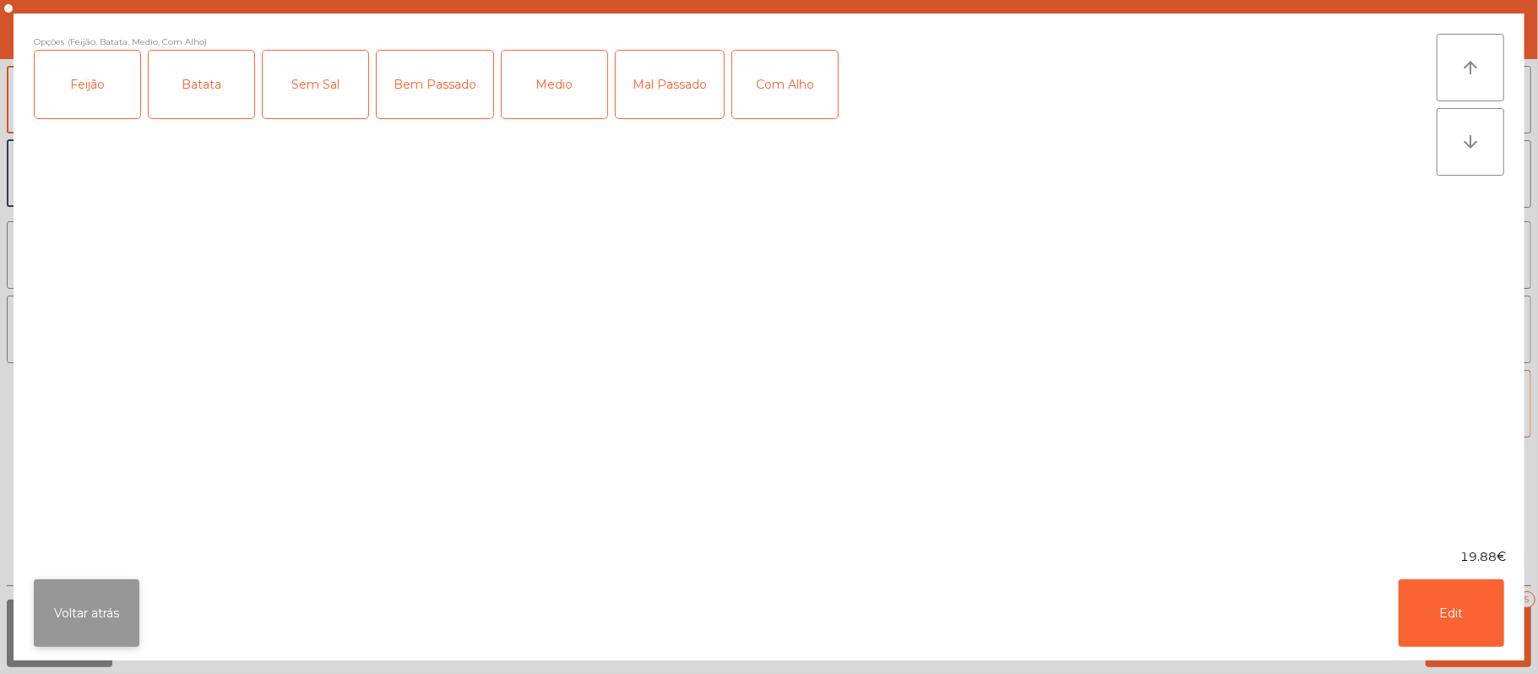
click at [55, 591] on button "Voltar atrás" at bounding box center [87, 613] width 106 height 68
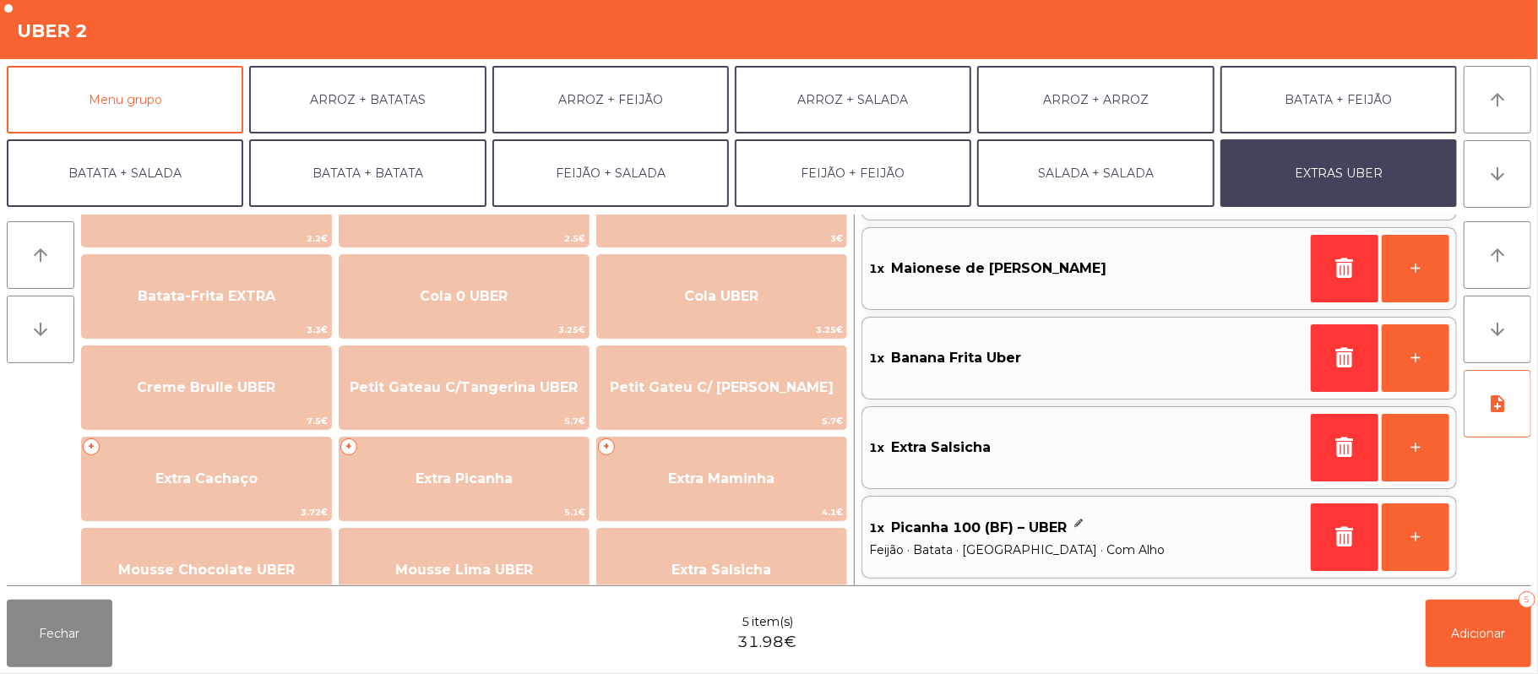
scroll to position [0, 0]
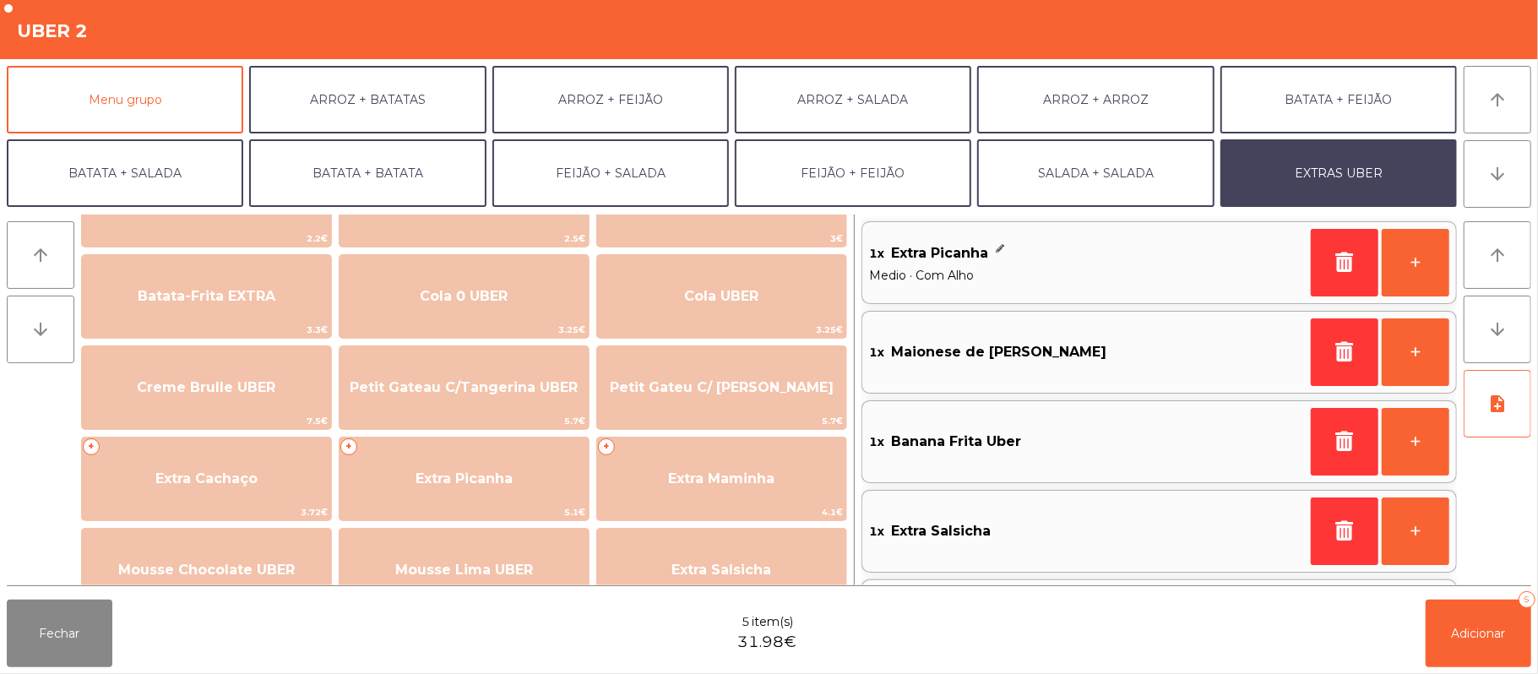
click at [1052, 261] on div "1x Extra Picanha" at bounding box center [1086, 253] width 435 height 25
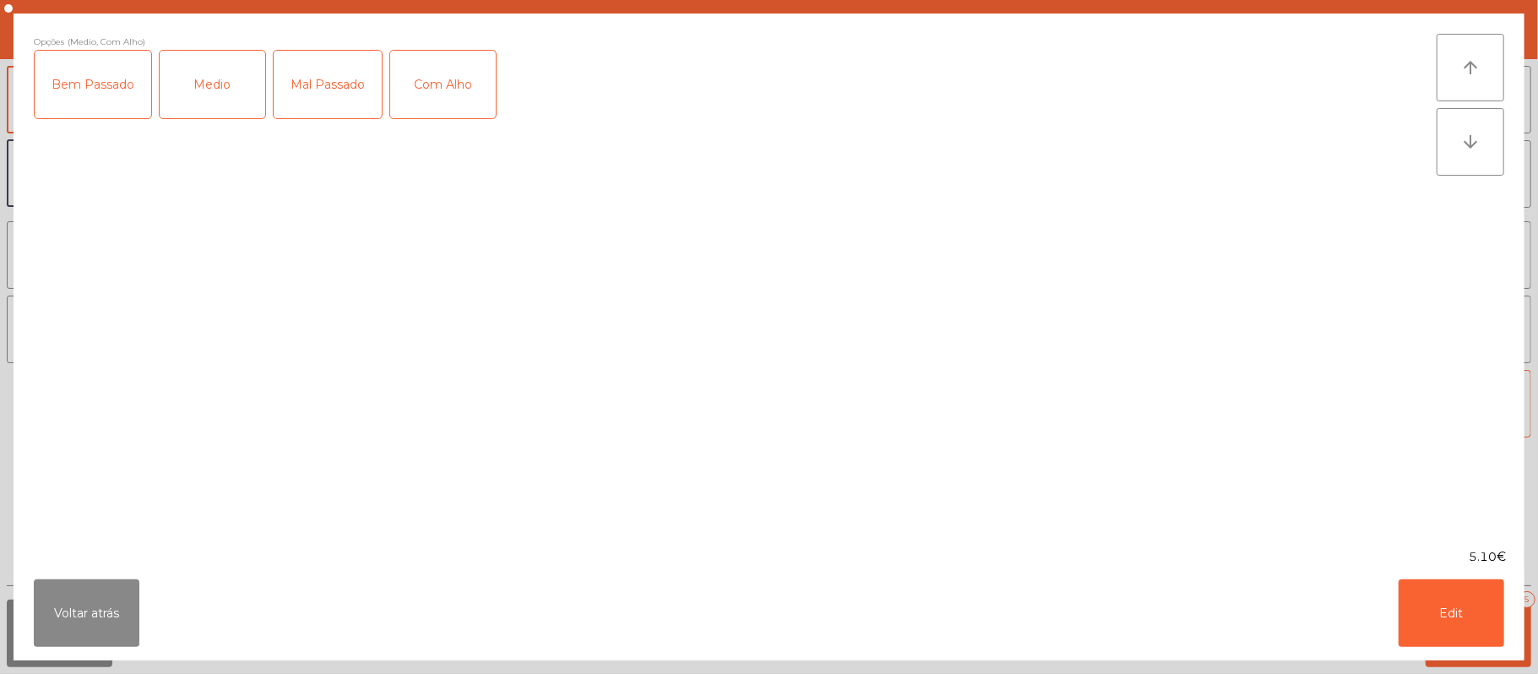
scroll to position [25, 0]
click at [41, 640] on button "Voltar atrás" at bounding box center [87, 613] width 106 height 68
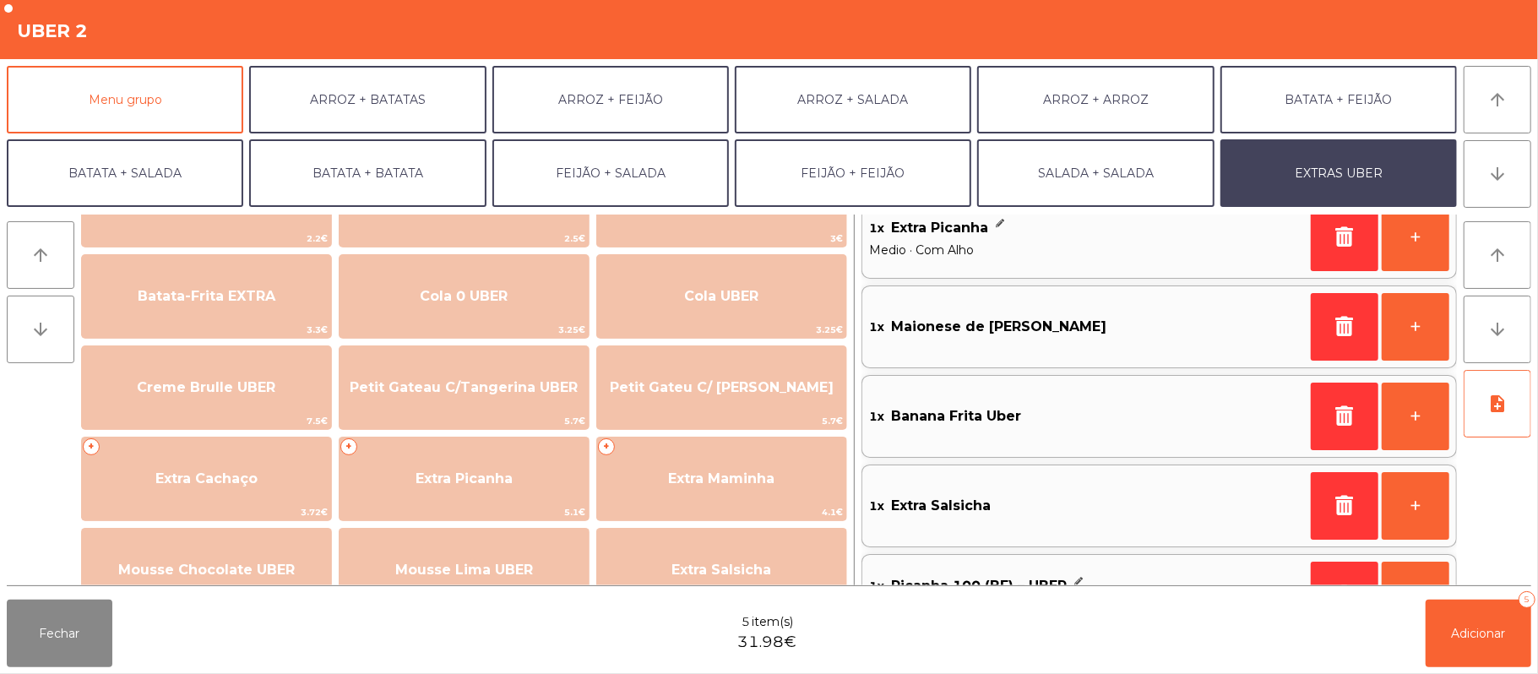
scroll to position [0, 0]
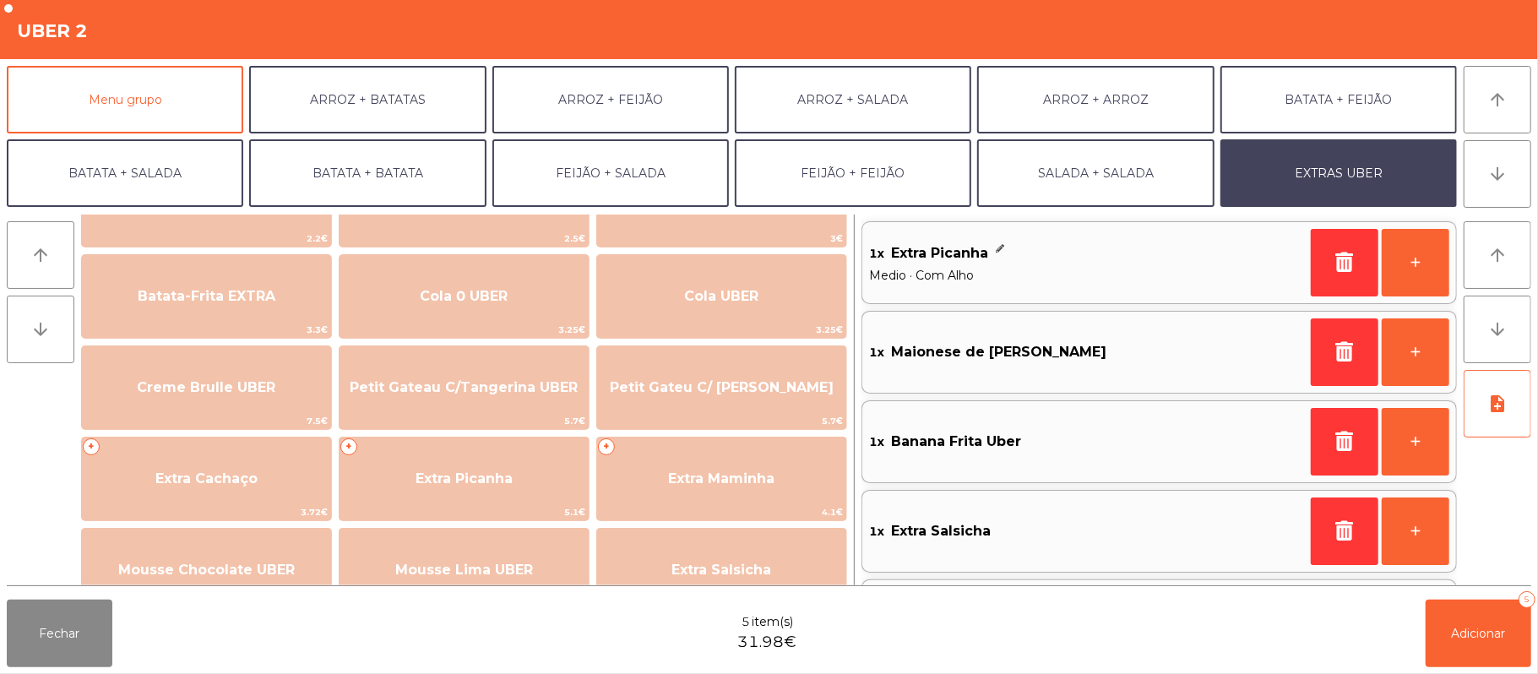
click at [1080, 350] on div "1x Maionese de [PERSON_NAME]" at bounding box center [1086, 352] width 435 height 25
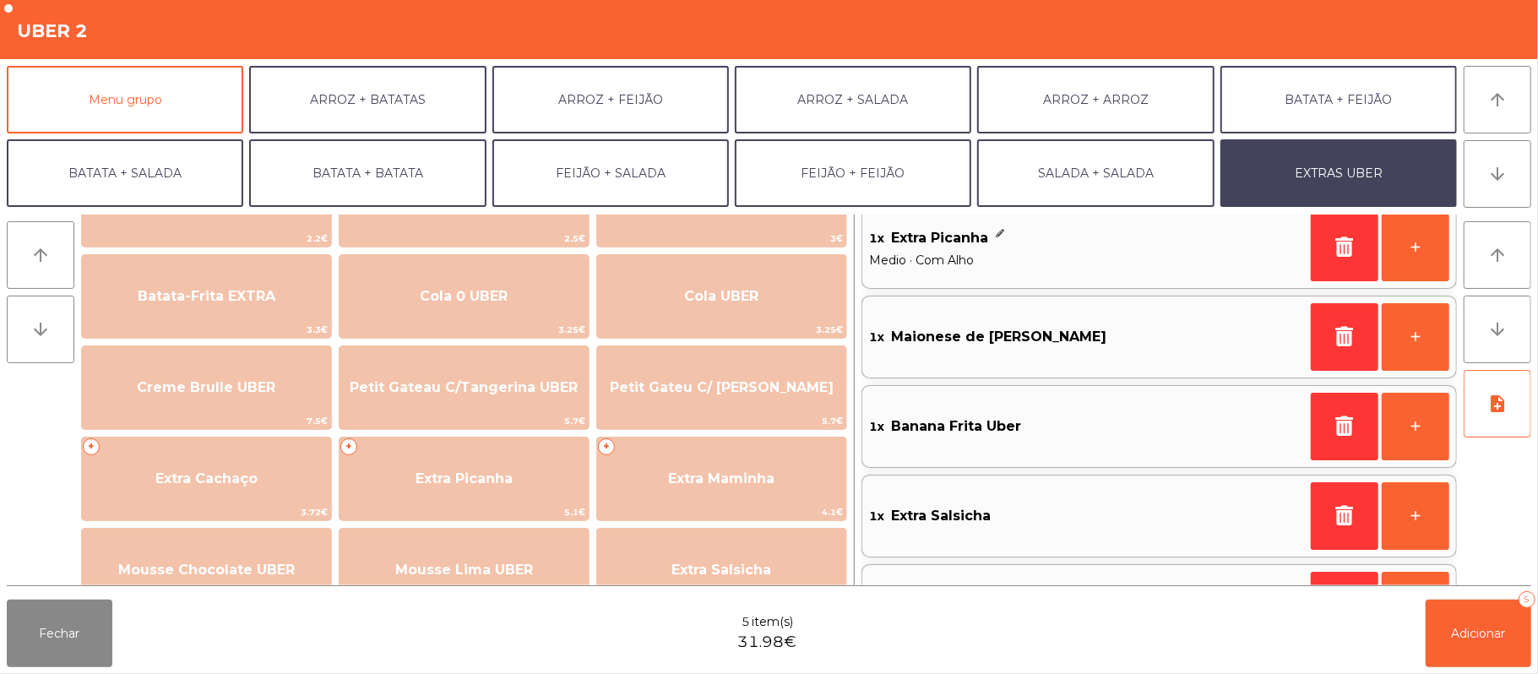
click at [1029, 339] on span "Maionese de [PERSON_NAME]" at bounding box center [998, 336] width 215 height 25
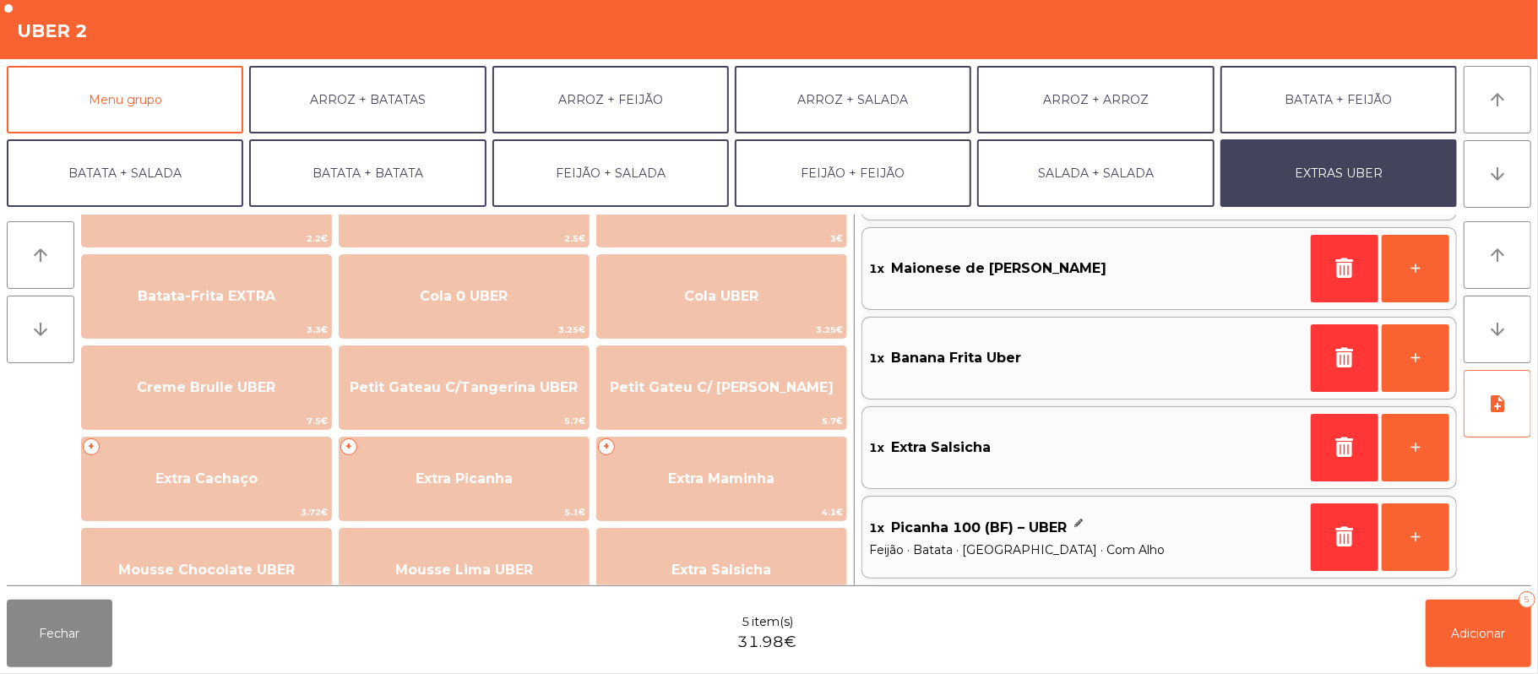
click at [922, 279] on span "Maionese de [PERSON_NAME]" at bounding box center [998, 268] width 215 height 25
click at [998, 351] on span "Banana Frita Uber" at bounding box center [956, 358] width 130 height 25
click at [1441, 623] on button "Adicionar 5" at bounding box center [1479, 634] width 106 height 68
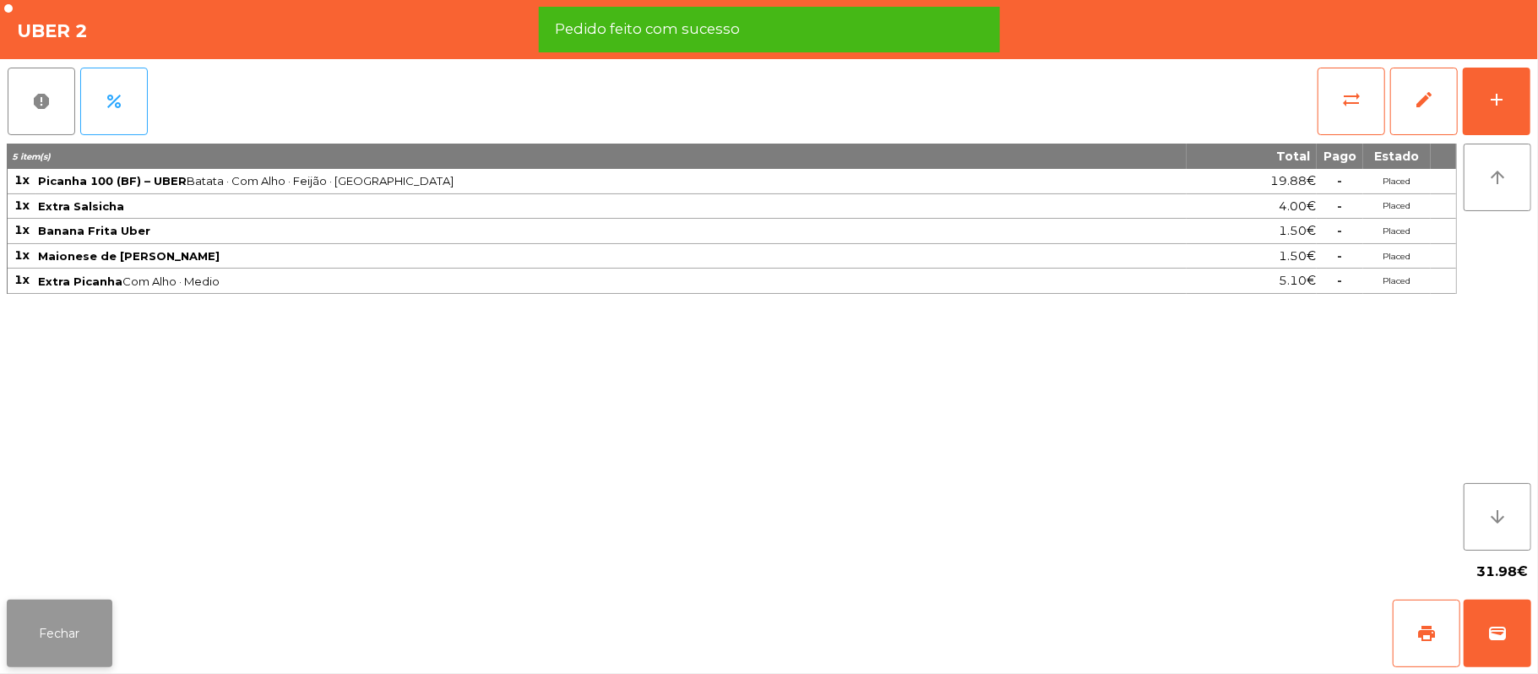
click at [52, 632] on button "Fechar" at bounding box center [60, 634] width 106 height 68
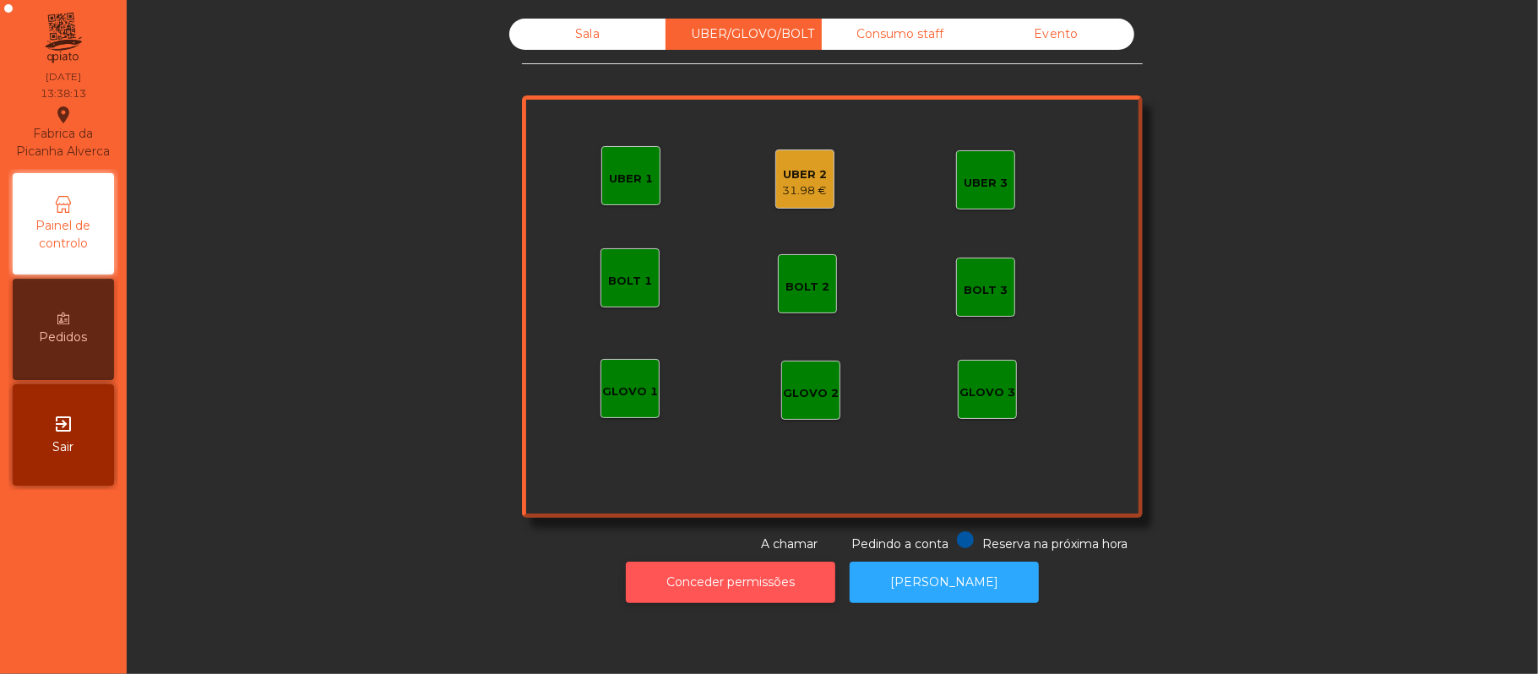
click at [767, 582] on button "Conceder permissões" at bounding box center [730, 582] width 209 height 41
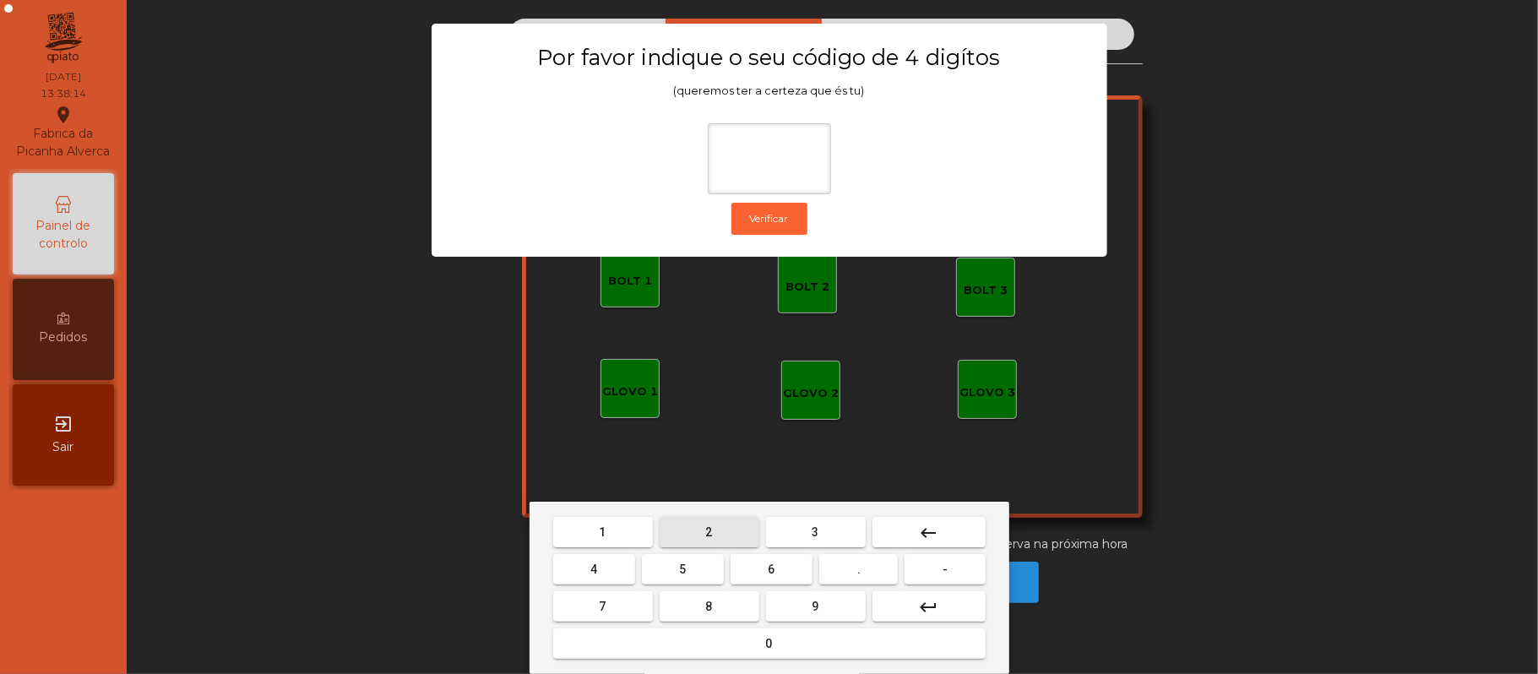
click at [730, 529] on button "2" at bounding box center [710, 532] width 100 height 30
click at [778, 569] on button "6" at bounding box center [772, 569] width 82 height 30
click at [623, 525] on button "1" at bounding box center [603, 532] width 100 height 30
click at [691, 599] on button "8" at bounding box center [710, 606] width 100 height 30
type input "****"
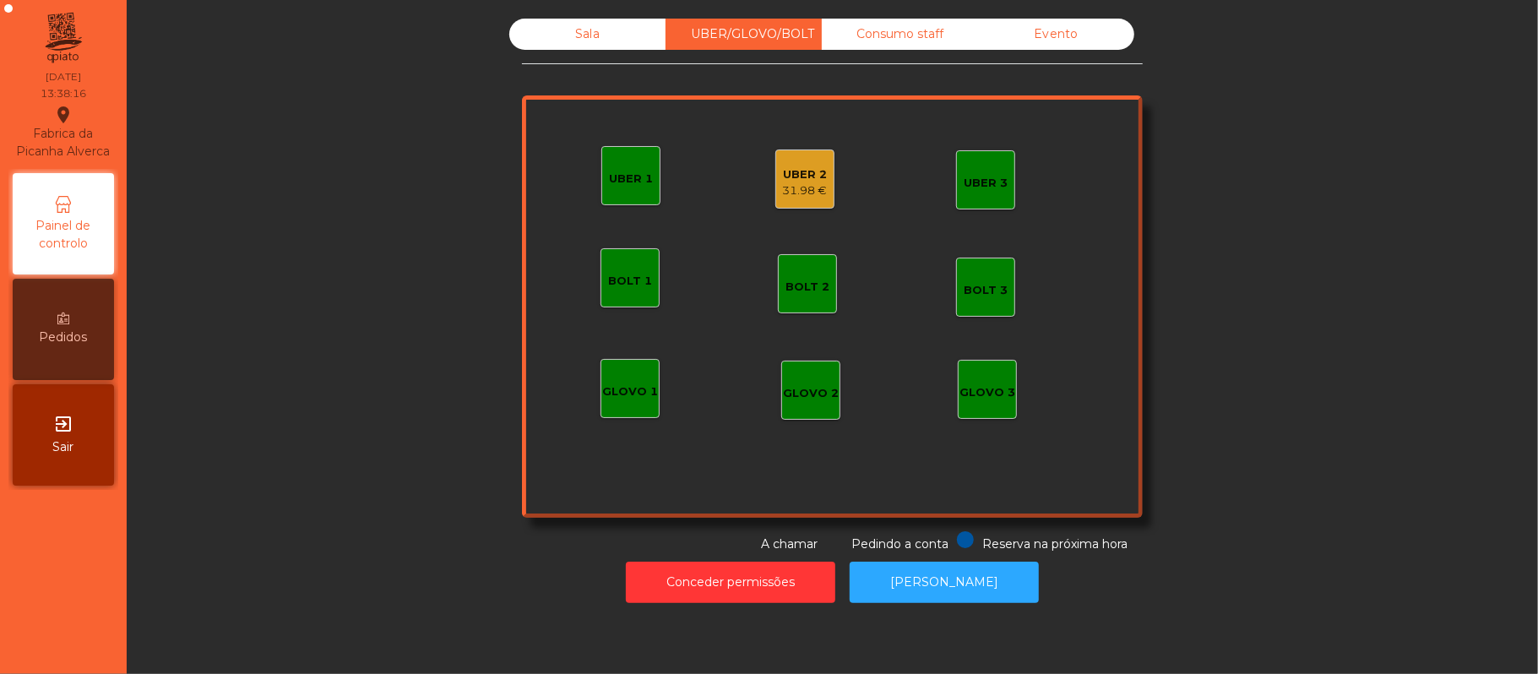
click at [796, 189] on div "31.98 €" at bounding box center [805, 190] width 45 height 17
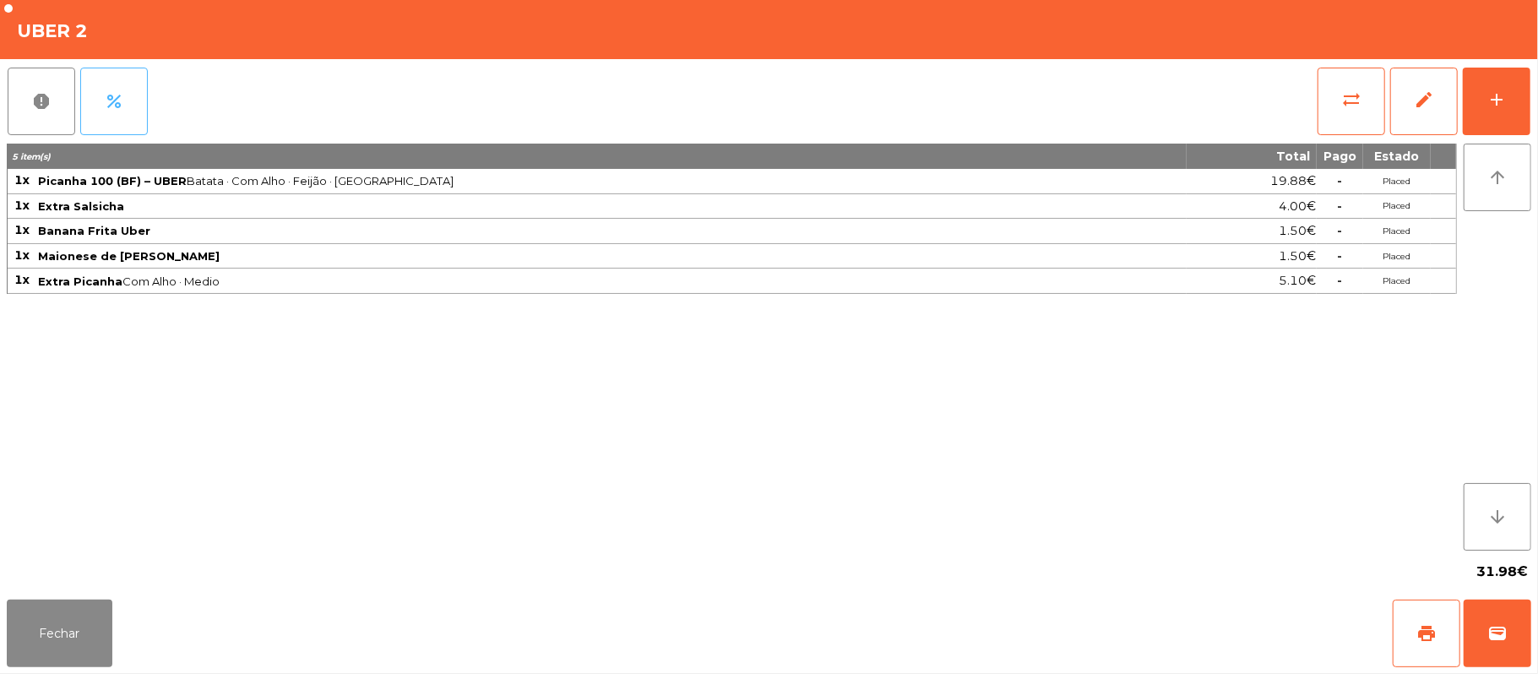
click at [115, 106] on span "percent" at bounding box center [114, 101] width 20 height 20
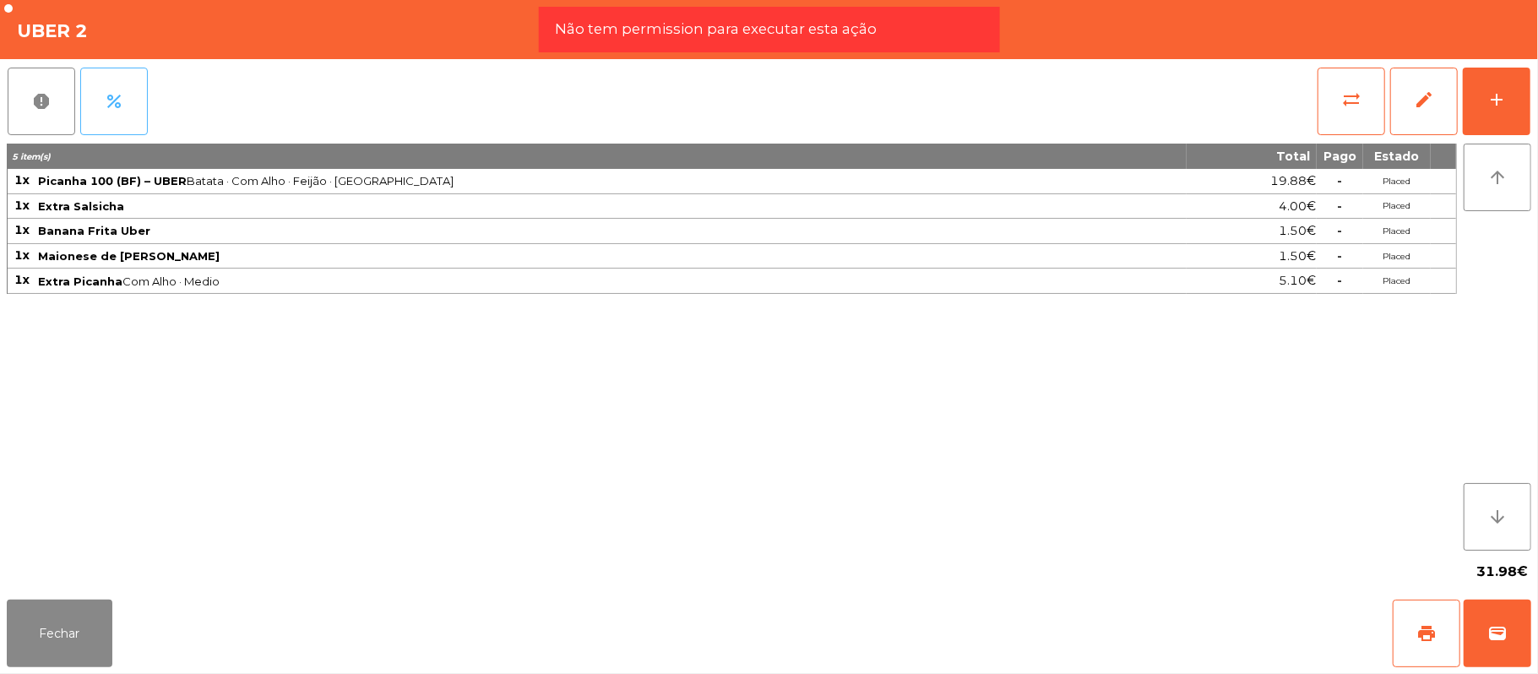
click at [115, 109] on span "percent" at bounding box center [114, 101] width 20 height 20
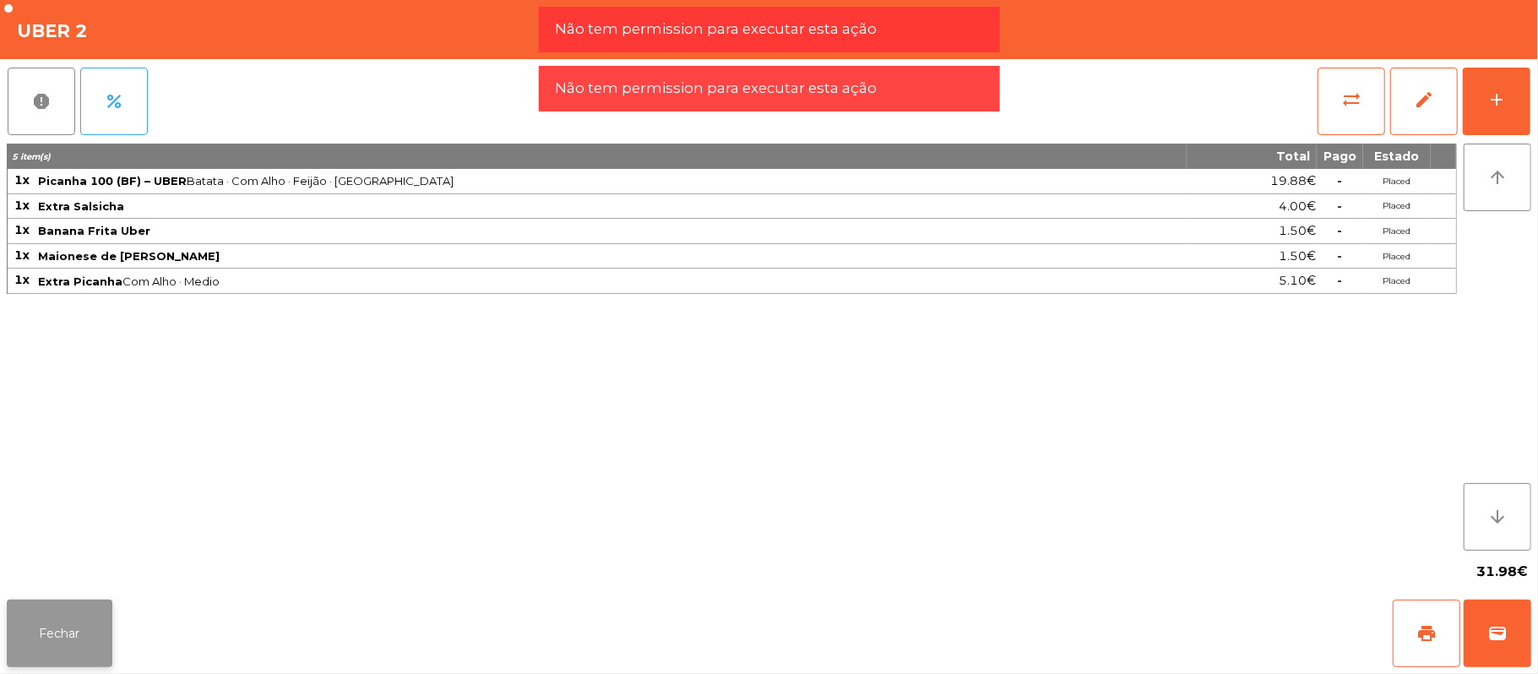
click at [83, 622] on button "Fechar" at bounding box center [60, 634] width 106 height 68
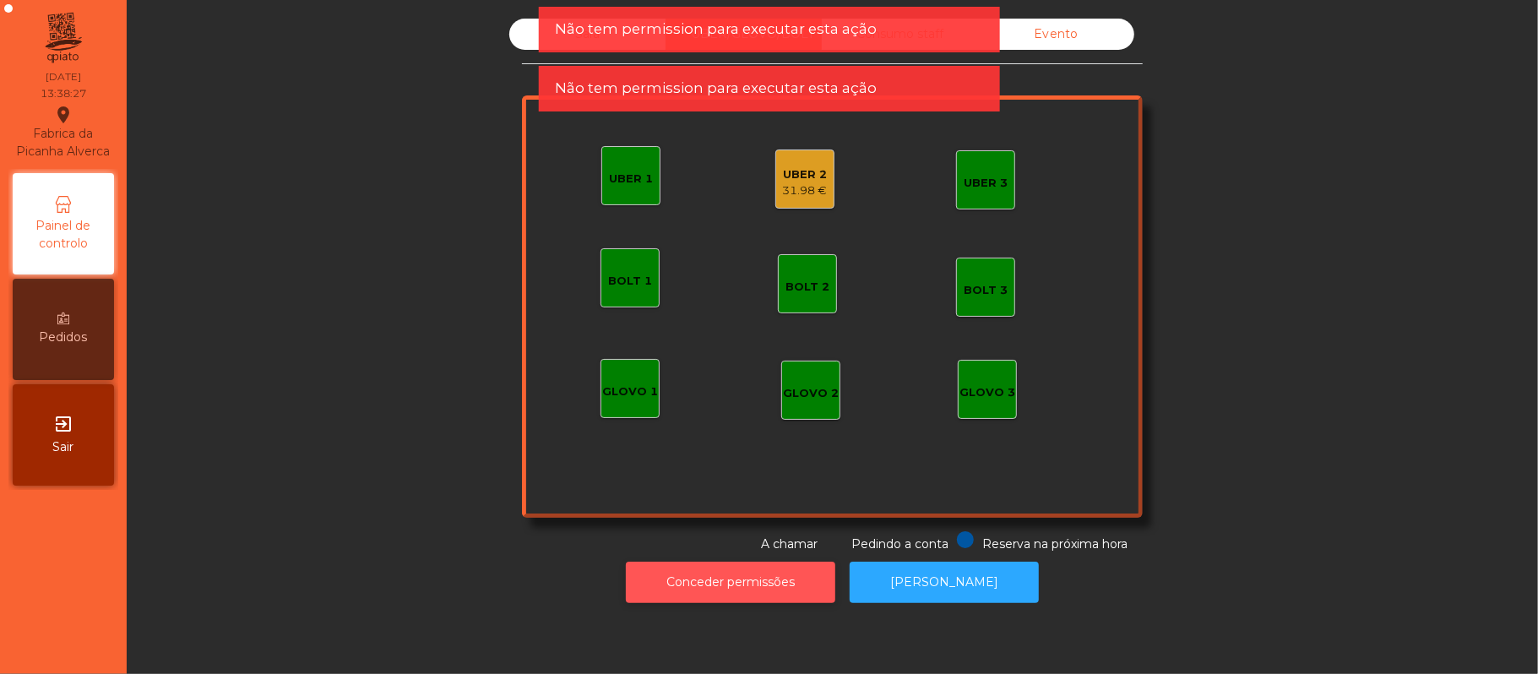
click at [743, 575] on button "Conceder permissões" at bounding box center [730, 582] width 209 height 41
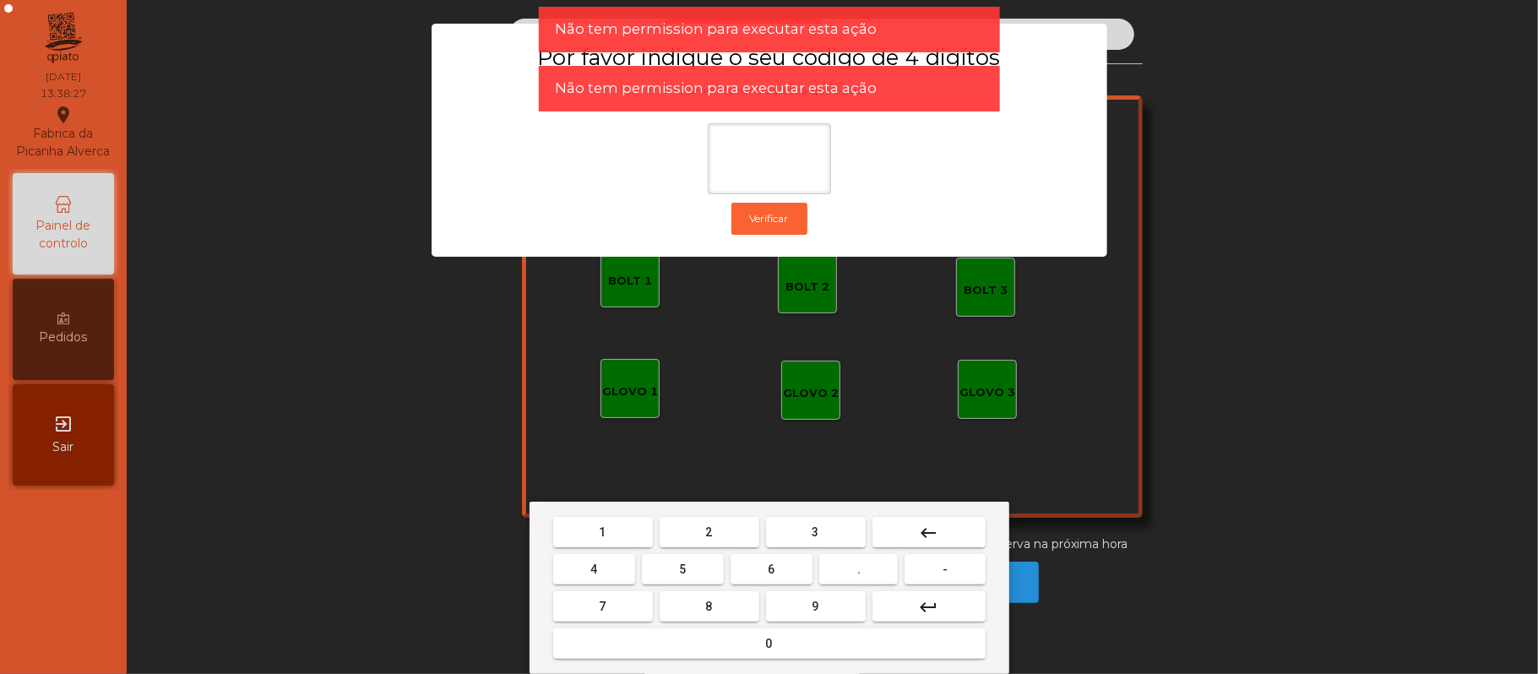
click at [710, 531] on span "2" at bounding box center [709, 532] width 7 height 14
click at [770, 572] on span "6" at bounding box center [772, 570] width 7 height 14
click at [616, 532] on button "1" at bounding box center [603, 532] width 100 height 30
click at [686, 565] on span "5" at bounding box center [682, 570] width 7 height 14
type input "****"
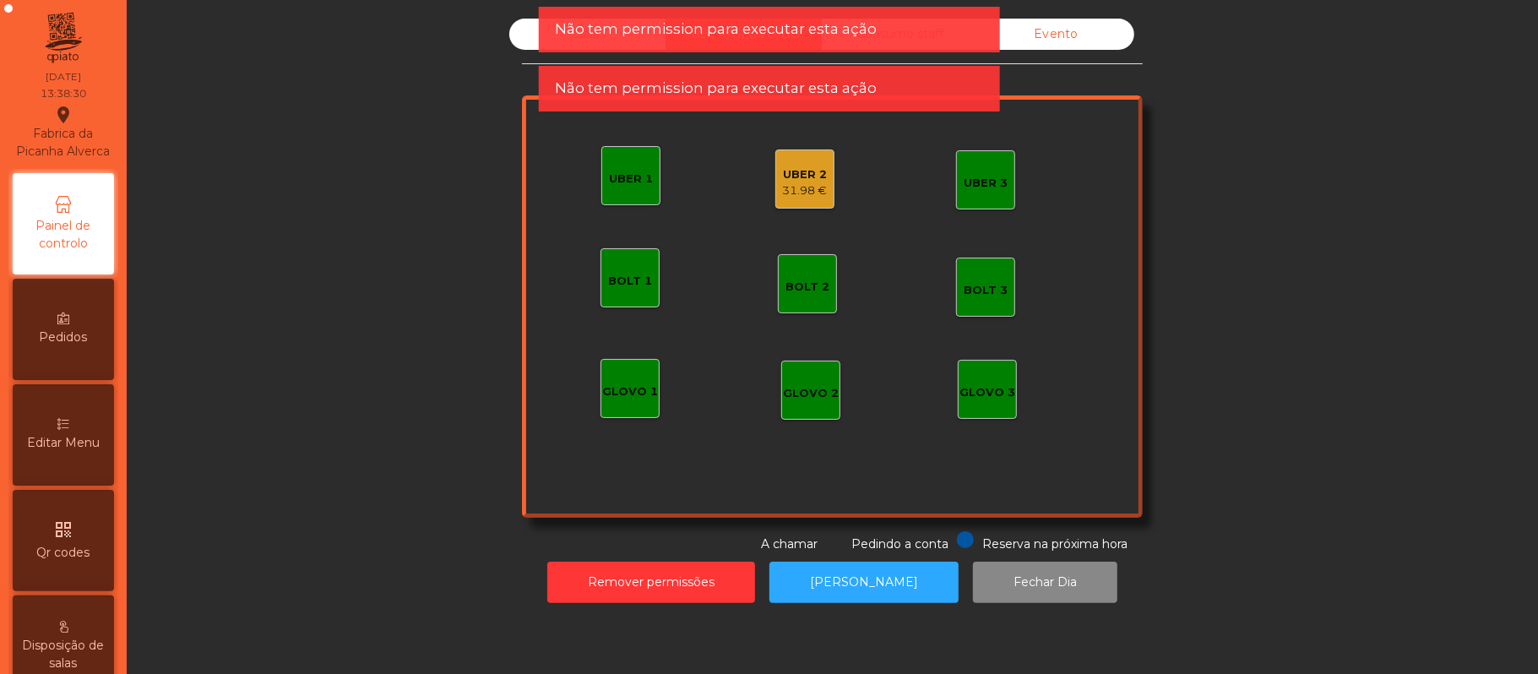
click at [805, 177] on div "UBER 2" at bounding box center [805, 174] width 45 height 17
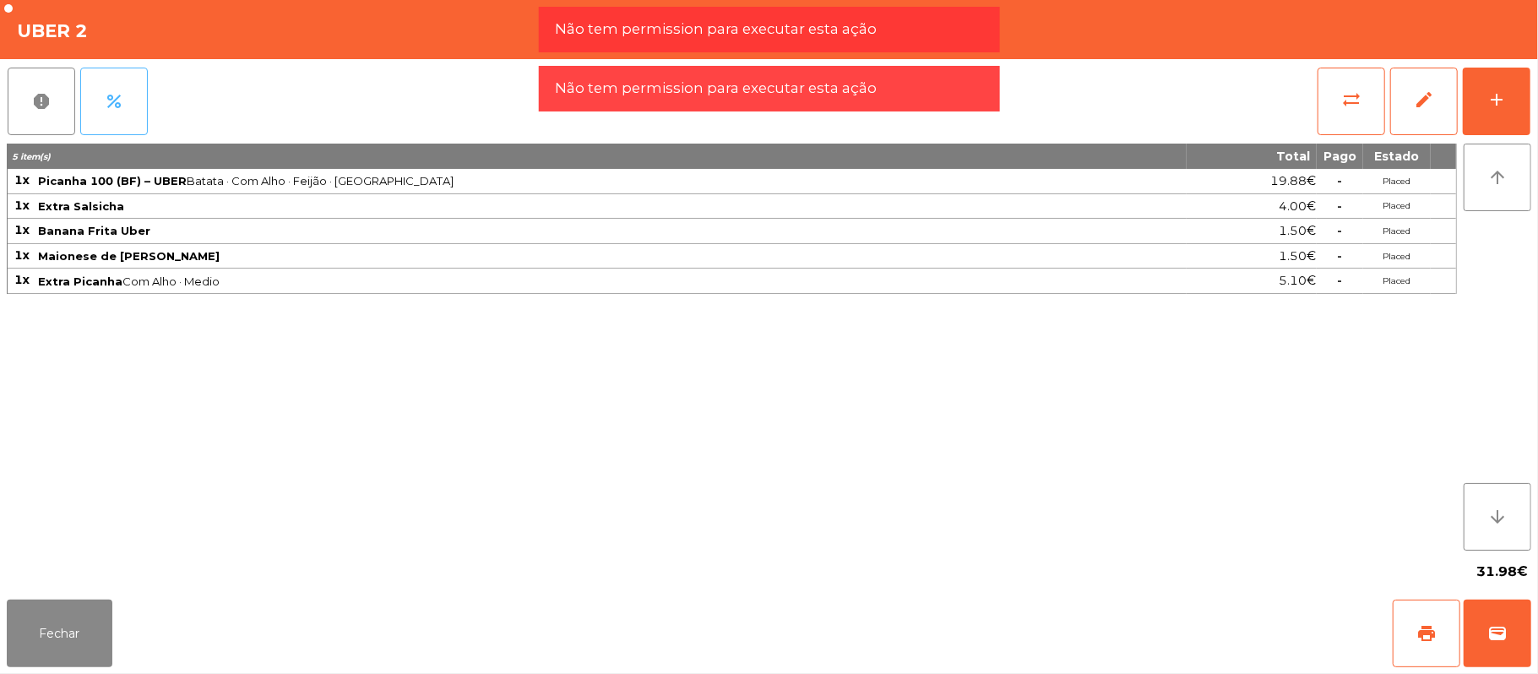
click at [126, 101] on button "percent" at bounding box center [114, 102] width 68 height 68
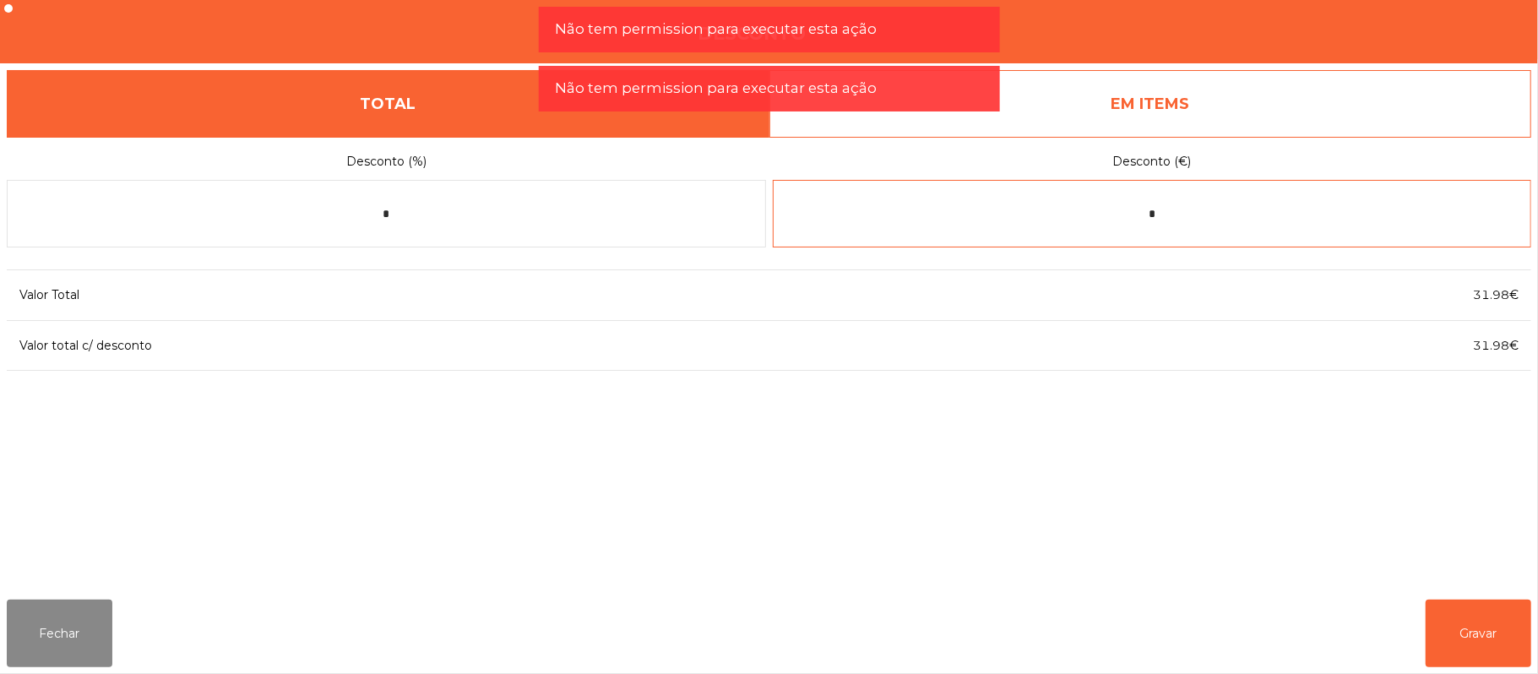
click at [1184, 215] on input "*" at bounding box center [1152, 214] width 759 height 68
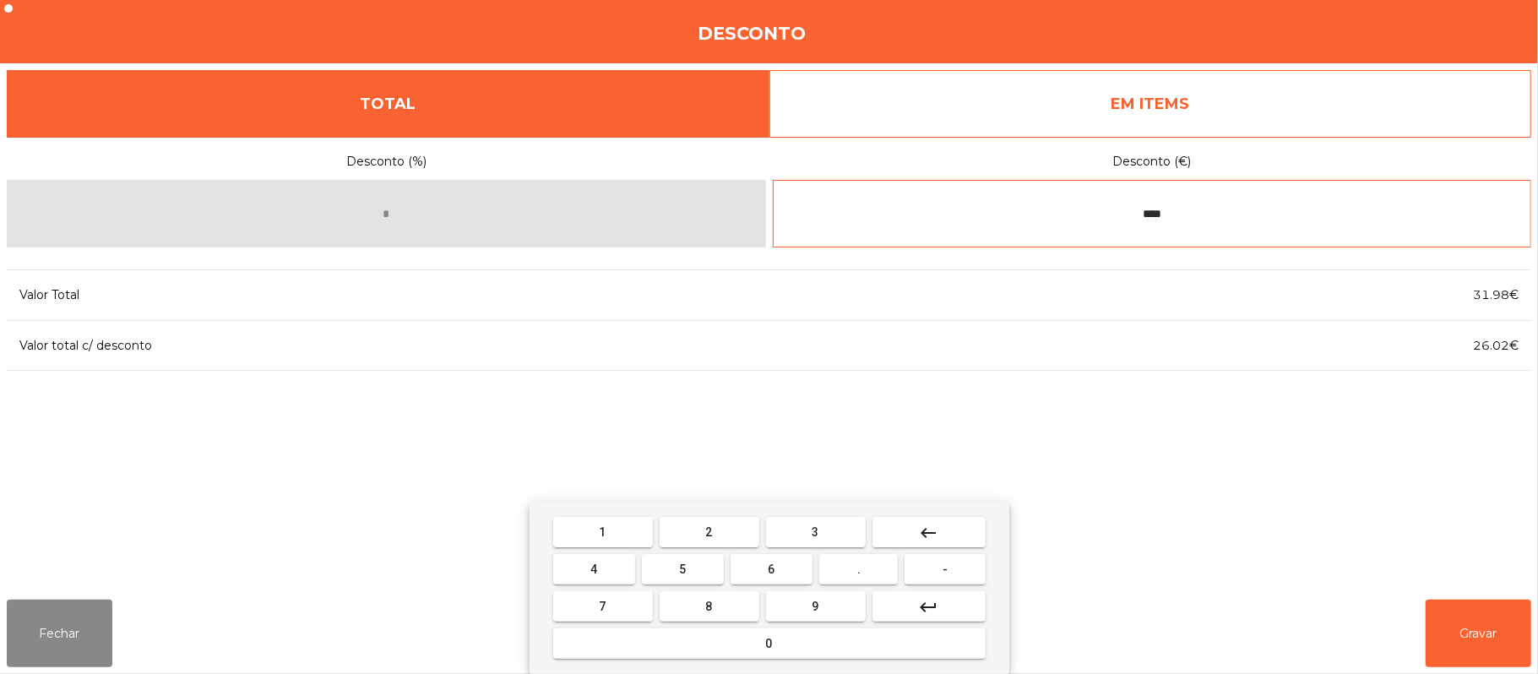
type input "****"
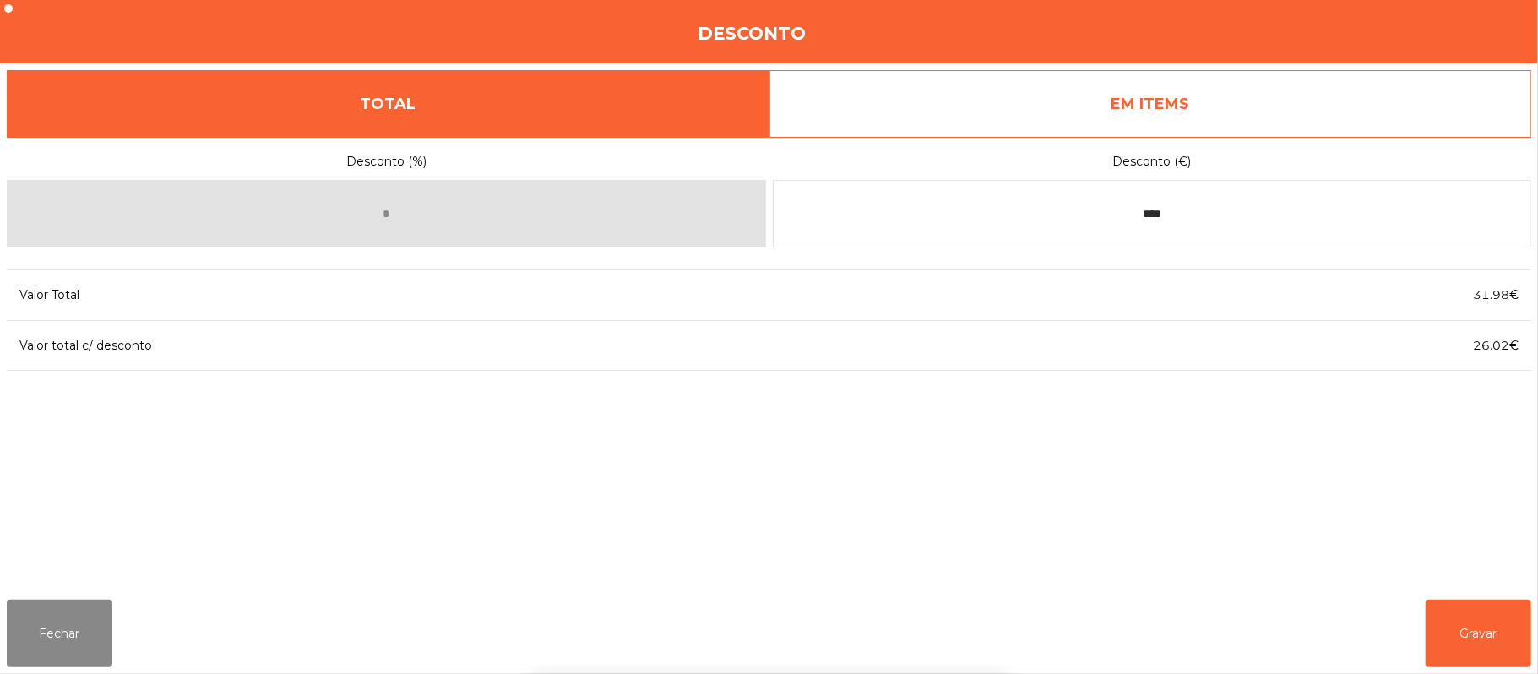
click at [1491, 630] on div "1 2 3 keyboard_backspace 4 5 6 . - 7 8 9 keyboard_return 0" at bounding box center [769, 588] width 1538 height 172
click at [1483, 633] on button "Gravar" at bounding box center [1479, 634] width 106 height 68
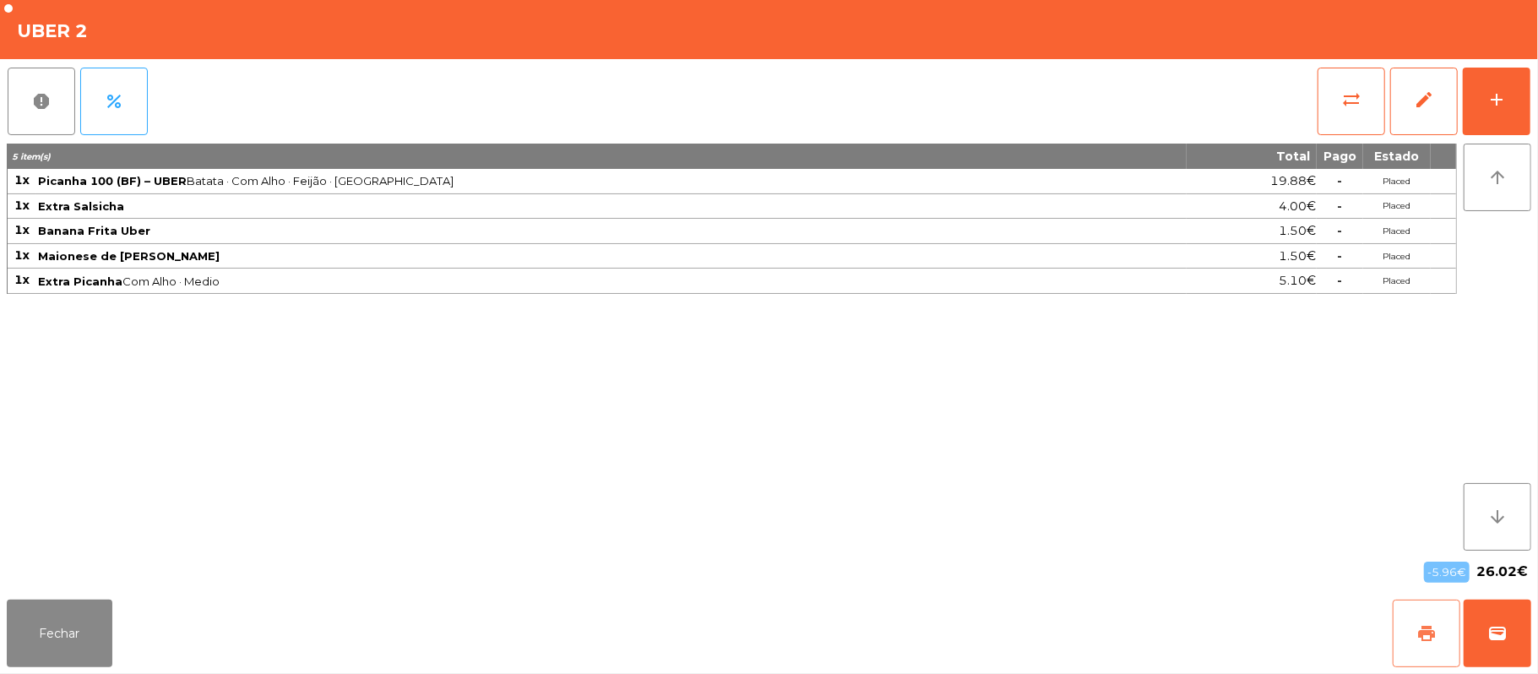
click at [1441, 645] on button "print" at bounding box center [1427, 634] width 68 height 68
click at [52, 619] on button "Fechar" at bounding box center [60, 634] width 106 height 68
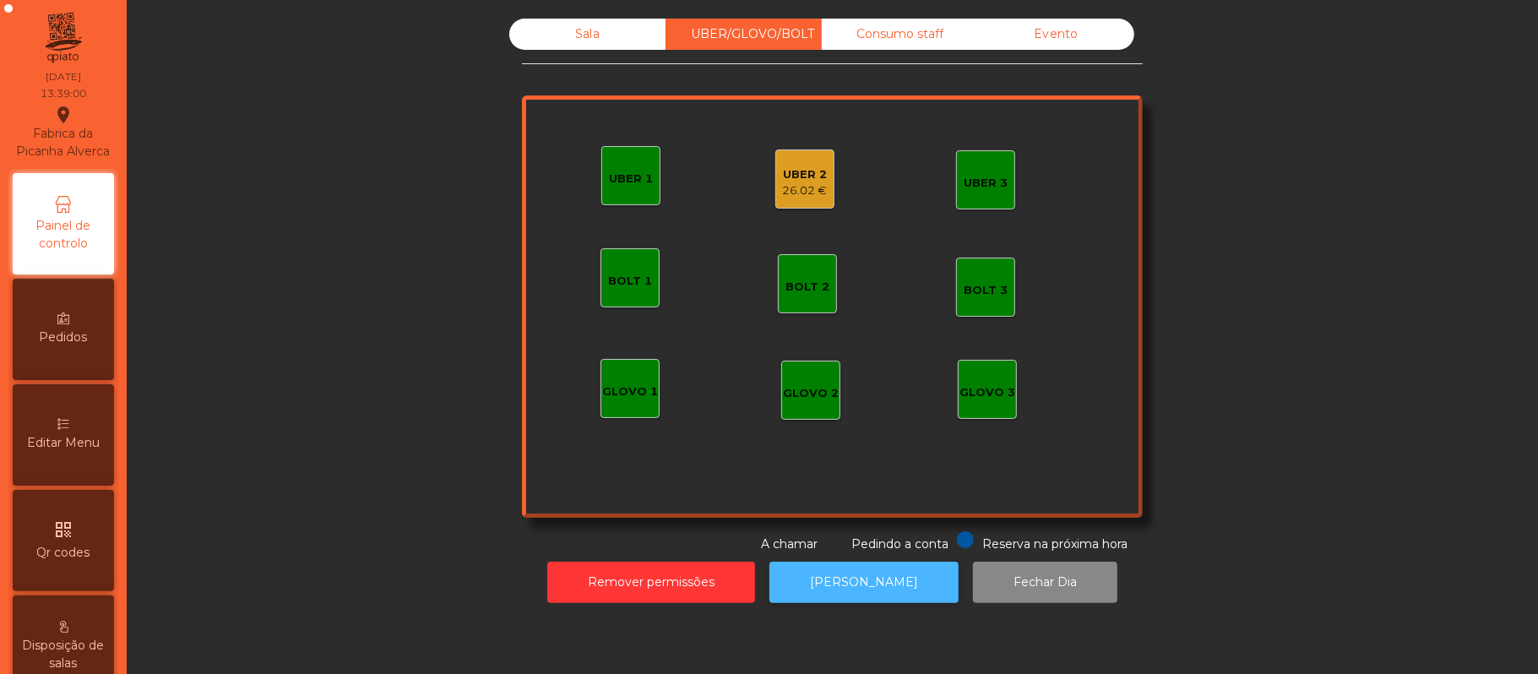
click at [883, 598] on button "[PERSON_NAME]" at bounding box center [864, 582] width 189 height 41
click at [806, 197] on div "26.02 €" at bounding box center [805, 190] width 45 height 17
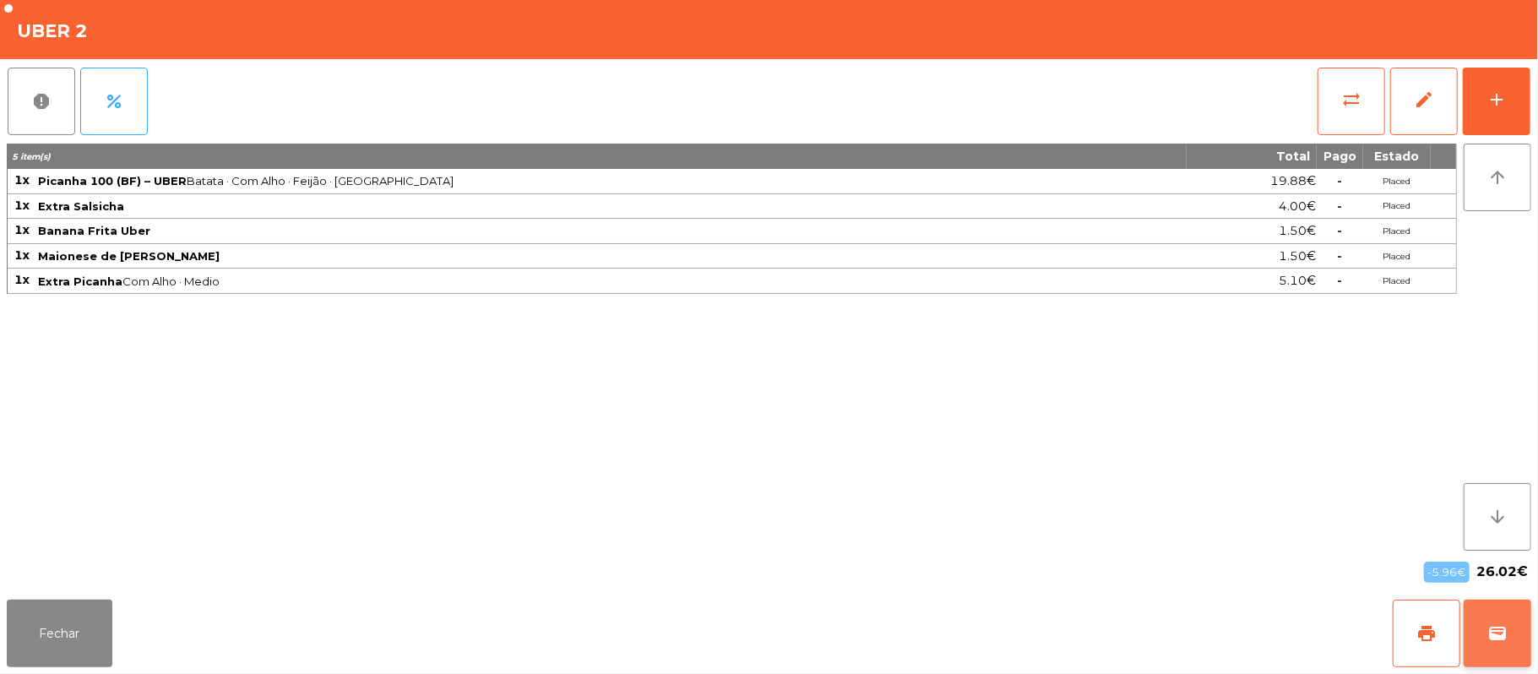
click at [1491, 640] on span "wallet" at bounding box center [1498, 633] width 20 height 20
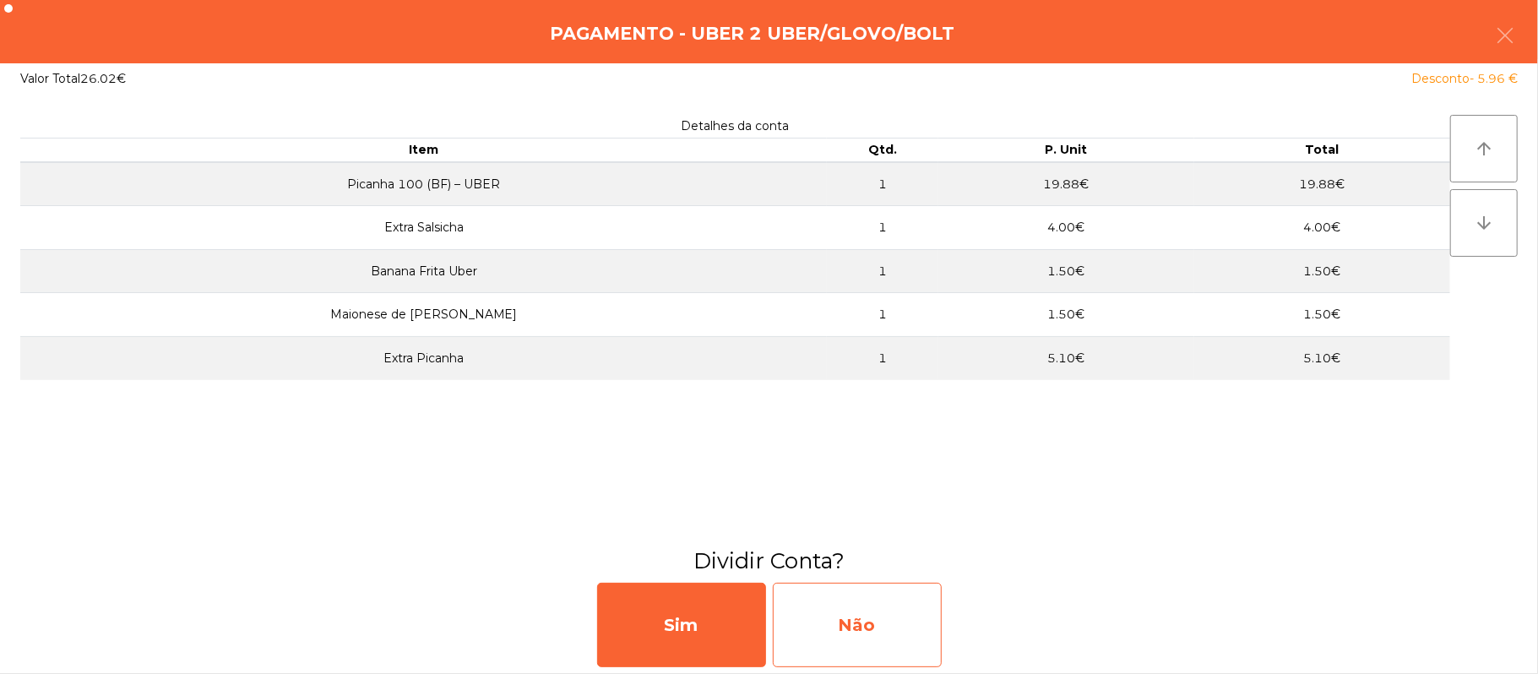
click at [839, 637] on div "Não" at bounding box center [857, 625] width 169 height 84
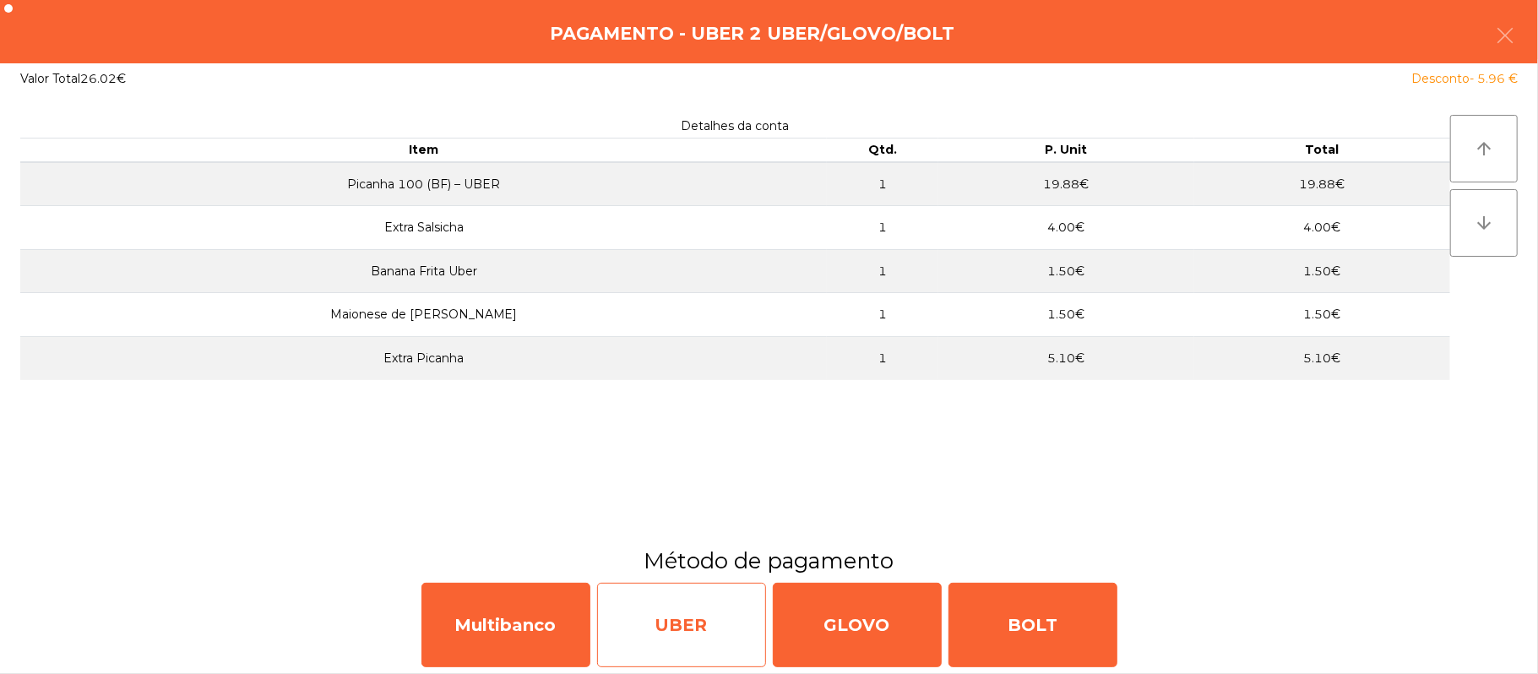
click at [660, 618] on div "UBER" at bounding box center [681, 625] width 169 height 84
select select "**"
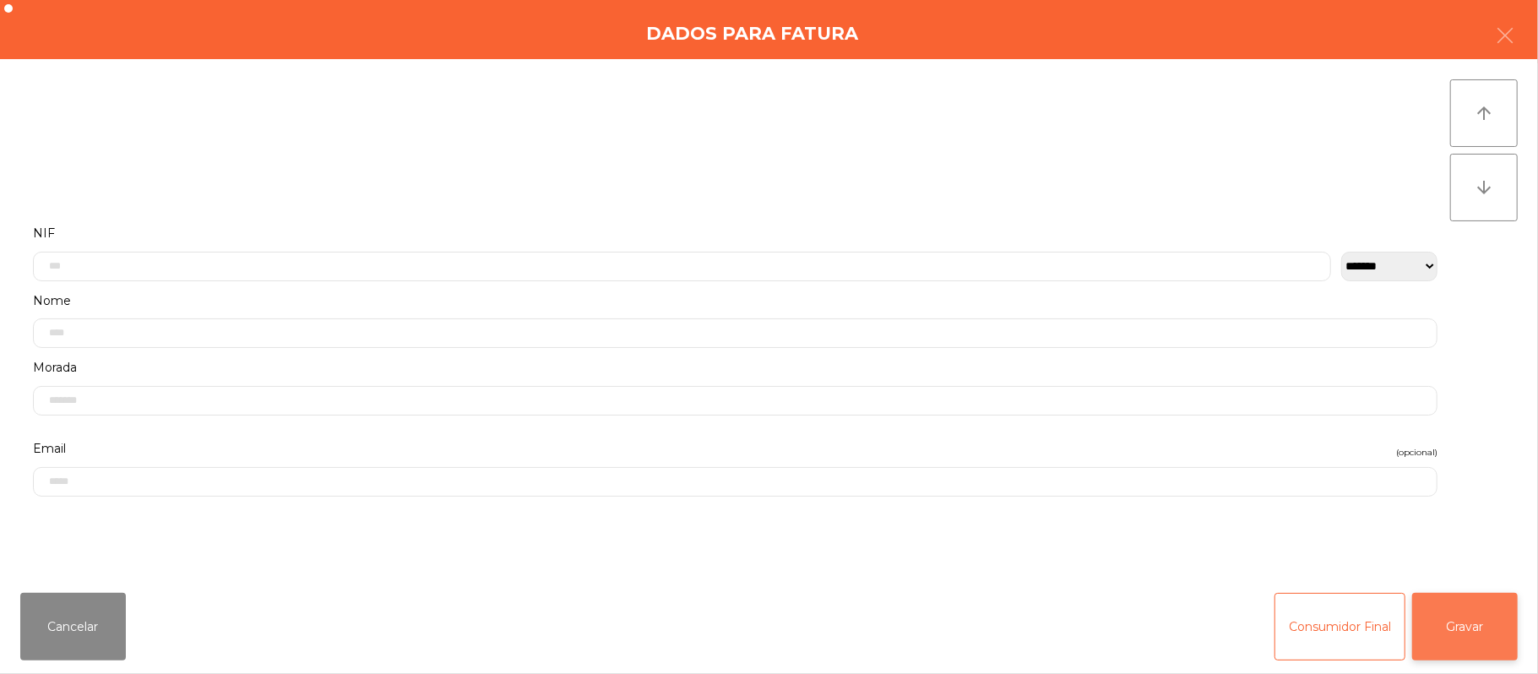
click at [1482, 629] on button "Gravar" at bounding box center [1465, 627] width 106 height 68
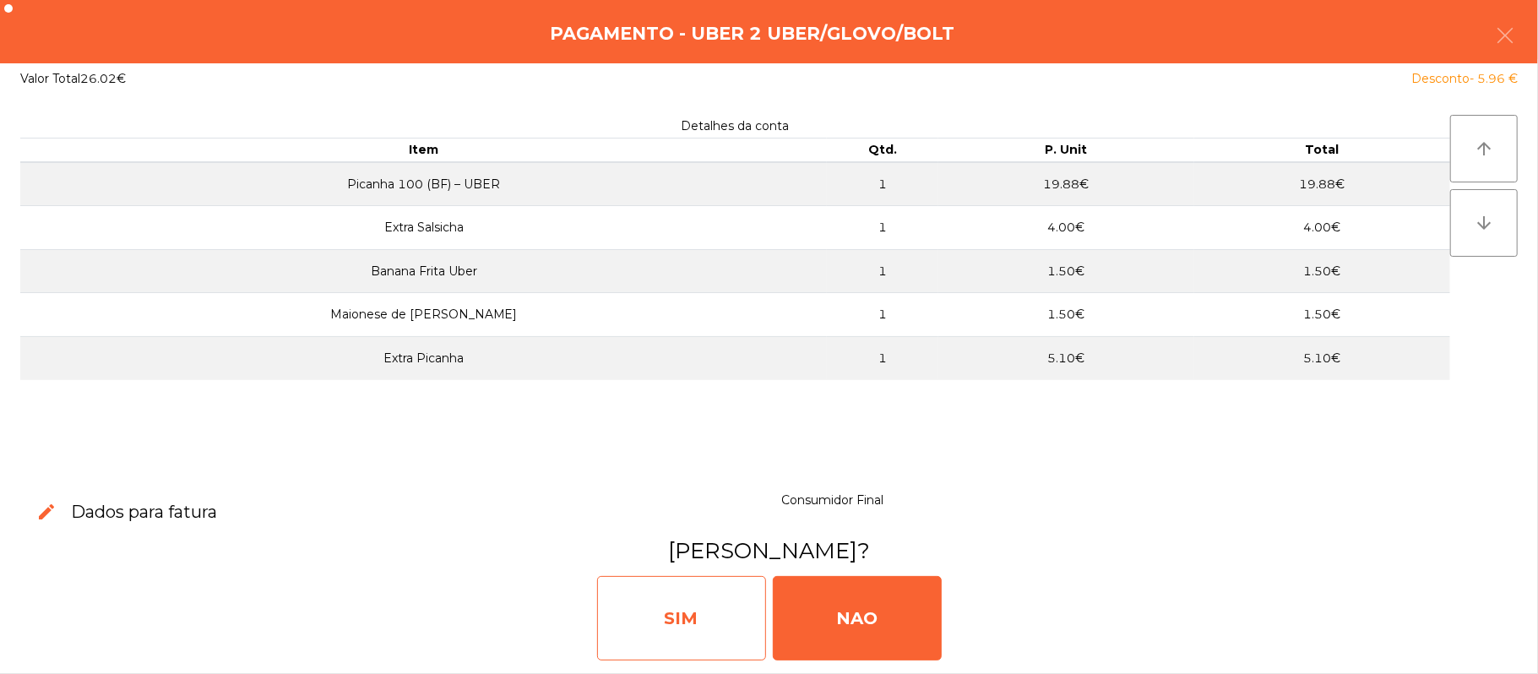
click at [683, 623] on div "SIM" at bounding box center [681, 618] width 169 height 84
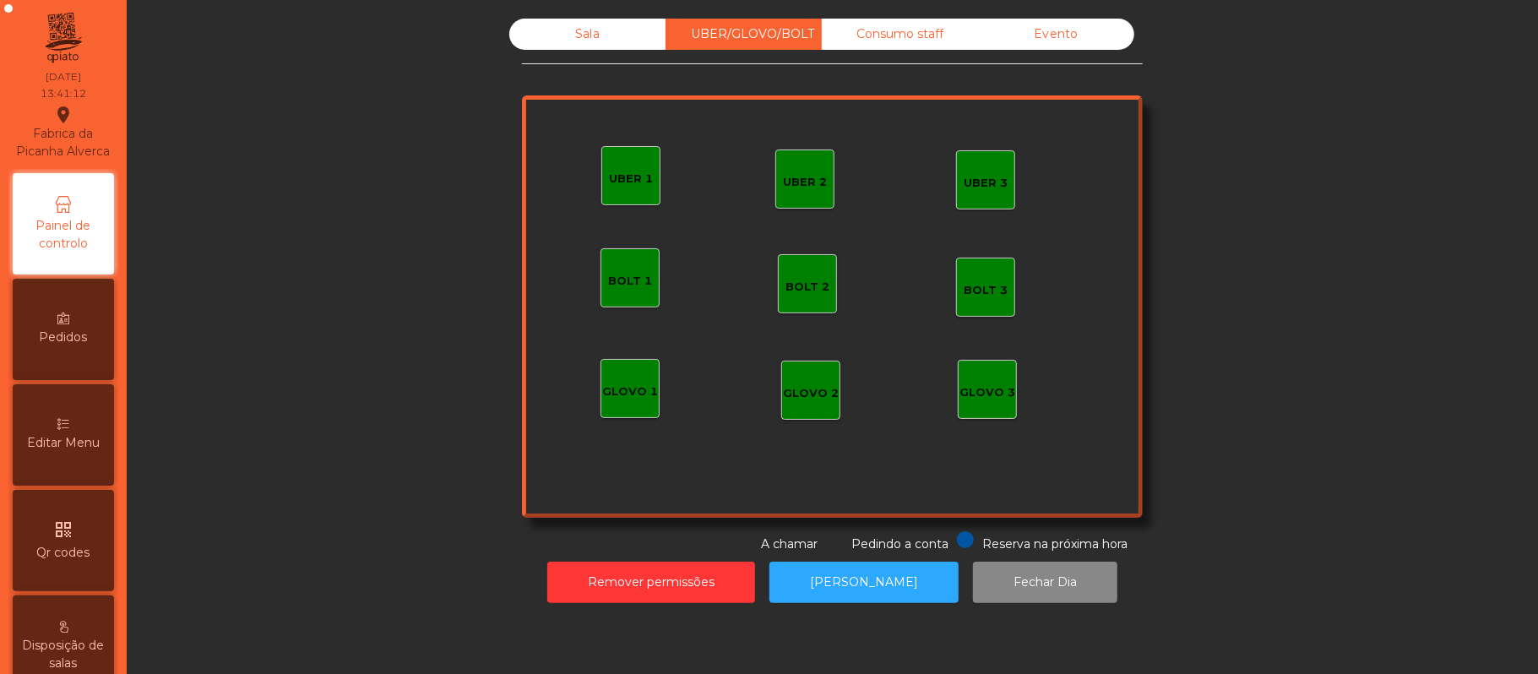
click at [613, 44] on div "Sala" at bounding box center [587, 34] width 156 height 31
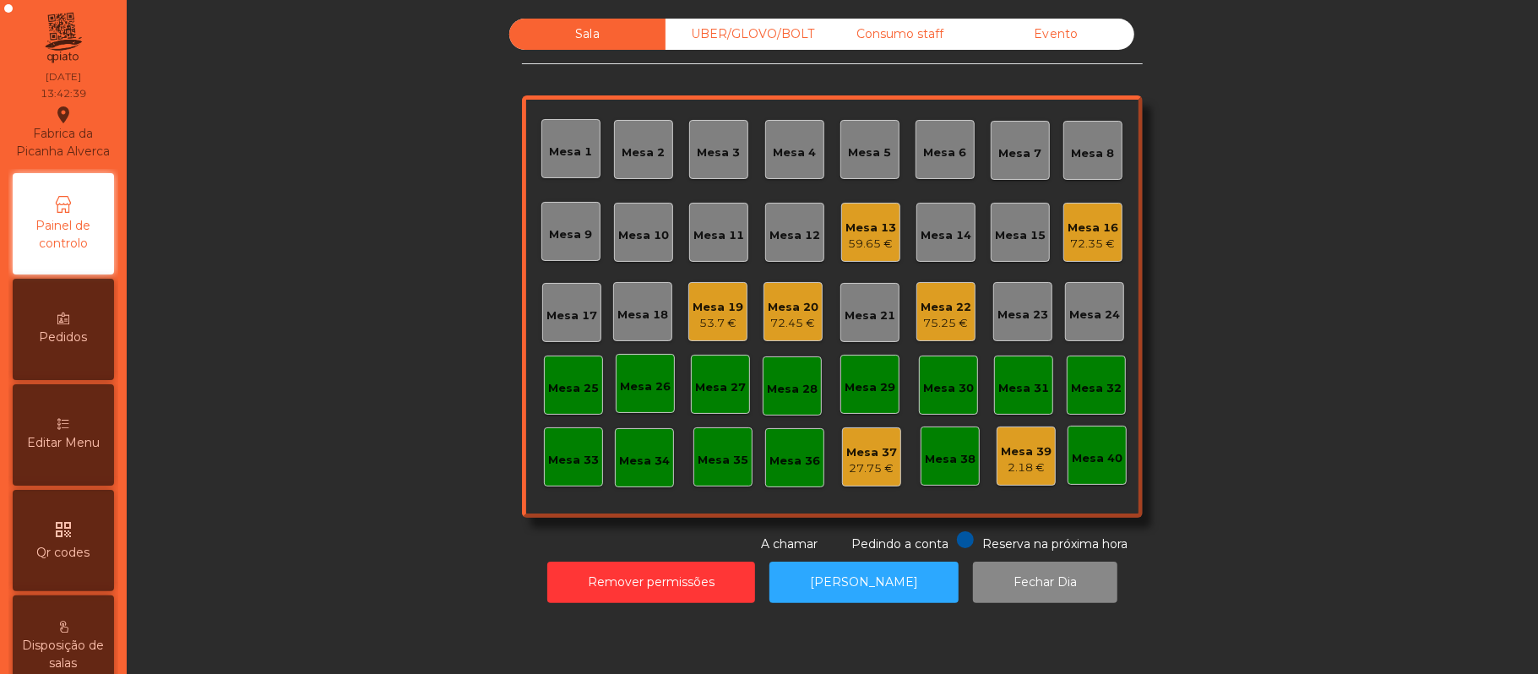
click at [846, 227] on div "Mesa 13" at bounding box center [871, 228] width 51 height 17
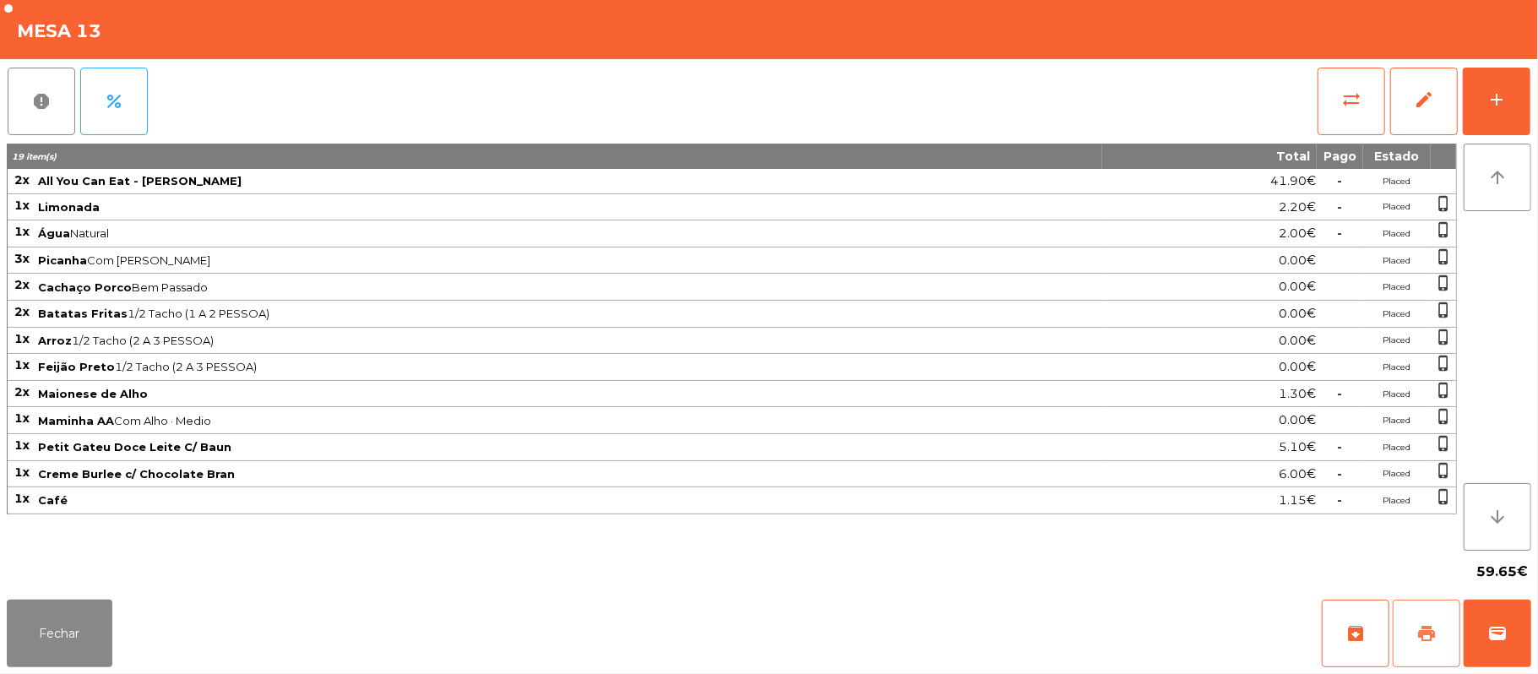
click at [1417, 633] on span "print" at bounding box center [1427, 633] width 20 height 20
click at [75, 612] on button "Fechar" at bounding box center [60, 634] width 106 height 68
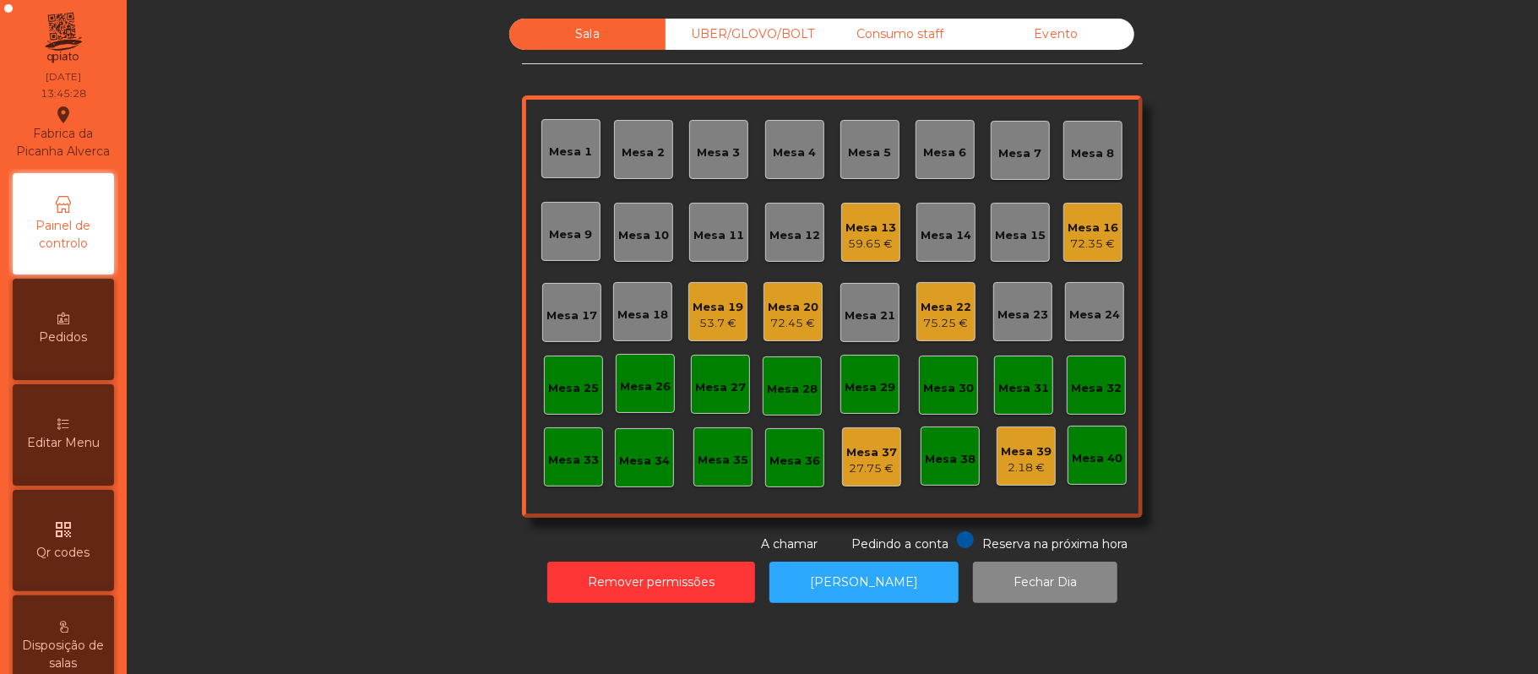
click at [852, 227] on div "Mesa 13" at bounding box center [871, 228] width 51 height 17
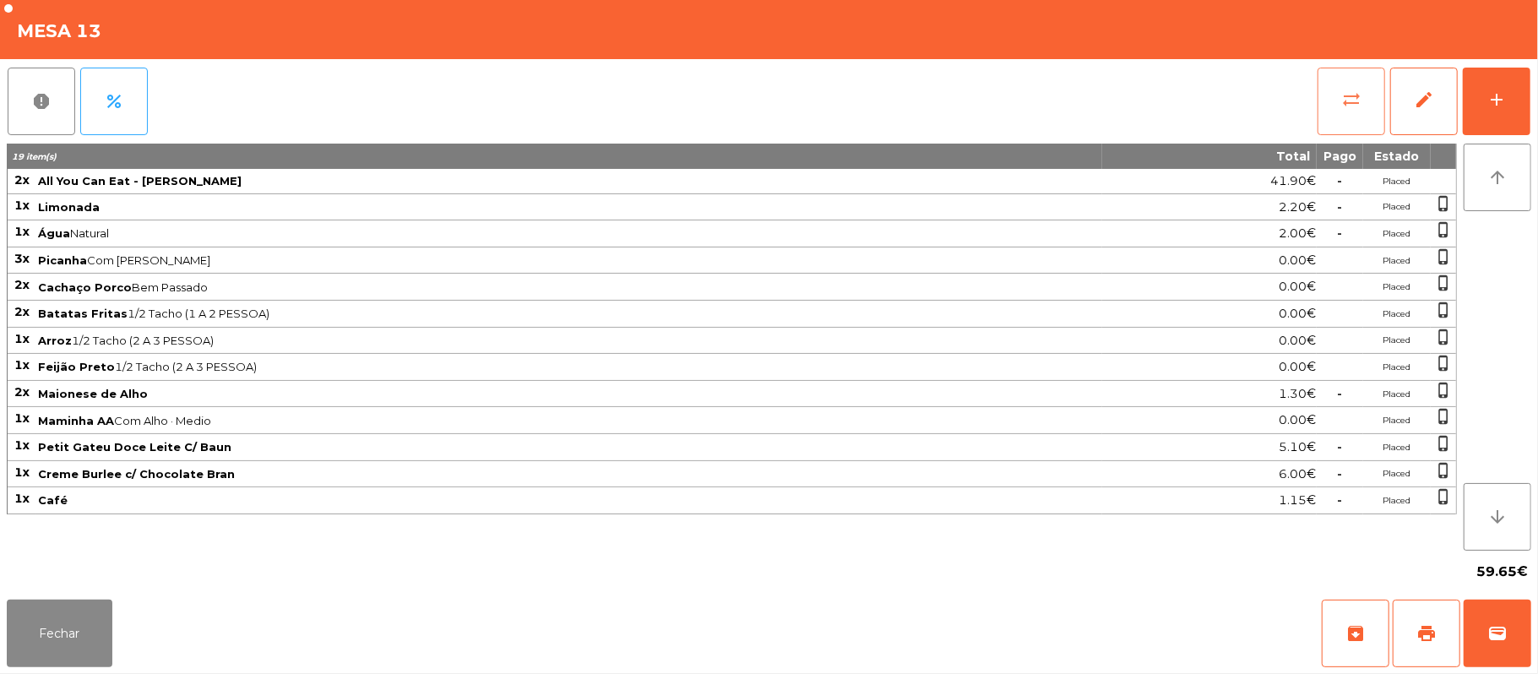
click at [1336, 84] on button "sync_alt" at bounding box center [1352, 102] width 68 height 68
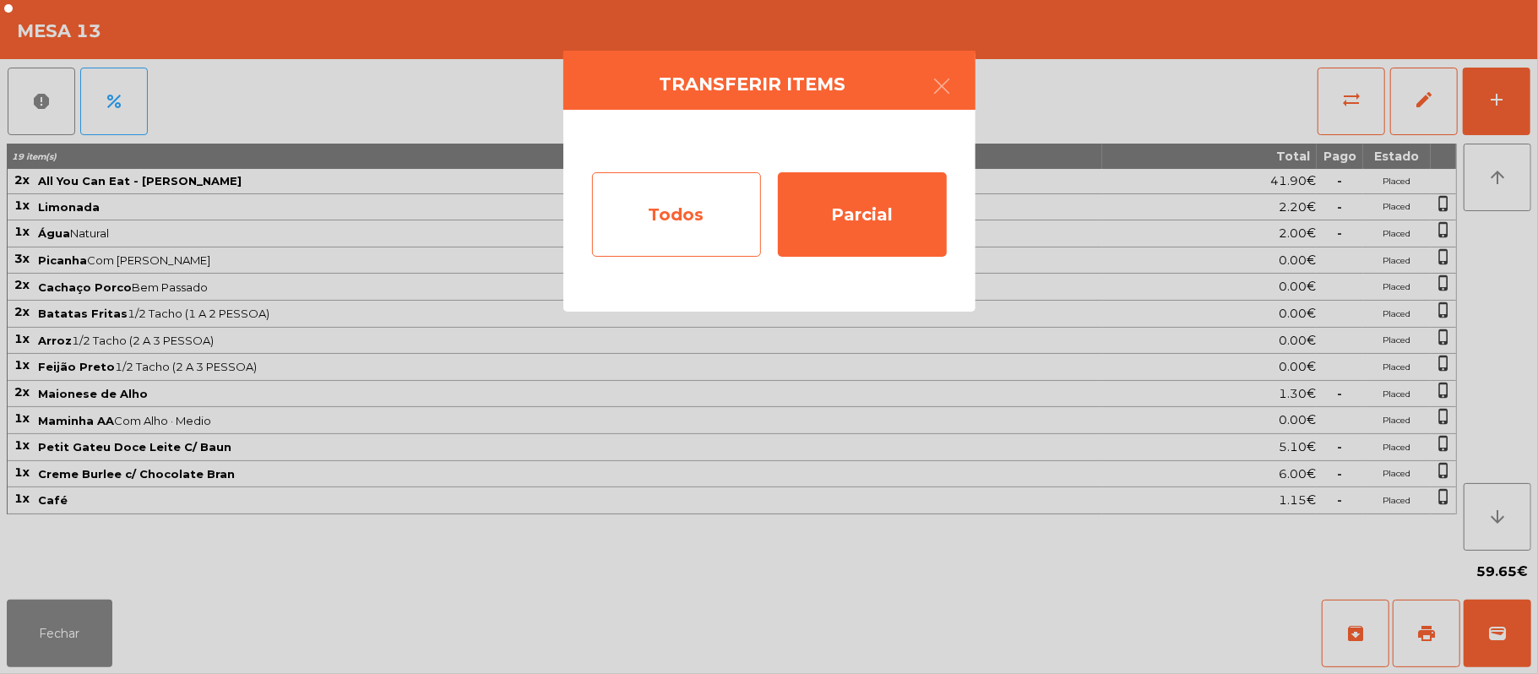
click at [670, 216] on div "Todos" at bounding box center [676, 214] width 169 height 84
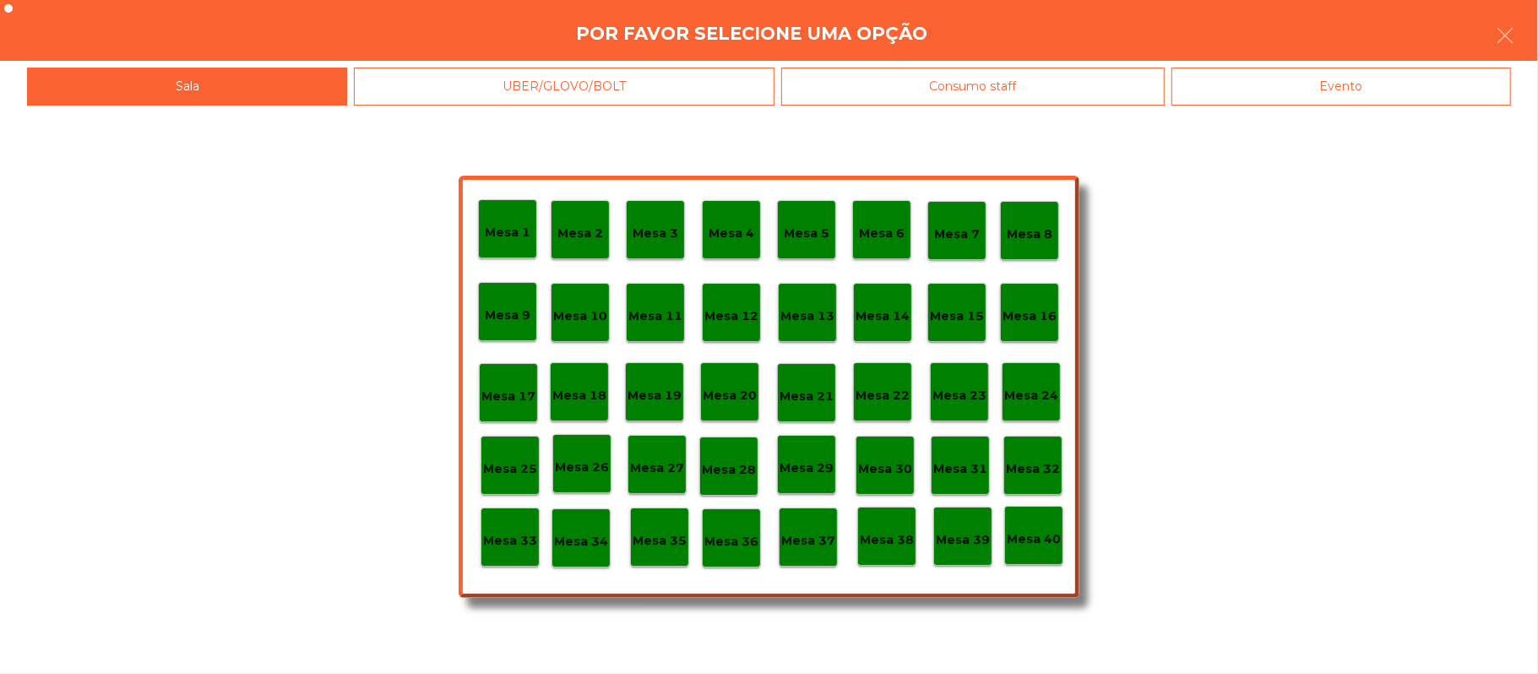
click at [1407, 89] on div "Evento" at bounding box center [1342, 87] width 340 height 38
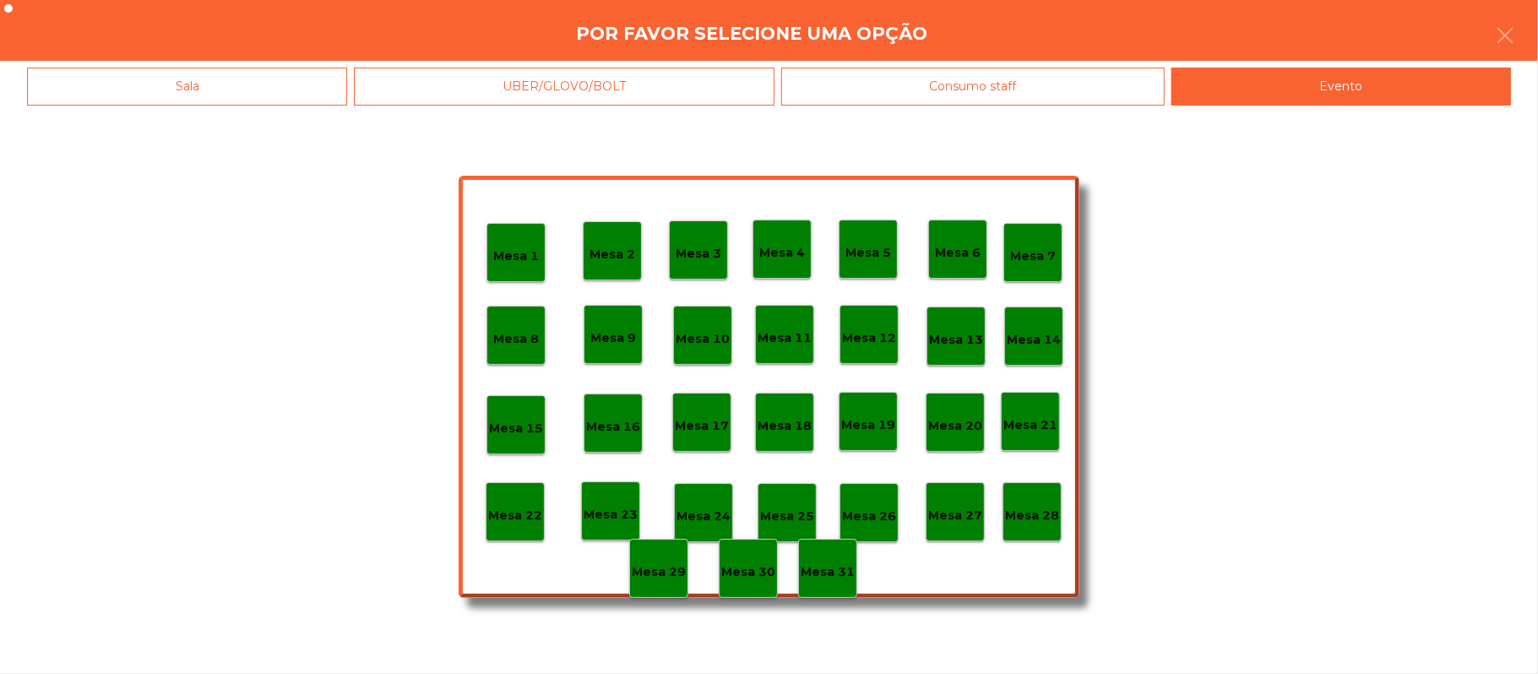
click at [1024, 507] on p "Mesa 28" at bounding box center [1032, 515] width 54 height 19
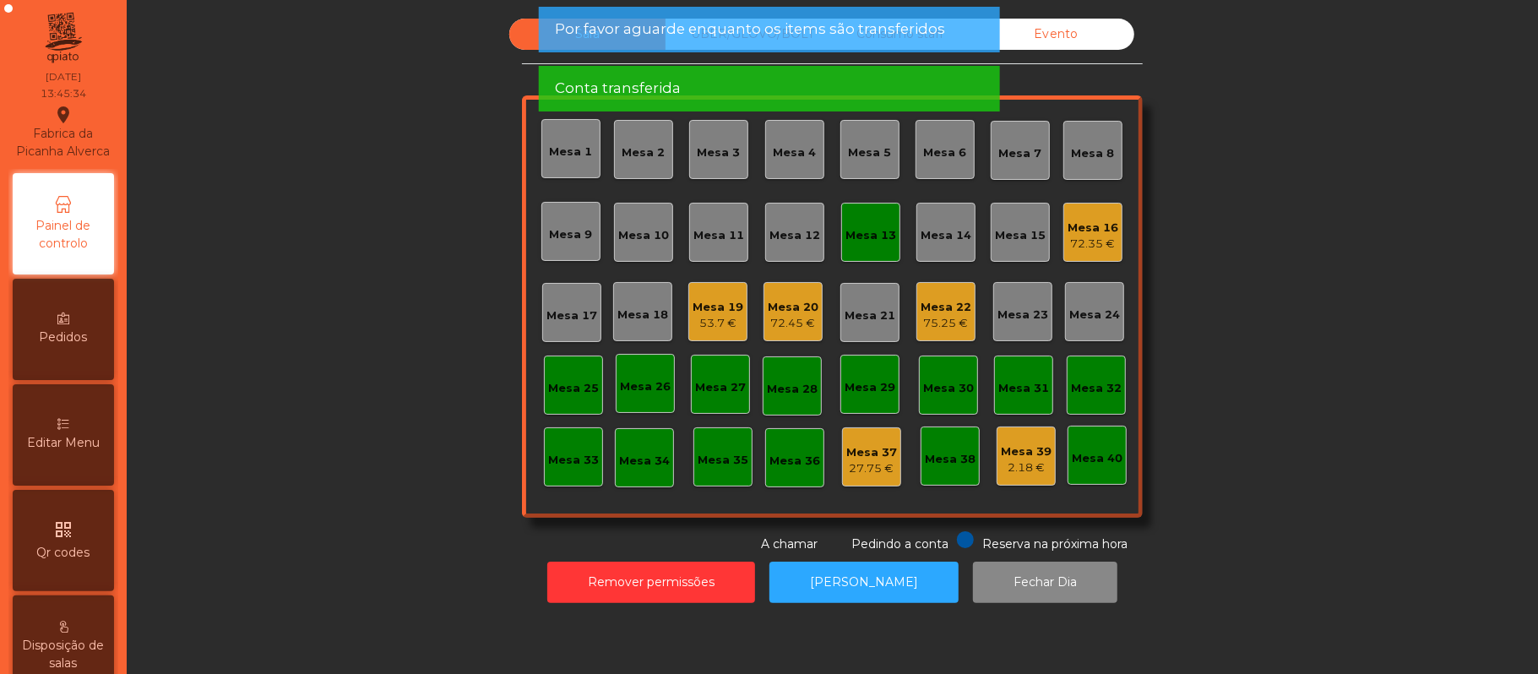
click at [875, 237] on div "Mesa 13" at bounding box center [871, 235] width 51 height 17
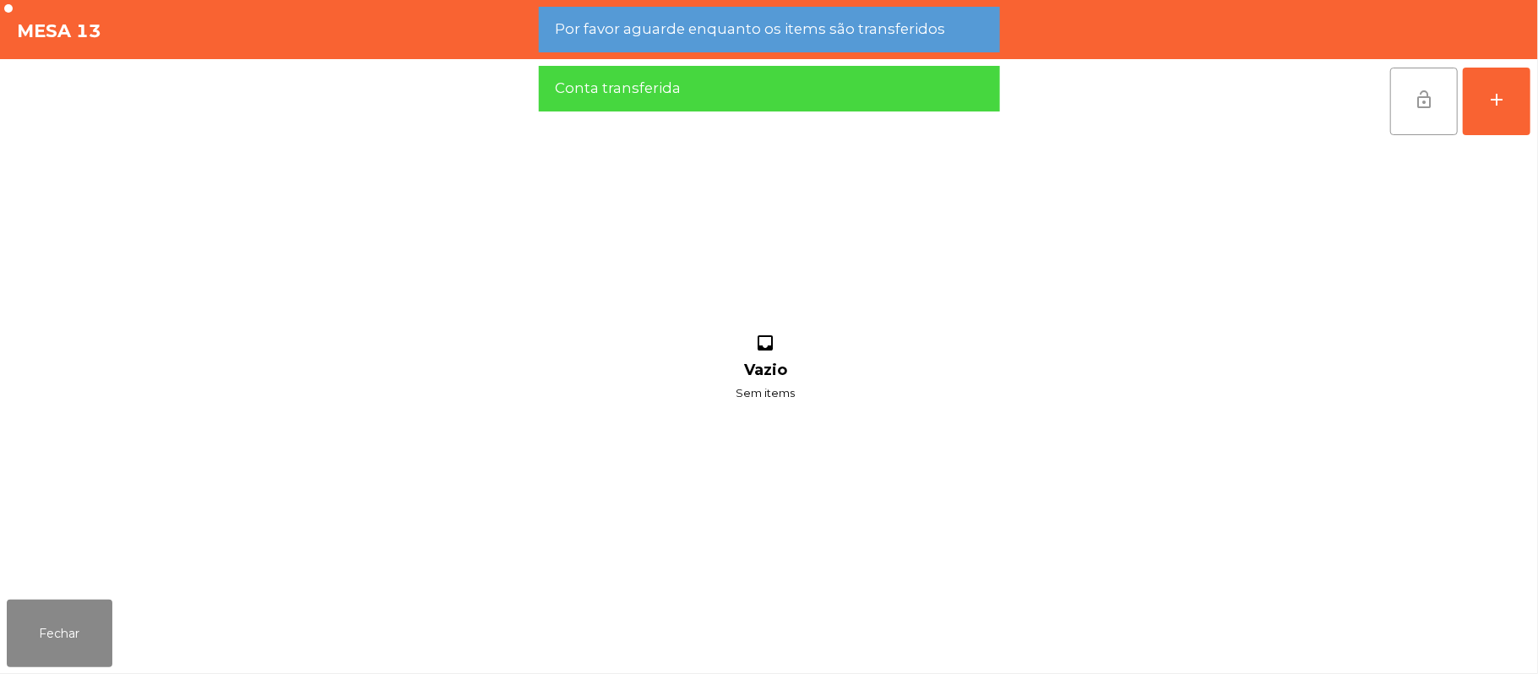
click at [1421, 102] on span "lock_open" at bounding box center [1424, 100] width 20 height 20
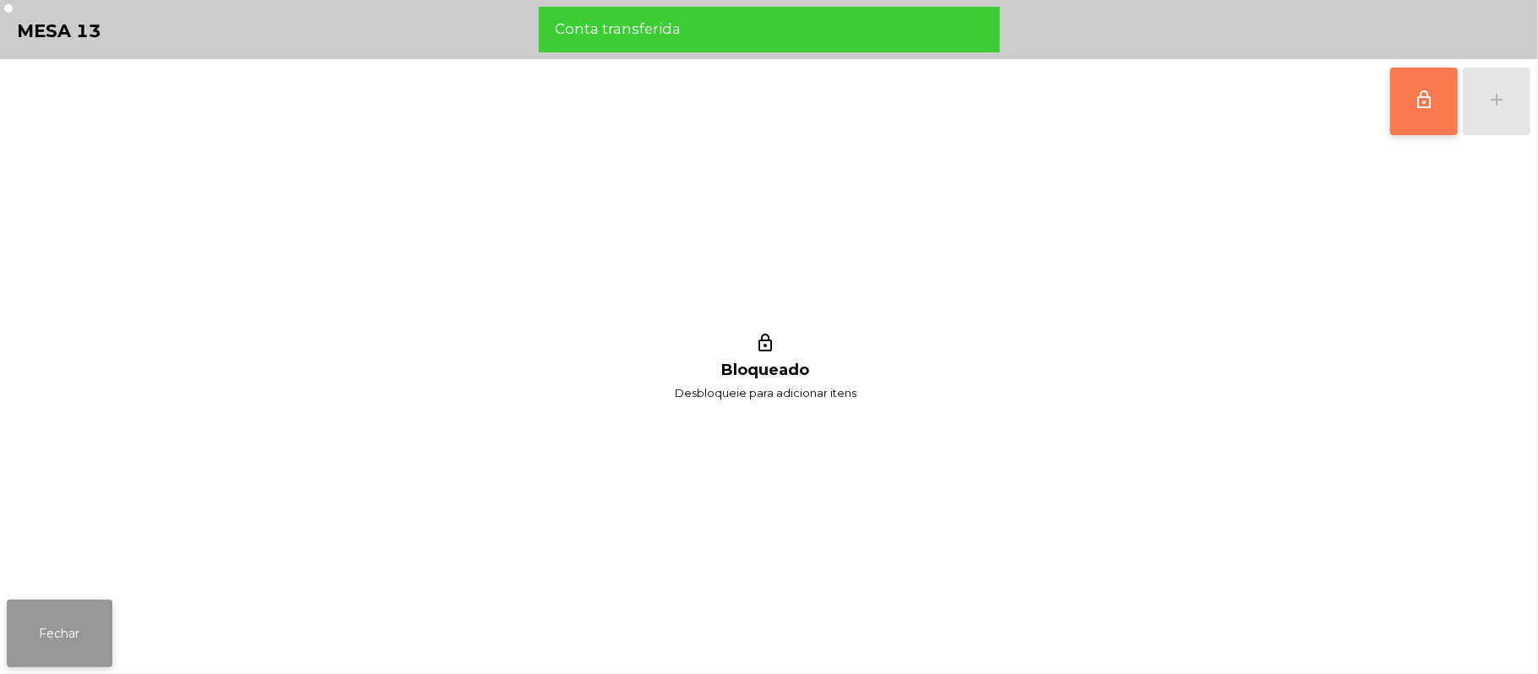
click at [24, 620] on button "Fechar" at bounding box center [60, 634] width 106 height 68
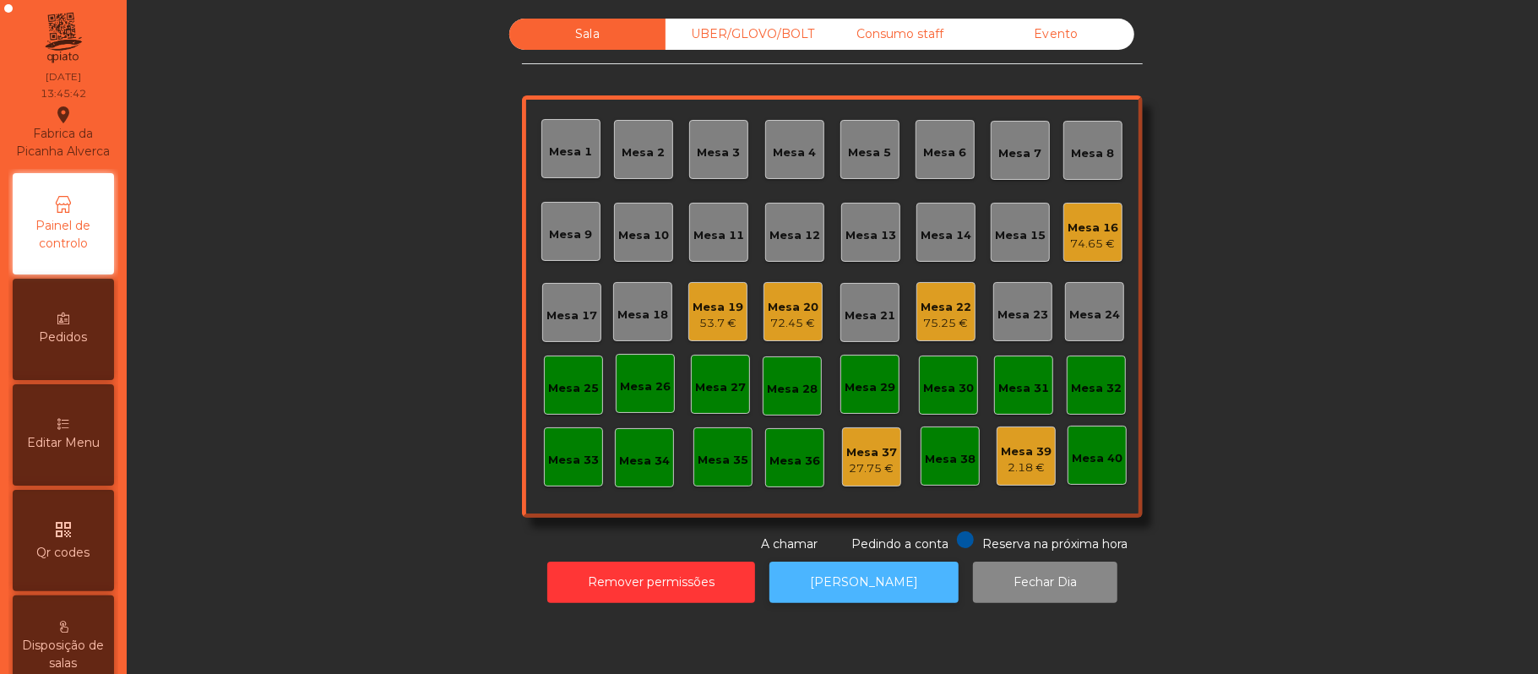
click at [880, 586] on button "[PERSON_NAME]" at bounding box center [864, 582] width 189 height 41
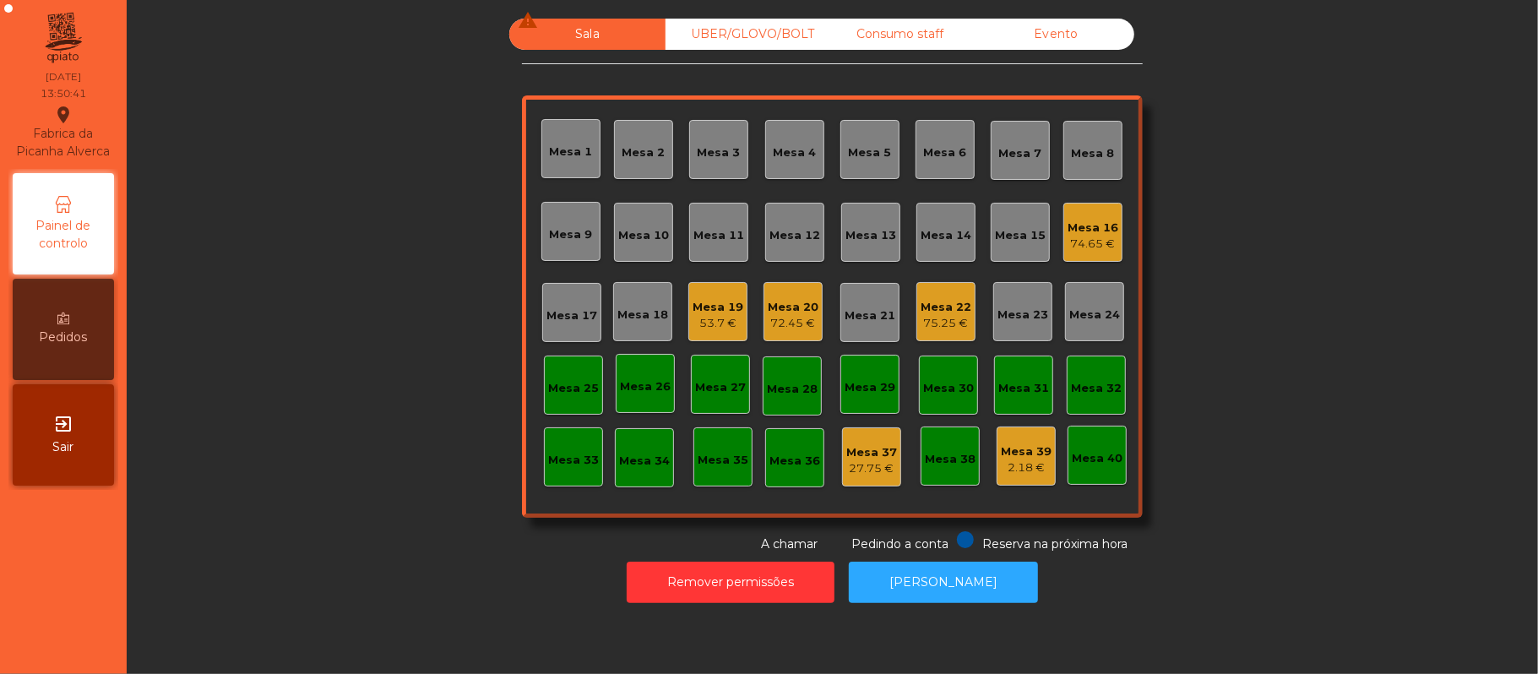
click at [1112, 235] on div "Mesa 16 74.65 €" at bounding box center [1093, 232] width 59 height 59
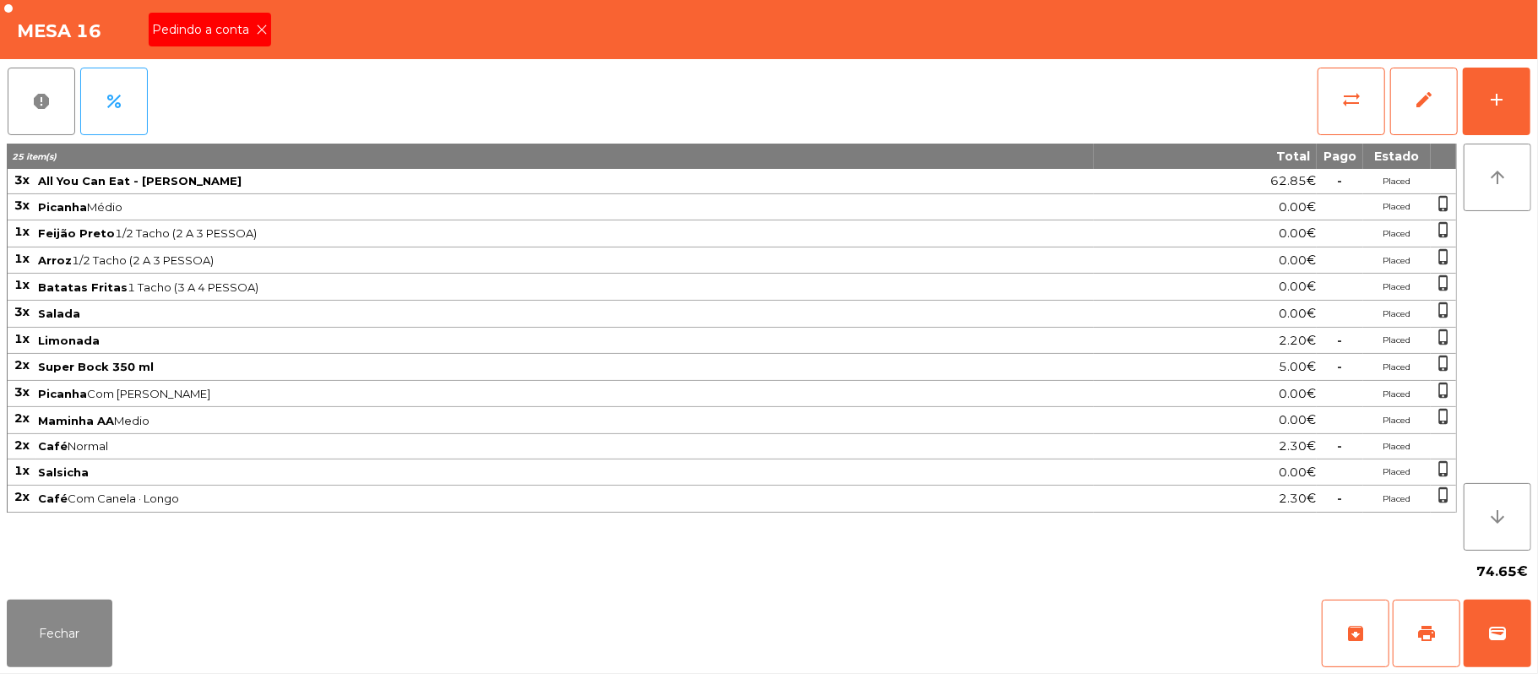
click at [204, 32] on span "Pedindo a conta" at bounding box center [204, 30] width 104 height 18
click at [21, 639] on button "Fechar" at bounding box center [60, 634] width 106 height 68
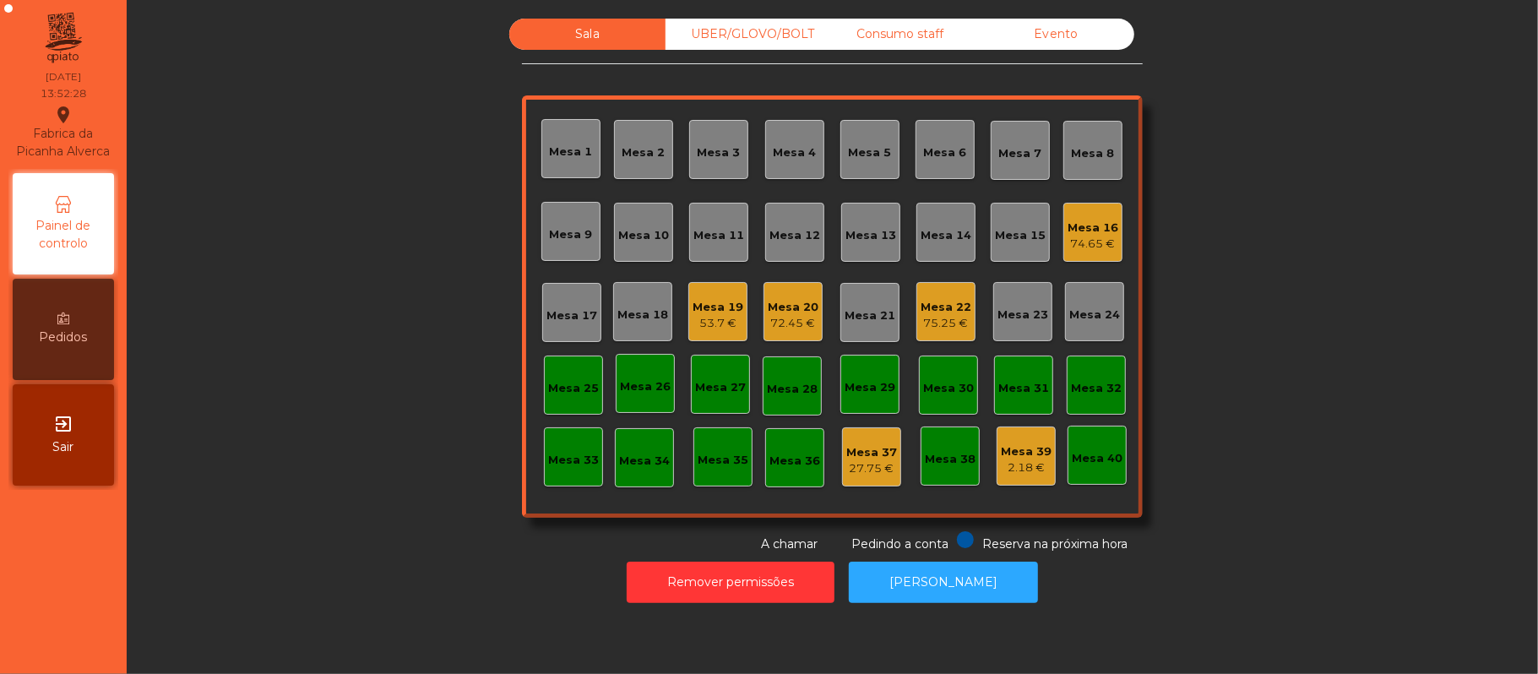
click at [771, 41] on div "UBER/GLOVO/BOLT" at bounding box center [744, 34] width 156 height 31
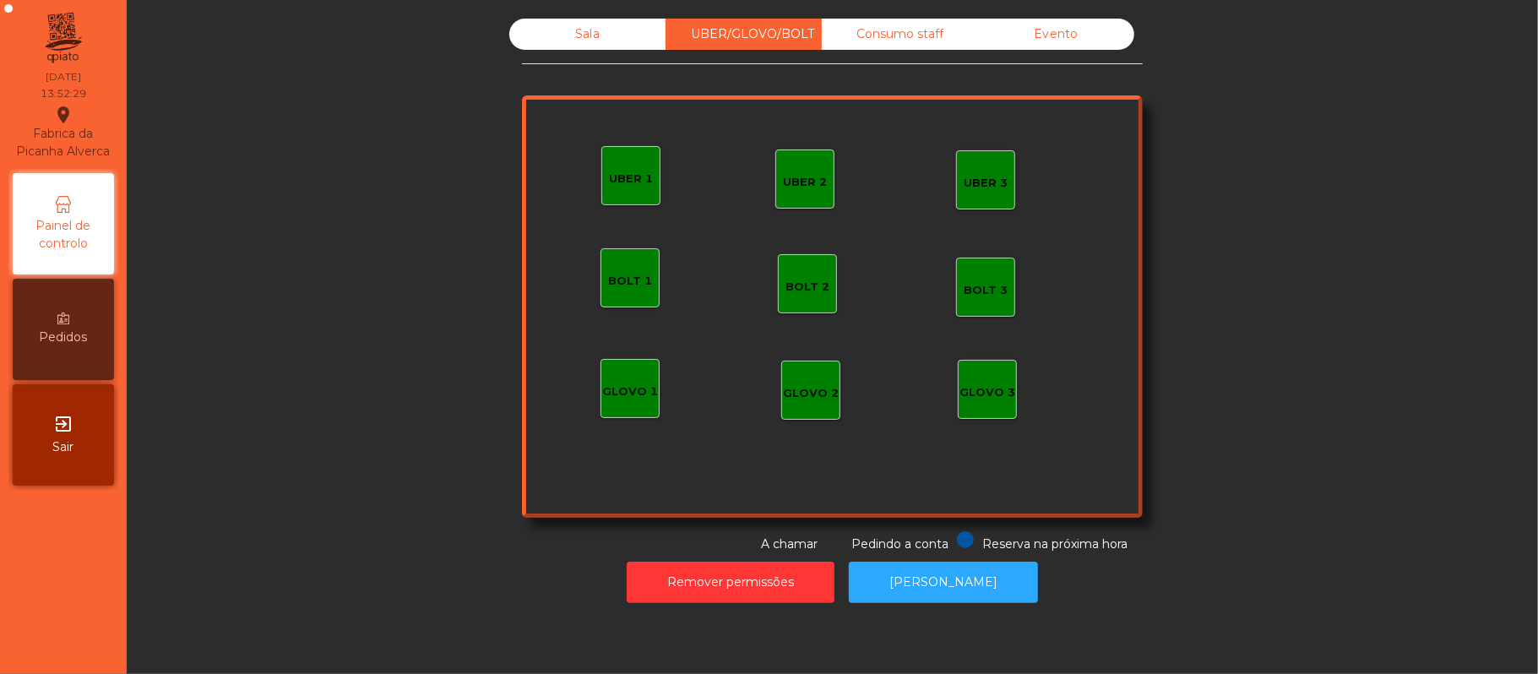
click at [963, 201] on div "UBER 3" at bounding box center [985, 179] width 59 height 59
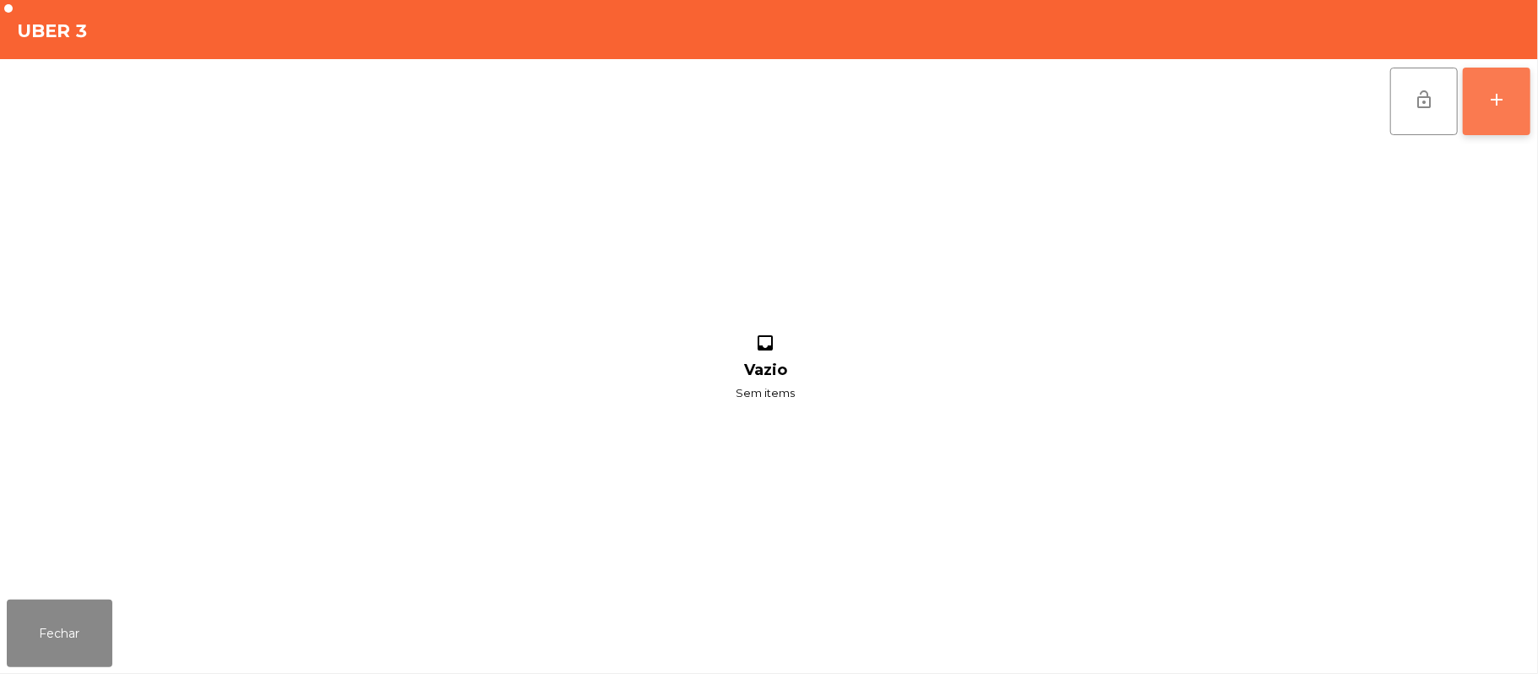
click at [1521, 105] on button "add" at bounding box center [1497, 102] width 68 height 68
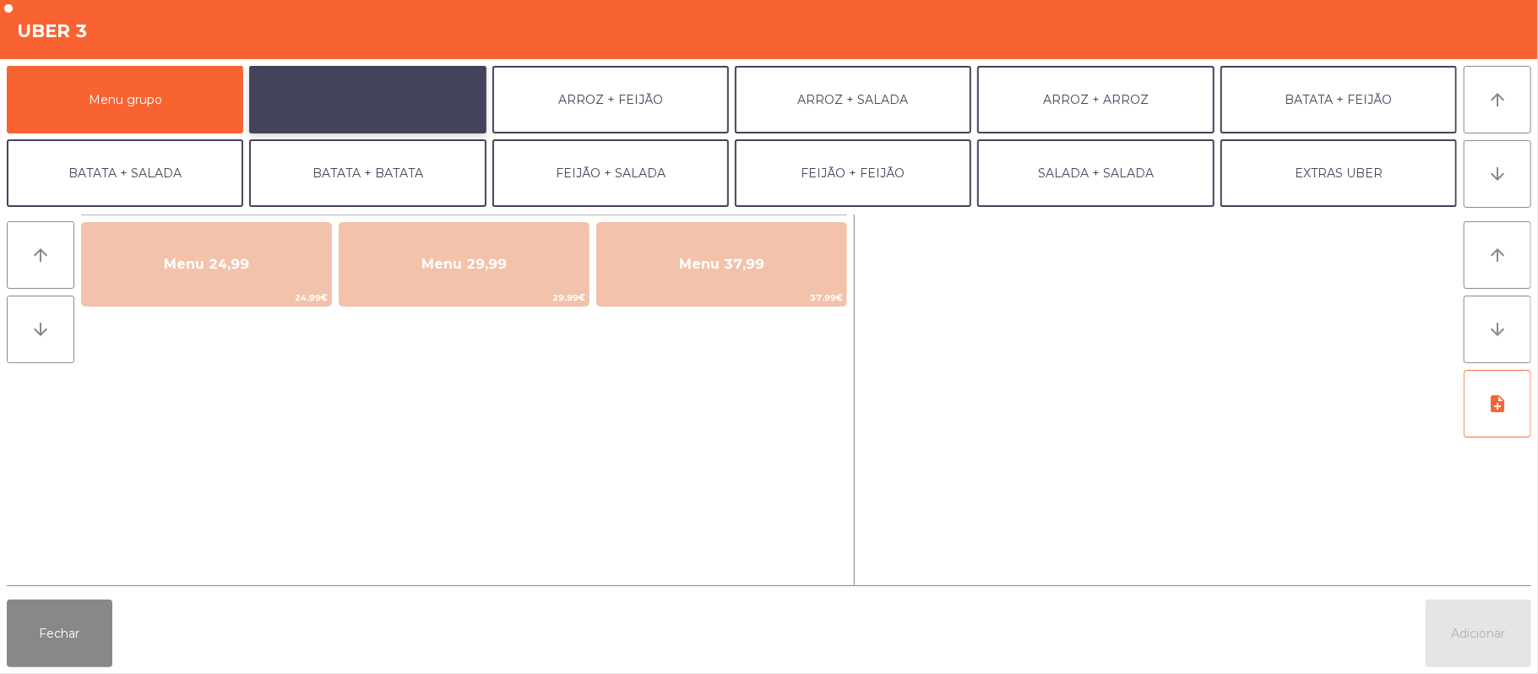
click at [433, 93] on button "ARROZ + BATATAS" at bounding box center [367, 100] width 237 height 68
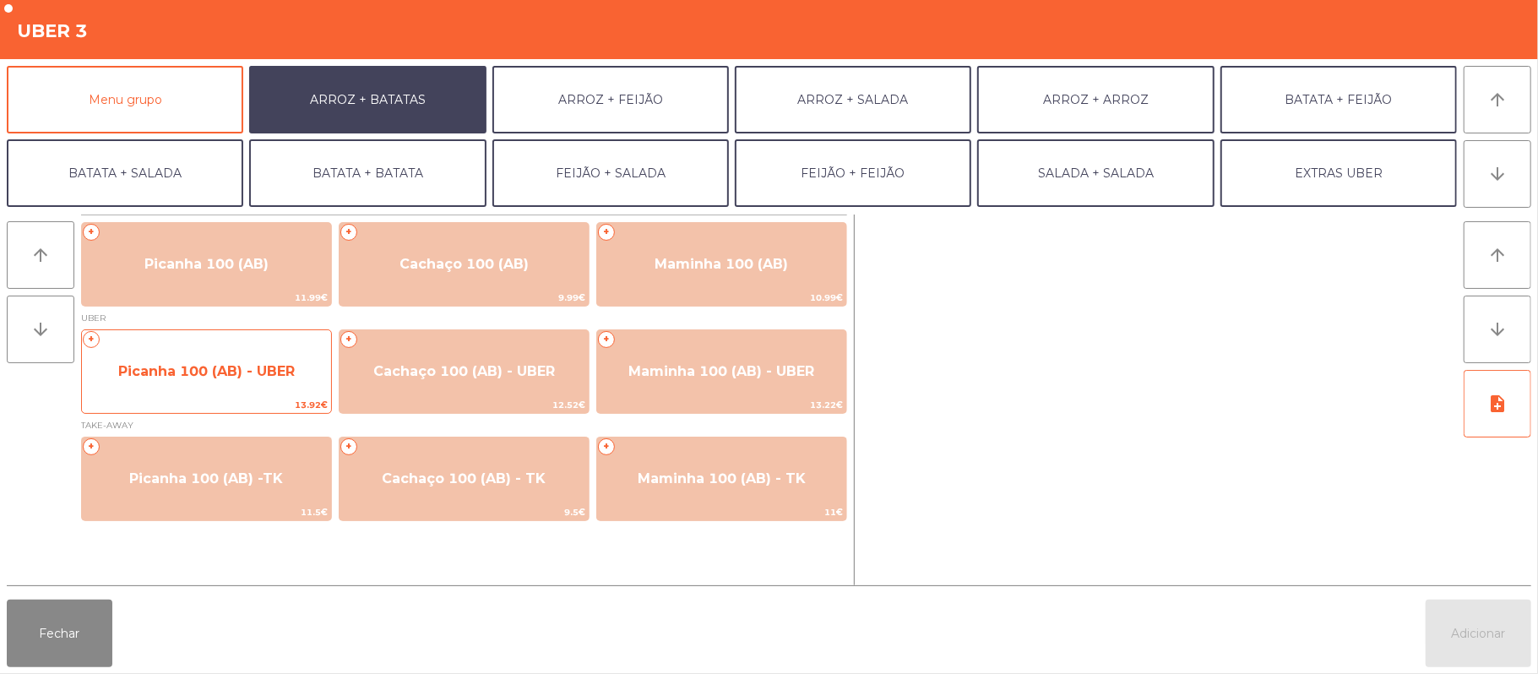
click at [162, 385] on span "Picanha 100 (AB) - UBER" at bounding box center [206, 372] width 249 height 46
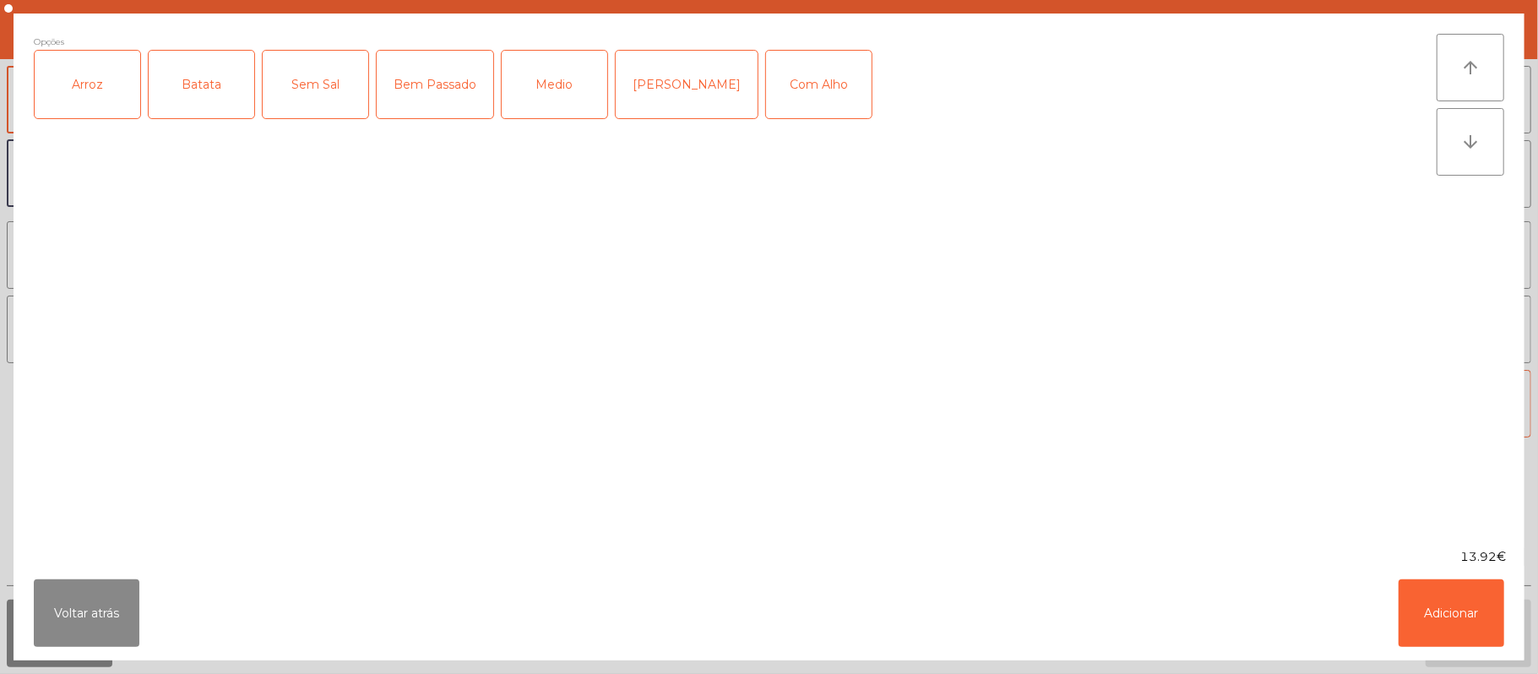
click at [102, 98] on div "Arroz" at bounding box center [88, 85] width 106 height 68
click at [201, 84] on div "Batata" at bounding box center [202, 85] width 106 height 68
click at [579, 105] on div "Medio" at bounding box center [555, 85] width 106 height 68
click at [811, 93] on div "Com Alho" at bounding box center [819, 85] width 106 height 68
click at [1474, 623] on button "Adicionar" at bounding box center [1452, 613] width 106 height 68
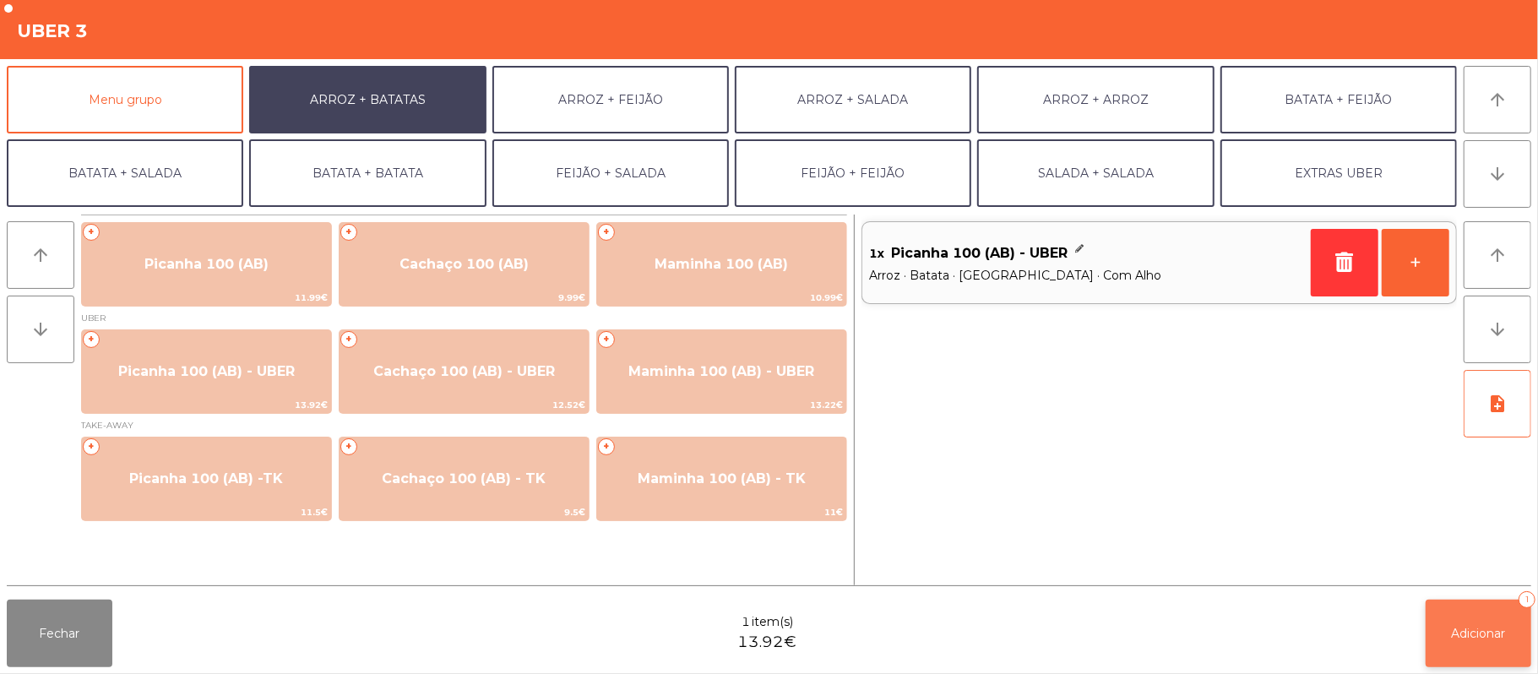
click at [1474, 623] on button "Adicionar 1" at bounding box center [1479, 634] width 106 height 68
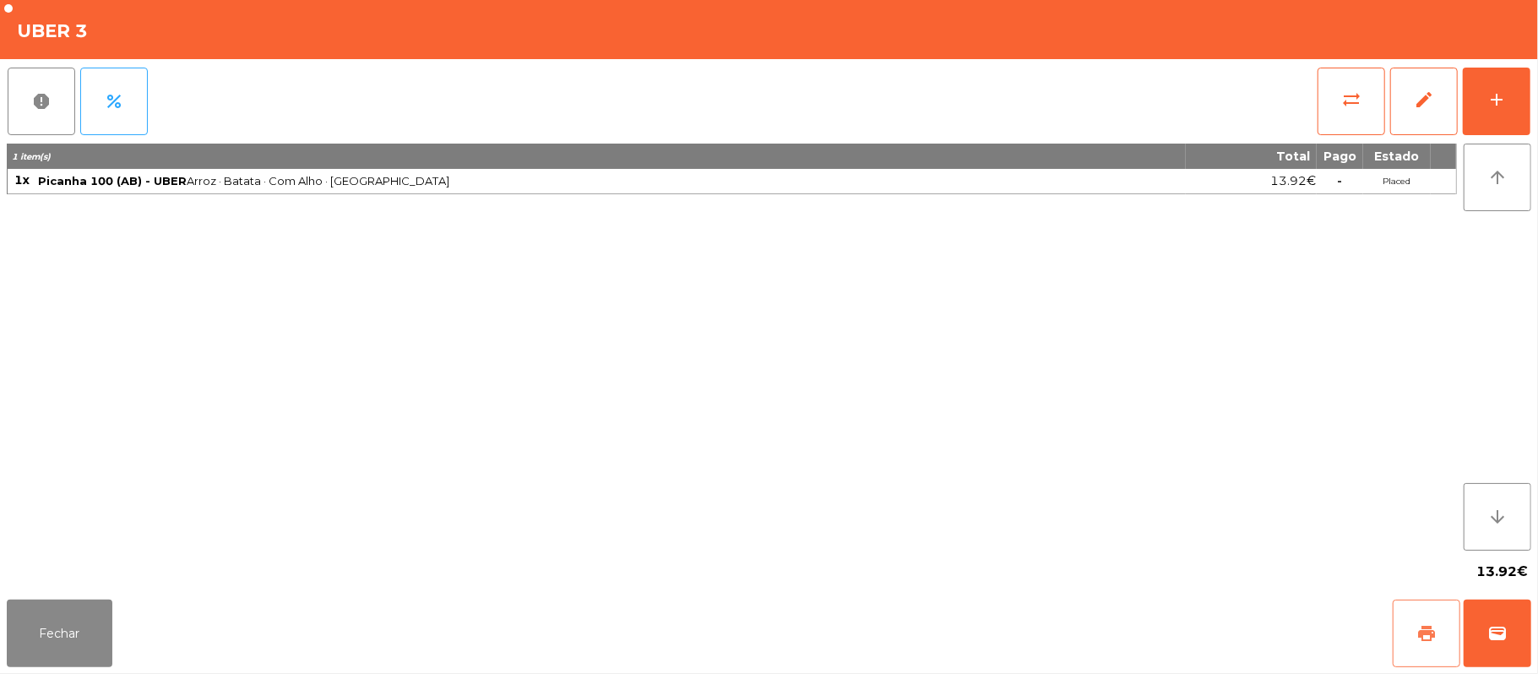
click at [1417, 633] on span "print" at bounding box center [1427, 633] width 20 height 20
click at [65, 647] on button "Fechar" at bounding box center [60, 634] width 106 height 68
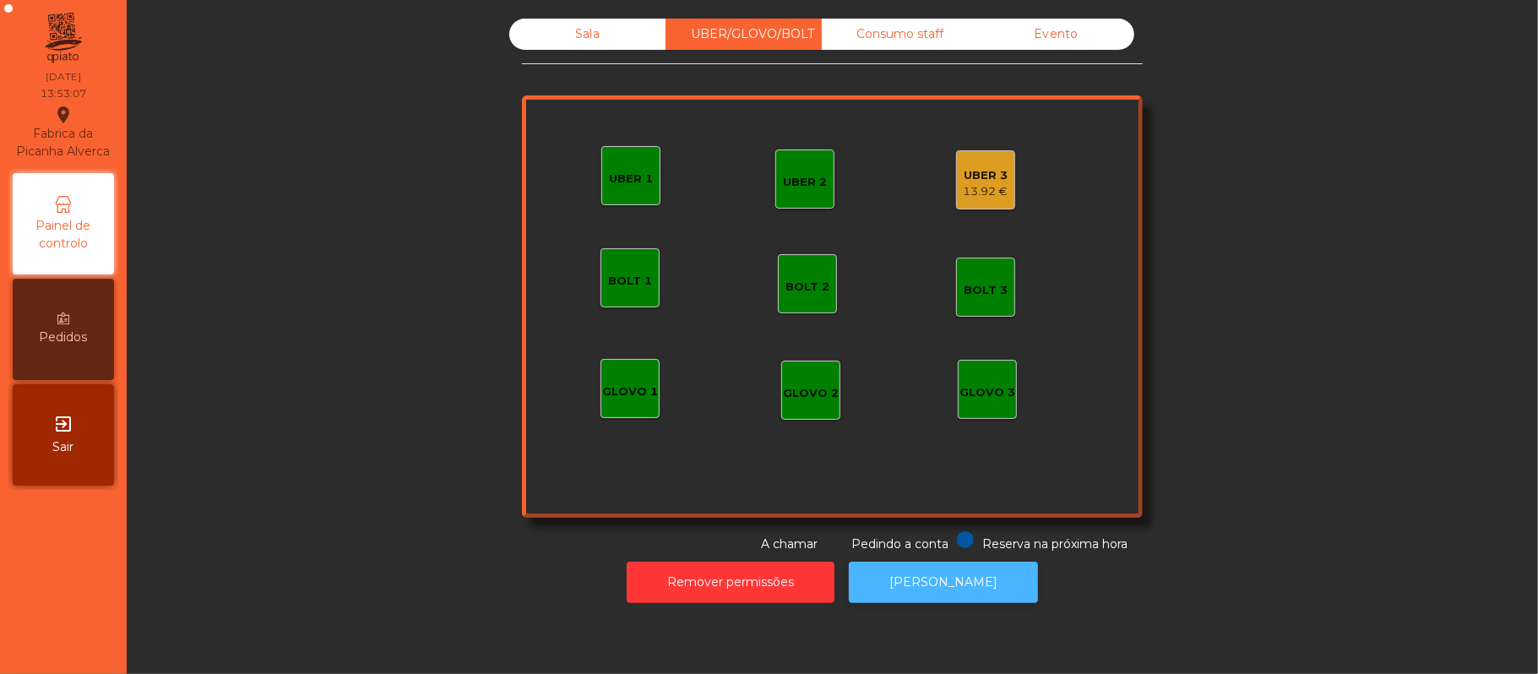
click at [928, 578] on button "[PERSON_NAME]" at bounding box center [943, 582] width 189 height 41
click at [983, 184] on div "13.92 €" at bounding box center [986, 191] width 45 height 17
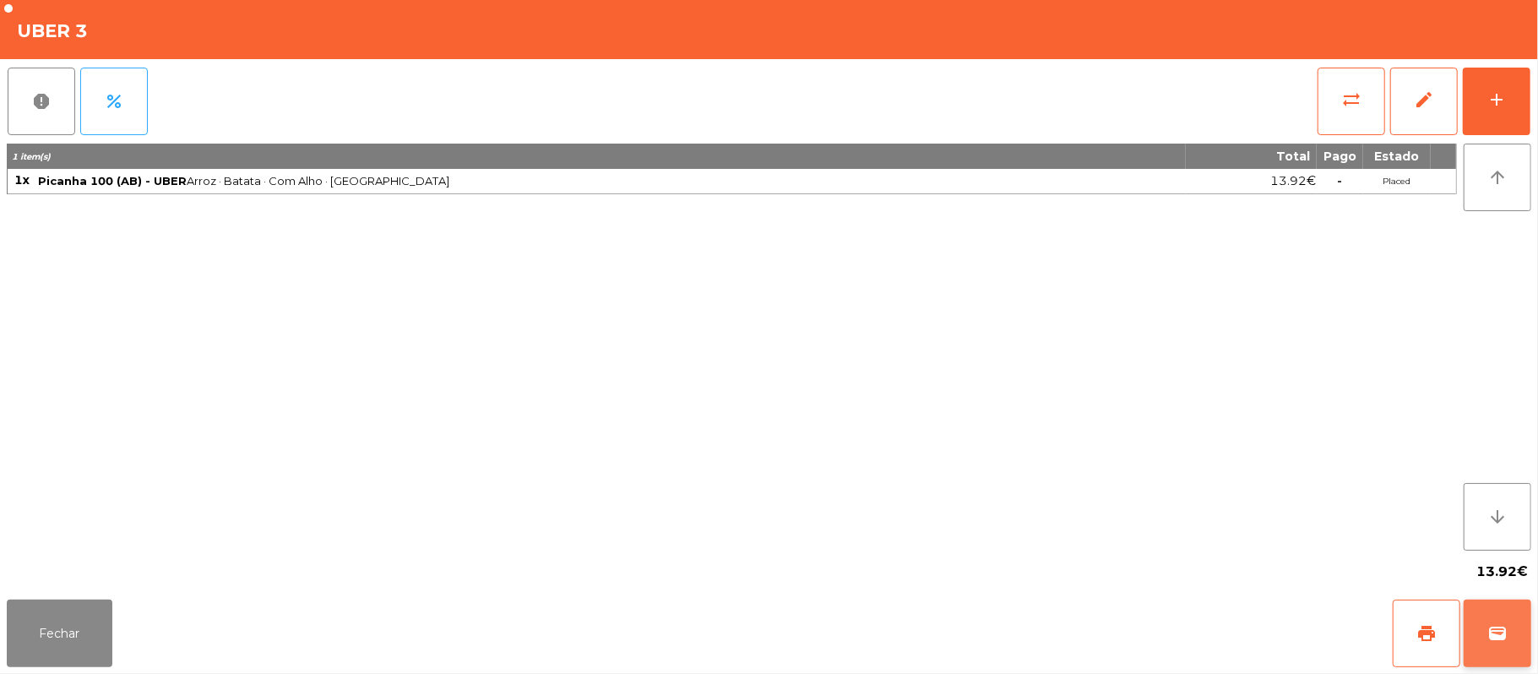
click at [1494, 636] on span "wallet" at bounding box center [1498, 633] width 20 height 20
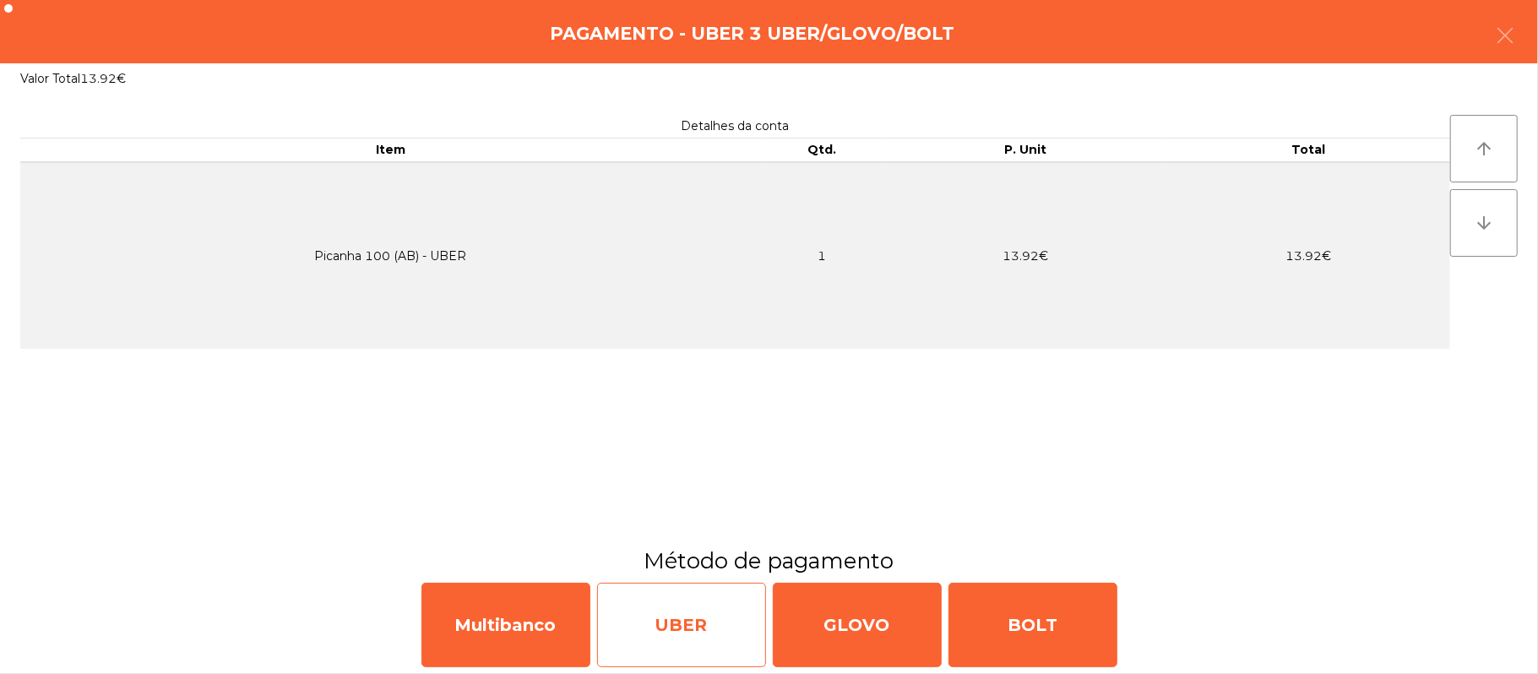
click at [701, 632] on div "UBER" at bounding box center [681, 625] width 169 height 84
select select "**"
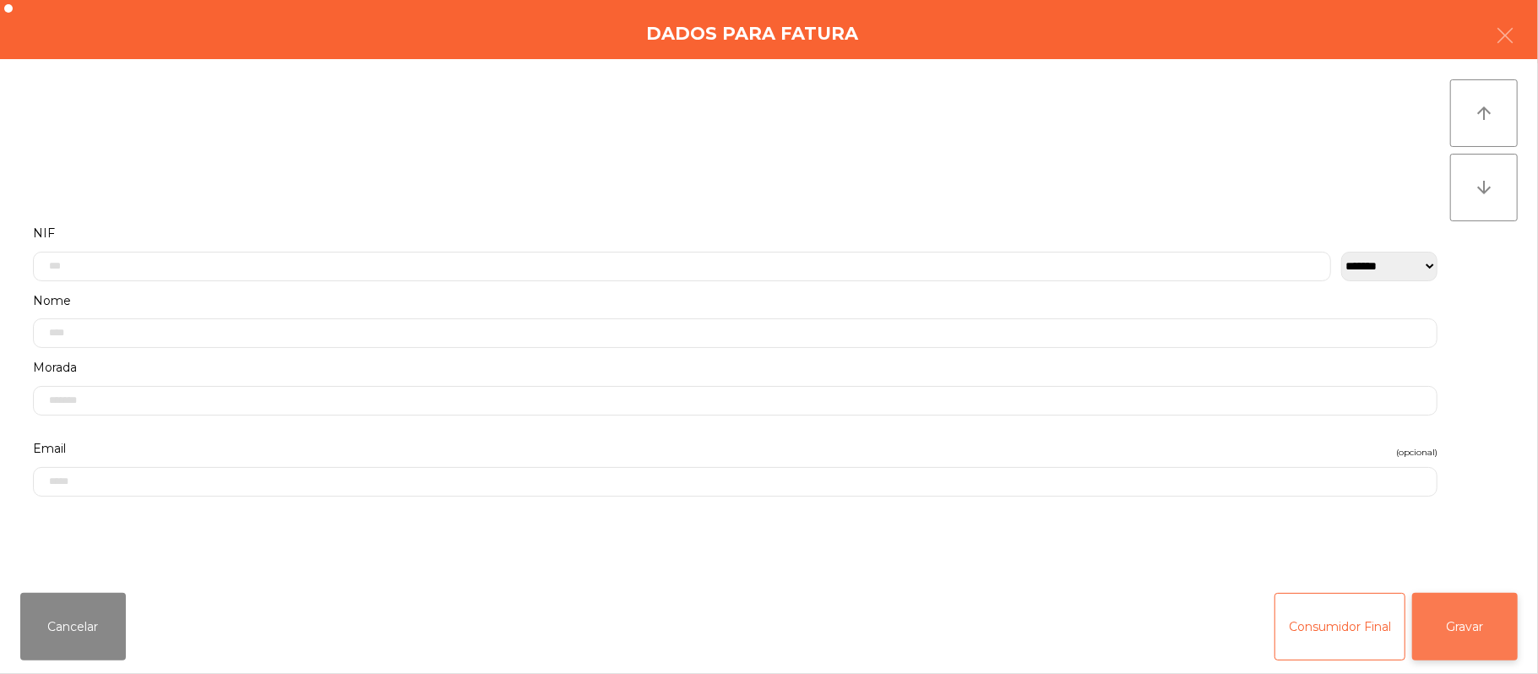
click at [1472, 630] on button "Gravar" at bounding box center [1465, 627] width 106 height 68
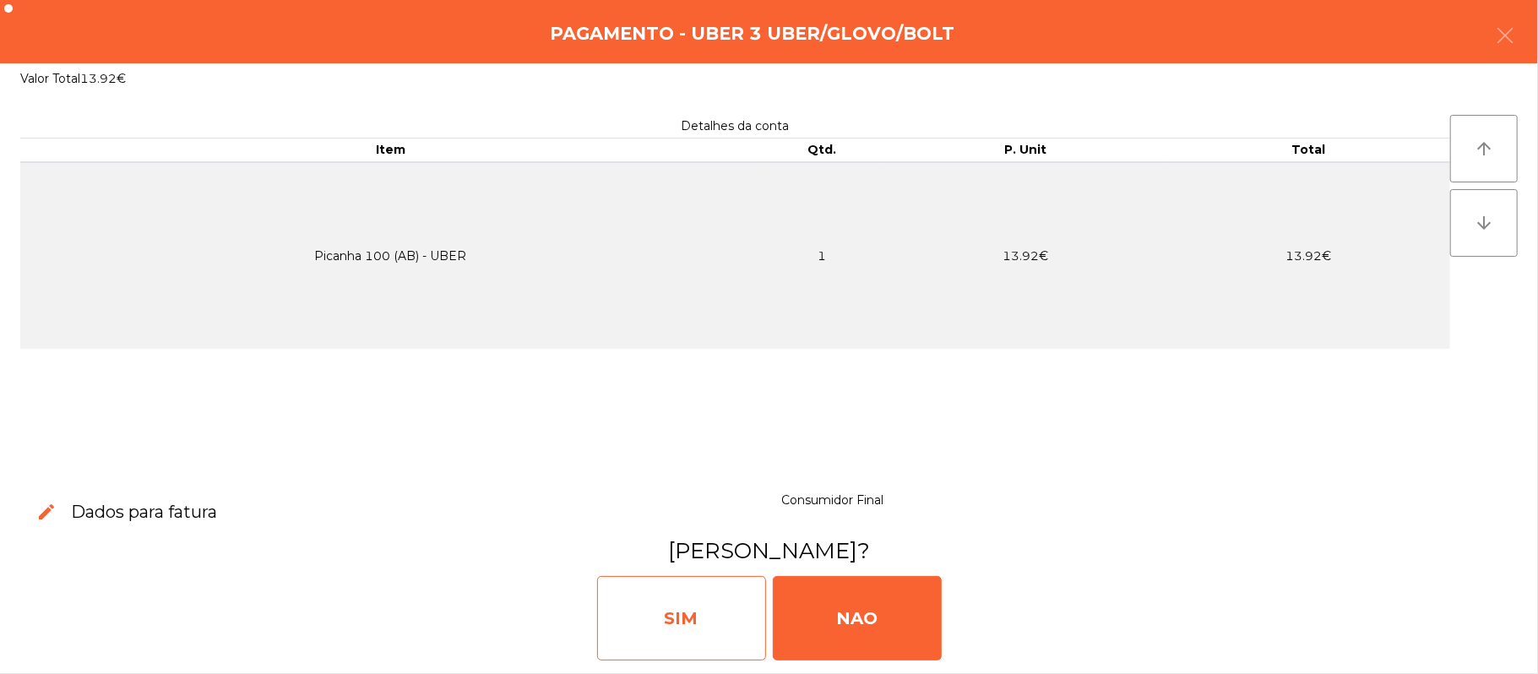
click at [696, 649] on div "SIM" at bounding box center [681, 618] width 169 height 84
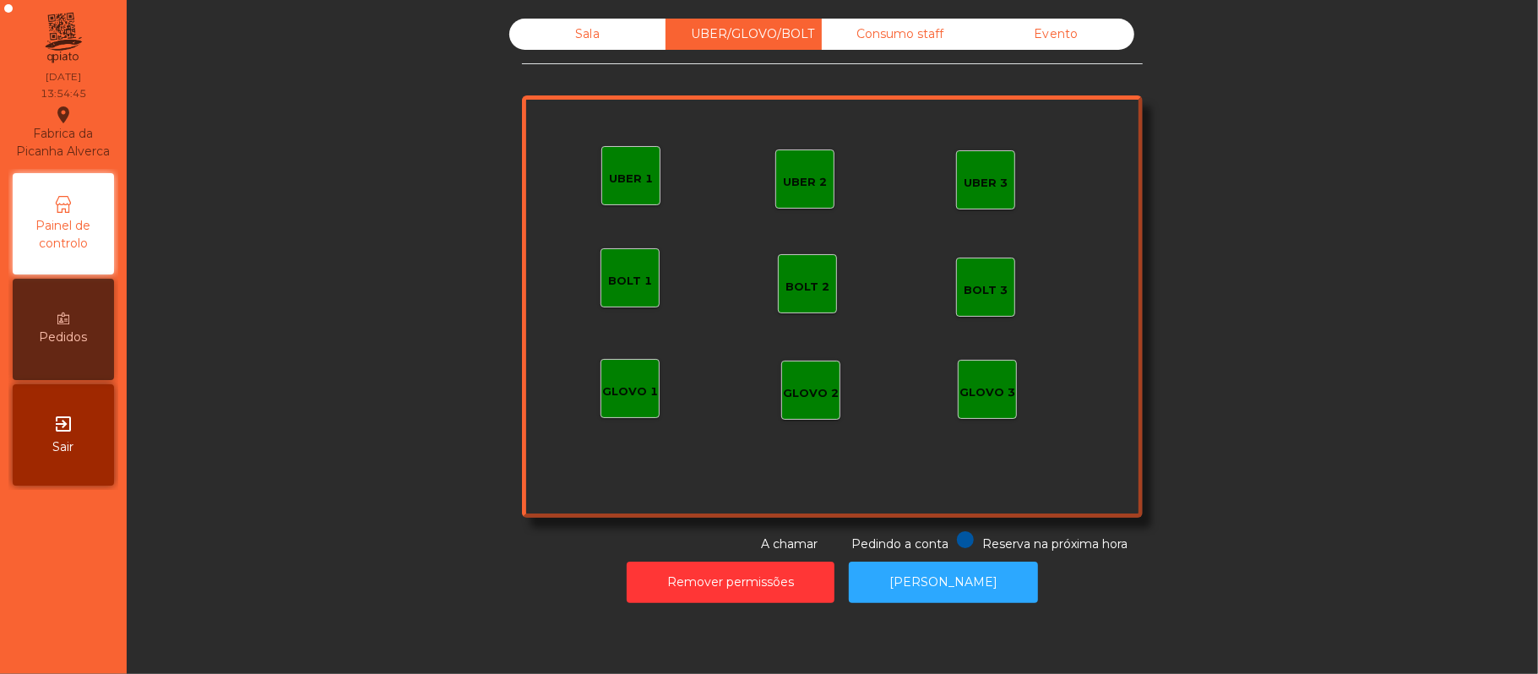
click at [602, 28] on div "Sala" at bounding box center [587, 34] width 156 height 31
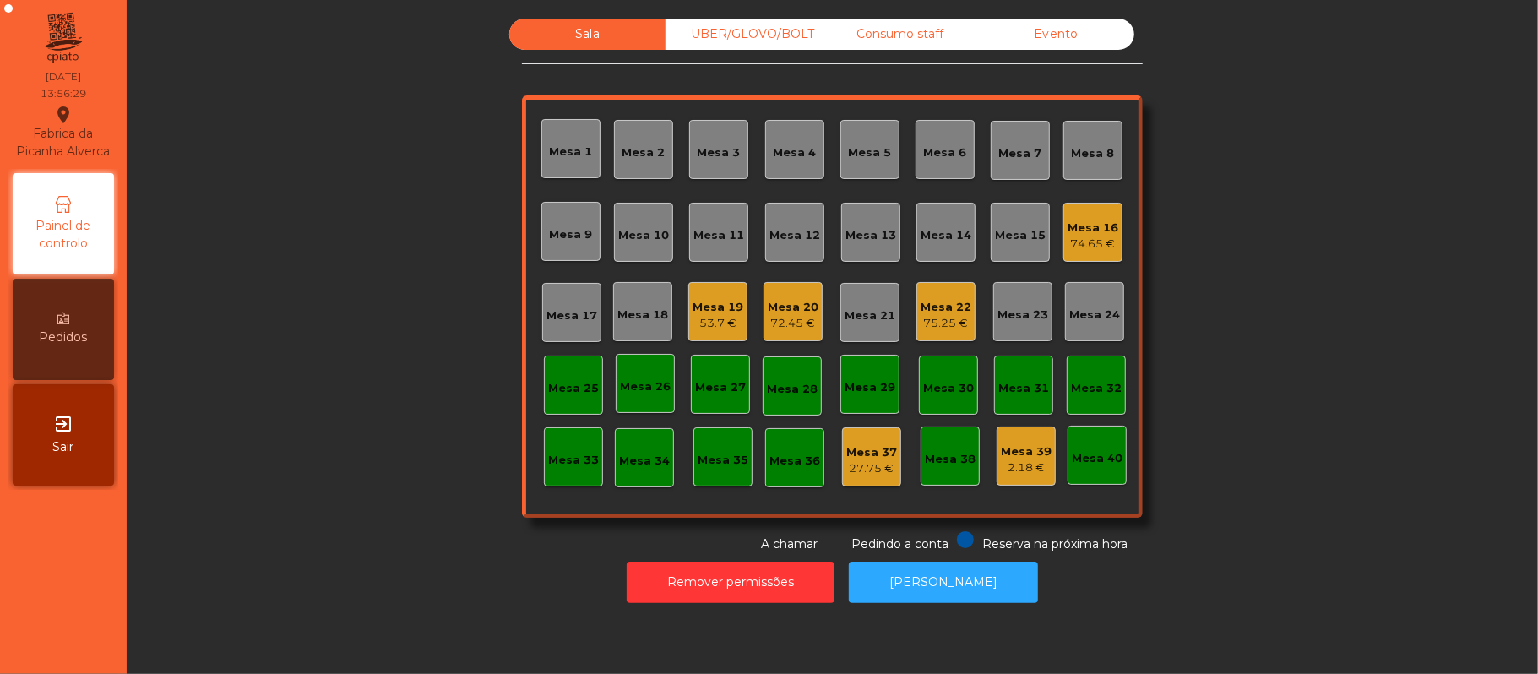
click at [1083, 242] on div "74.65 €" at bounding box center [1093, 244] width 51 height 17
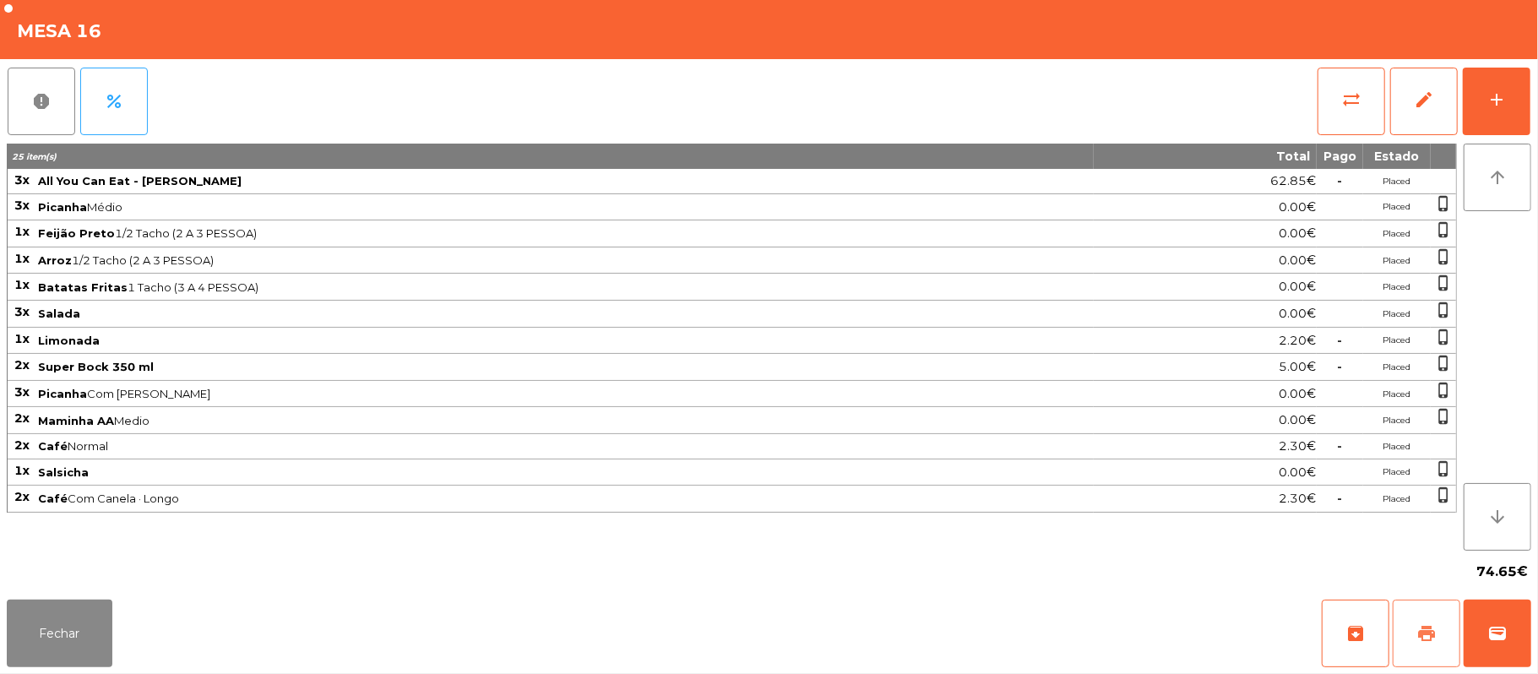
click at [1413, 633] on button "print" at bounding box center [1427, 634] width 68 height 68
click at [1333, 112] on button "sync_alt" at bounding box center [1352, 102] width 68 height 68
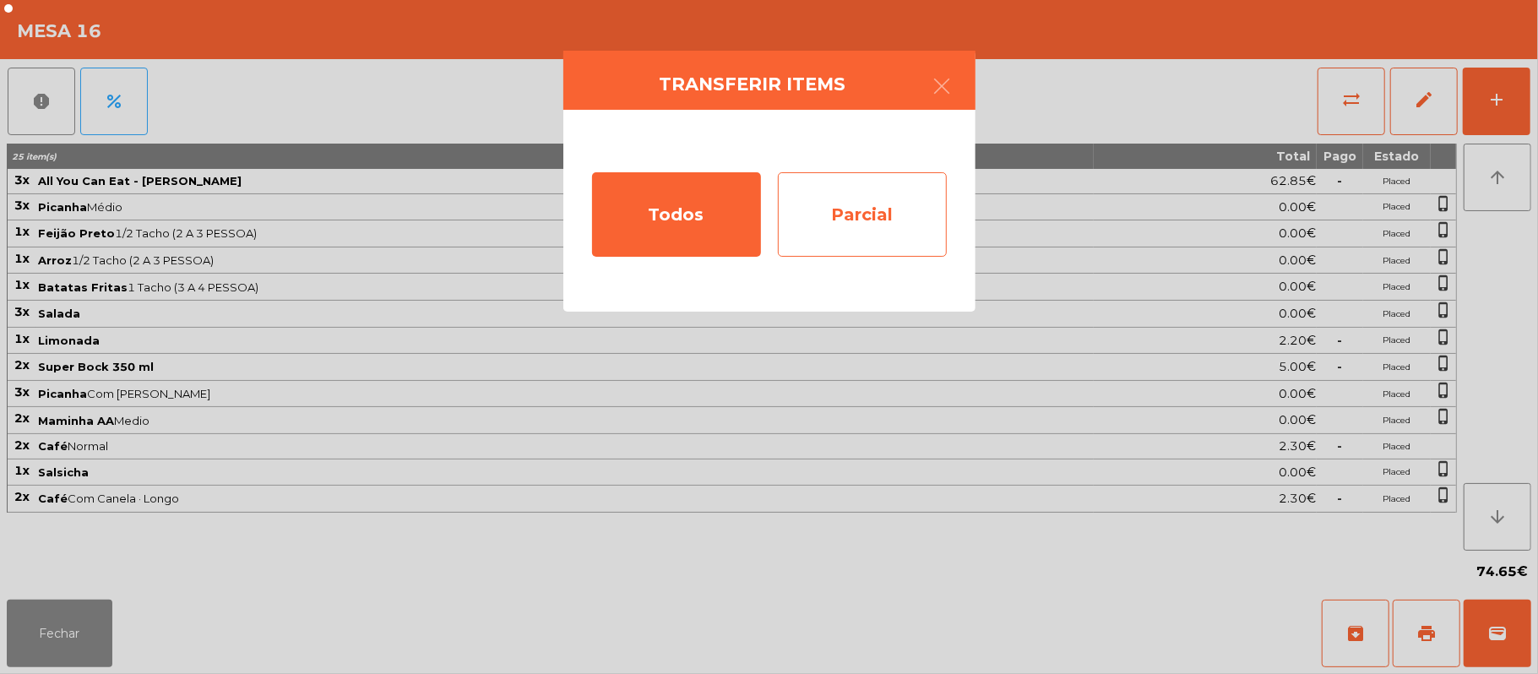
click at [873, 225] on div "Parcial" at bounding box center [862, 214] width 169 height 84
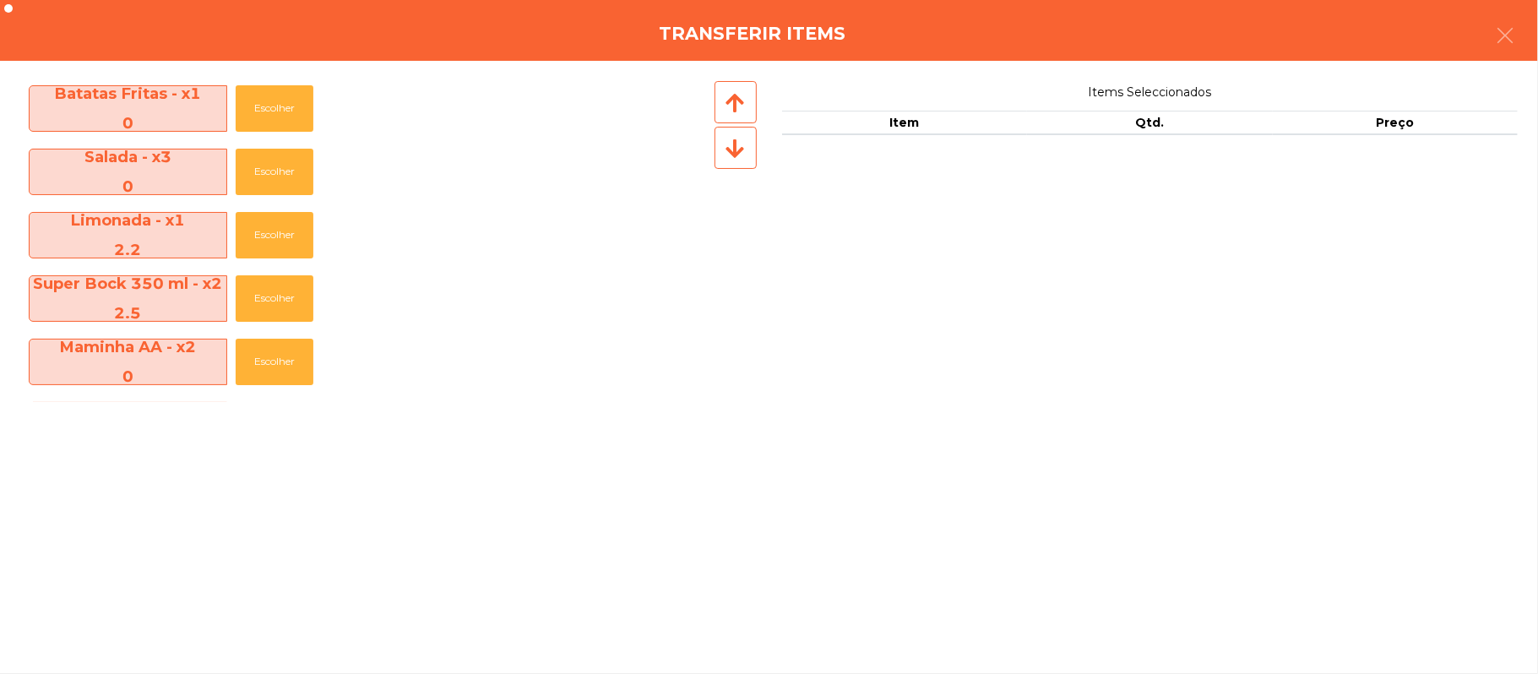
scroll to position [376, 0]
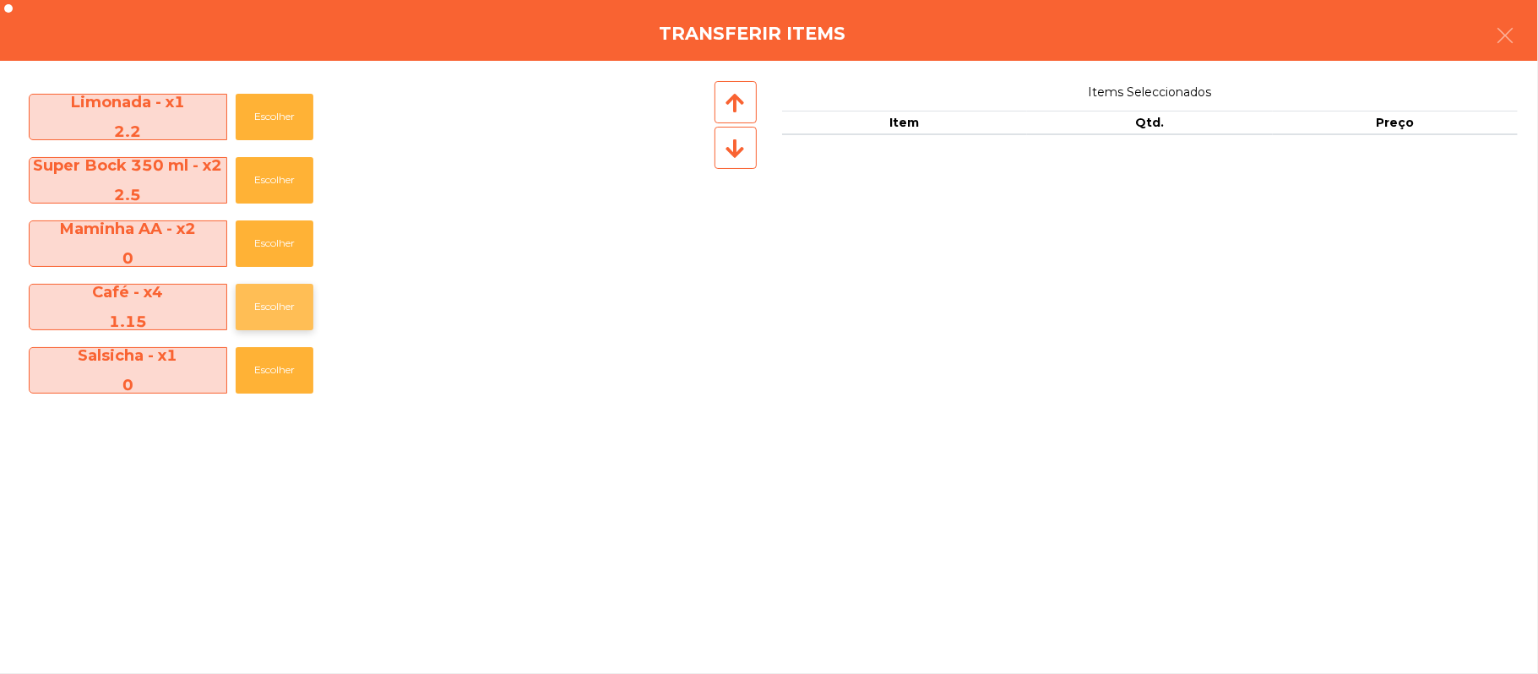
click at [277, 306] on button "Escolher" at bounding box center [275, 307] width 78 height 46
click at [282, 306] on button "Escolher" at bounding box center [275, 307] width 78 height 46
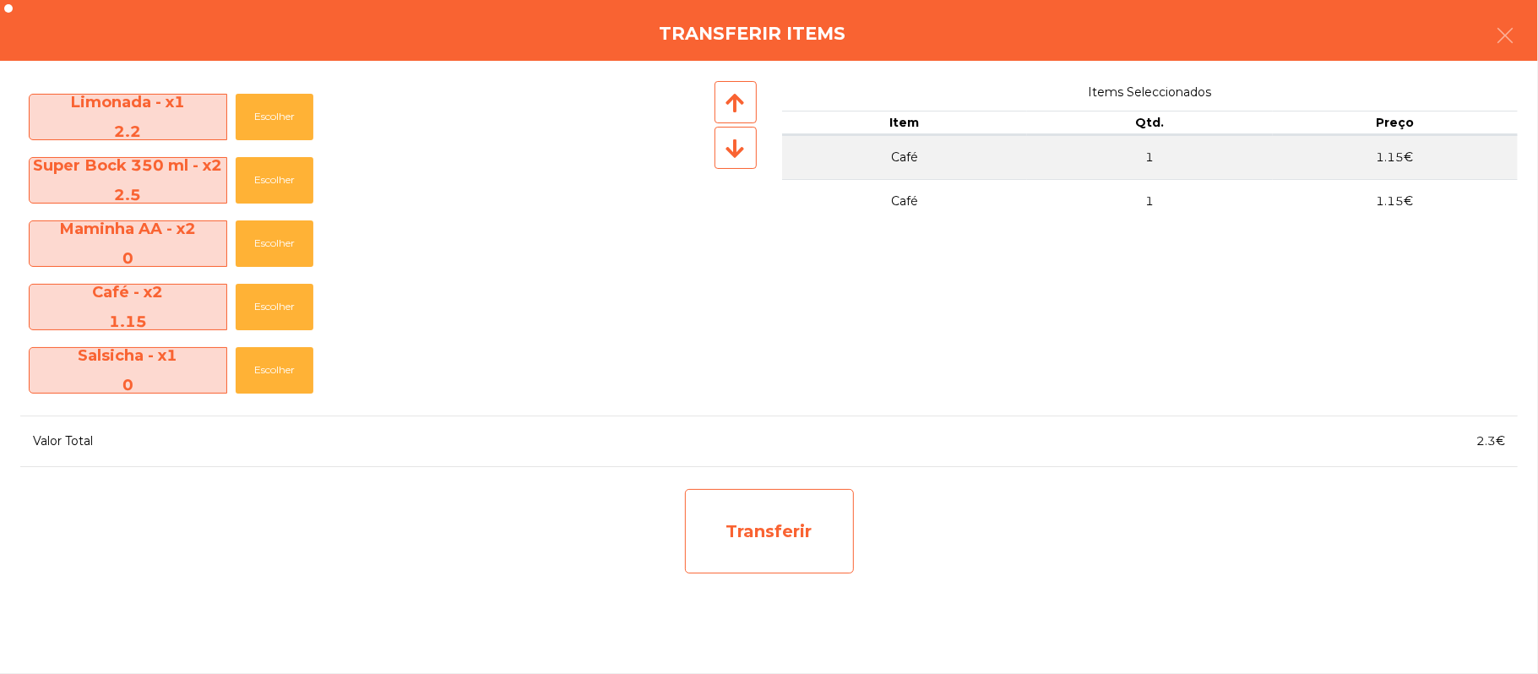
click at [762, 529] on div "Transferir" at bounding box center [769, 531] width 169 height 84
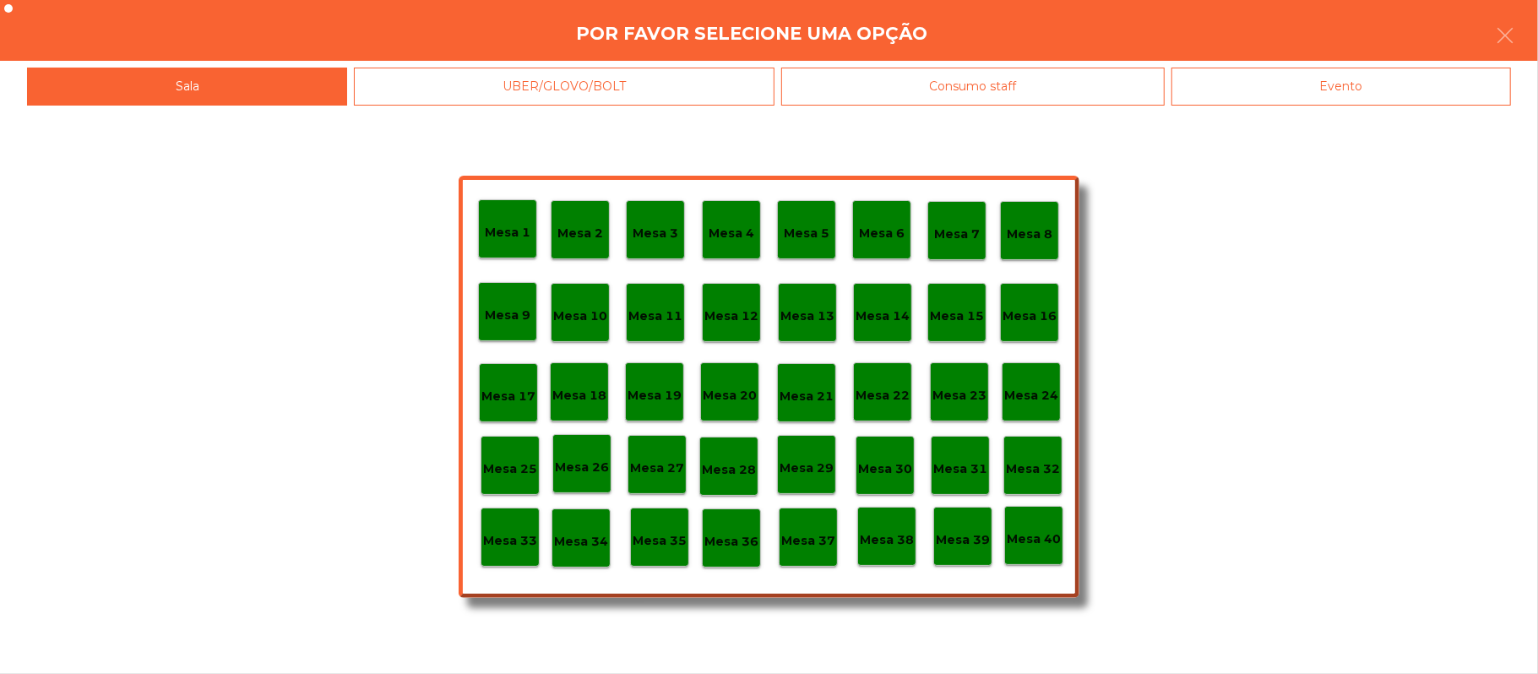
click at [788, 536] on p "Mesa 37" at bounding box center [808, 540] width 54 height 19
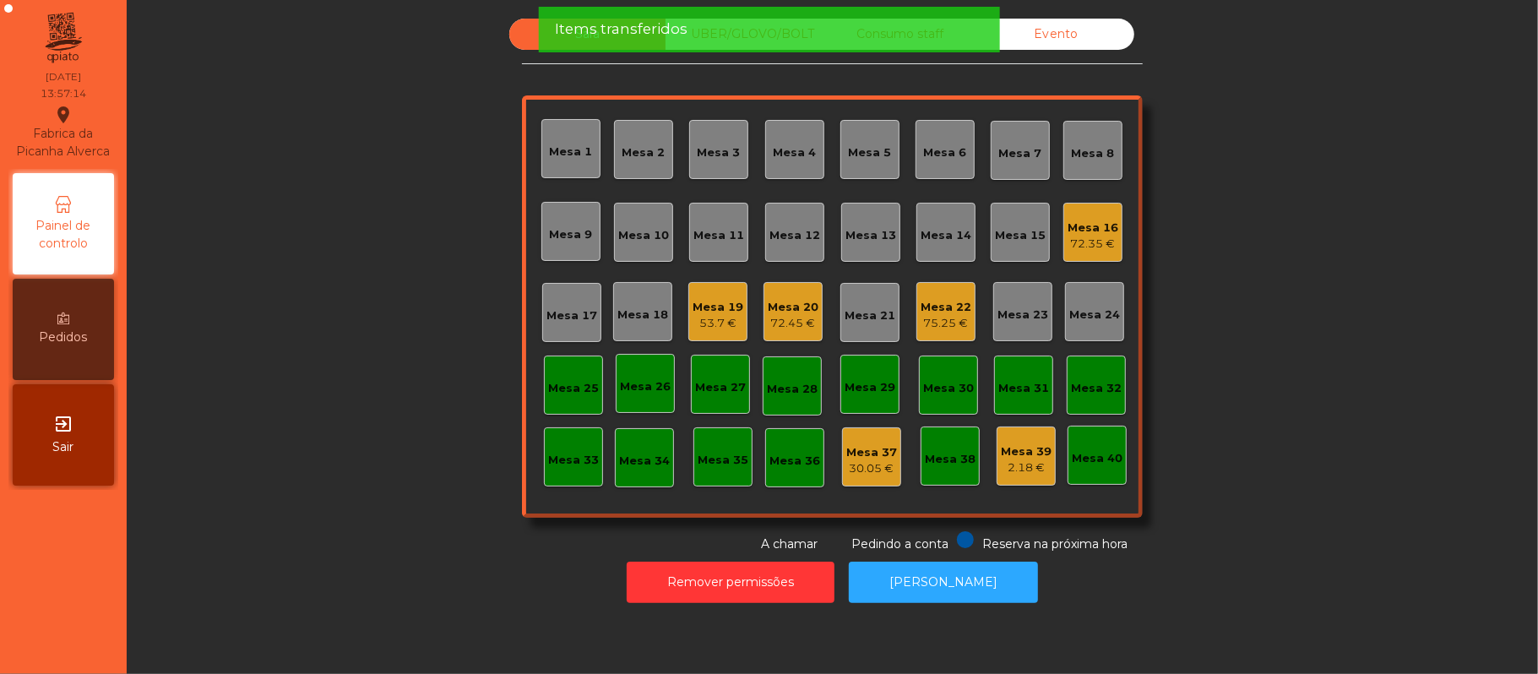
click at [1069, 251] on div "72.35 €" at bounding box center [1093, 244] width 51 height 17
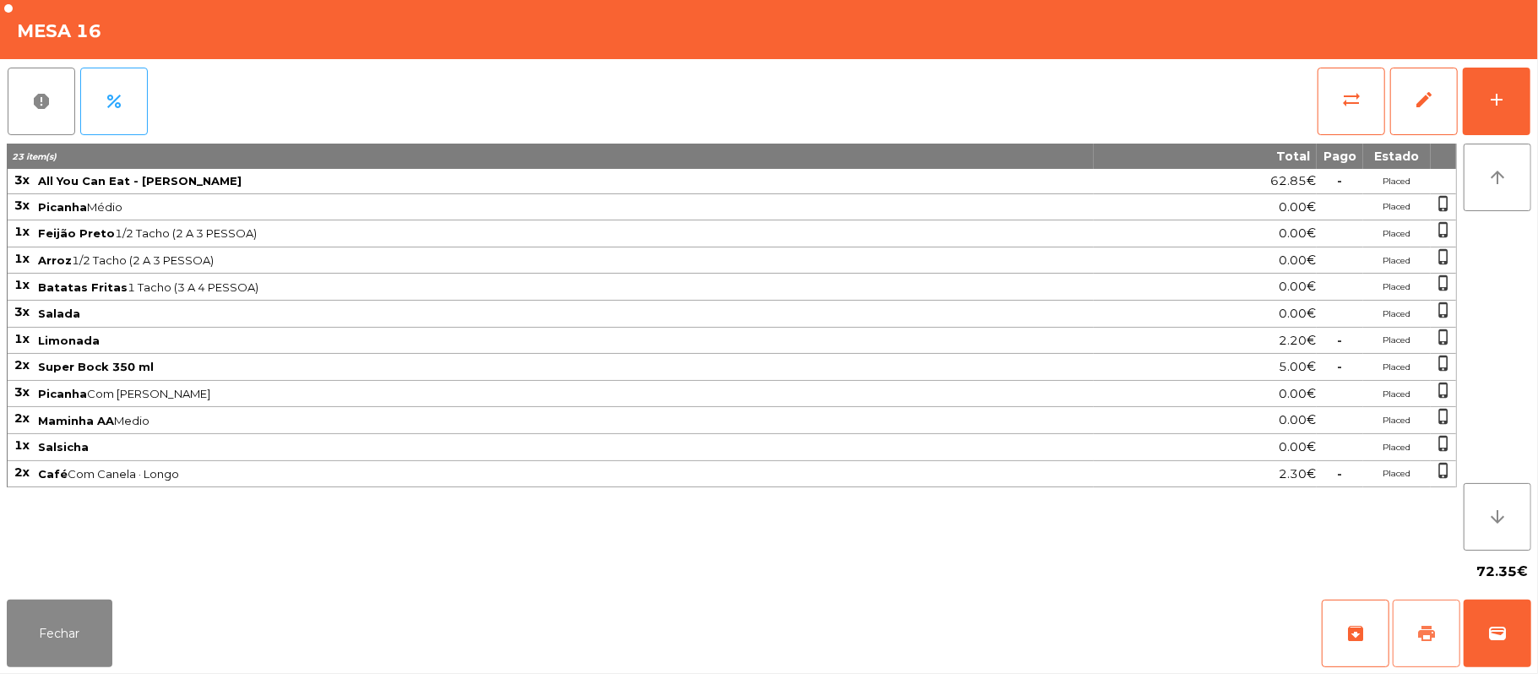
click at [1407, 639] on button "print" at bounding box center [1427, 634] width 68 height 68
click at [1481, 669] on div "Fechar archive print wallet" at bounding box center [769, 633] width 1538 height 81
click at [1474, 642] on button "wallet" at bounding box center [1498, 634] width 68 height 68
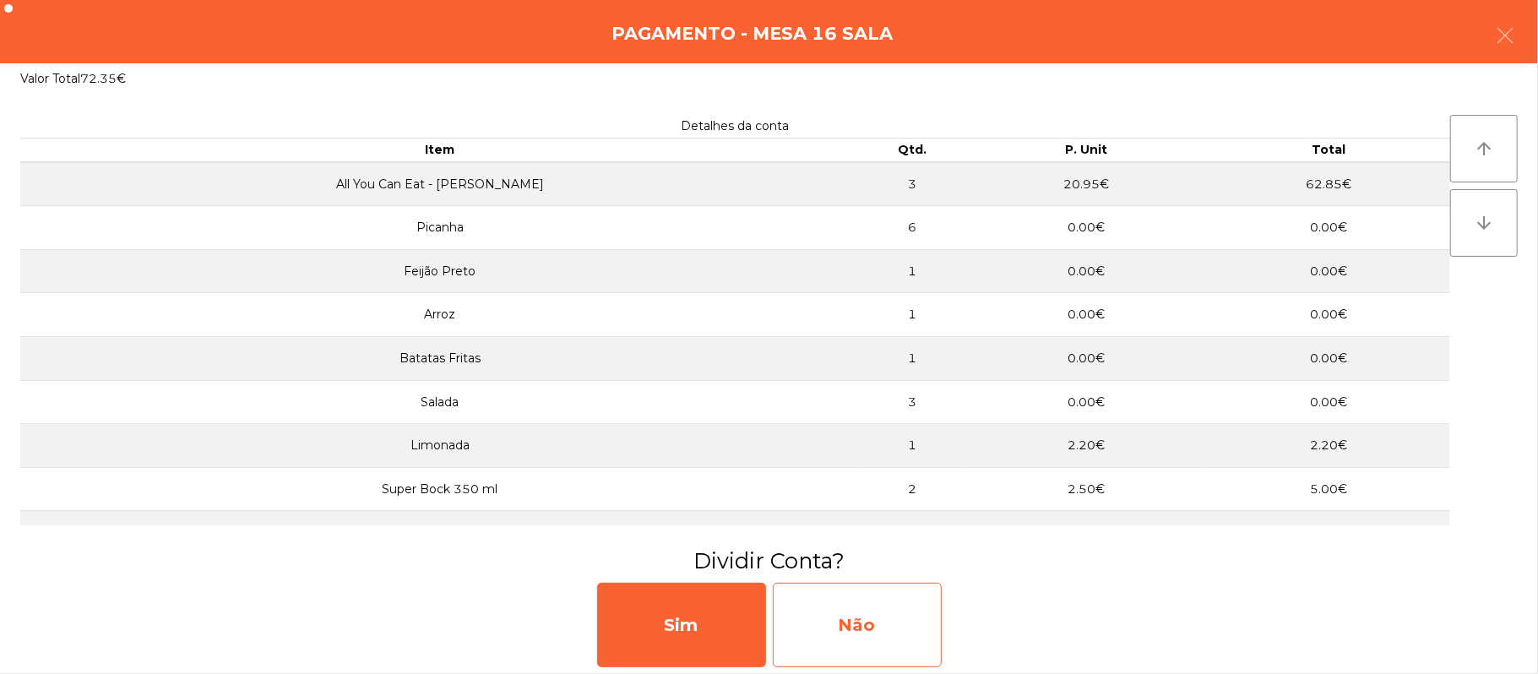
click at [849, 623] on div "Não" at bounding box center [857, 625] width 169 height 84
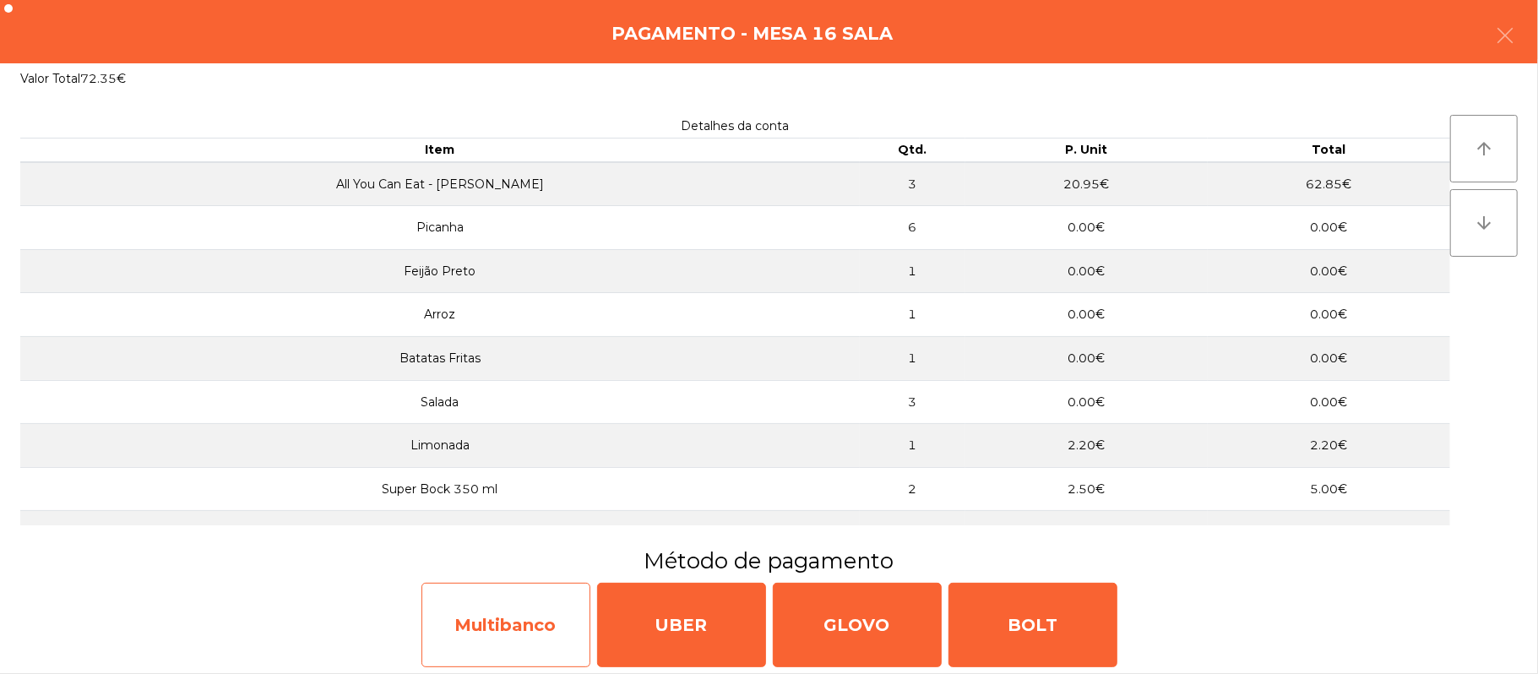
click at [495, 647] on div "Multibanco" at bounding box center [506, 625] width 169 height 84
select select "**"
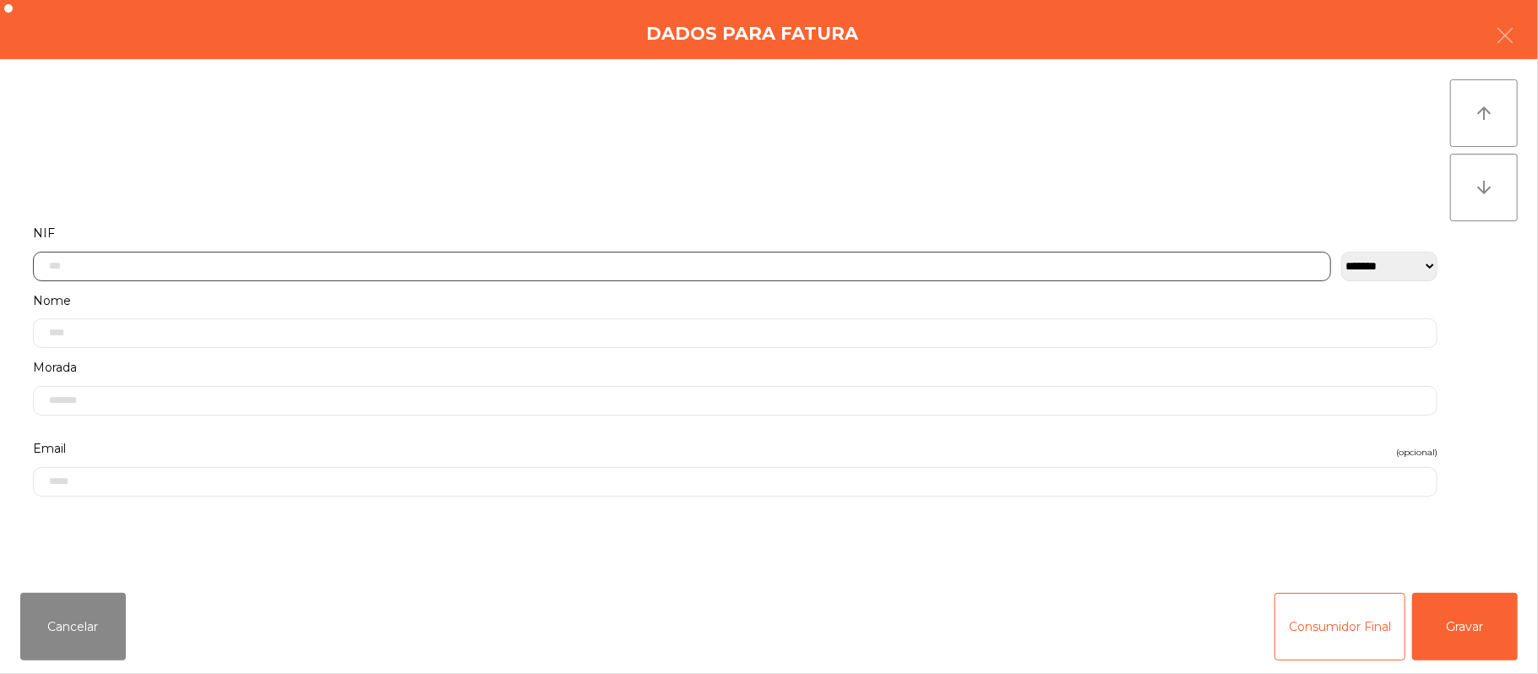
click at [339, 268] on input "text" at bounding box center [682, 267] width 1298 height 30
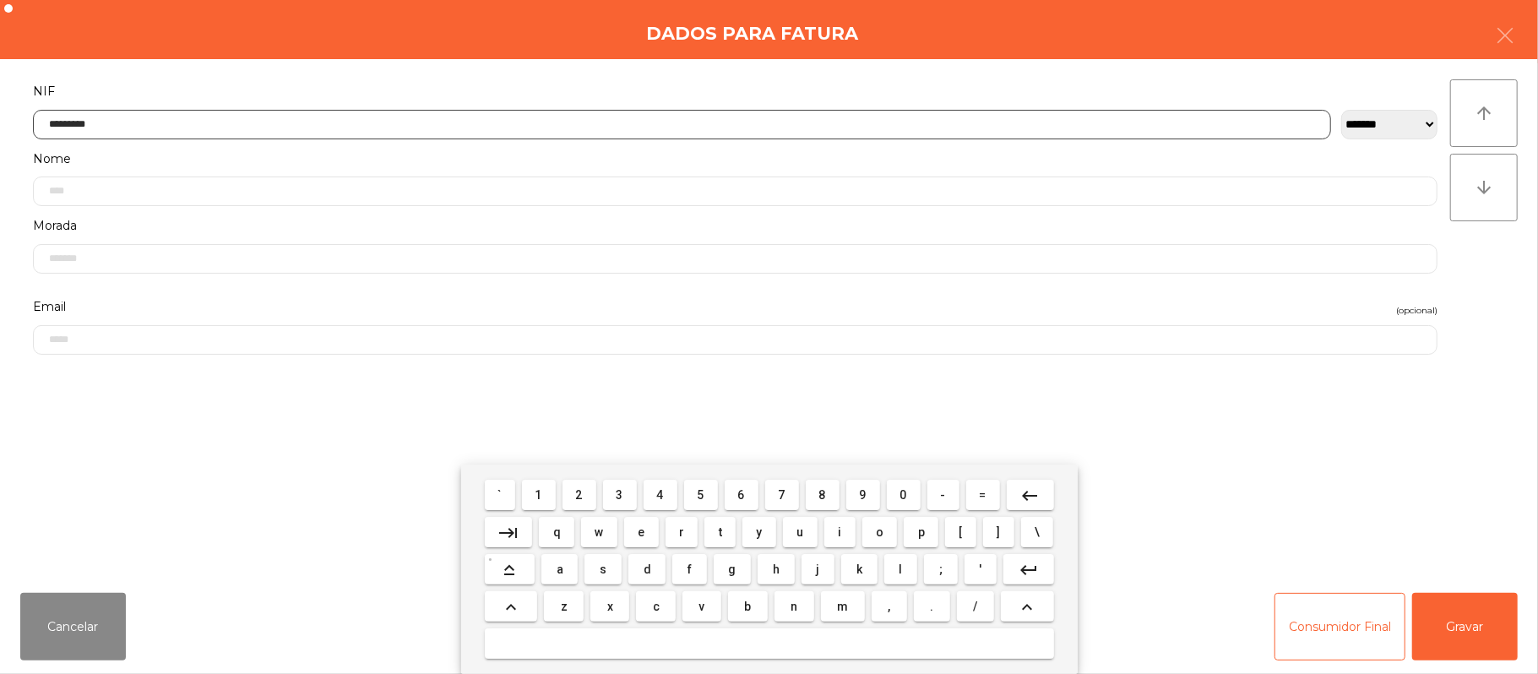
type input "*********"
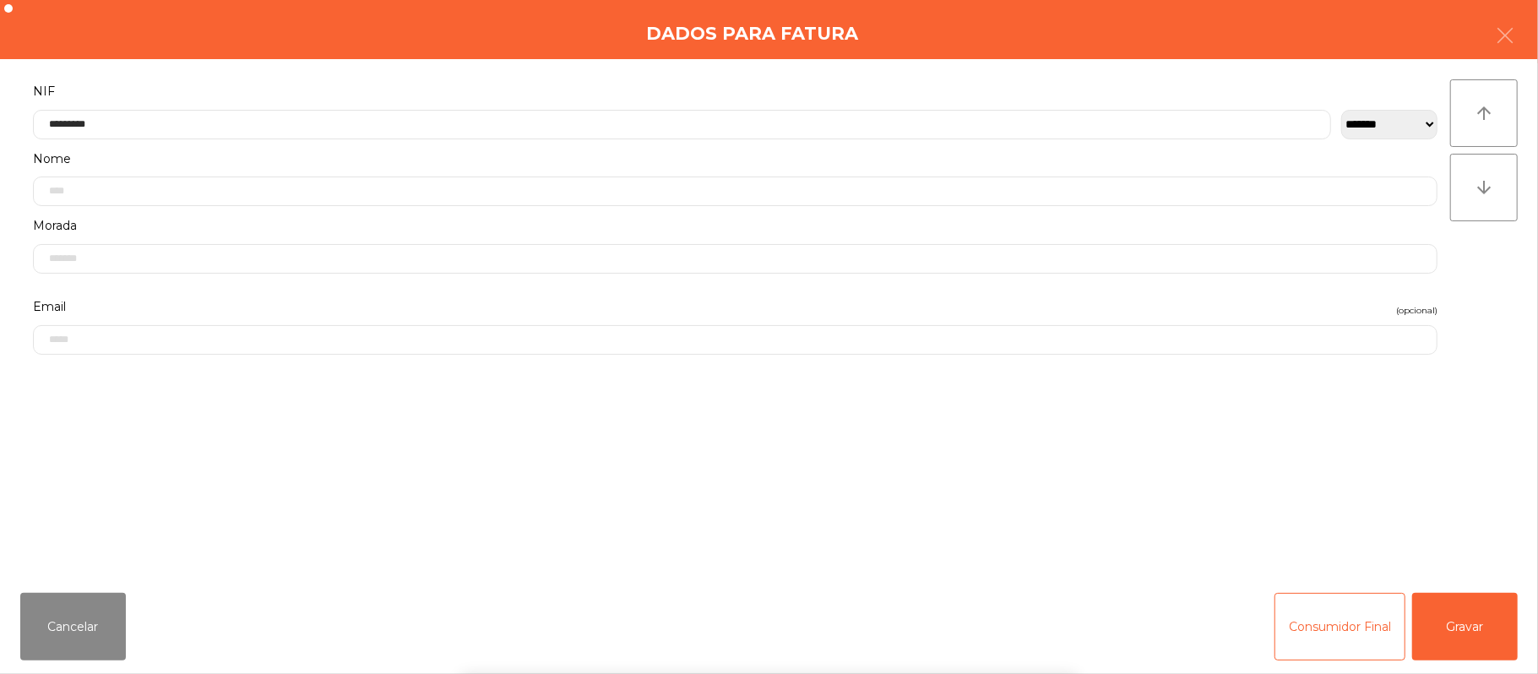
click at [1439, 602] on div "` 1 2 3 4 5 6 7 8 9 0 - = keyboard_backspace keyboard_tab q w e r t y u i o p […" at bounding box center [769, 569] width 1538 height 209
click at [1450, 627] on button "Gravar" at bounding box center [1465, 627] width 106 height 68
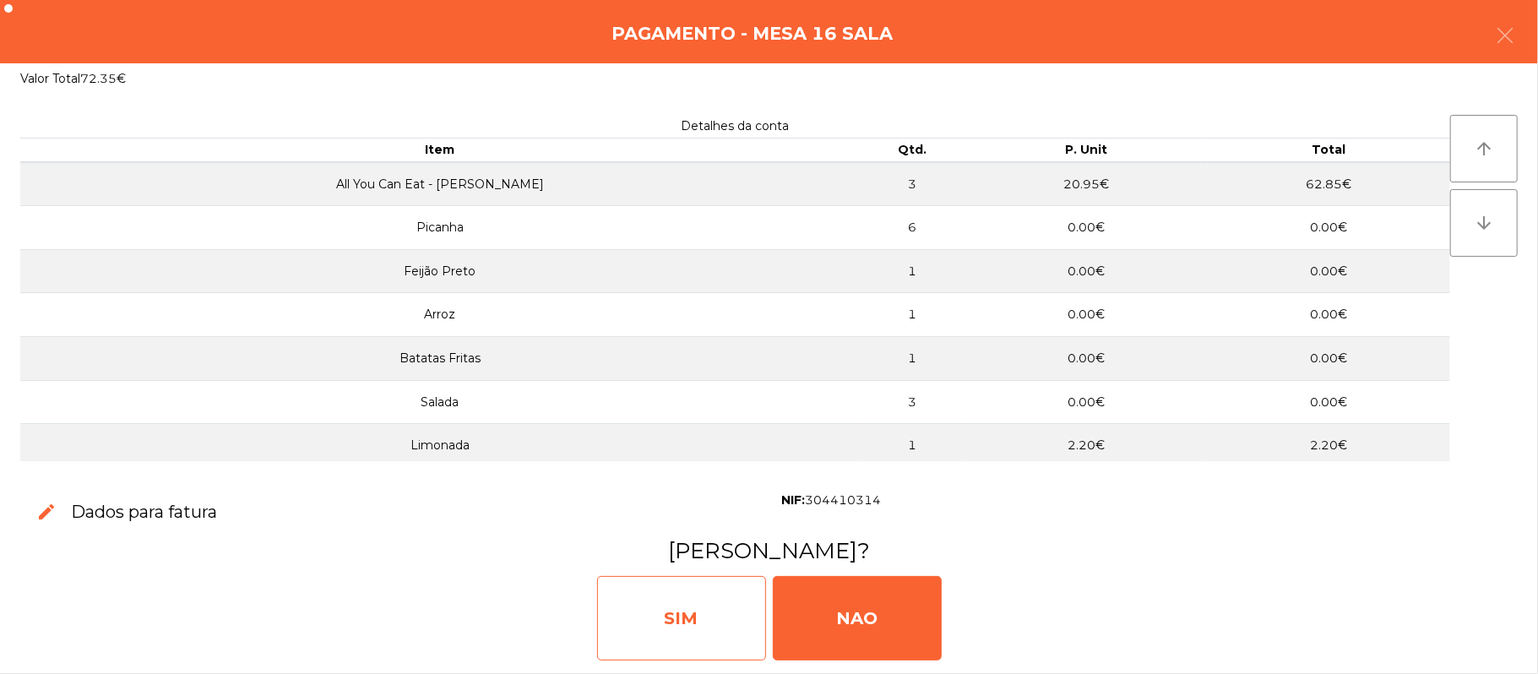
click at [691, 605] on div "SIM" at bounding box center [681, 618] width 169 height 84
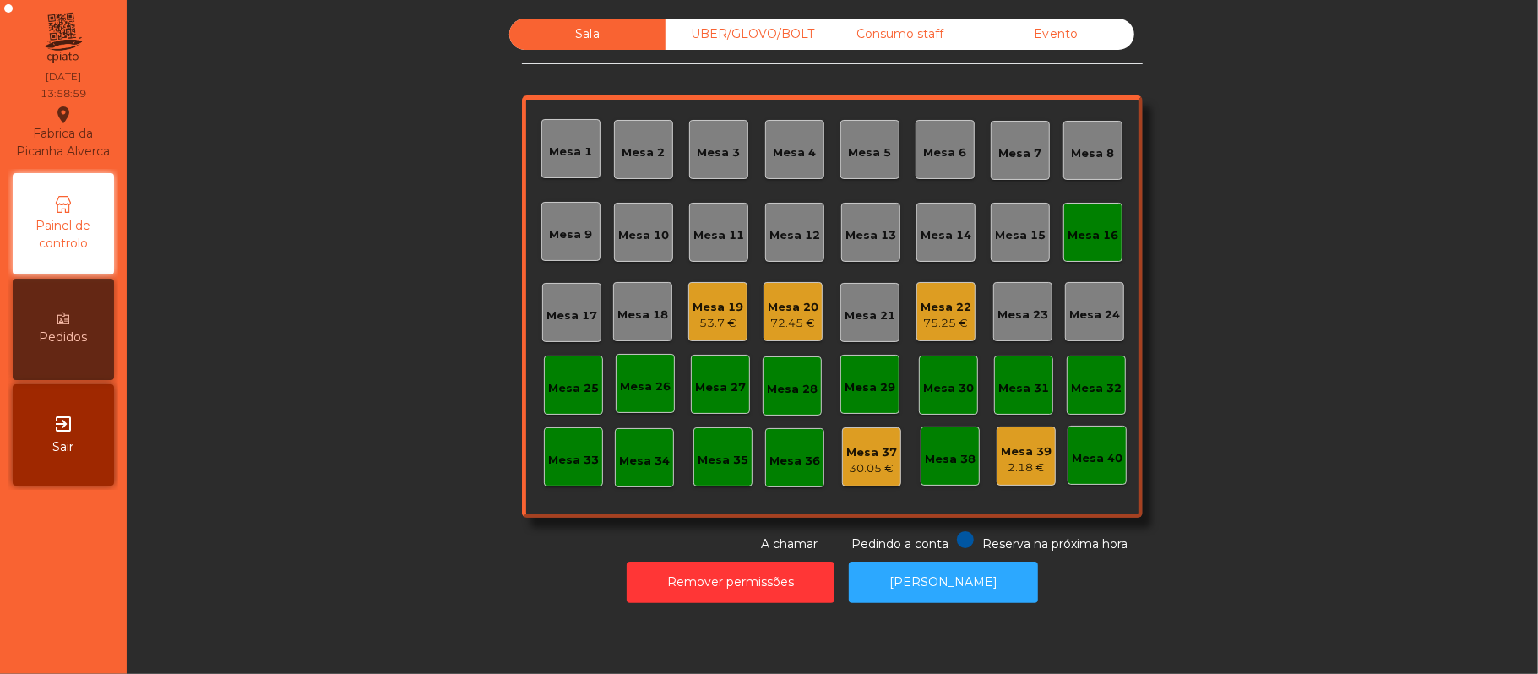
click at [1069, 221] on div "Mesa 16" at bounding box center [1093, 232] width 51 height 24
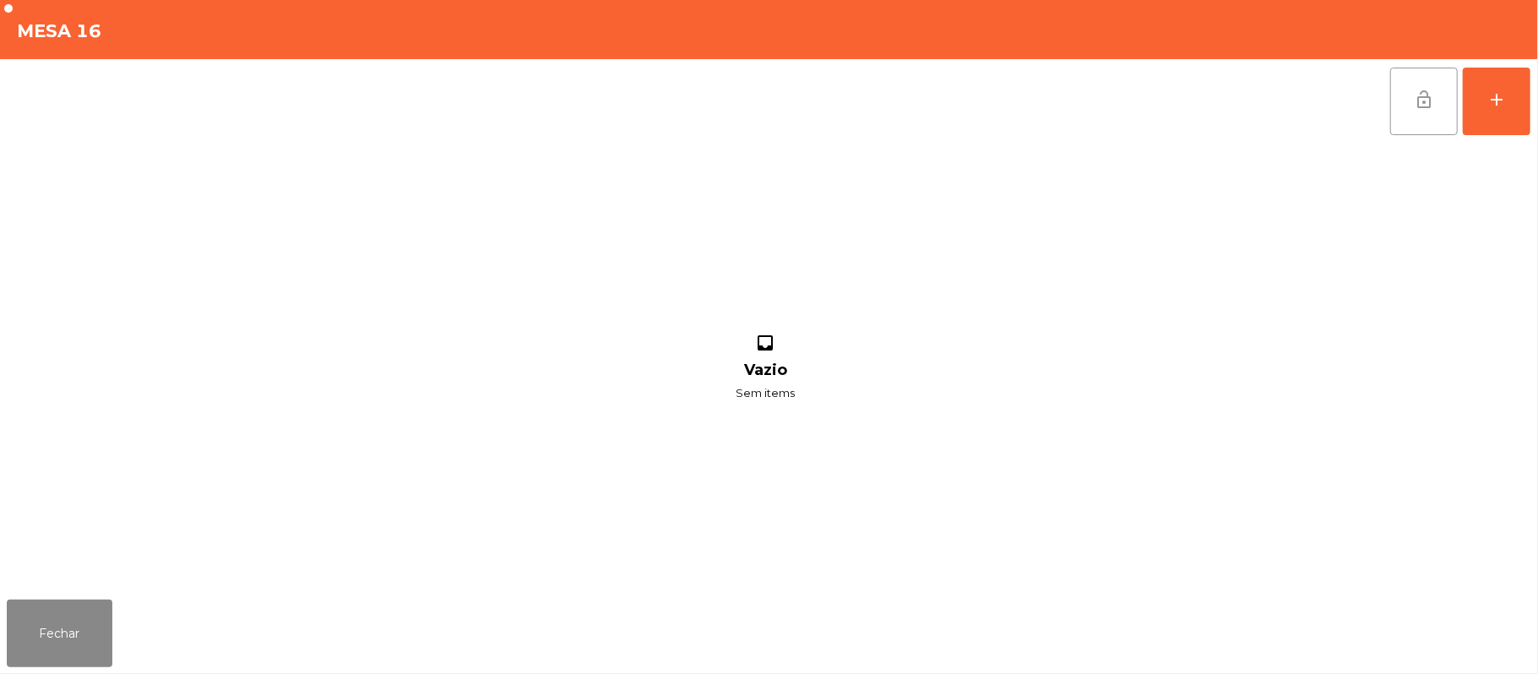
click at [1438, 85] on button "lock_open" at bounding box center [1424, 102] width 68 height 68
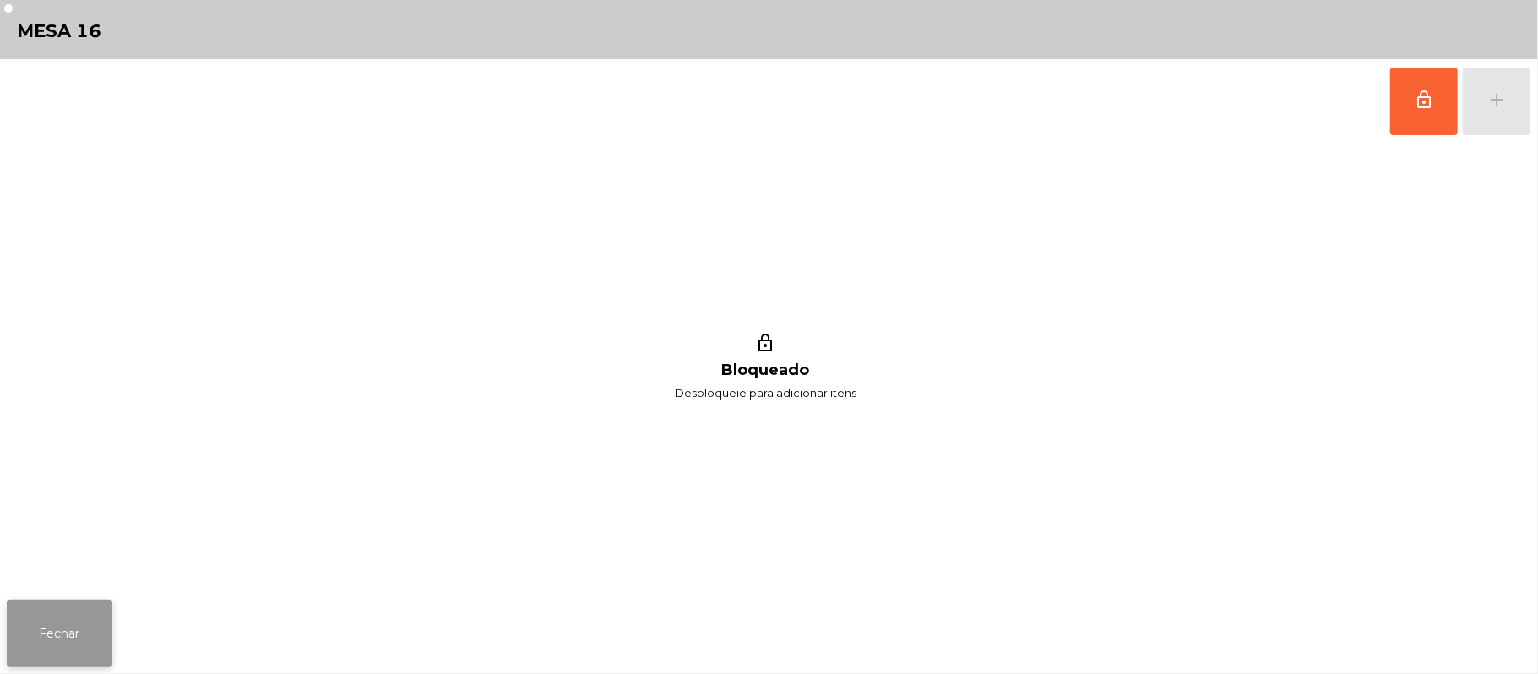
click at [56, 616] on button "Fechar" at bounding box center [60, 634] width 106 height 68
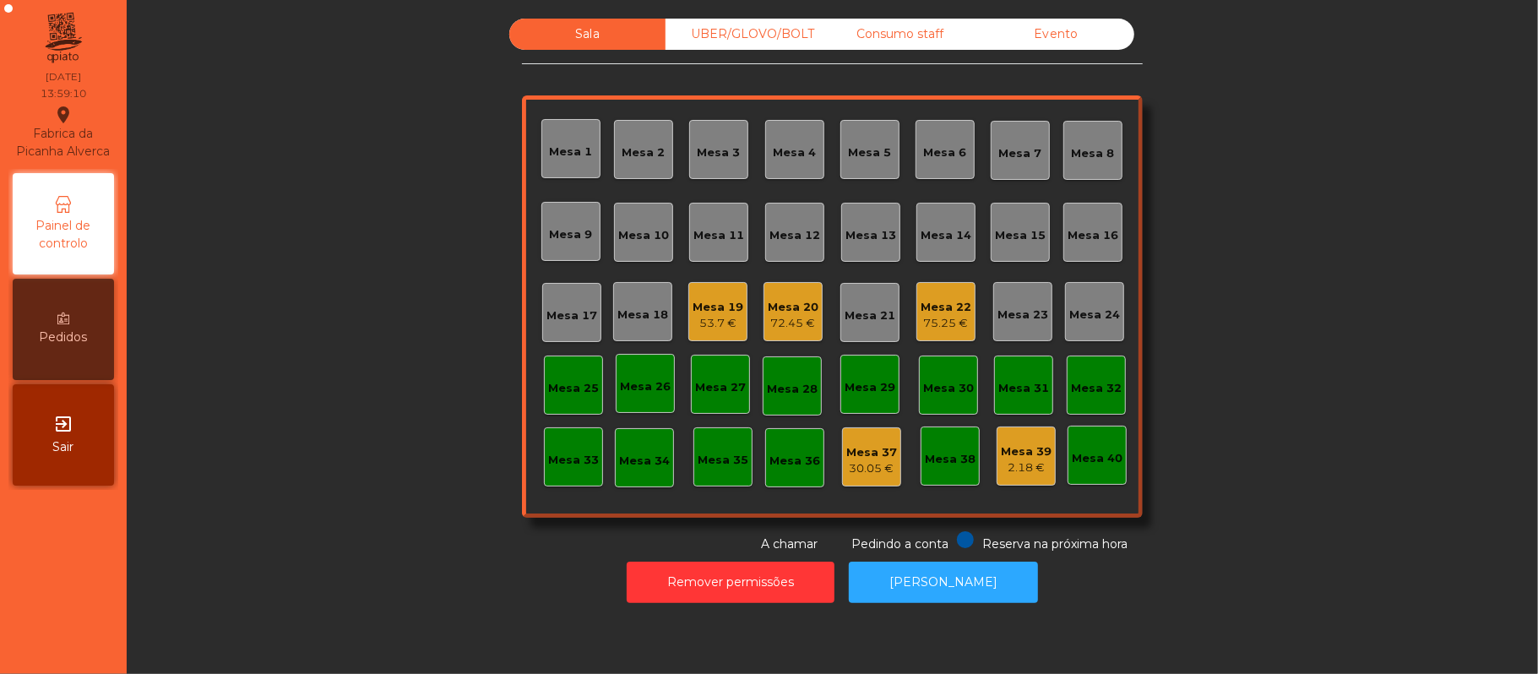
click at [706, 305] on div "Mesa 19" at bounding box center [718, 307] width 51 height 17
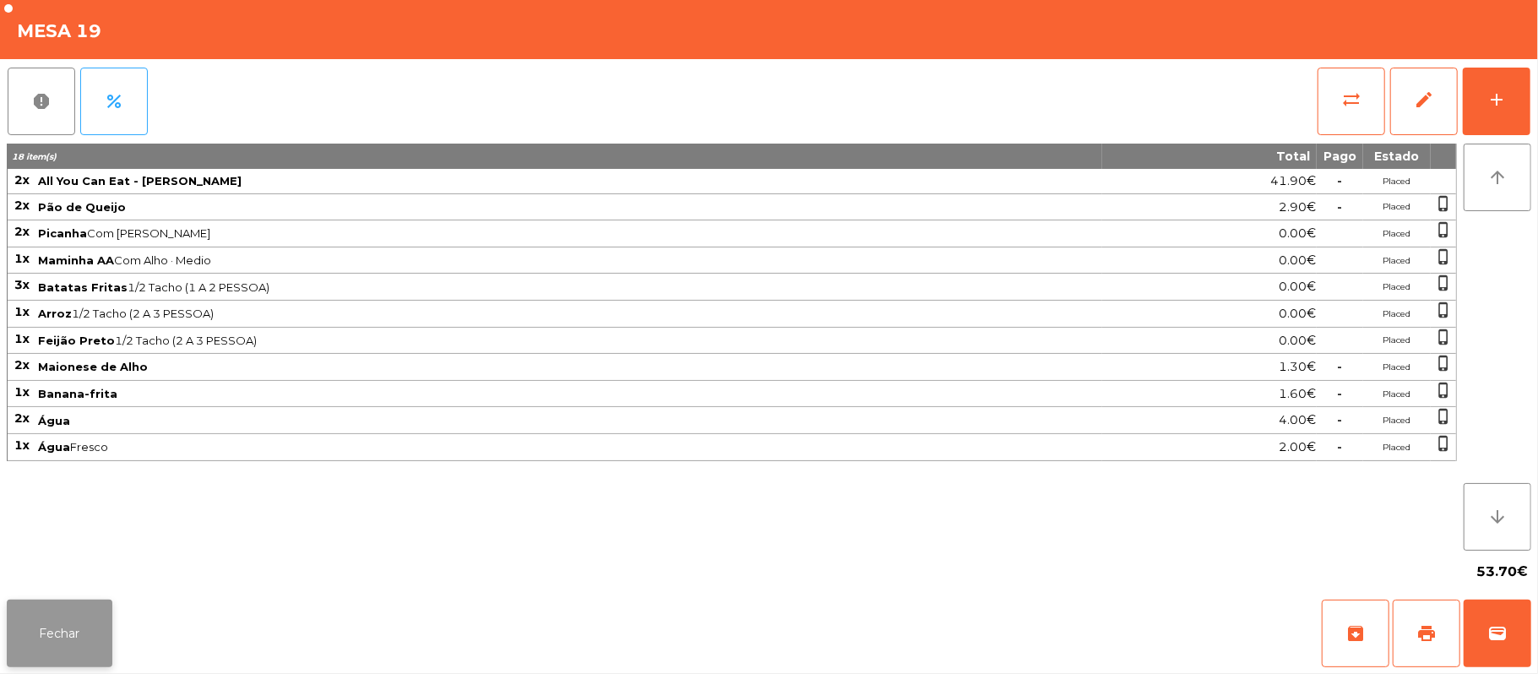
click at [92, 643] on button "Fechar" at bounding box center [60, 634] width 106 height 68
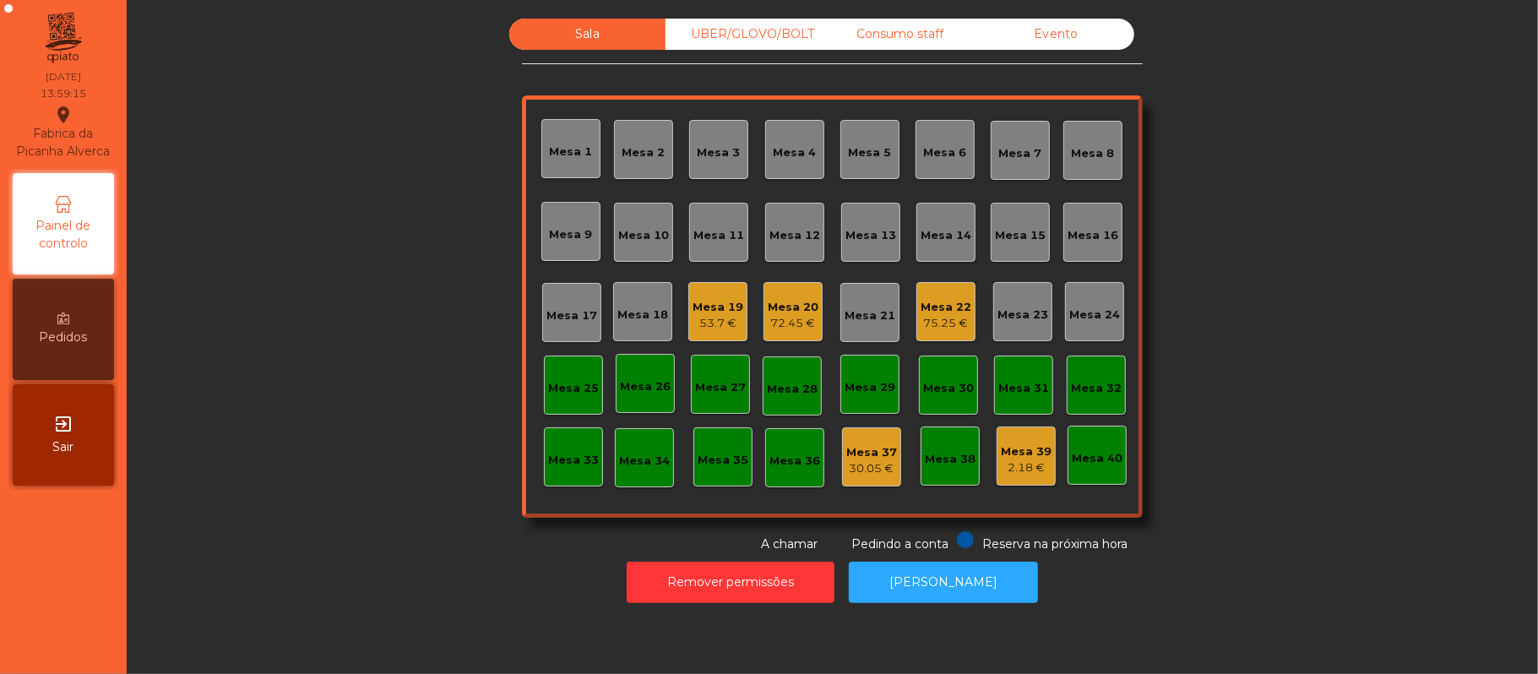
click at [808, 322] on div "Mesa 20 72.45 €" at bounding box center [793, 311] width 59 height 59
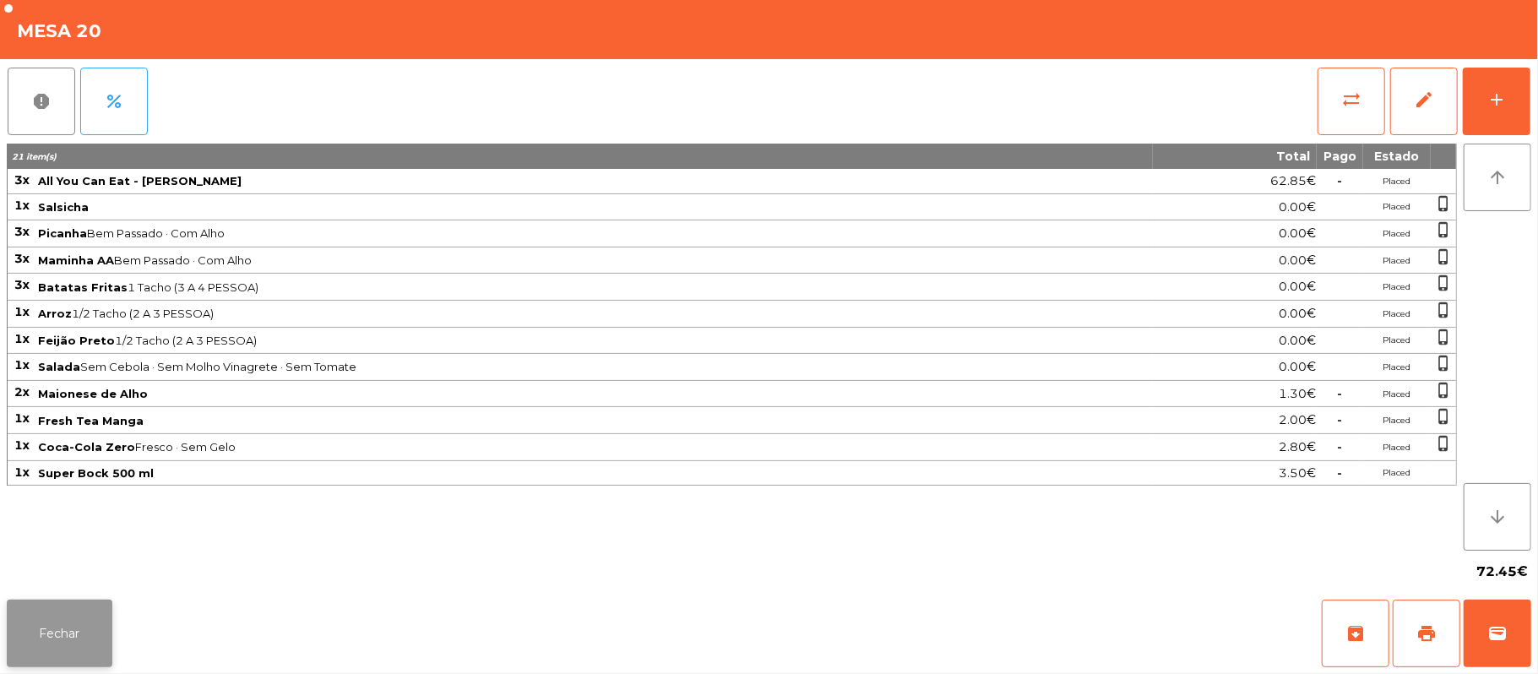
click at [92, 654] on button "Fechar" at bounding box center [60, 634] width 106 height 68
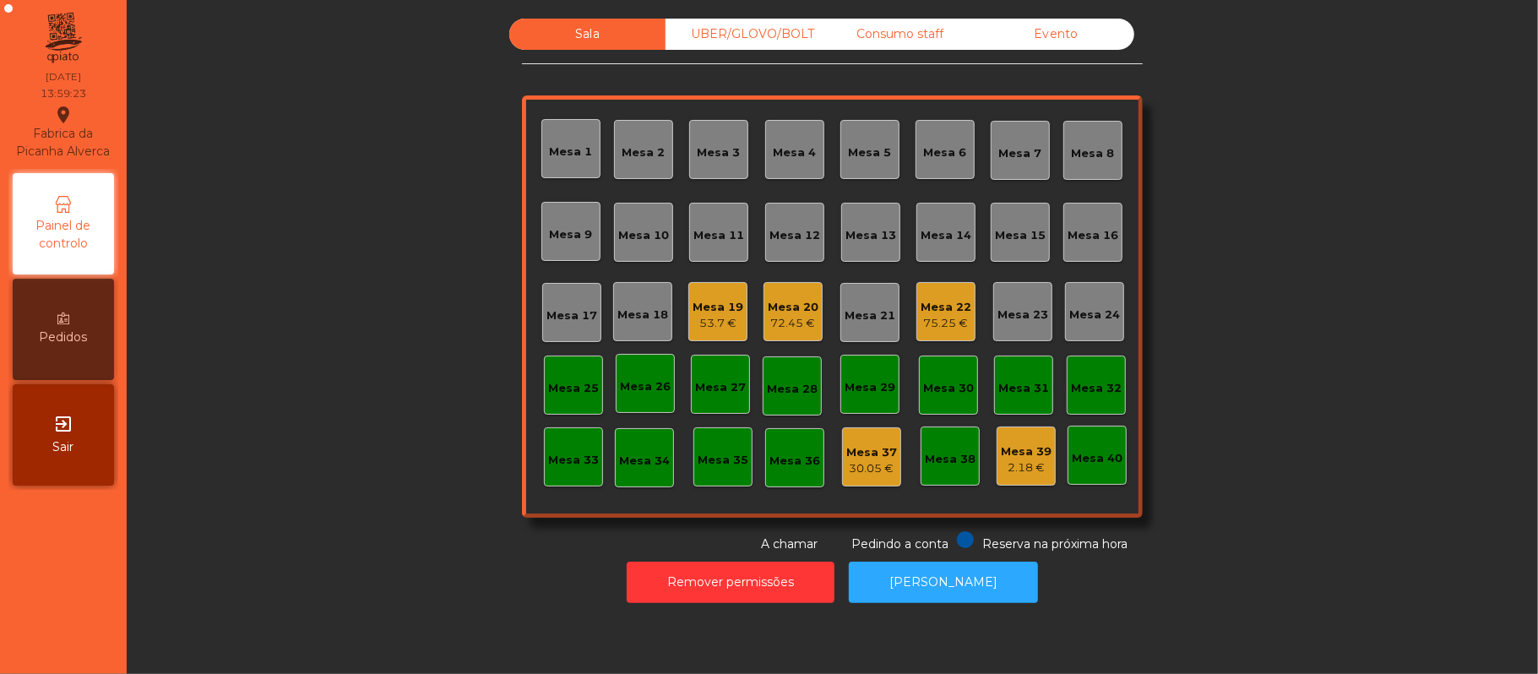
click at [948, 322] on div "75.25 €" at bounding box center [946, 323] width 51 height 17
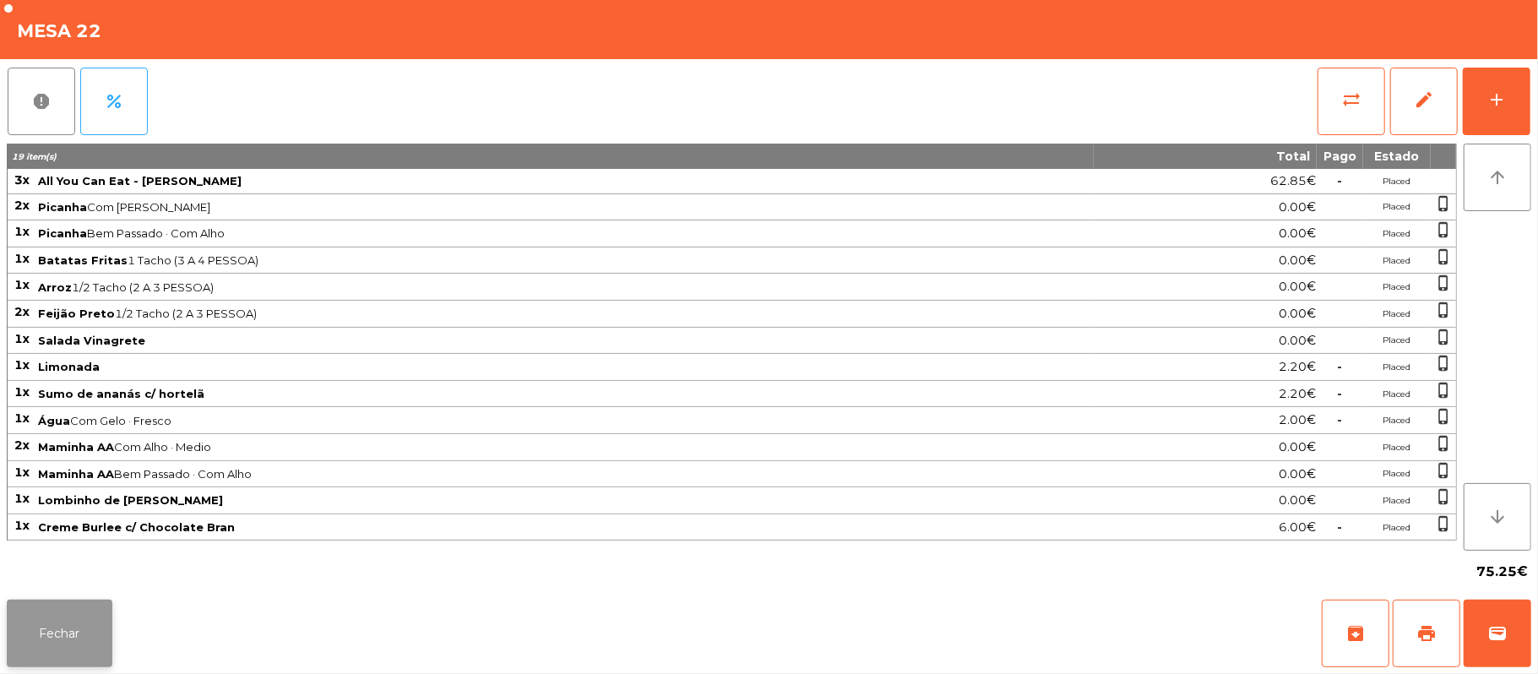
click at [72, 659] on button "Fechar" at bounding box center [60, 634] width 106 height 68
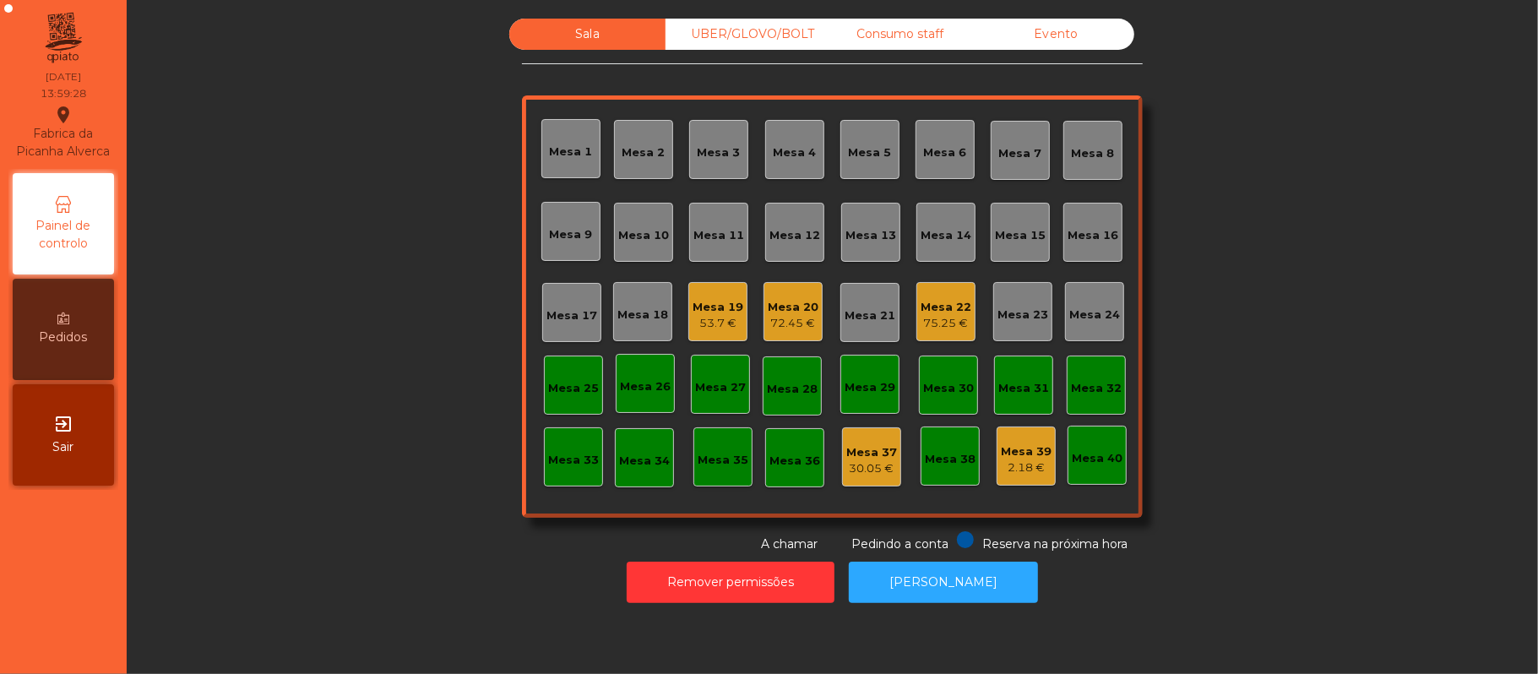
click at [708, 332] on div "Mesa 19 53.7 €" at bounding box center [717, 311] width 59 height 59
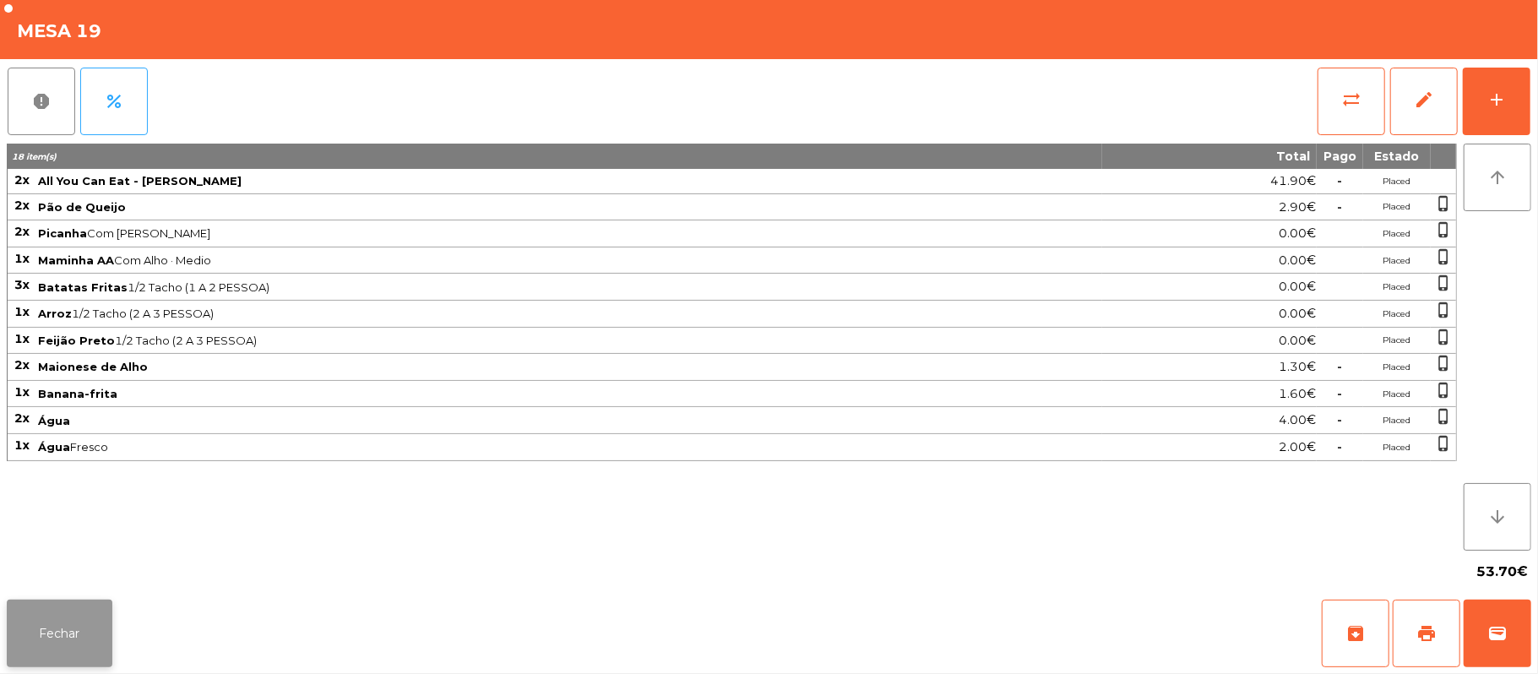
click at [63, 645] on button "Fechar" at bounding box center [60, 634] width 106 height 68
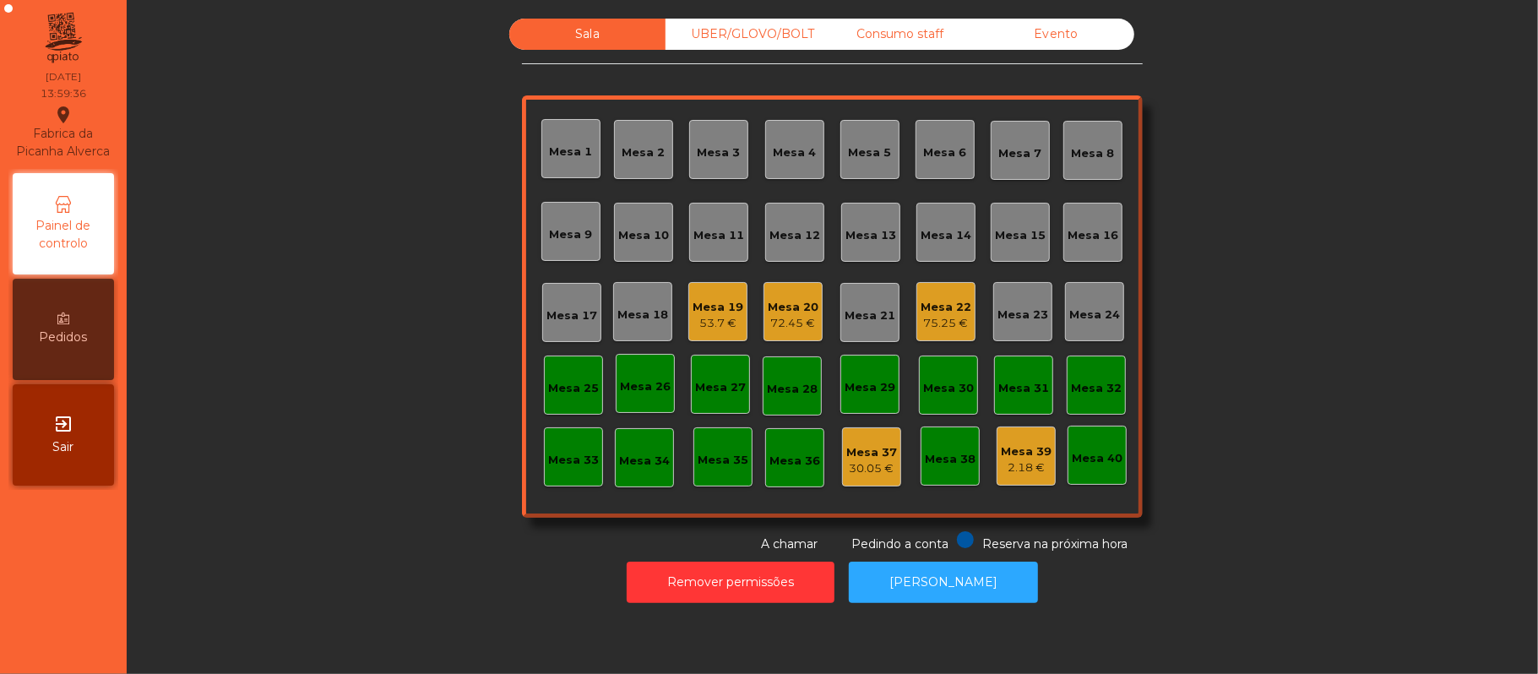
click at [593, 389] on div "Mesa 25" at bounding box center [573, 385] width 59 height 59
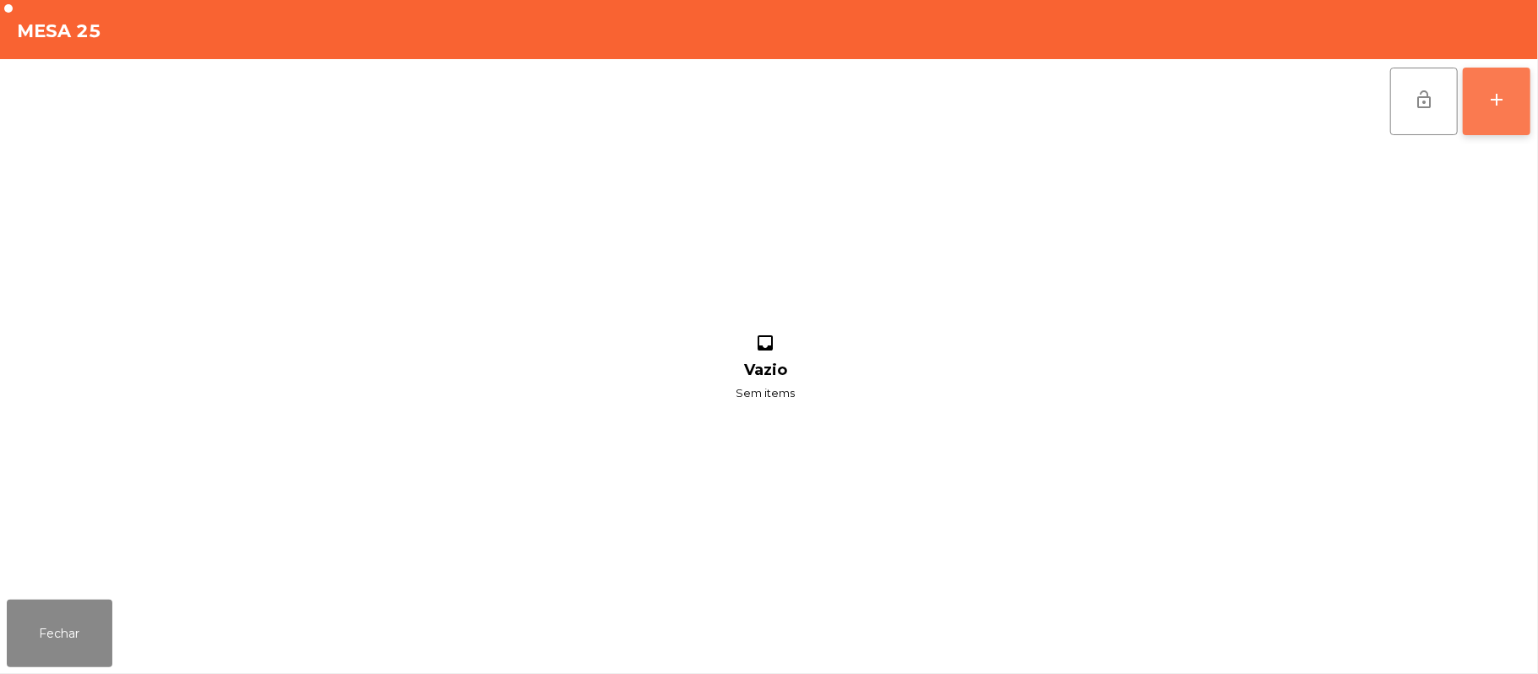
click at [1487, 106] on div "add" at bounding box center [1497, 100] width 20 height 20
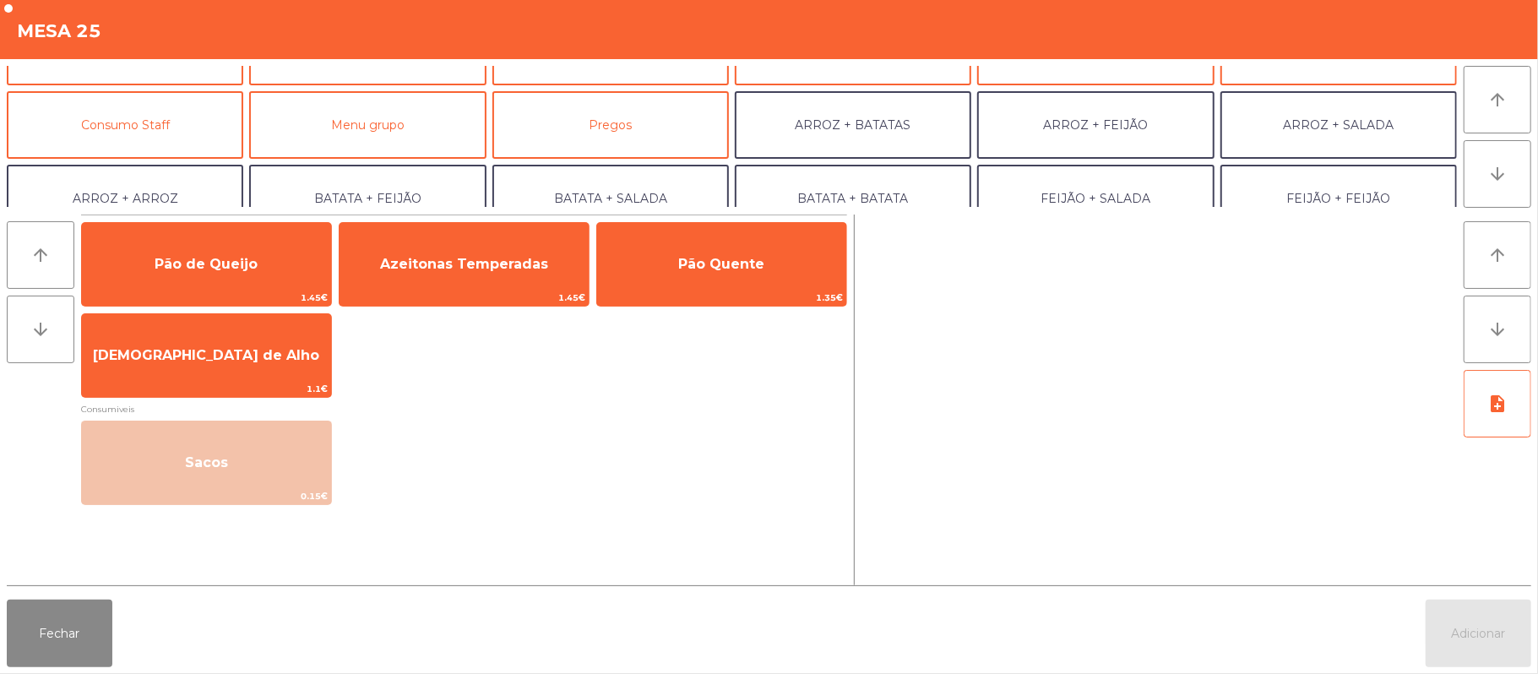
scroll to position [132, 0]
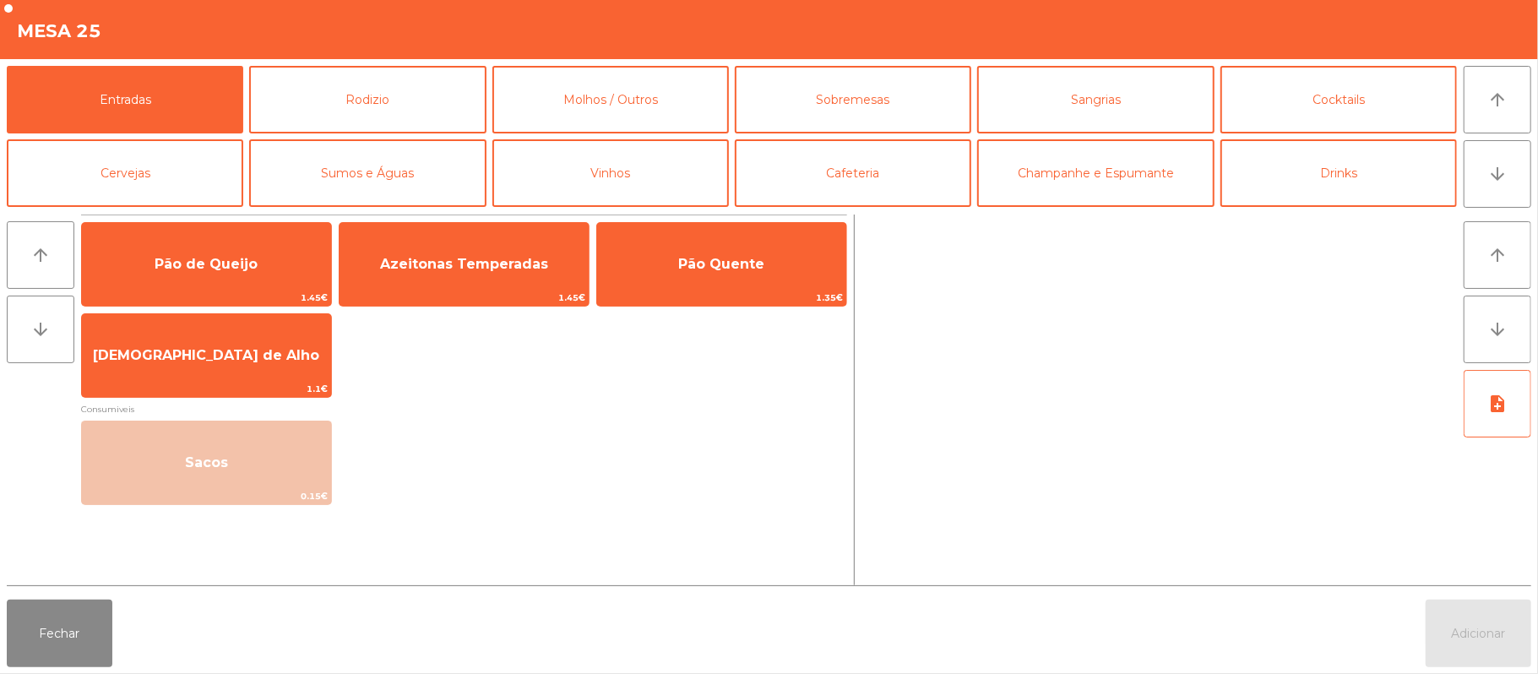
scroll to position [132, 0]
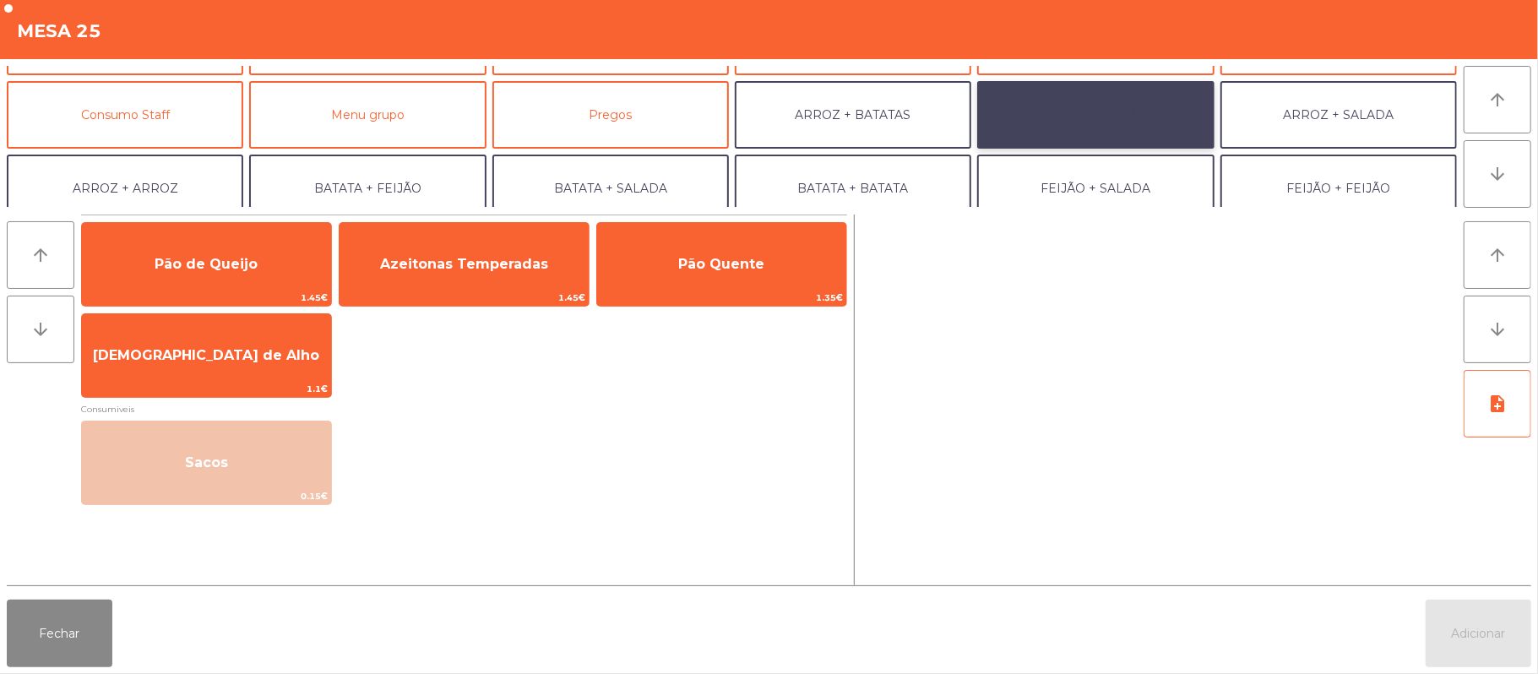
click at [1098, 122] on button "ARROZ + FEIJÃO" at bounding box center [1095, 115] width 237 height 68
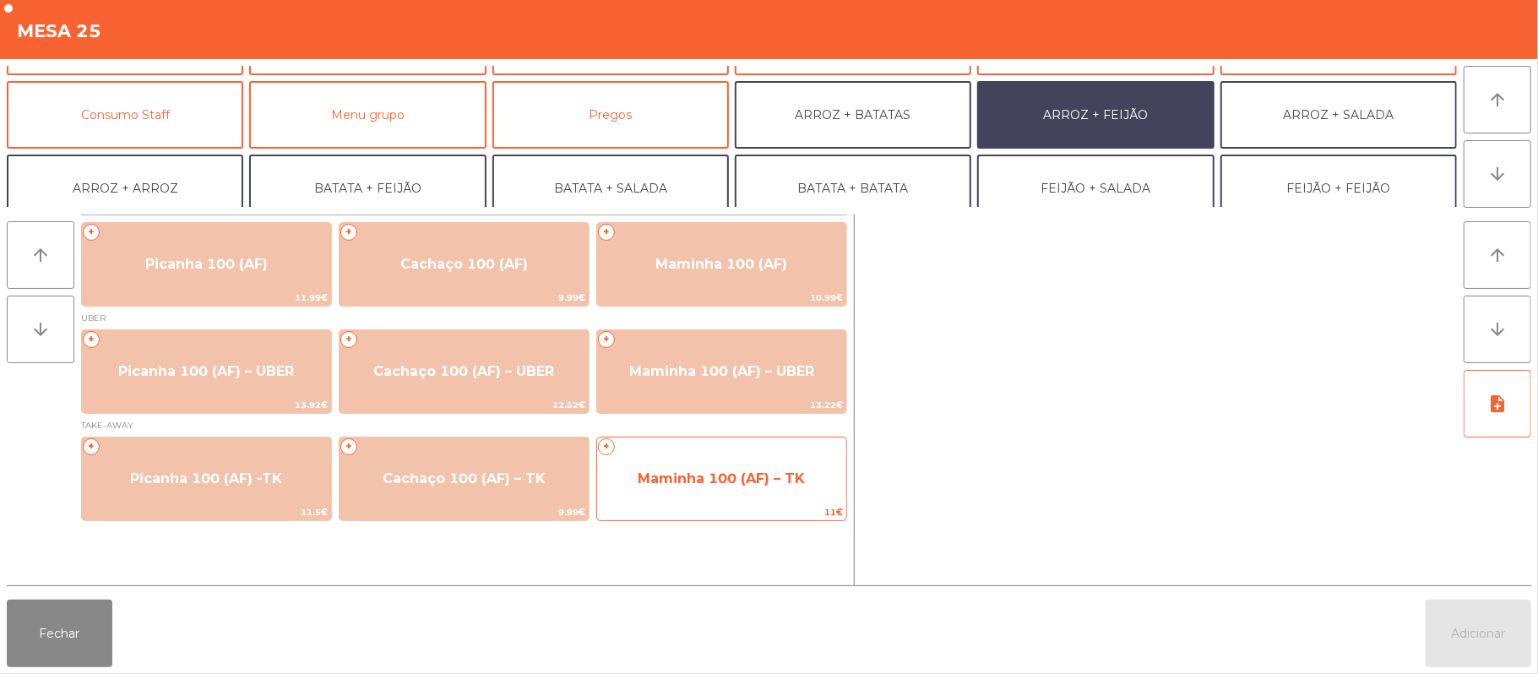
click at [670, 473] on span "Maminha 100 (AF) – TK" at bounding box center [721, 479] width 167 height 16
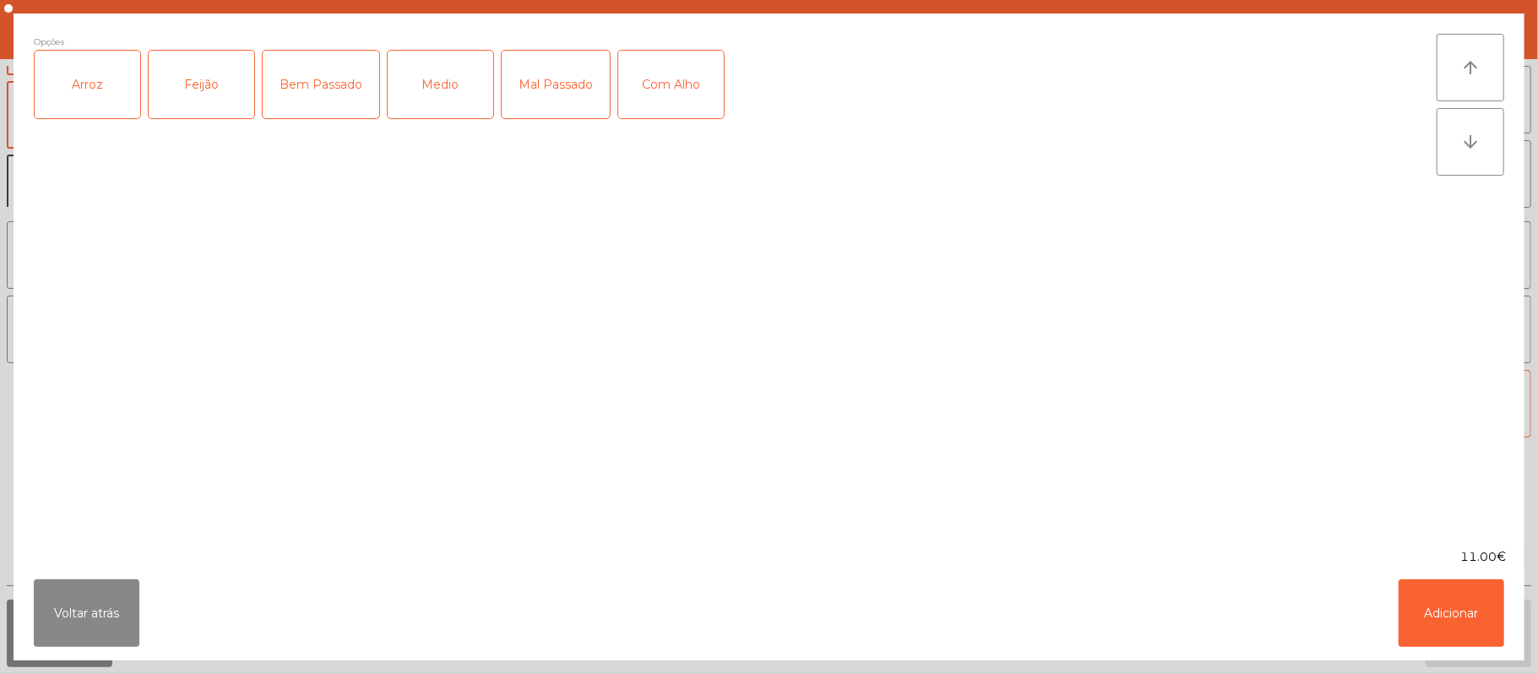
click at [65, 105] on div "Arroz" at bounding box center [88, 85] width 106 height 68
click at [187, 91] on div "Feijão" at bounding box center [202, 85] width 106 height 68
click at [307, 83] on div "Bem Passado" at bounding box center [321, 85] width 117 height 68
click at [669, 84] on div "Com Alho" at bounding box center [671, 85] width 106 height 68
click at [1456, 609] on button "Adicionar" at bounding box center [1452, 613] width 106 height 68
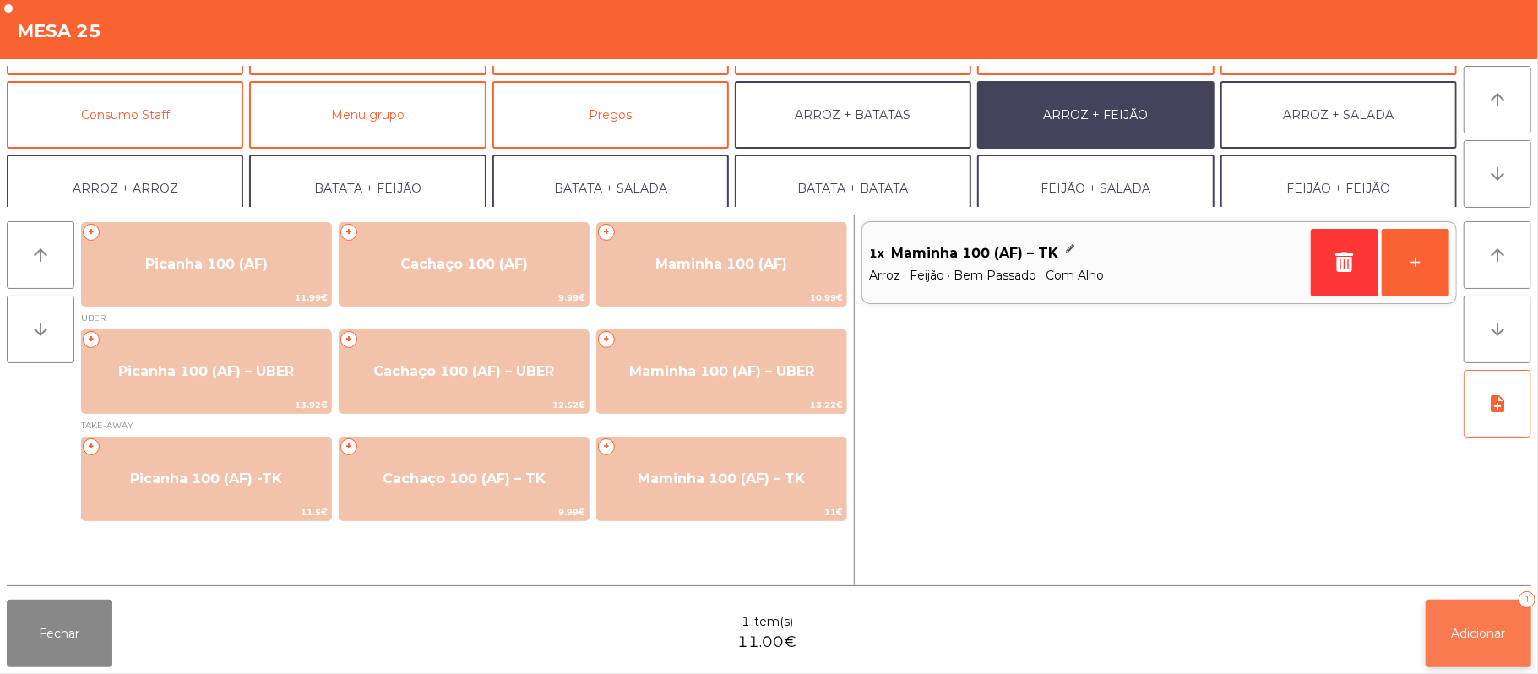
click at [1482, 633] on span "Adicionar" at bounding box center [1479, 633] width 54 height 15
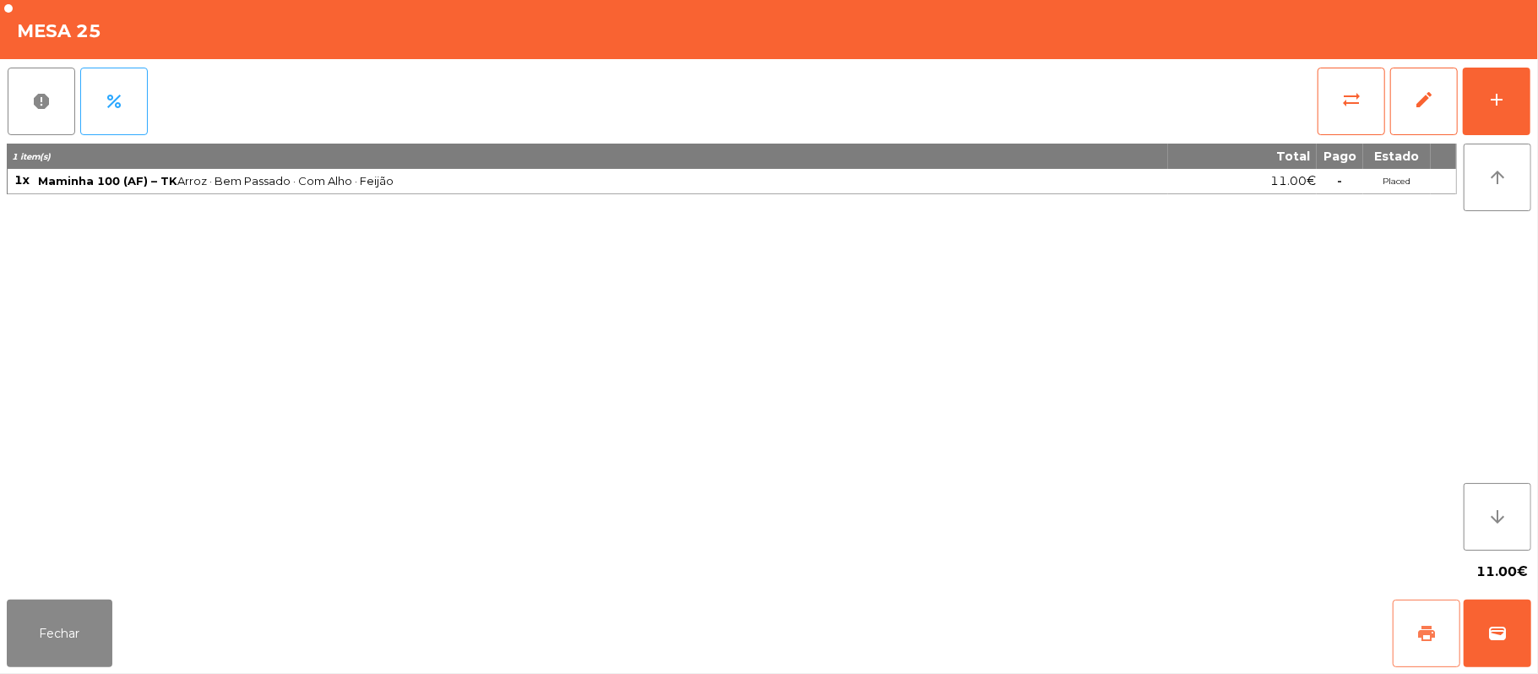
click at [1409, 625] on button "print" at bounding box center [1427, 634] width 68 height 68
click at [1528, 650] on button "wallet" at bounding box center [1498, 634] width 68 height 68
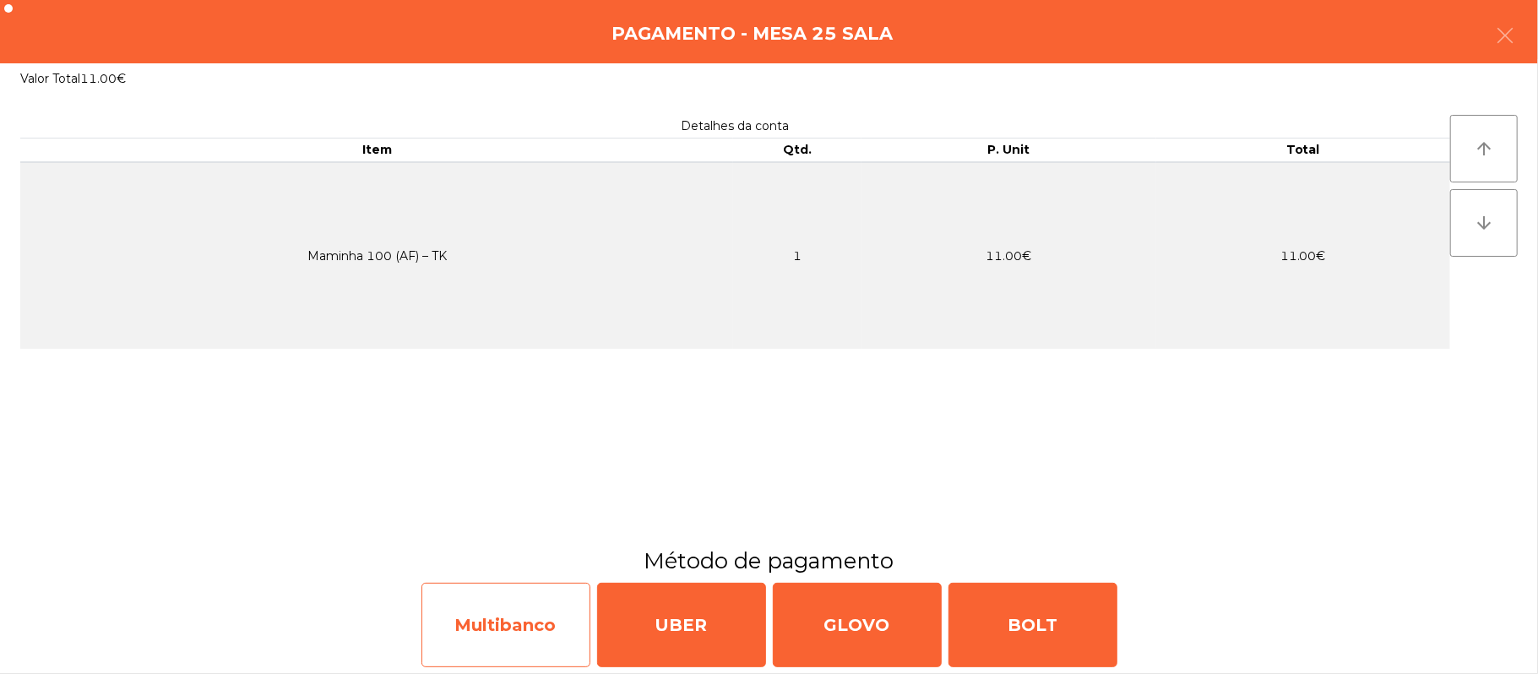
click at [514, 628] on div "Multibanco" at bounding box center [506, 625] width 169 height 84
select select "**"
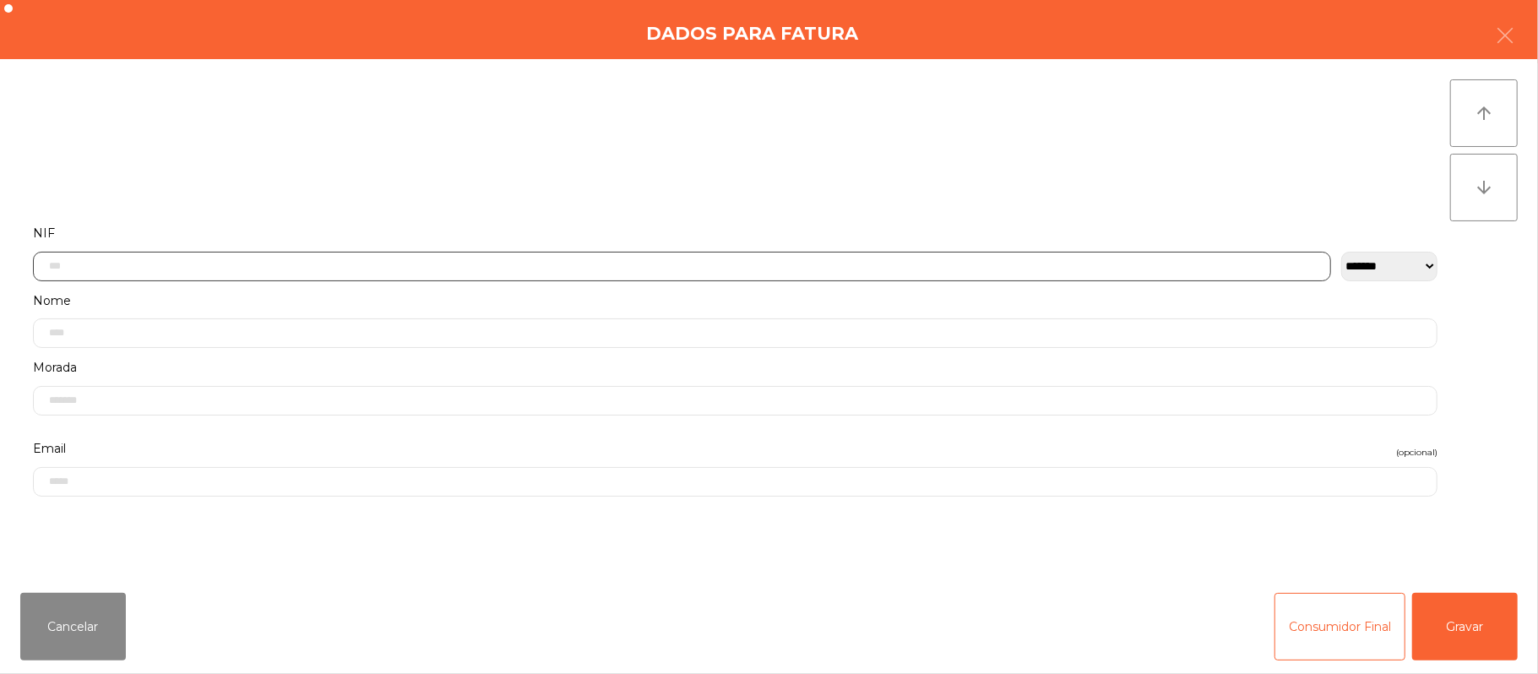
click at [538, 265] on input "text" at bounding box center [682, 267] width 1298 height 30
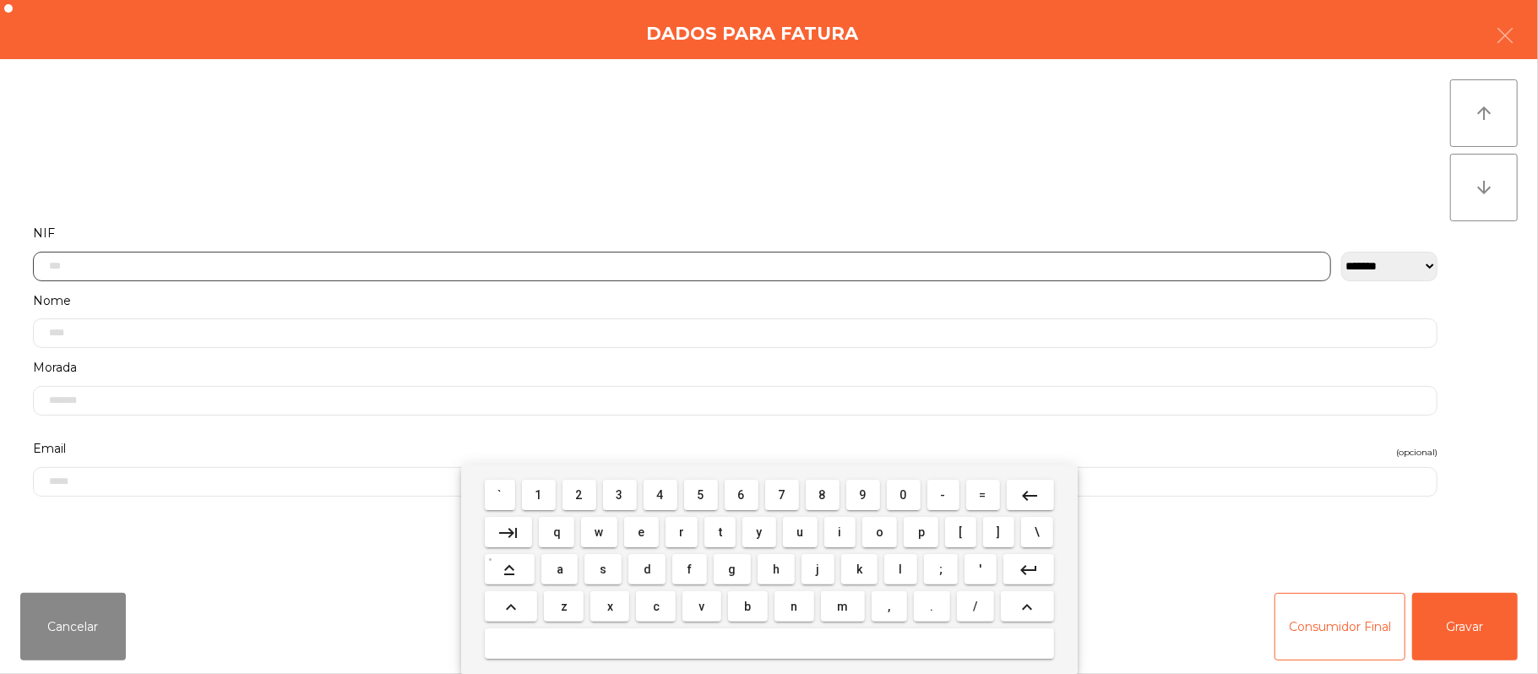
scroll to position [142, 0]
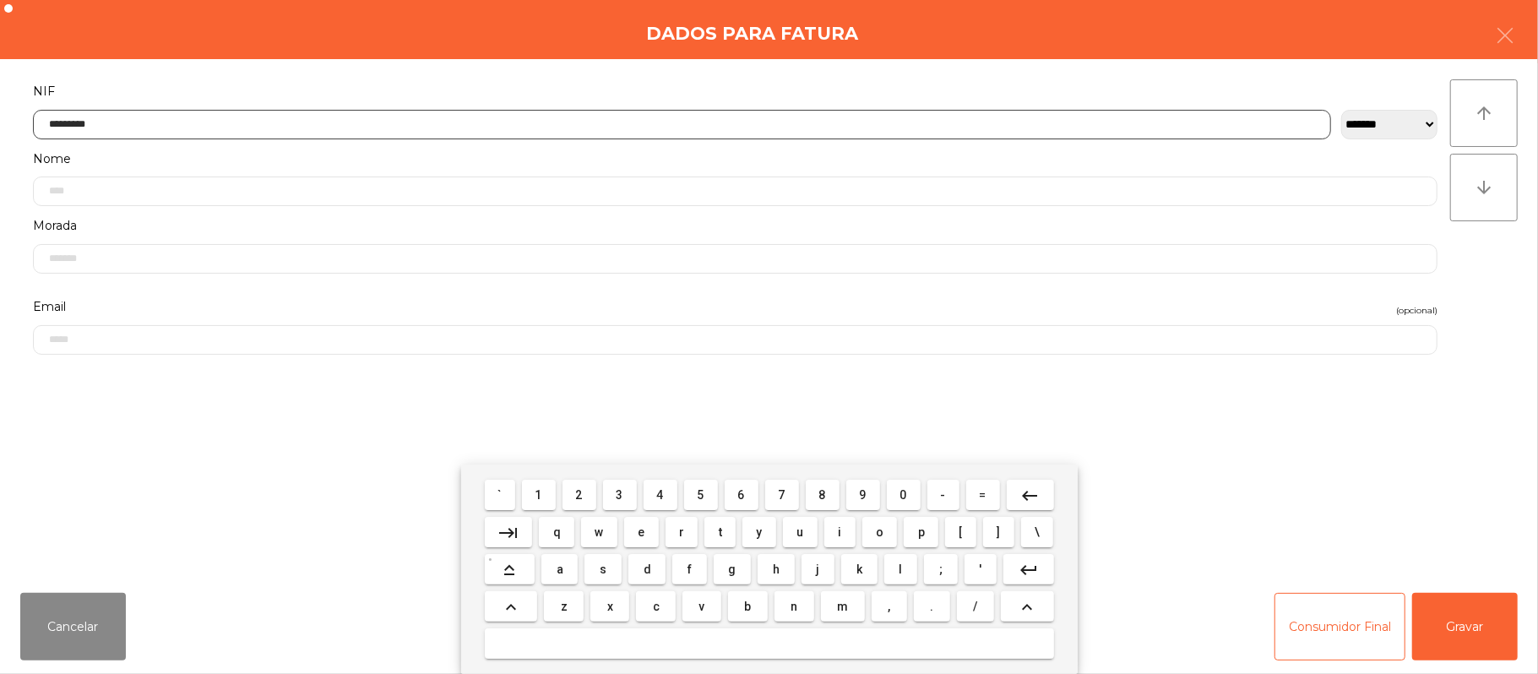
type input "*********"
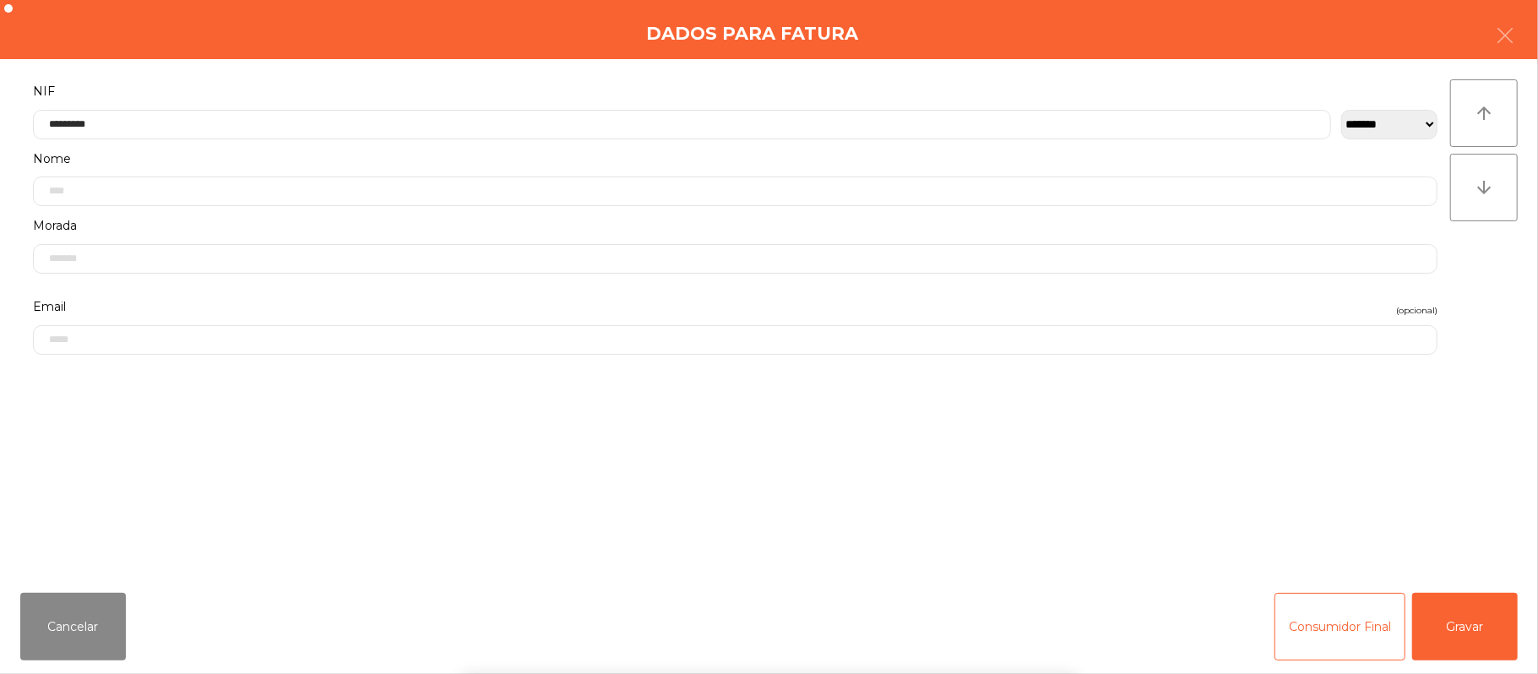
click at [1475, 585] on div "` 1 2 3 4 5 6 7 8 9 0 - = keyboard_backspace keyboard_tab q w e r t y u i o p […" at bounding box center [769, 569] width 1538 height 209
click at [1453, 634] on button "Gravar" at bounding box center [1465, 627] width 106 height 68
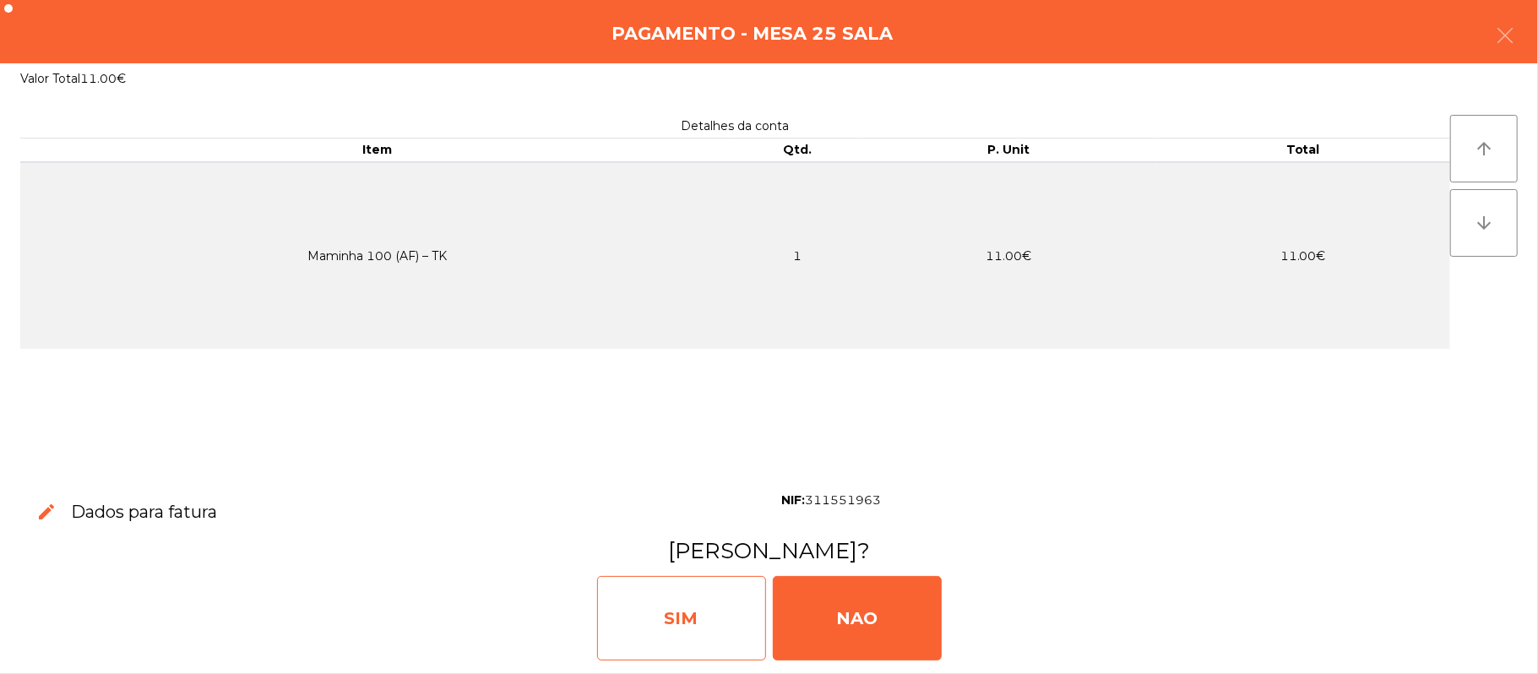
click at [634, 593] on div "SIM" at bounding box center [681, 618] width 169 height 84
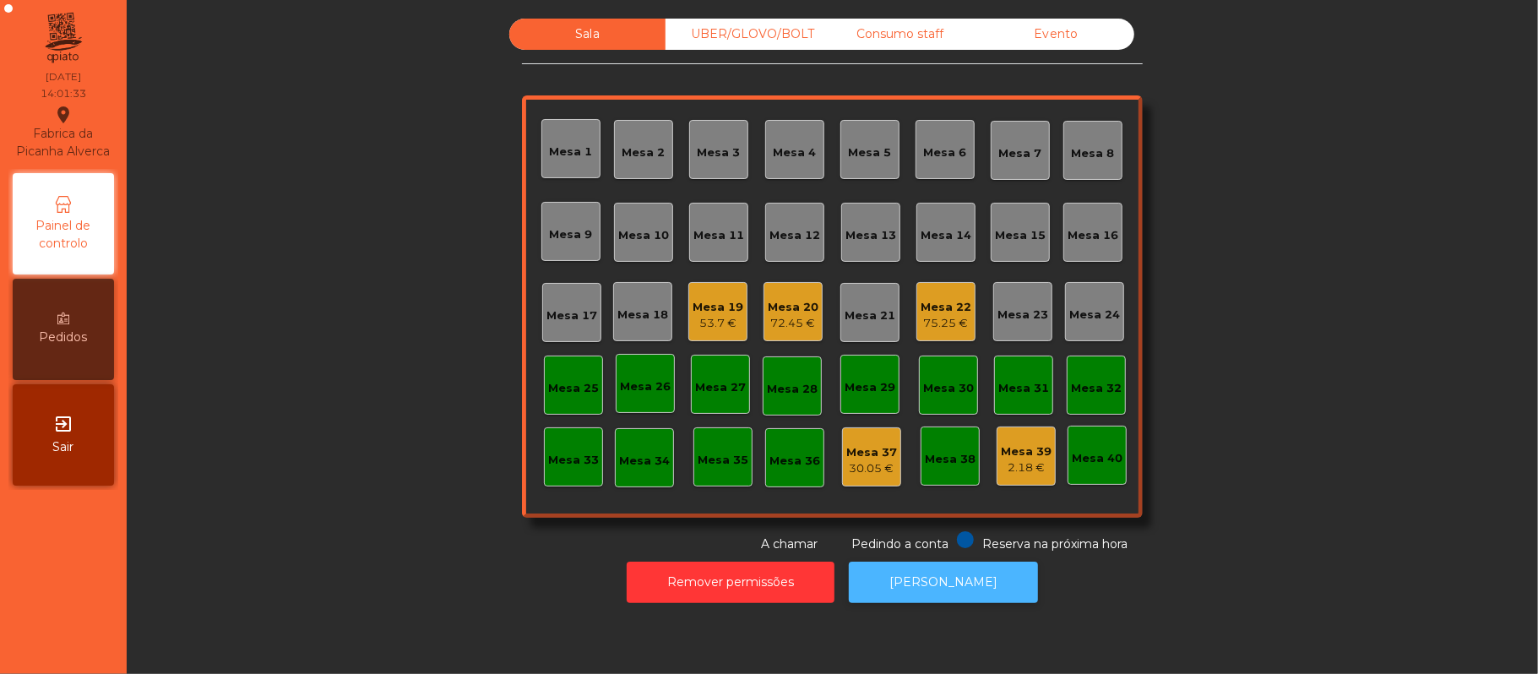
click at [941, 581] on button "[PERSON_NAME]" at bounding box center [943, 582] width 189 height 41
click at [960, 579] on button "[PERSON_NAME]" at bounding box center [943, 582] width 189 height 41
click at [1107, 231] on div "Mesa 16" at bounding box center [1093, 235] width 51 height 17
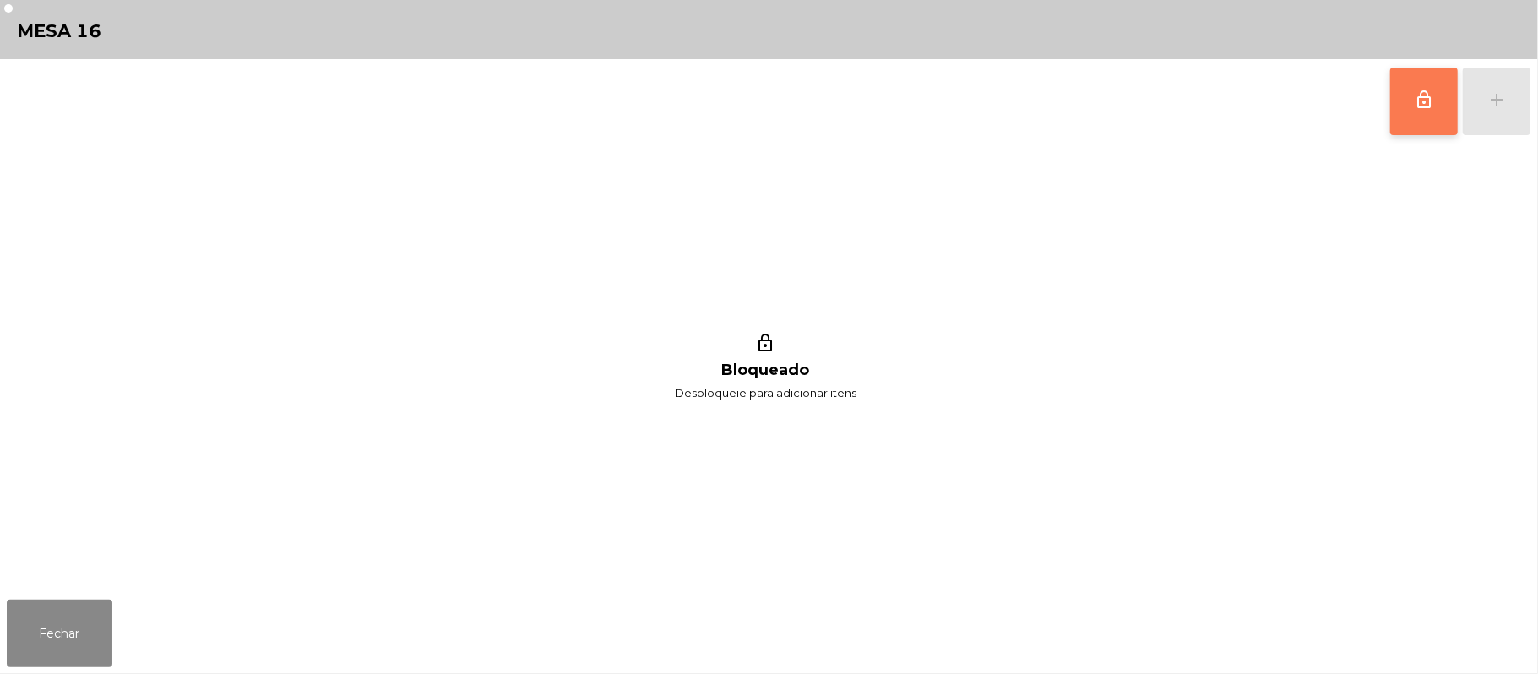
click at [1430, 108] on span "lock_outline" at bounding box center [1424, 100] width 20 height 20
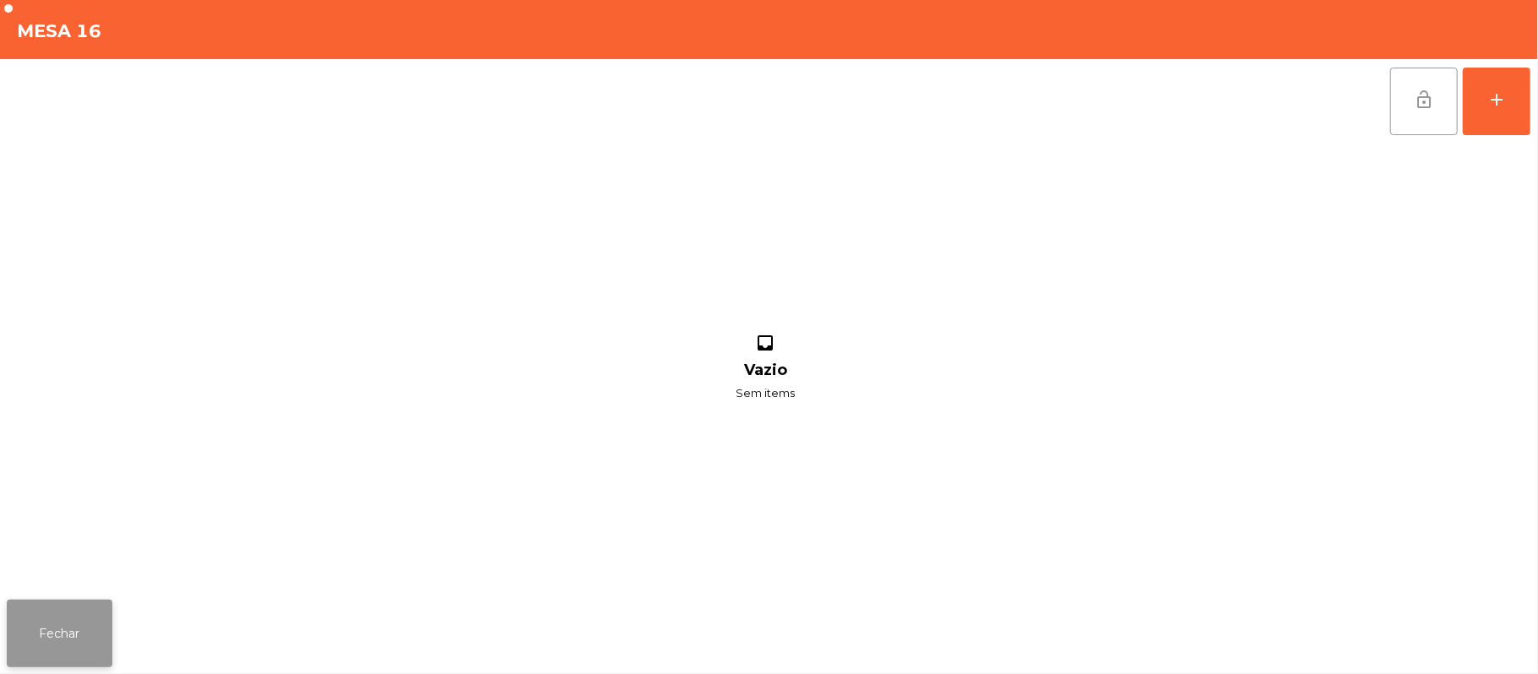
click at [15, 660] on button "Fechar" at bounding box center [60, 634] width 106 height 68
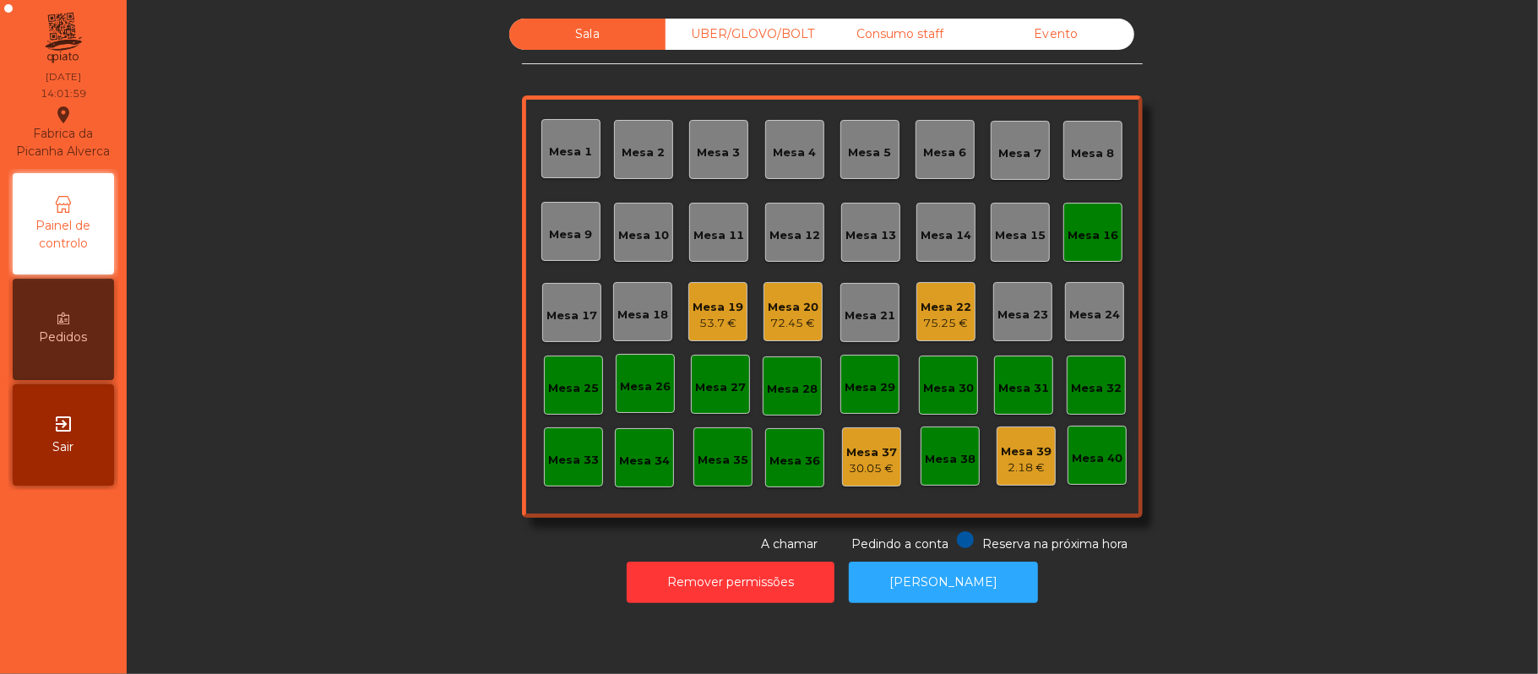
click at [926, 326] on div "75.25 €" at bounding box center [946, 323] width 51 height 17
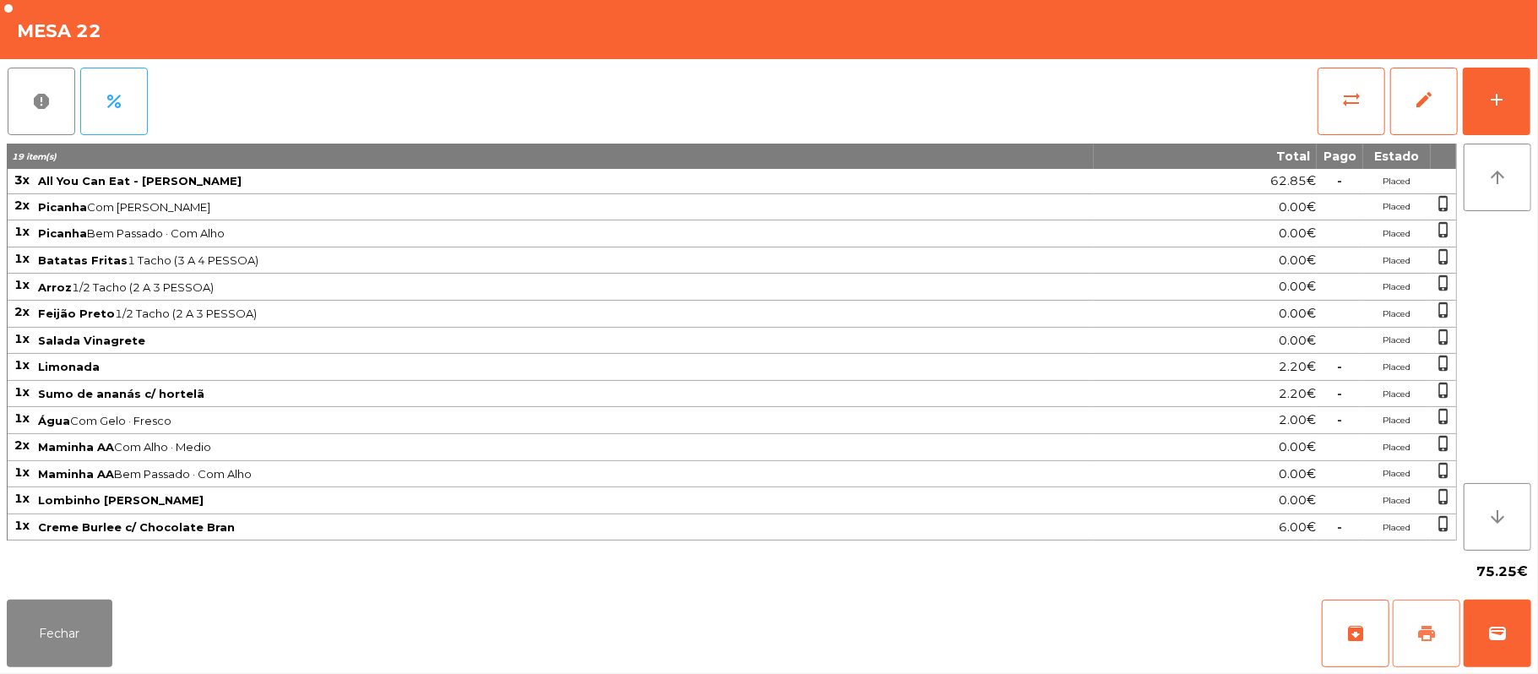
click at [1429, 634] on span "print" at bounding box center [1427, 633] width 20 height 20
click at [1424, 636] on span "print" at bounding box center [1427, 633] width 20 height 20
click at [54, 628] on button "Fechar" at bounding box center [60, 634] width 106 height 68
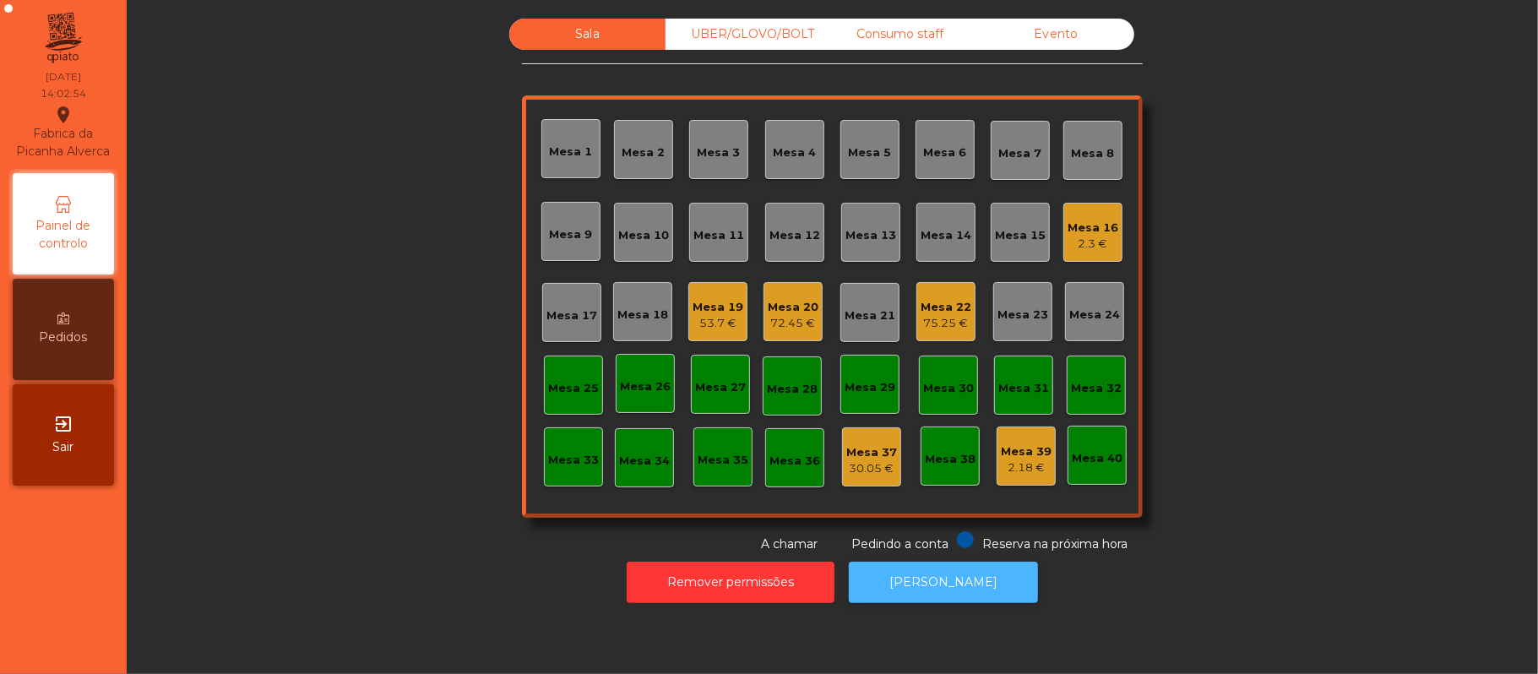
click at [978, 602] on button "[PERSON_NAME]" at bounding box center [943, 582] width 189 height 41
click at [1071, 231] on div "Mesa 16" at bounding box center [1093, 228] width 51 height 17
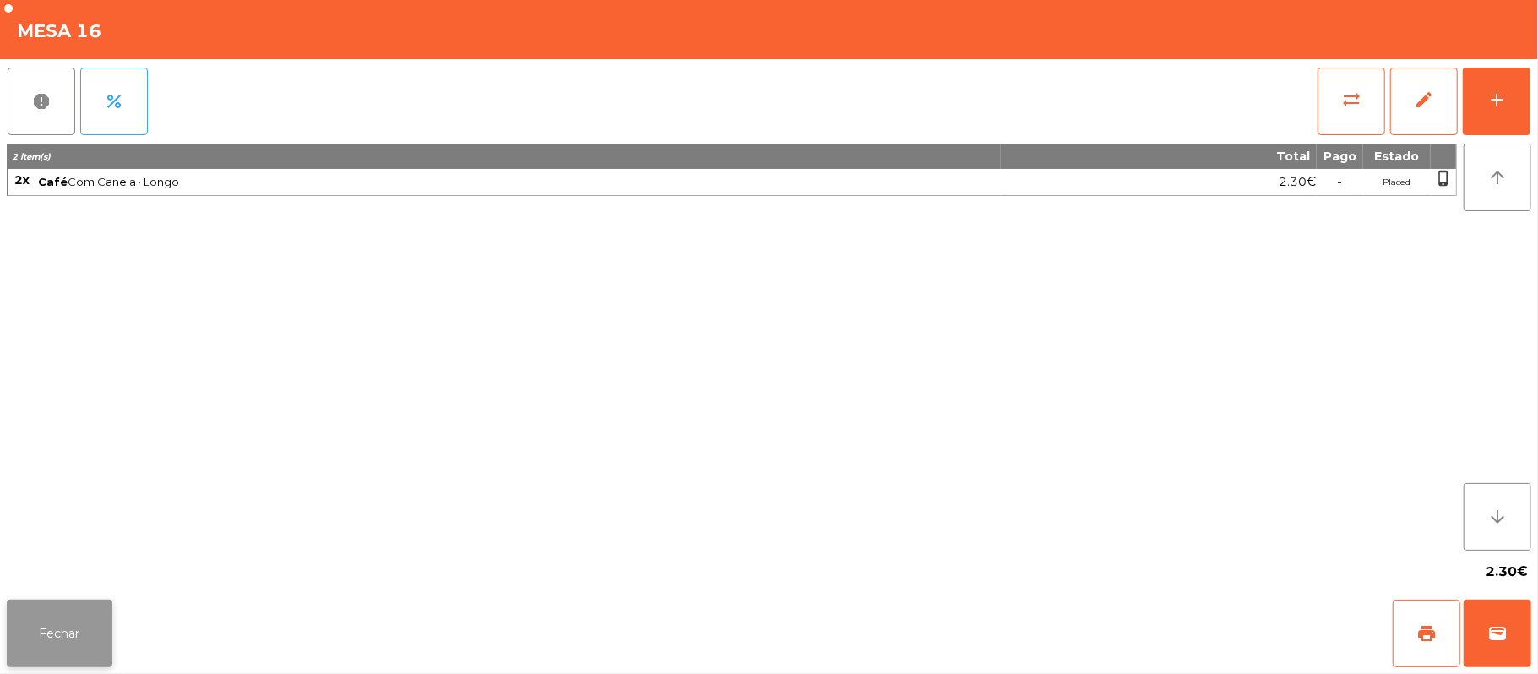
click at [74, 607] on button "Fechar" at bounding box center [60, 634] width 106 height 68
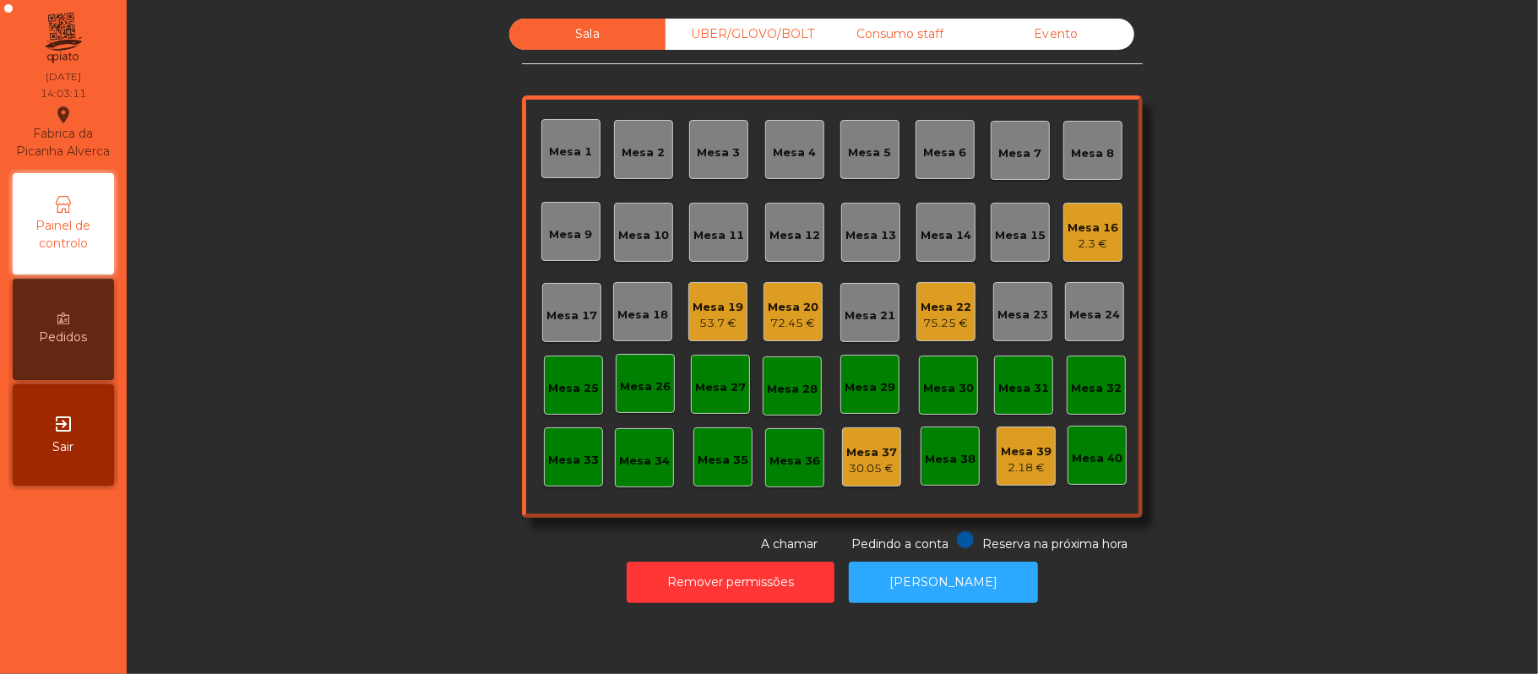
click at [1102, 250] on div "2.3 €" at bounding box center [1093, 244] width 51 height 17
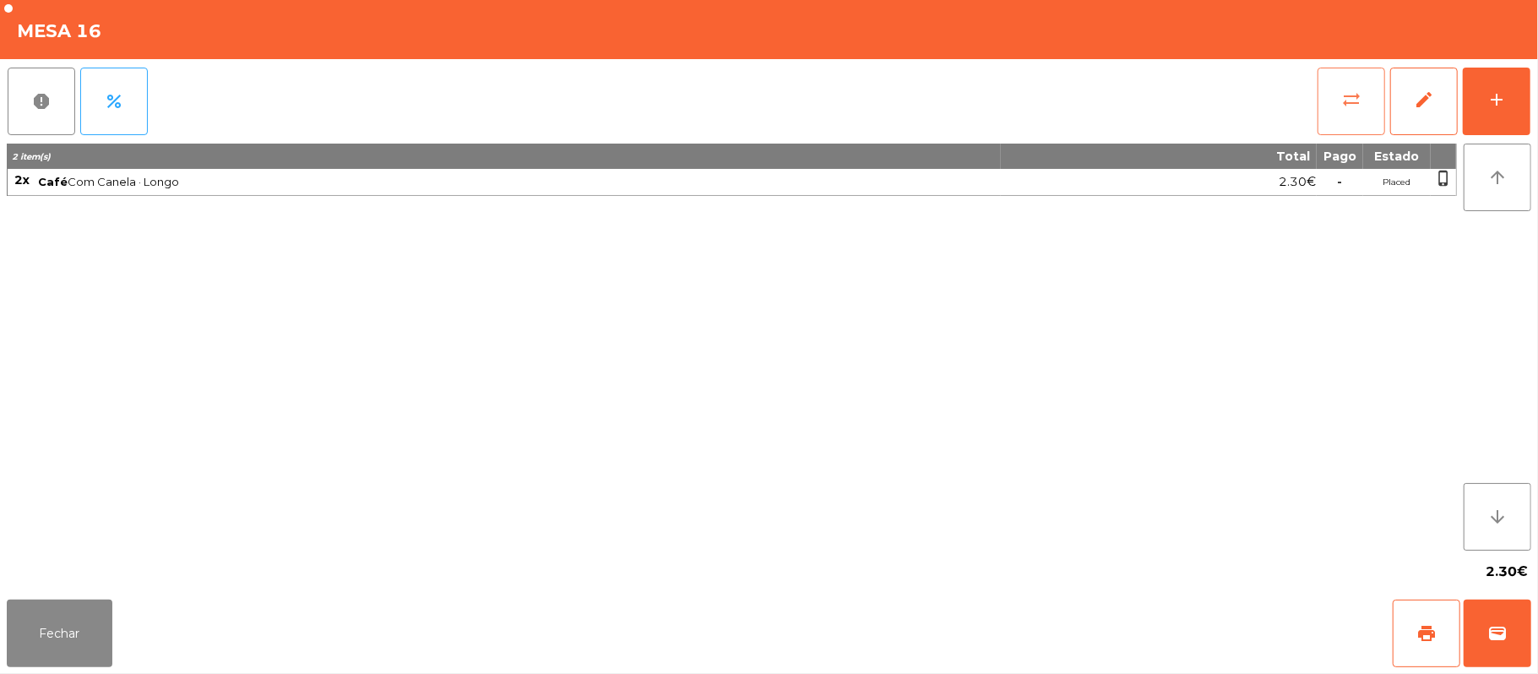
click at [1336, 116] on button "sync_alt" at bounding box center [1352, 102] width 68 height 68
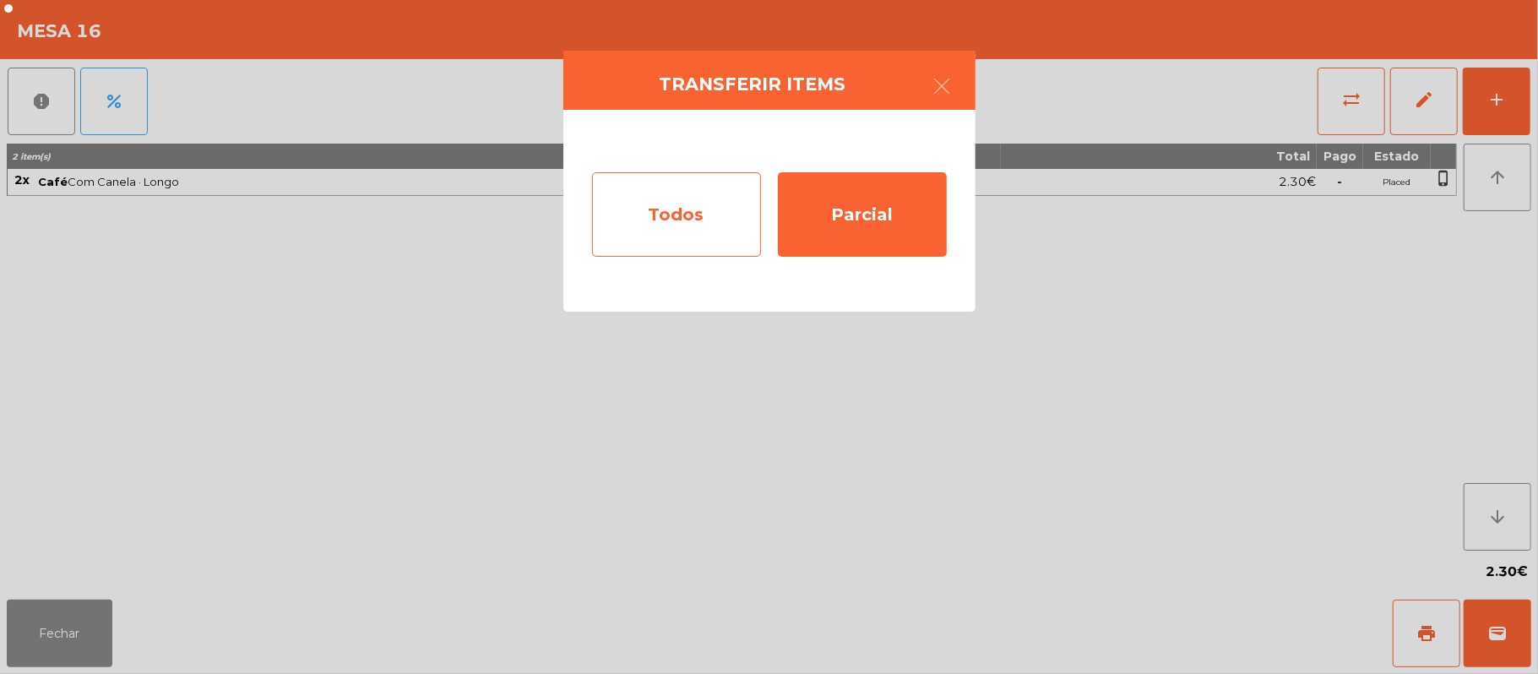
click at [698, 211] on div "Todos" at bounding box center [676, 214] width 169 height 84
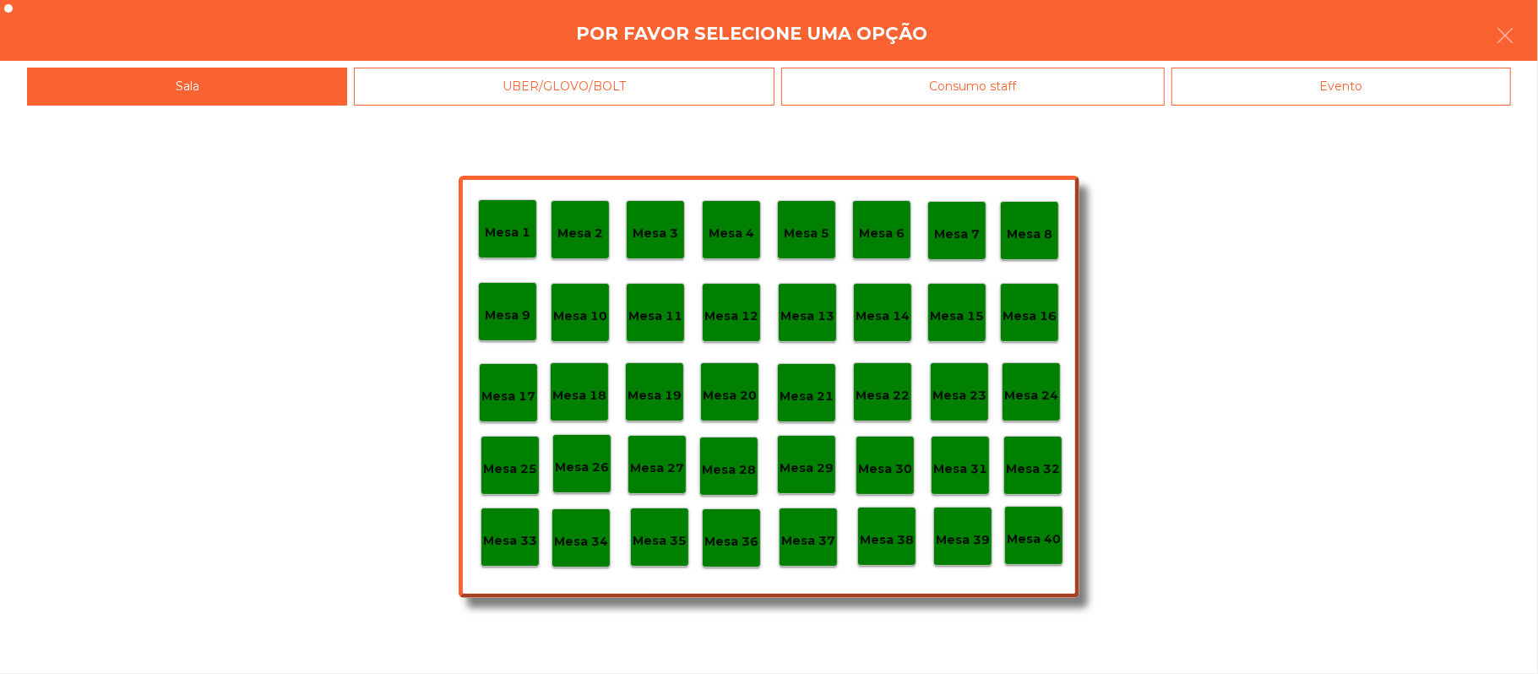
click at [1356, 98] on div "Evento" at bounding box center [1342, 87] width 340 height 38
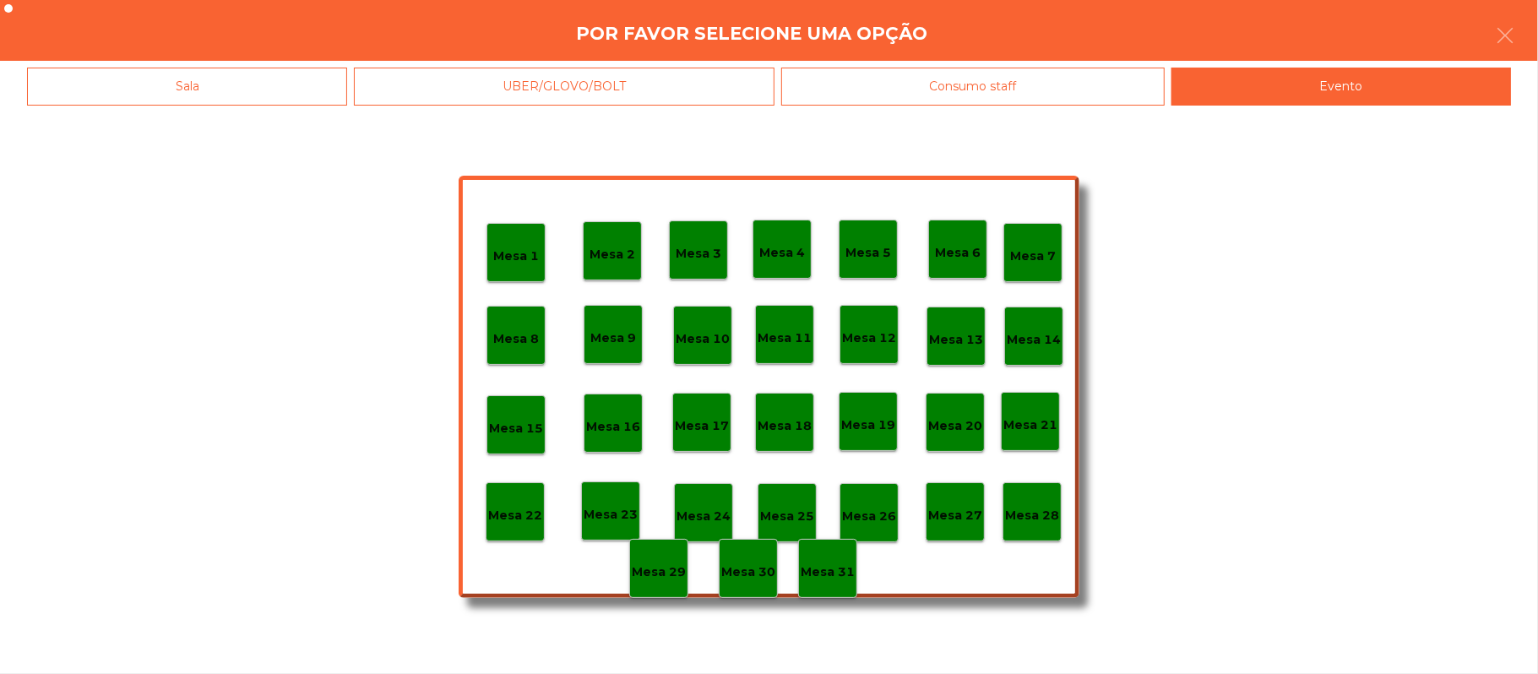
click at [1042, 512] on p "Mesa 28" at bounding box center [1032, 515] width 54 height 19
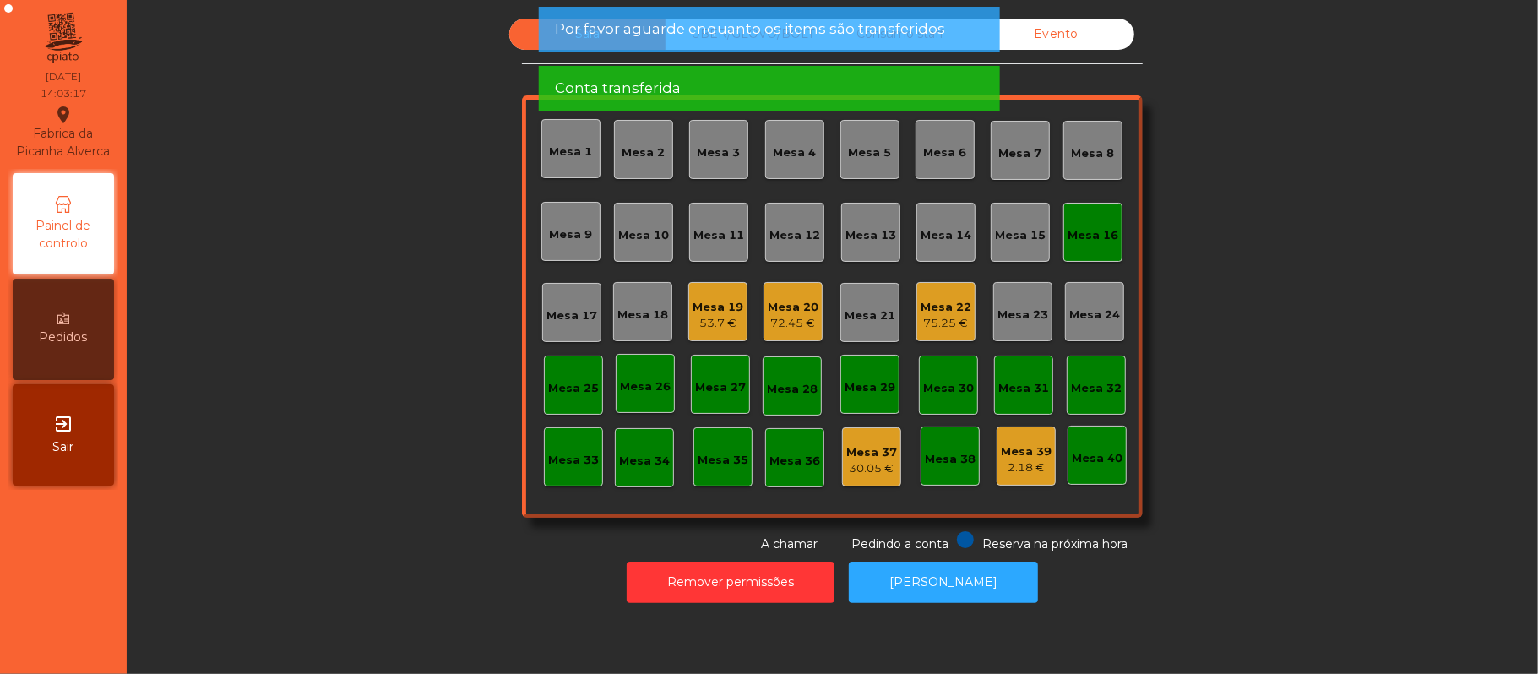
click at [1086, 224] on div "Mesa 16" at bounding box center [1093, 232] width 51 height 24
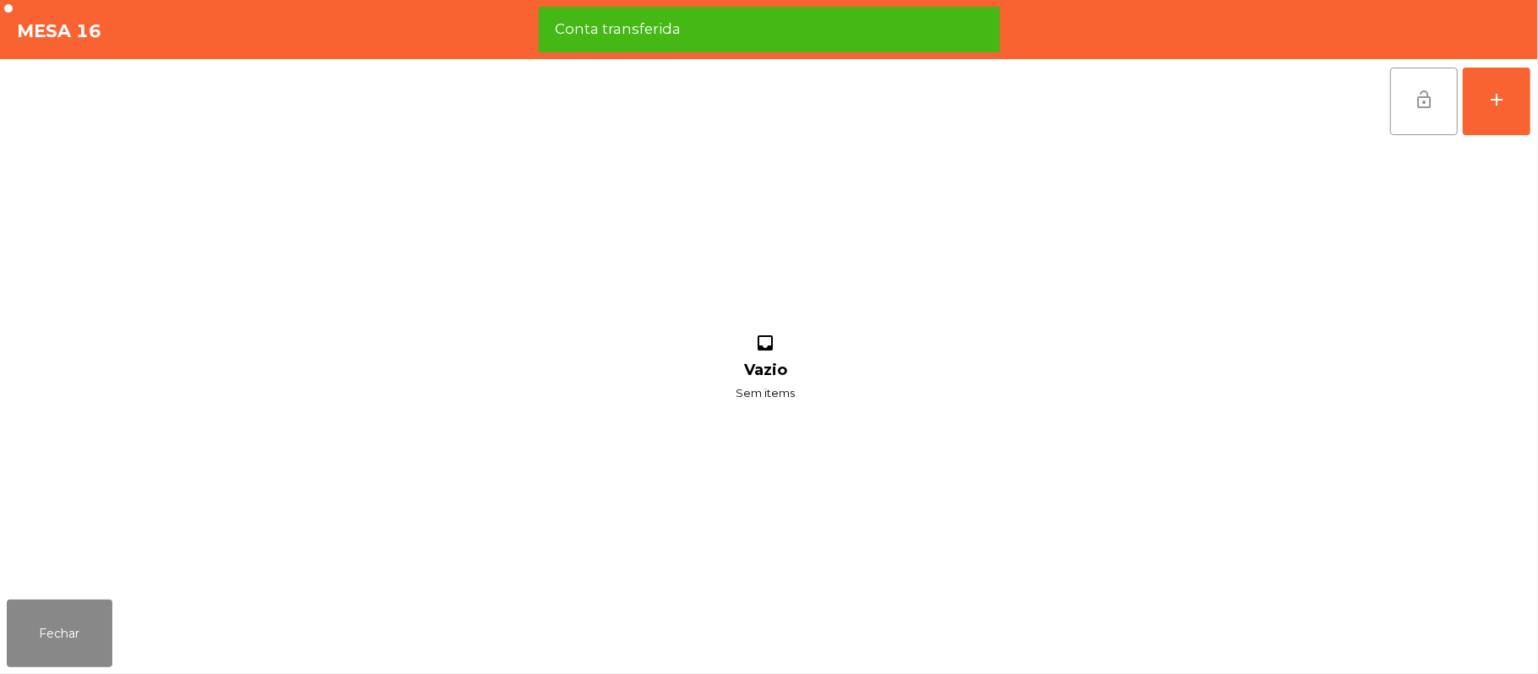
click at [1409, 99] on button "lock_open" at bounding box center [1424, 102] width 68 height 68
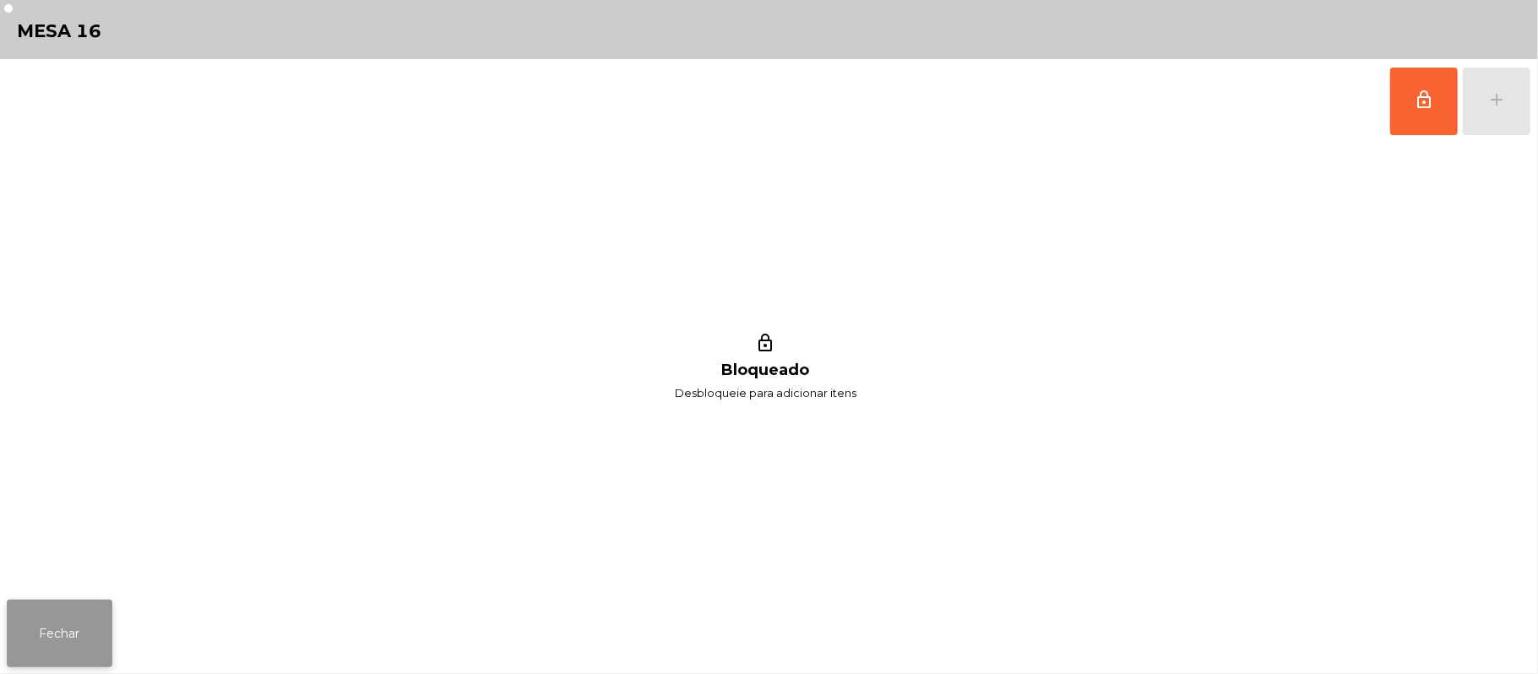
click at [78, 619] on button "Fechar" at bounding box center [60, 634] width 106 height 68
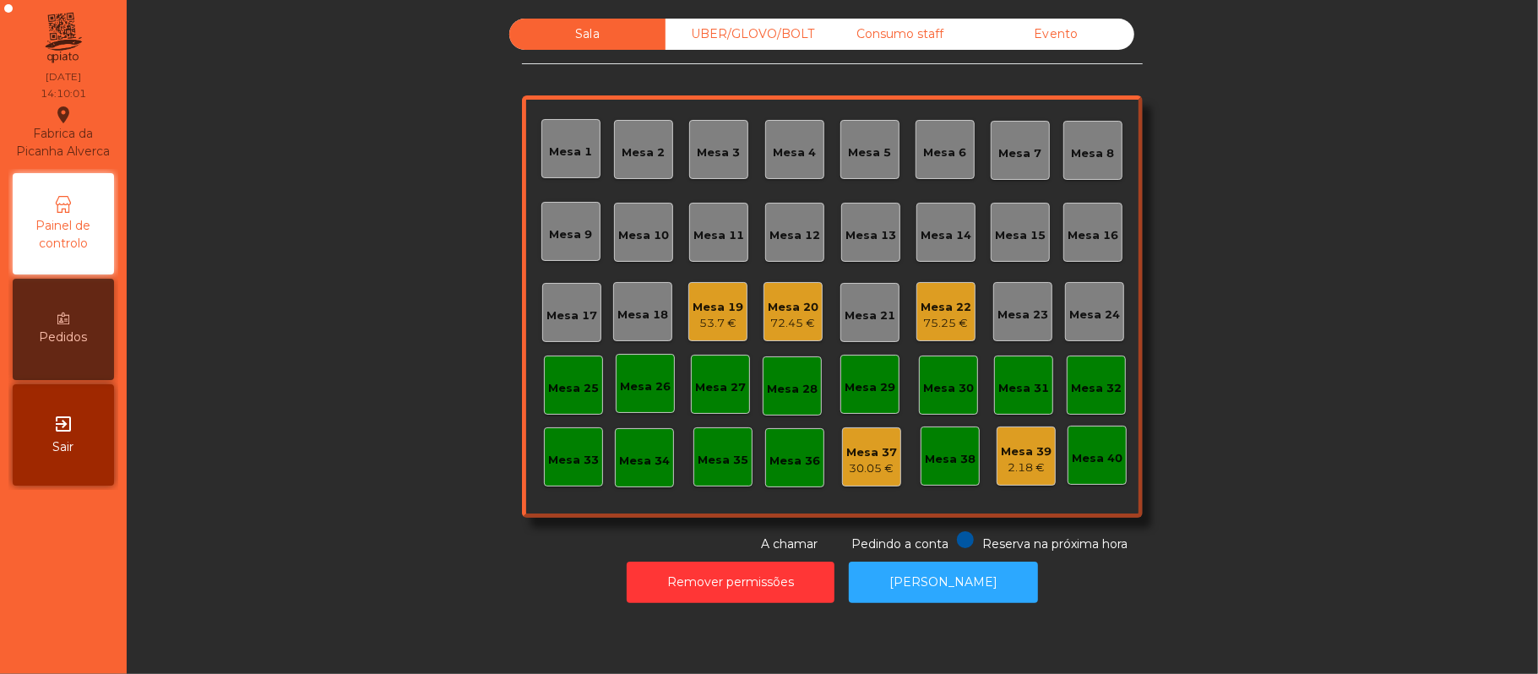
click at [926, 313] on div "Mesa 22" at bounding box center [946, 307] width 51 height 17
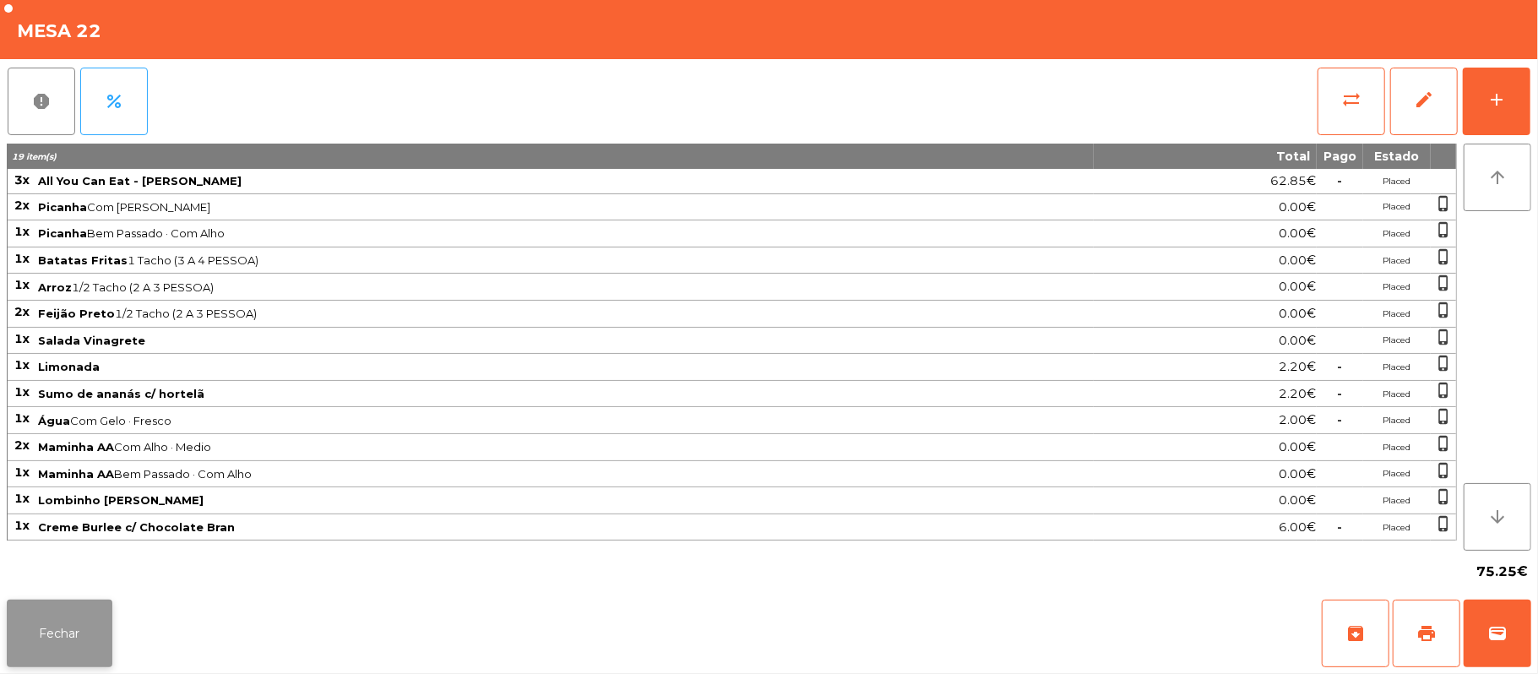
click at [41, 637] on button "Fechar" at bounding box center [60, 634] width 106 height 68
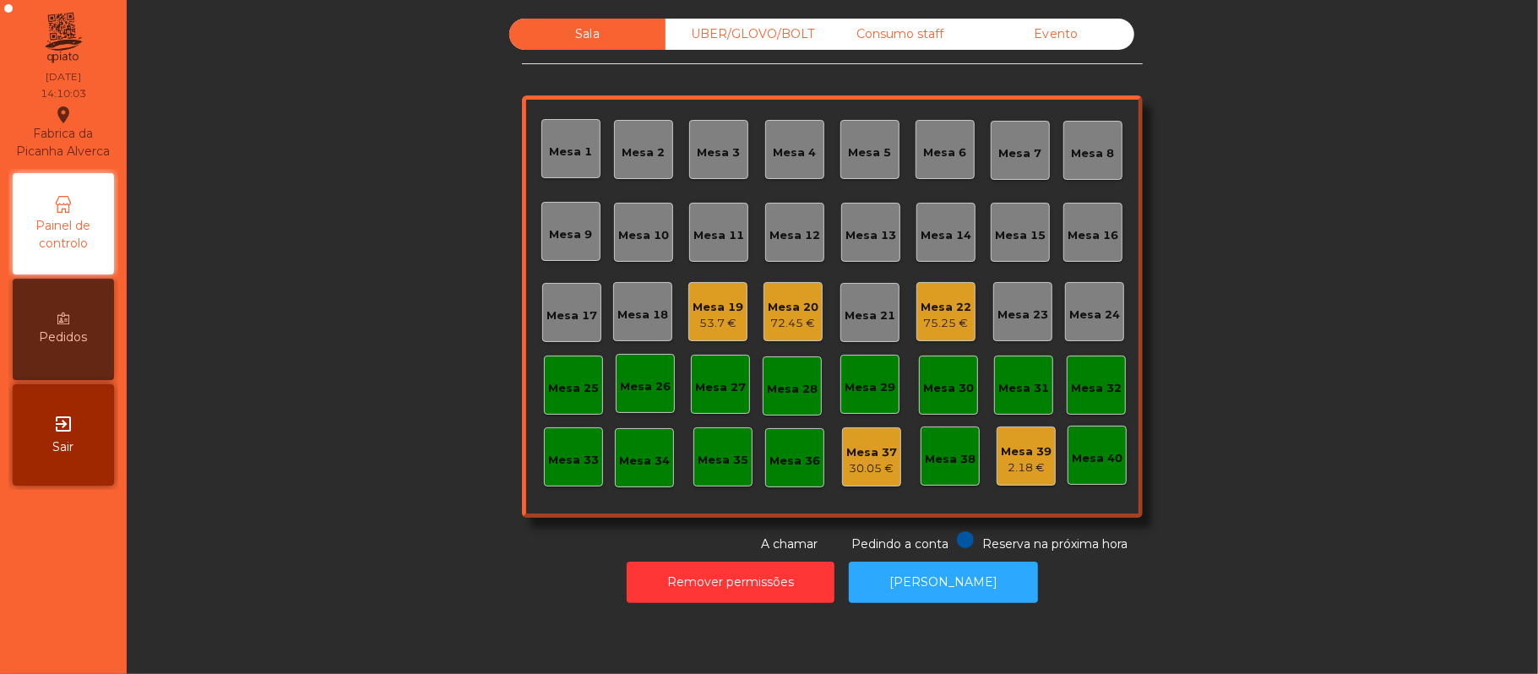
click at [771, 326] on div "72.45 €" at bounding box center [793, 323] width 51 height 17
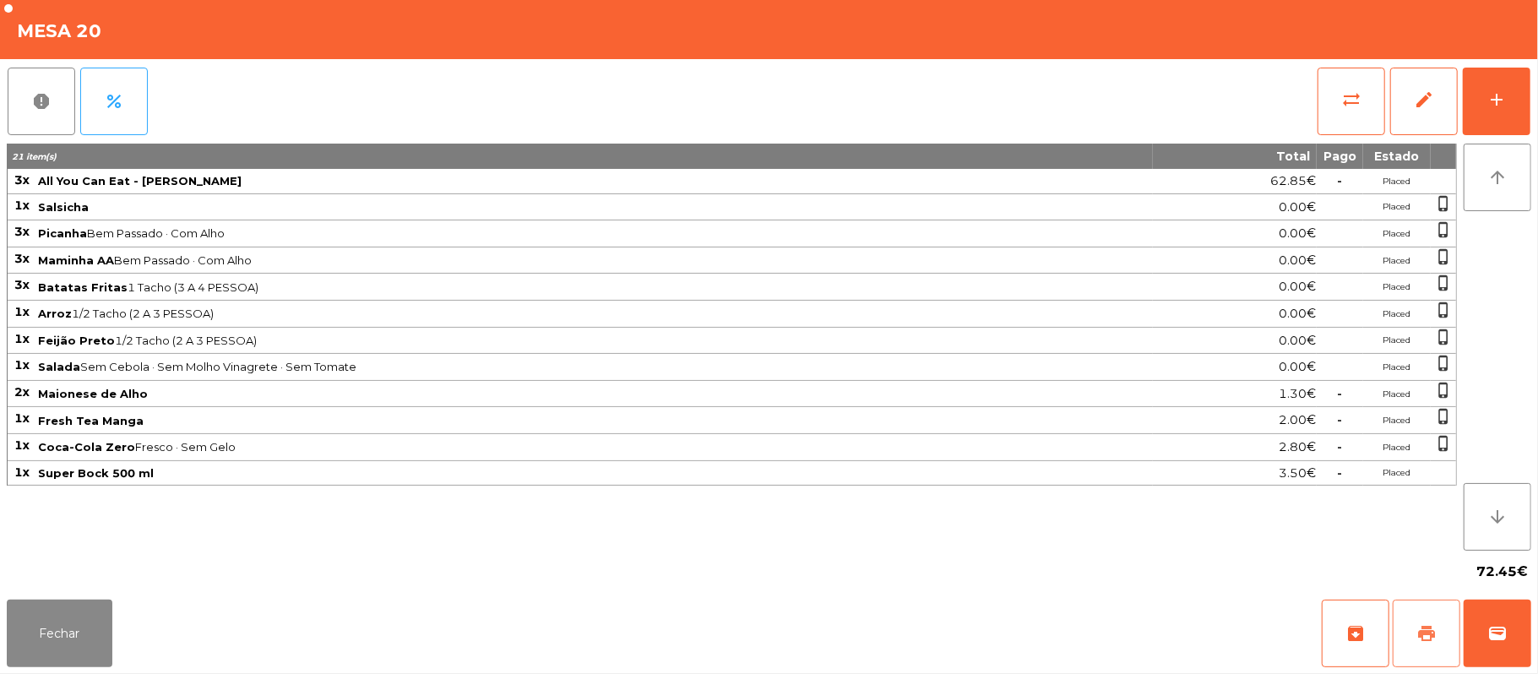
click at [1411, 629] on button "print" at bounding box center [1427, 634] width 68 height 68
click at [1406, 634] on button "print" at bounding box center [1427, 634] width 68 height 68
click at [17, 661] on button "Fechar" at bounding box center [60, 634] width 106 height 68
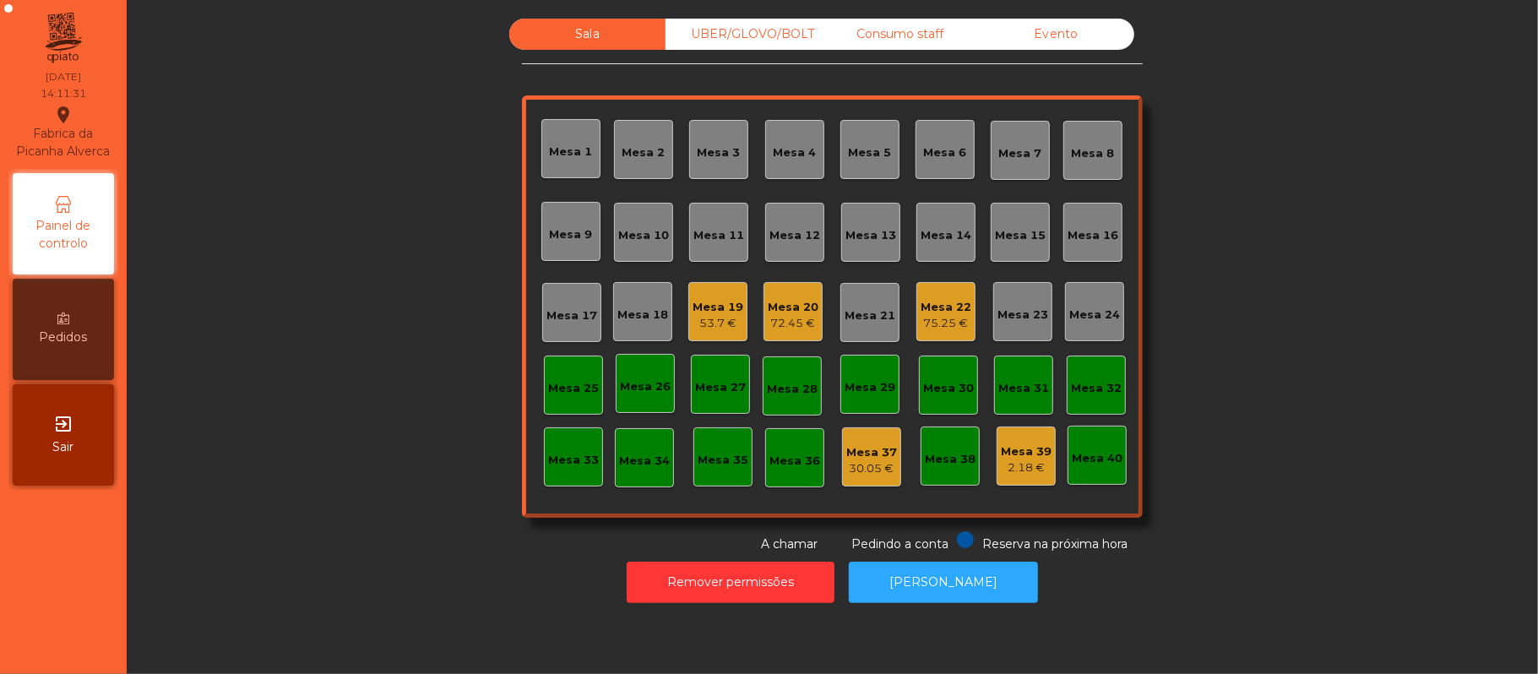
click at [582, 369] on div "Mesa 25" at bounding box center [573, 385] width 59 height 59
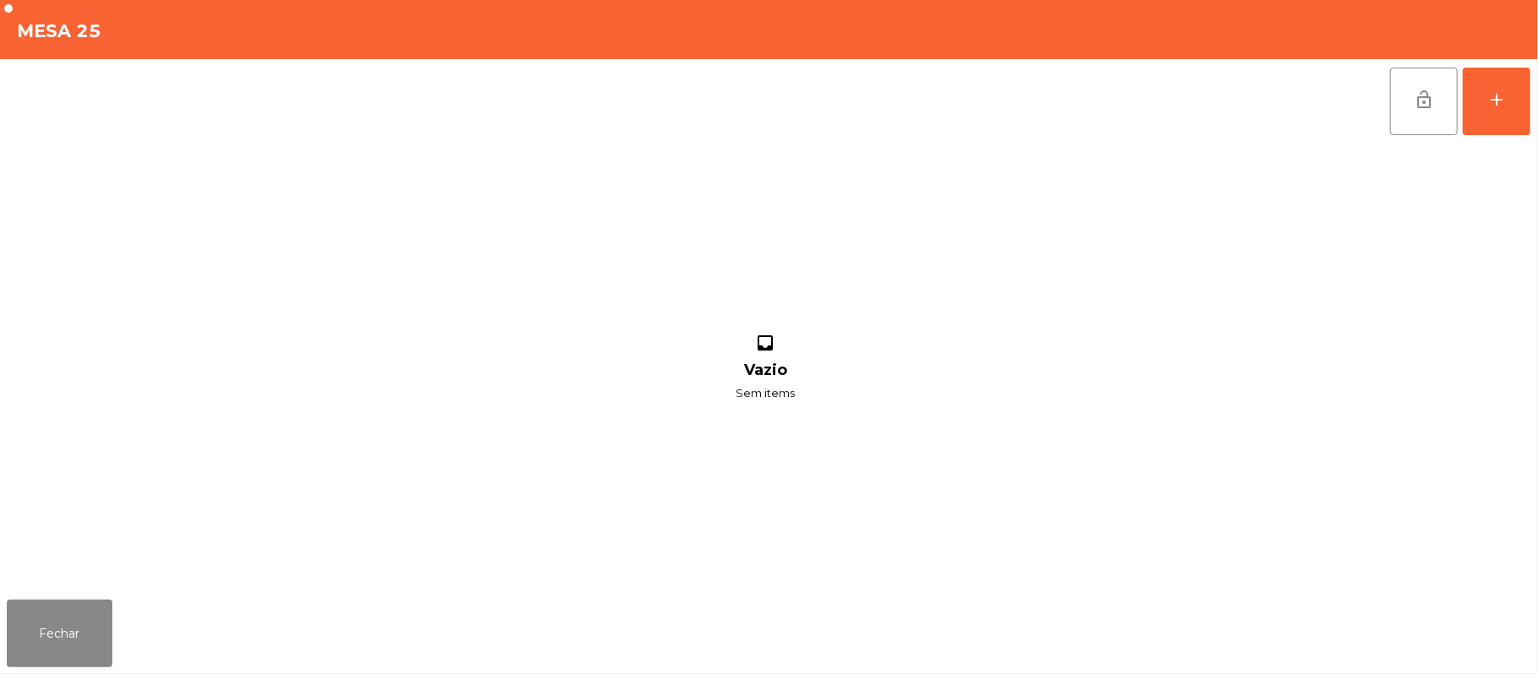
click at [1377, 362] on div "inbox Vazio Sem items" at bounding box center [766, 368] width 1518 height 449
click at [1531, 110] on button "add" at bounding box center [1497, 102] width 68 height 68
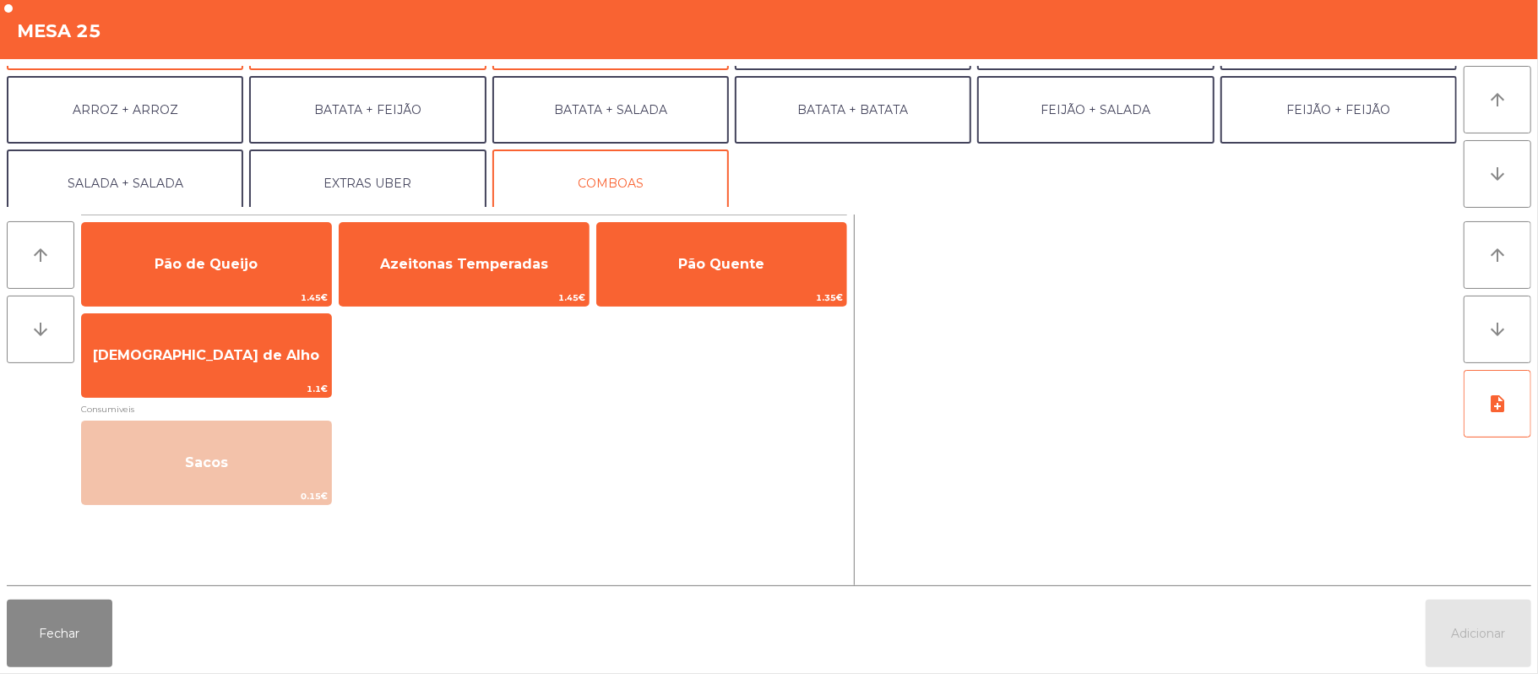
scroll to position [214, 0]
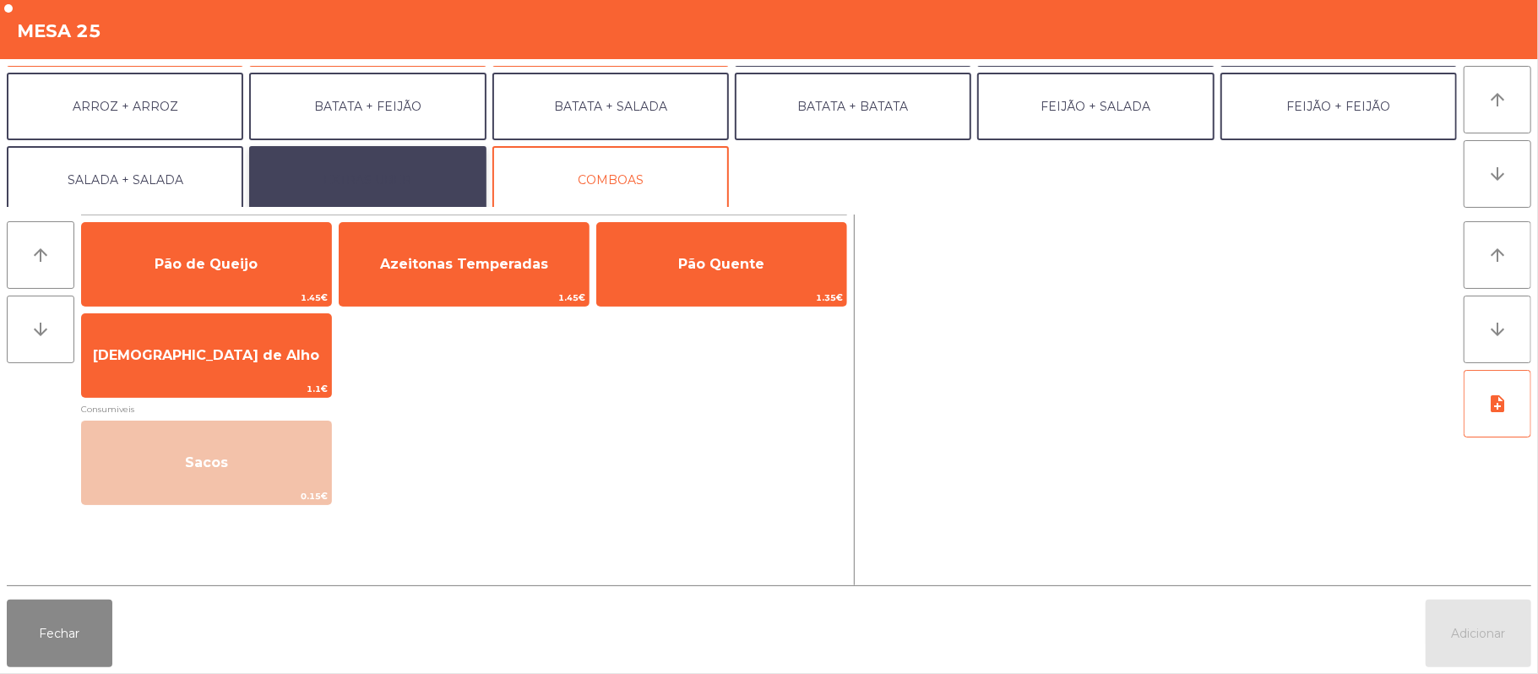
click at [430, 180] on button "EXTRAS UBER" at bounding box center [367, 180] width 237 height 68
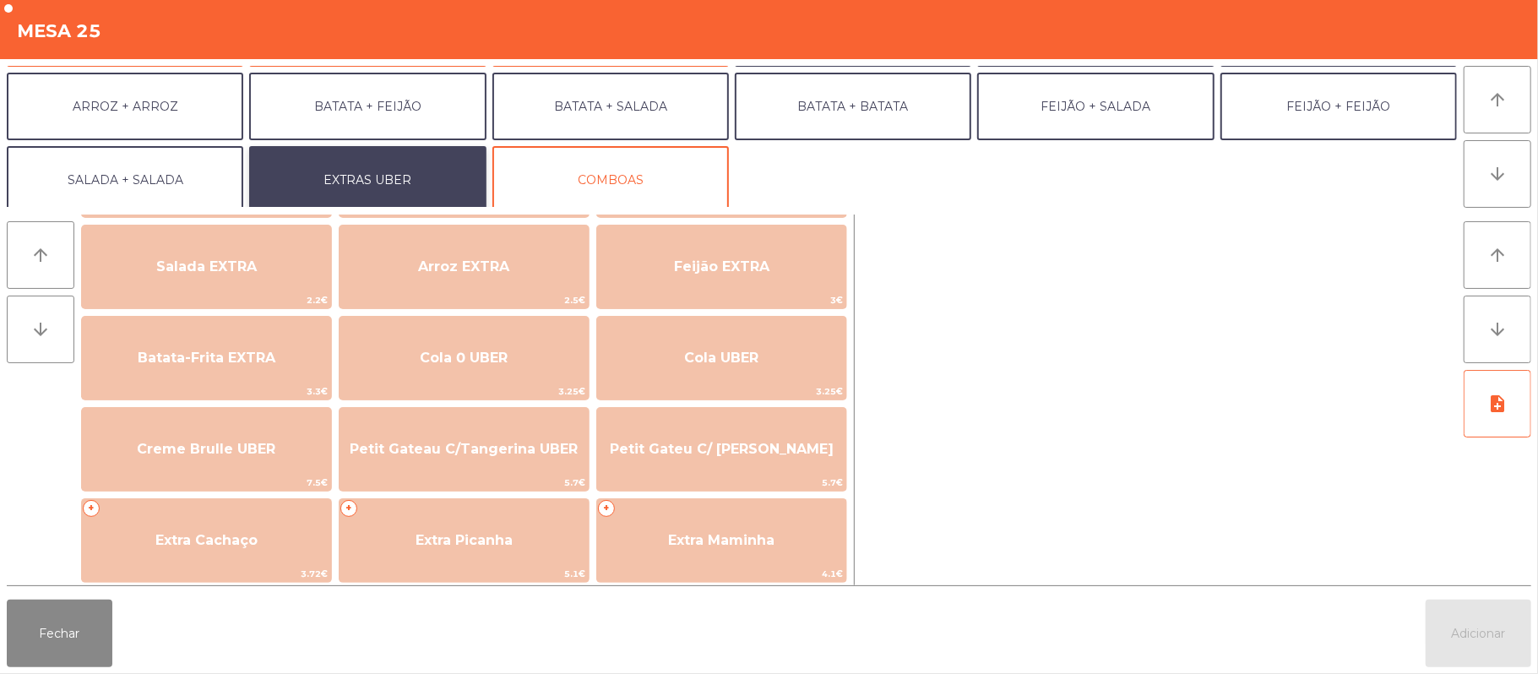
scroll to position [197, 0]
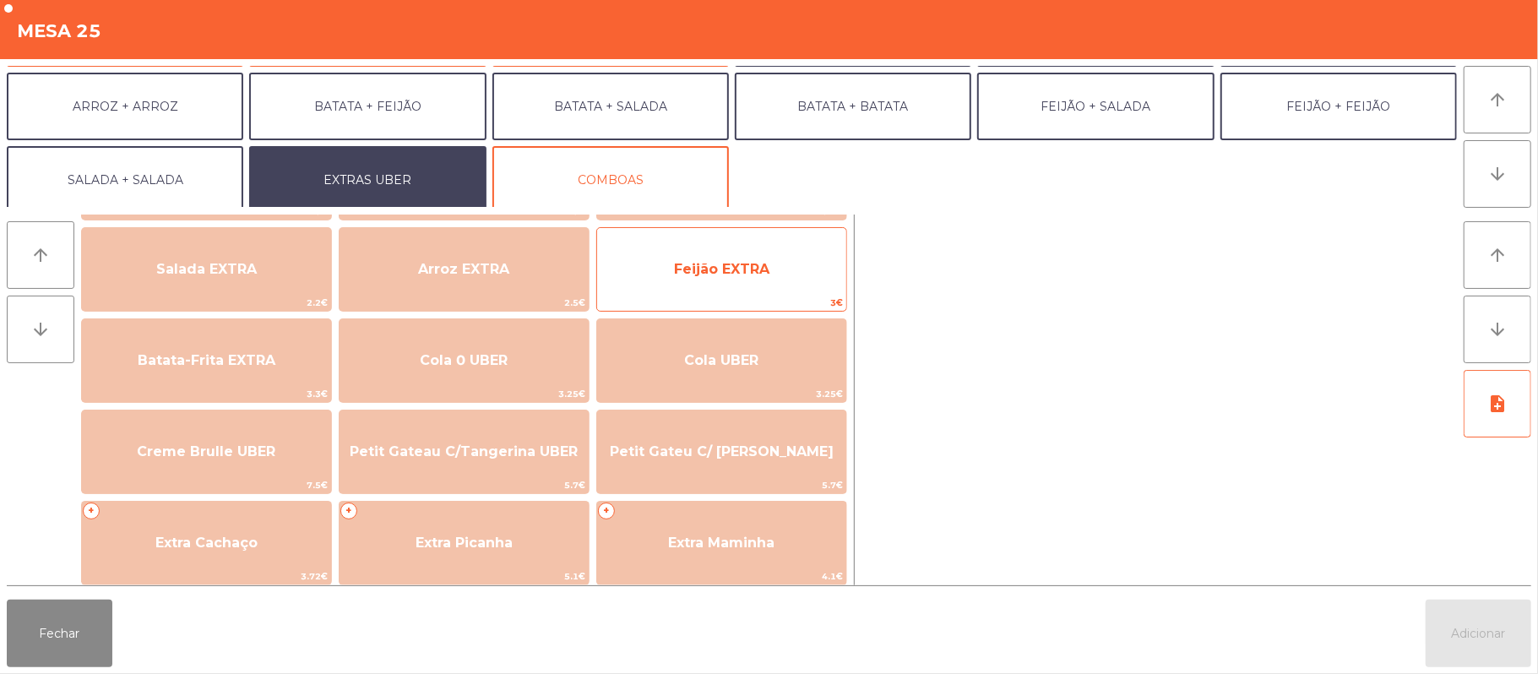
click at [725, 254] on span "Feijão EXTRA" at bounding box center [721, 270] width 249 height 46
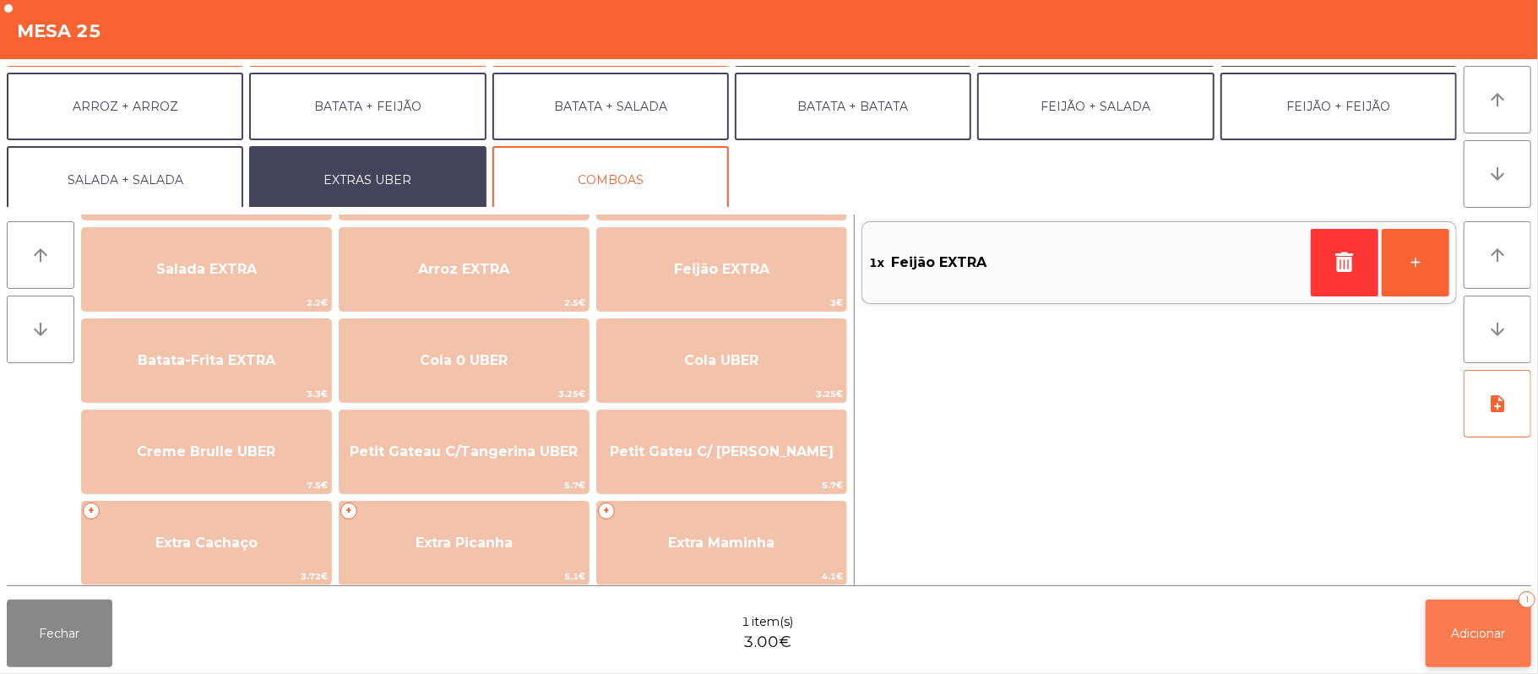
click at [1482, 647] on button "Adicionar 1" at bounding box center [1479, 634] width 106 height 68
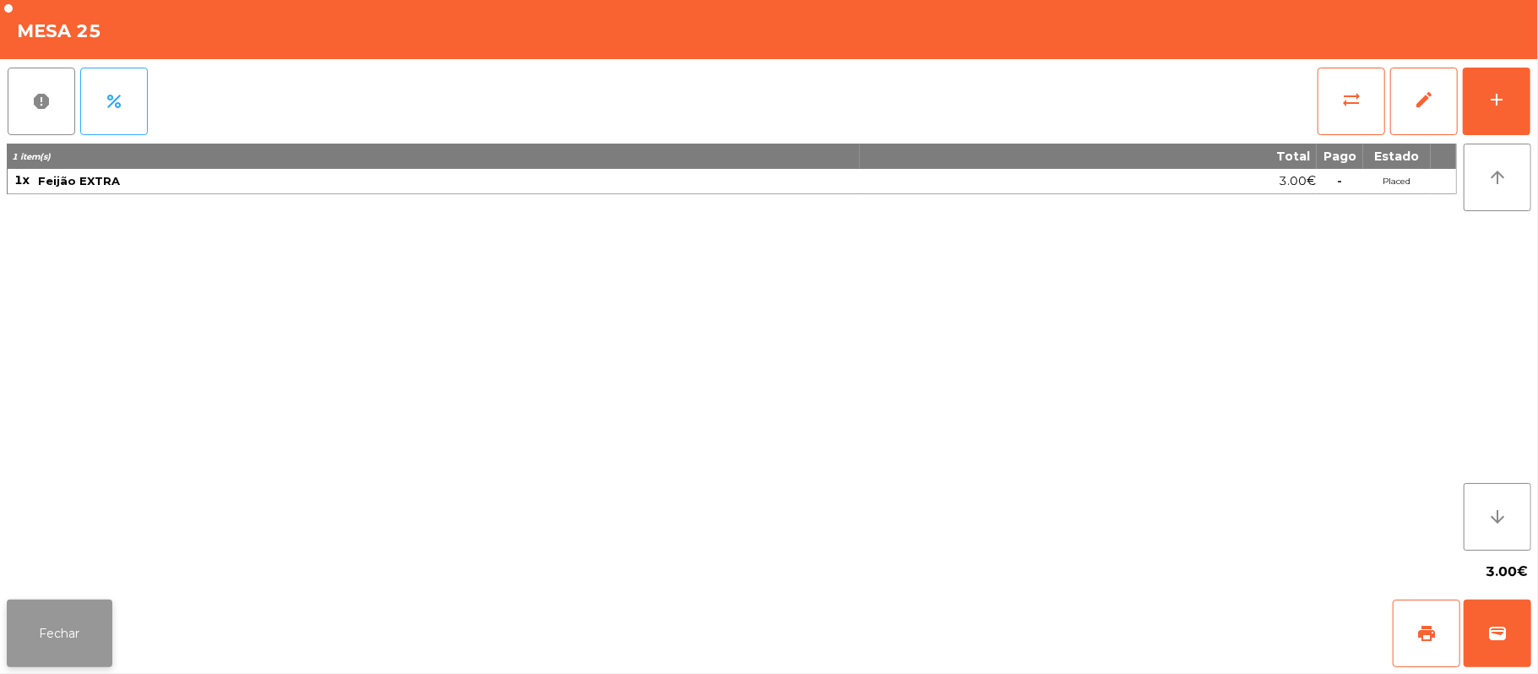
click at [27, 659] on button "Fechar" at bounding box center [60, 634] width 106 height 68
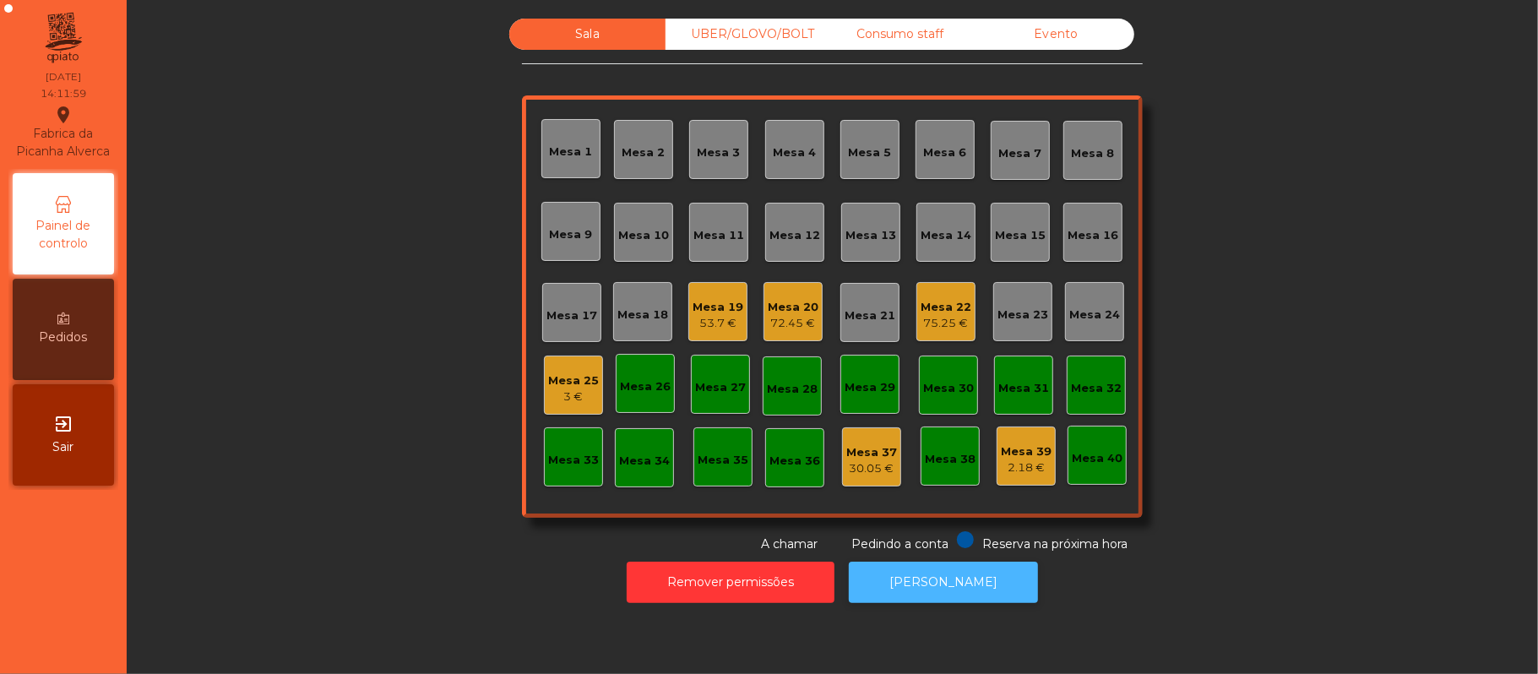
click at [929, 601] on button "[PERSON_NAME]" at bounding box center [943, 582] width 189 height 41
click at [895, 572] on button "[PERSON_NAME]" at bounding box center [943, 582] width 189 height 41
click at [797, 326] on div "72.45 €" at bounding box center [793, 323] width 51 height 17
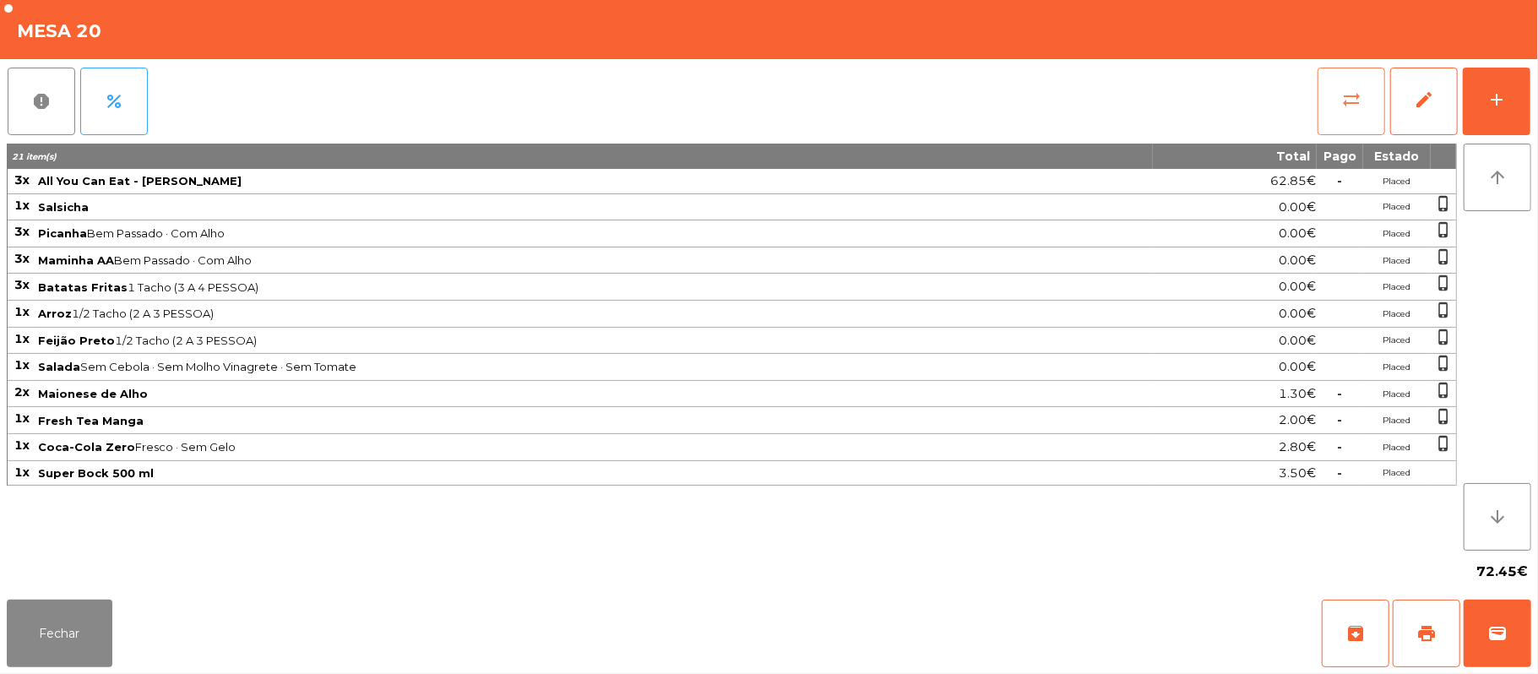
click at [1343, 108] on span "sync_alt" at bounding box center [1351, 100] width 20 height 20
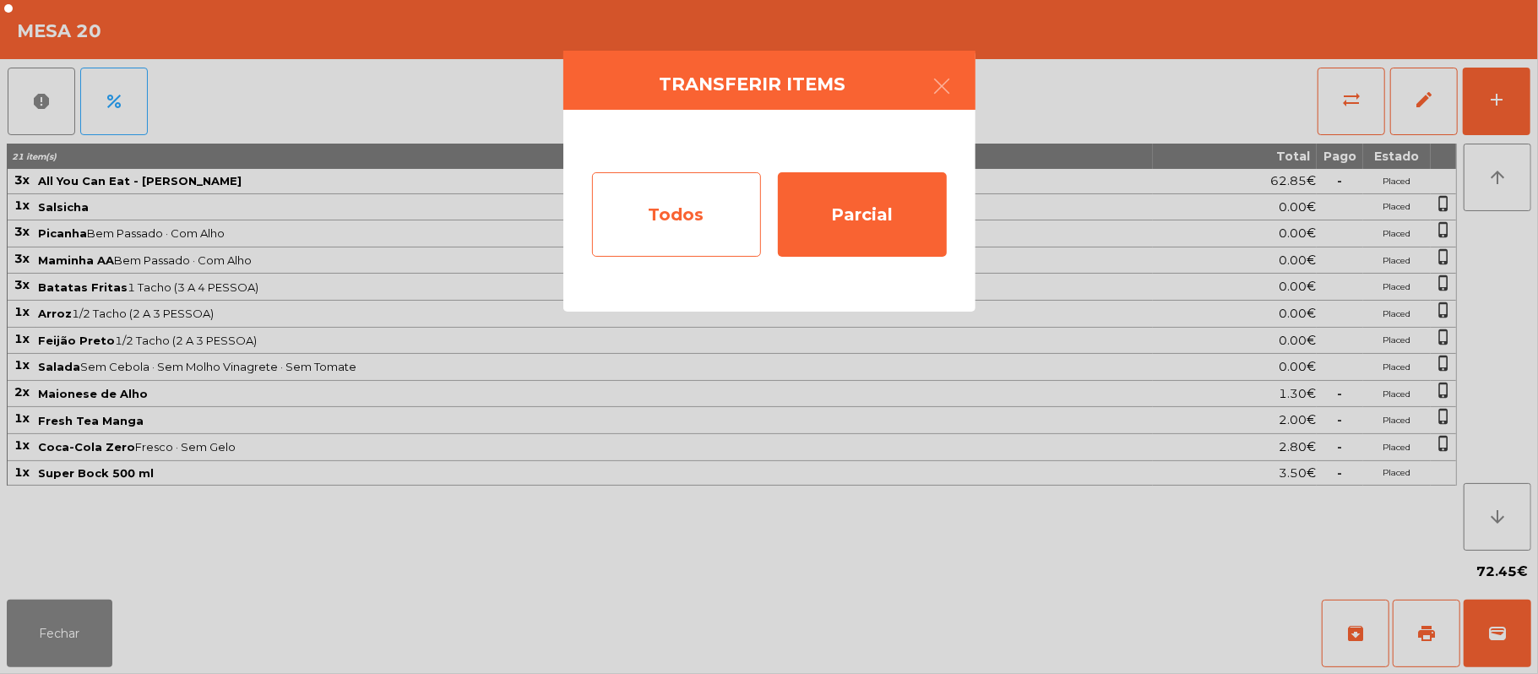
click at [633, 227] on div "Todos" at bounding box center [676, 214] width 169 height 84
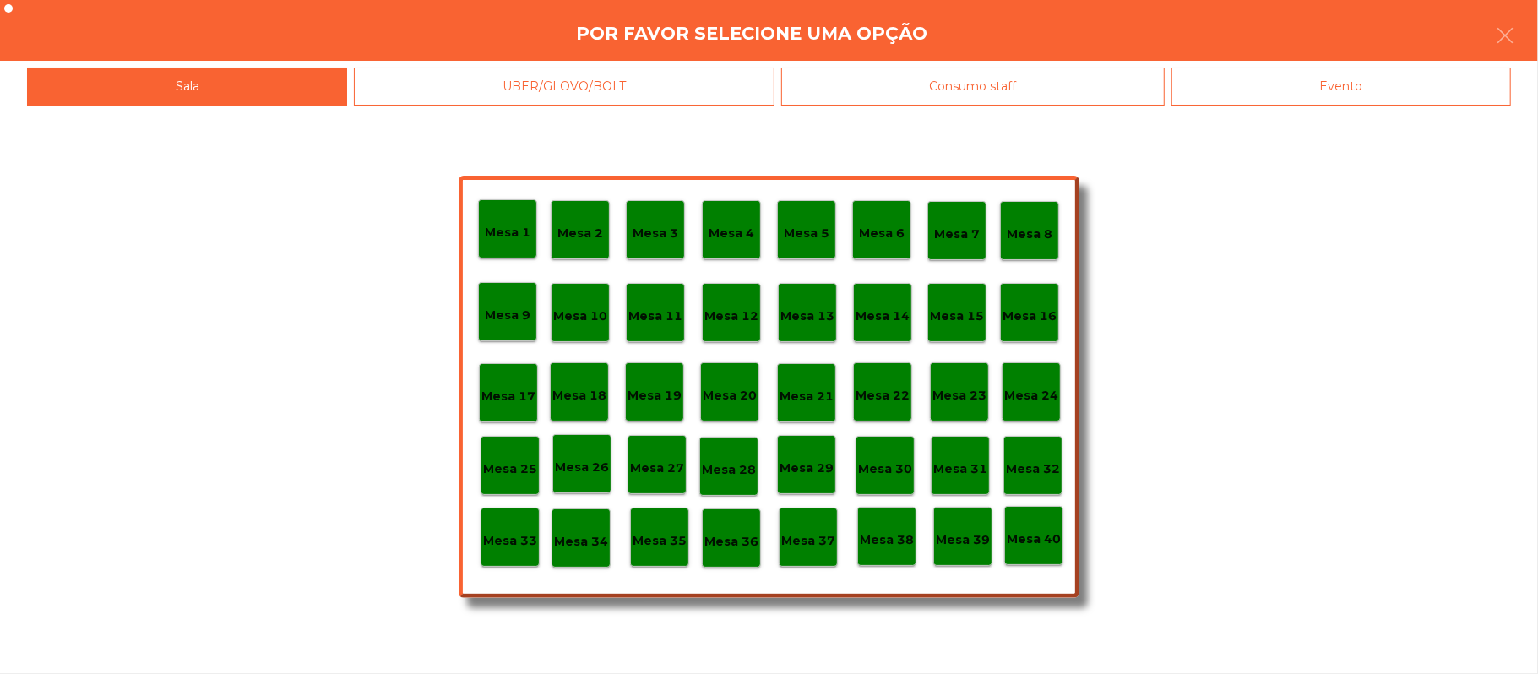
click at [1407, 88] on div "Evento" at bounding box center [1342, 87] width 340 height 38
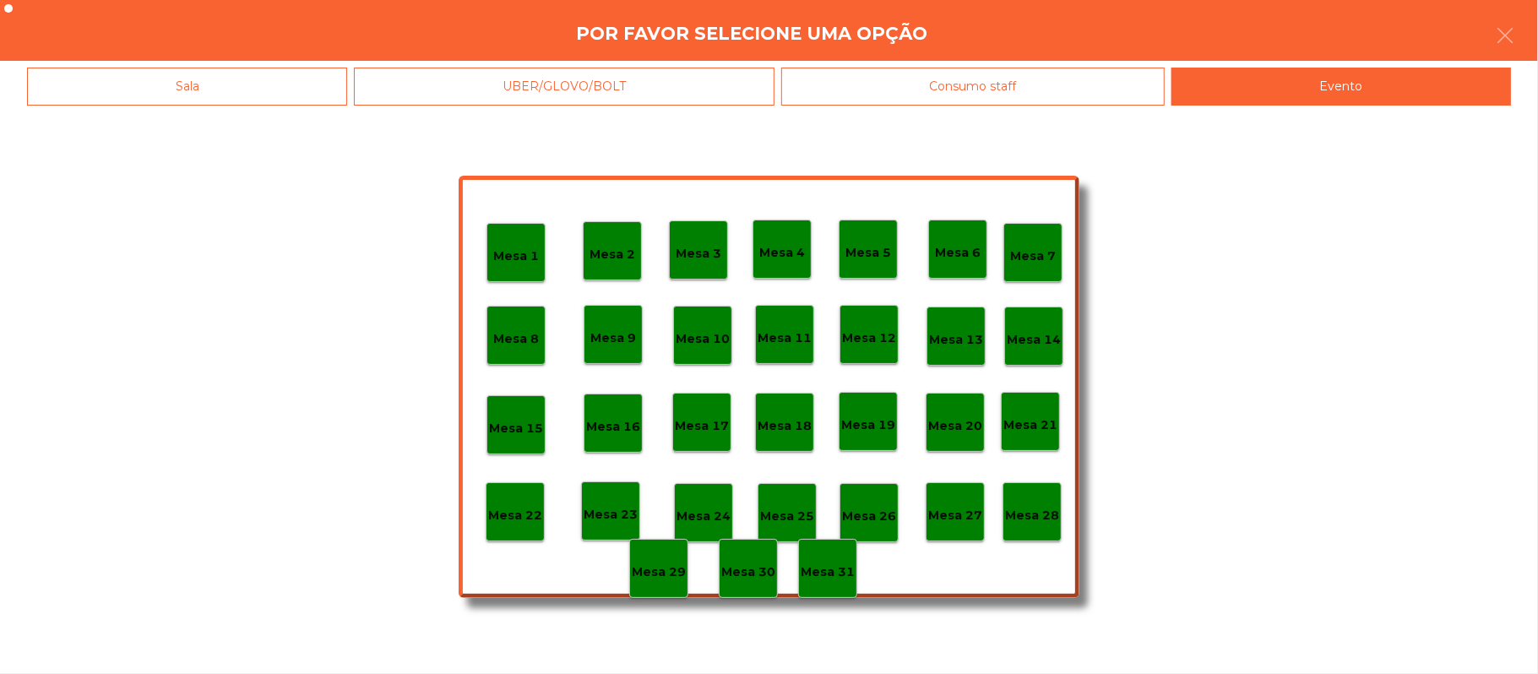
click at [1027, 529] on div "Mesa 28" at bounding box center [1032, 511] width 59 height 59
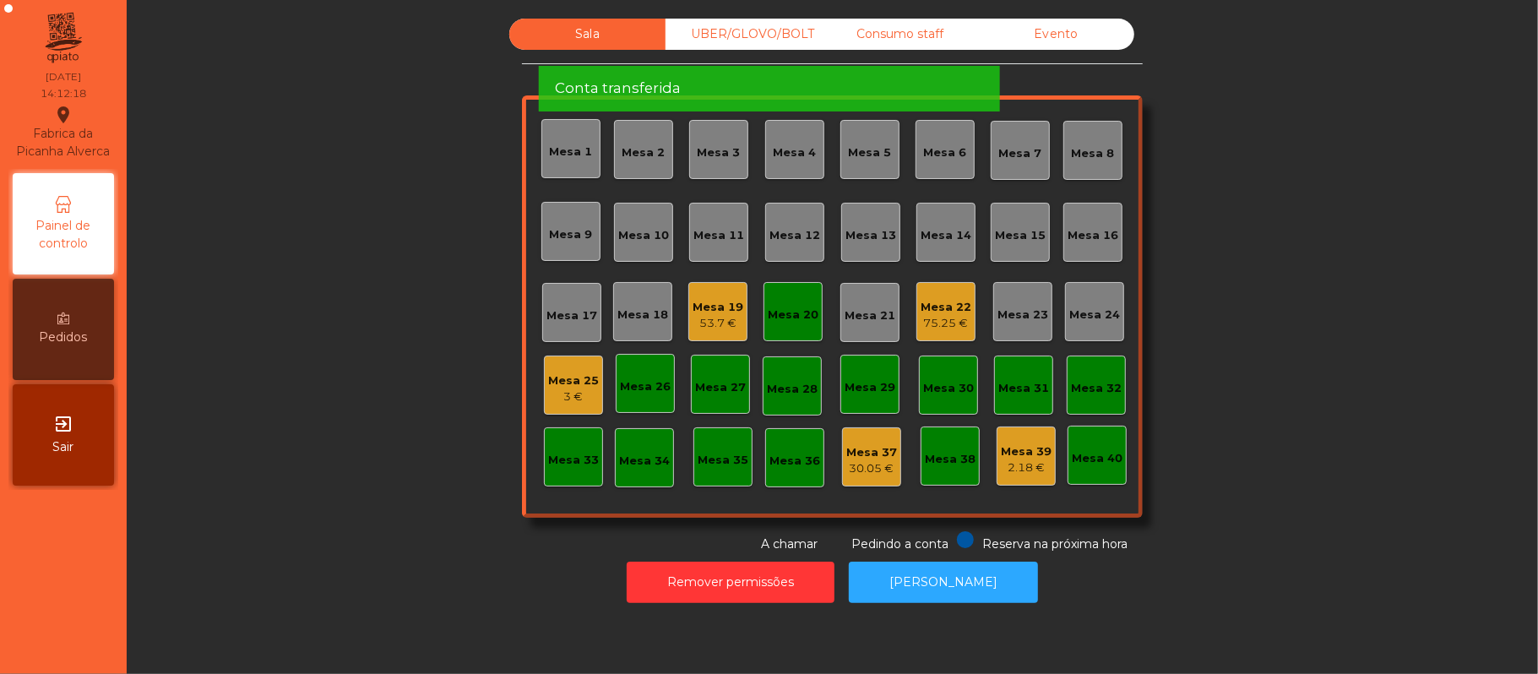
click at [785, 297] on div "Mesa 20" at bounding box center [793, 311] width 59 height 59
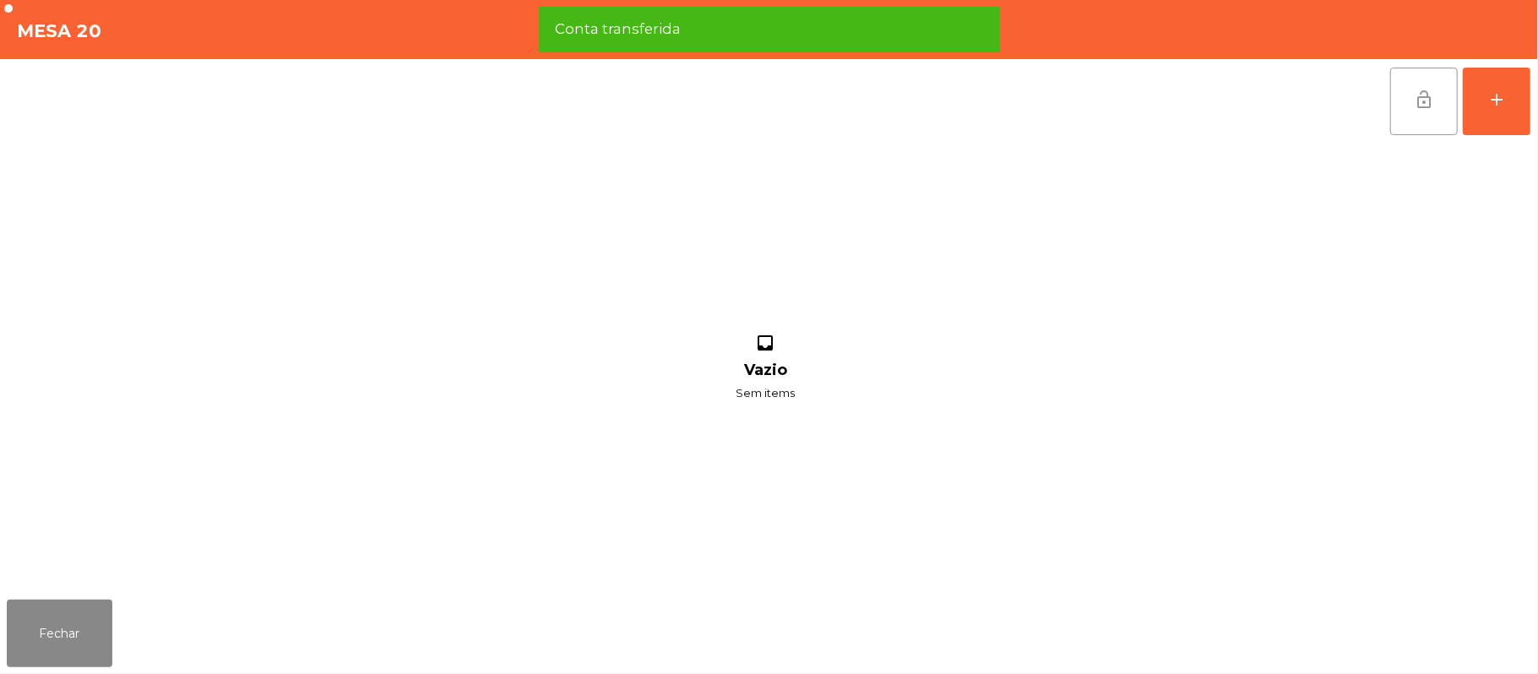
click at [1439, 108] on button "lock_open" at bounding box center [1424, 102] width 68 height 68
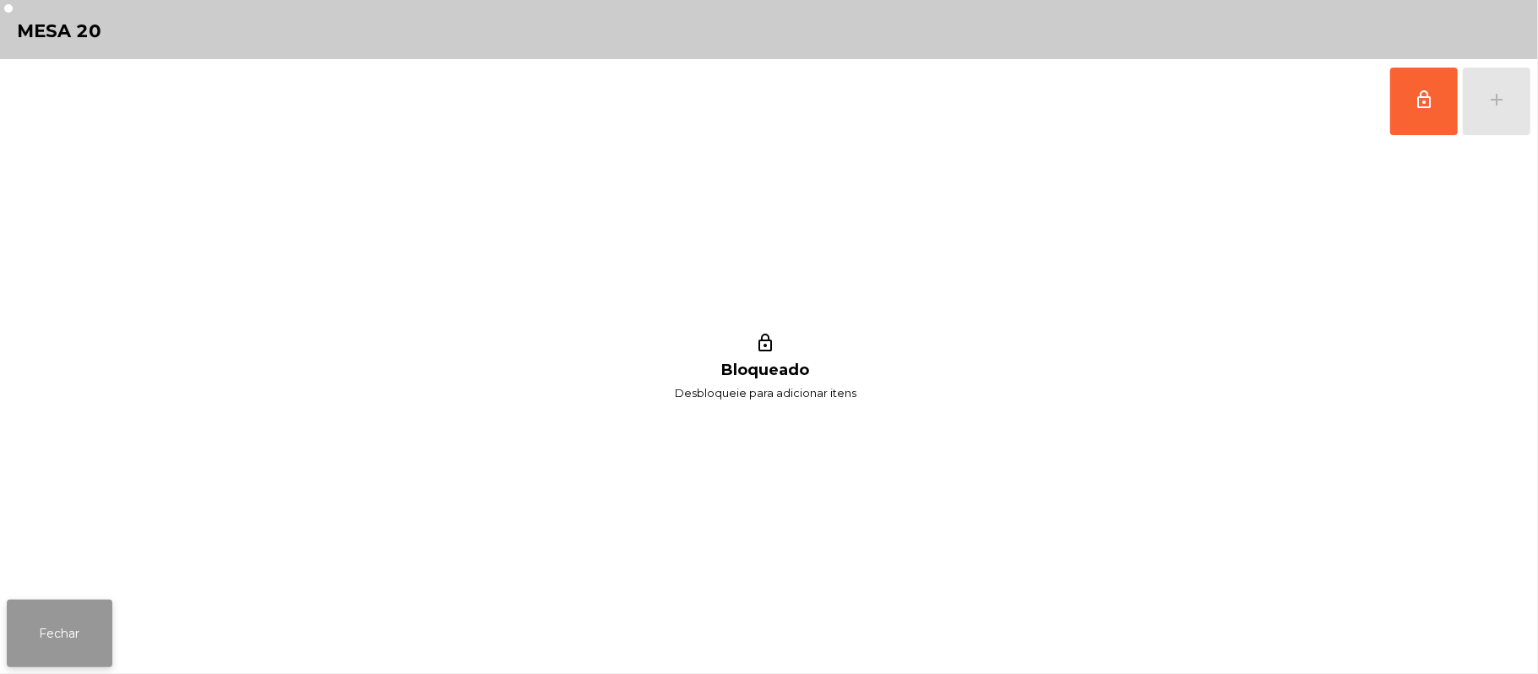
click at [73, 606] on button "Fechar" at bounding box center [60, 634] width 106 height 68
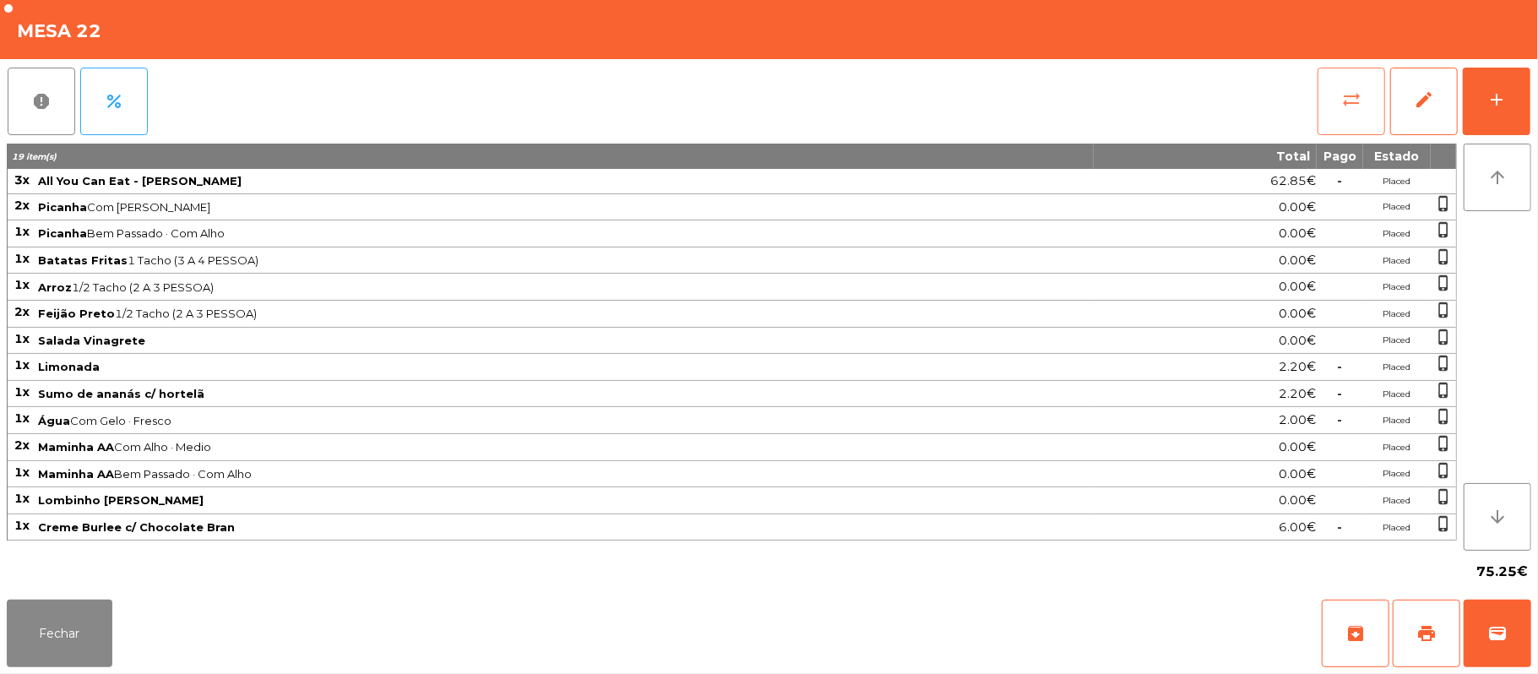
click at [1358, 106] on span "sync_alt" at bounding box center [1351, 100] width 20 height 20
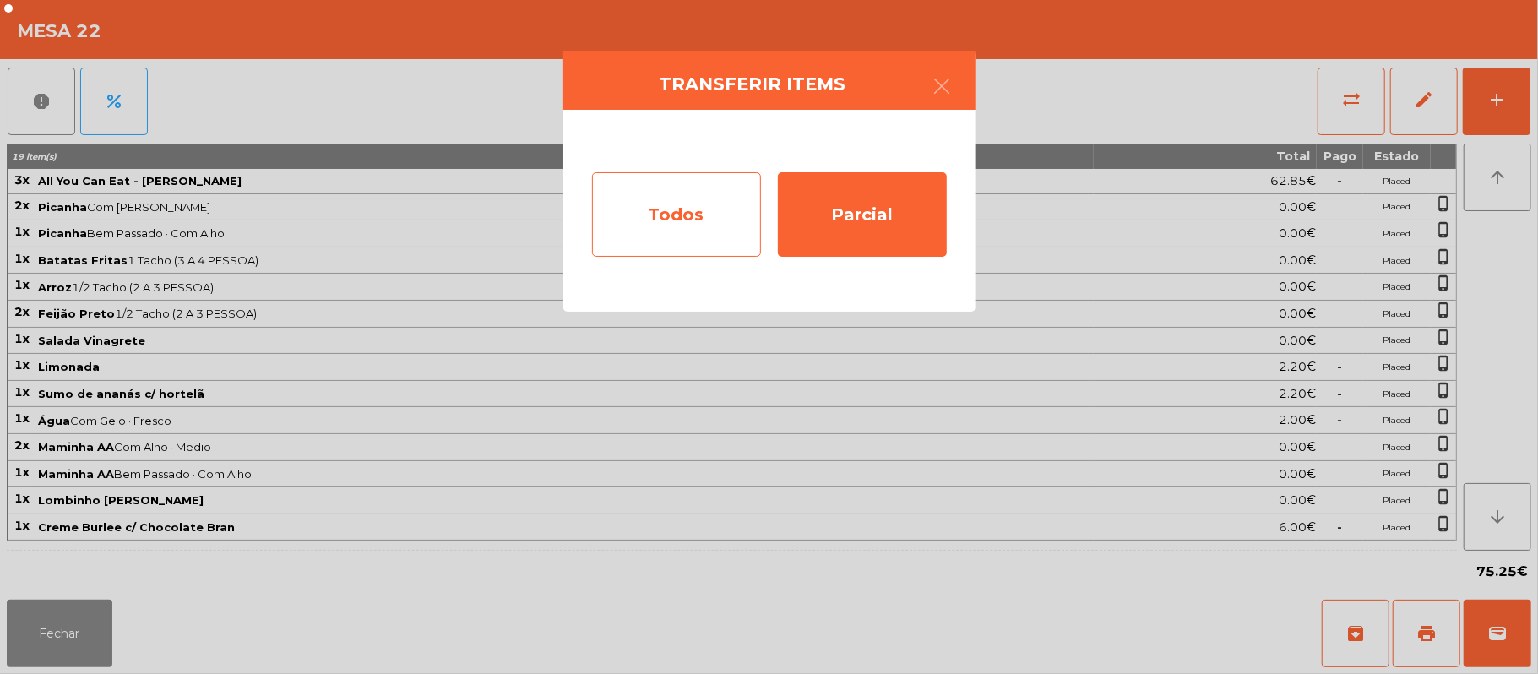
click at [630, 225] on div "Todos" at bounding box center [676, 214] width 169 height 84
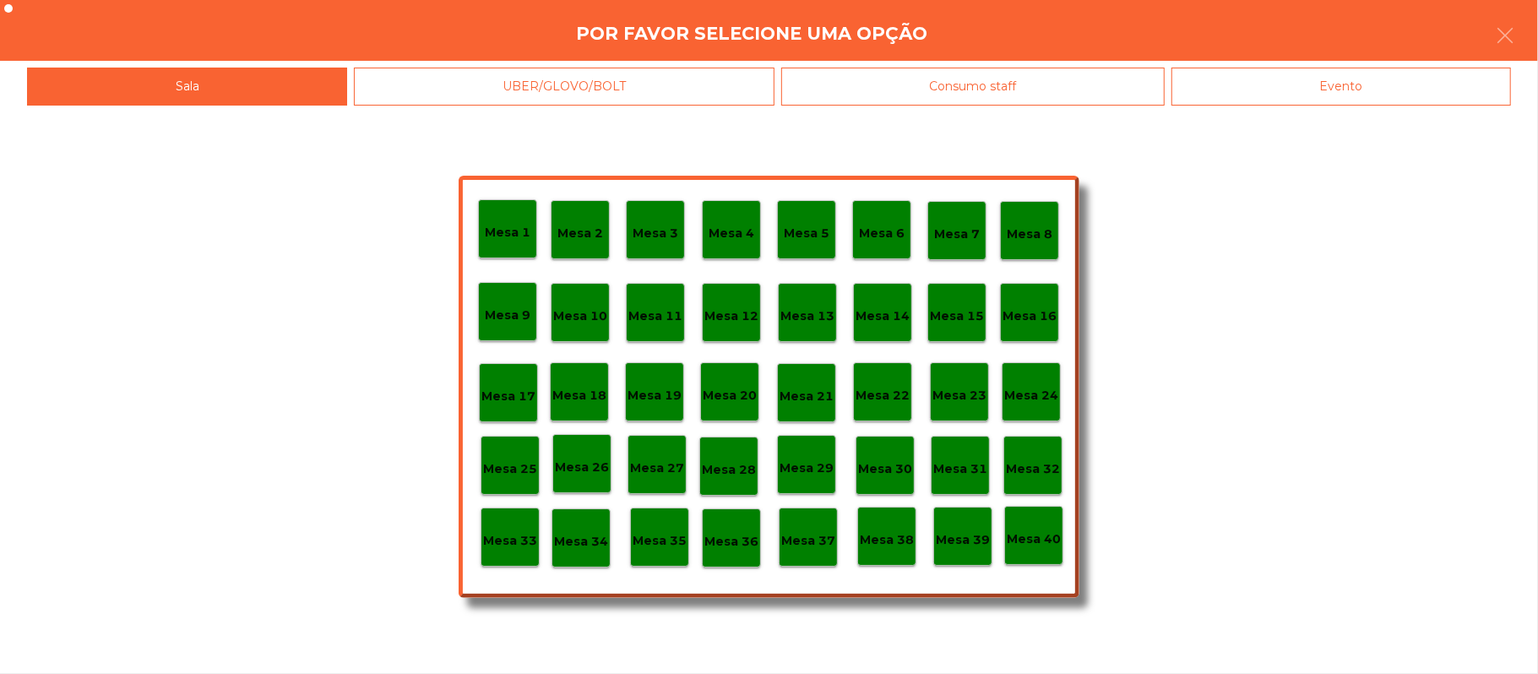
click at [1365, 75] on div "Evento" at bounding box center [1342, 87] width 340 height 38
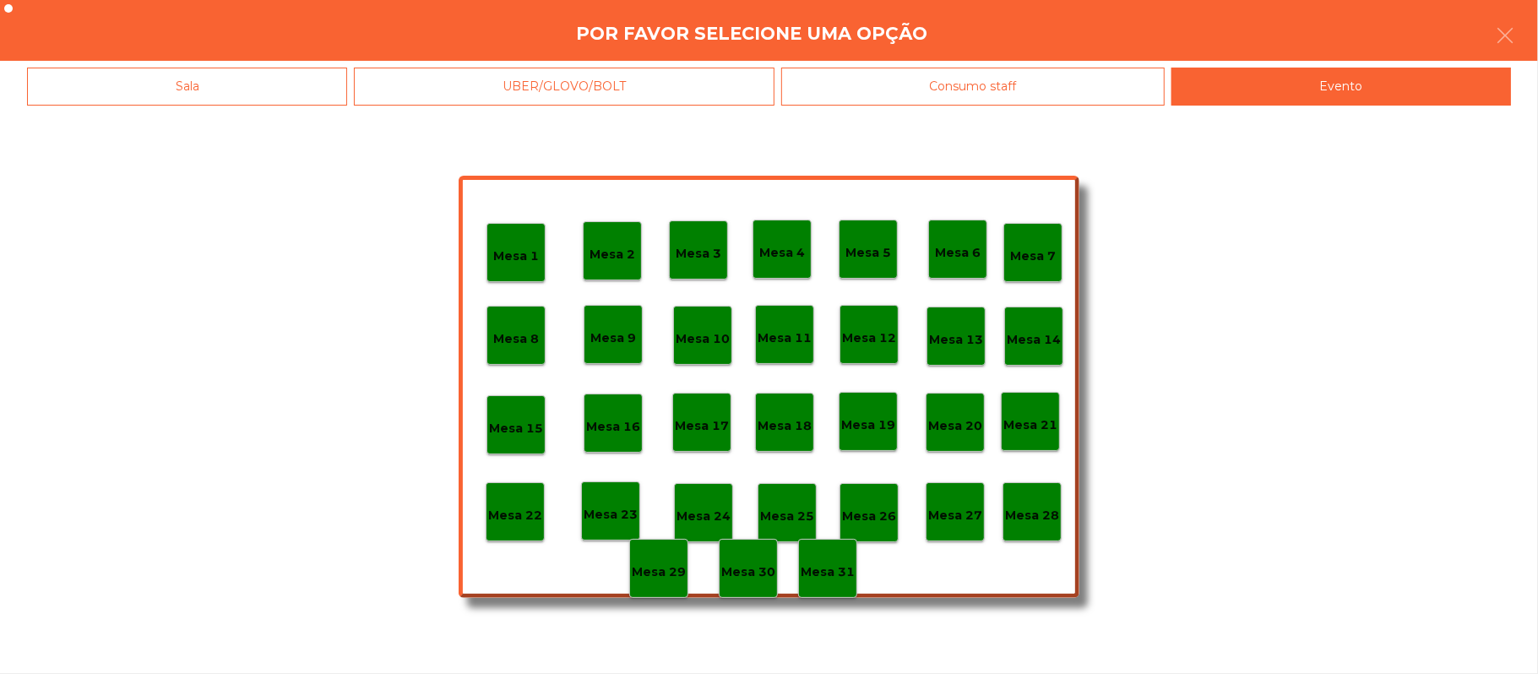
click at [1035, 512] on p "Mesa 28" at bounding box center [1032, 515] width 54 height 19
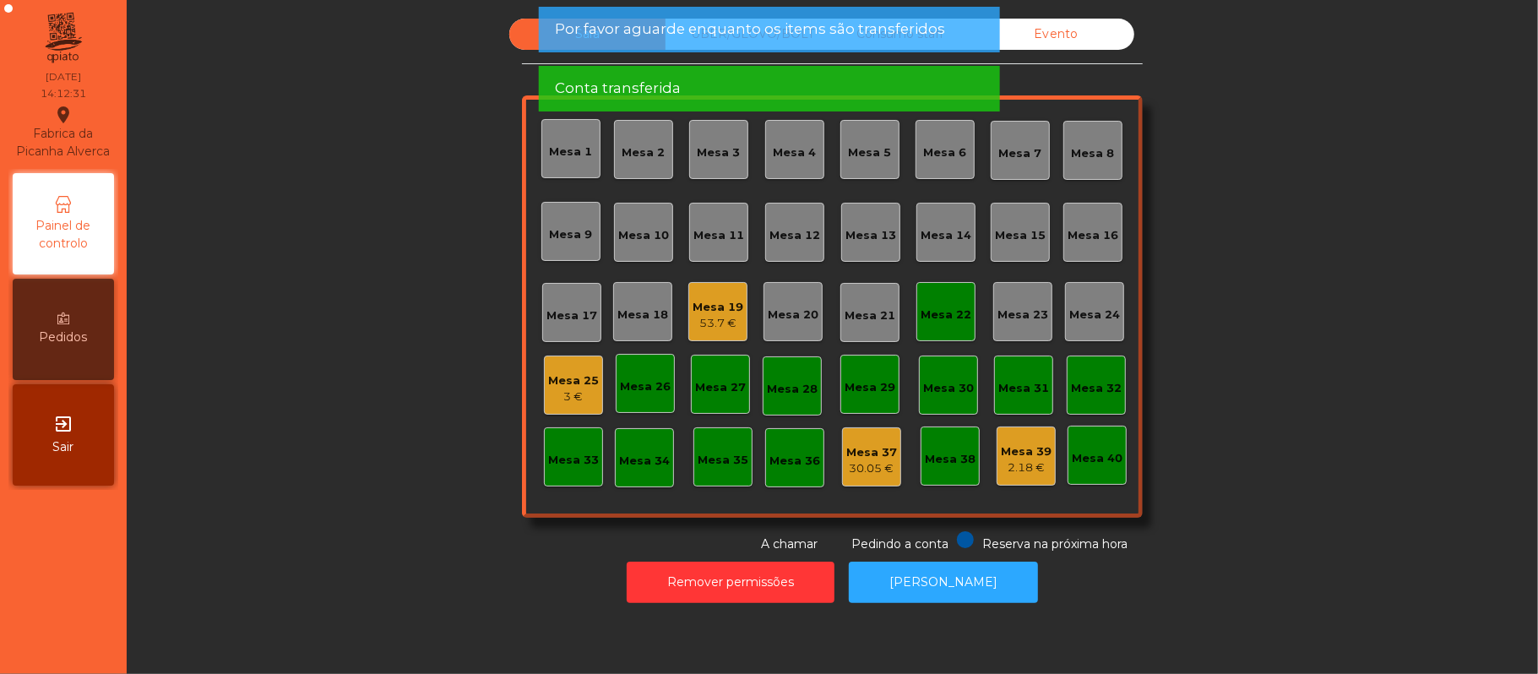
click at [917, 291] on div "Mesa 22" at bounding box center [946, 311] width 59 height 59
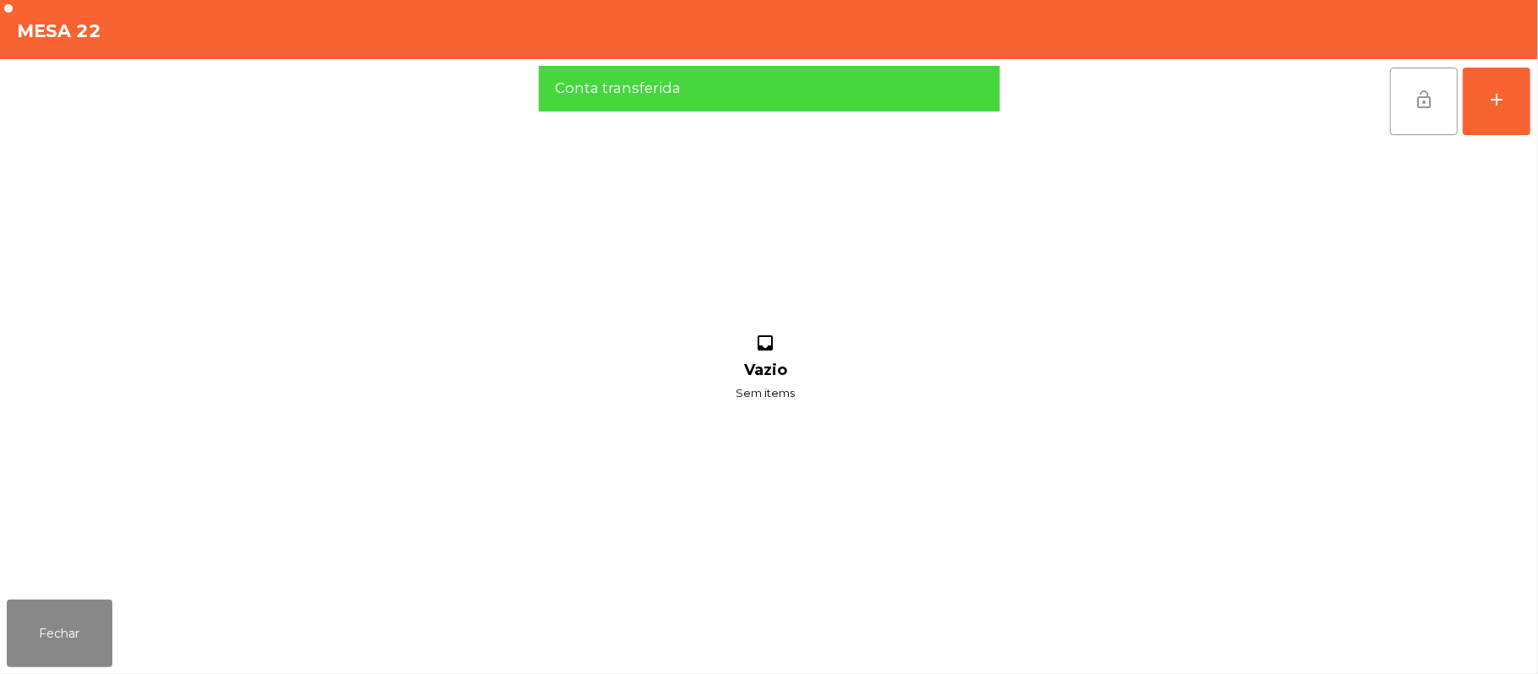
click at [1434, 82] on button "lock_open" at bounding box center [1424, 102] width 68 height 68
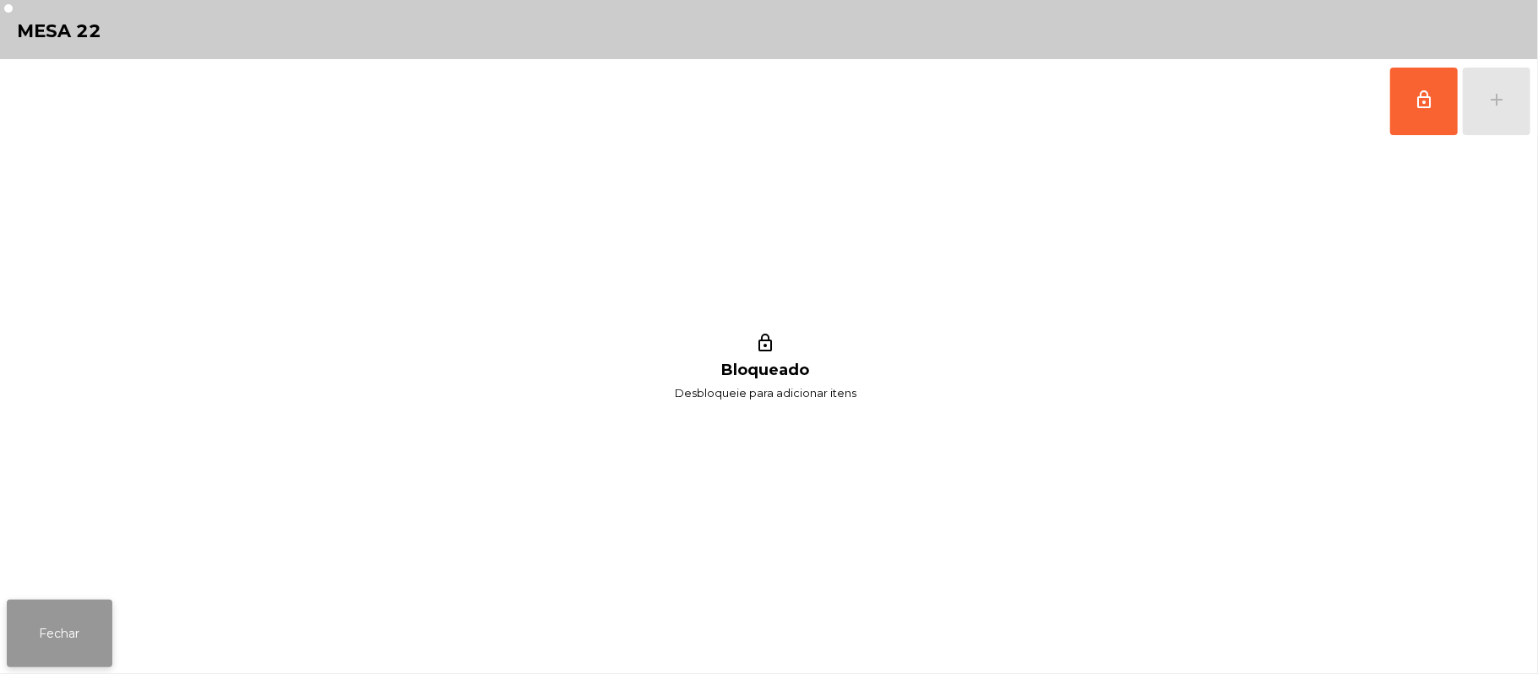
click at [81, 601] on button "Fechar" at bounding box center [60, 634] width 106 height 68
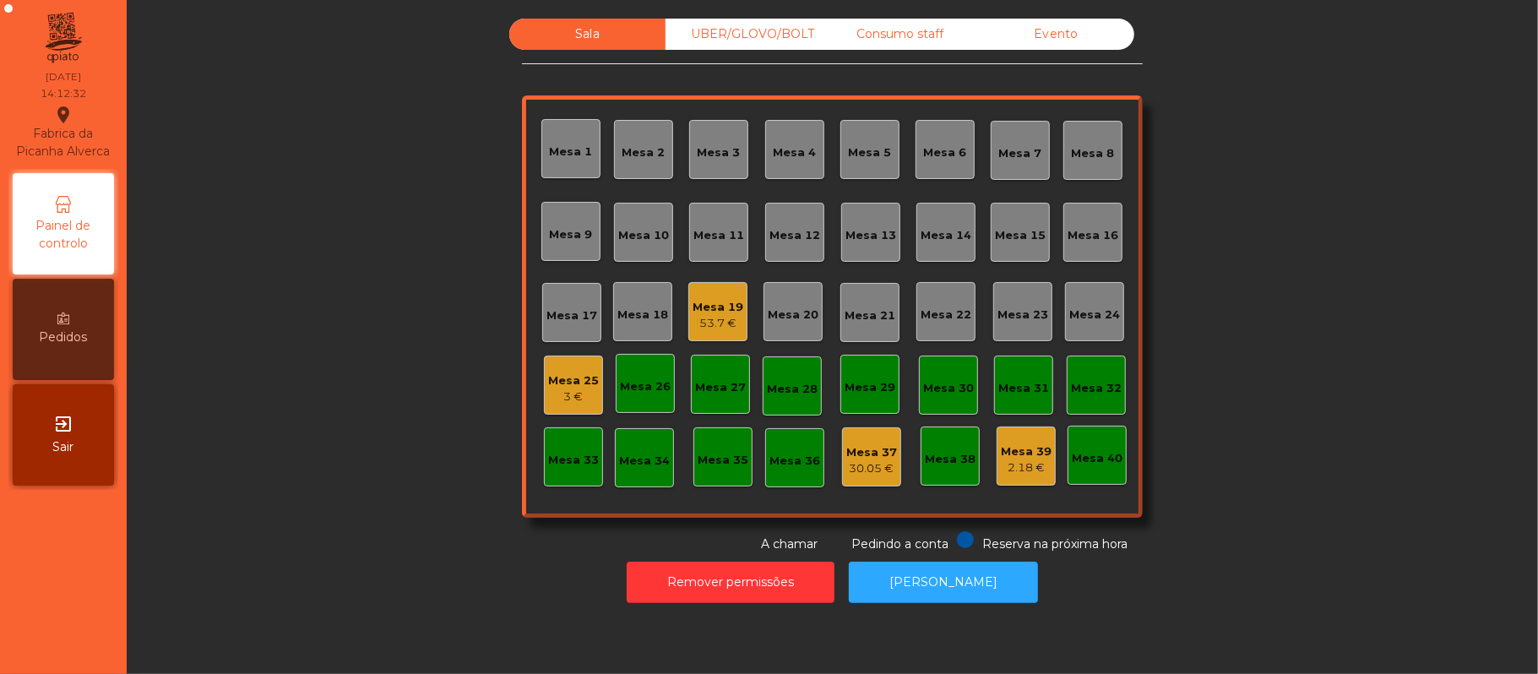
click at [718, 326] on div "53.7 €" at bounding box center [718, 323] width 51 height 17
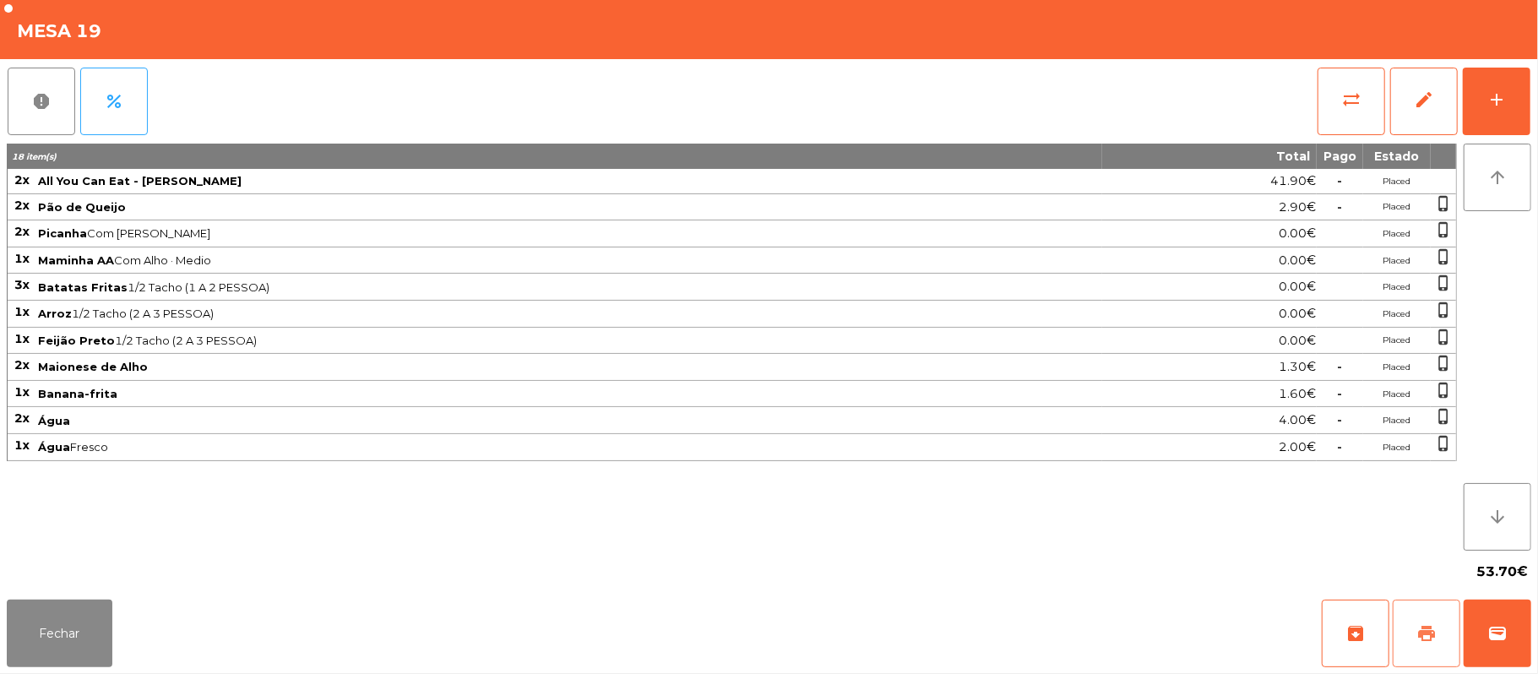
click at [1410, 628] on button "print" at bounding box center [1427, 634] width 68 height 68
click at [73, 639] on button "Fechar" at bounding box center [60, 634] width 106 height 68
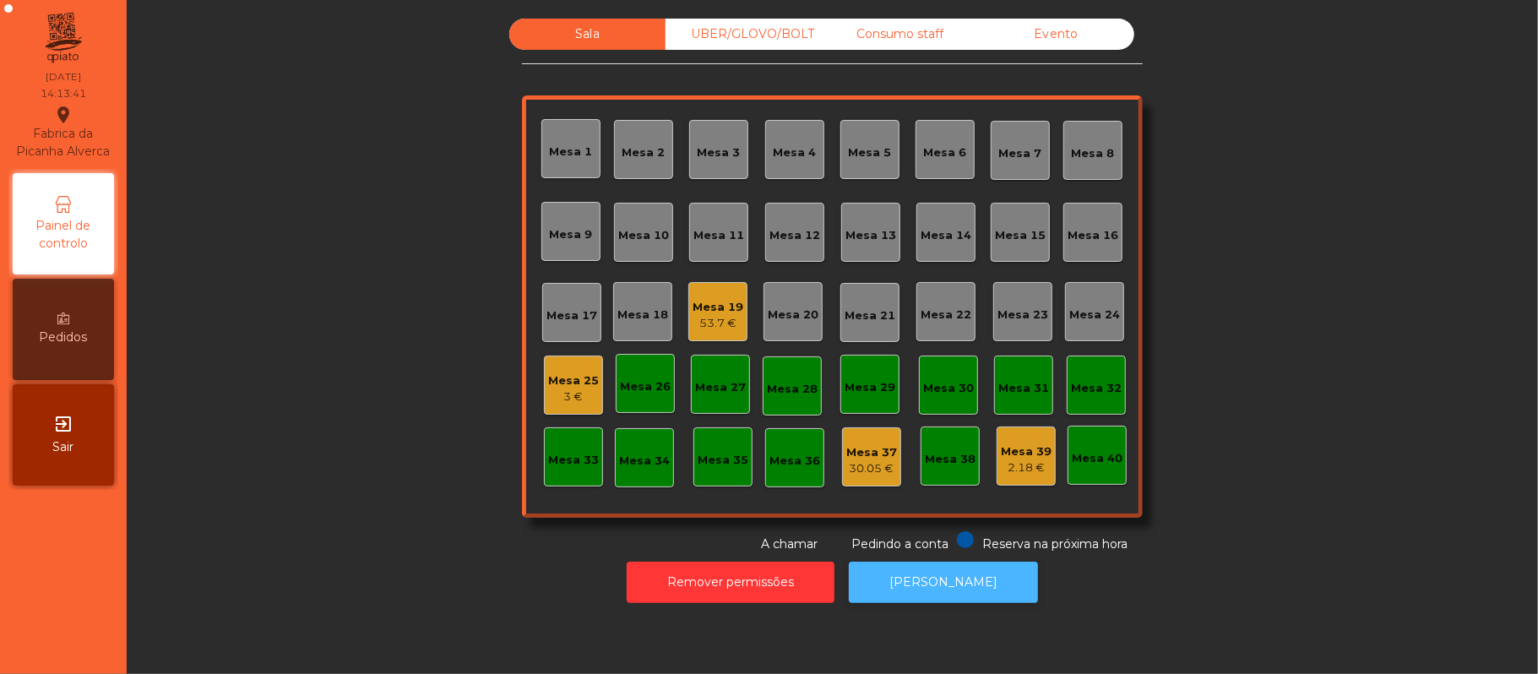
click at [958, 591] on button "[PERSON_NAME]" at bounding box center [943, 582] width 189 height 41
click at [714, 322] on div "53.7 €" at bounding box center [718, 323] width 51 height 17
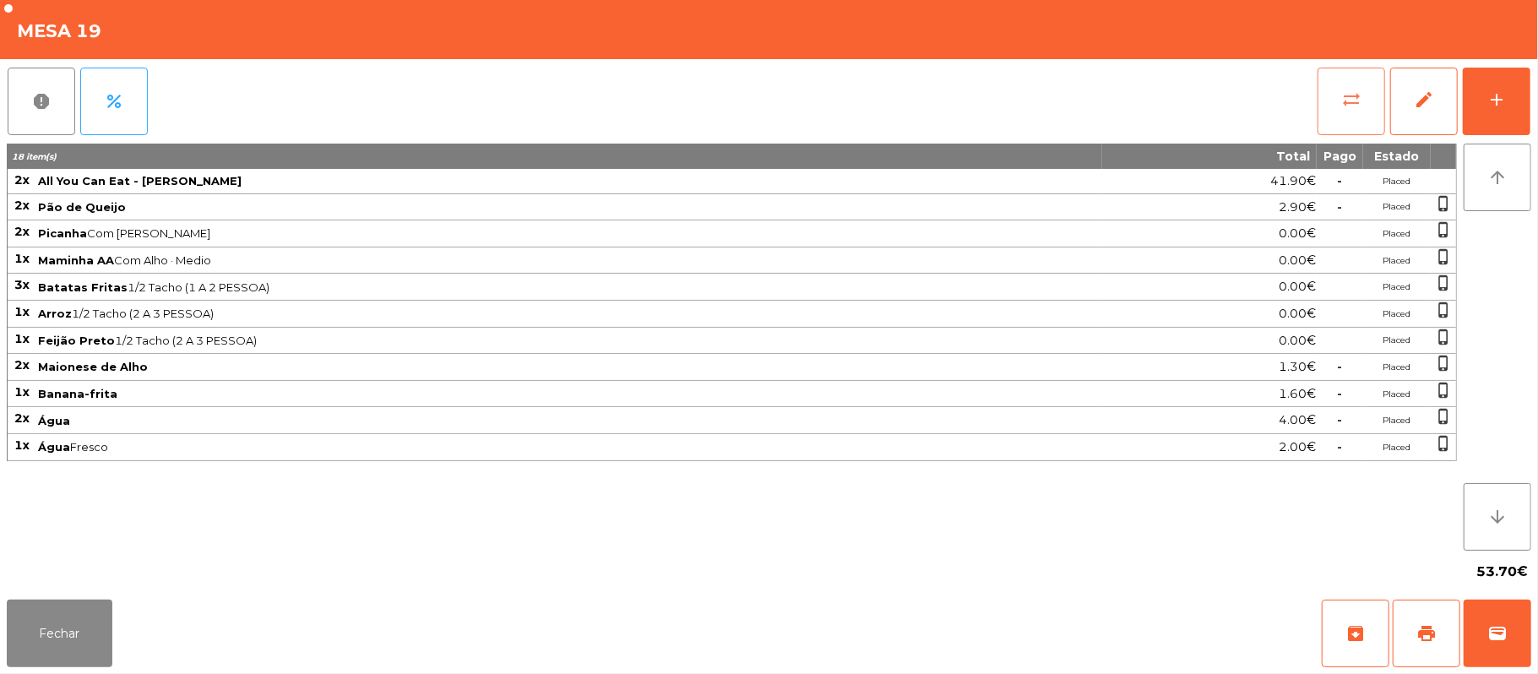
click at [1338, 89] on button "sync_alt" at bounding box center [1352, 102] width 68 height 68
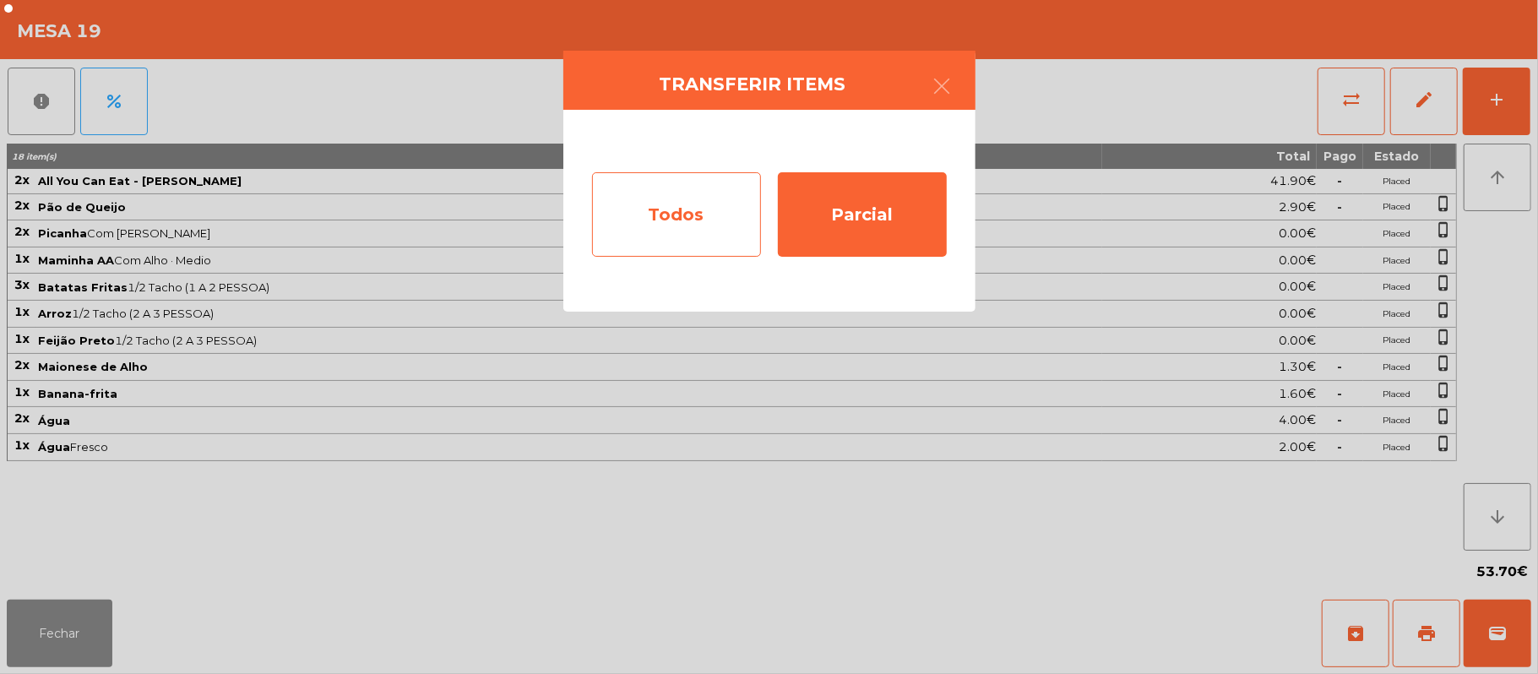
click at [703, 217] on div "Todos" at bounding box center [676, 214] width 169 height 84
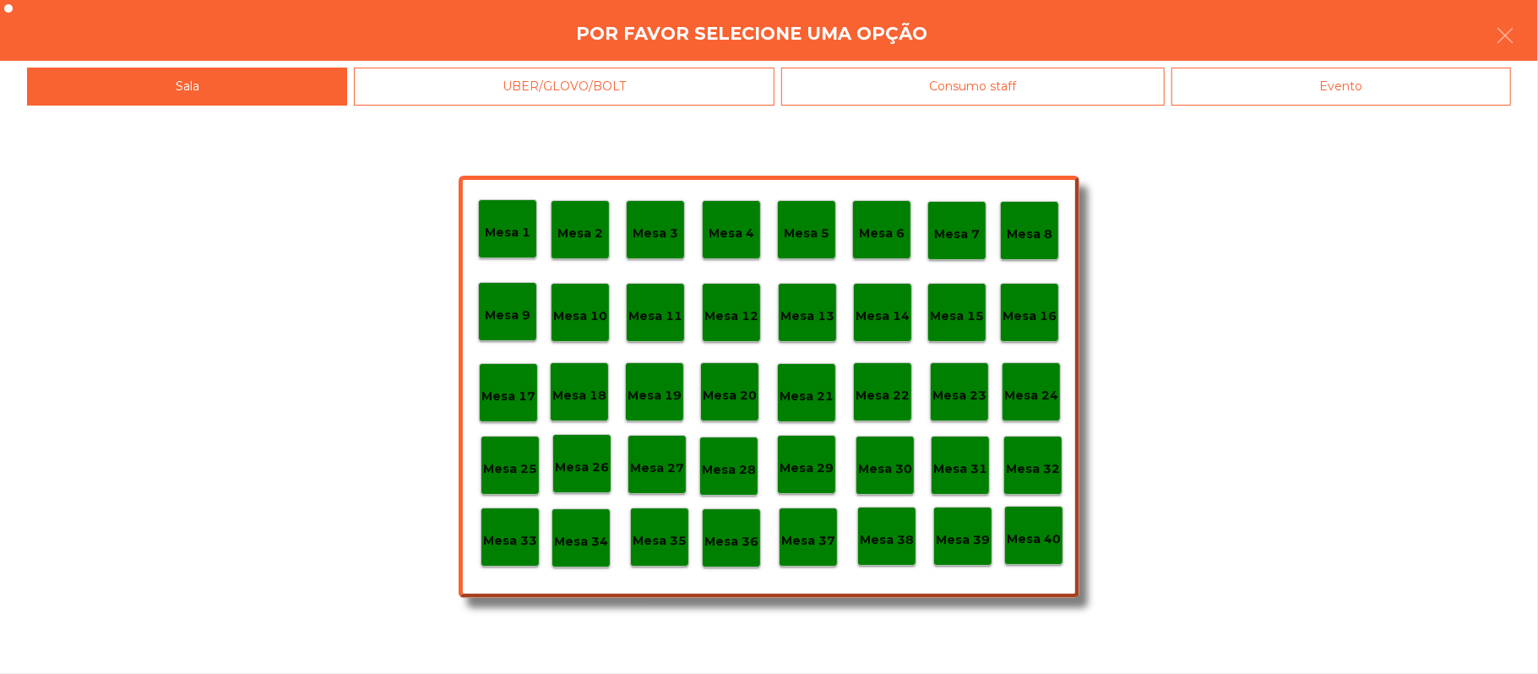
click at [1384, 81] on div "Evento" at bounding box center [1342, 87] width 340 height 38
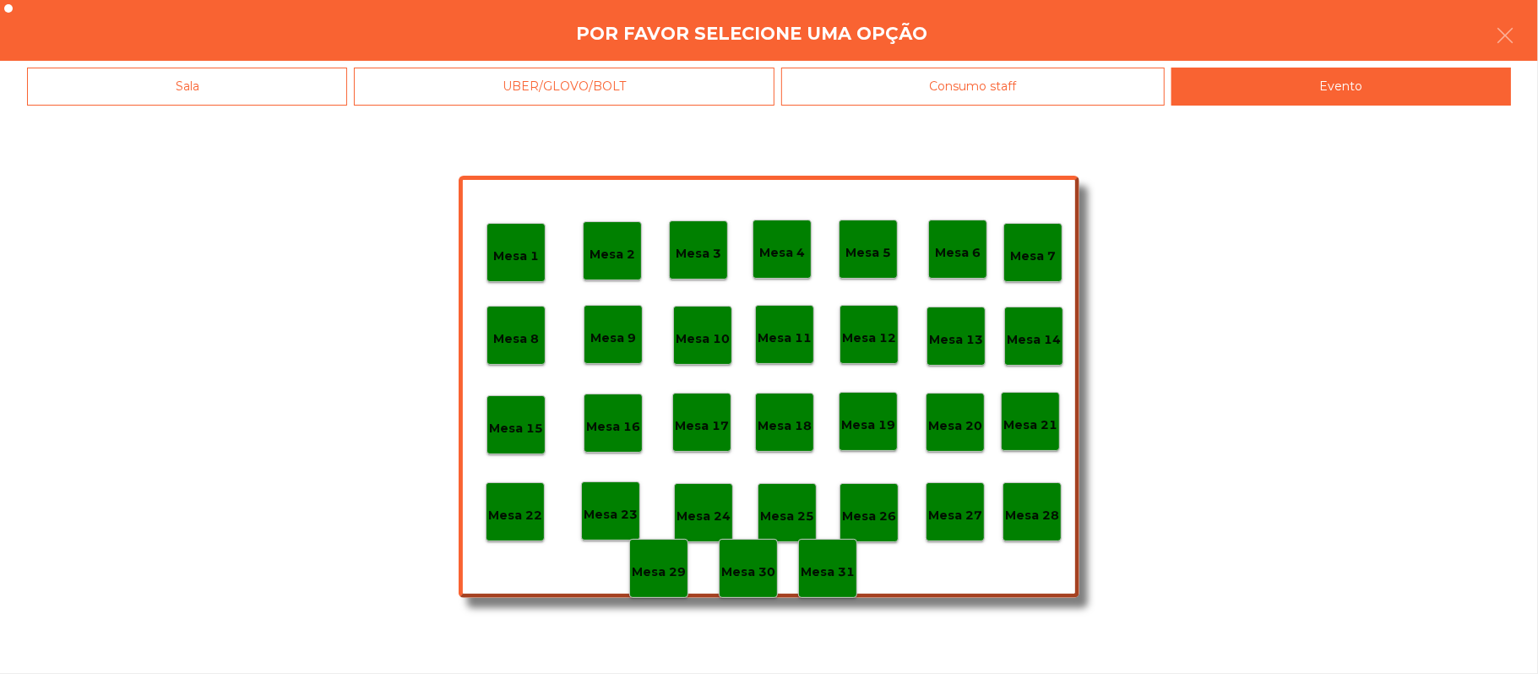
click at [1037, 519] on p "Mesa 28" at bounding box center [1032, 515] width 54 height 19
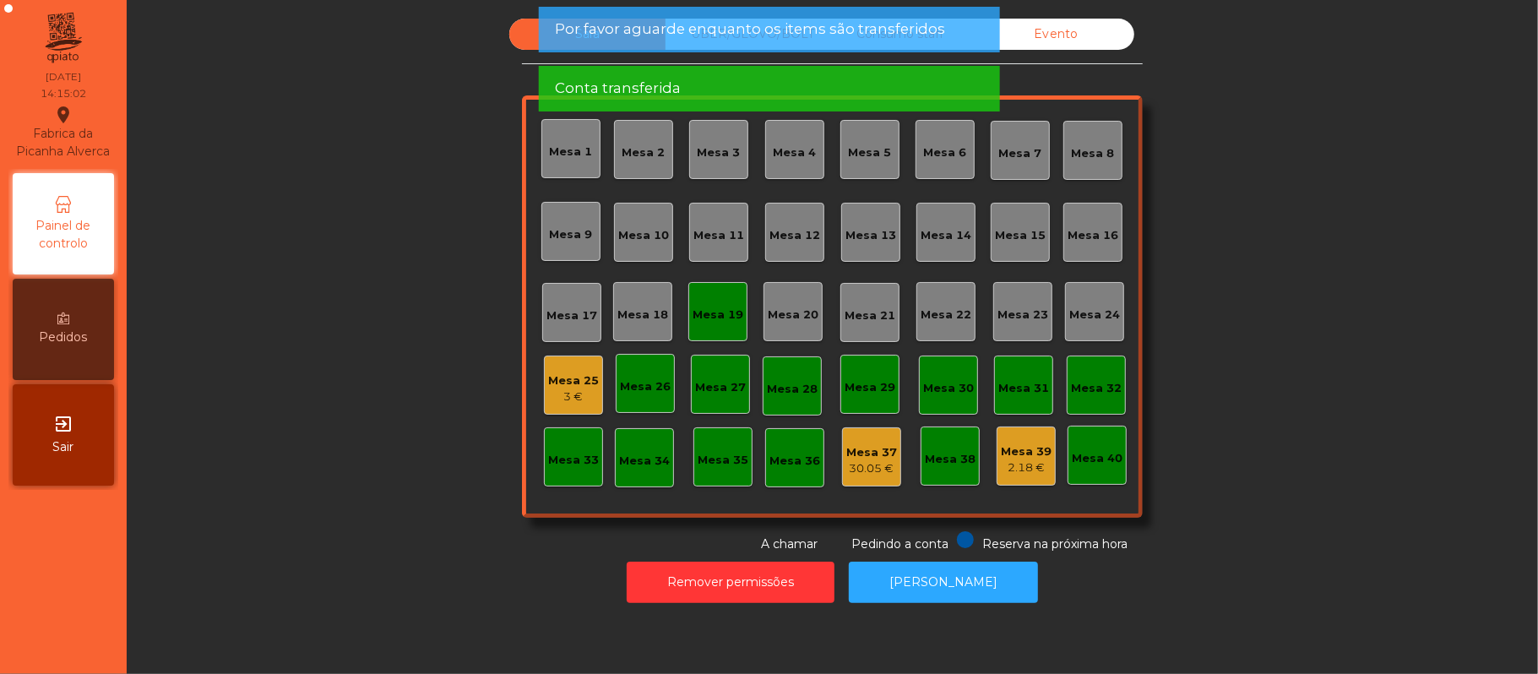
click at [718, 313] on div "Mesa 19" at bounding box center [718, 315] width 51 height 17
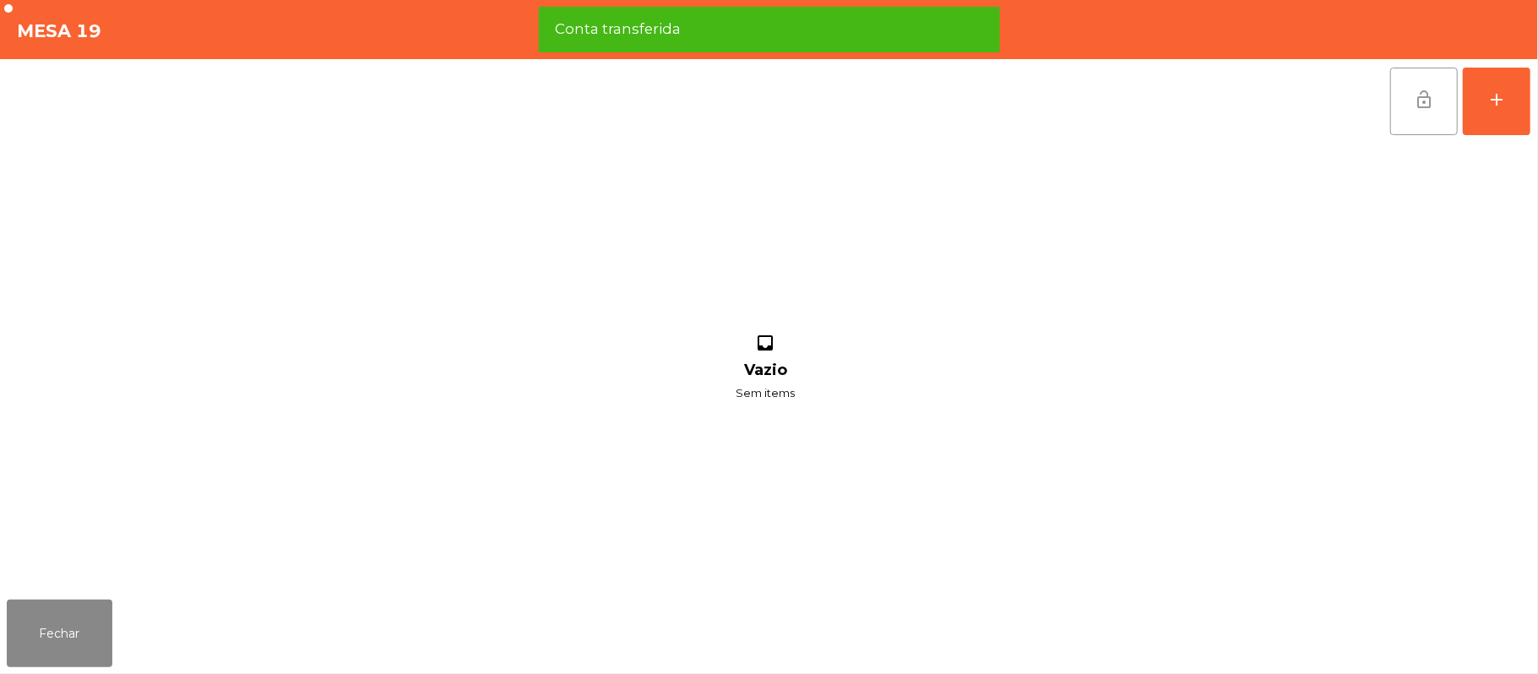
click at [1416, 103] on span "lock_open" at bounding box center [1424, 100] width 20 height 20
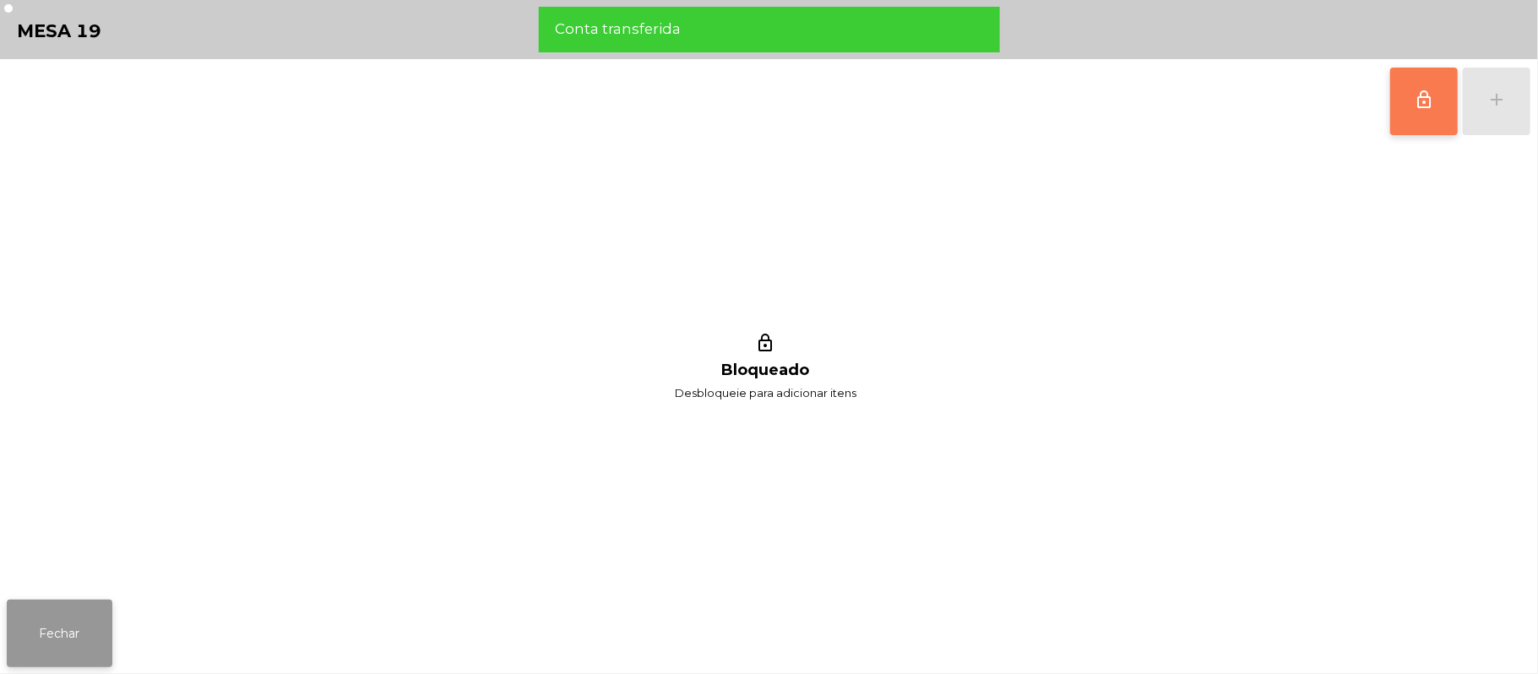
click at [66, 639] on button "Fechar" at bounding box center [60, 634] width 106 height 68
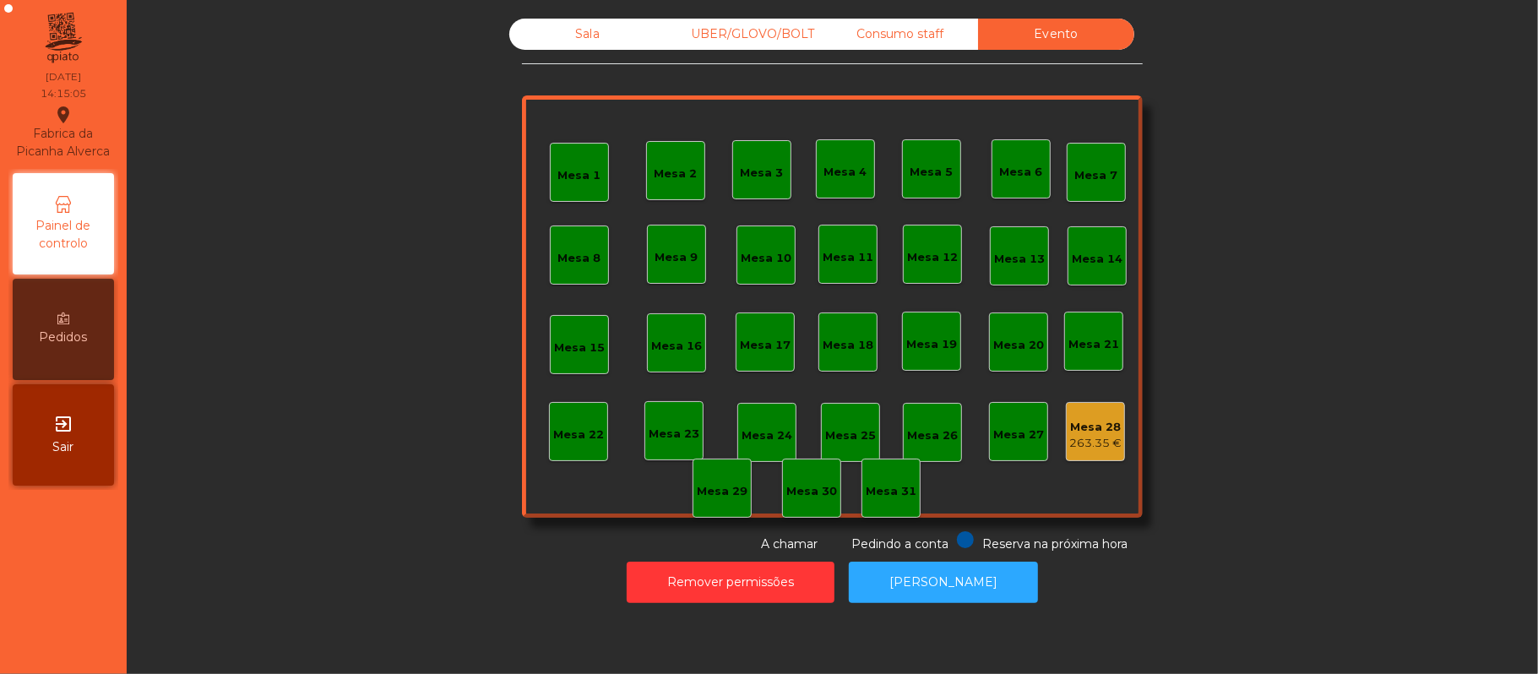
click at [917, 35] on div "Consumo staff" at bounding box center [900, 34] width 156 height 31
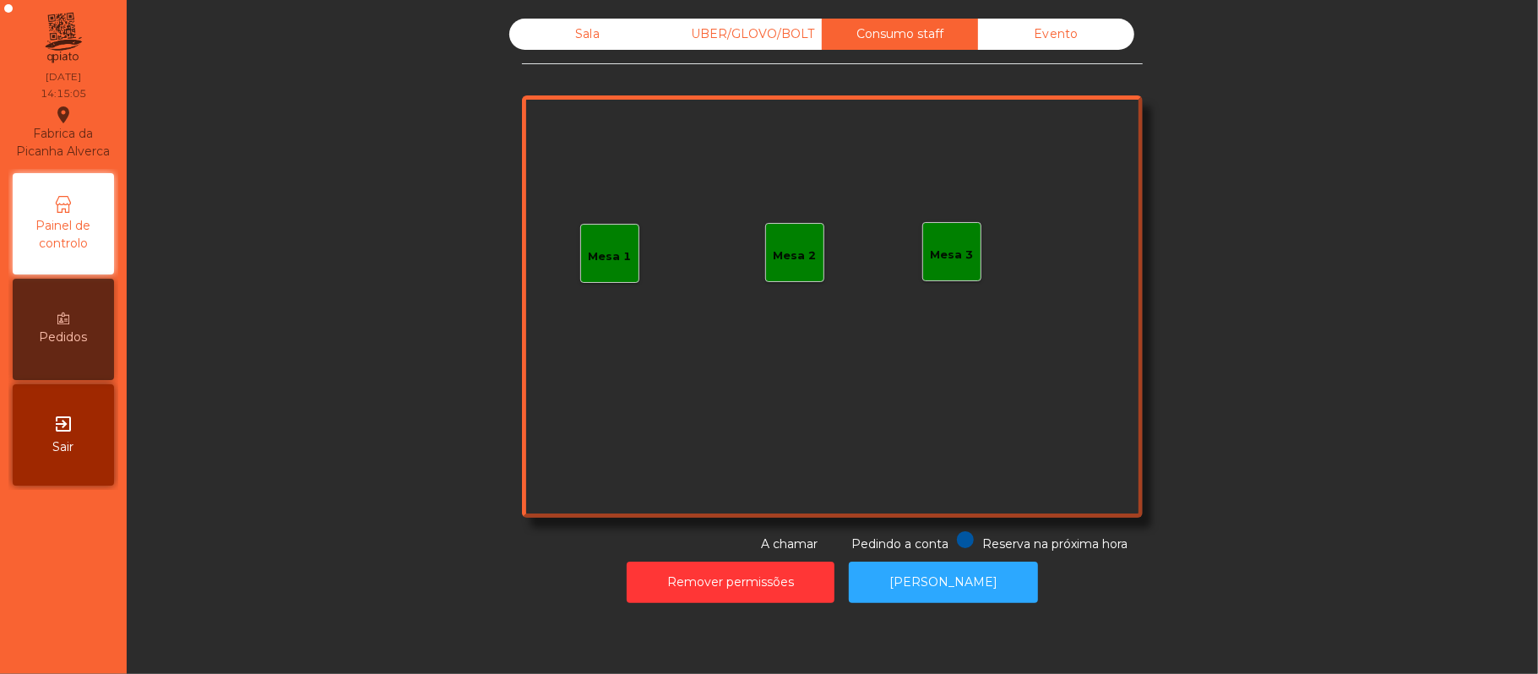
click at [732, 34] on div "UBER/GLOVO/BOLT" at bounding box center [744, 34] width 156 height 31
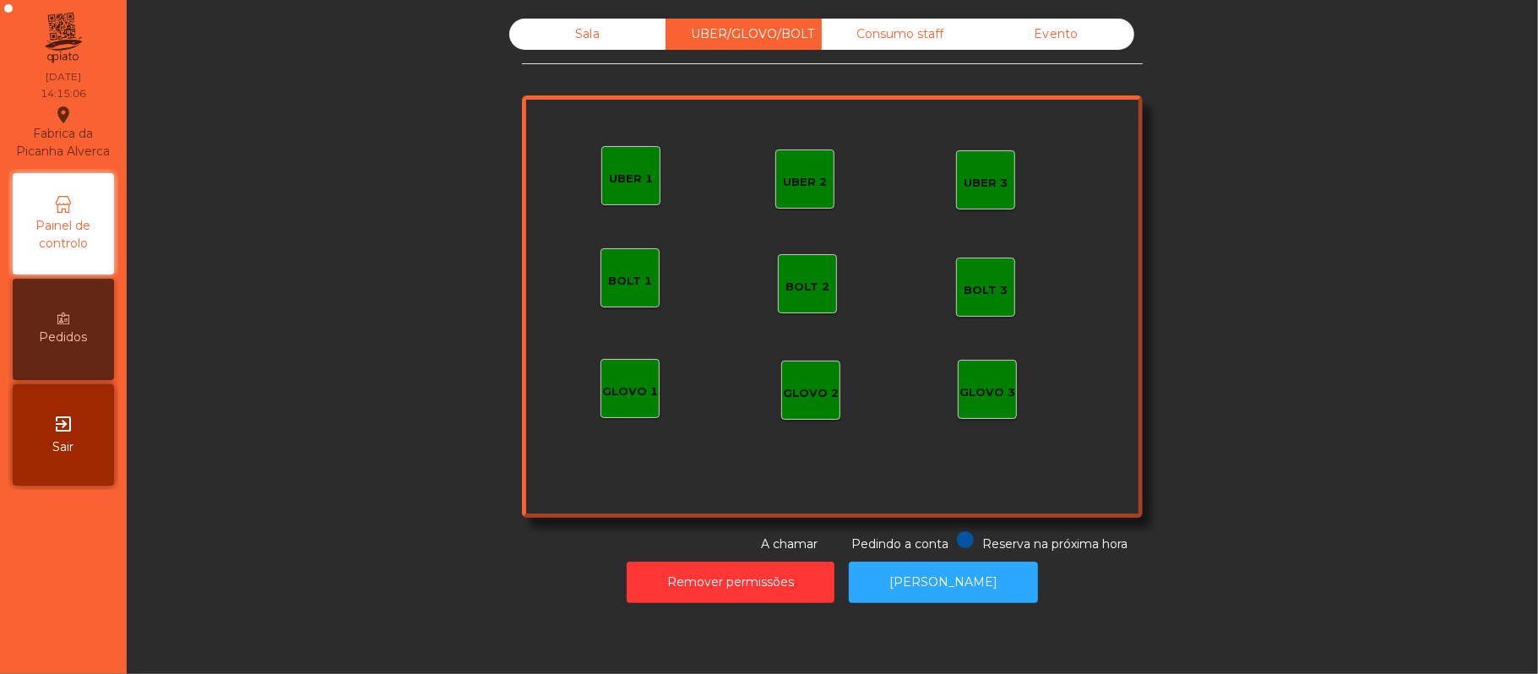
click at [579, 35] on div "Sala" at bounding box center [587, 34] width 156 height 31
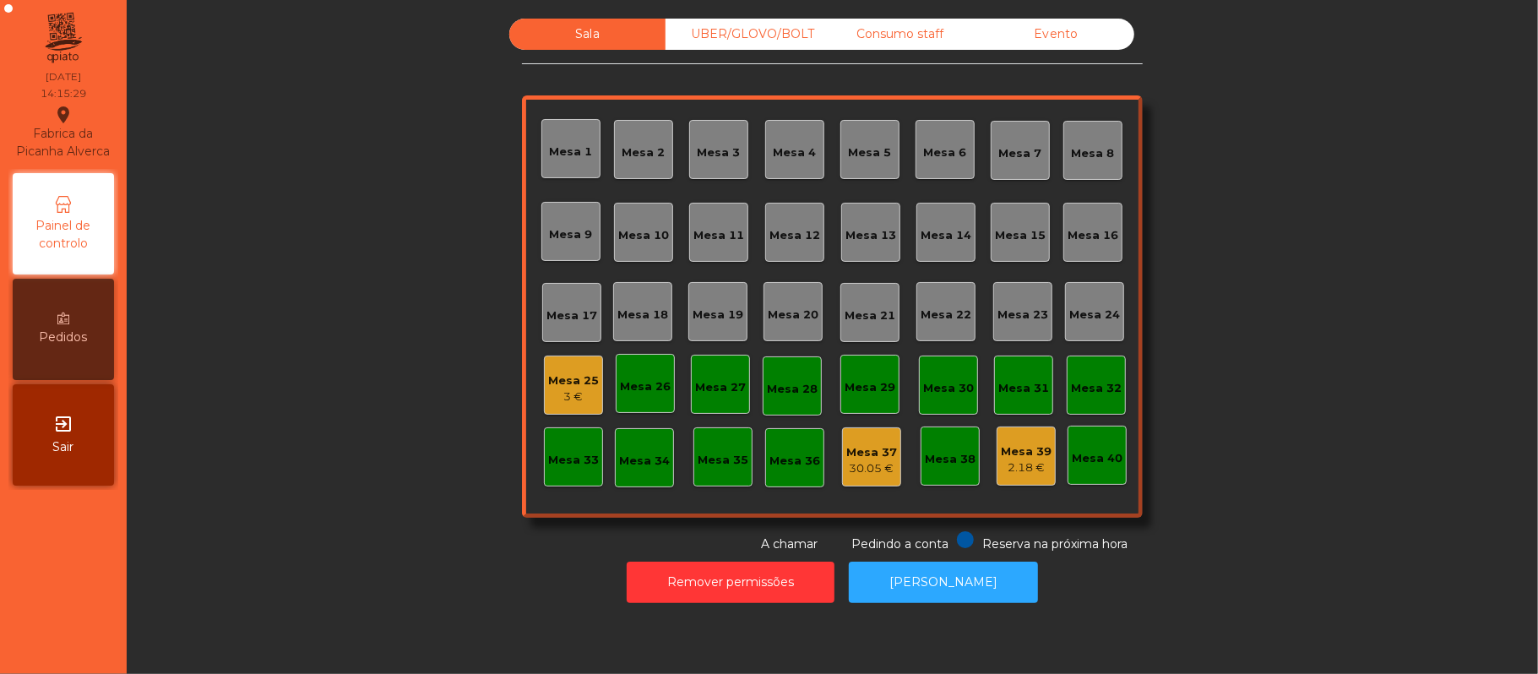
click at [558, 302] on div "Mesa 17" at bounding box center [572, 313] width 51 height 24
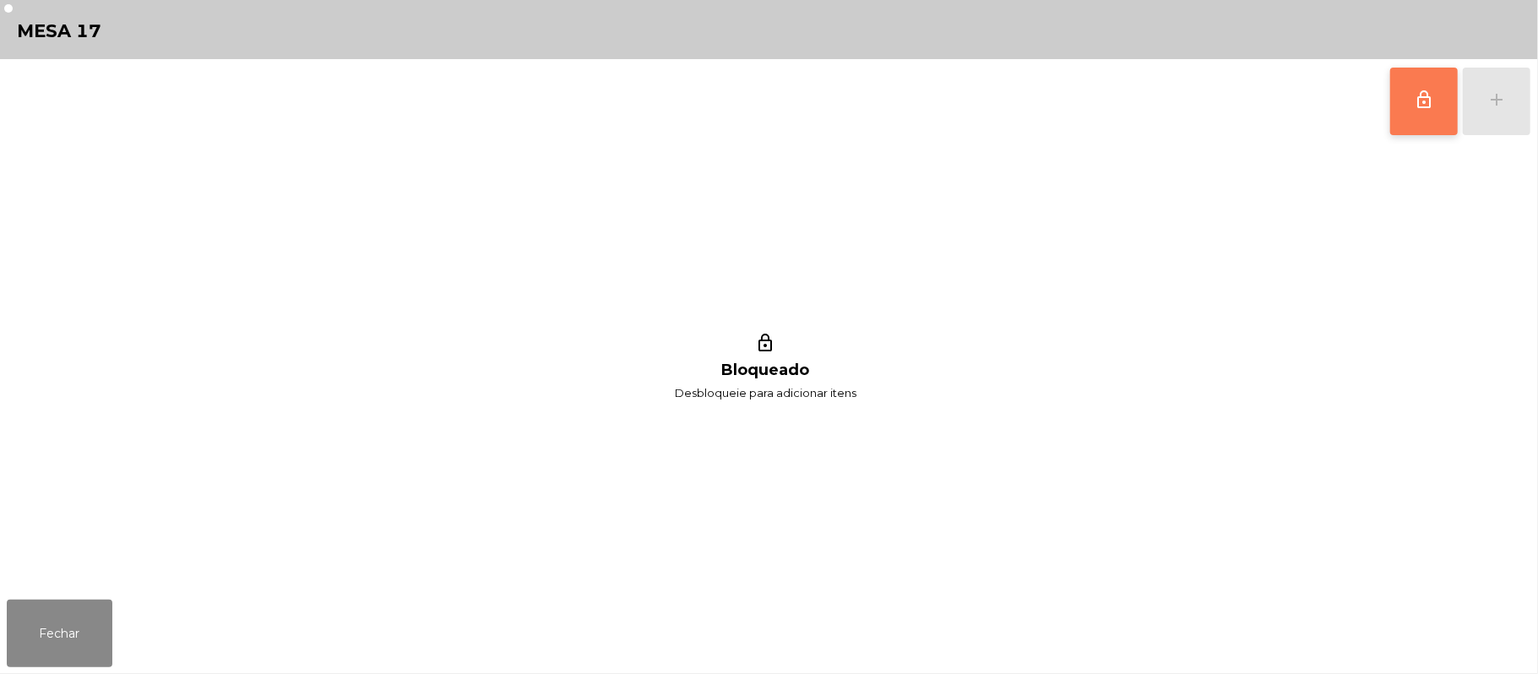
click at [1414, 103] on span "lock_outline" at bounding box center [1424, 100] width 20 height 20
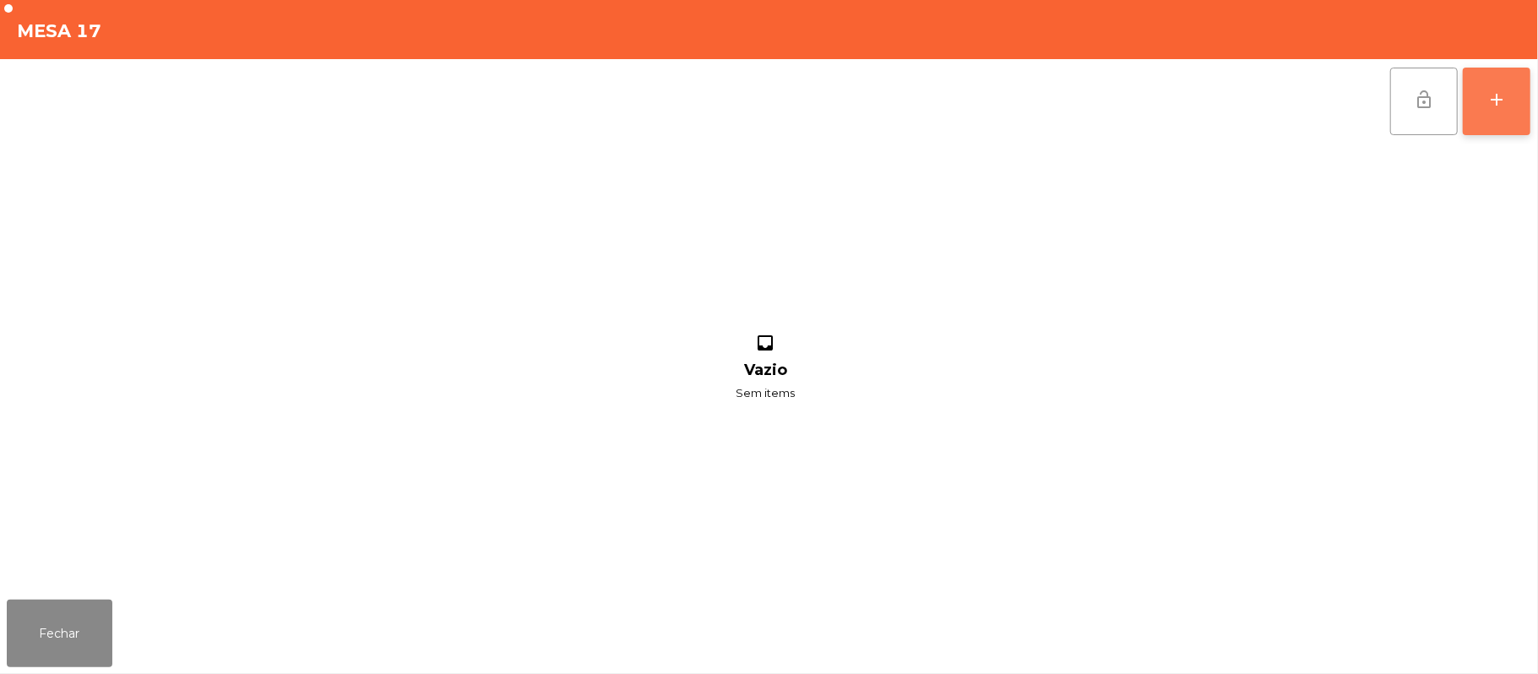
click at [1494, 100] on div "add" at bounding box center [1497, 100] width 20 height 20
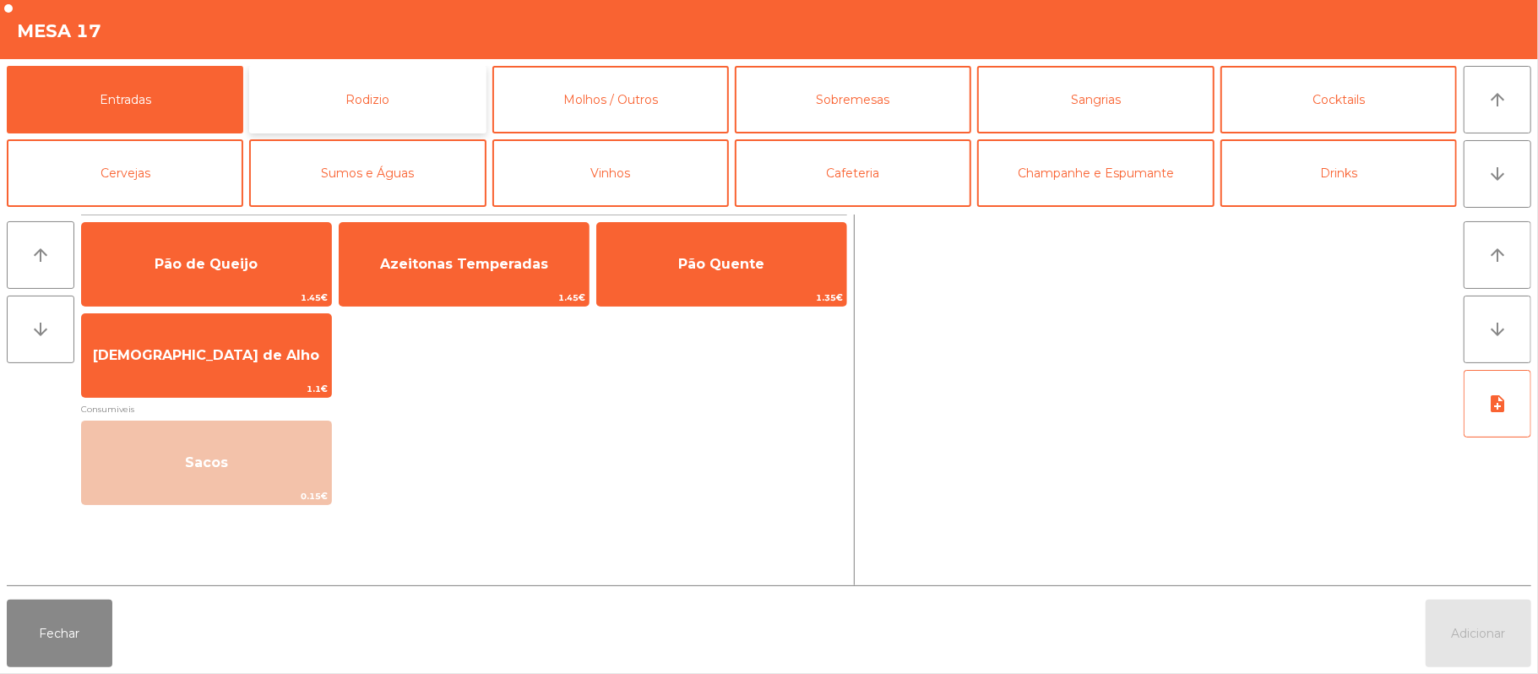
click at [407, 109] on button "Rodizio" at bounding box center [367, 100] width 237 height 68
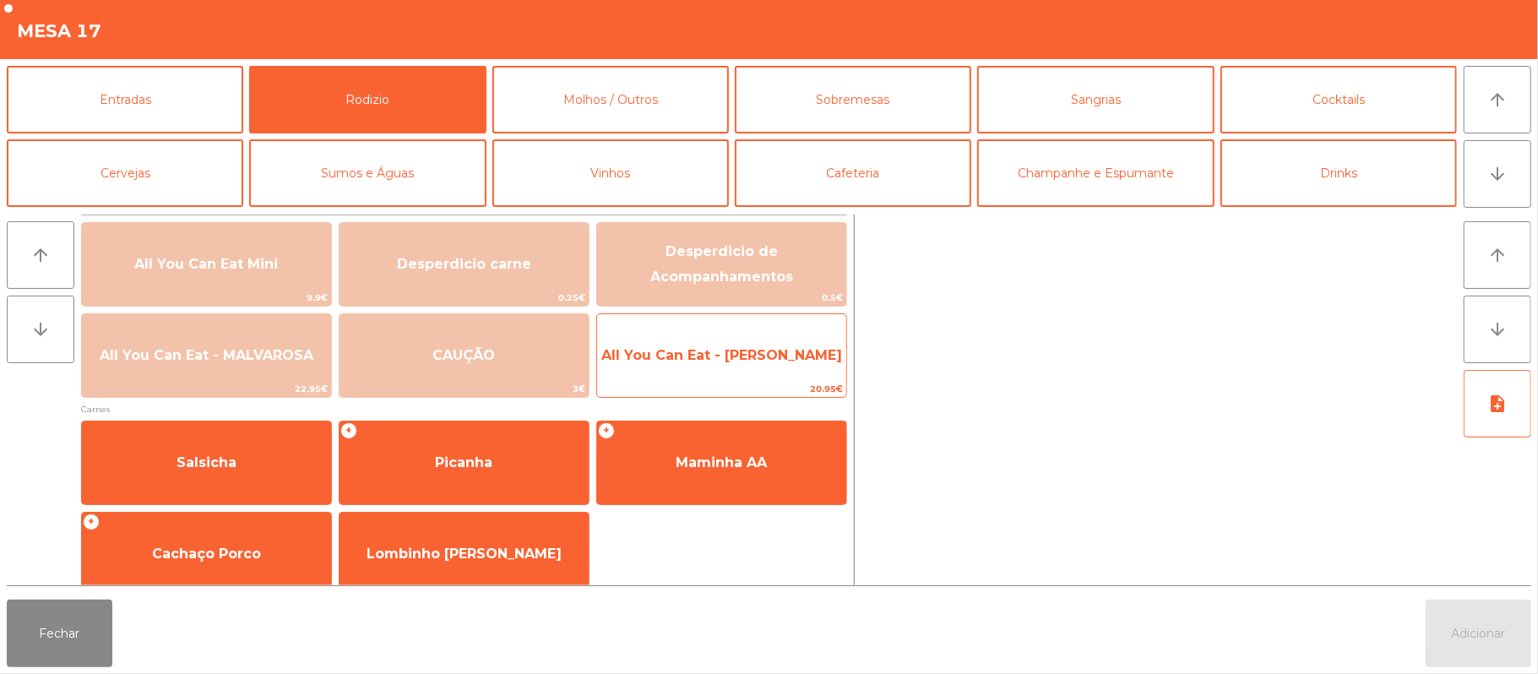
click at [705, 362] on span "All You Can Eat - [PERSON_NAME]" at bounding box center [721, 355] width 241 height 16
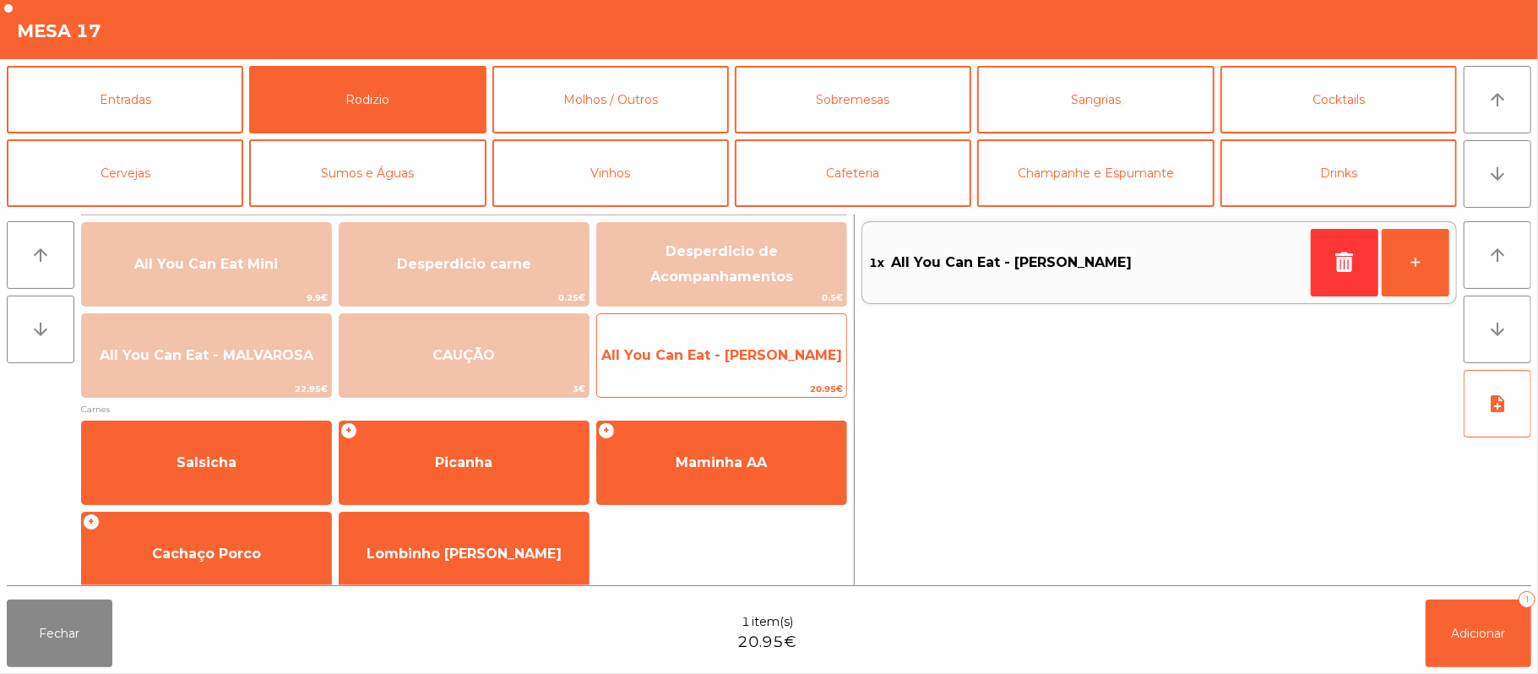
click at [710, 356] on span "All You Can Eat - [PERSON_NAME]" at bounding box center [721, 355] width 241 height 16
click at [737, 358] on span "All You Can Eat - [PERSON_NAME]" at bounding box center [721, 355] width 241 height 16
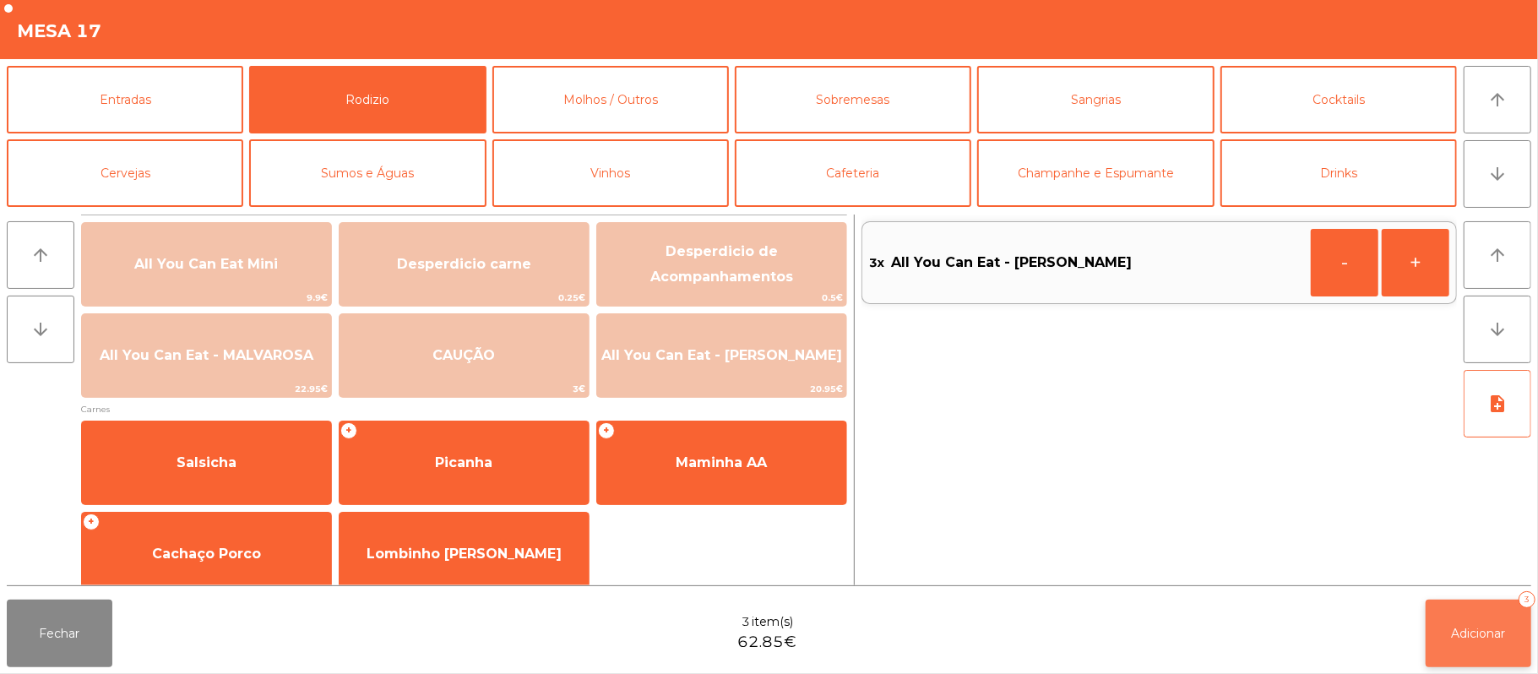
click at [1457, 619] on button "Adicionar 3" at bounding box center [1479, 634] width 106 height 68
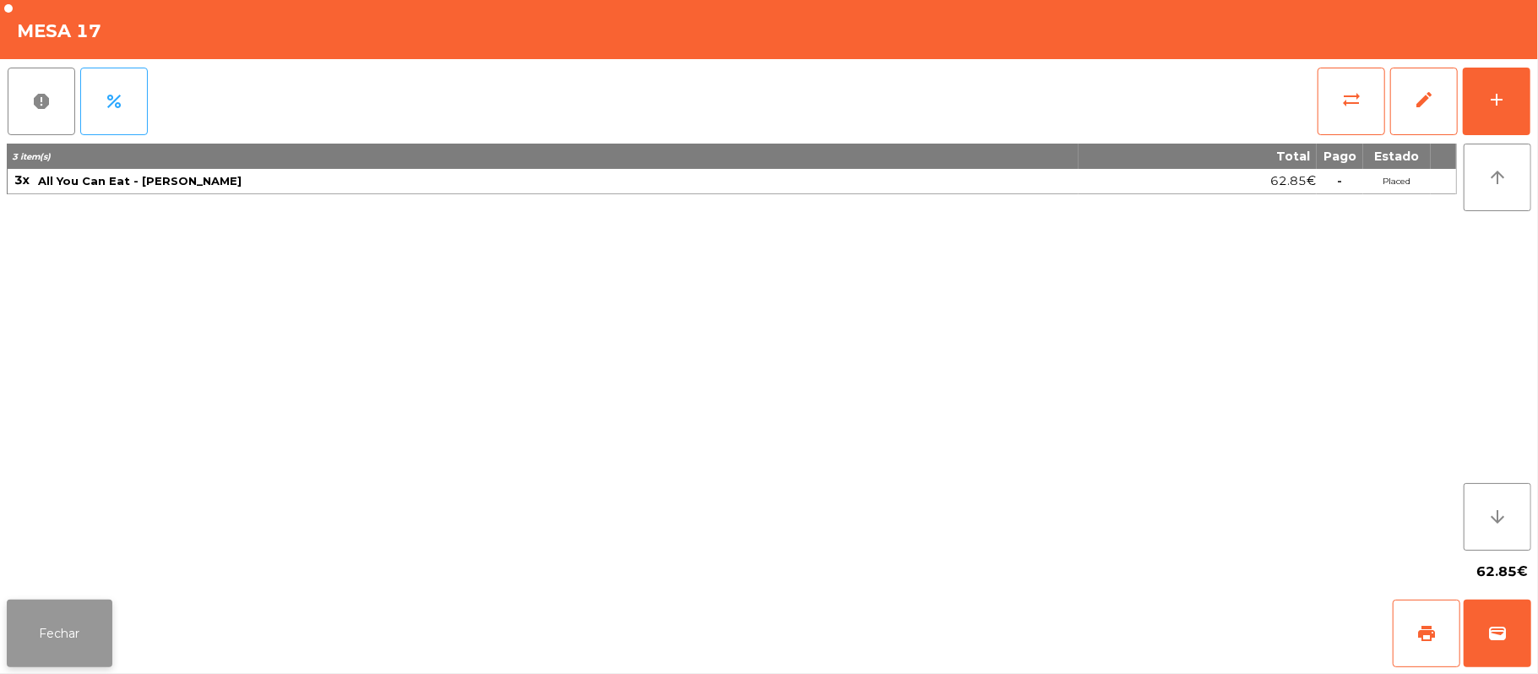
click at [79, 630] on button "Fechar" at bounding box center [60, 634] width 106 height 68
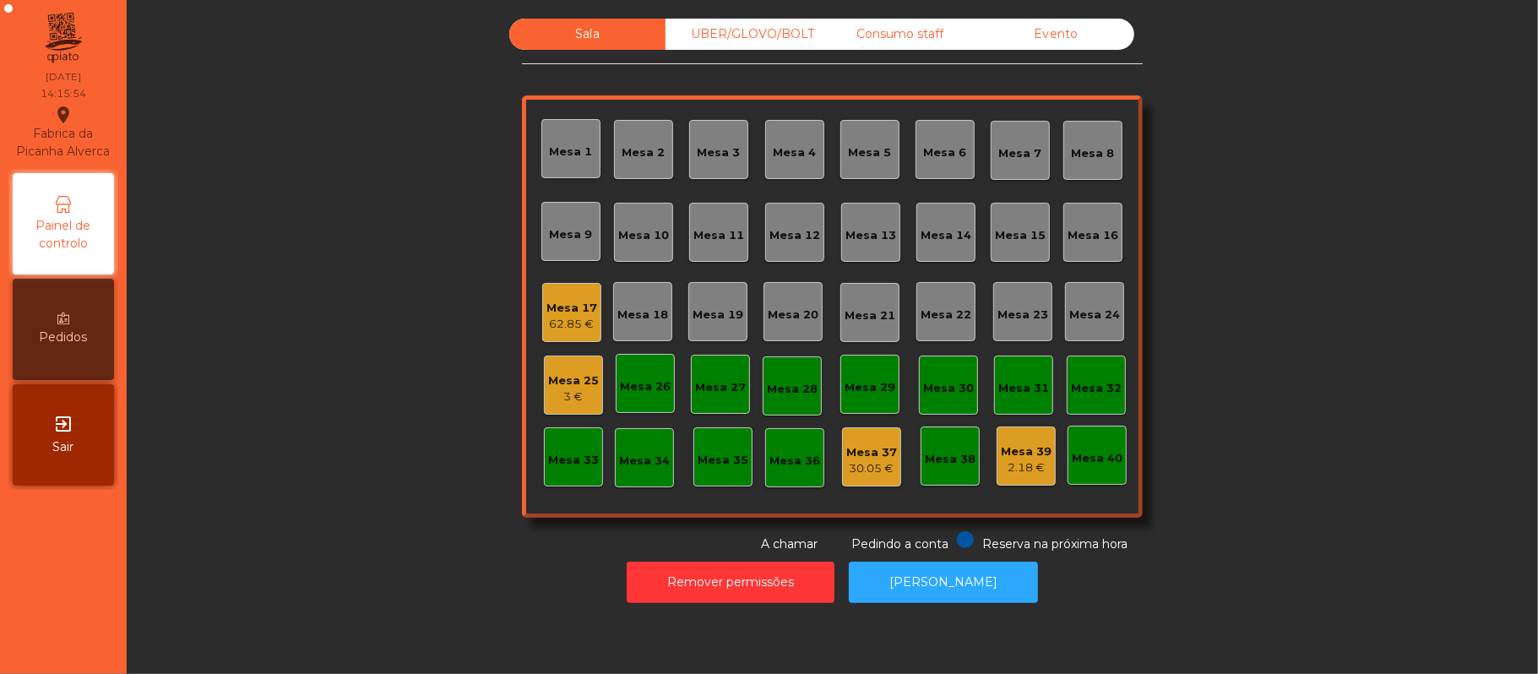
click at [564, 395] on div "3 €" at bounding box center [573, 397] width 51 height 17
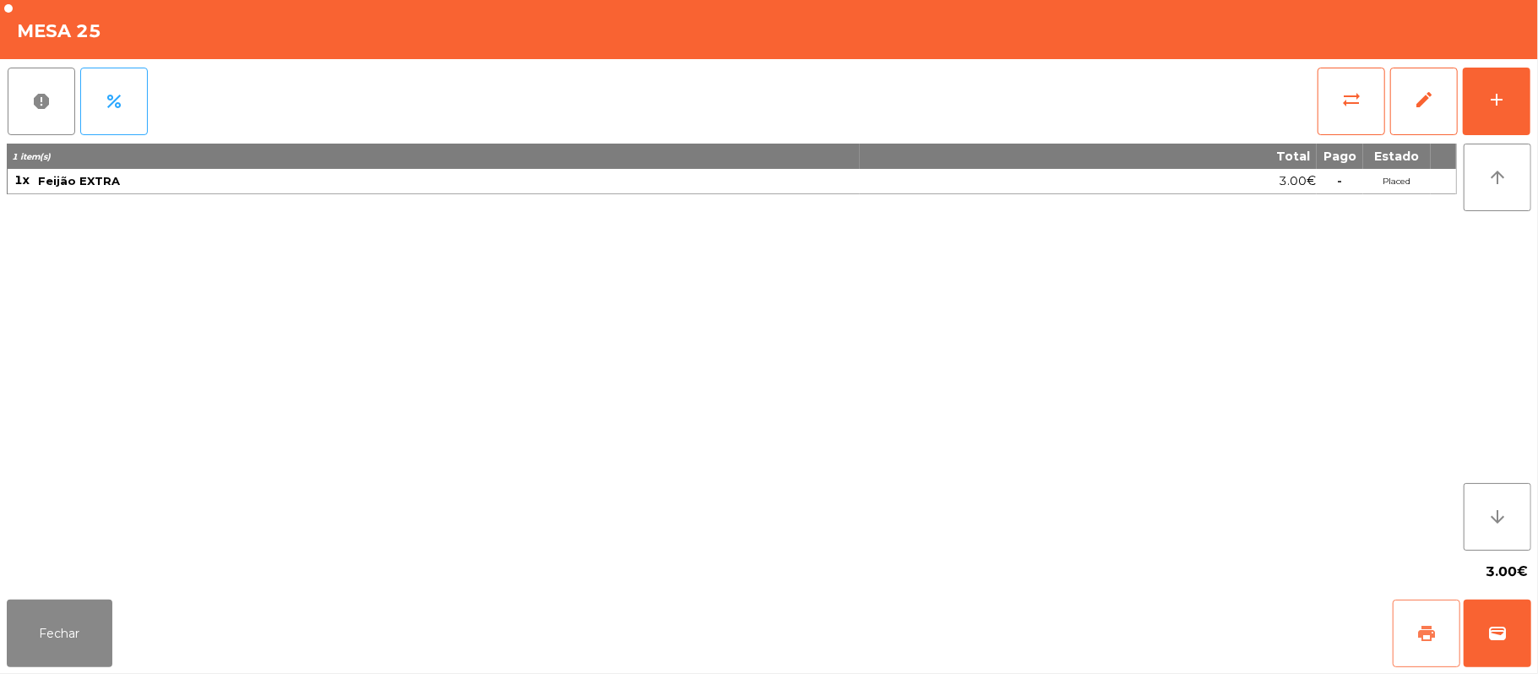
click at [1434, 645] on button "print" at bounding box center [1427, 634] width 68 height 68
click at [98, 618] on button "Fechar" at bounding box center [60, 634] width 106 height 68
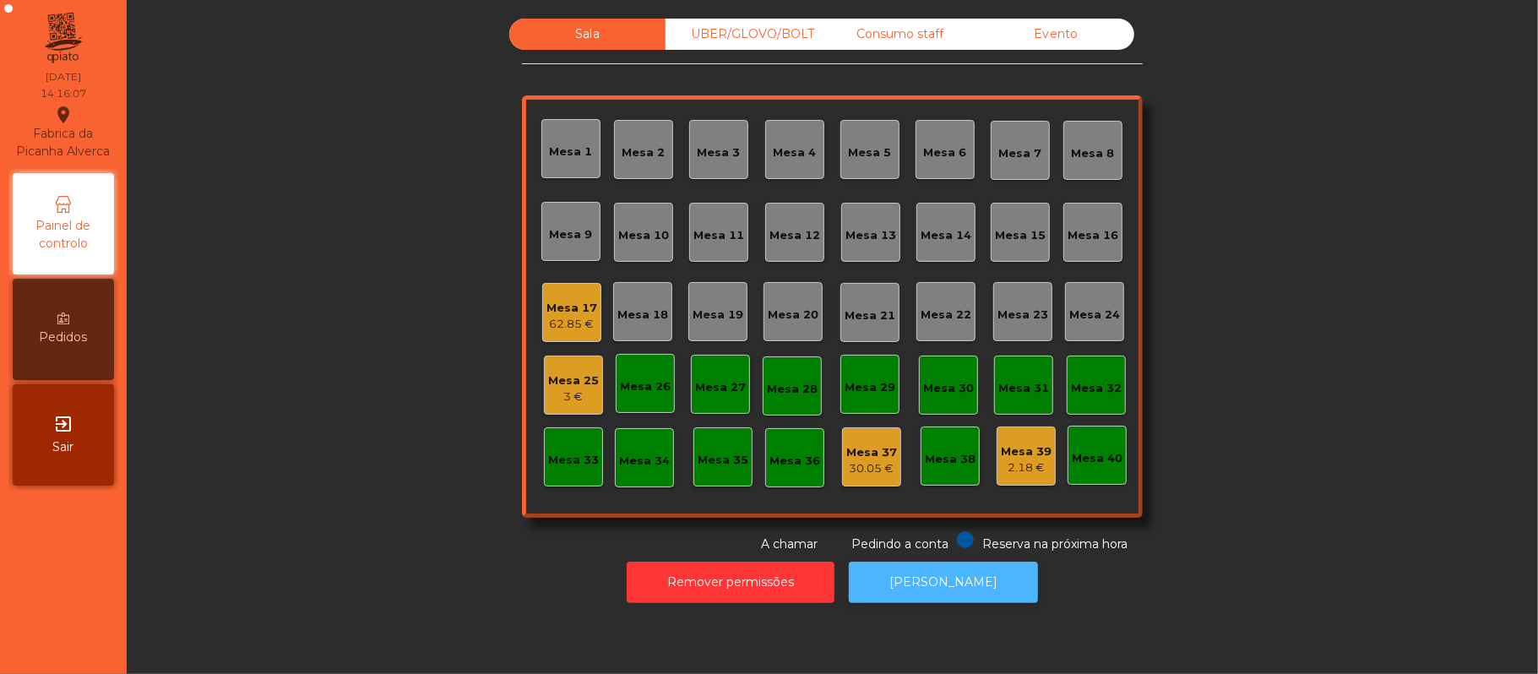
click at [955, 599] on button "[PERSON_NAME]" at bounding box center [943, 582] width 189 height 41
click at [564, 395] on div "3 €" at bounding box center [573, 397] width 51 height 17
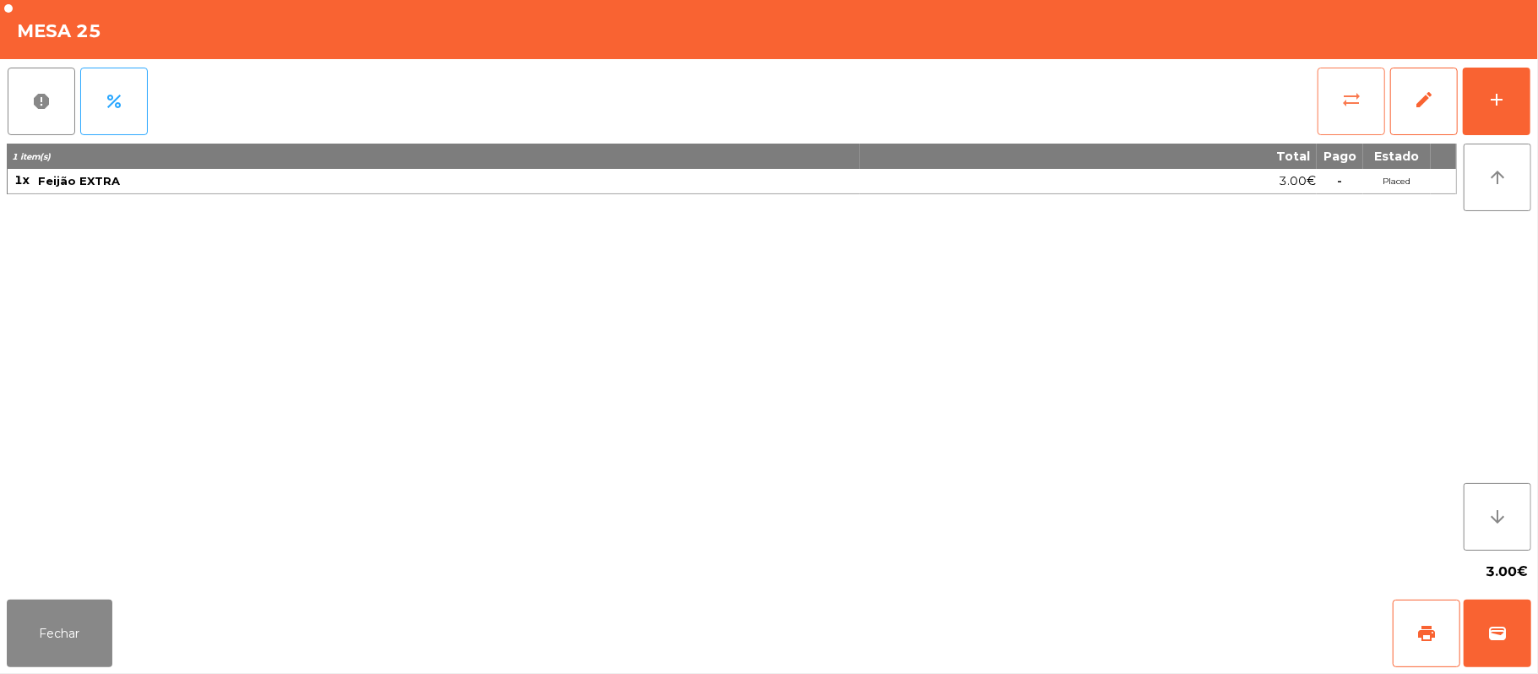
click at [1336, 109] on button "sync_alt" at bounding box center [1352, 102] width 68 height 68
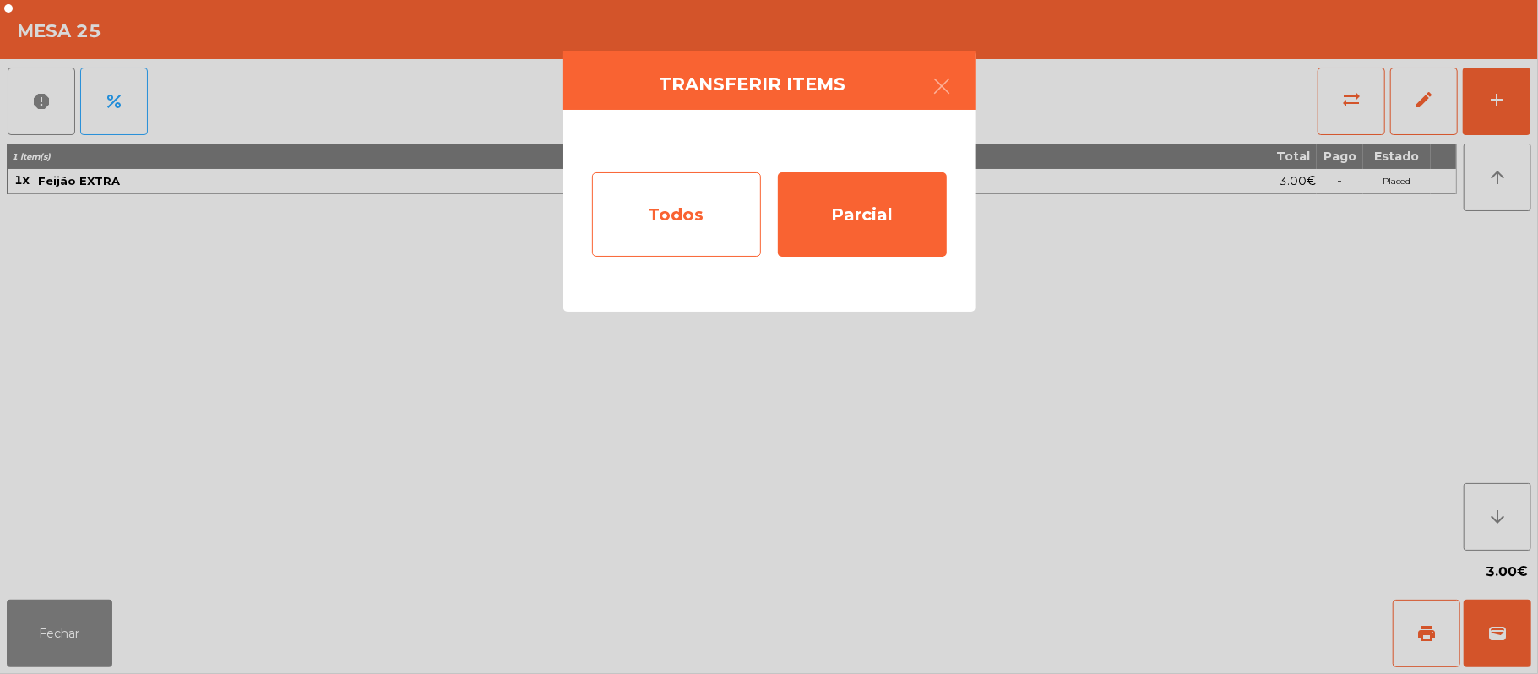
click at [667, 225] on div "Todos" at bounding box center [676, 214] width 169 height 84
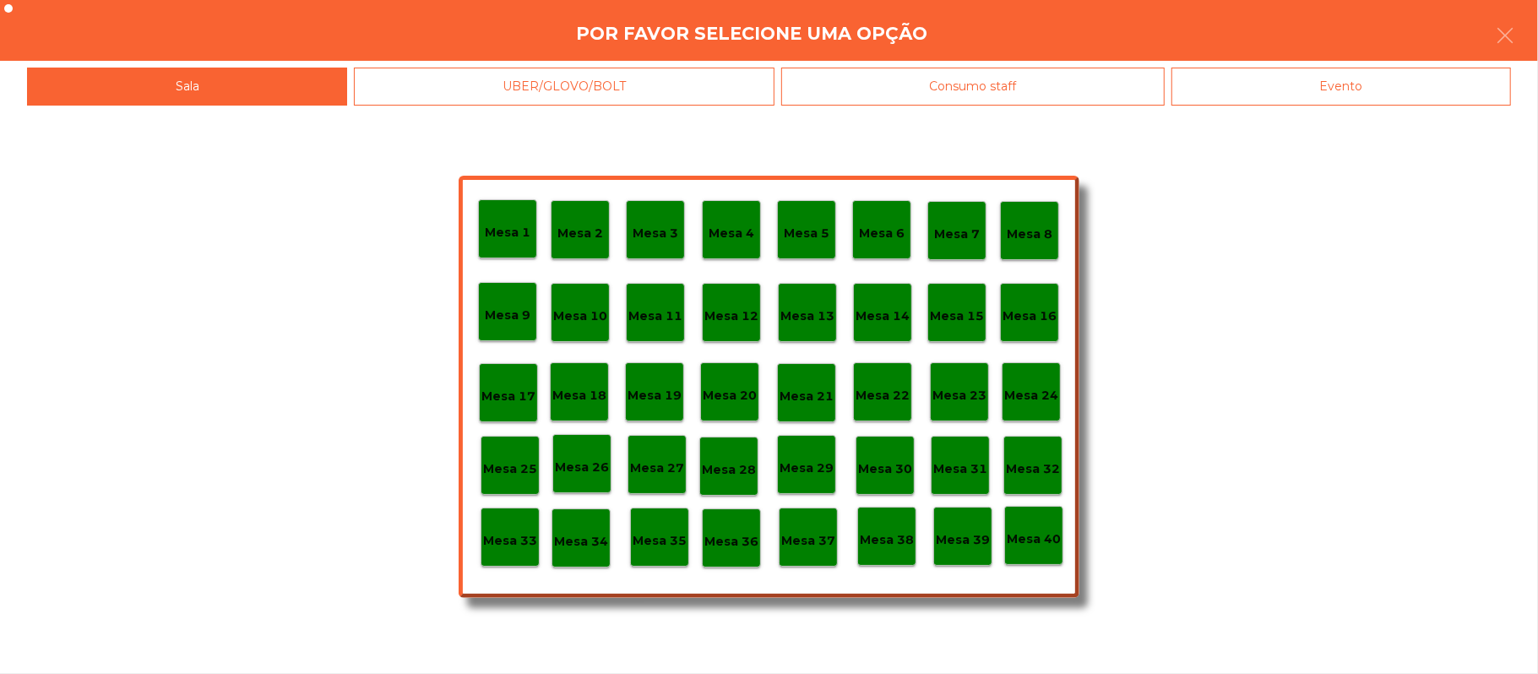
click at [1370, 91] on div "Evento" at bounding box center [1342, 87] width 340 height 38
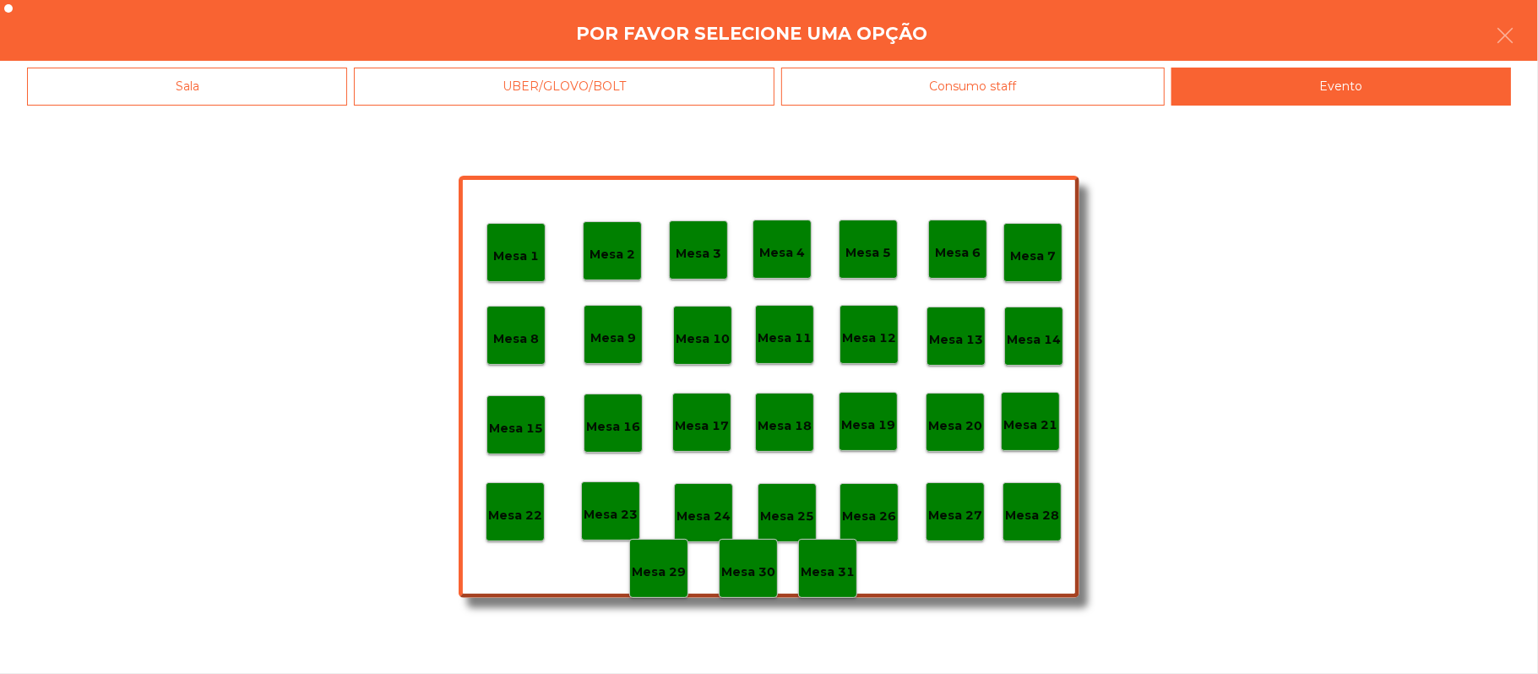
click at [1029, 525] on div "Mesa 28" at bounding box center [1032, 511] width 59 height 59
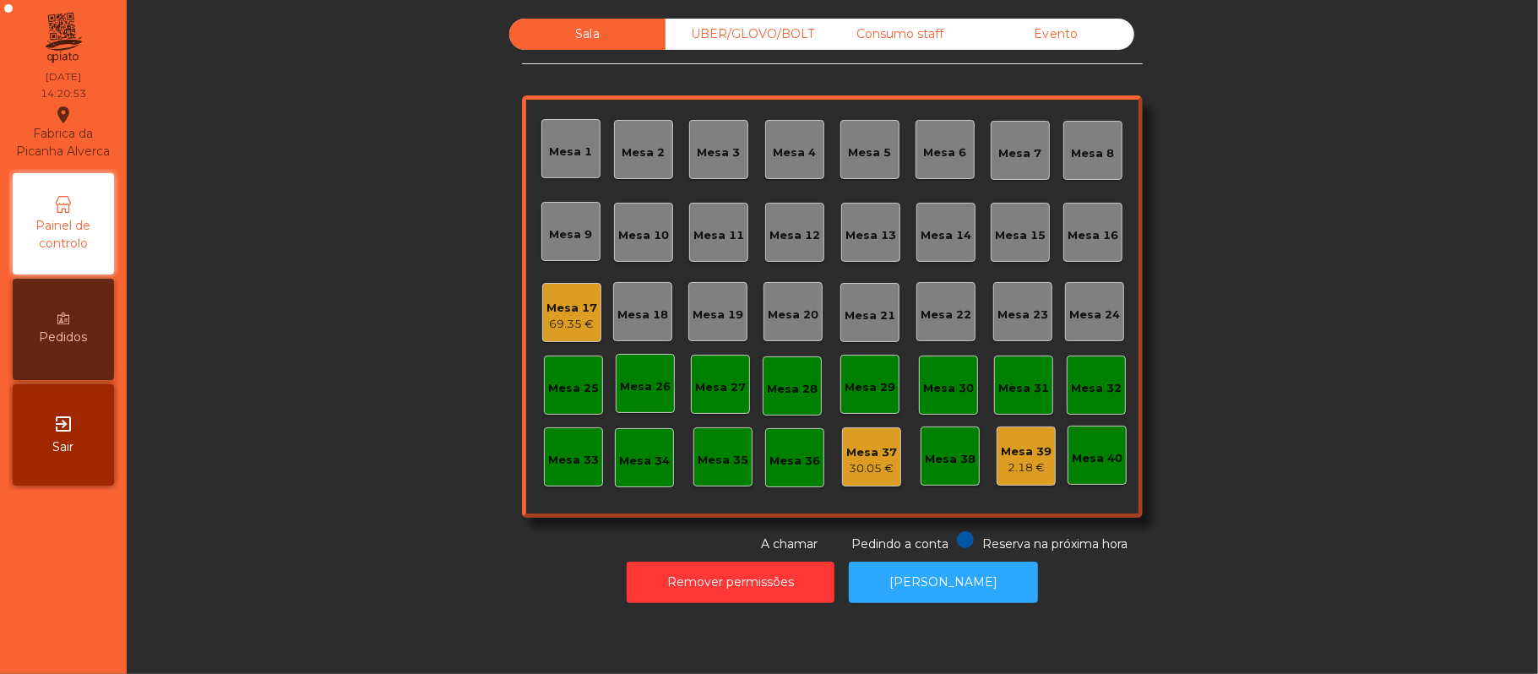
click at [569, 328] on div "69.35 €" at bounding box center [572, 324] width 51 height 17
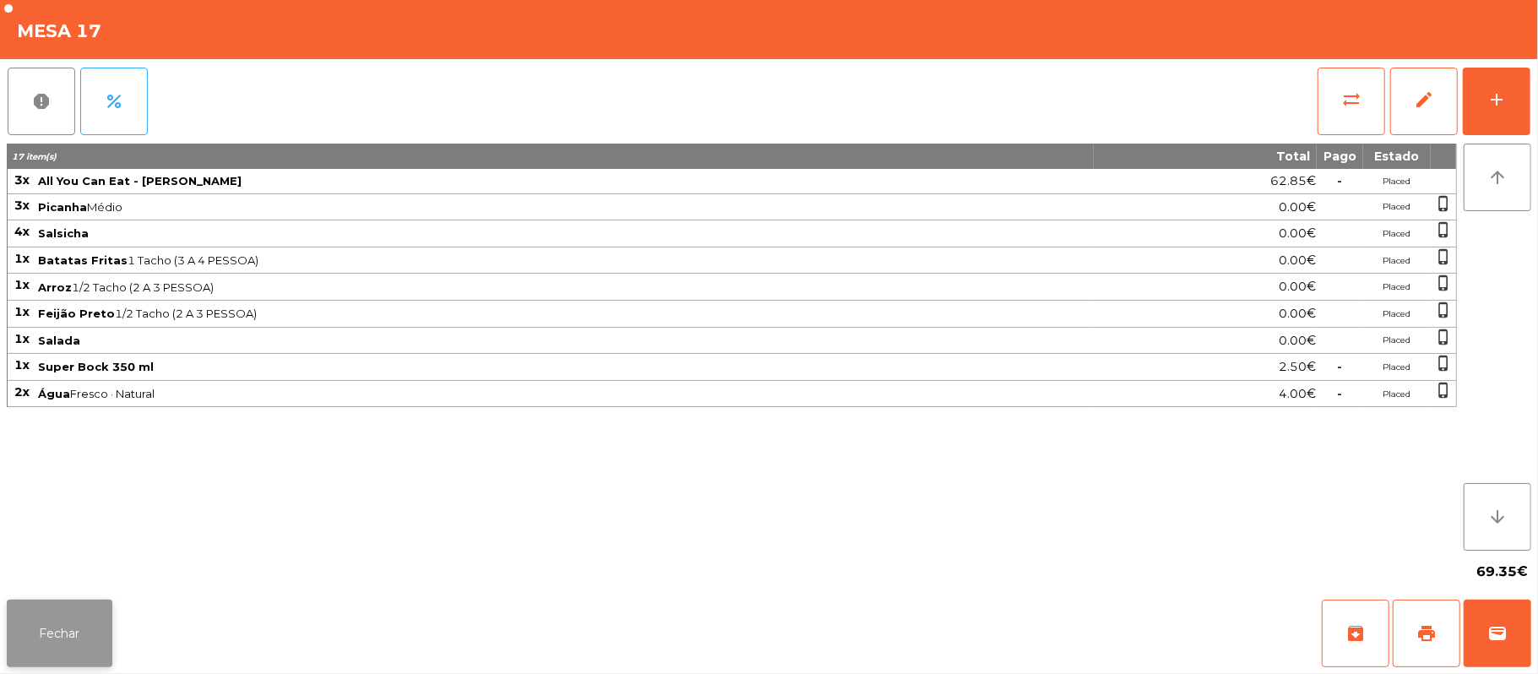
click at [66, 663] on button "Fechar" at bounding box center [60, 634] width 106 height 68
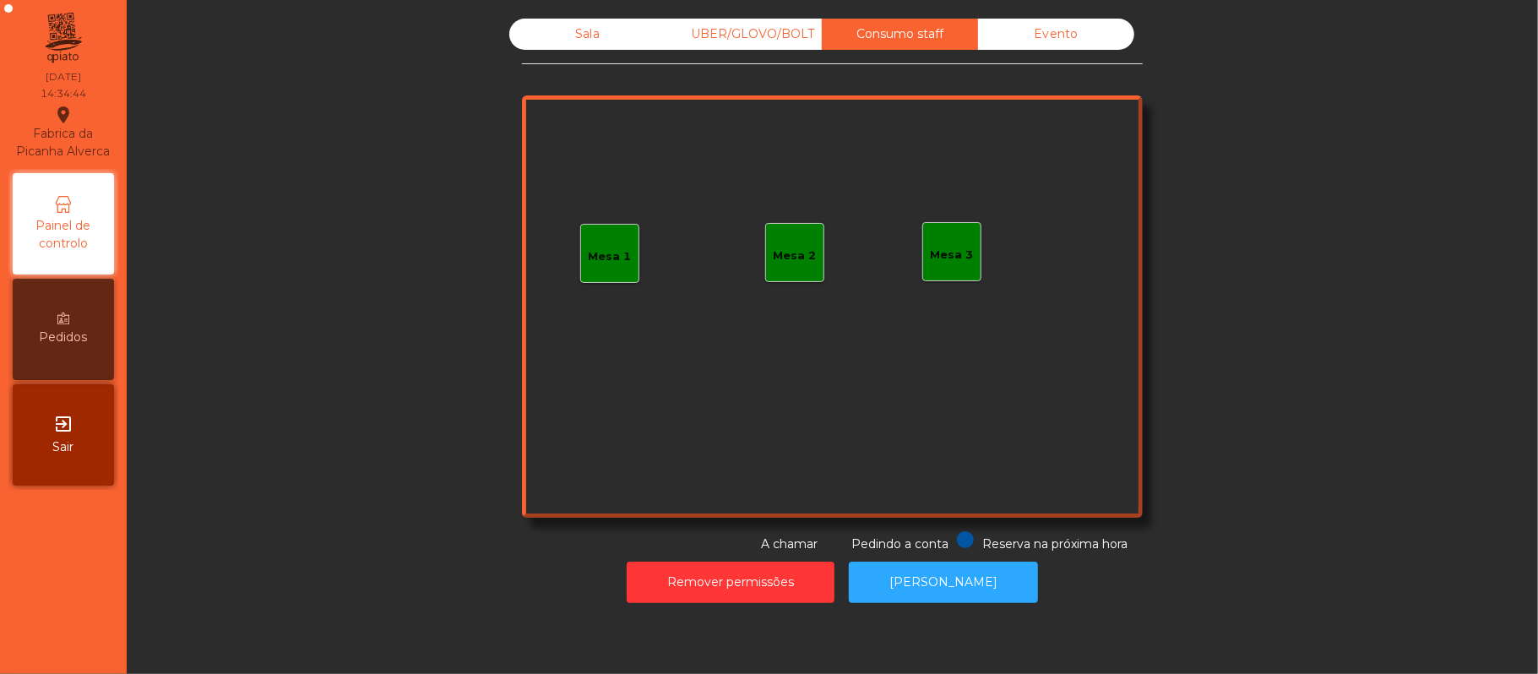
click at [583, 270] on div "Mesa 1" at bounding box center [609, 253] width 59 height 59
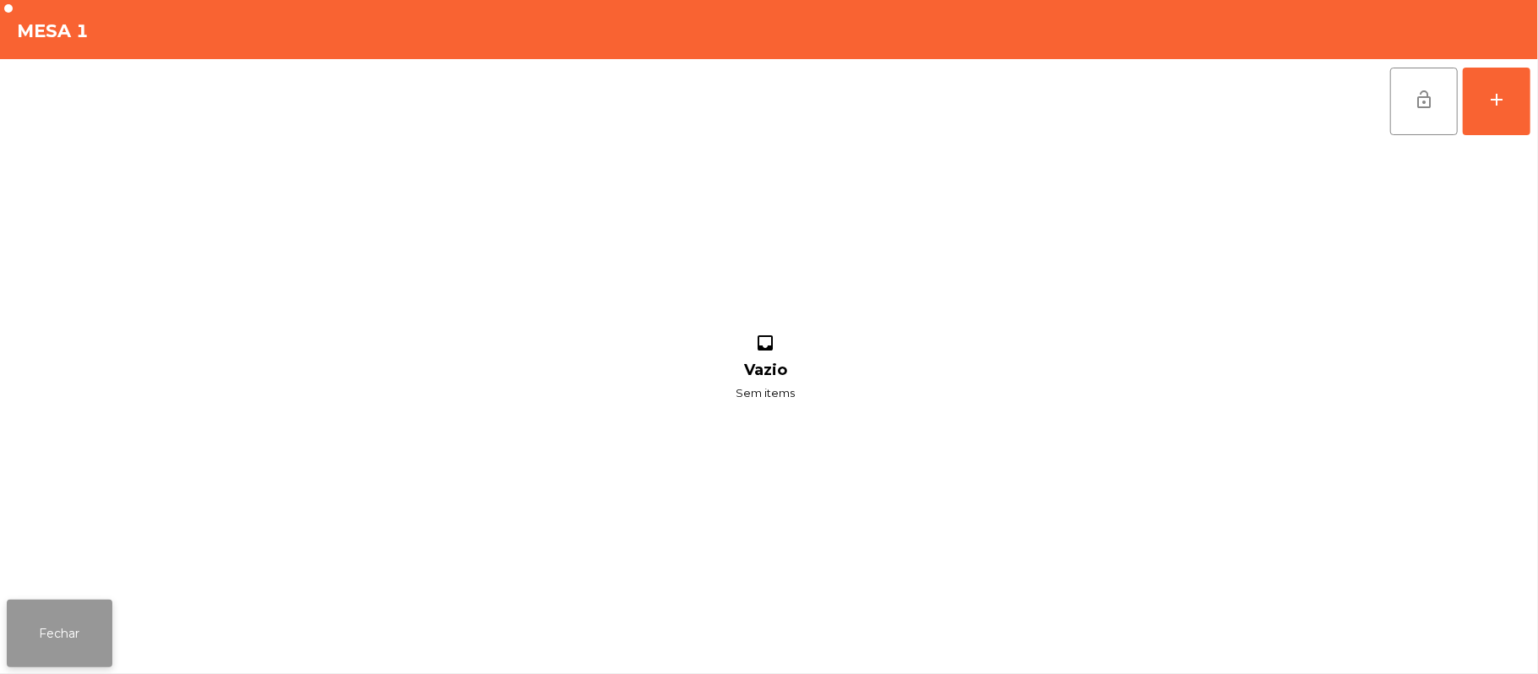
click at [54, 632] on button "Fechar" at bounding box center [60, 634] width 106 height 68
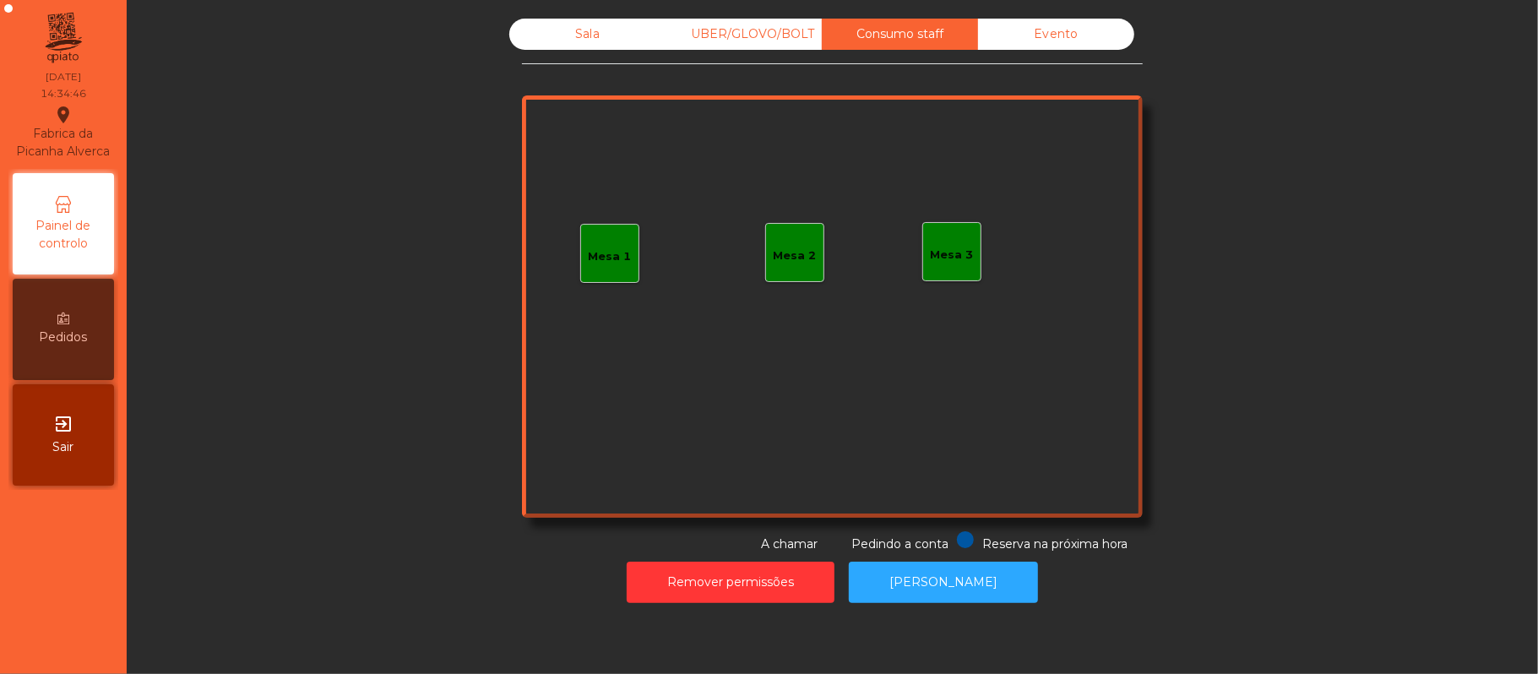
click at [589, 39] on div "Sala" at bounding box center [587, 34] width 156 height 31
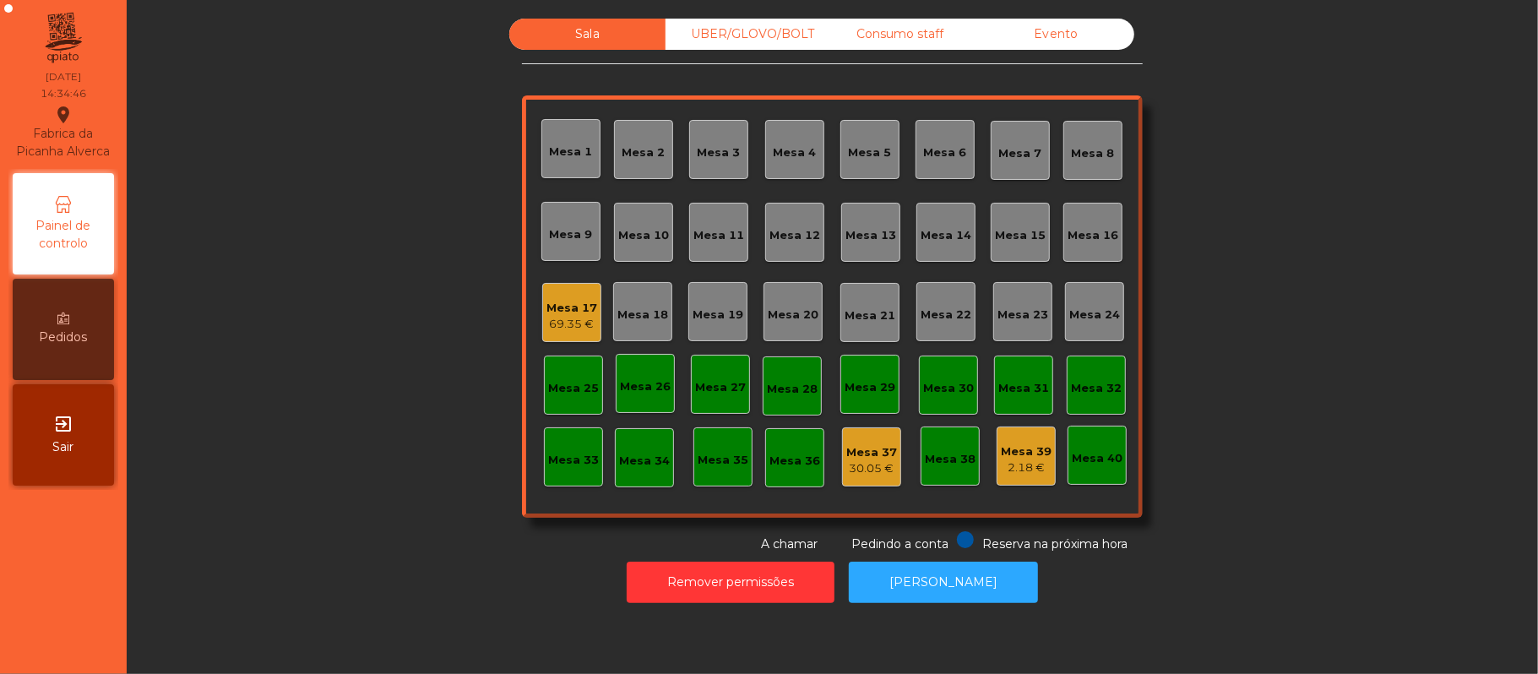
click at [585, 328] on div "69.35 €" at bounding box center [572, 324] width 51 height 17
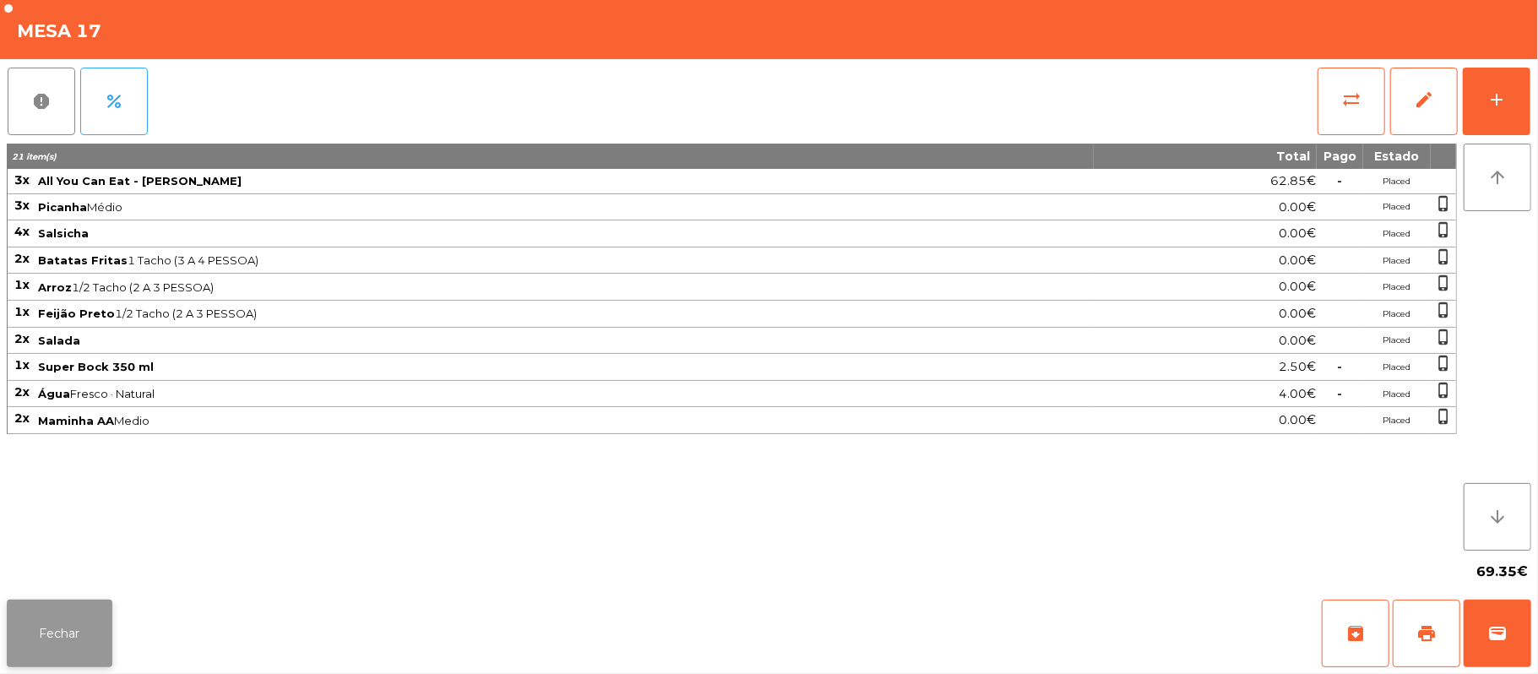
click at [85, 630] on button "Fechar" at bounding box center [60, 634] width 106 height 68
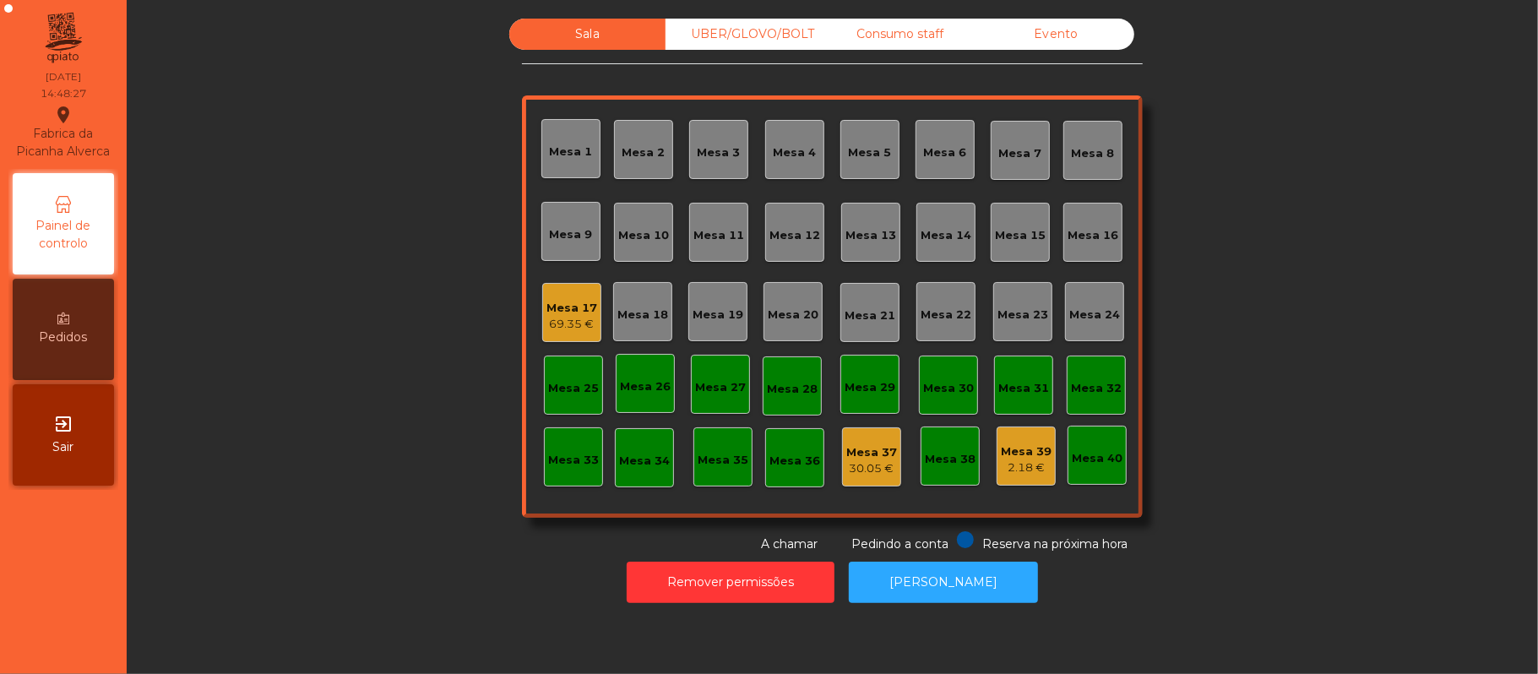
click at [890, 34] on div "Consumo staff" at bounding box center [900, 34] width 156 height 31
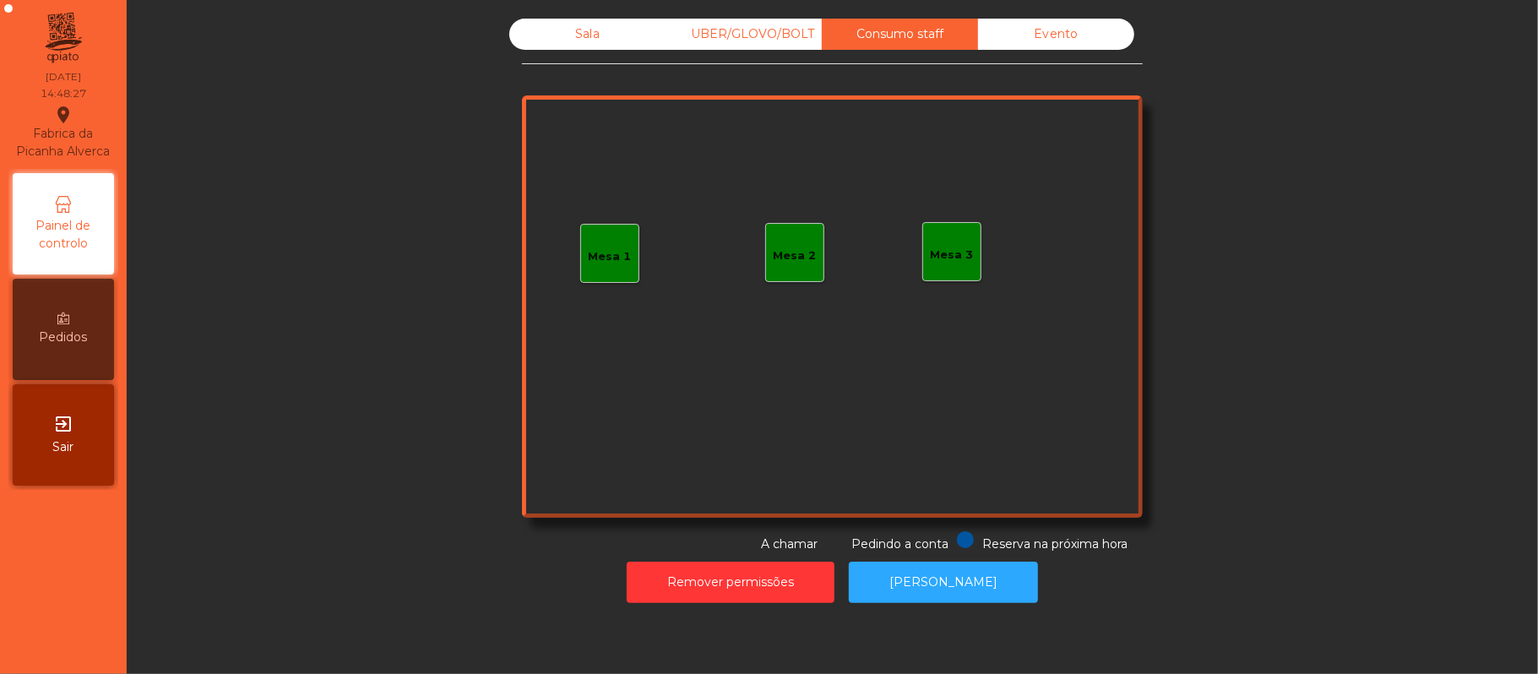
click at [607, 253] on div "Mesa 1" at bounding box center [610, 256] width 43 height 17
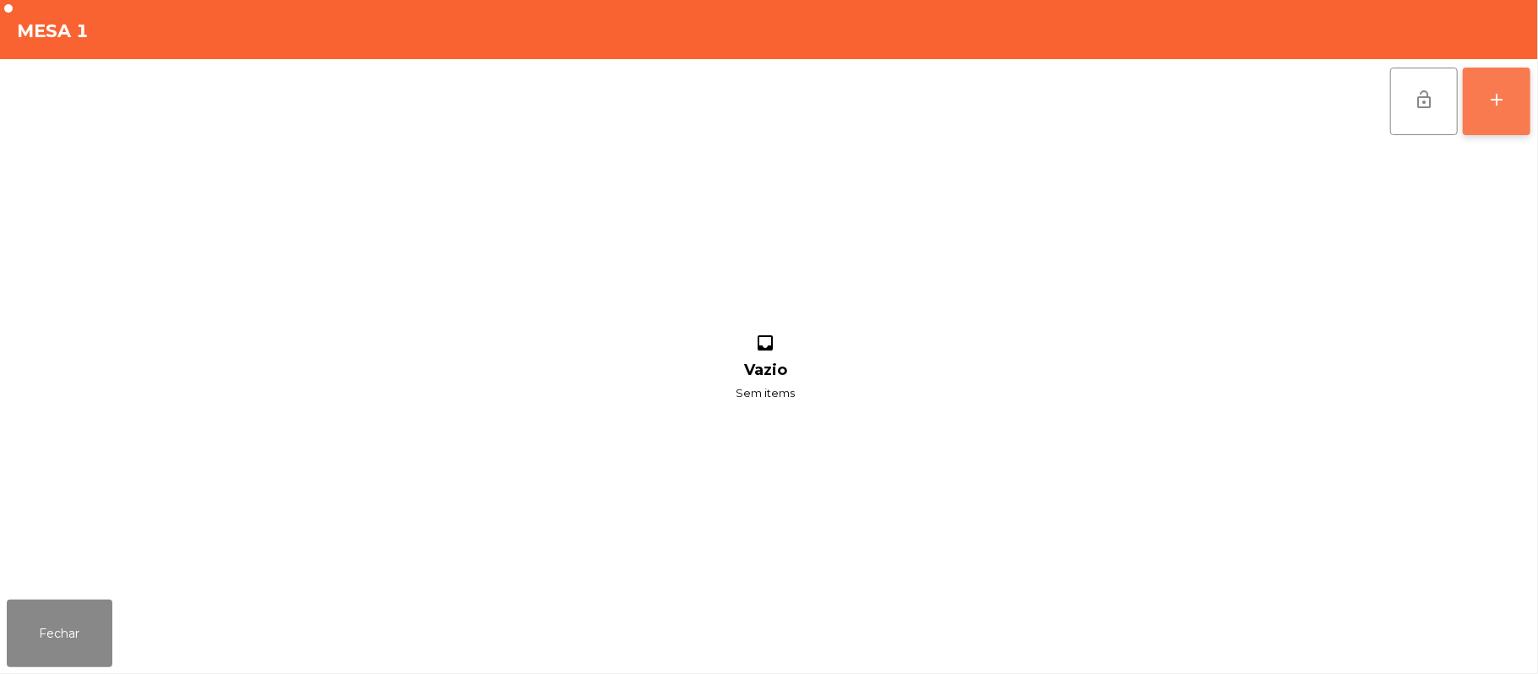
click at [1511, 119] on button "add" at bounding box center [1497, 102] width 68 height 68
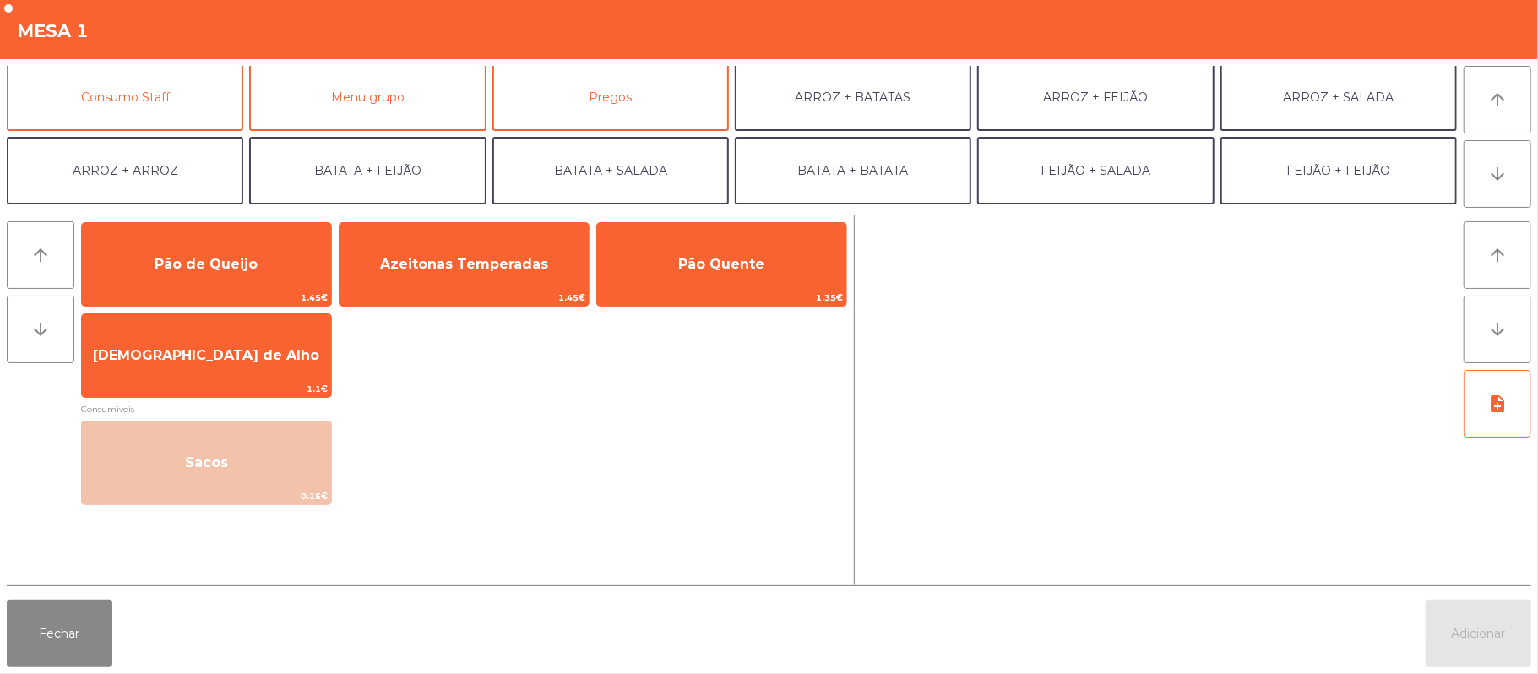
scroll to position [150, 0]
click at [140, 99] on button "Consumo Staff" at bounding box center [125, 97] width 237 height 68
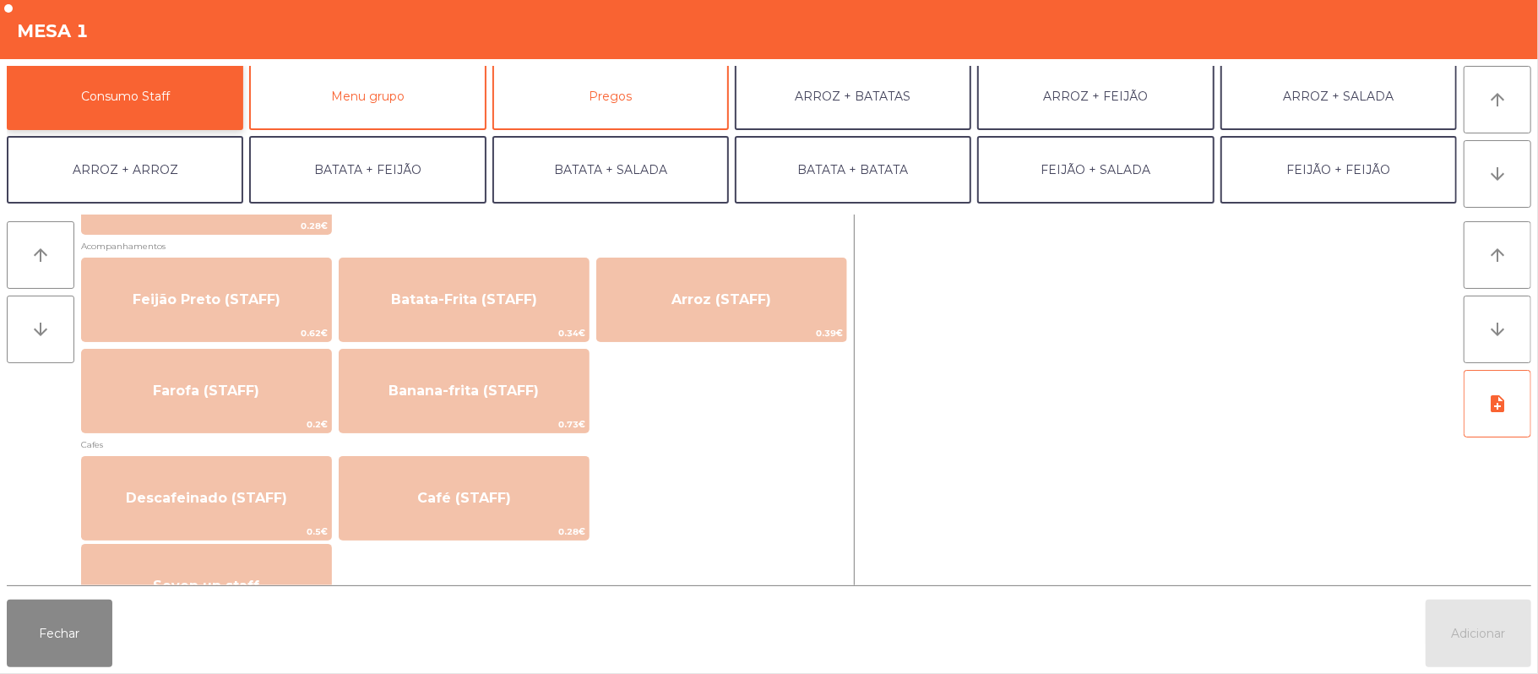
scroll to position [801, 0]
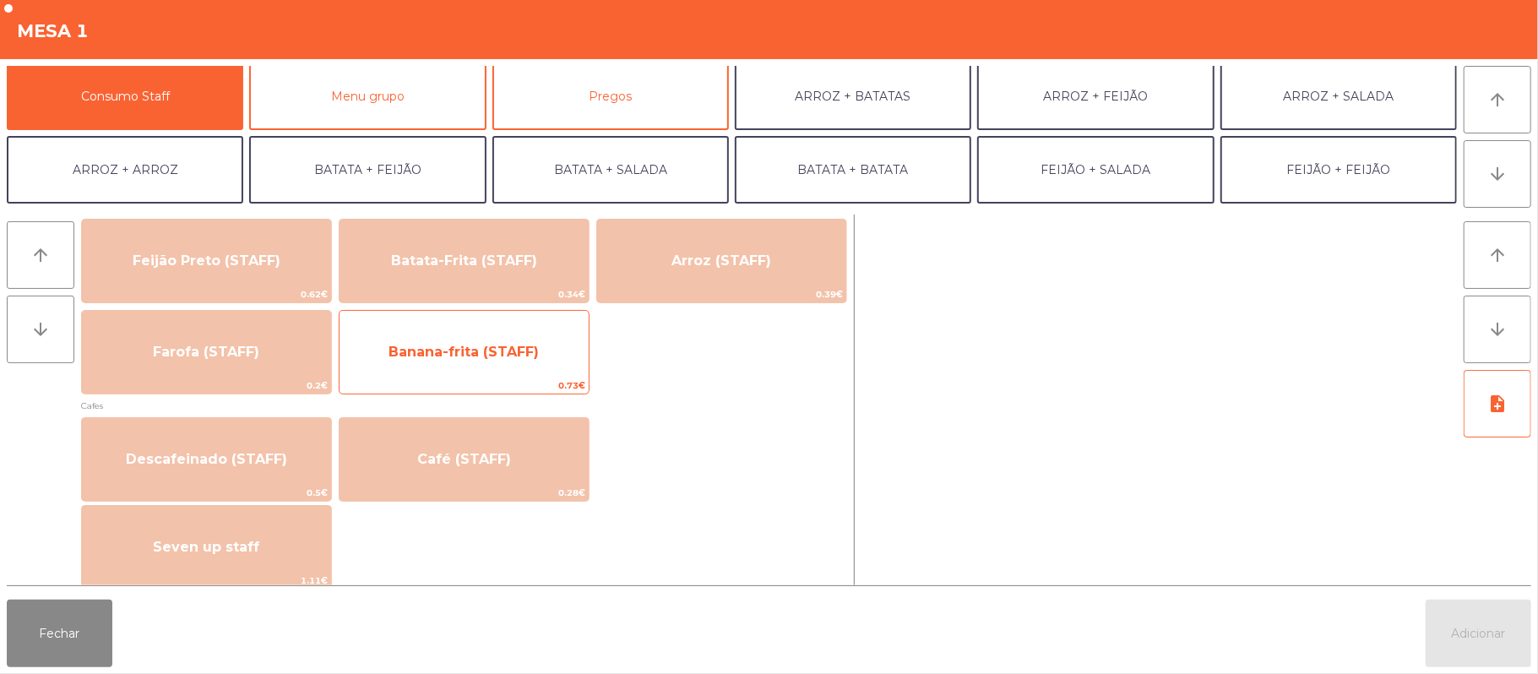
click at [456, 378] on span "0.73€" at bounding box center [464, 386] width 249 height 16
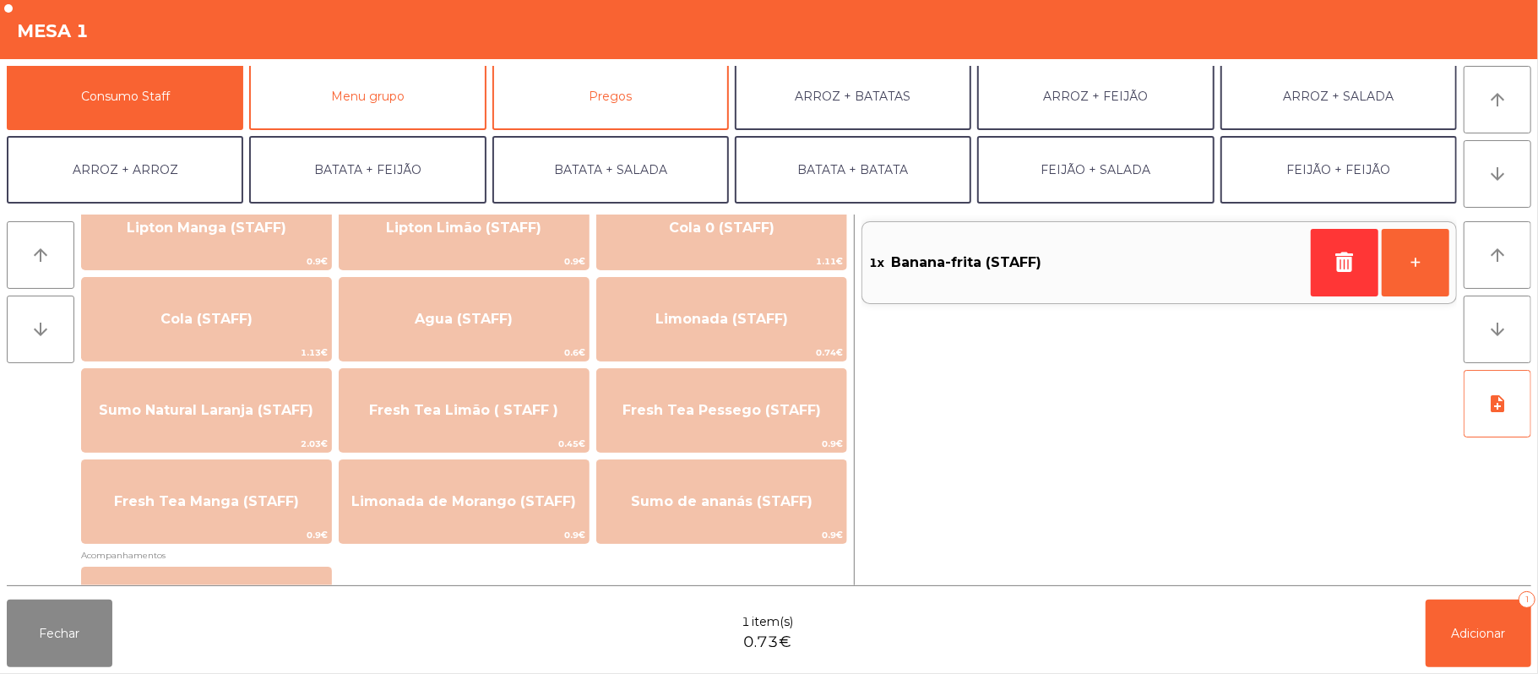
scroll to position [346, 0]
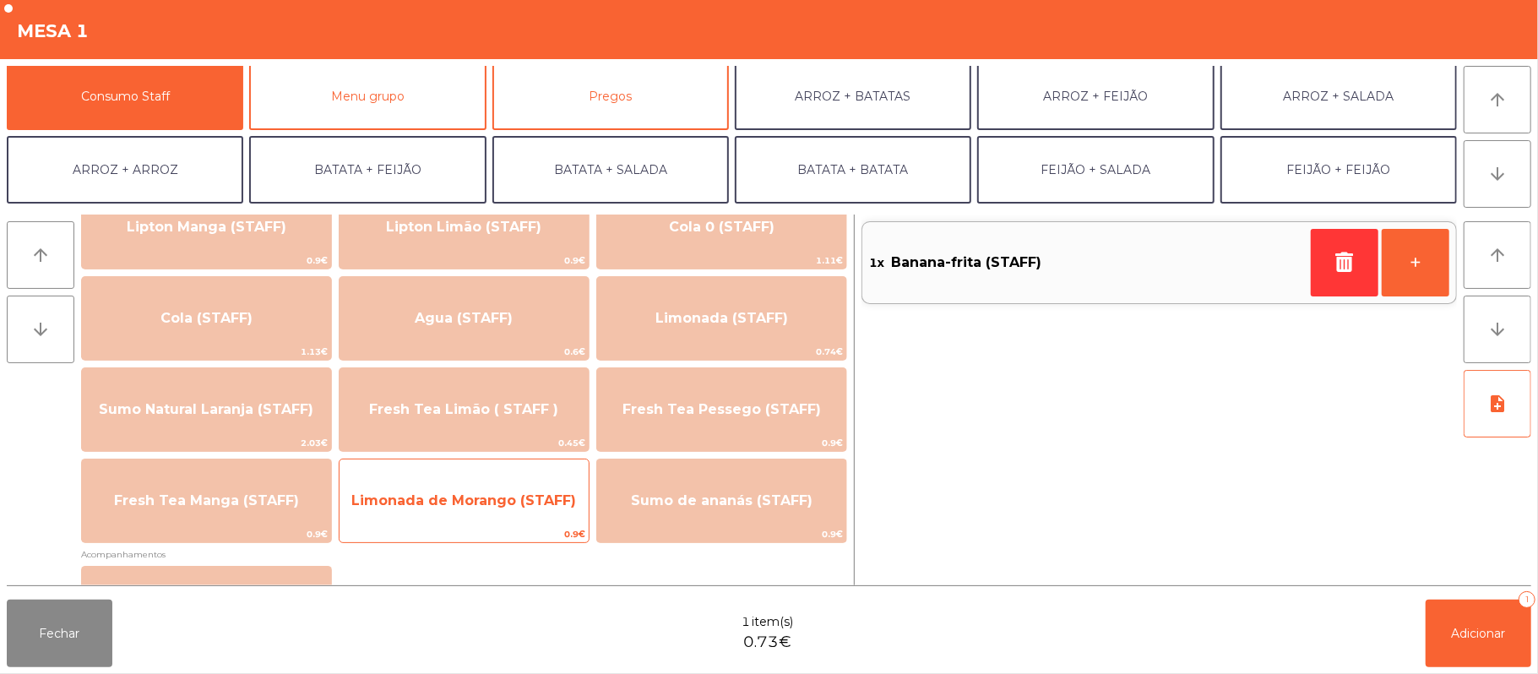
click at [460, 515] on span "Limonada de Morango (STAFF)" at bounding box center [464, 501] width 249 height 46
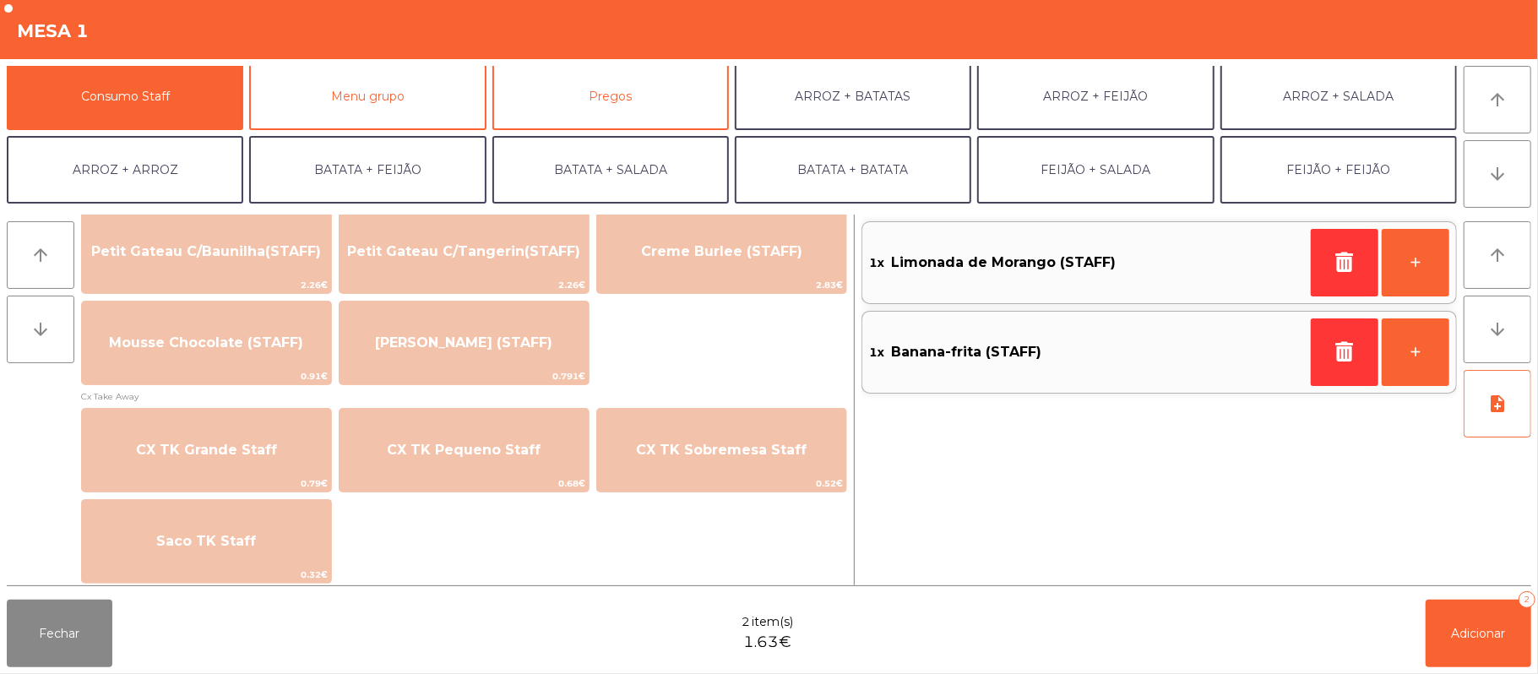
scroll to position [1315, 0]
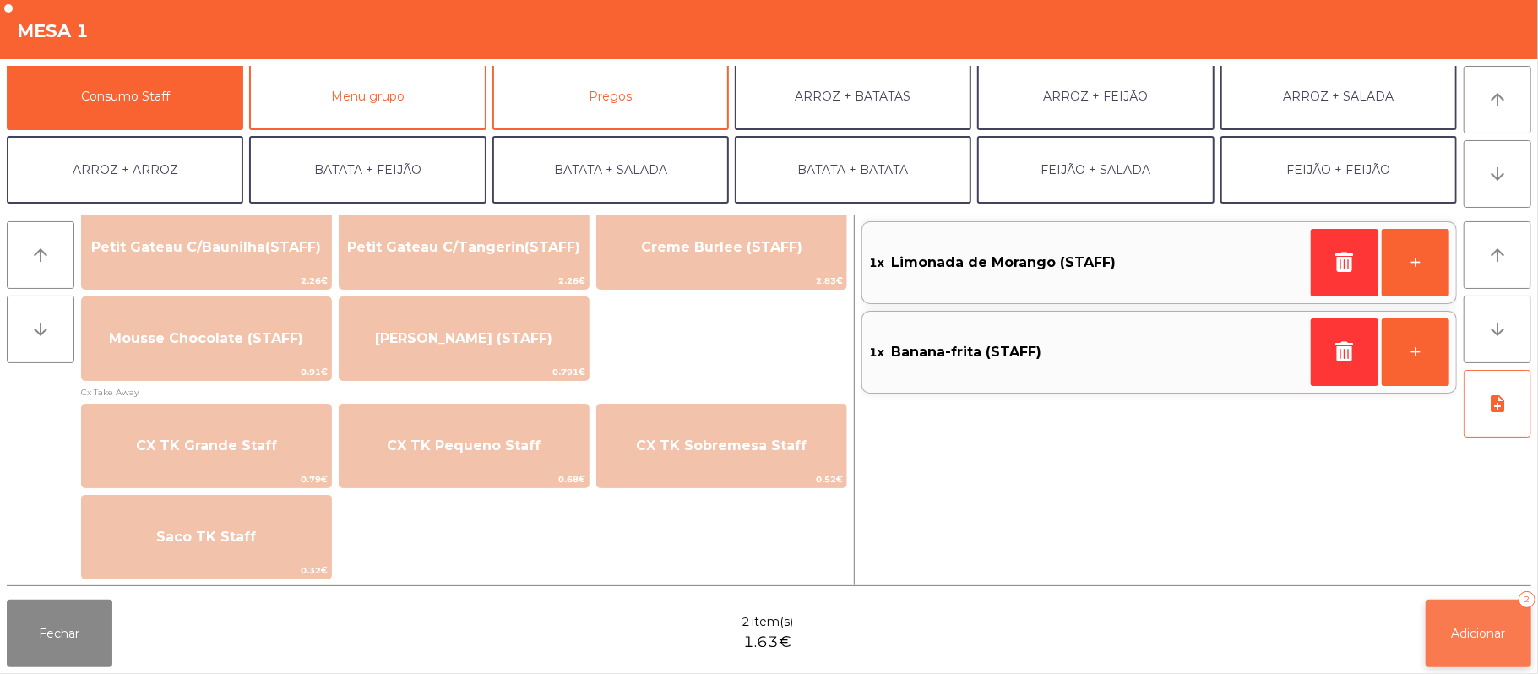
click at [1466, 635] on span "Adicionar" at bounding box center [1479, 633] width 54 height 15
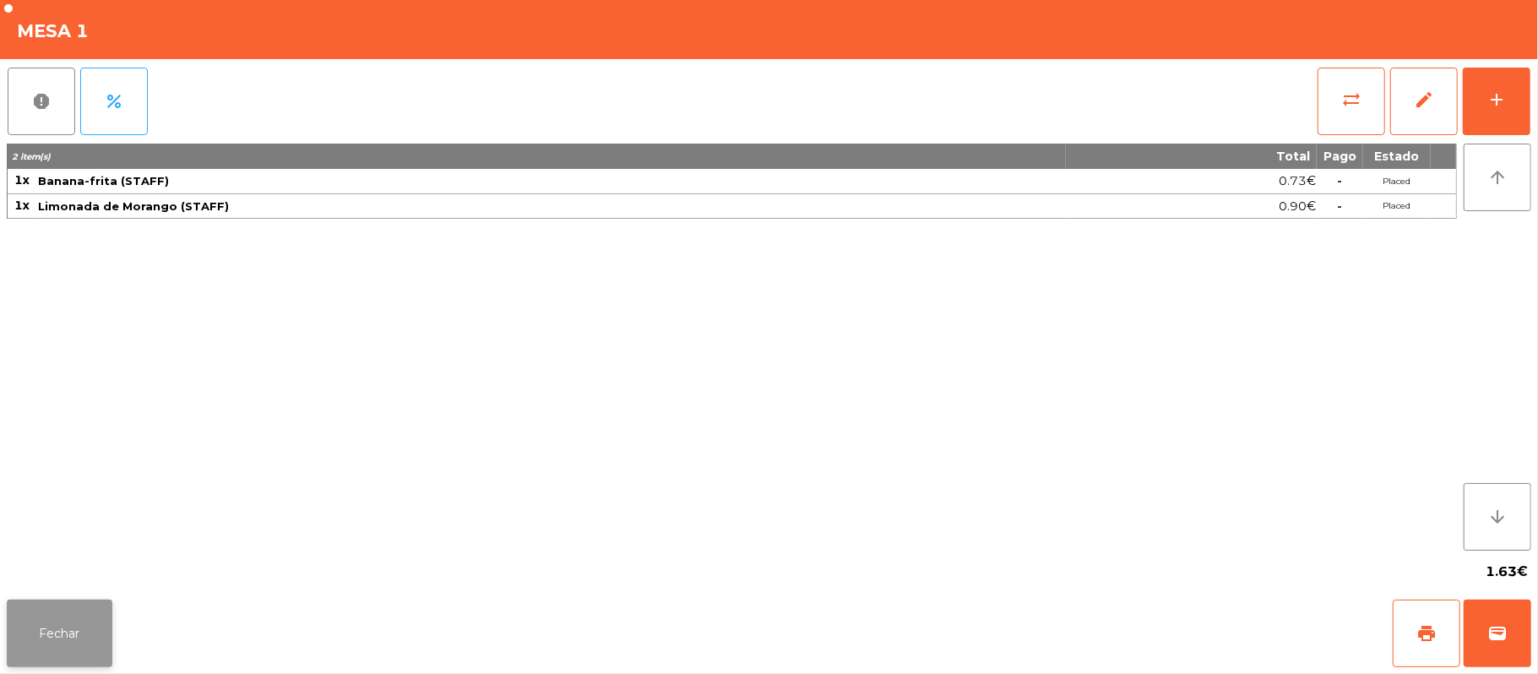
click at [92, 643] on button "Fechar" at bounding box center [60, 634] width 106 height 68
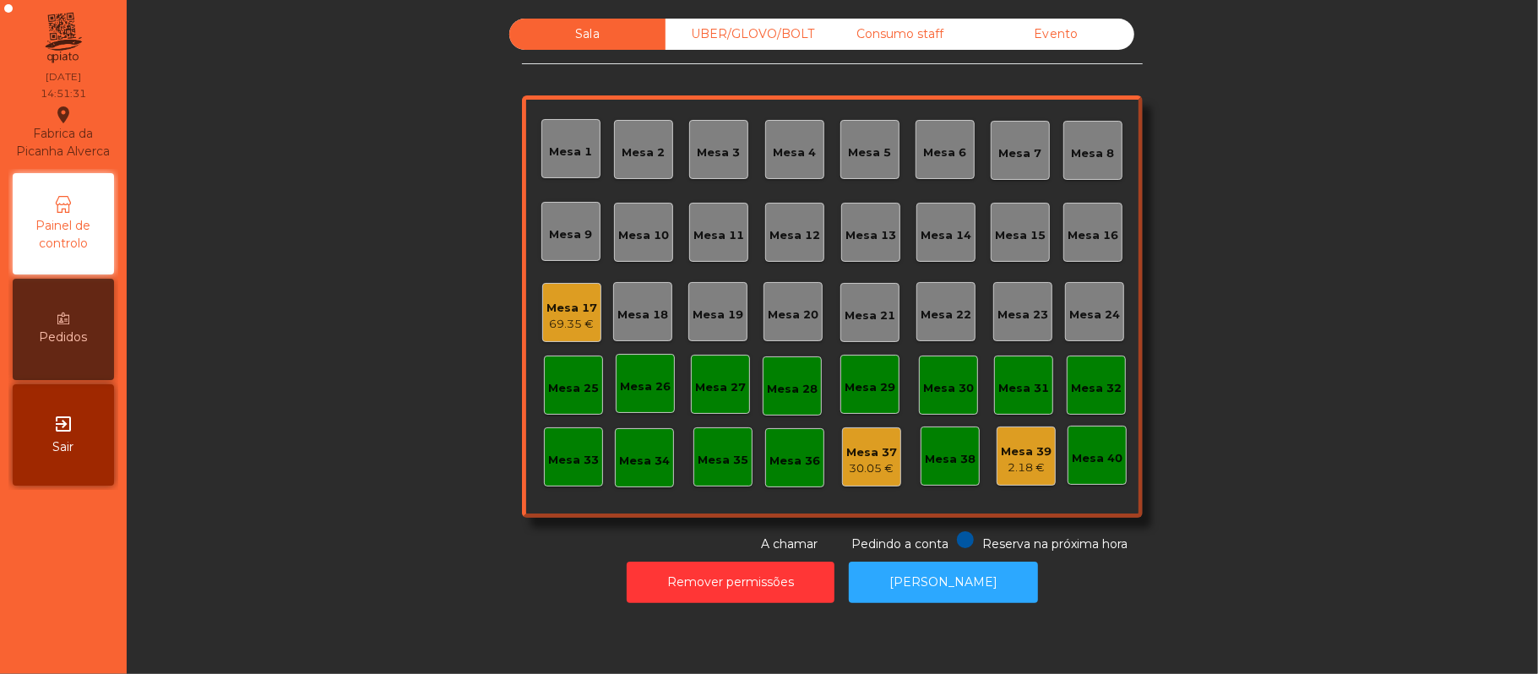
click at [903, 35] on div "Consumo staff" at bounding box center [900, 34] width 156 height 31
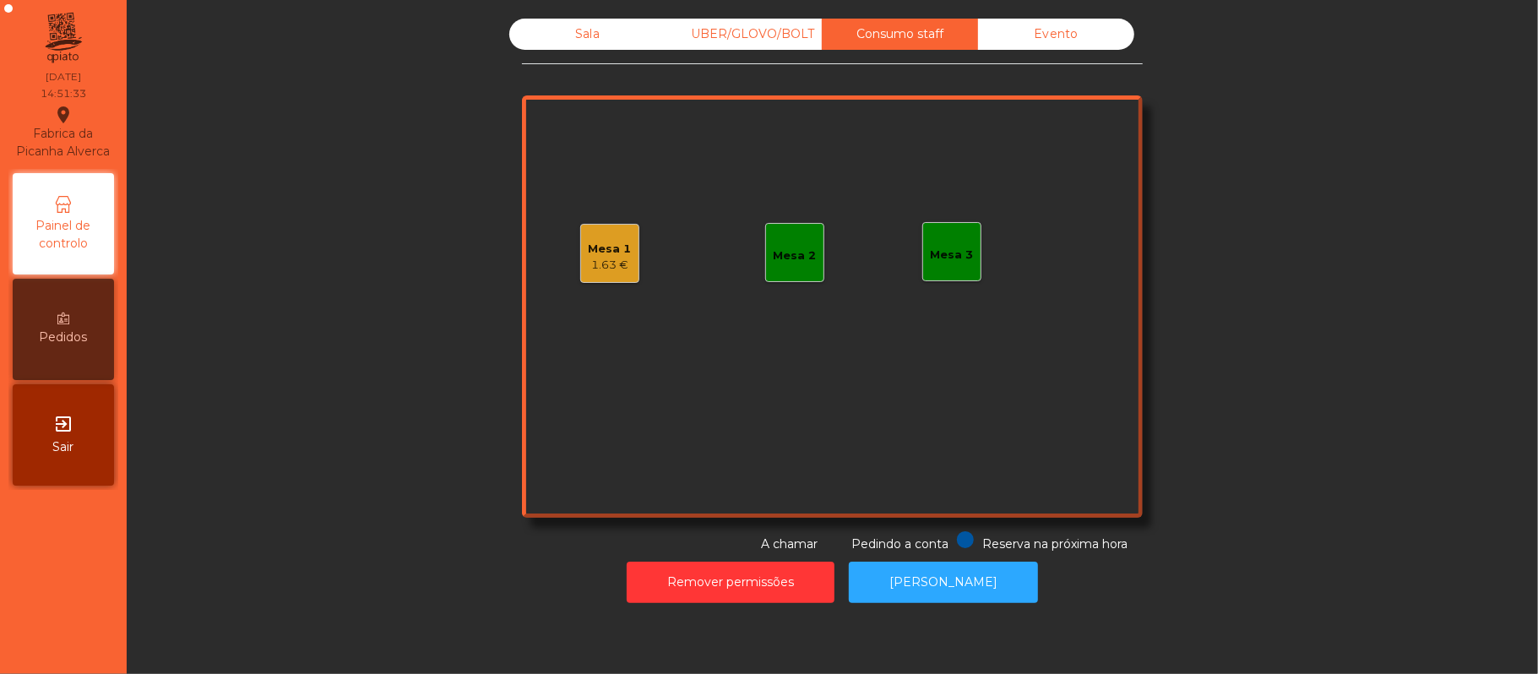
click at [944, 257] on div "Mesa 3" at bounding box center [952, 255] width 43 height 17
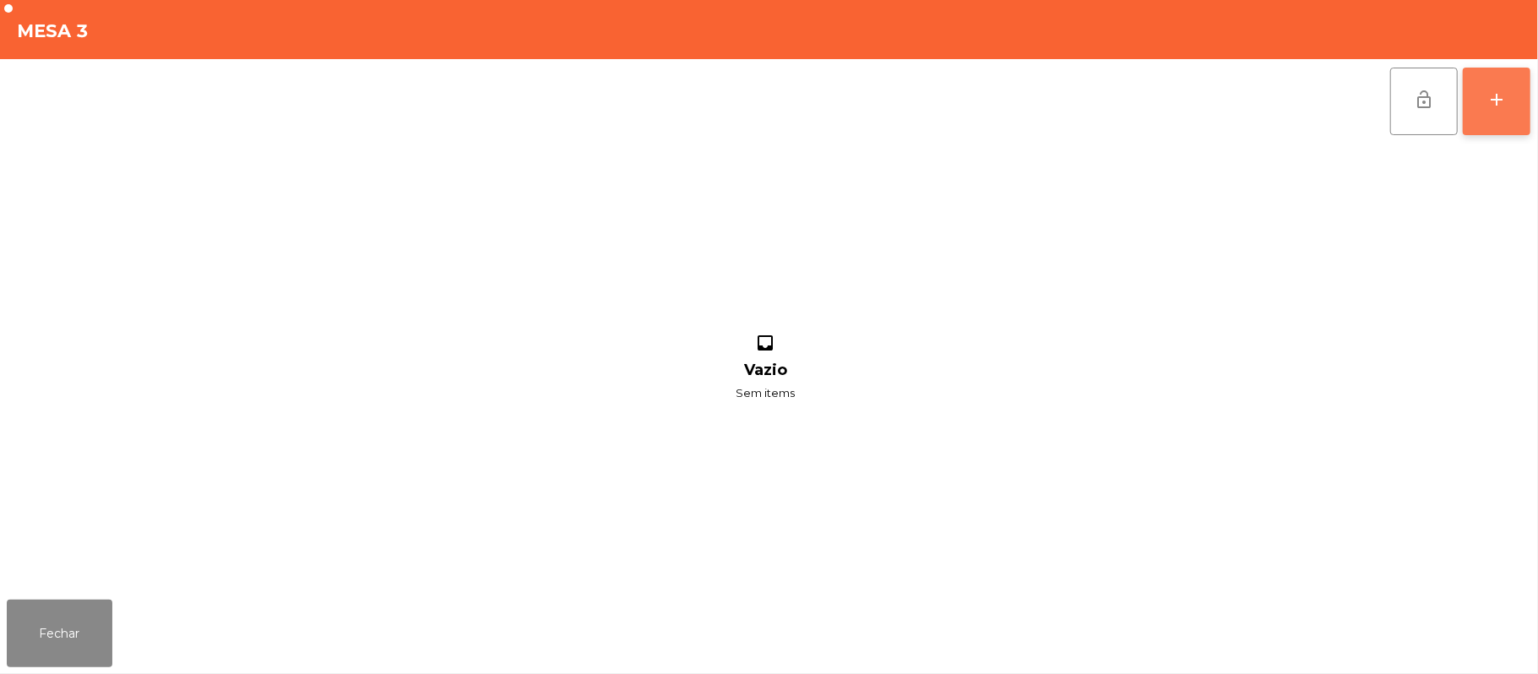
click at [1491, 91] on div "add" at bounding box center [1497, 100] width 20 height 20
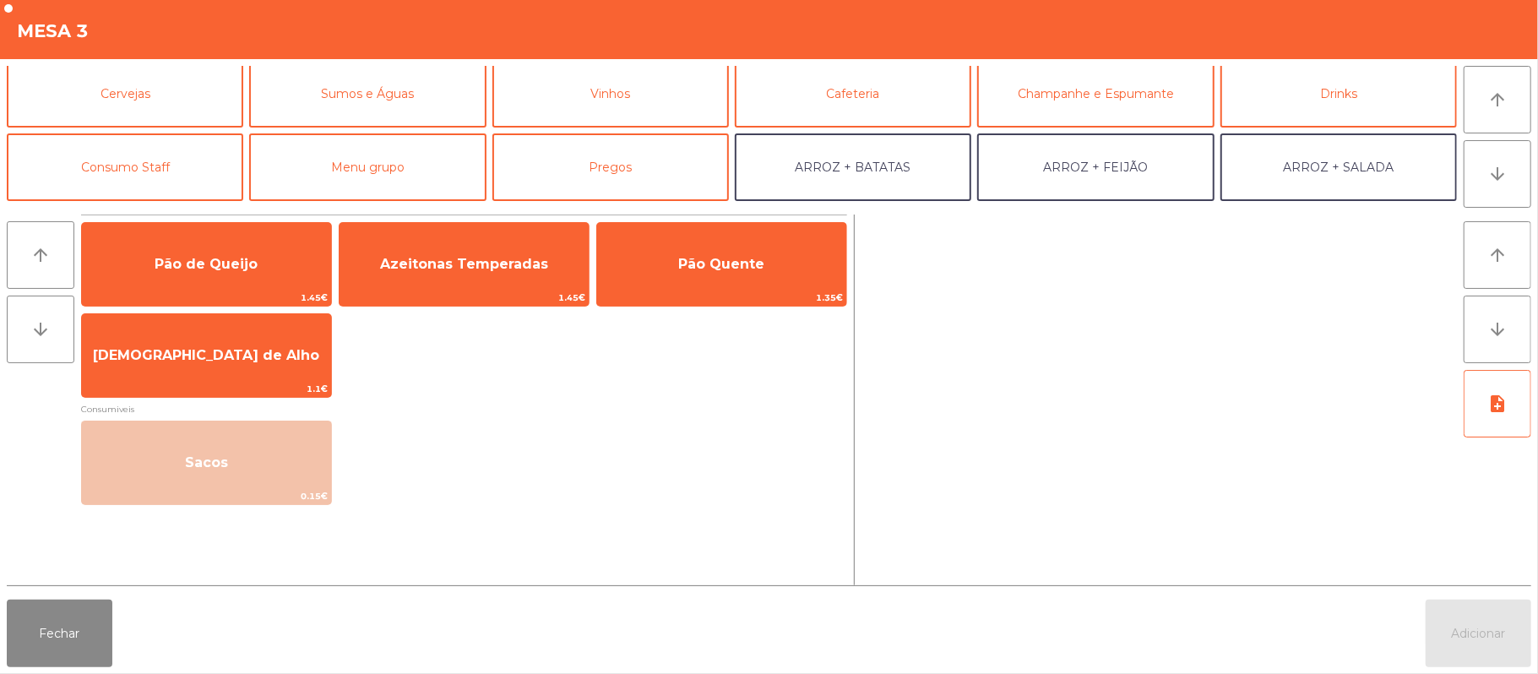
scroll to position [81, 0]
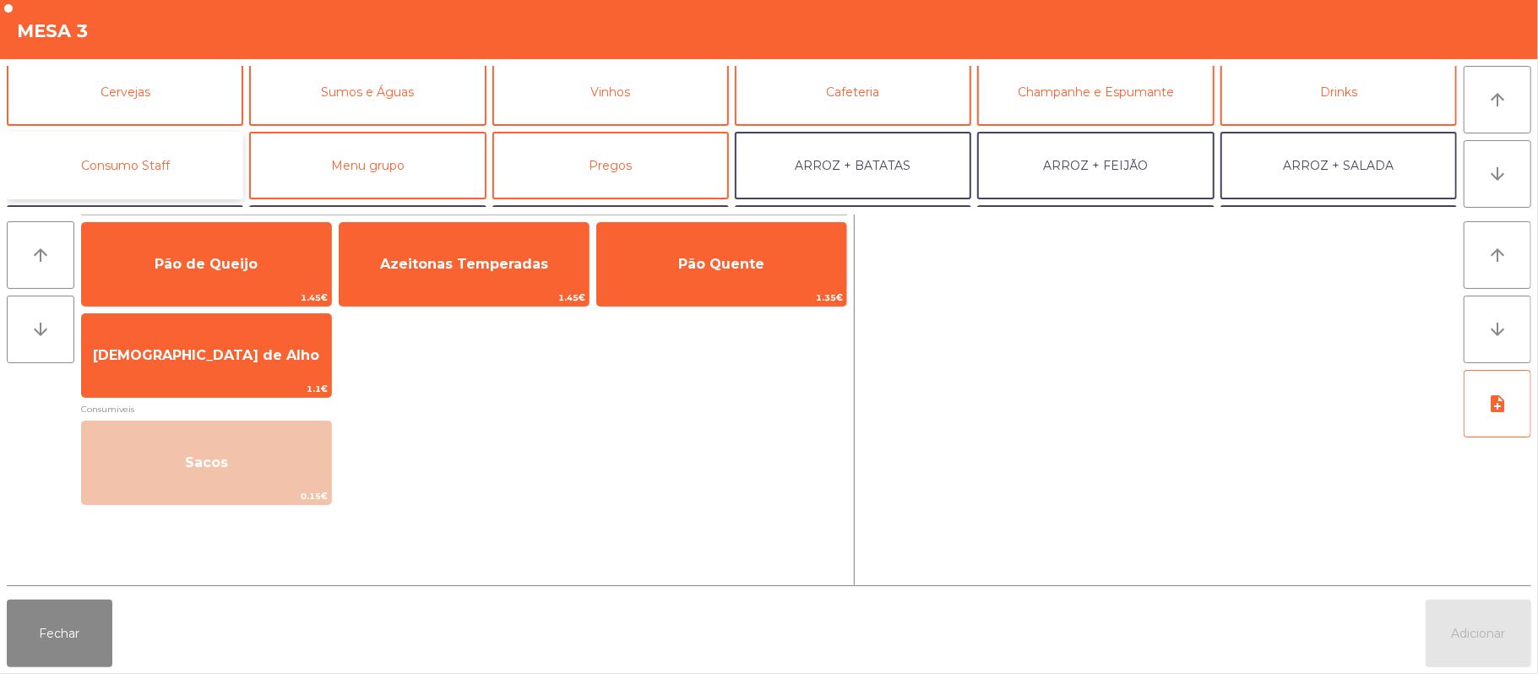
click at [164, 174] on button "Consumo Staff" at bounding box center [125, 166] width 237 height 68
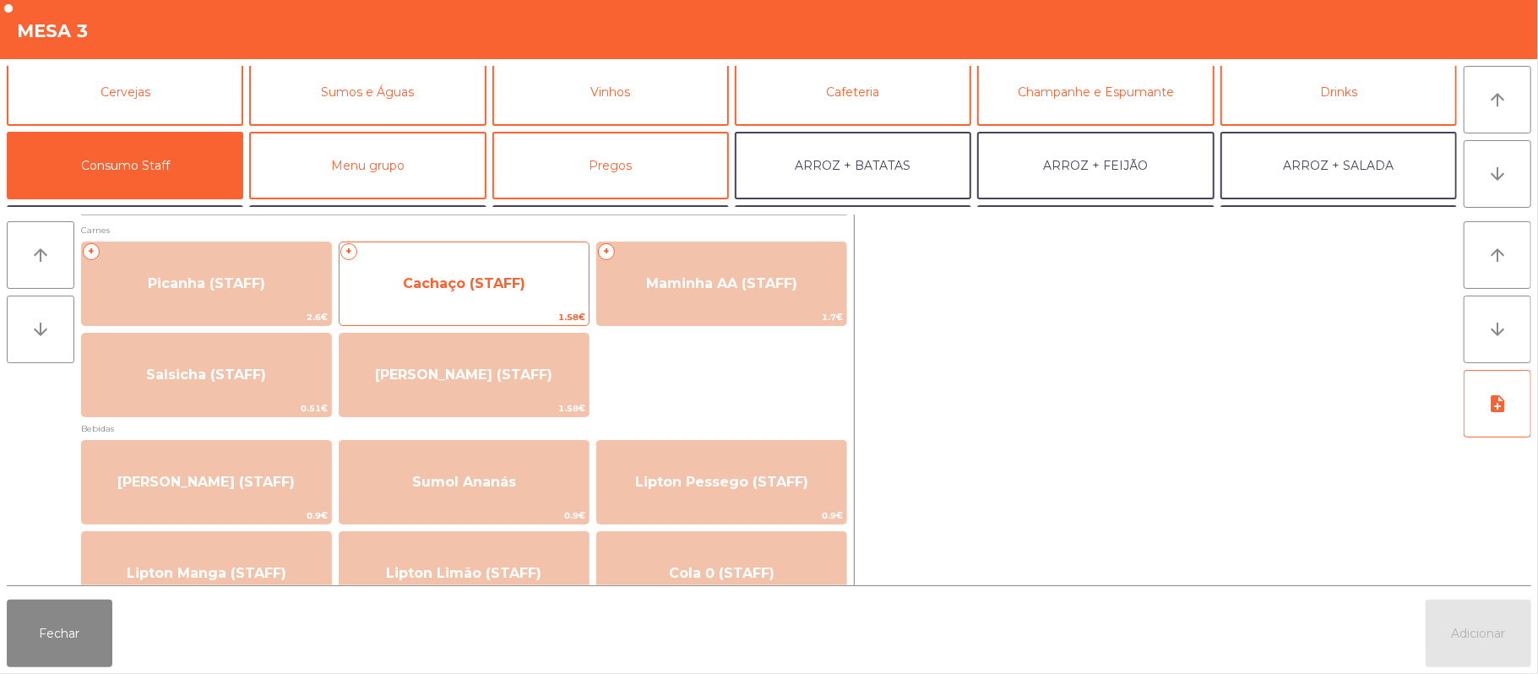
click at [529, 291] on span "Cachaço (STAFF)" at bounding box center [464, 284] width 249 height 46
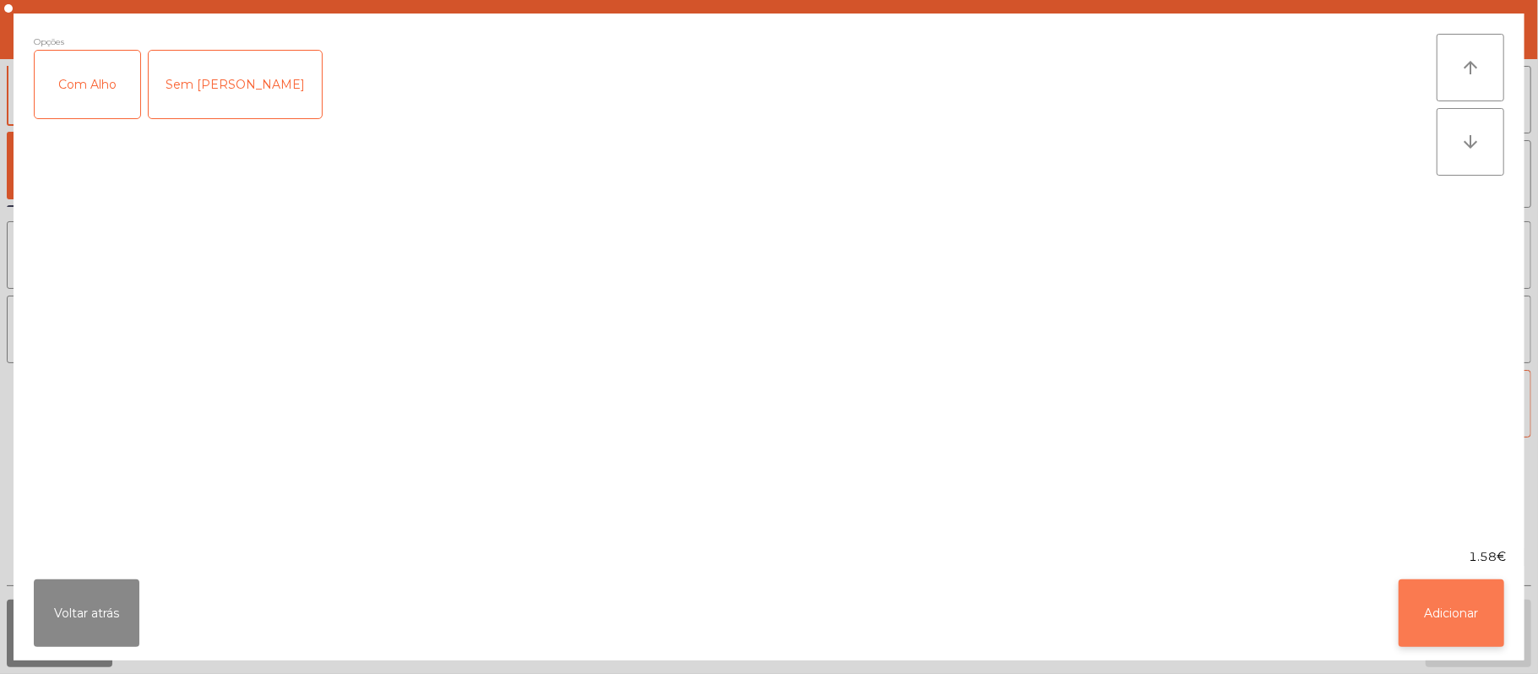
click at [1439, 636] on button "Adicionar" at bounding box center [1452, 613] width 106 height 68
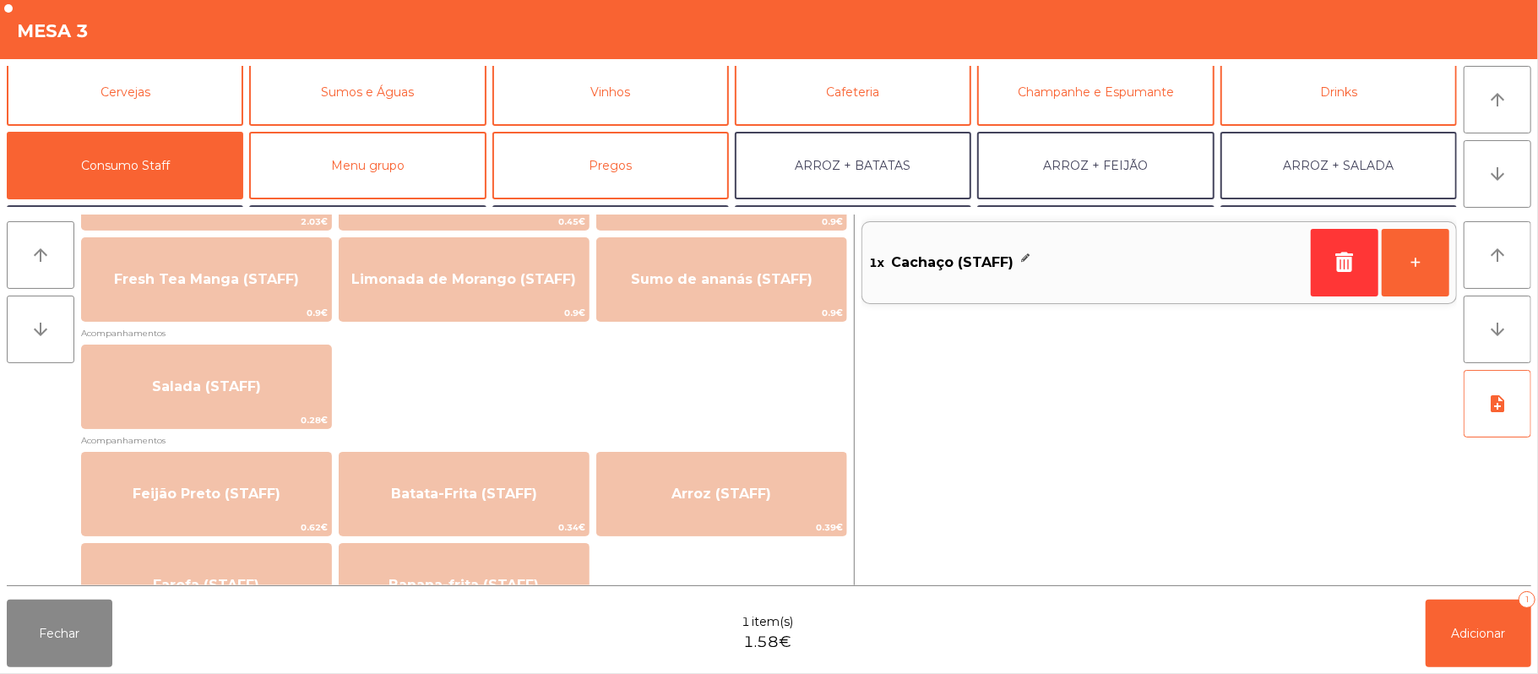
scroll to position [572, 0]
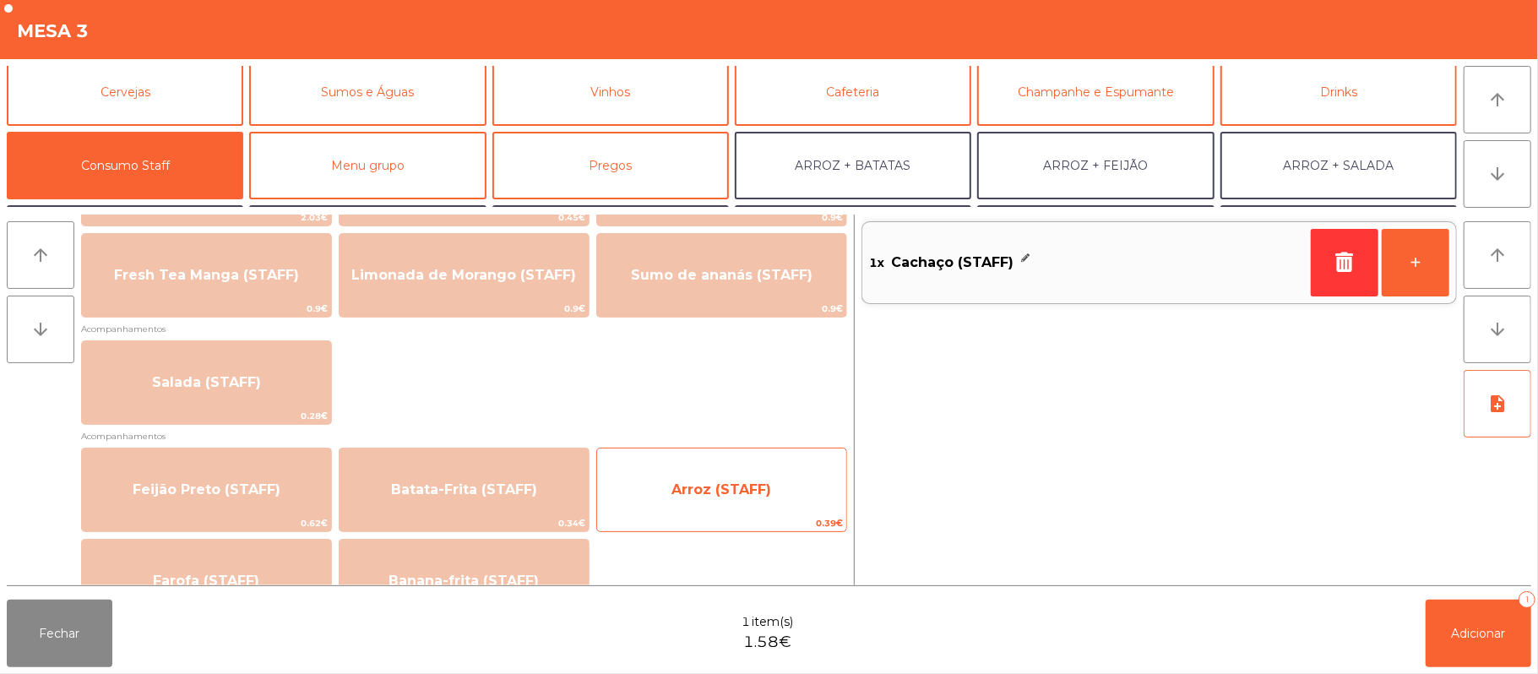
click at [744, 491] on span "Arroz (STAFF)" at bounding box center [722, 490] width 100 height 16
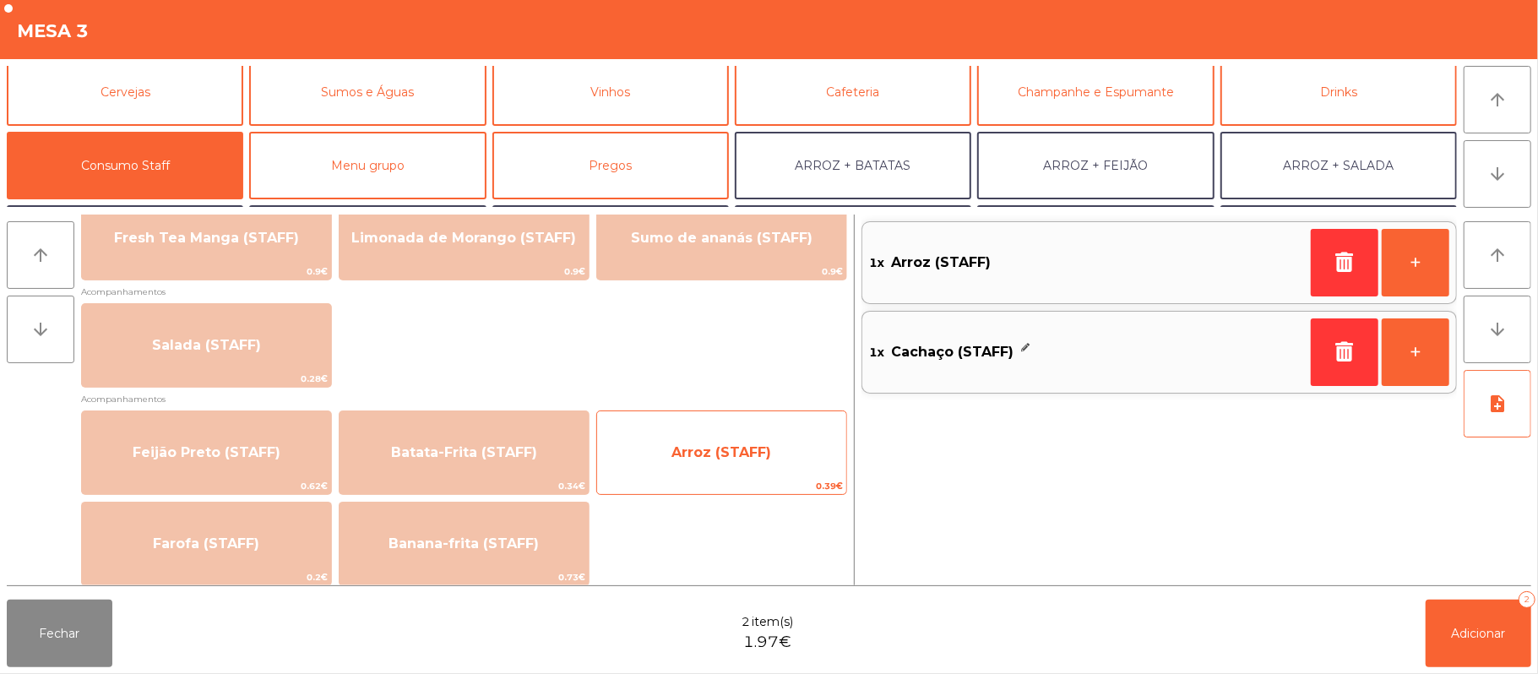
scroll to position [605, 0]
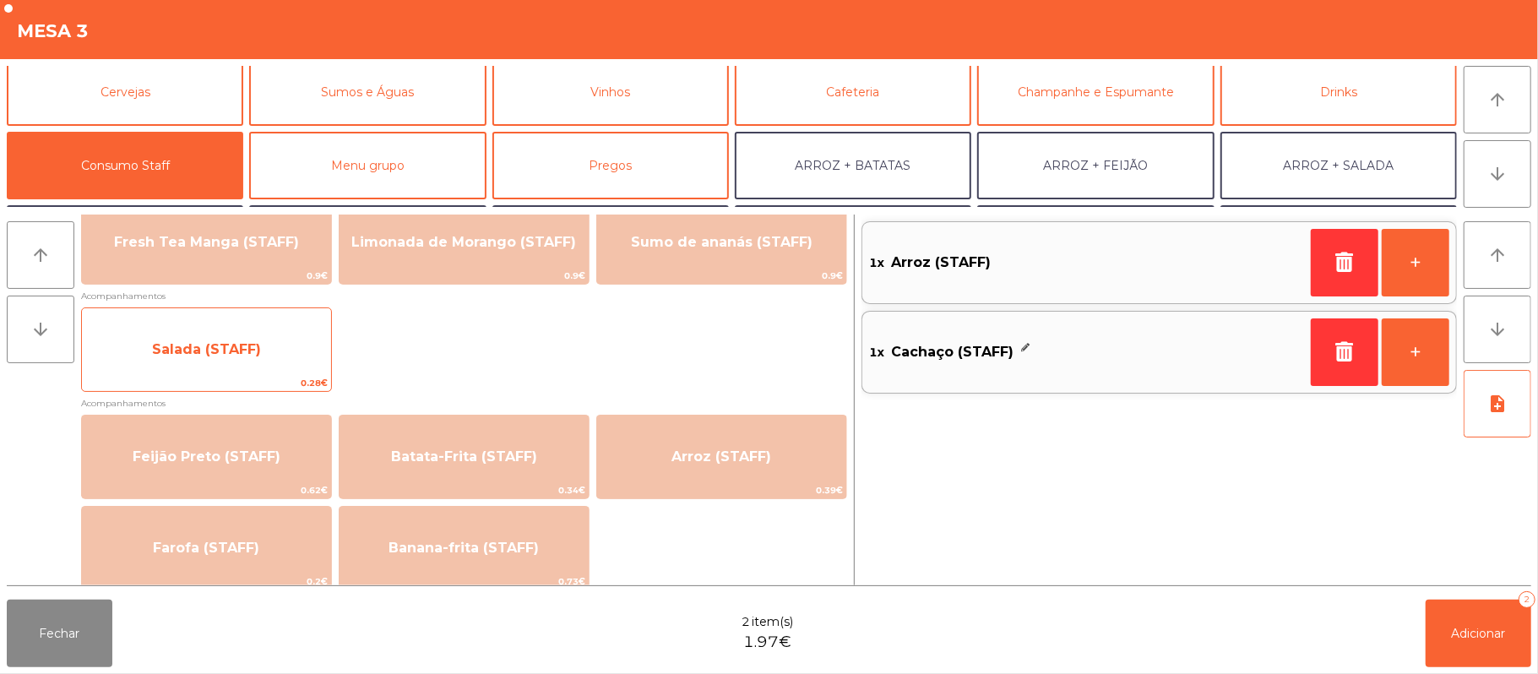
click at [250, 346] on span "Salada (STAFF)" at bounding box center [206, 349] width 109 height 16
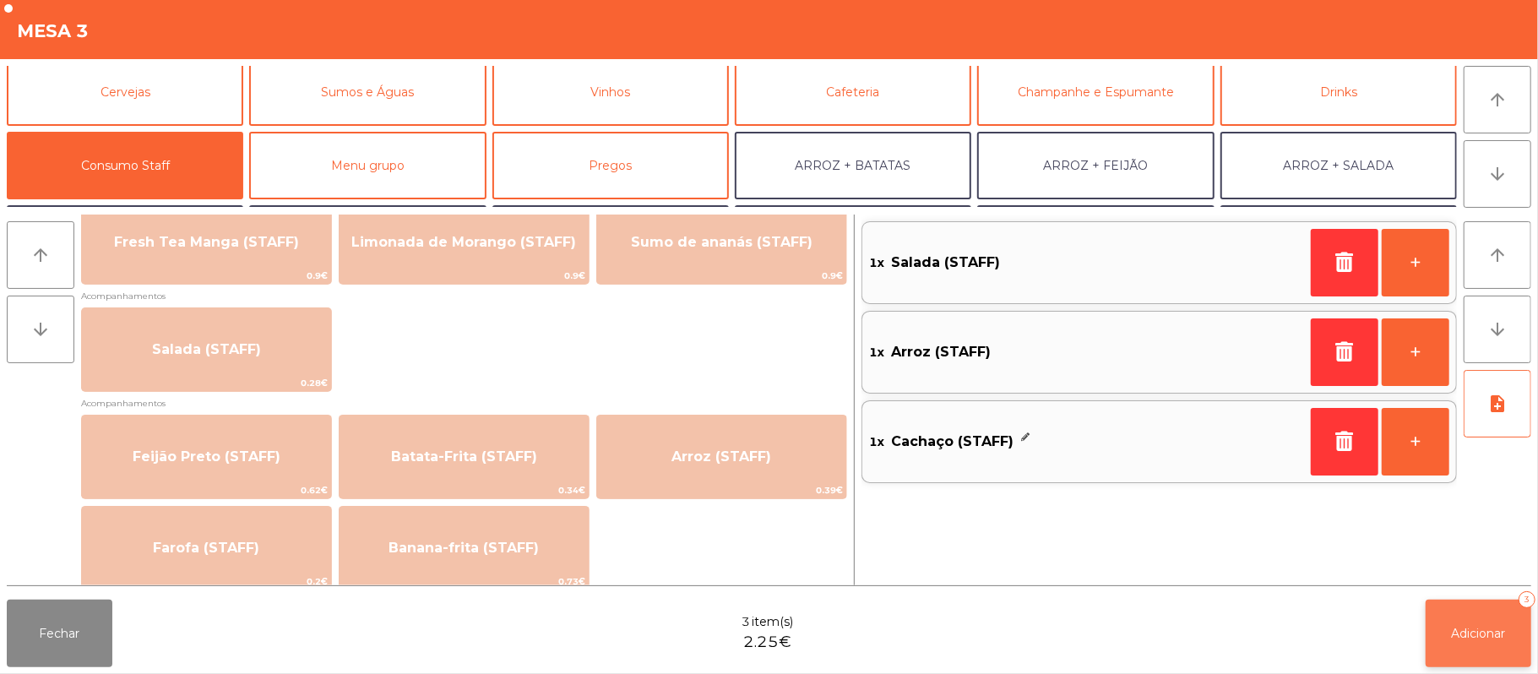
click at [1470, 630] on span "Adicionar" at bounding box center [1479, 633] width 54 height 15
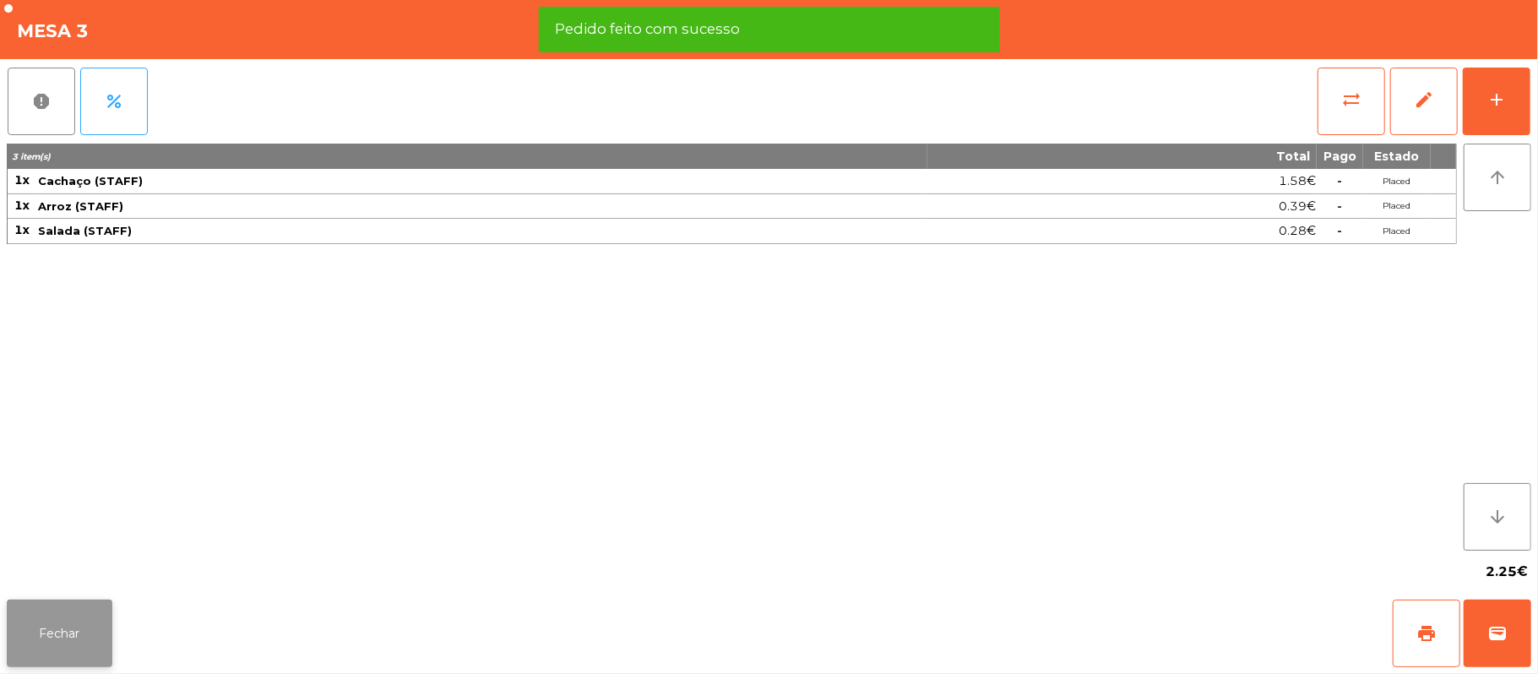
click at [76, 642] on button "Fechar" at bounding box center [60, 634] width 106 height 68
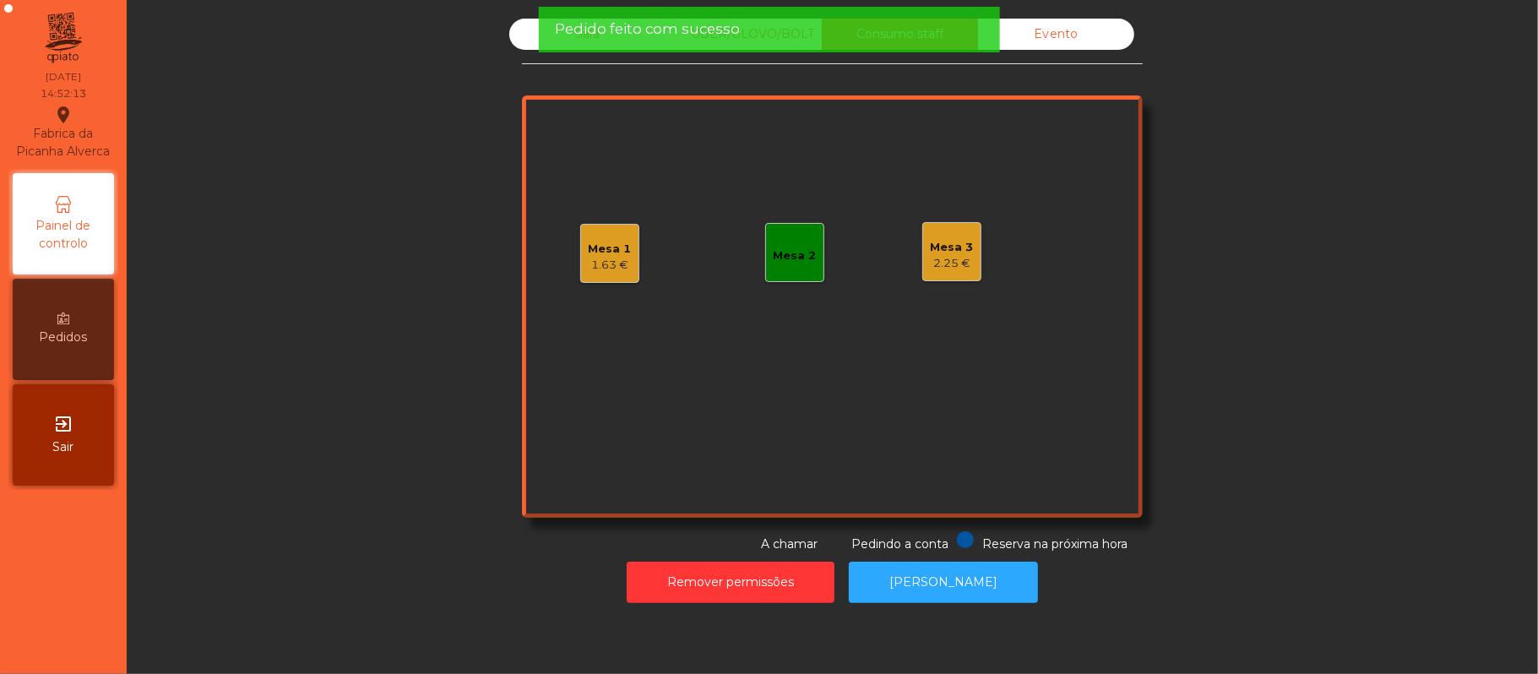
click at [595, 260] on div "1.63 €" at bounding box center [610, 265] width 43 height 17
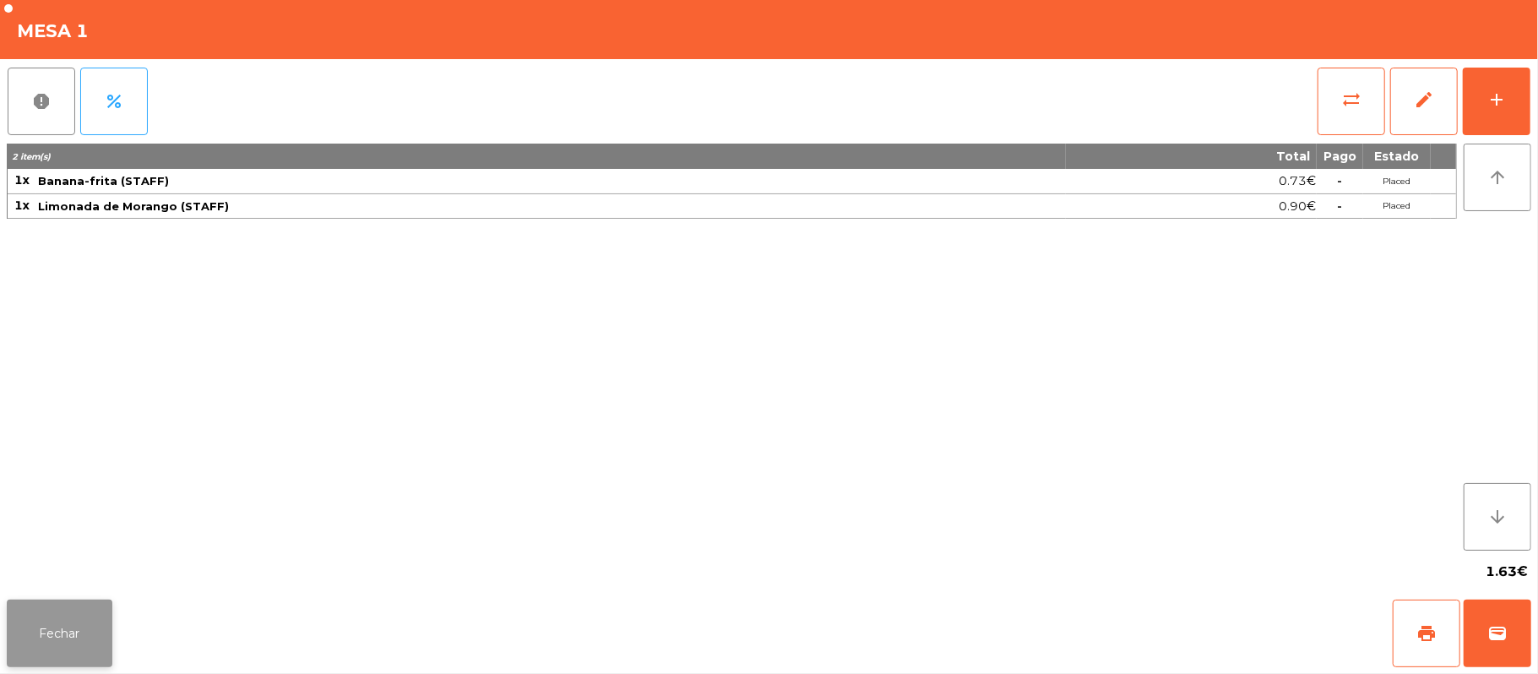
click at [59, 650] on button "Fechar" at bounding box center [60, 634] width 106 height 68
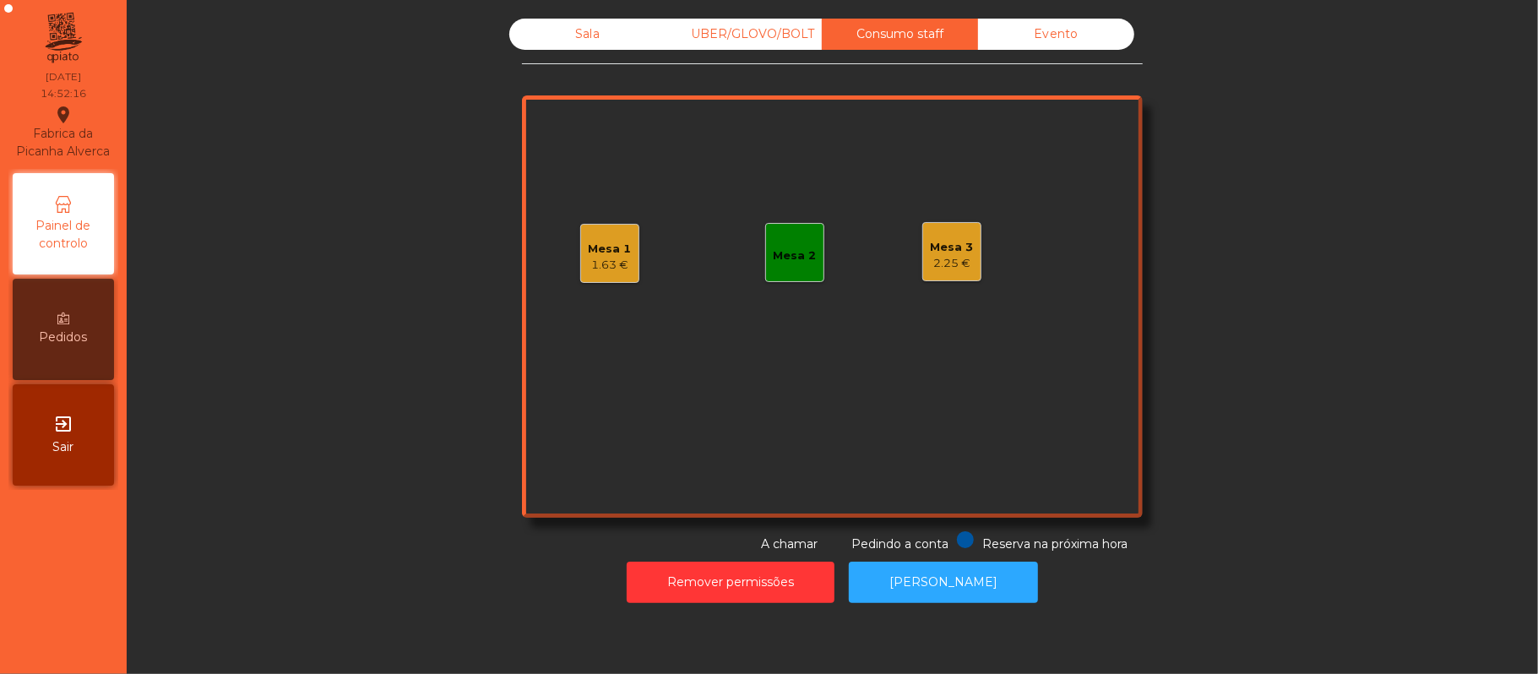
click at [596, 32] on div "Sala" at bounding box center [587, 34] width 156 height 31
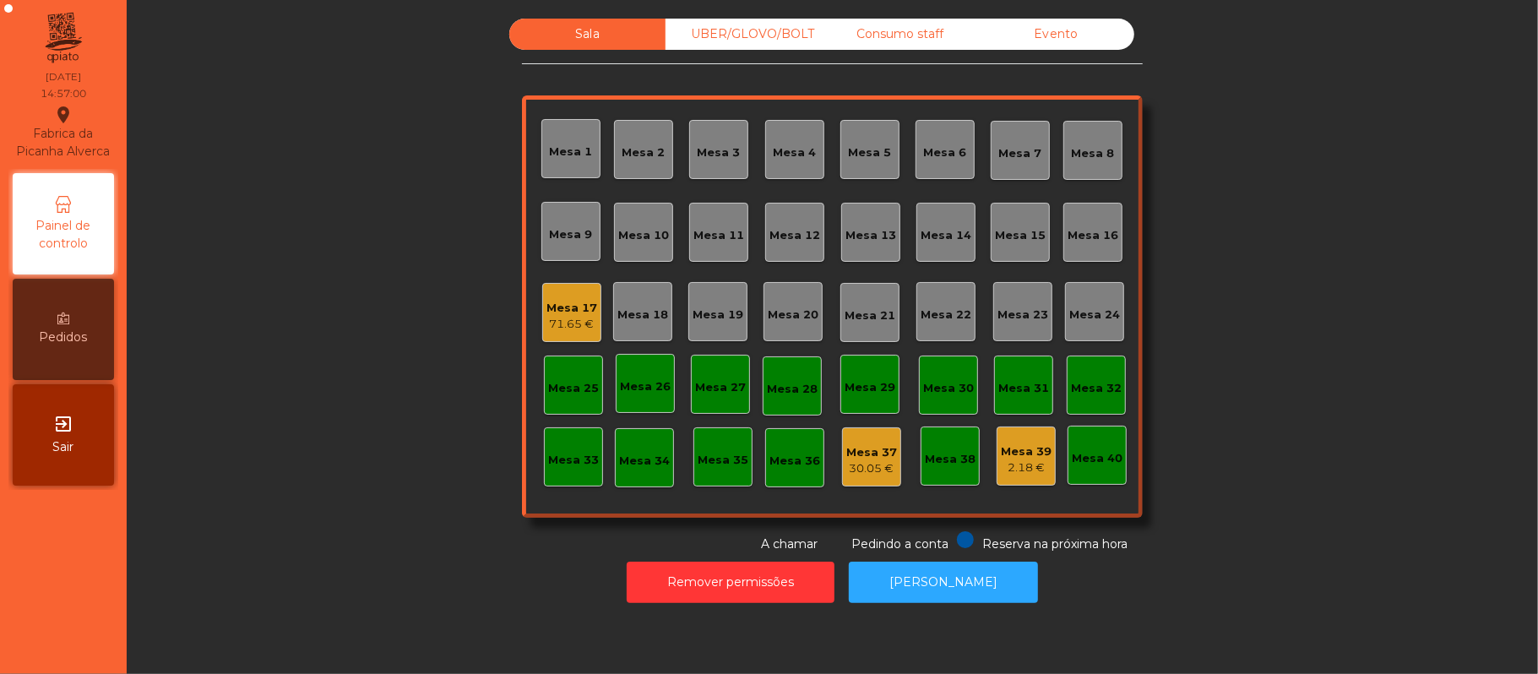
click at [568, 300] on div "Mesa 17" at bounding box center [572, 308] width 51 height 17
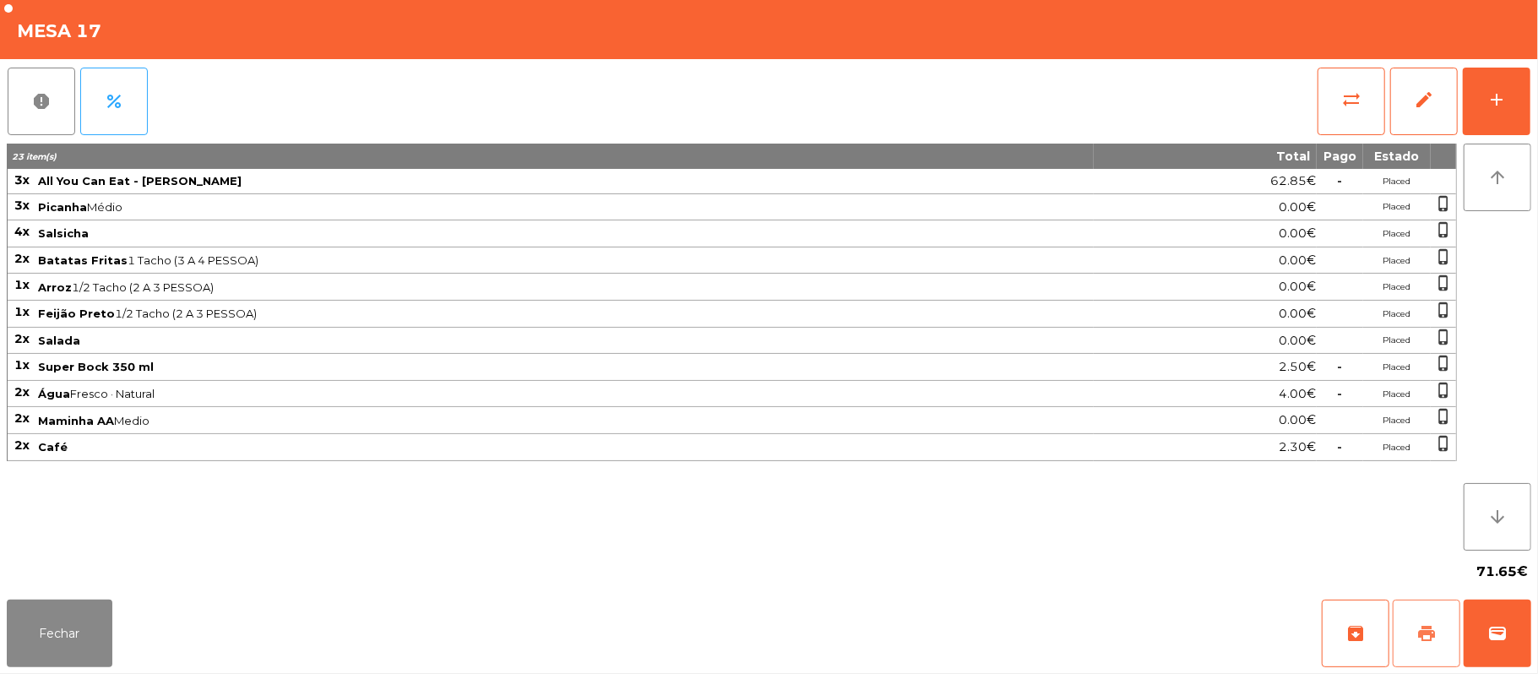
click at [1424, 643] on span "print" at bounding box center [1427, 633] width 20 height 20
click at [1416, 625] on button "print" at bounding box center [1427, 634] width 68 height 68
click at [1414, 634] on button "print" at bounding box center [1427, 634] width 68 height 68
click at [1495, 635] on span "wallet" at bounding box center [1498, 633] width 20 height 20
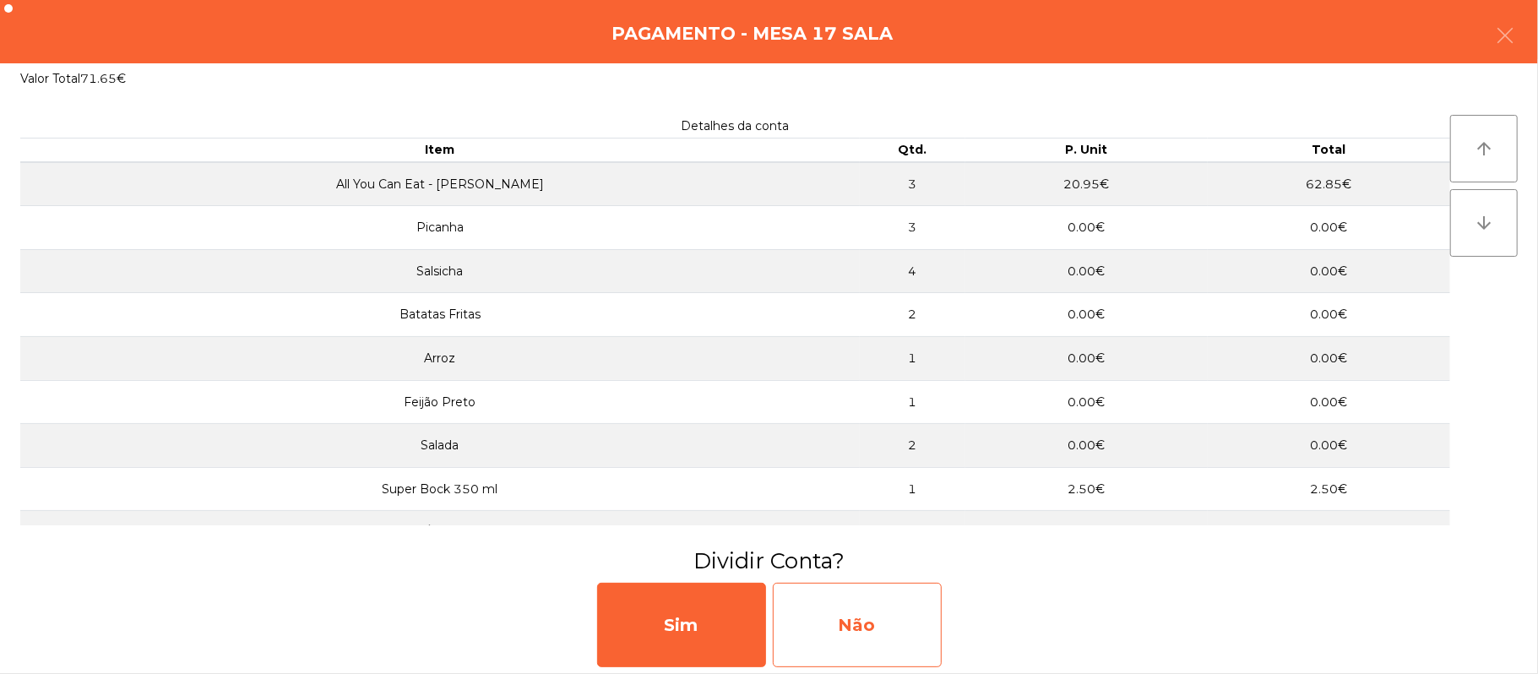
click at [906, 629] on div "Não" at bounding box center [857, 625] width 169 height 84
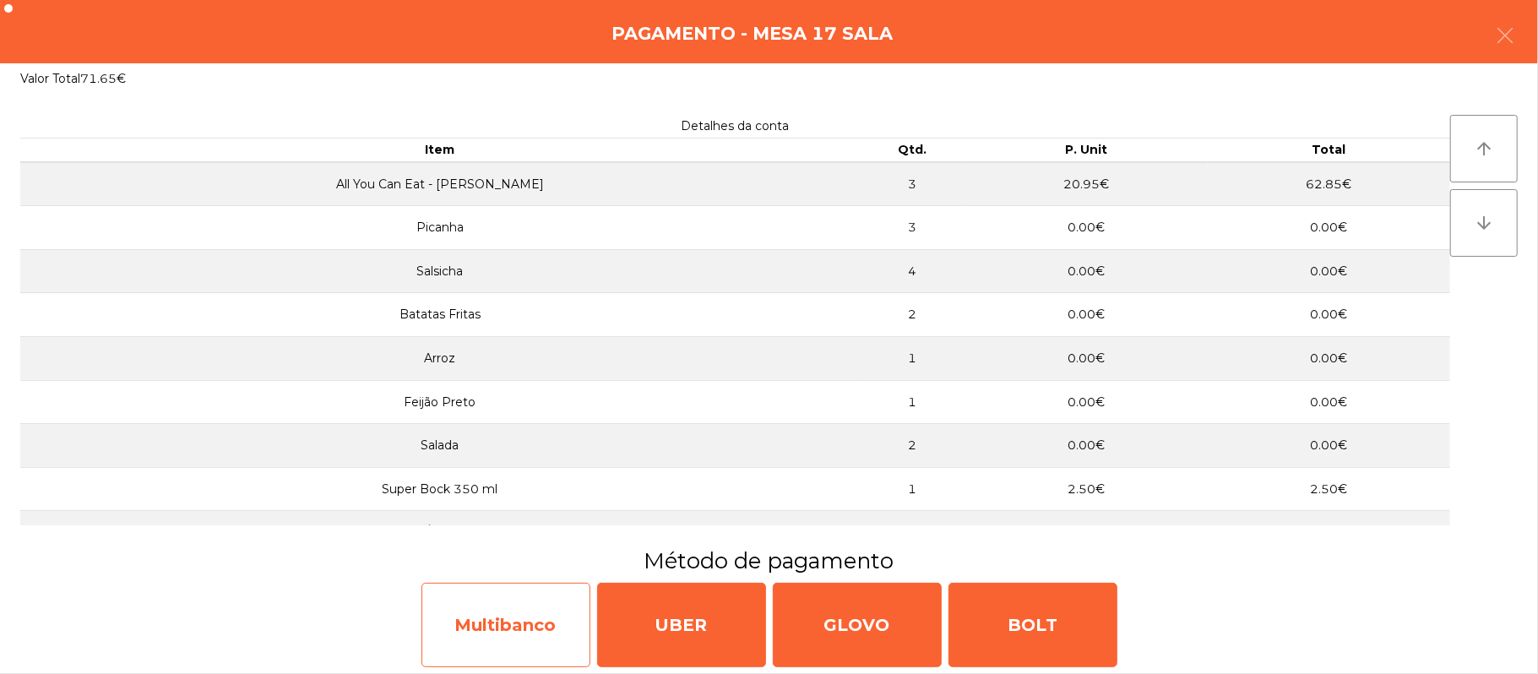
click at [501, 627] on div "Multibanco" at bounding box center [506, 625] width 169 height 84
select select "**"
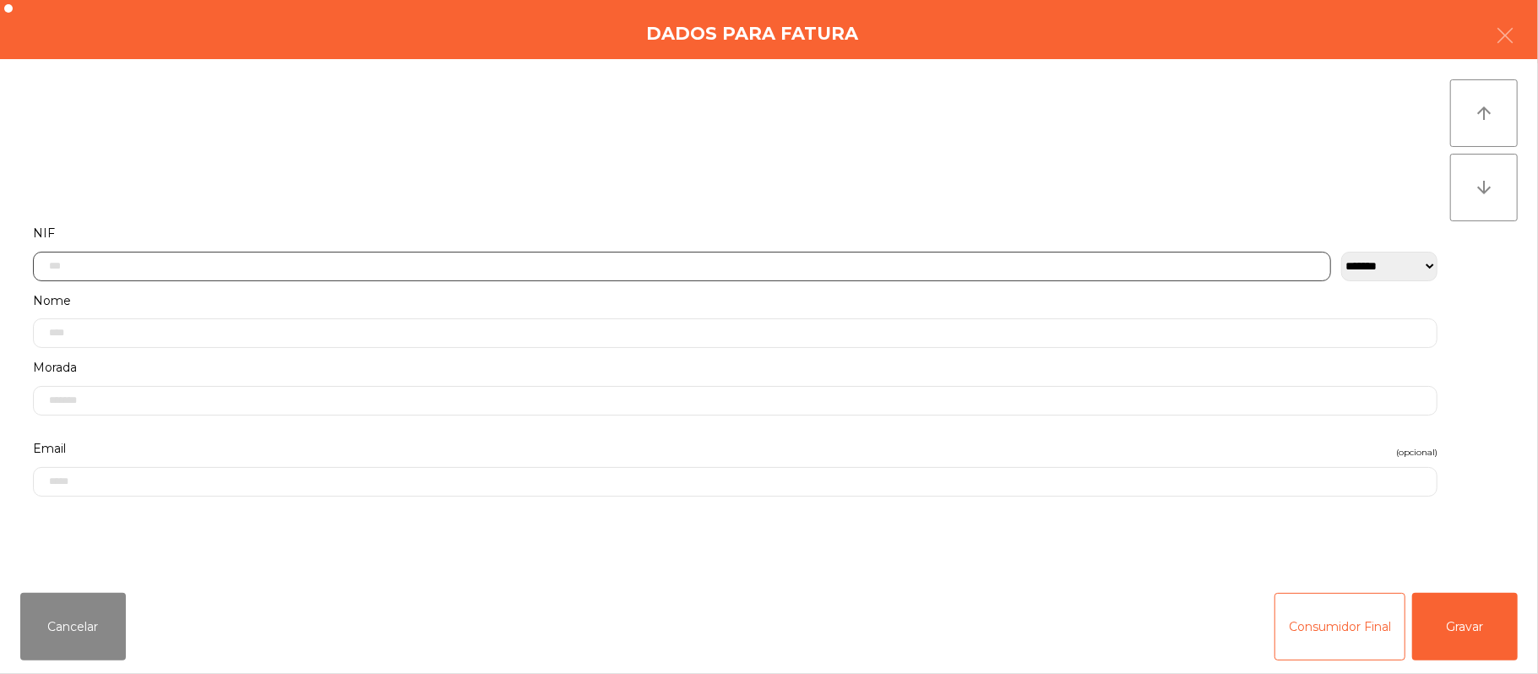
click at [650, 265] on input "text" at bounding box center [682, 267] width 1298 height 30
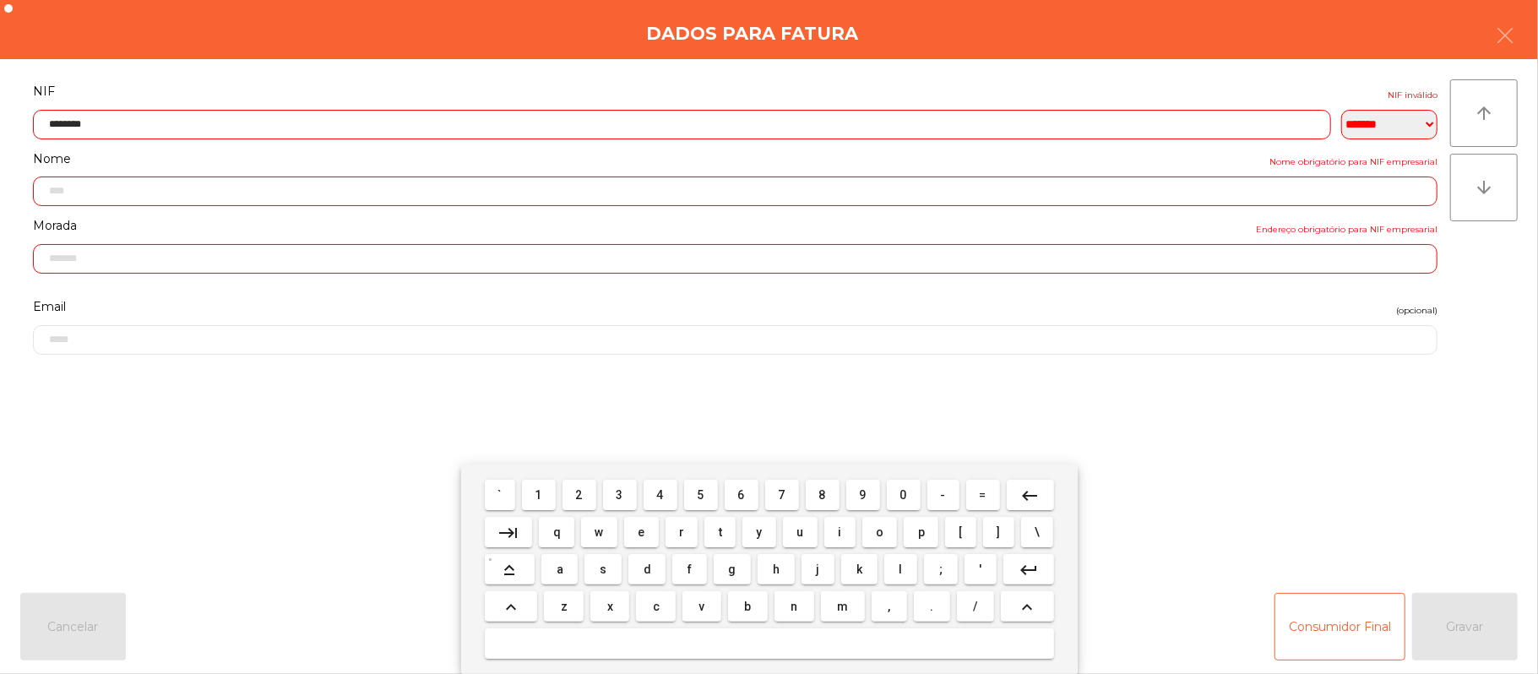
type input "*********"
type input "**********"
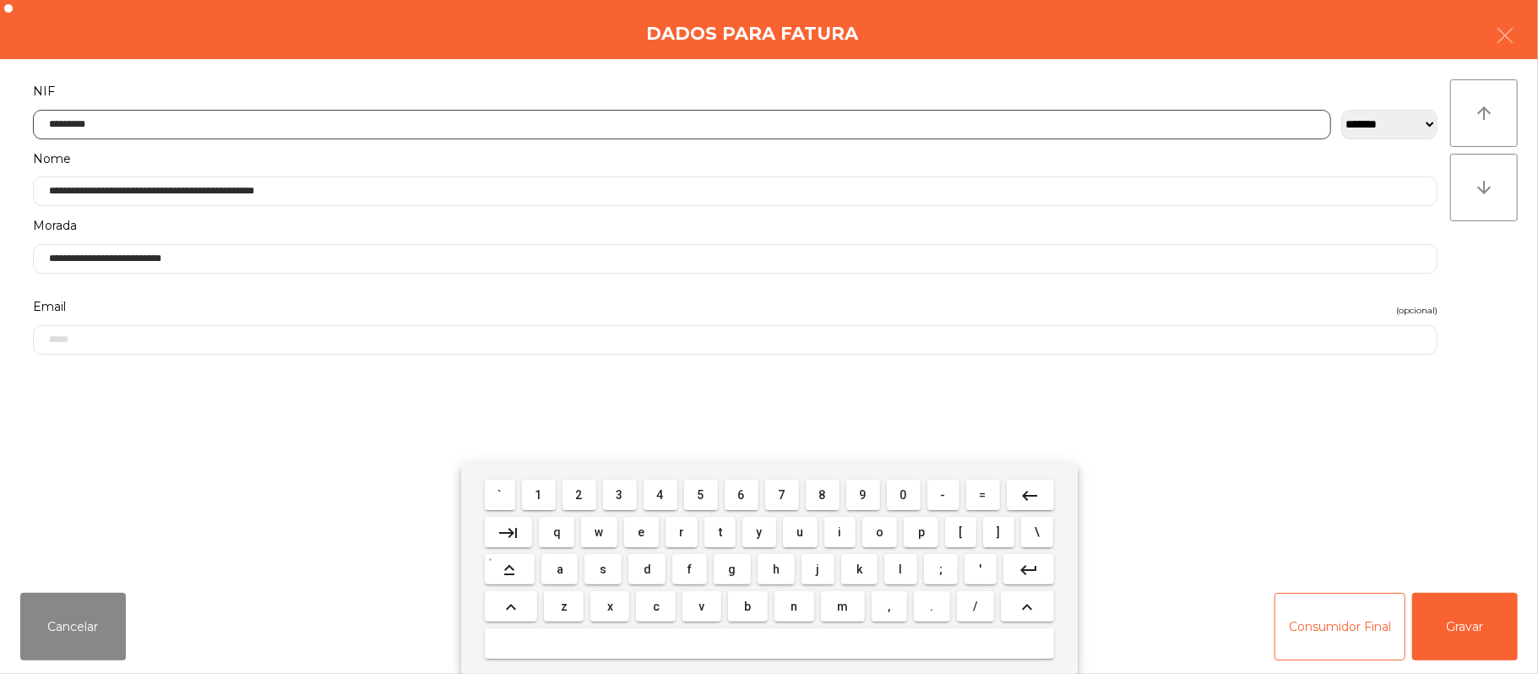
type input "*********"
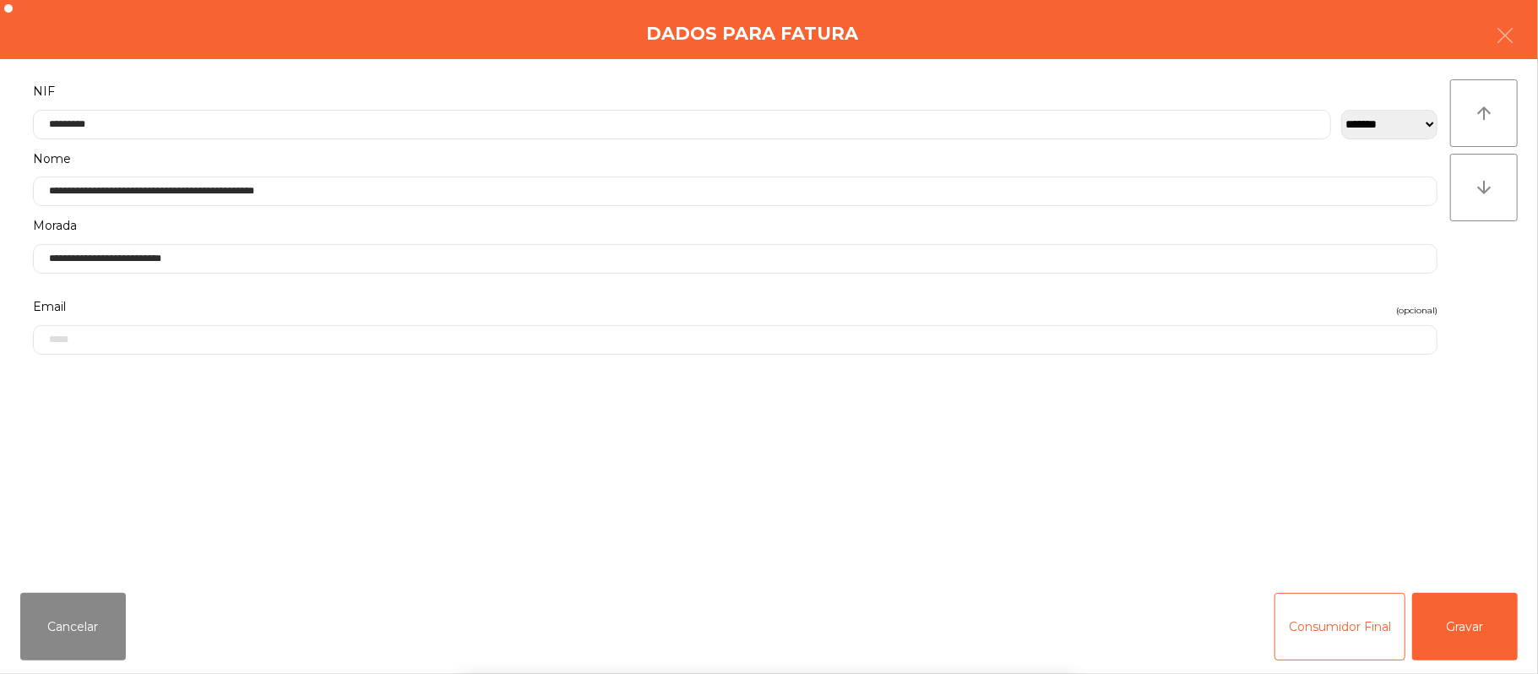
click at [1461, 628] on div "` 1 2 3 4 5 6 7 8 9 0 - = keyboard_backspace keyboard_tab q w e r t y u i o p […" at bounding box center [769, 569] width 1538 height 209
click at [1474, 628] on button "Gravar" at bounding box center [1465, 627] width 106 height 68
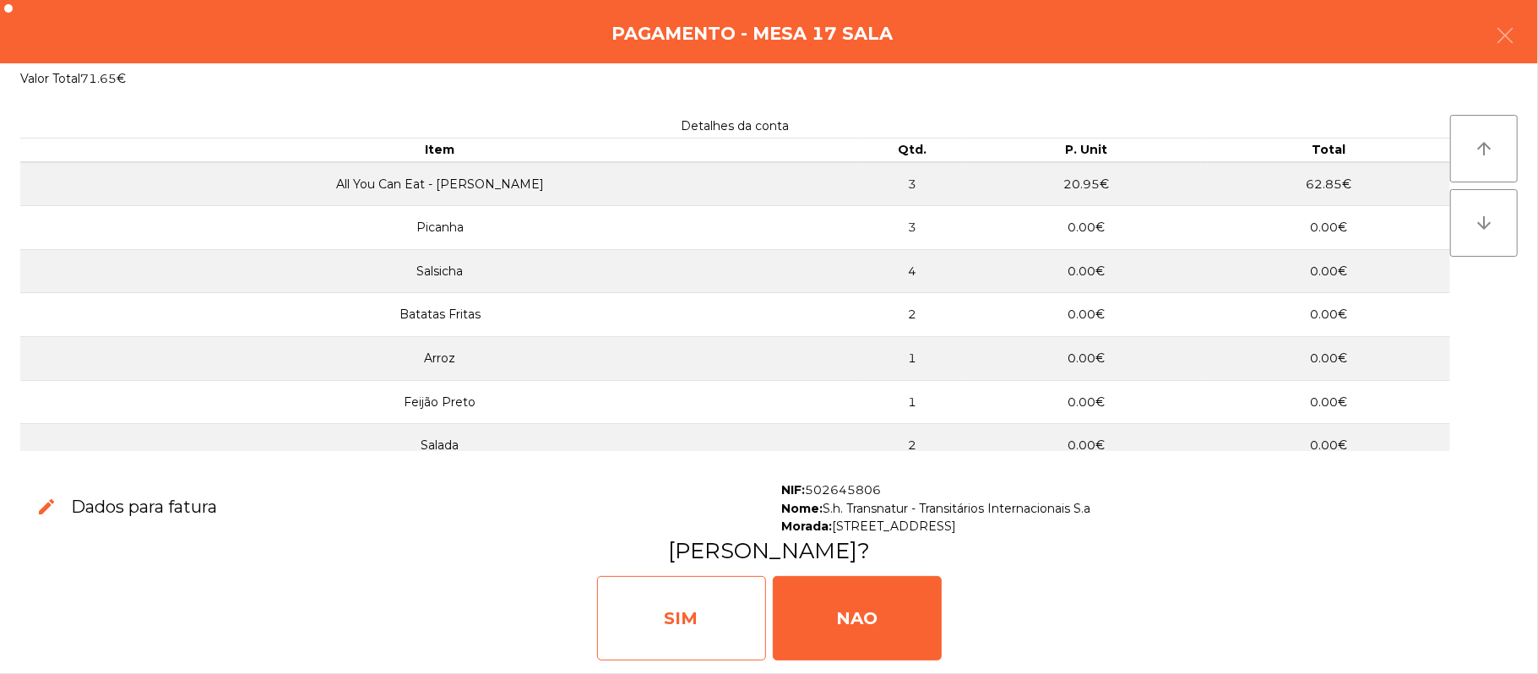
click at [676, 606] on div "SIM" at bounding box center [681, 618] width 169 height 84
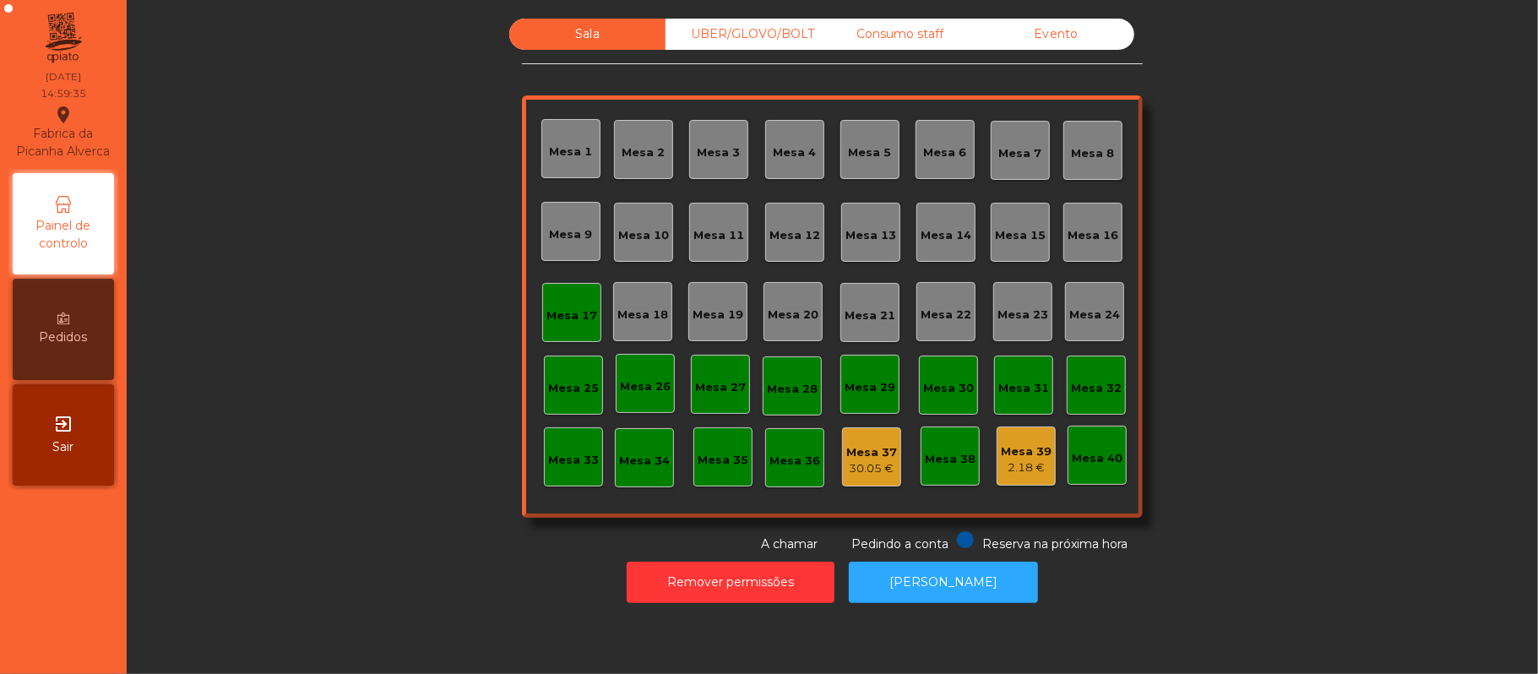
click at [547, 301] on div "Mesa 17" at bounding box center [572, 313] width 51 height 24
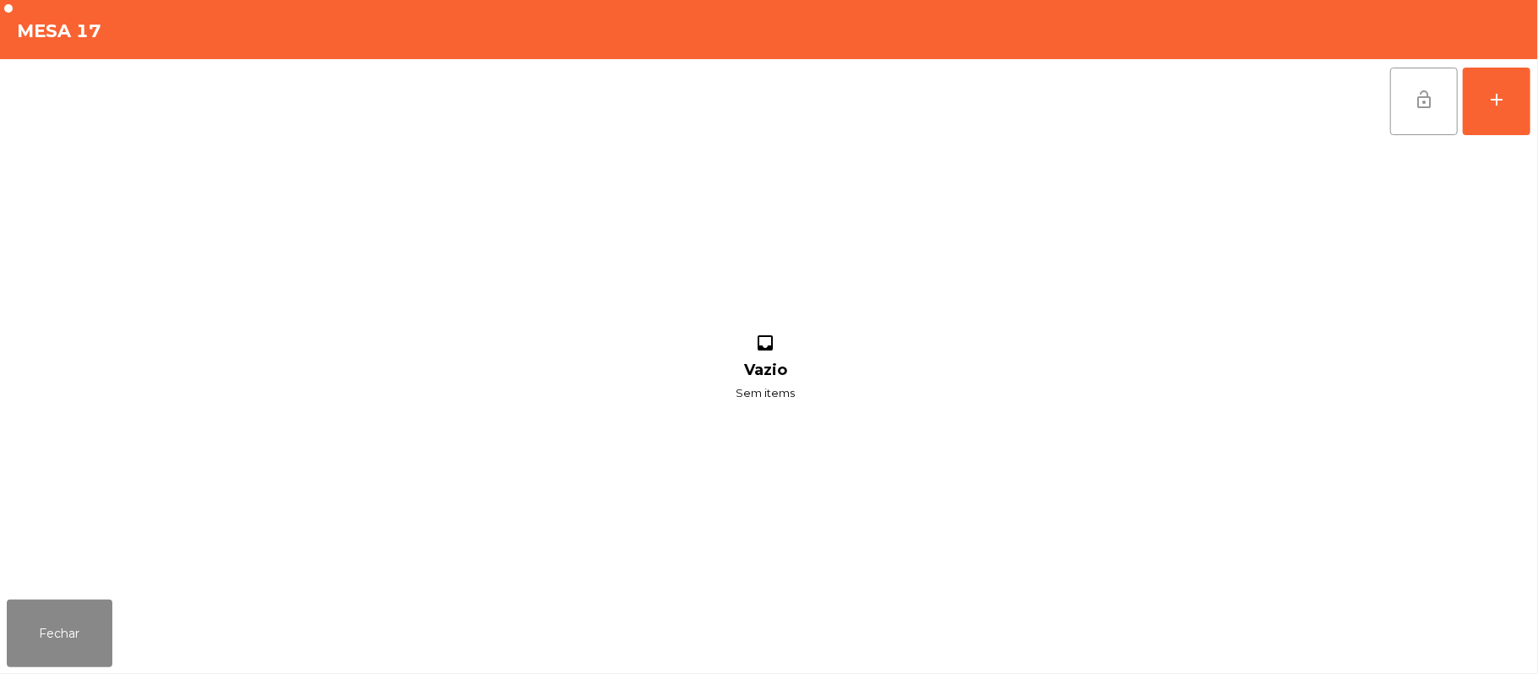
click at [1392, 116] on button "lock_open" at bounding box center [1424, 102] width 68 height 68
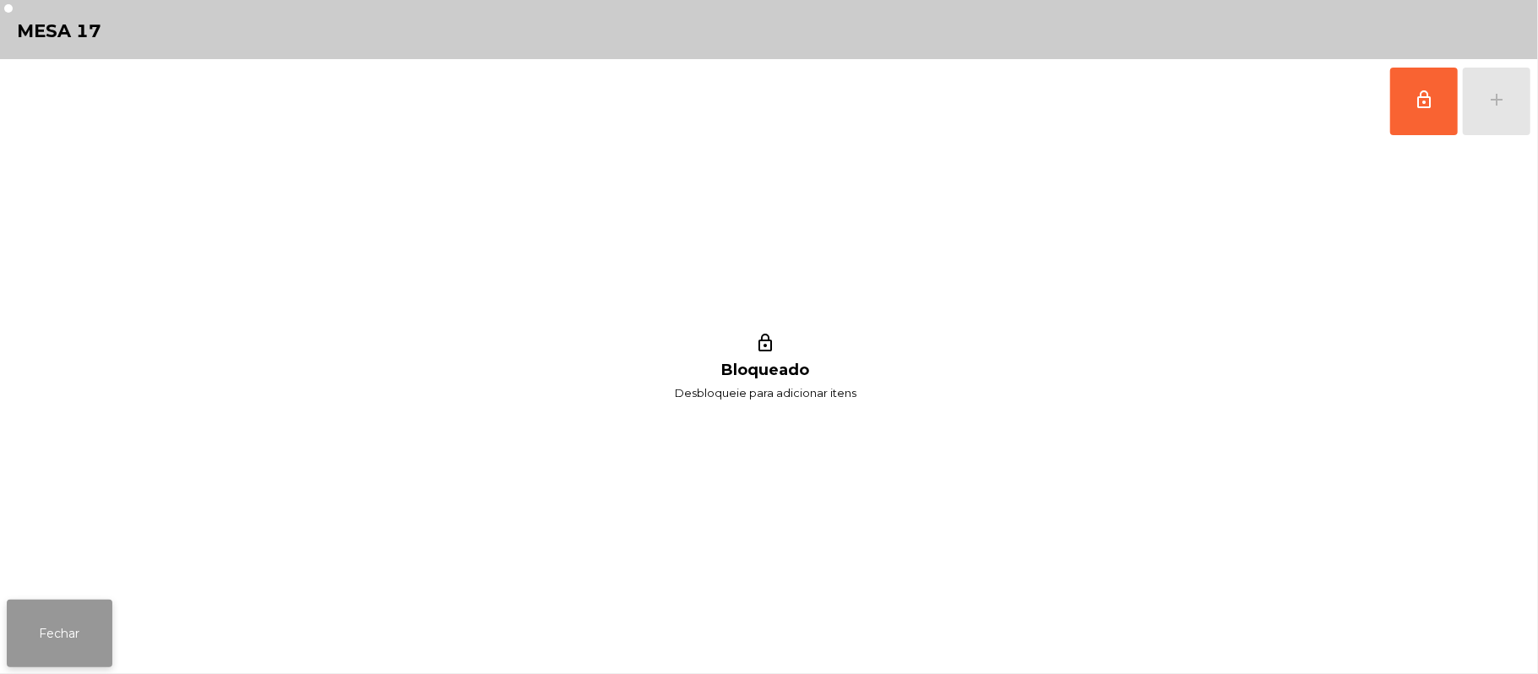
click at [61, 629] on button "Fechar" at bounding box center [60, 634] width 106 height 68
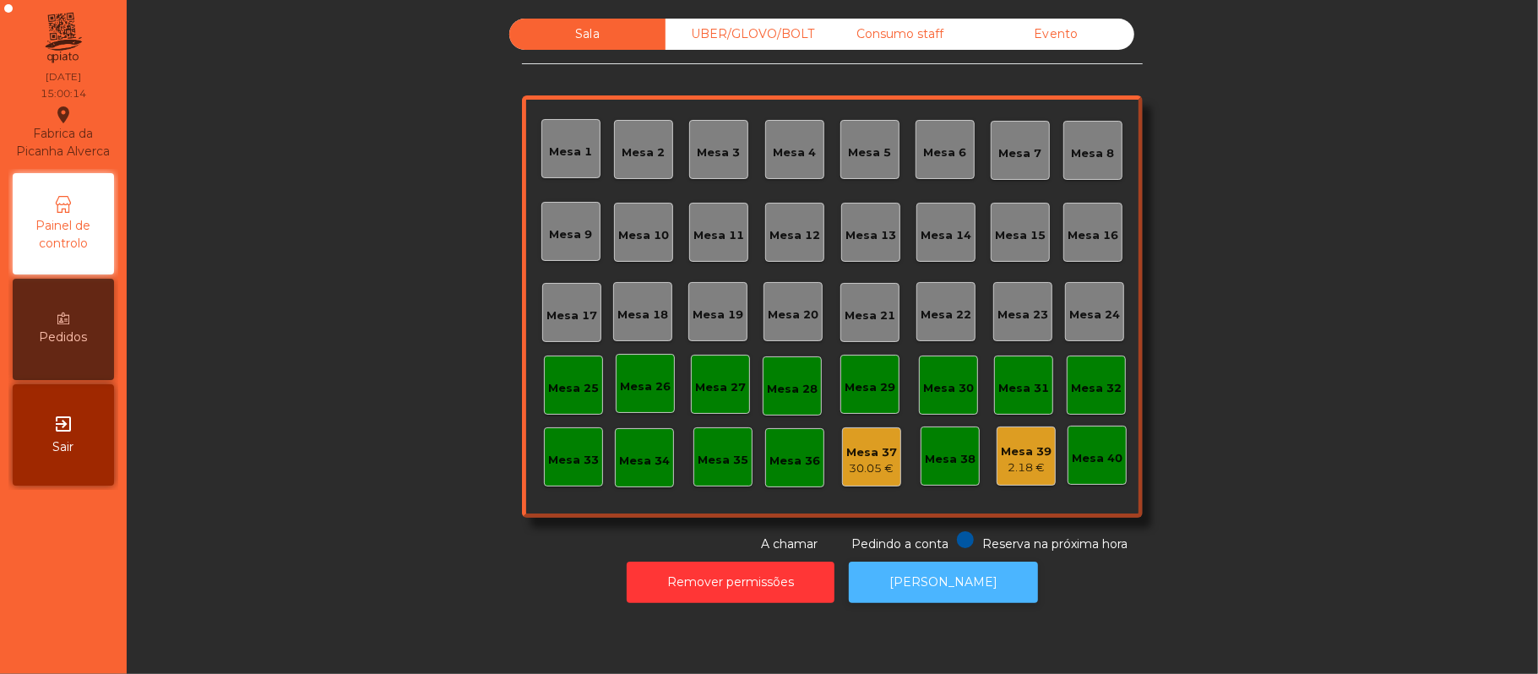
click at [950, 575] on button "[PERSON_NAME]" at bounding box center [943, 582] width 189 height 41
click at [960, 566] on button "[PERSON_NAME]" at bounding box center [943, 582] width 189 height 41
click at [958, 586] on button "[PERSON_NAME]" at bounding box center [943, 582] width 189 height 41
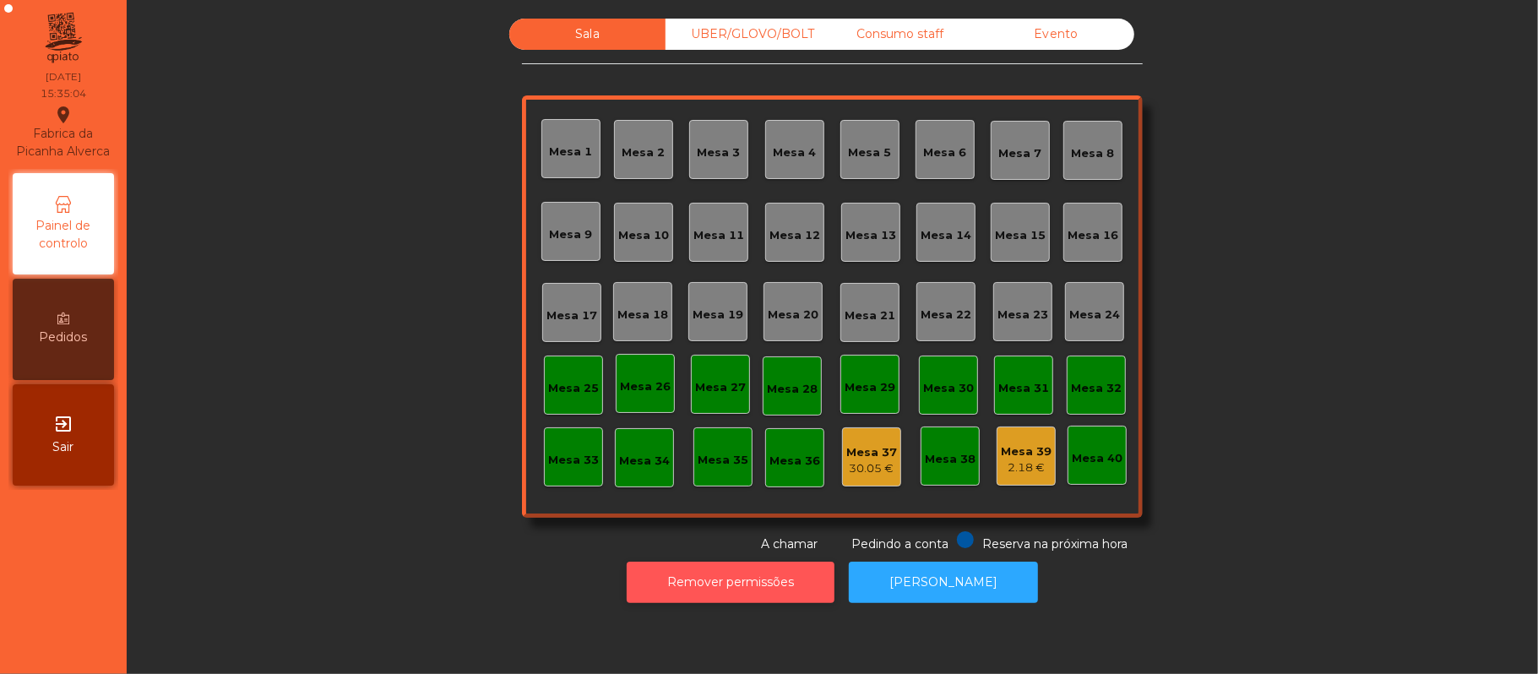
click at [764, 576] on button "Remover permissões" at bounding box center [731, 582] width 208 height 41
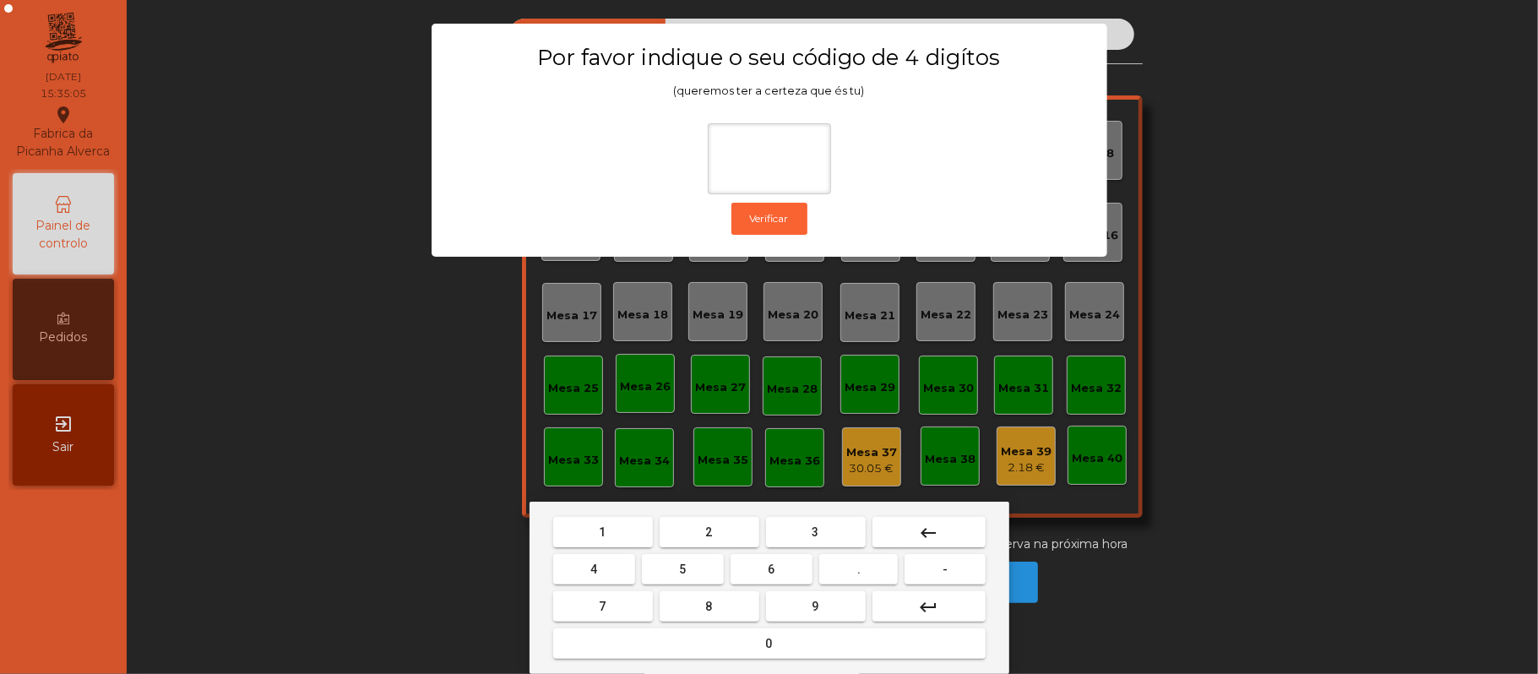
click at [710, 525] on span "2" at bounding box center [709, 532] width 7 height 14
click at [770, 574] on span "6" at bounding box center [772, 570] width 7 height 14
click at [605, 531] on span "1" at bounding box center [603, 532] width 7 height 14
click at [667, 575] on button "5" at bounding box center [683, 569] width 82 height 30
type input "****"
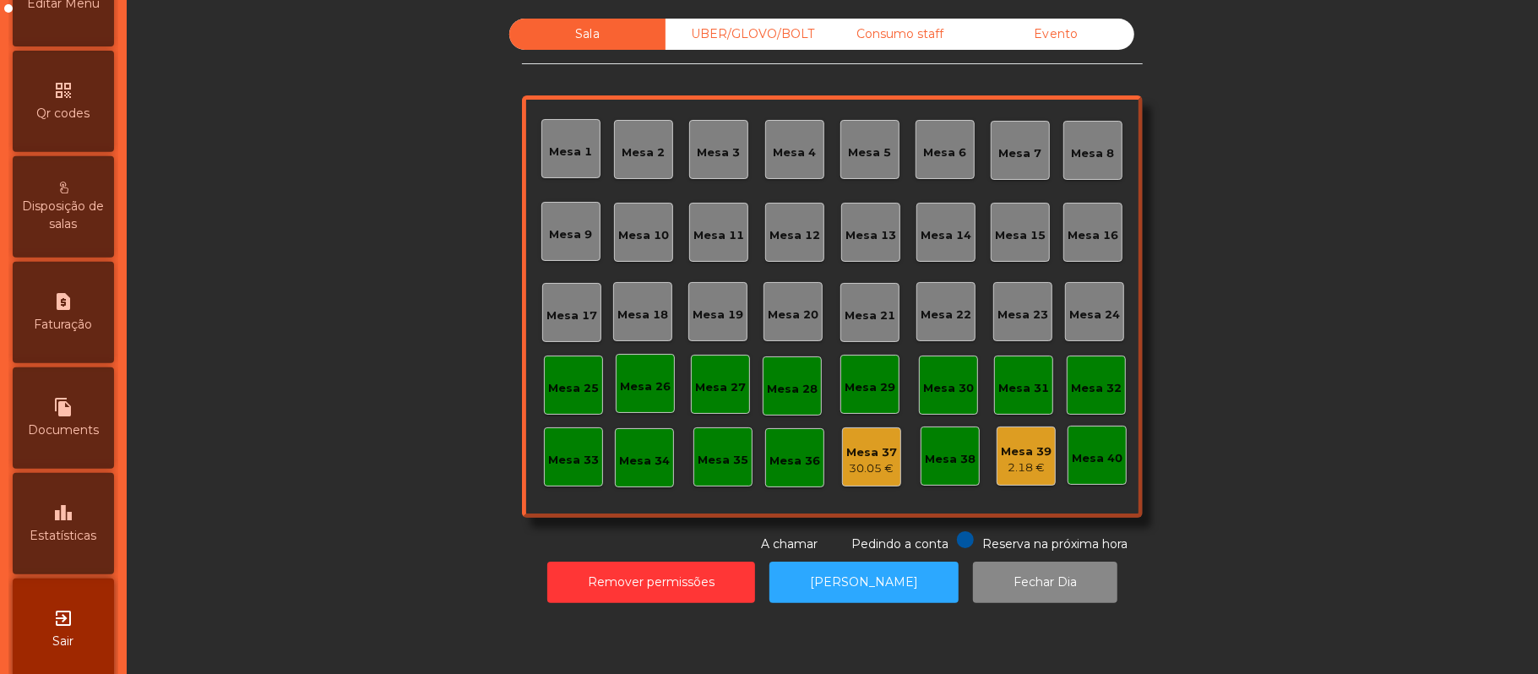
click at [61, 523] on icon "leaderboard" at bounding box center [63, 513] width 20 height 20
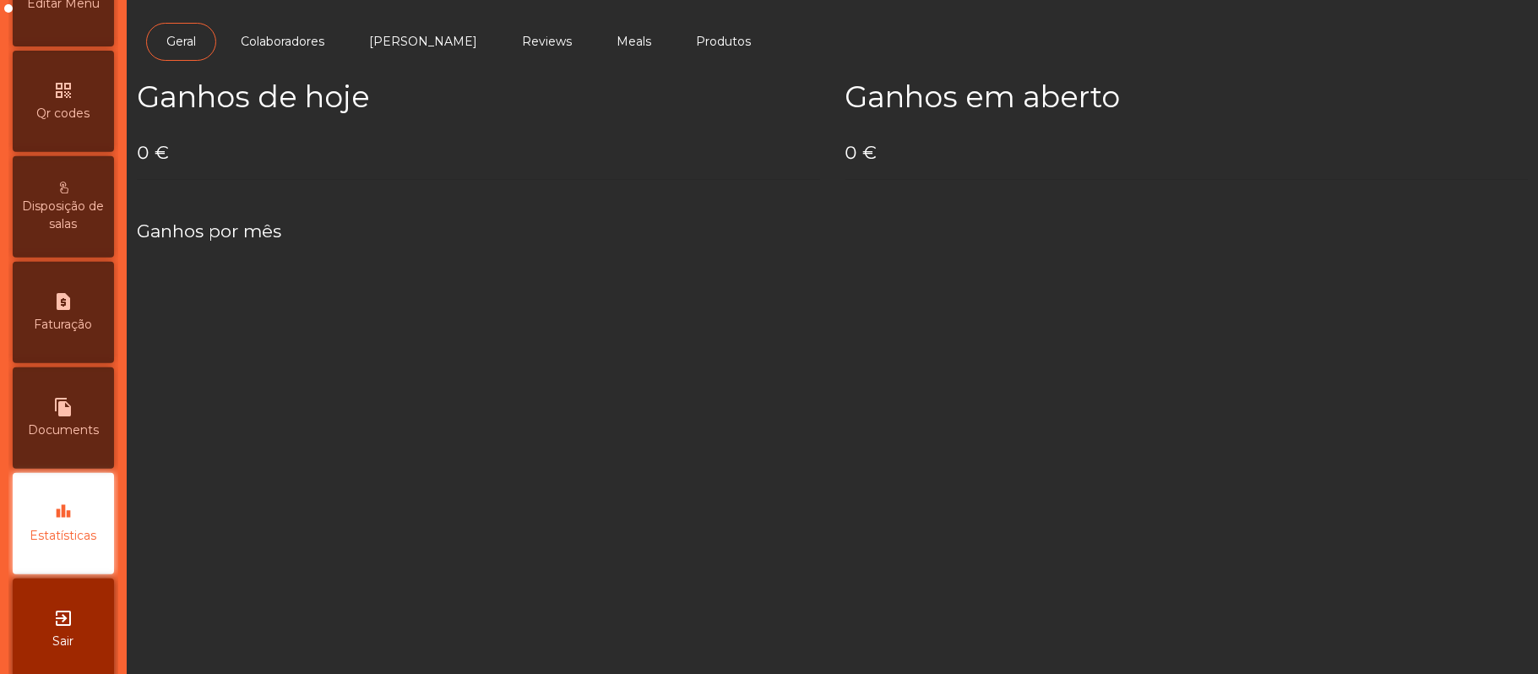
scroll to position [475, 0]
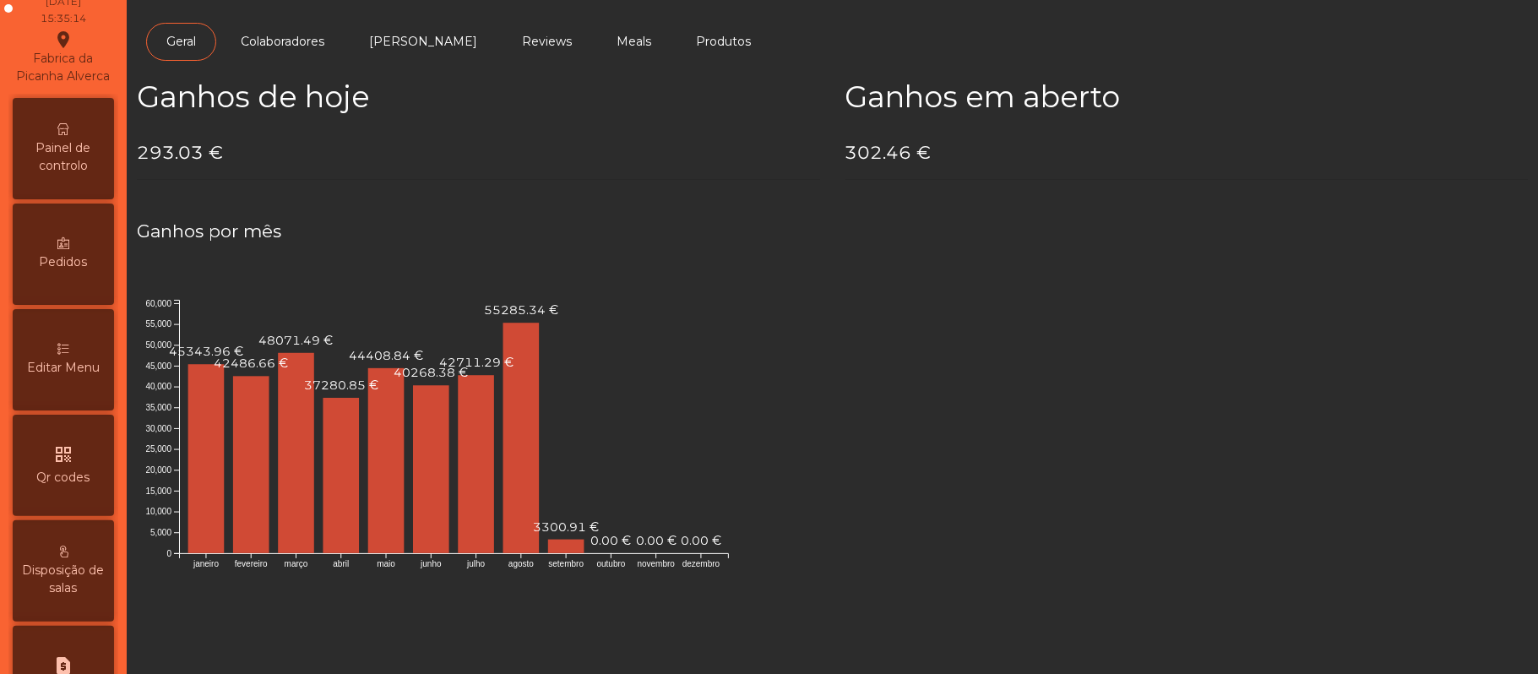
click at [86, 164] on span "Painel de controlo" at bounding box center [63, 156] width 93 height 35
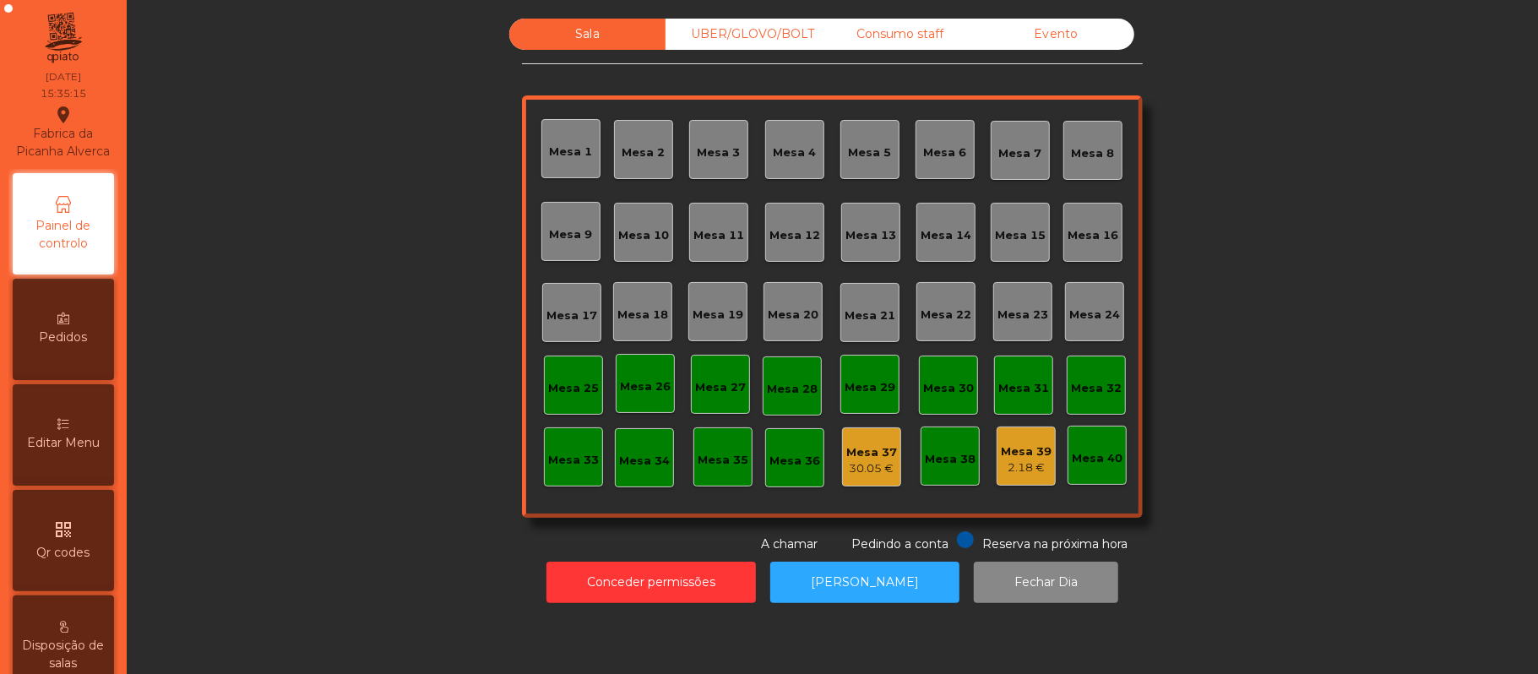
click at [1069, 37] on div "Evento" at bounding box center [1056, 34] width 156 height 31
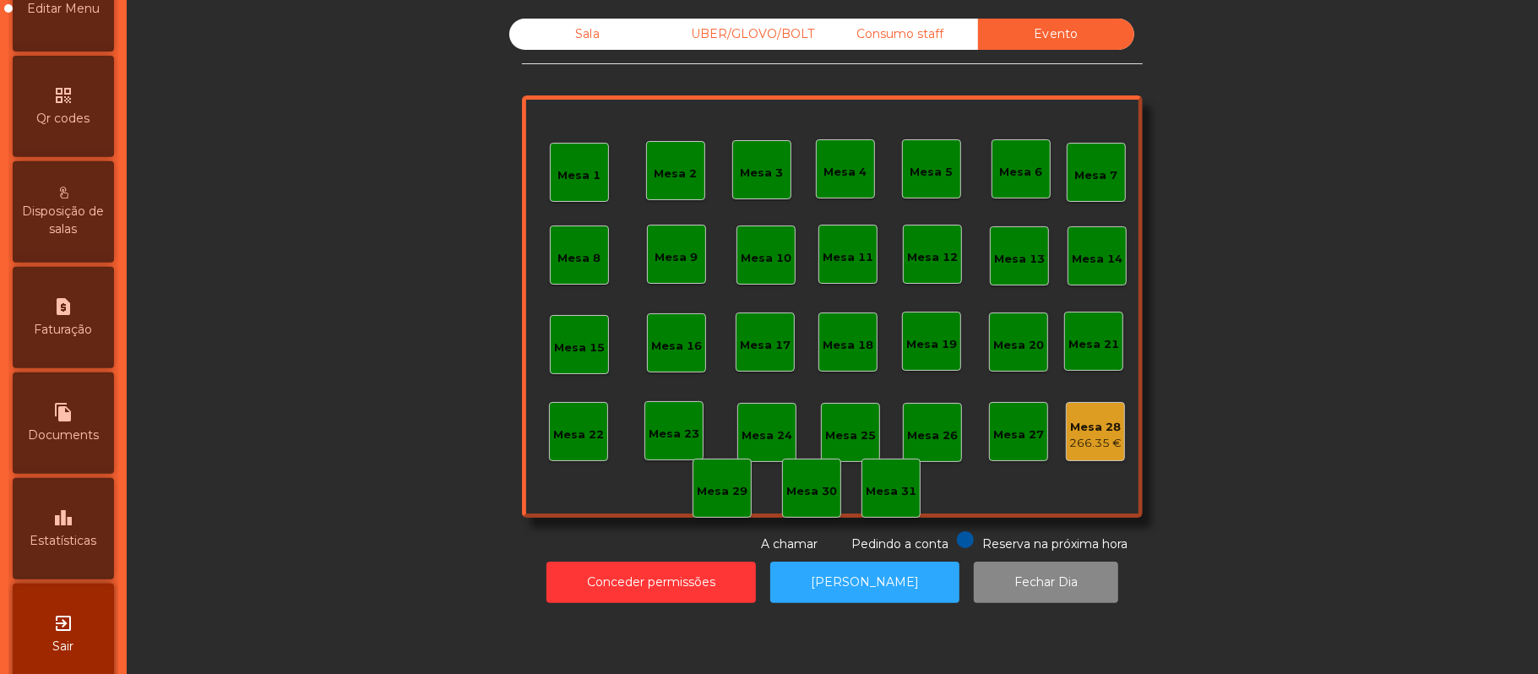
click at [66, 549] on span "Estatísticas" at bounding box center [63, 541] width 67 height 18
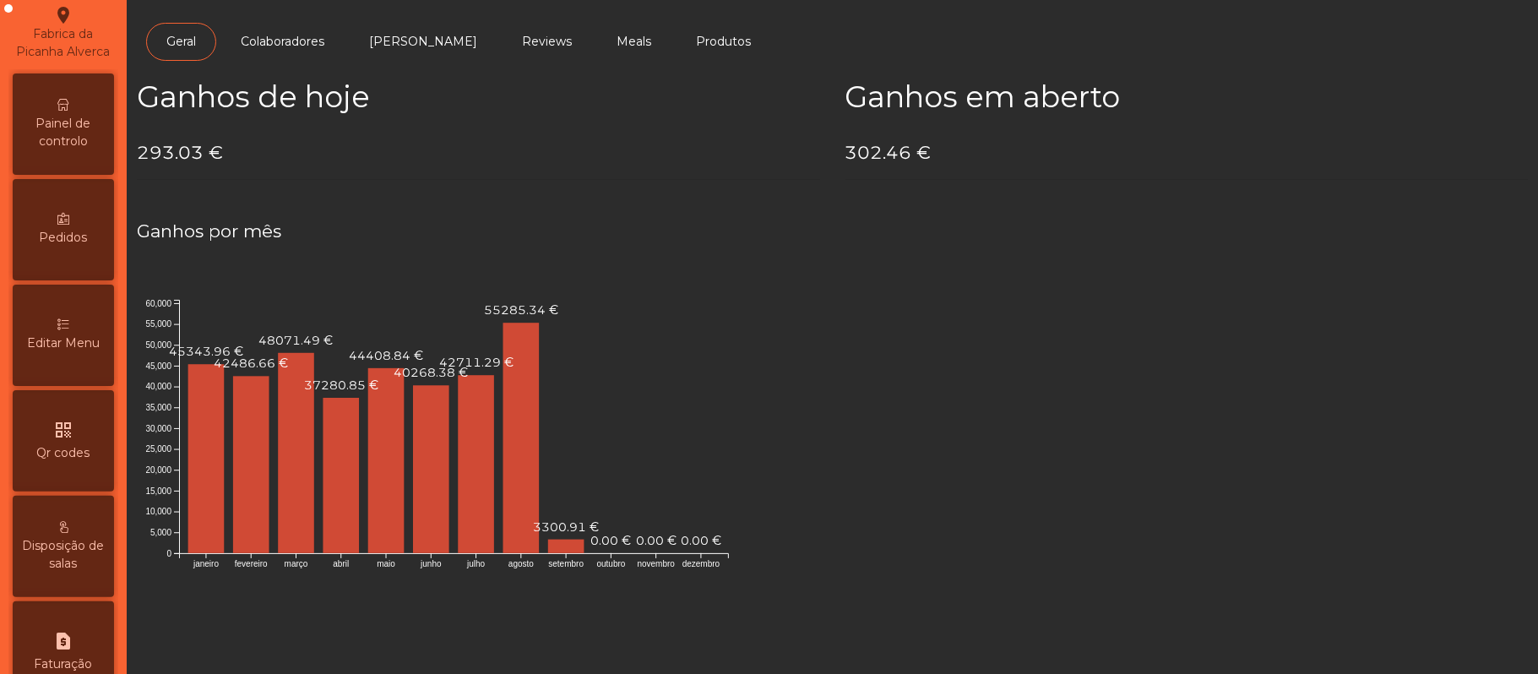
scroll to position [84, 0]
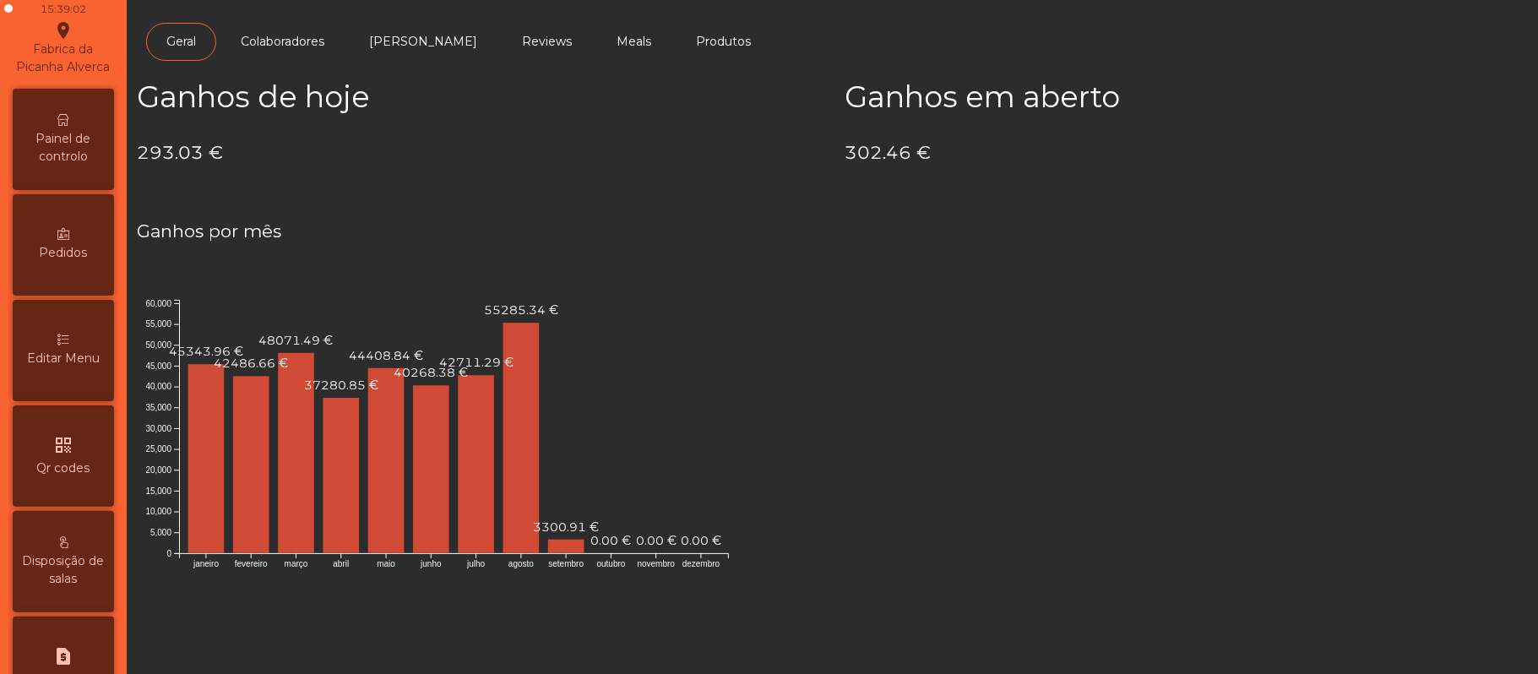
click at [75, 166] on span "Painel de controlo" at bounding box center [63, 147] width 93 height 35
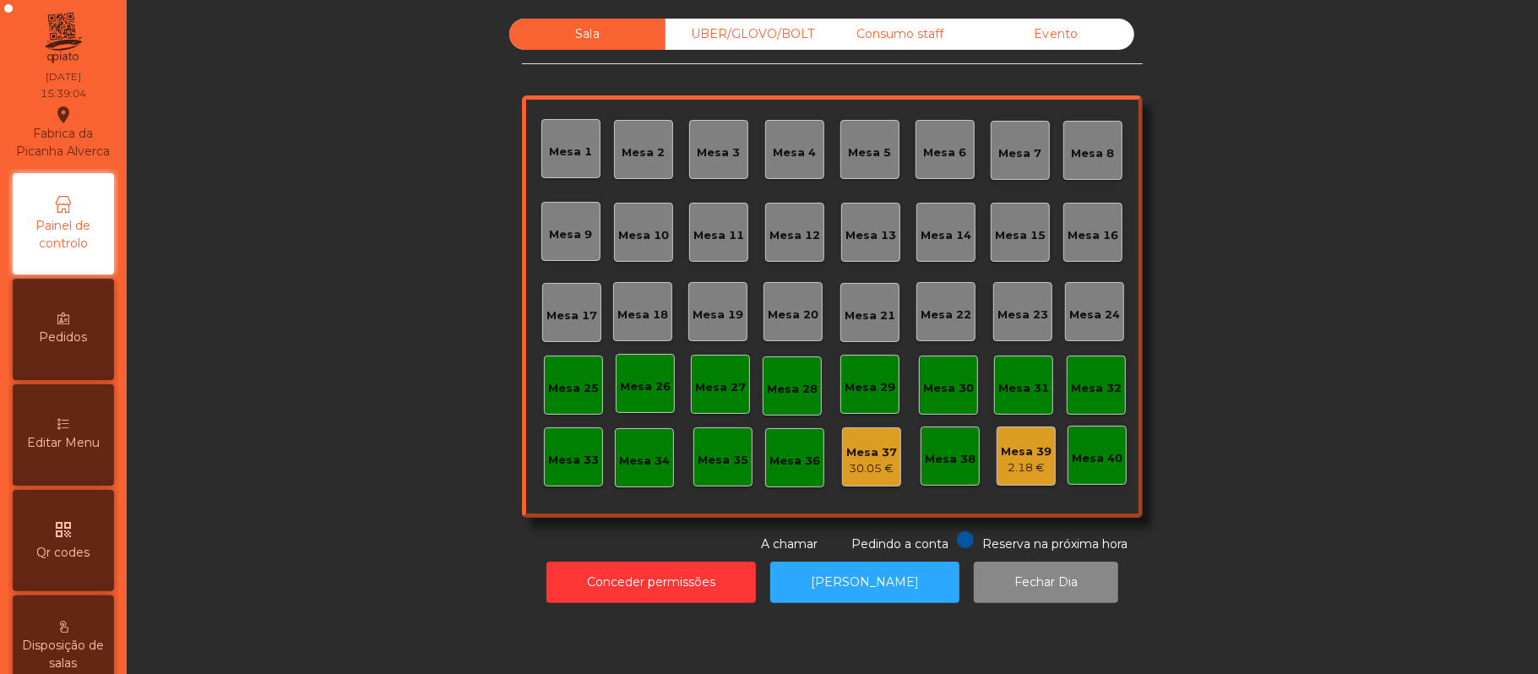
click at [883, 35] on div "Consumo staff" at bounding box center [900, 34] width 156 height 31
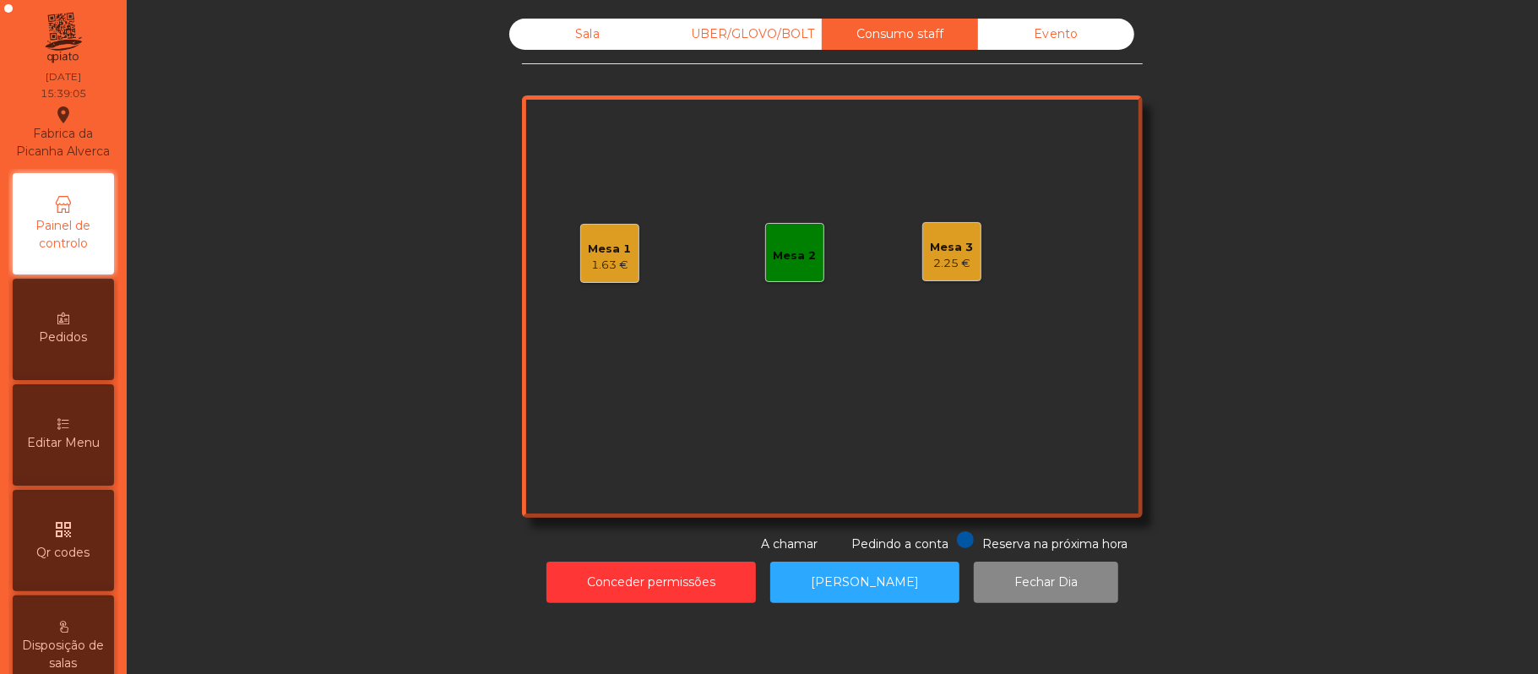
click at [589, 251] on div "Mesa 1" at bounding box center [610, 249] width 43 height 17
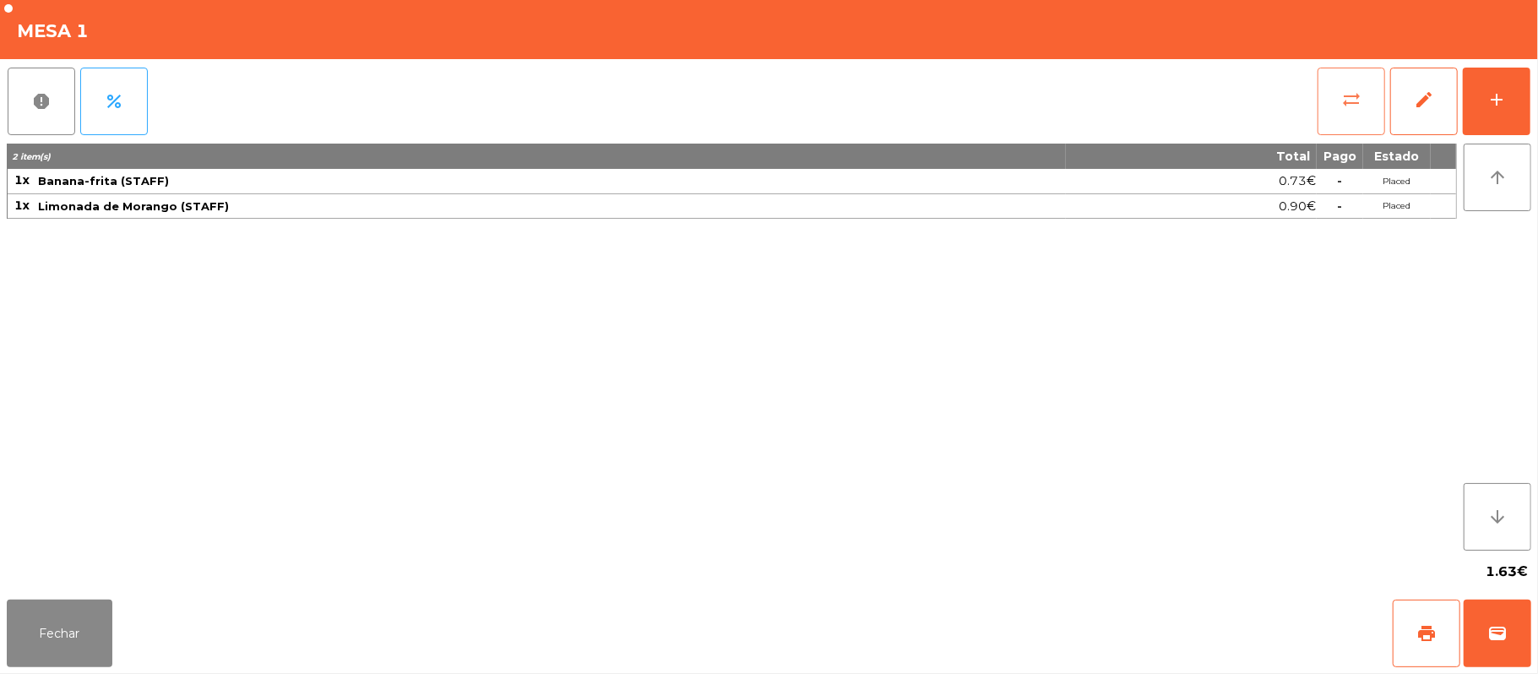
click at [1343, 91] on span "sync_alt" at bounding box center [1351, 100] width 20 height 20
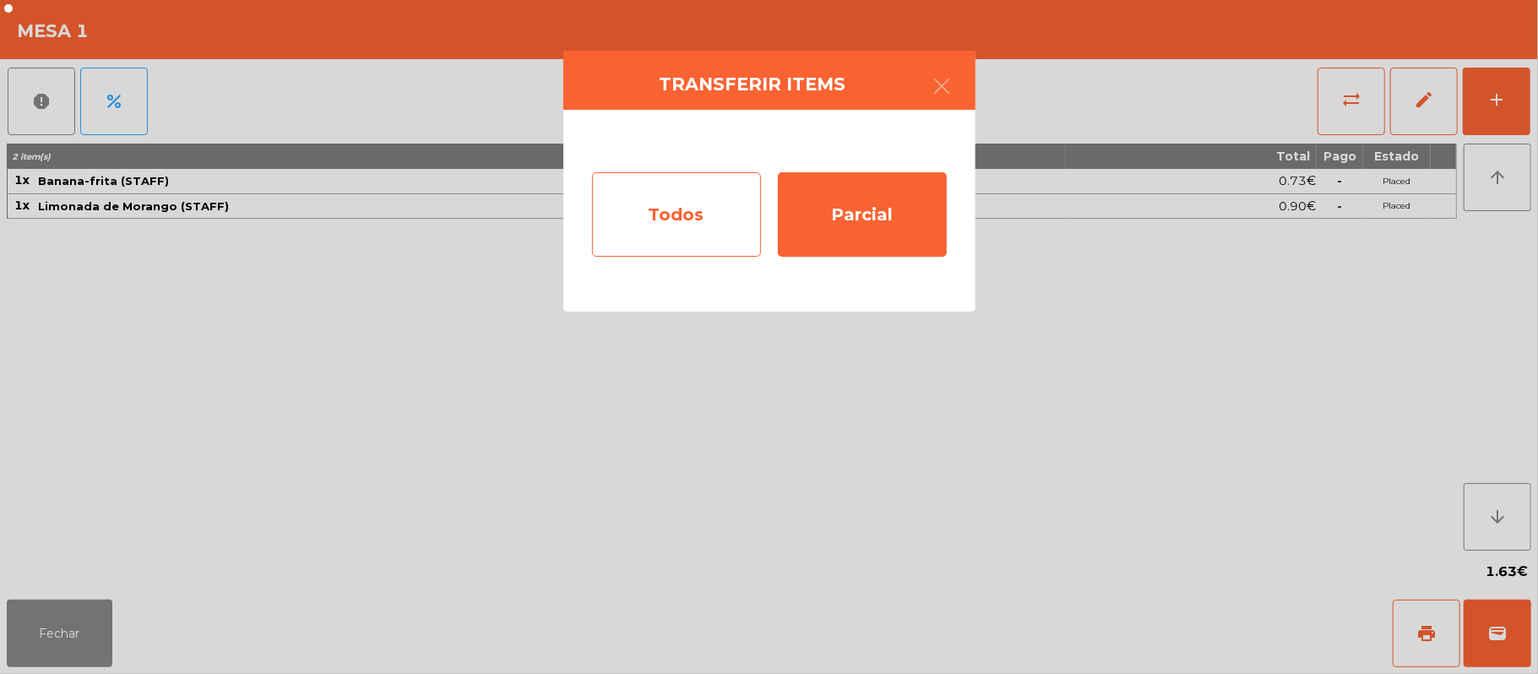
click at [683, 216] on div "Todos" at bounding box center [676, 214] width 169 height 84
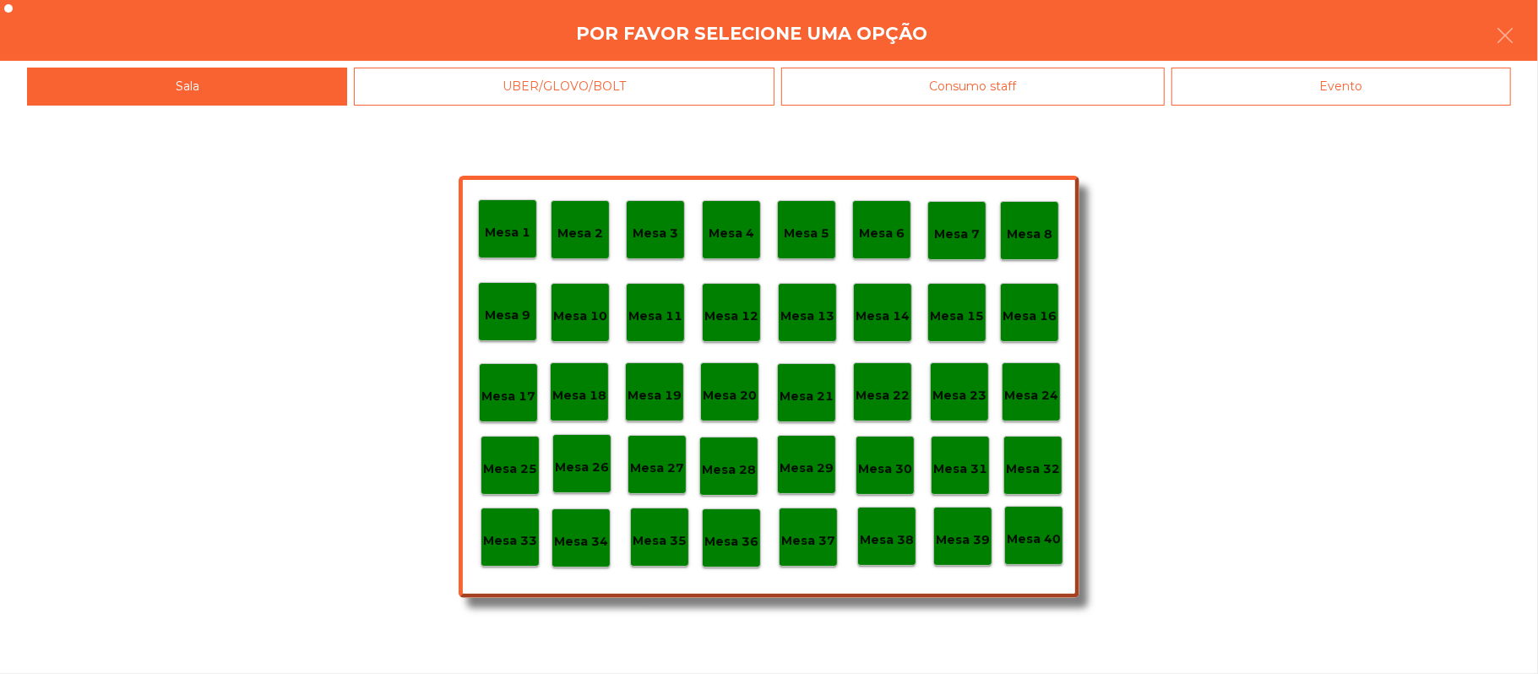
click at [994, 91] on div "Consumo staff" at bounding box center [973, 87] width 384 height 38
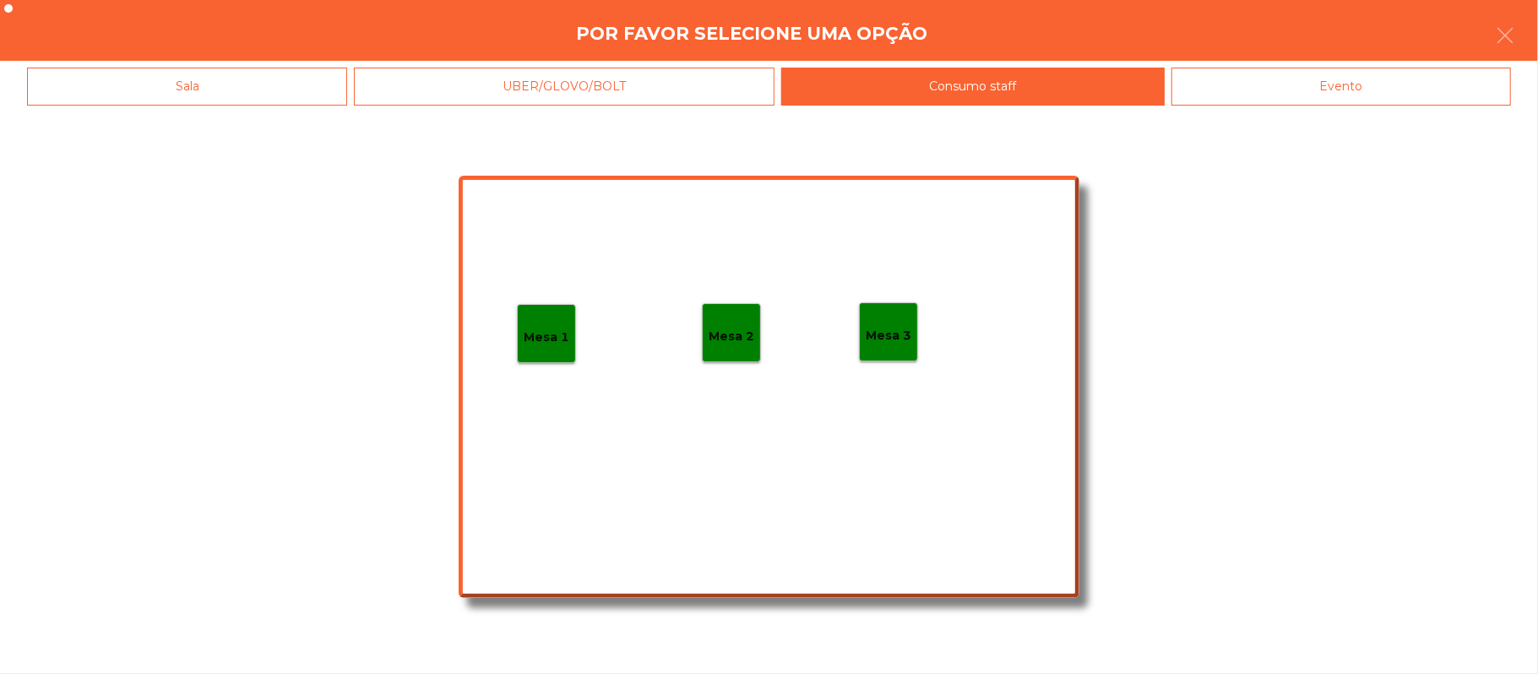
click at [890, 326] on p "Mesa 3" at bounding box center [889, 335] width 46 height 19
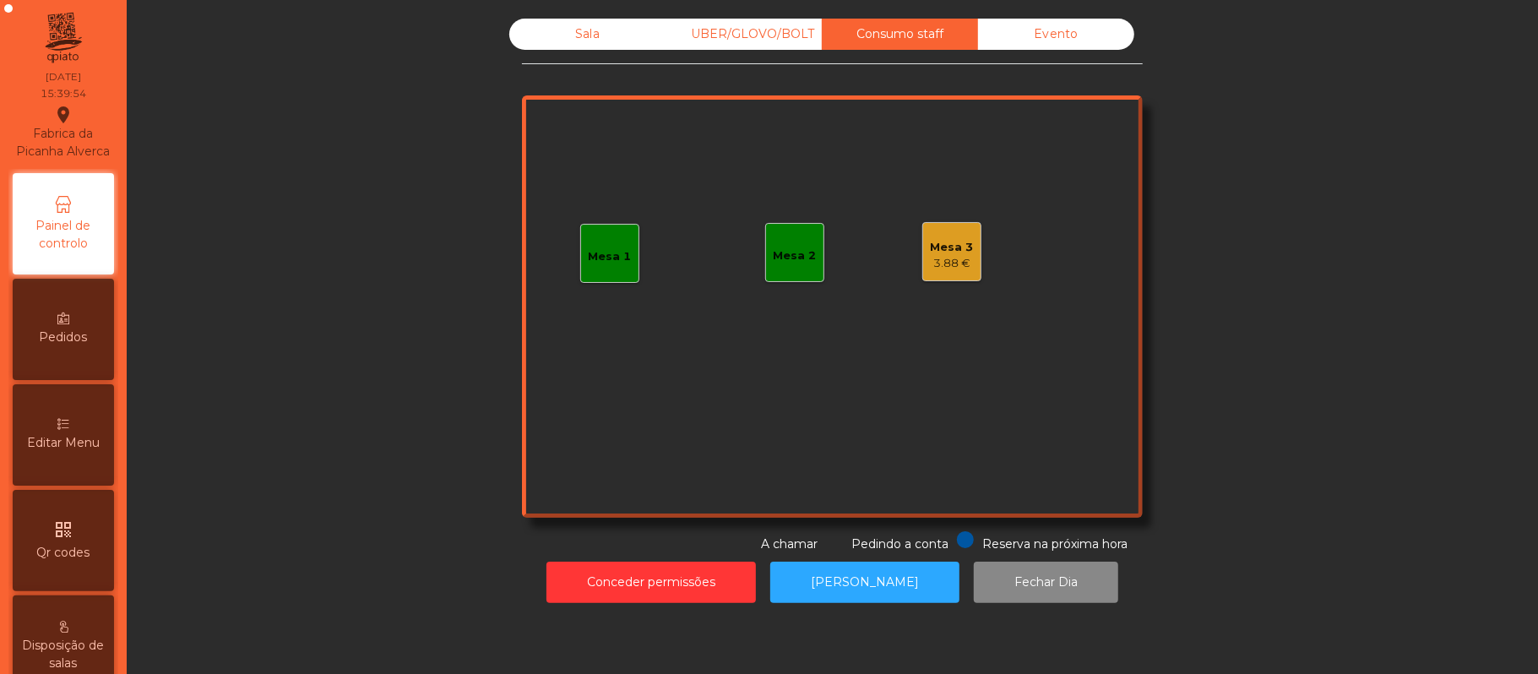
click at [931, 255] on div "3.88 €" at bounding box center [952, 263] width 43 height 17
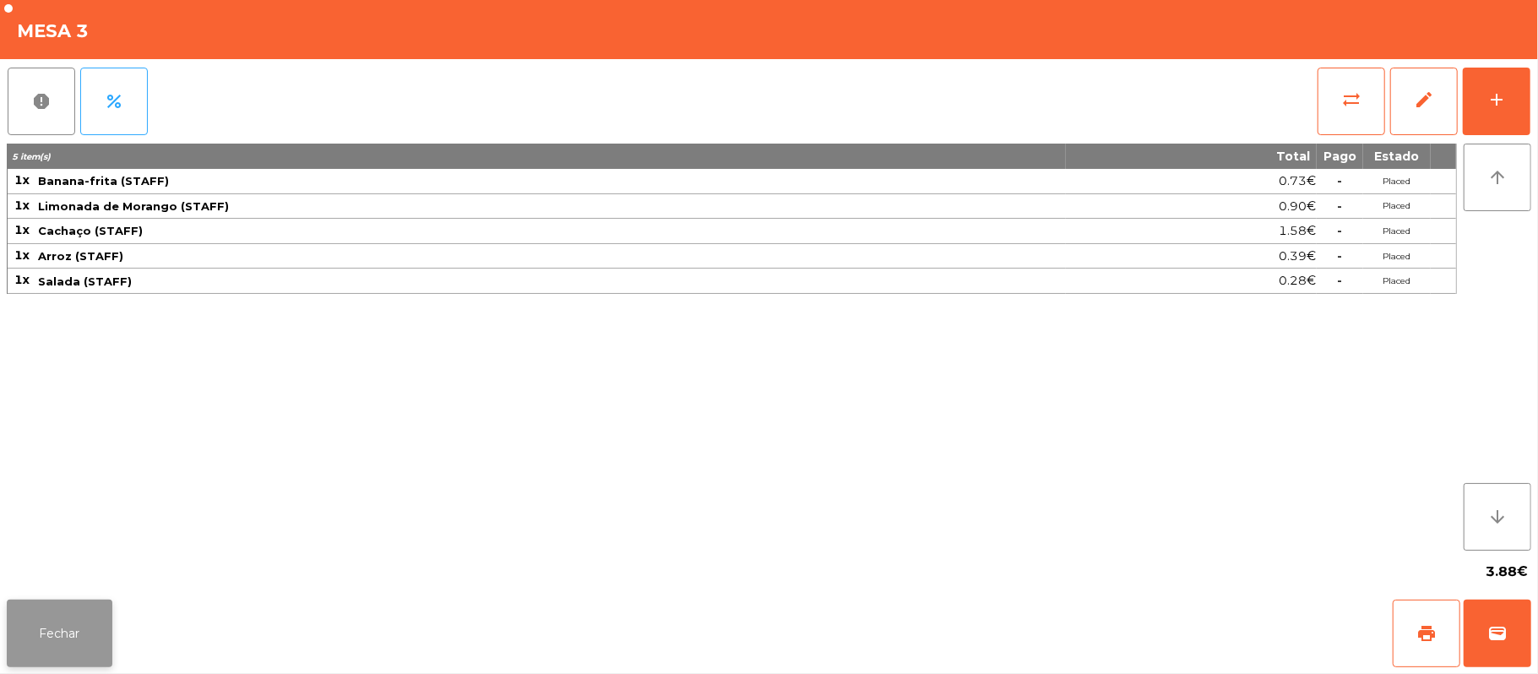
click at [56, 635] on button "Fechar" at bounding box center [60, 634] width 106 height 68
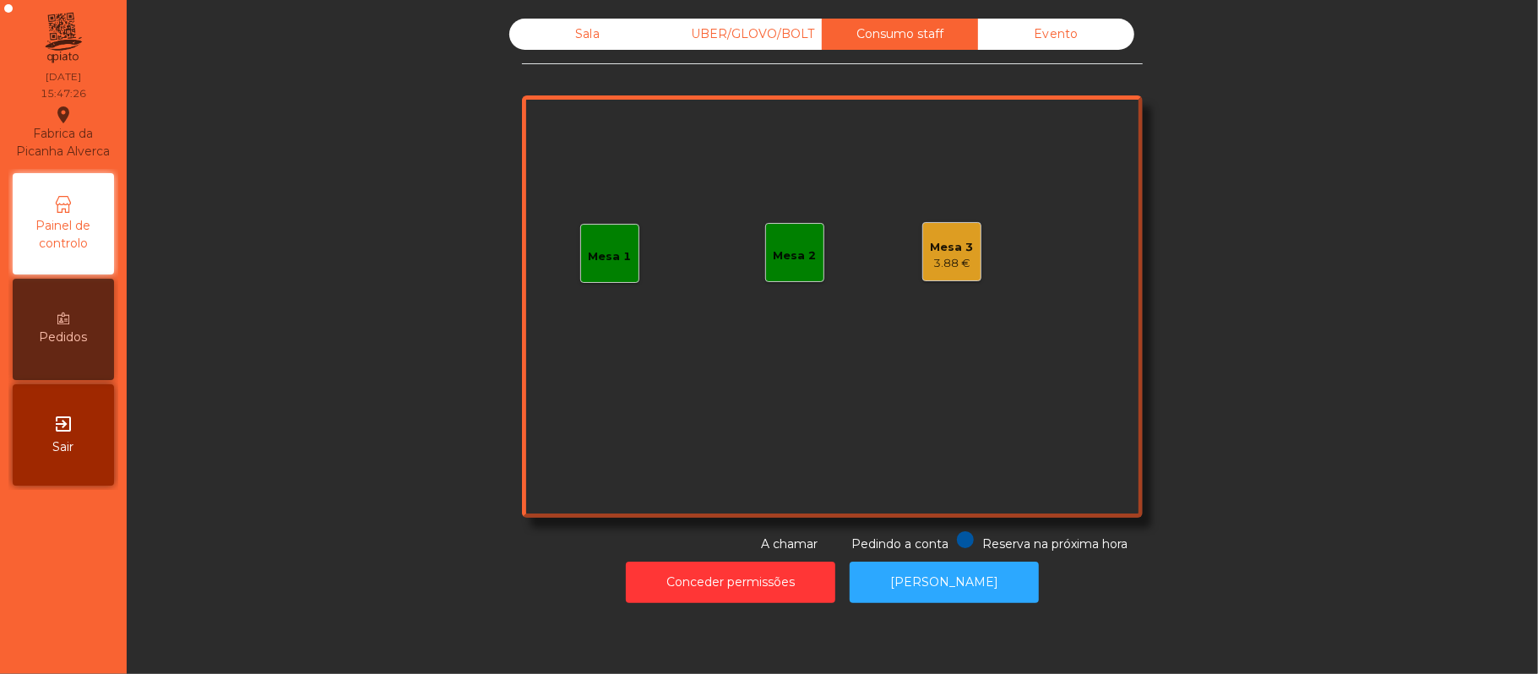
click at [582, 41] on div "Sala" at bounding box center [587, 34] width 156 height 31
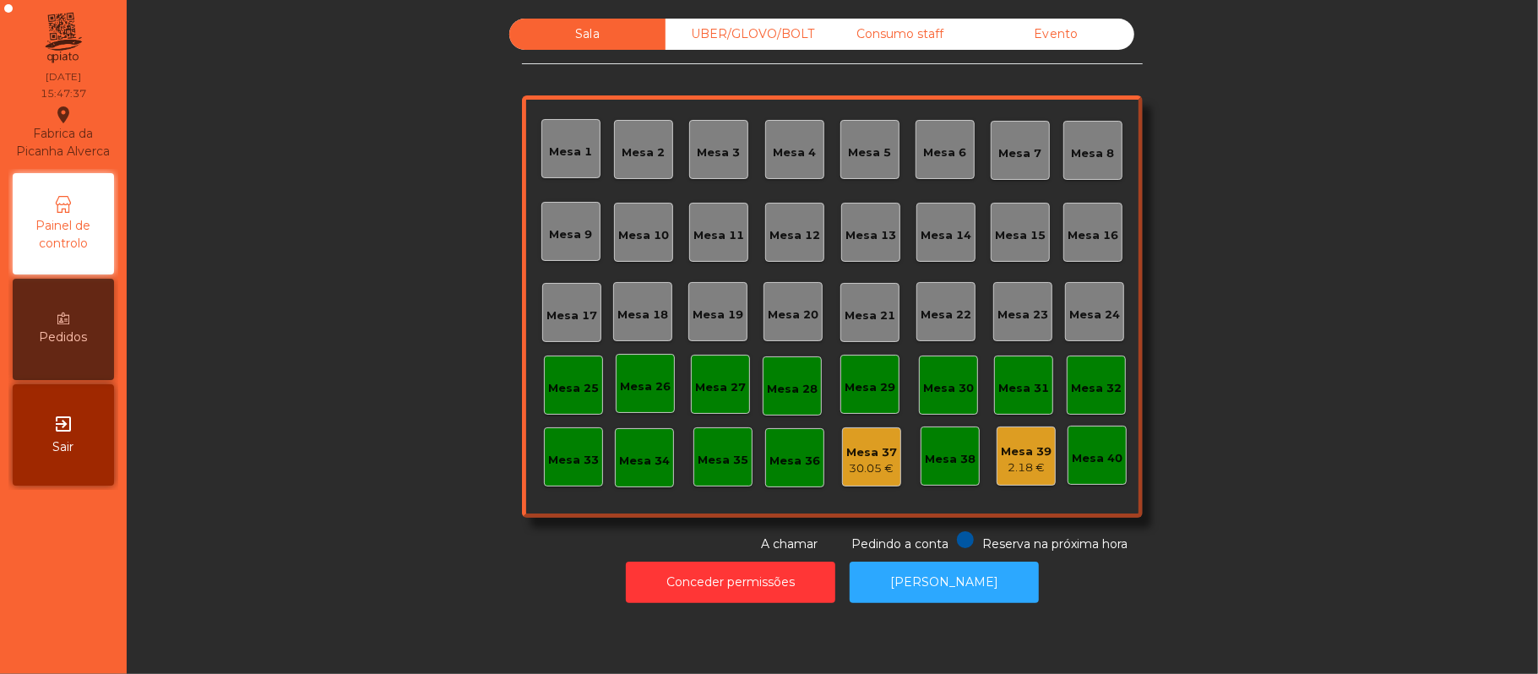
click at [906, 38] on div "Consumo staff" at bounding box center [900, 34] width 156 height 31
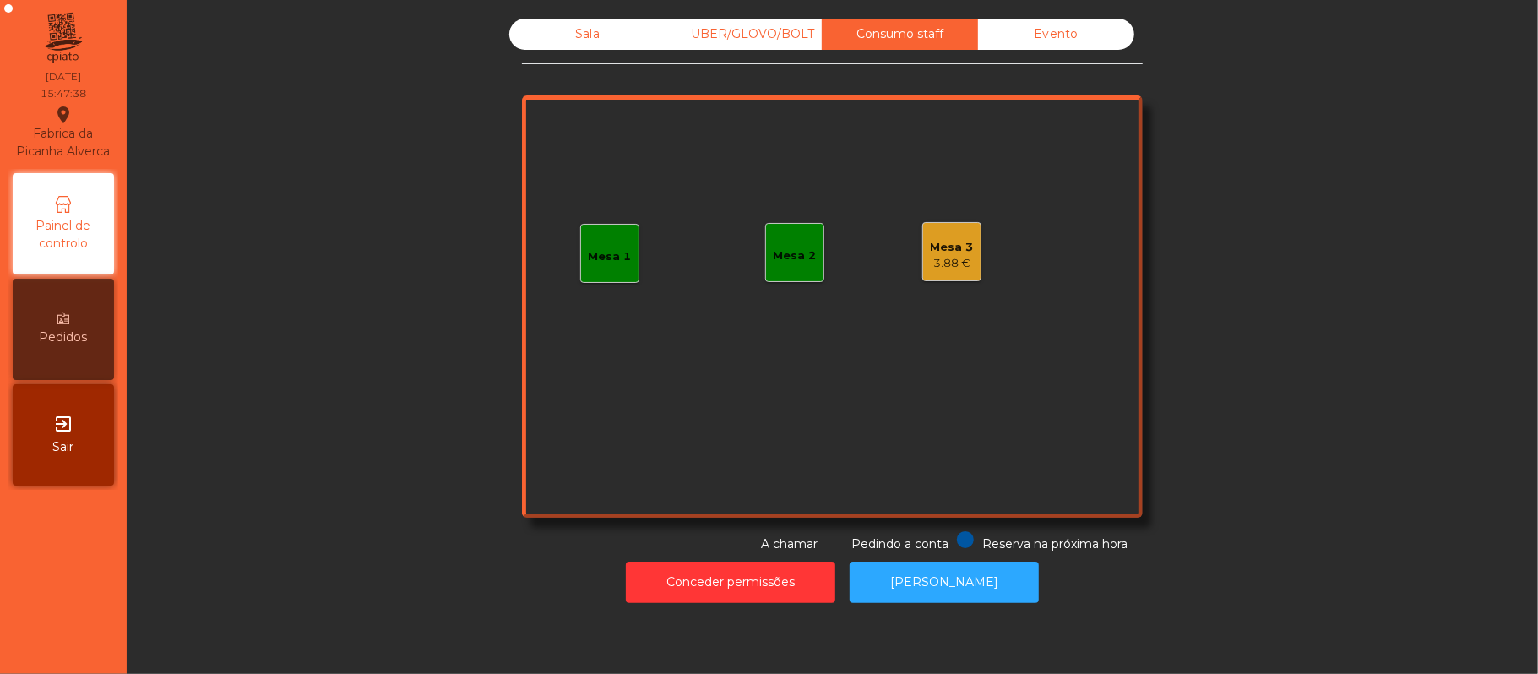
click at [940, 264] on div "3.88 €" at bounding box center [952, 263] width 43 height 17
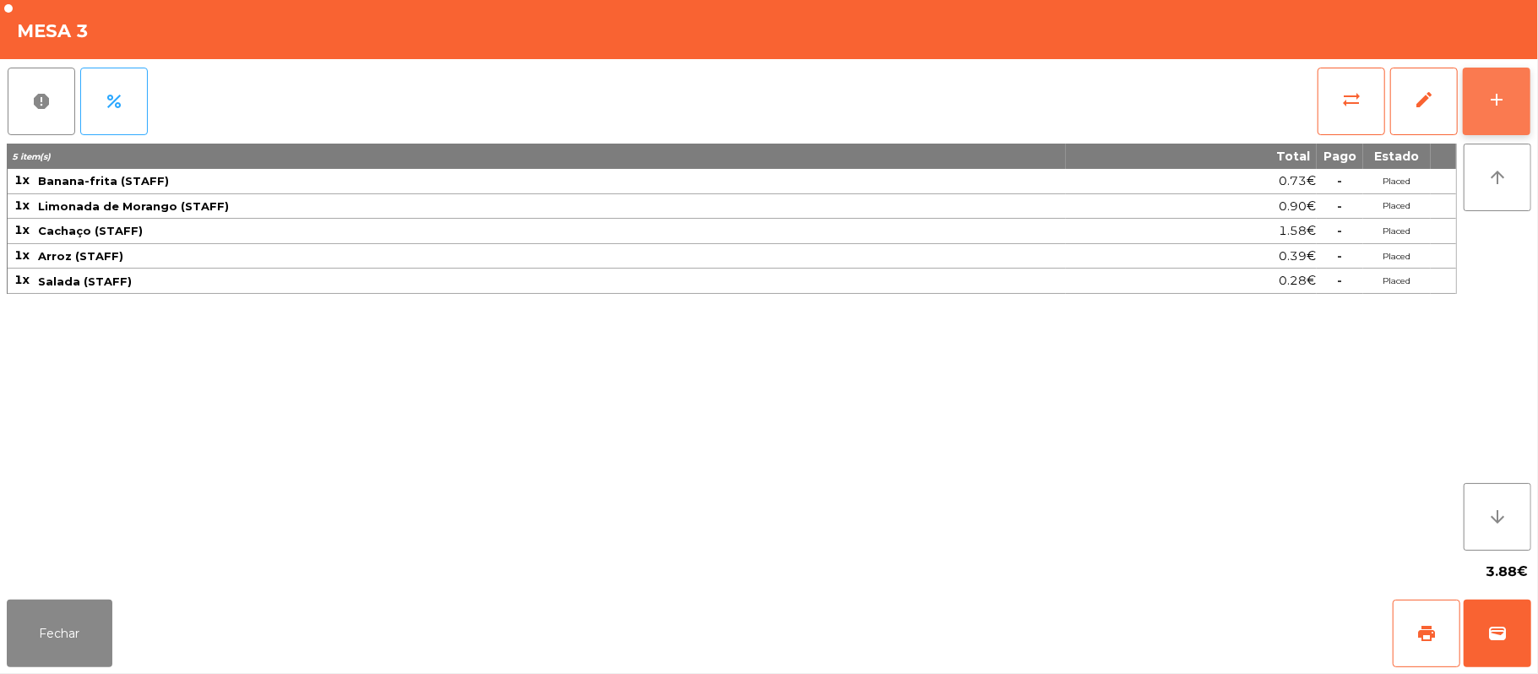
click at [1485, 109] on button "add" at bounding box center [1497, 102] width 68 height 68
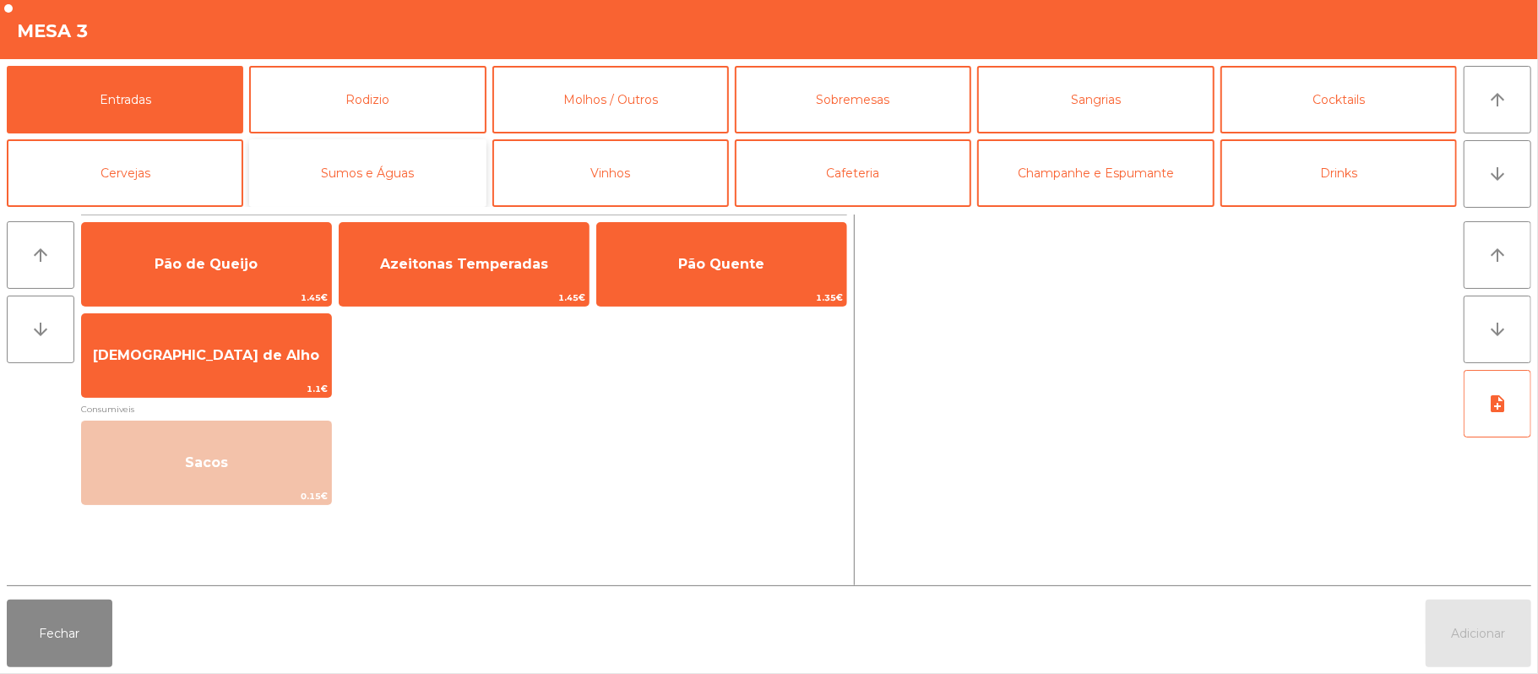
click at [397, 172] on button "Sumos e Águas" at bounding box center [367, 173] width 237 height 68
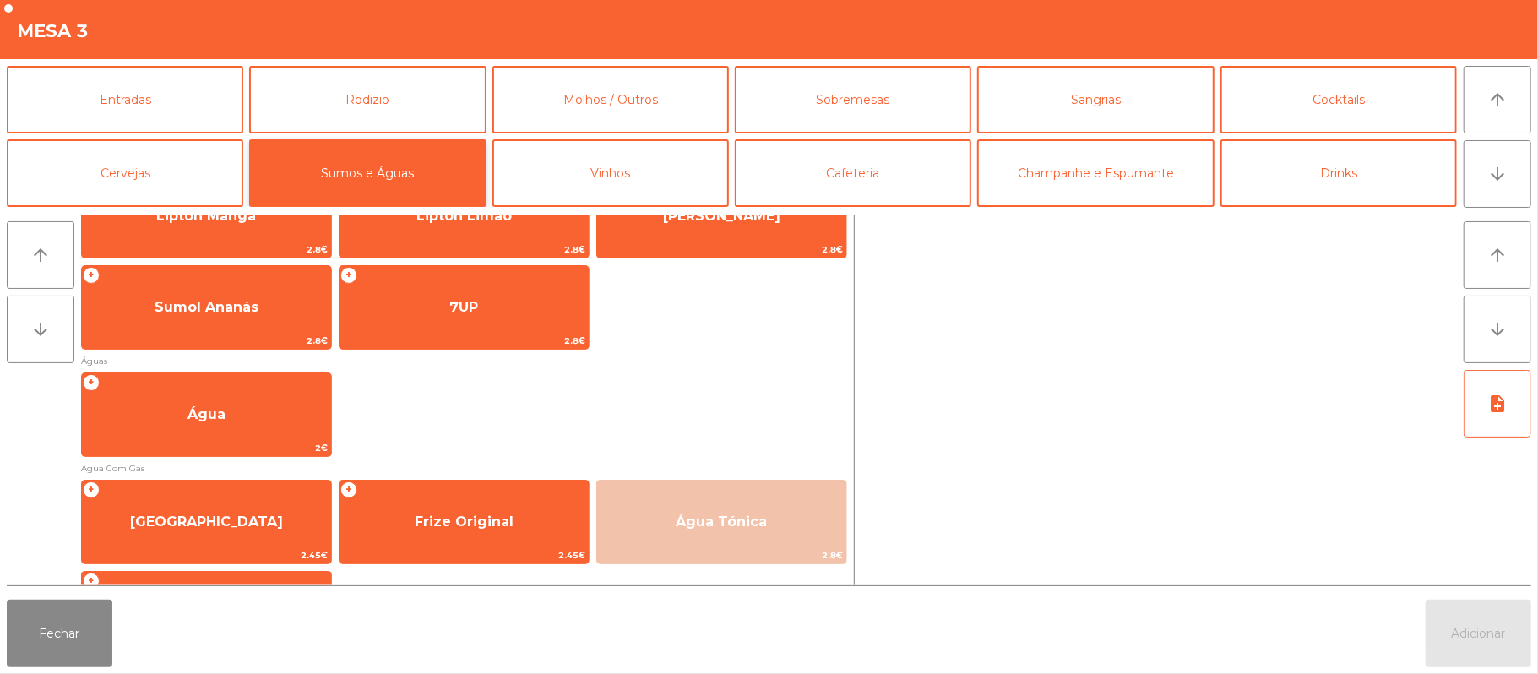
scroll to position [502, 0]
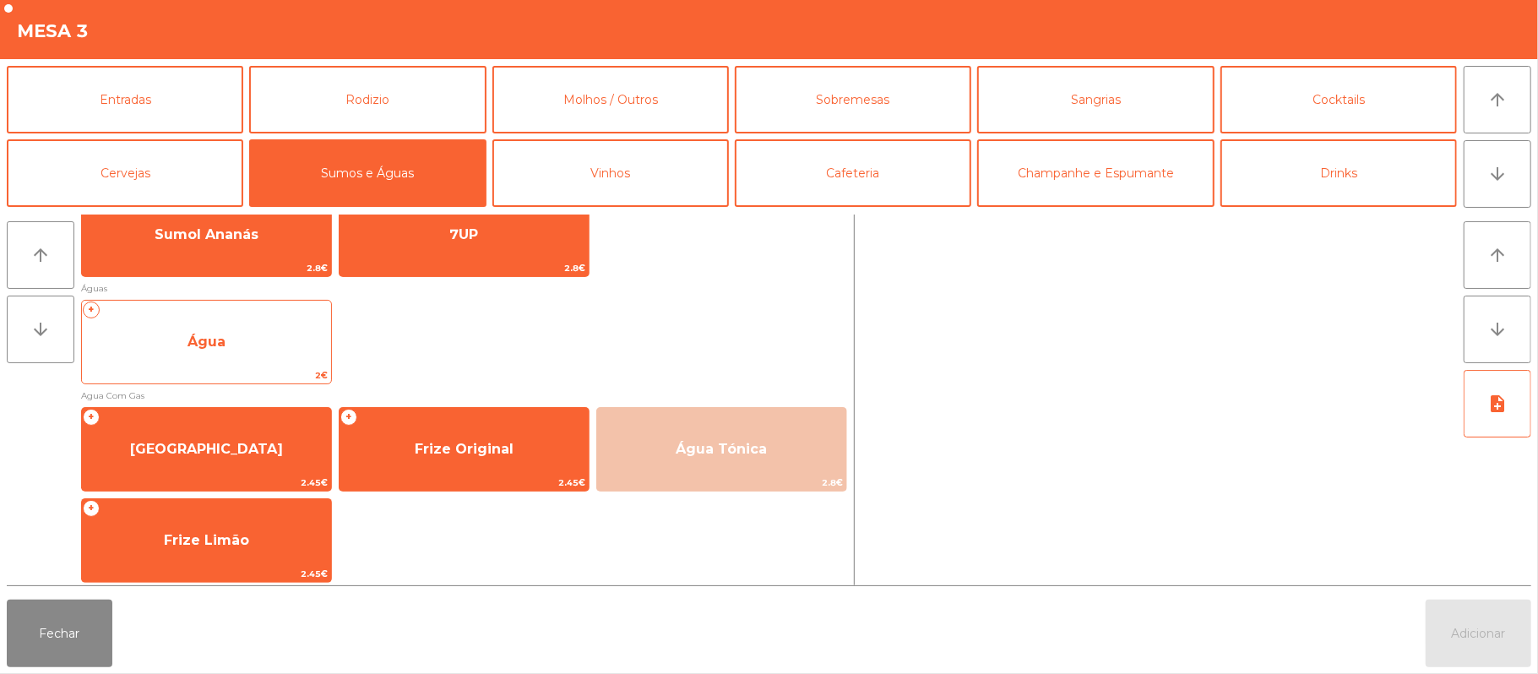
click at [243, 340] on span "Água" at bounding box center [206, 342] width 249 height 46
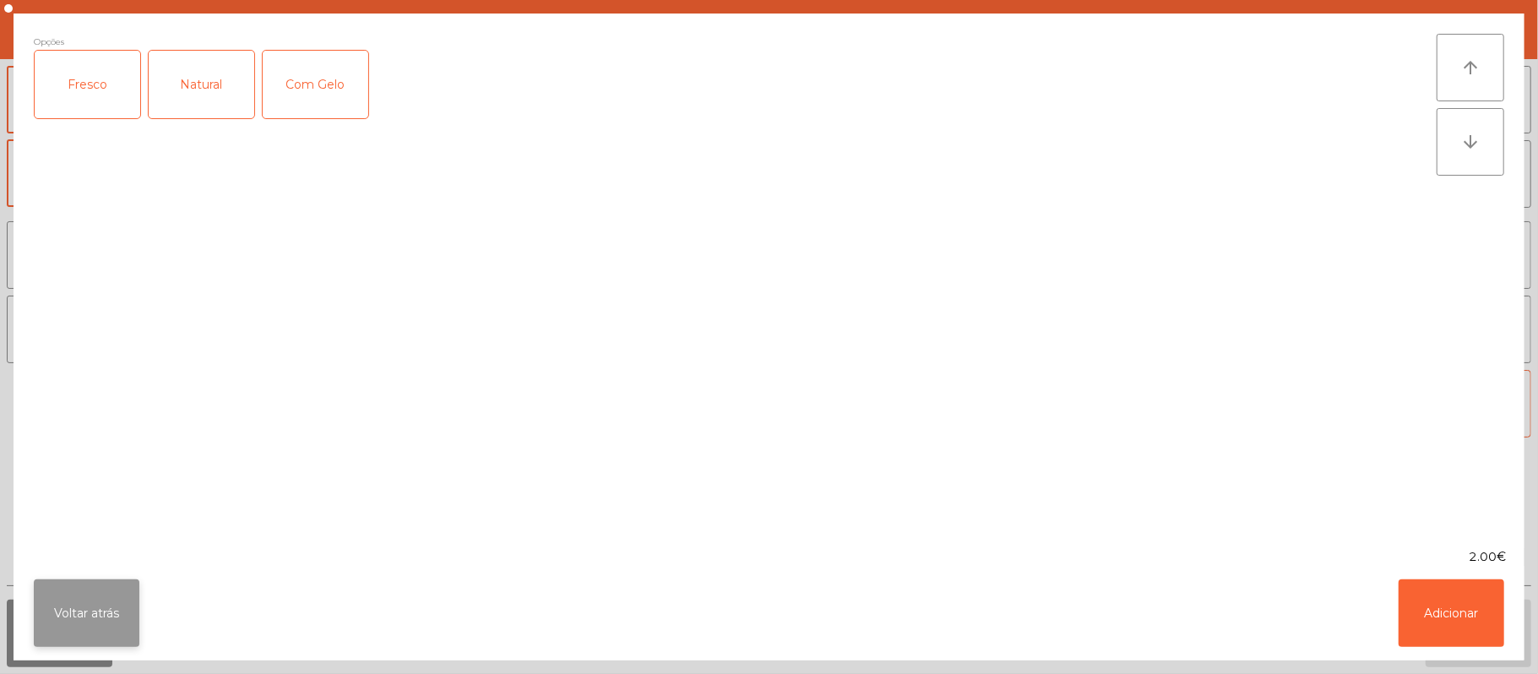
click at [54, 616] on button "Voltar atrás" at bounding box center [87, 613] width 106 height 68
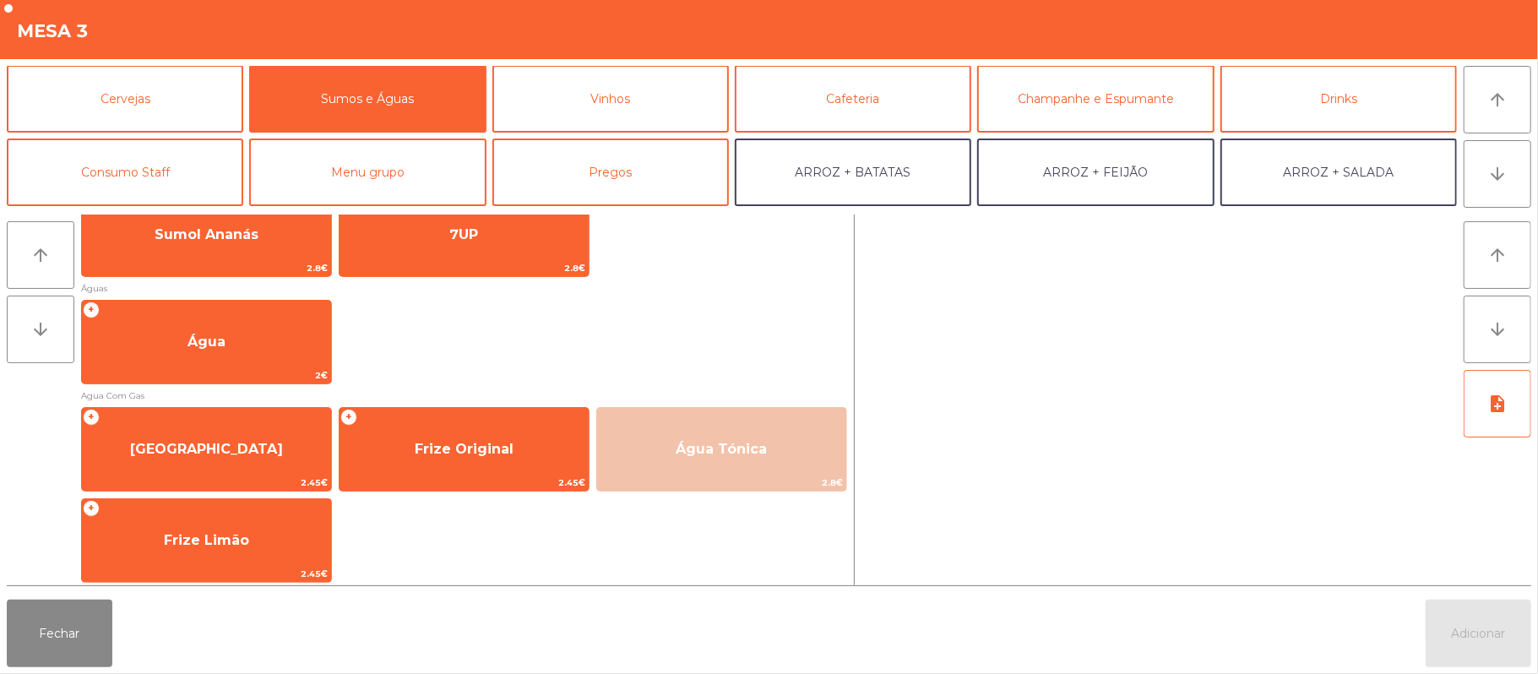
scroll to position [99, 0]
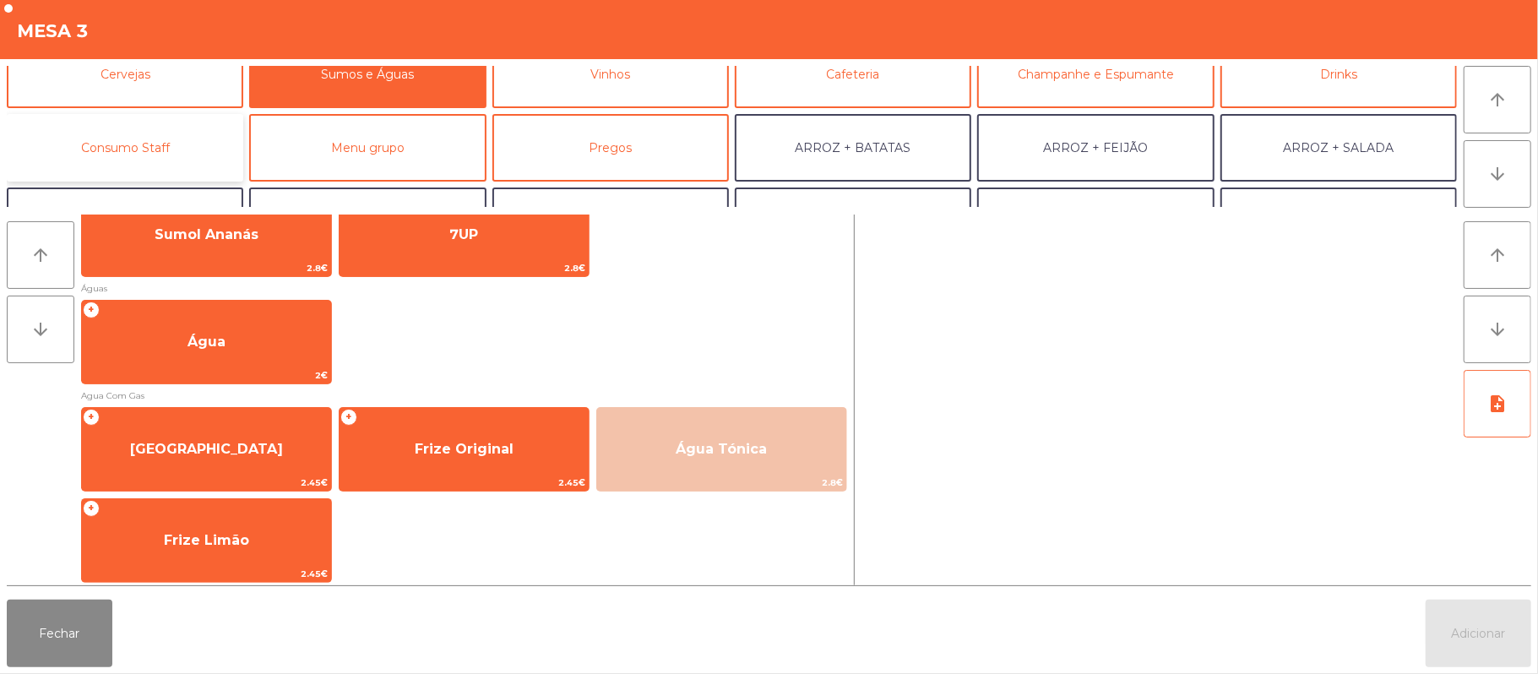
click at [181, 145] on button "Consumo Staff" at bounding box center [125, 148] width 237 height 68
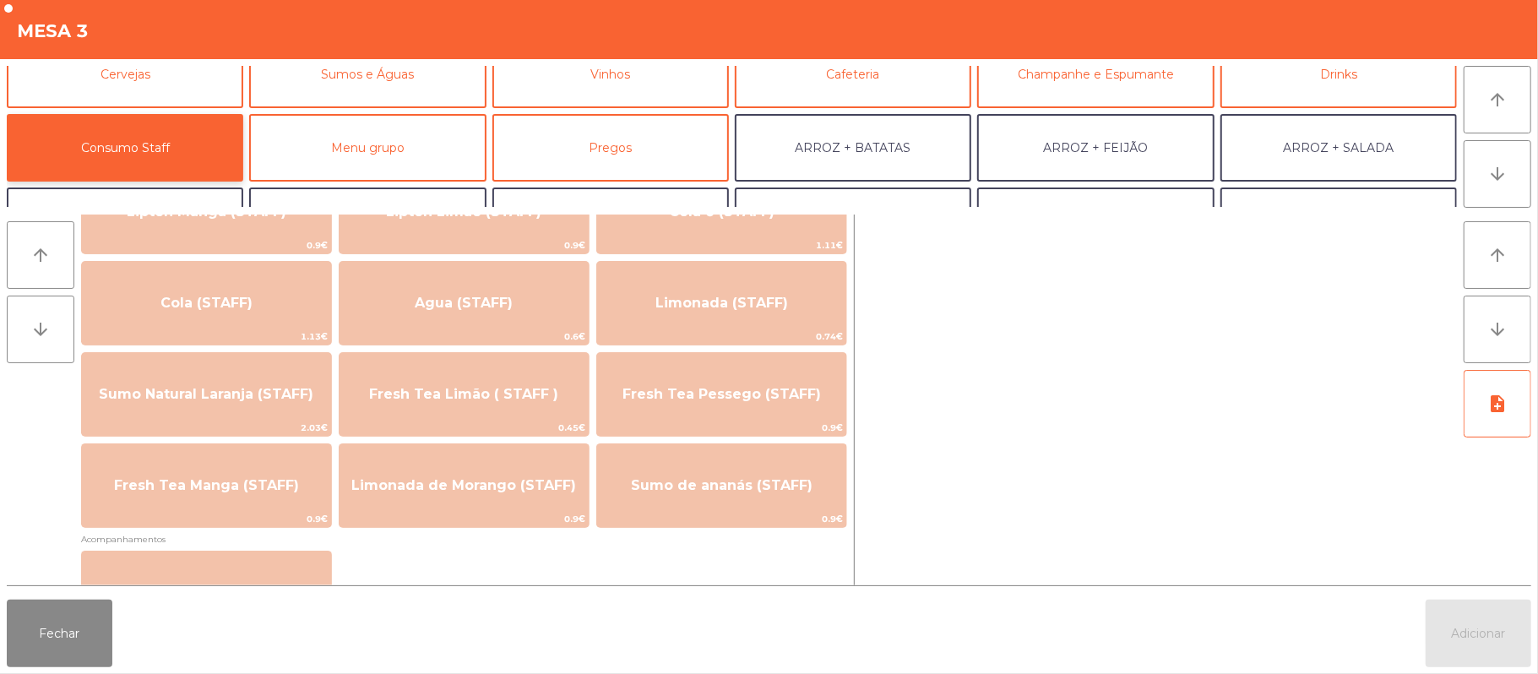
scroll to position [351, 0]
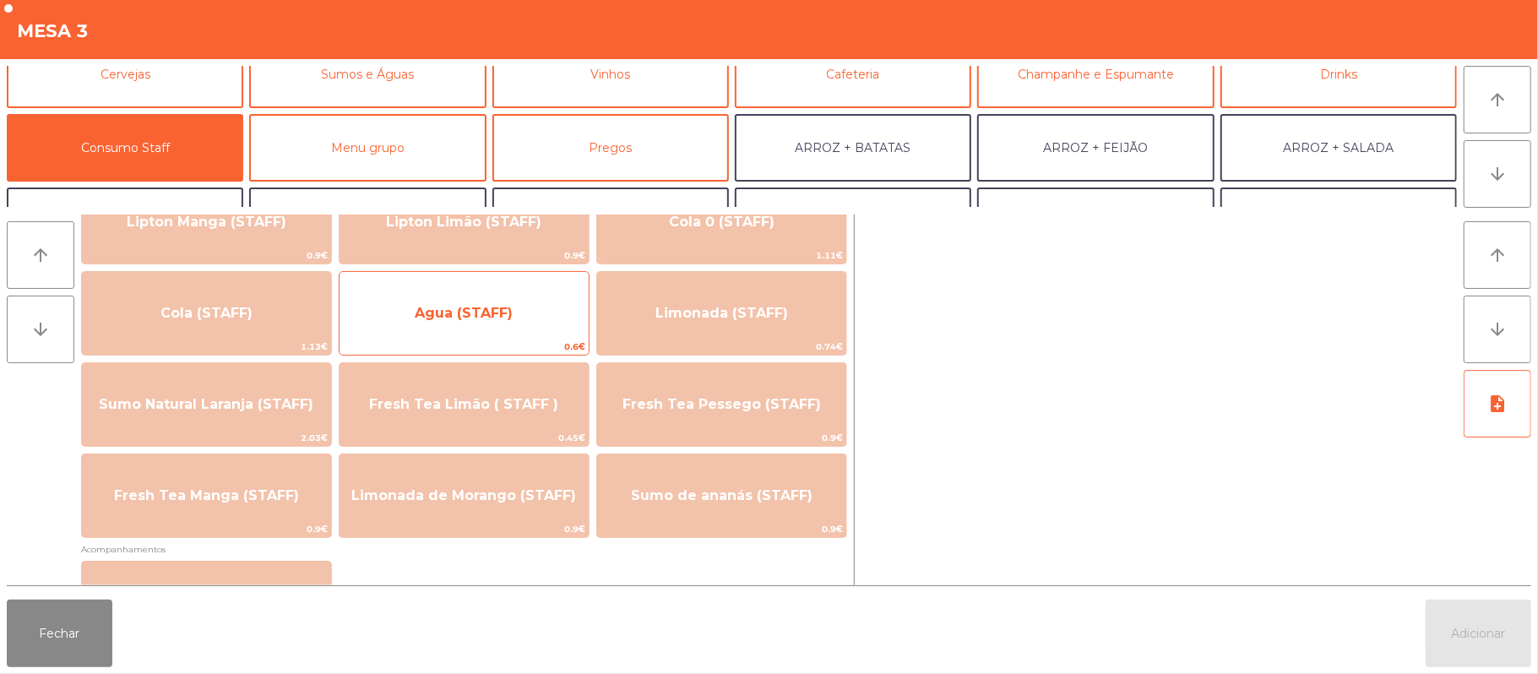
click at [473, 305] on span "Agua (STAFF)" at bounding box center [464, 313] width 98 height 16
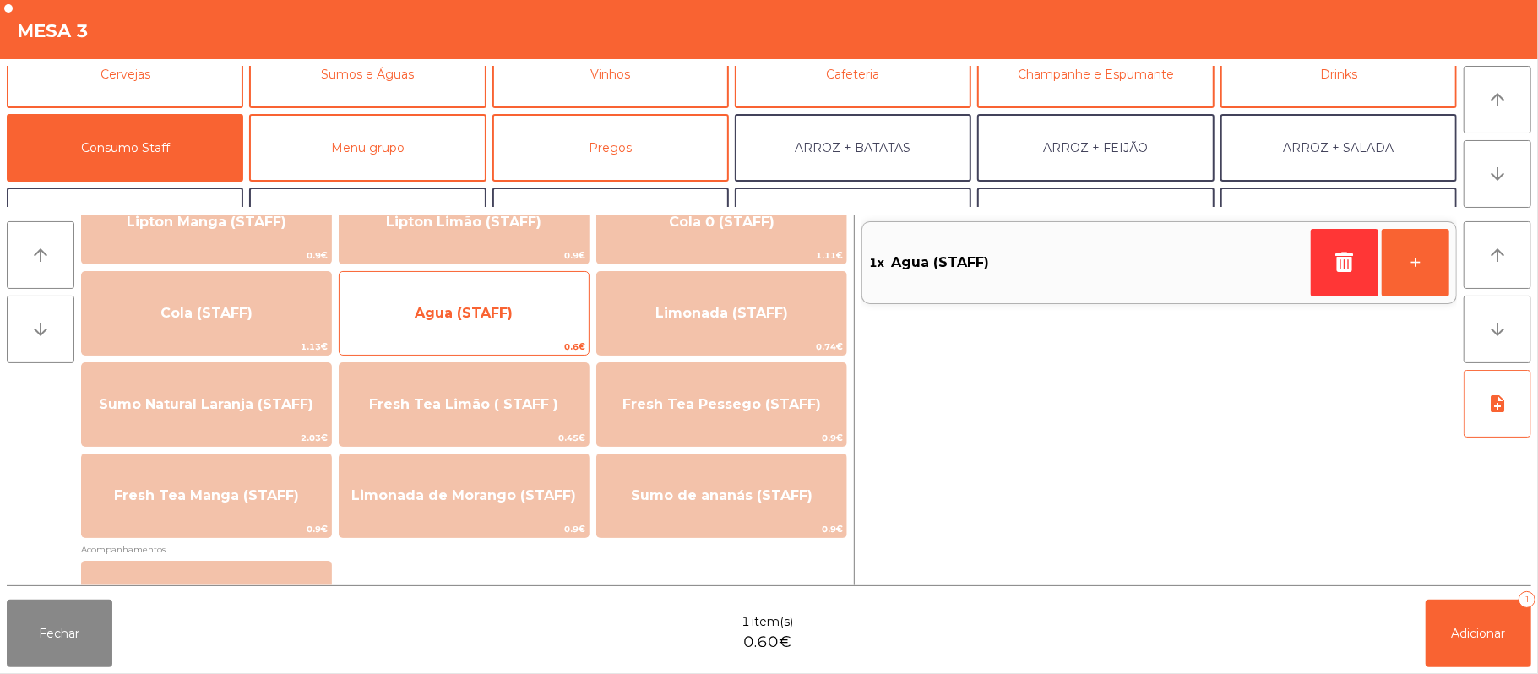
click at [465, 314] on span "Agua (STAFF)" at bounding box center [464, 313] width 98 height 16
click at [460, 311] on span "Agua (STAFF)" at bounding box center [464, 313] width 98 height 16
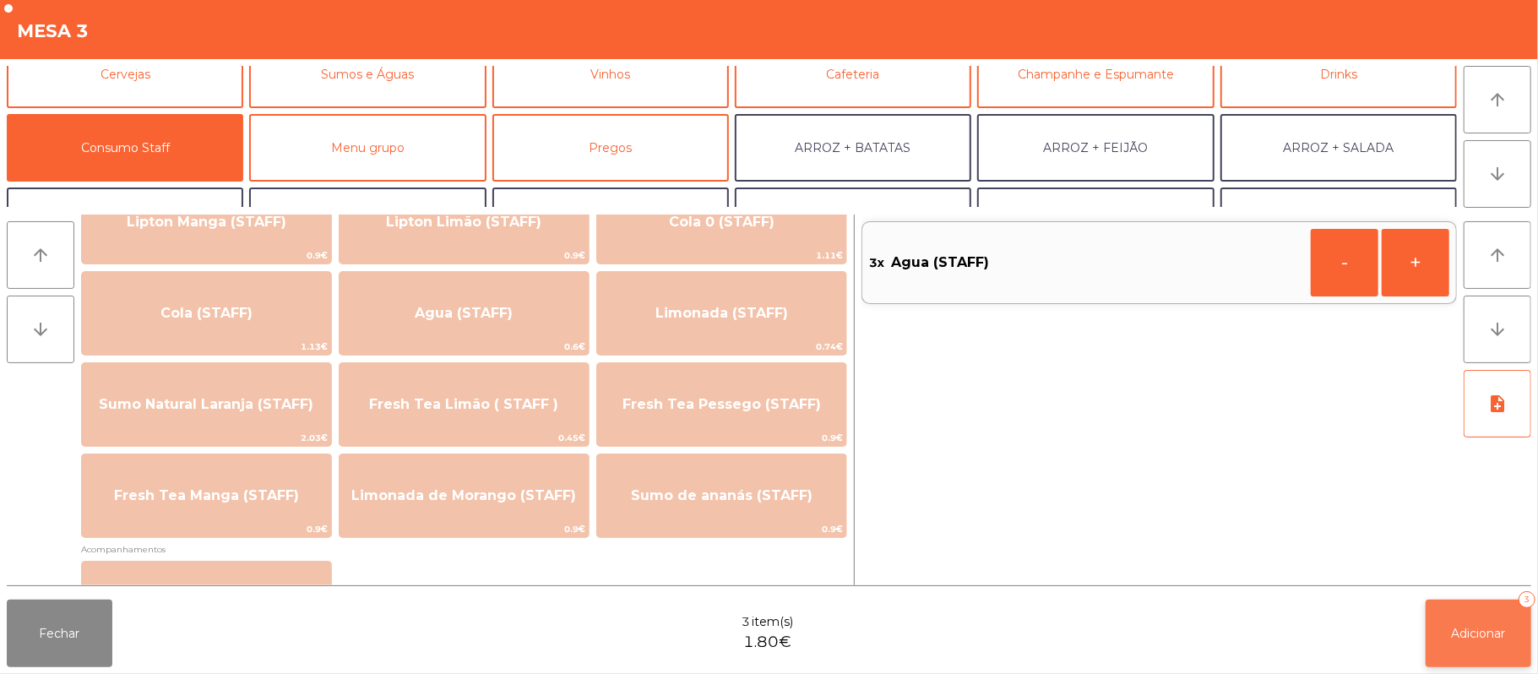
click at [1497, 636] on span "Adicionar" at bounding box center [1479, 633] width 54 height 15
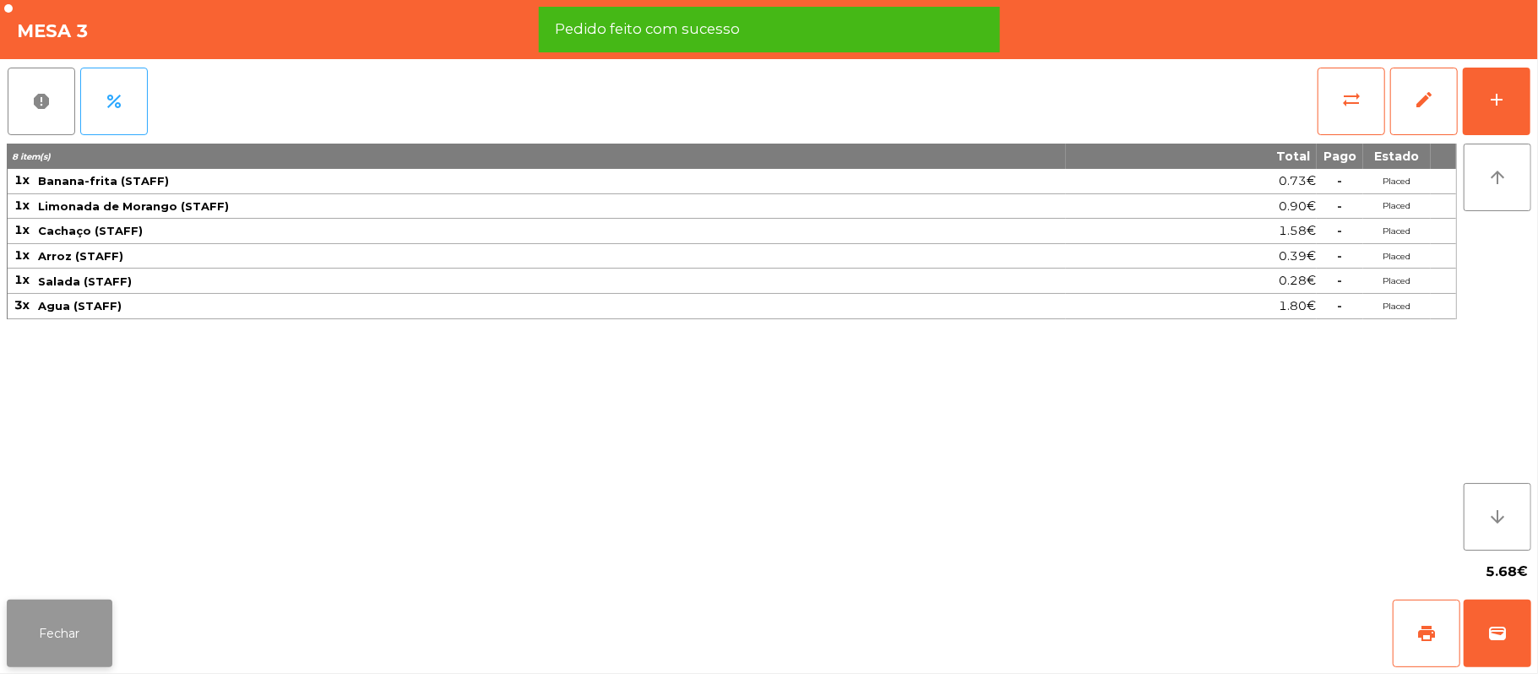
click at [63, 647] on button "Fechar" at bounding box center [60, 634] width 106 height 68
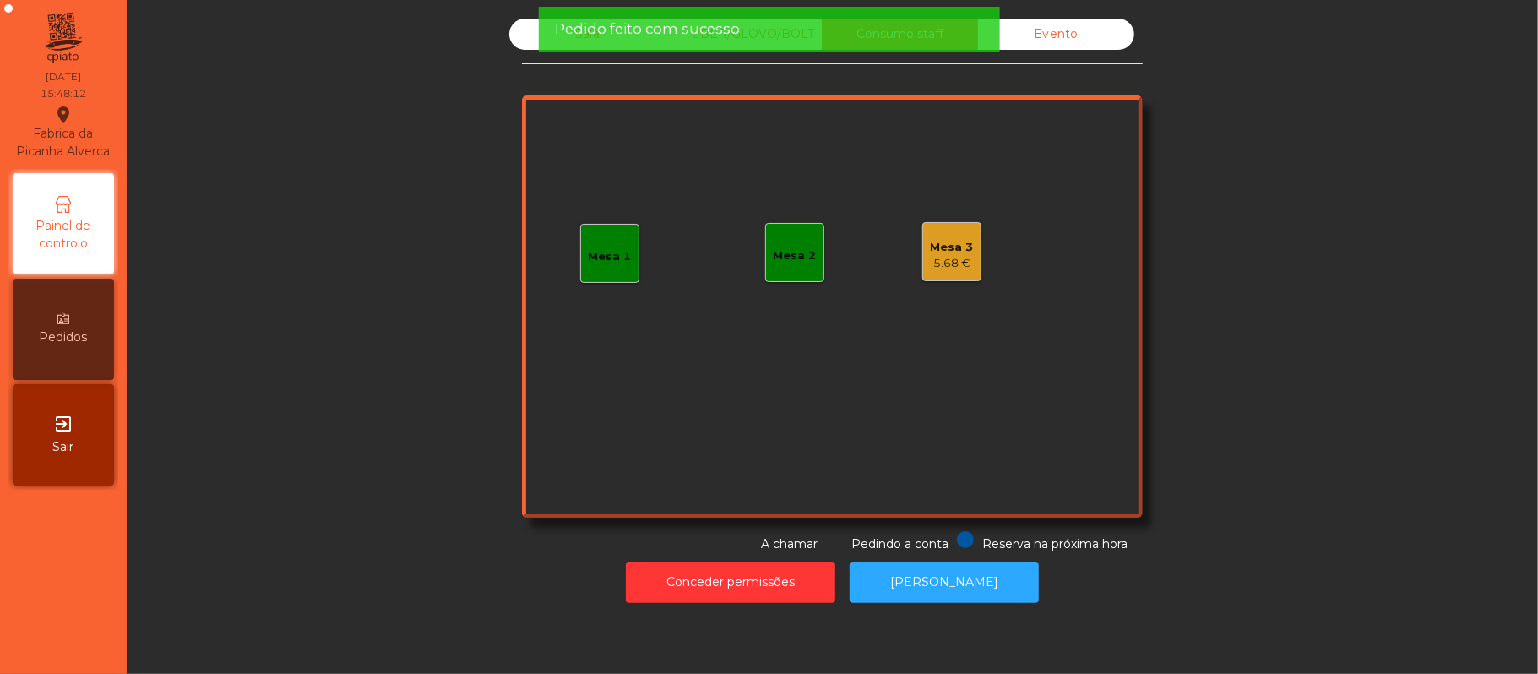
click at [581, 28] on span "Pedido feito com sucesso" at bounding box center [647, 29] width 185 height 21
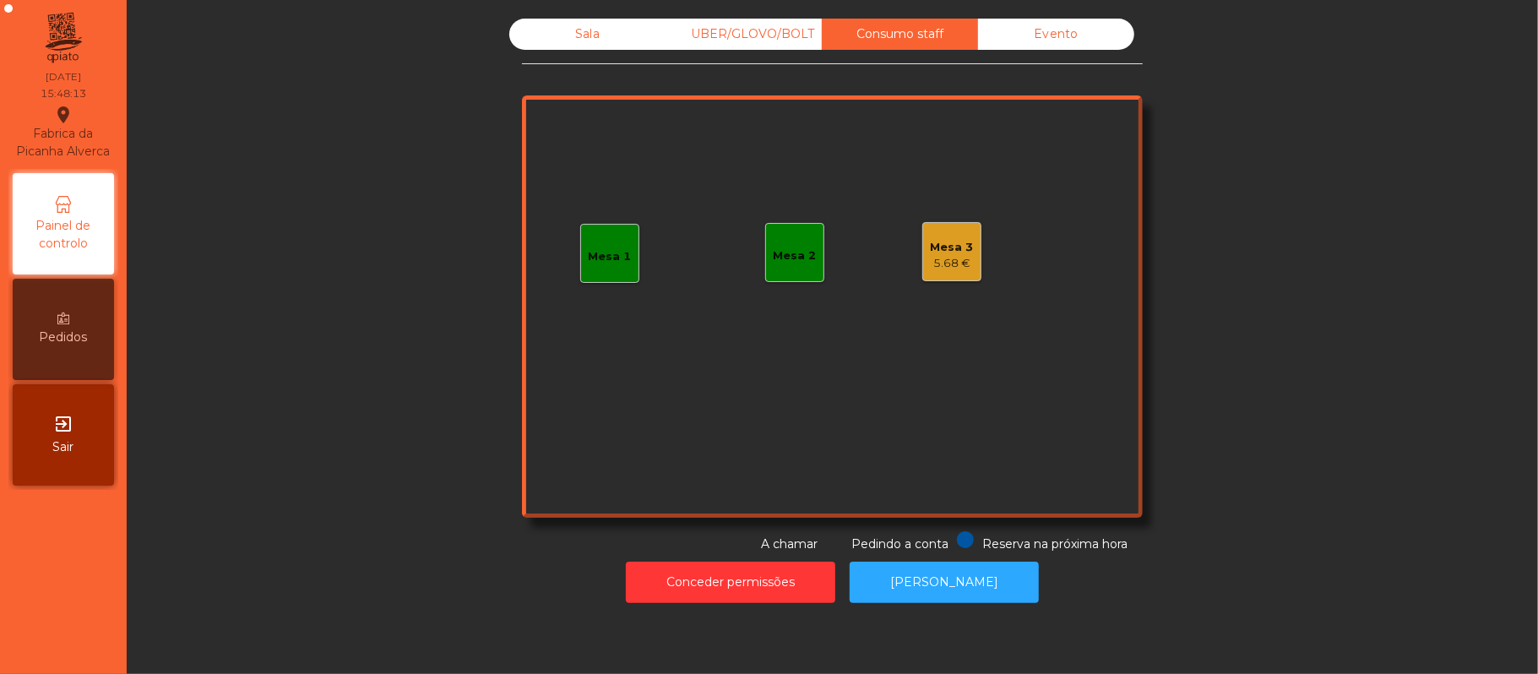
click at [579, 34] on div "Sala" at bounding box center [587, 34] width 156 height 31
